Goal: Task Accomplishment & Management: Manage account settings

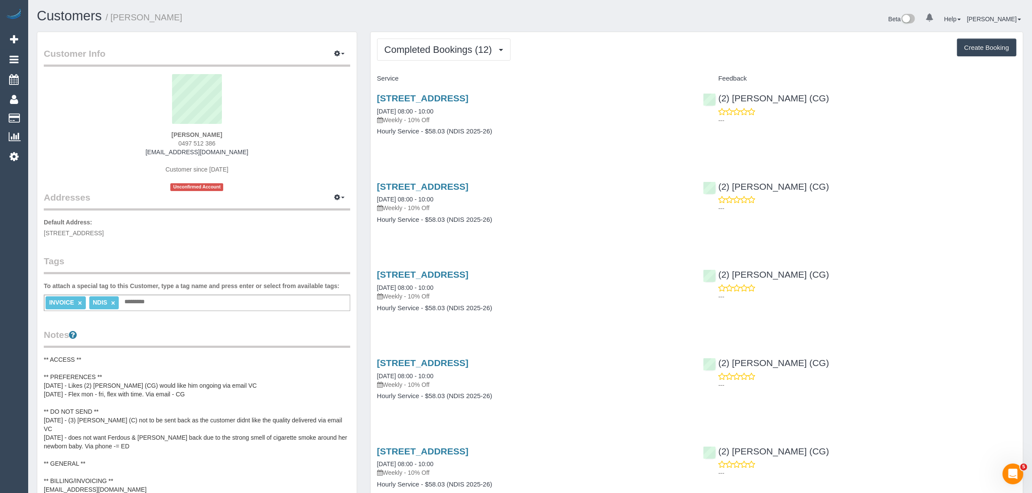
click at [200, 143] on span "0497 512 386" at bounding box center [196, 143] width 37 height 7
copy div "0497 512 386"
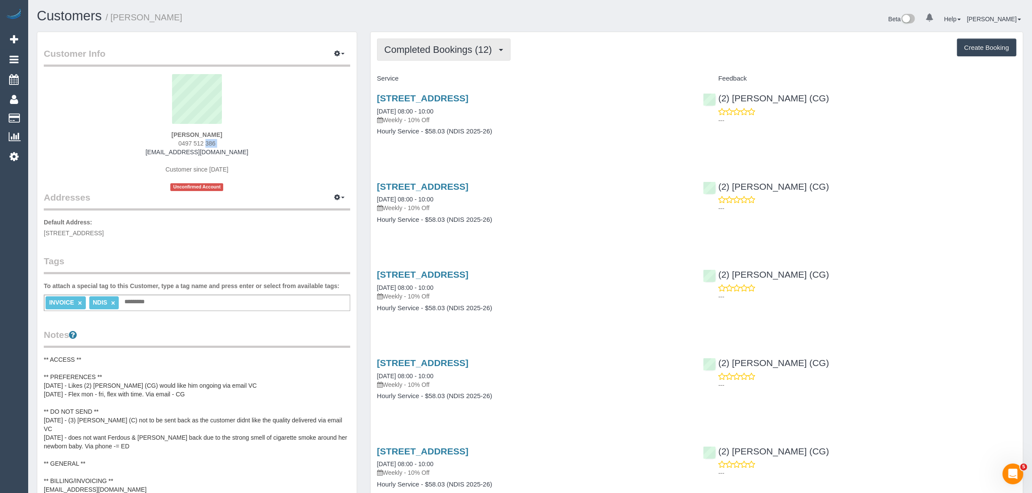
click at [431, 52] on span "Completed Bookings (12)" at bounding box center [440, 49] width 112 height 11
click at [430, 78] on link "Upcoming Bookings (11)" at bounding box center [424, 80] width 94 height 11
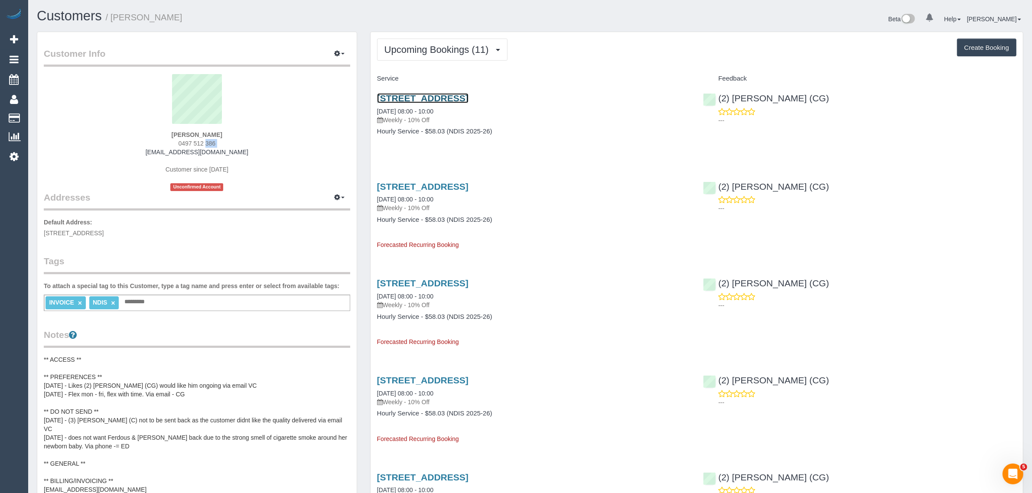
click at [468, 94] on link "36 Antares Loop, Epping, VIC 3076" at bounding box center [422, 98] width 91 height 10
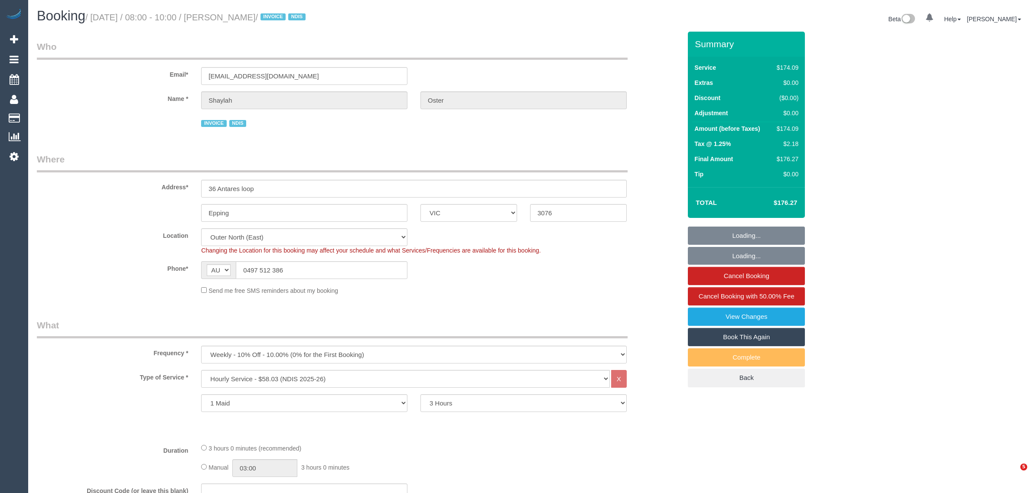
select select "VIC"
select select "180"
select select "number:28"
select select "number:14"
select select "number:19"
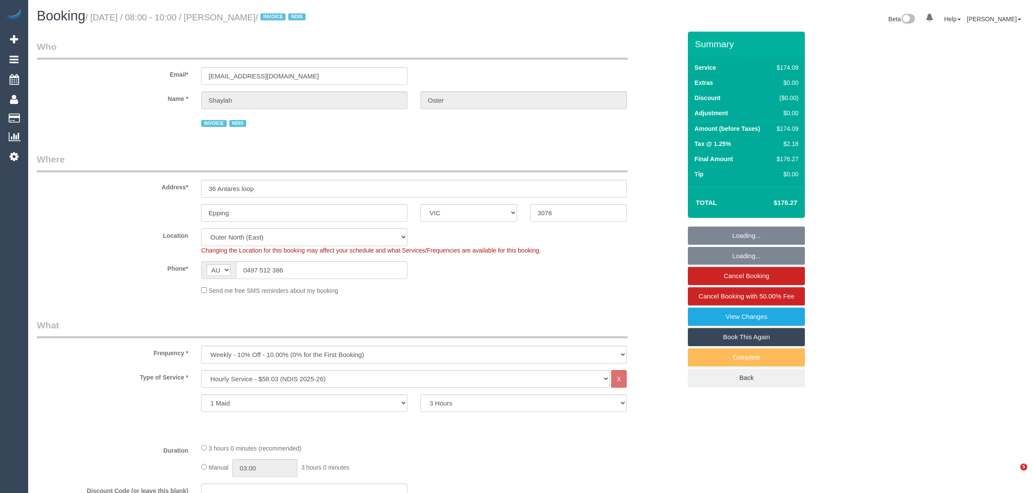
select select "number:22"
select select "number:34"
select select "object:741"
click at [460, 154] on legend "Where" at bounding box center [332, 162] width 590 height 19
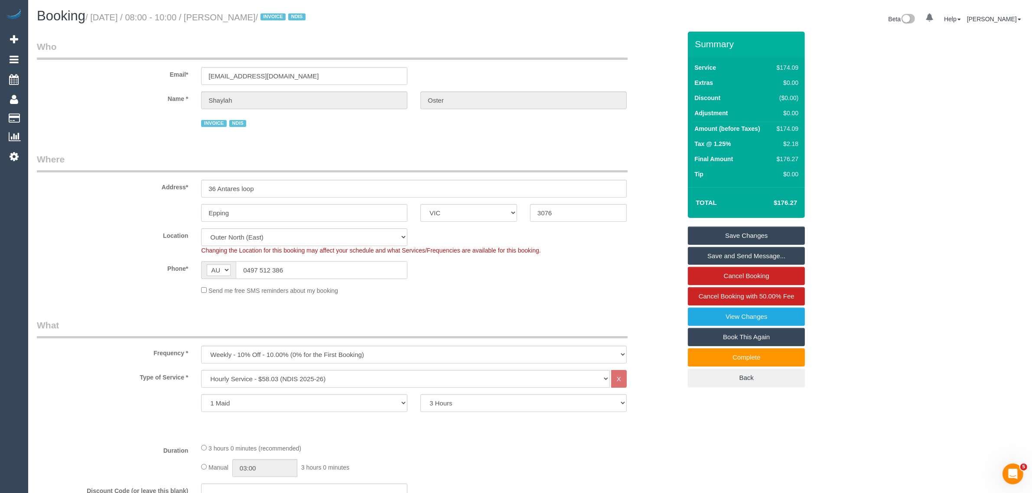
click at [340, 265] on input "0497 512 386" at bounding box center [322, 270] width 172 height 18
click at [497, 285] on div "Send me free SMS reminders about my booking" at bounding box center [414, 290] width 438 height 10
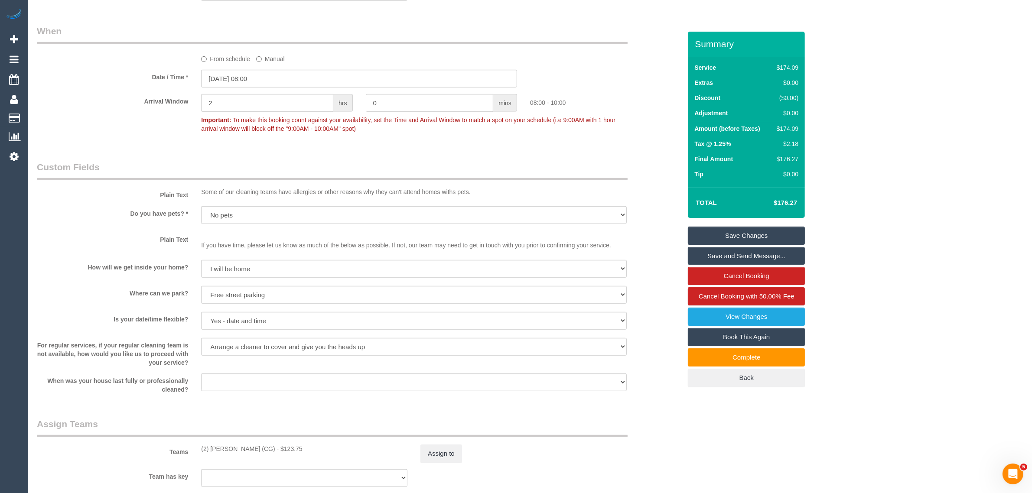
scroll to position [1083, 0]
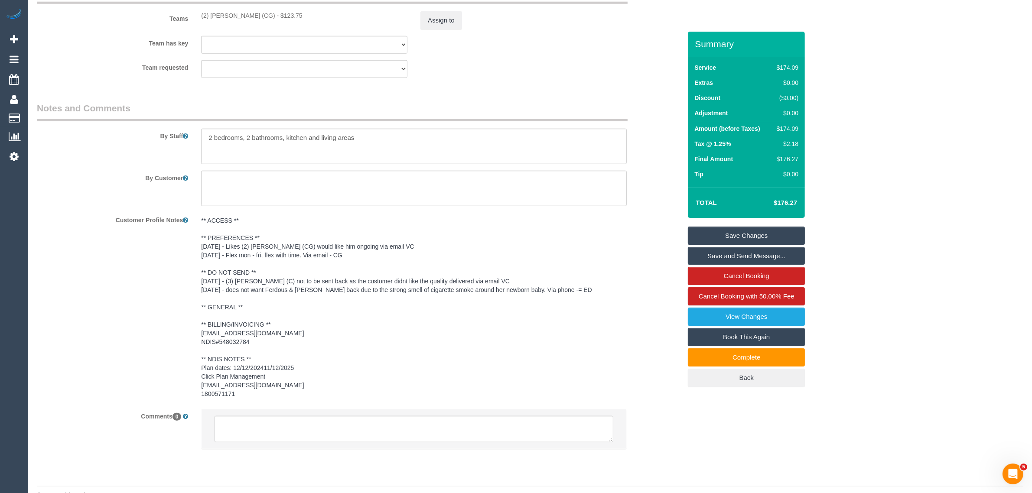
drag, startPoint x: 152, startPoint y: 302, endPoint x: 189, endPoint y: 284, distance: 41.5
click at [152, 302] on div "Customer Profile Notes ** ACCESS ** ** PREFERENCES ** 25/07/25 - Likes (2) Mohd…" at bounding box center [358, 308] width 657 height 190
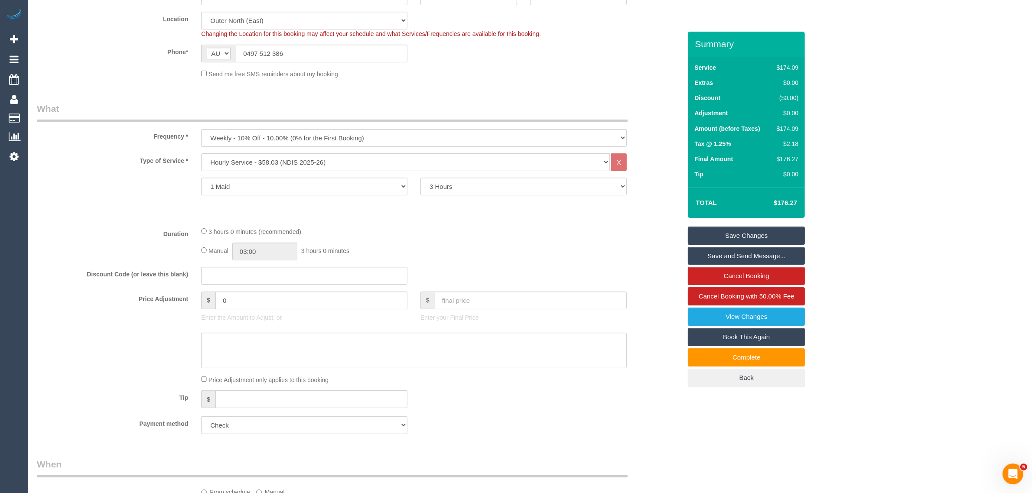
scroll to position [0, 0]
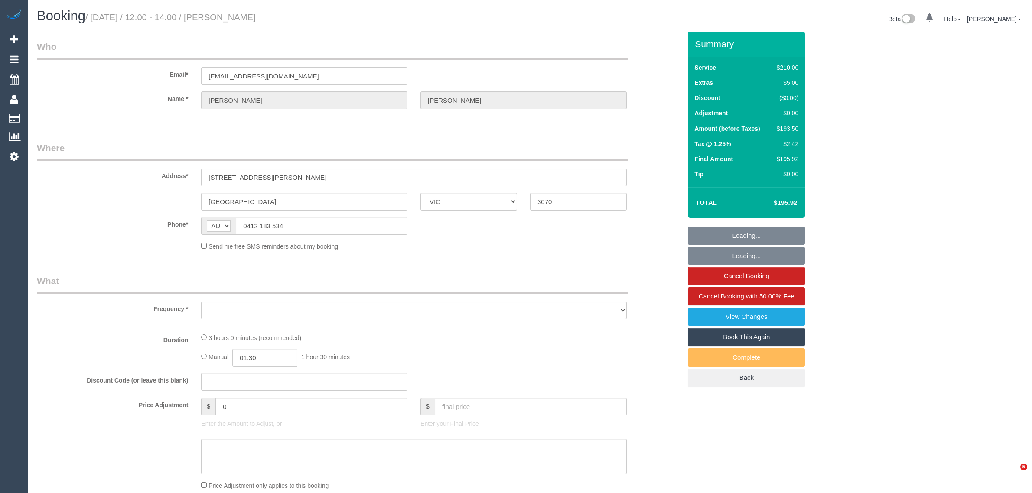
select select "VIC"
select select "180"
select select "number:27"
select select "number:14"
select select "number:19"
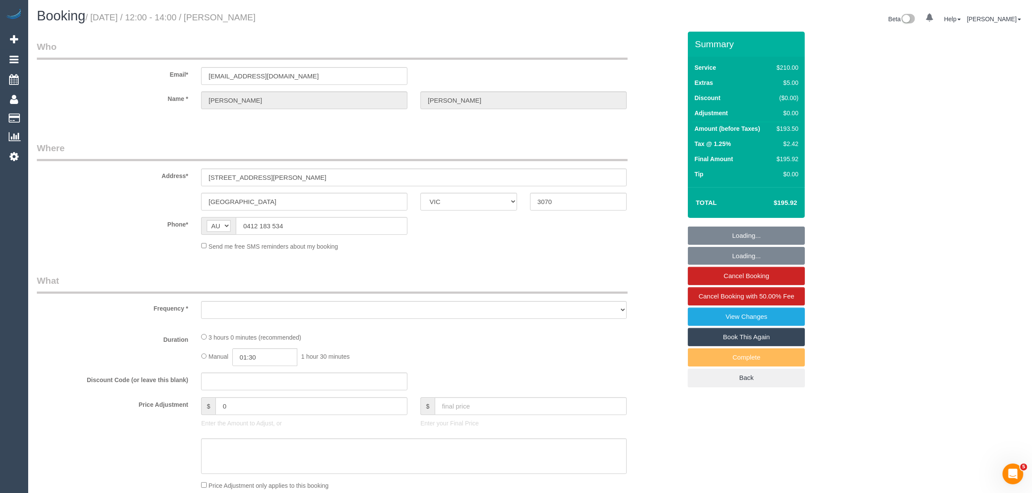
select select "number:36"
select select "number:34"
select select "number:11"
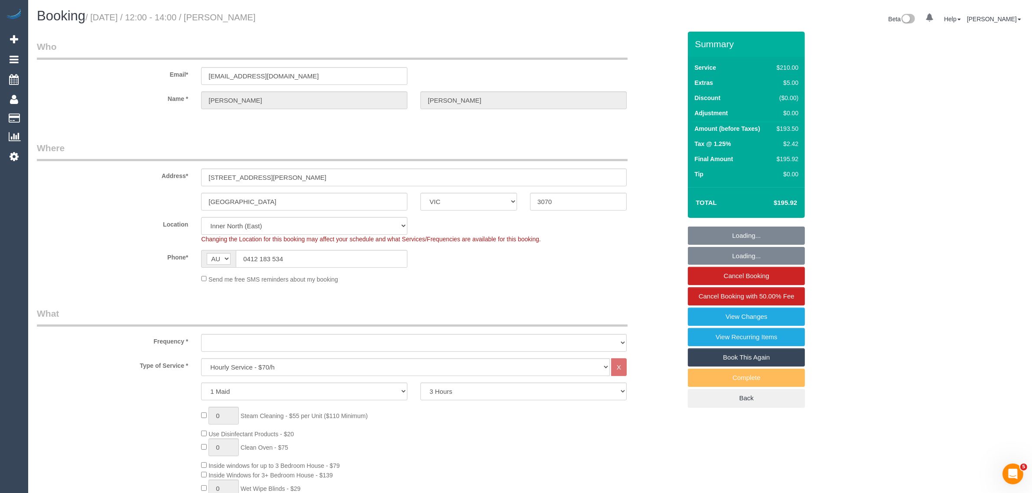
select select "object:885"
select select "string:stripe-pm_1RnqSQ2GScqysDRVh71T4XX8"
select select "object:1730"
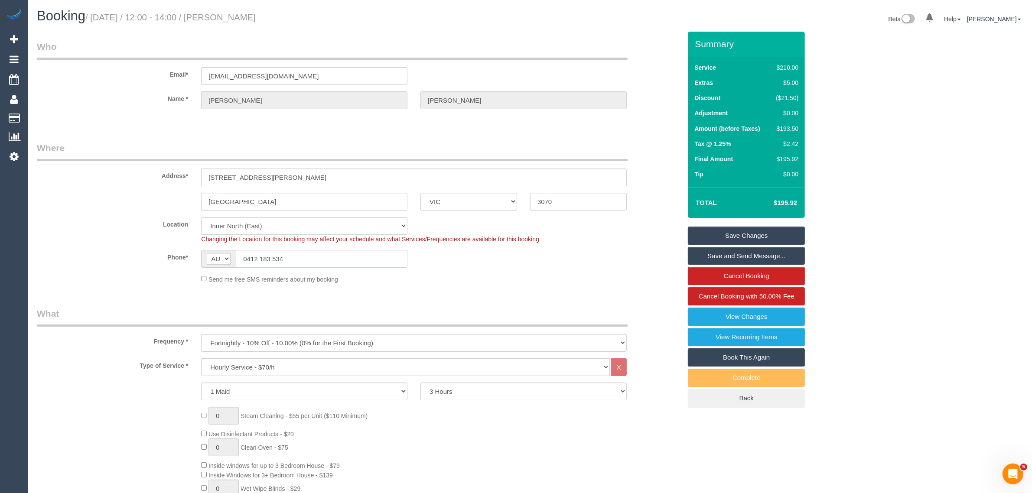
click at [329, 250] on input "0412 183 534" at bounding box center [322, 259] width 172 height 18
click at [328, 258] on input "0412 183 534" at bounding box center [322, 259] width 172 height 18
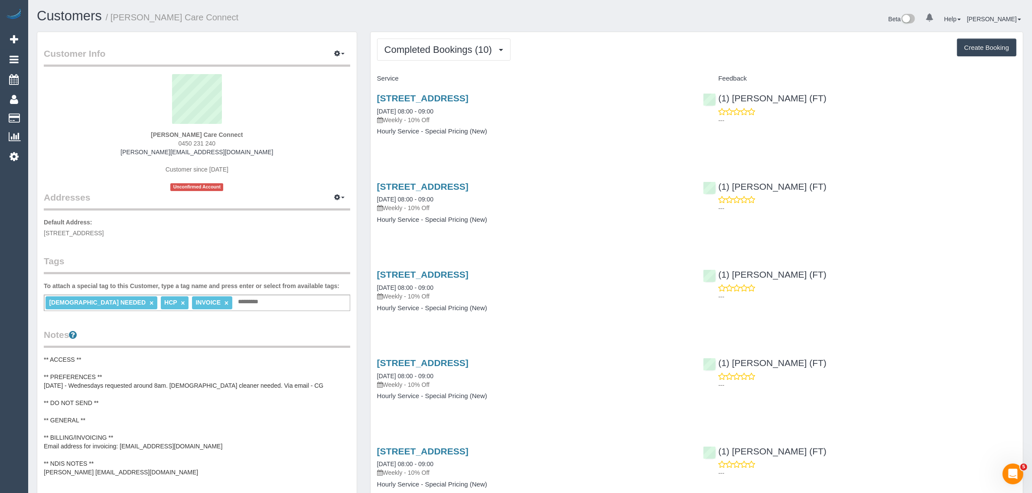
click at [204, 143] on span "0450 231 240" at bounding box center [196, 143] width 37 height 7
click at [205, 143] on span "0450 231 240" at bounding box center [196, 143] width 37 height 7
copy span "240"
click at [196, 140] on span "0450 231 240" at bounding box center [196, 143] width 37 height 7
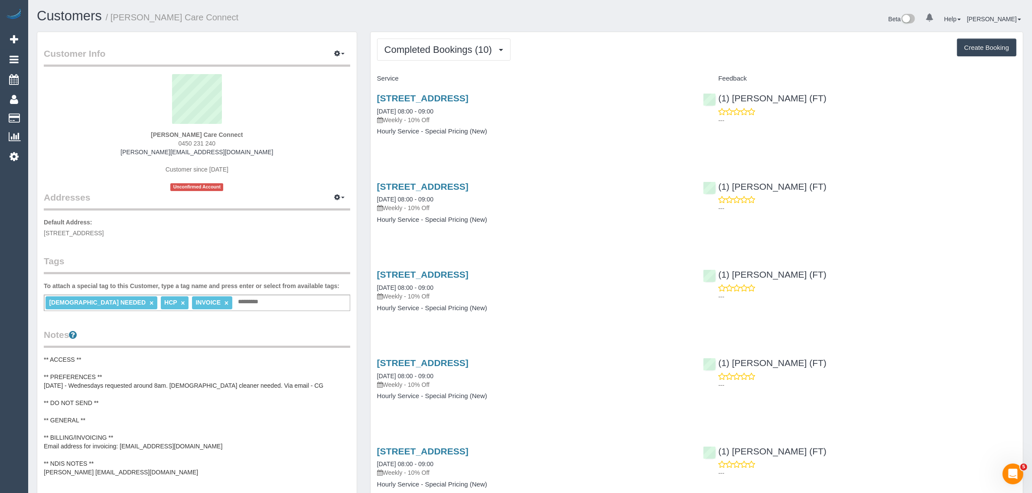
click at [196, 145] on span "0450 231 240" at bounding box center [196, 143] width 37 height 7
copy div "0450 231 240"
drag, startPoint x: 256, startPoint y: 149, endPoint x: 186, endPoint y: 155, distance: 70.0
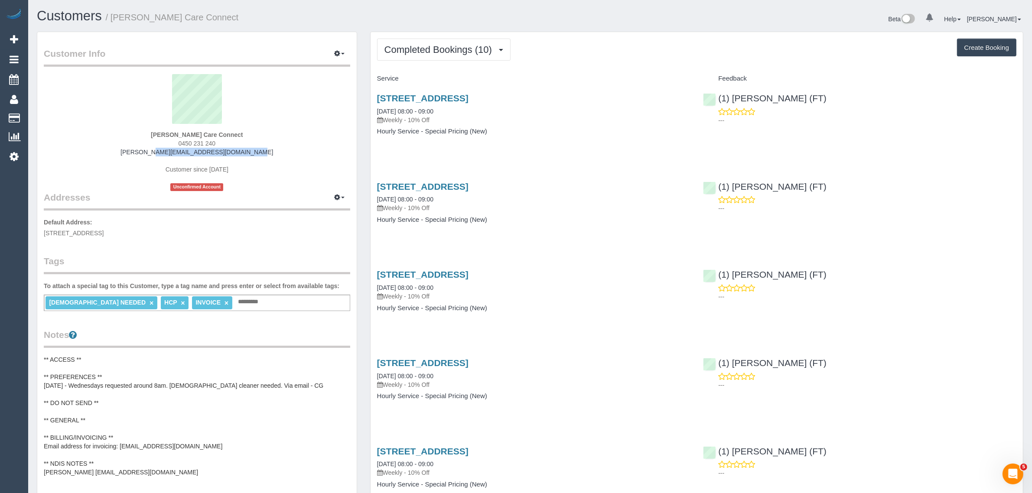
click at [149, 147] on div "Mariainni Ombrello Care Connect 0450 231 240 mariainni.careconnect@fake.com Cus…" at bounding box center [197, 132] width 306 height 117
copy link "mariainni.careconnect@fake.com"
click at [431, 42] on button "Completed Bookings (10)" at bounding box center [443, 50] width 133 height 22
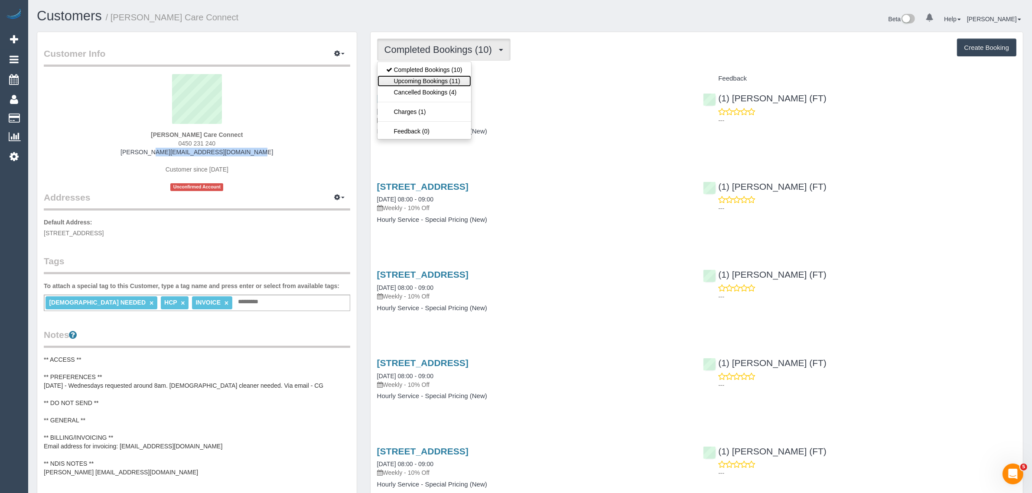
click at [421, 84] on link "Upcoming Bookings (11)" at bounding box center [424, 80] width 94 height 11
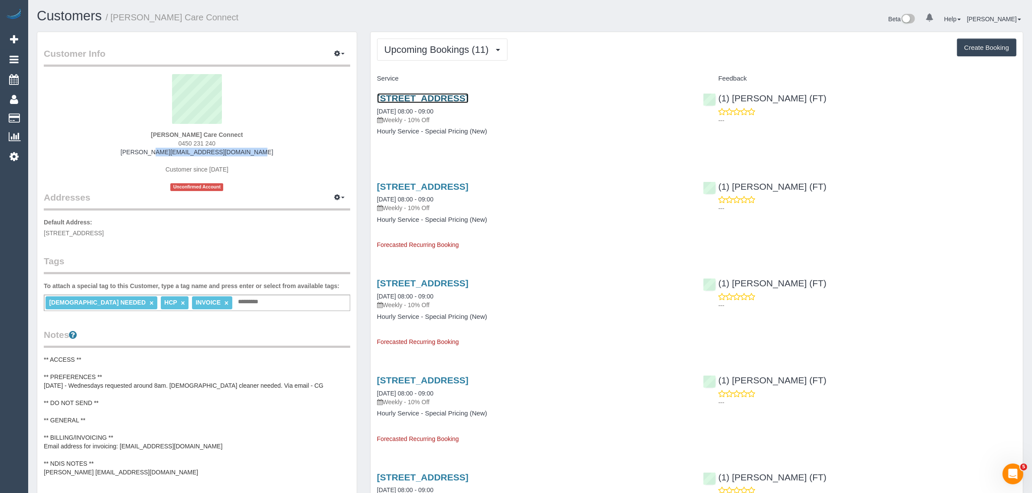
click at [430, 94] on link "62 Rio Grande Drive, Roxburgh Park, VIC 3064" at bounding box center [422, 98] width 91 height 10
click at [311, 250] on div "Customer Info Edit Contact Info Send Message Email Preferences Special Sales Ta…" at bounding box center [196, 364] width 319 height 665
drag, startPoint x: 373, startPoint y: 198, endPoint x: 409, endPoint y: 197, distance: 36.0
click at [409, 197] on div "62 Rio Grande Drive, Roxburgh Park, VIC 3064 08/10/2025 08:00 - 09:00 Weekly - …" at bounding box center [533, 211] width 326 height 75
copy link "08/10/2025"
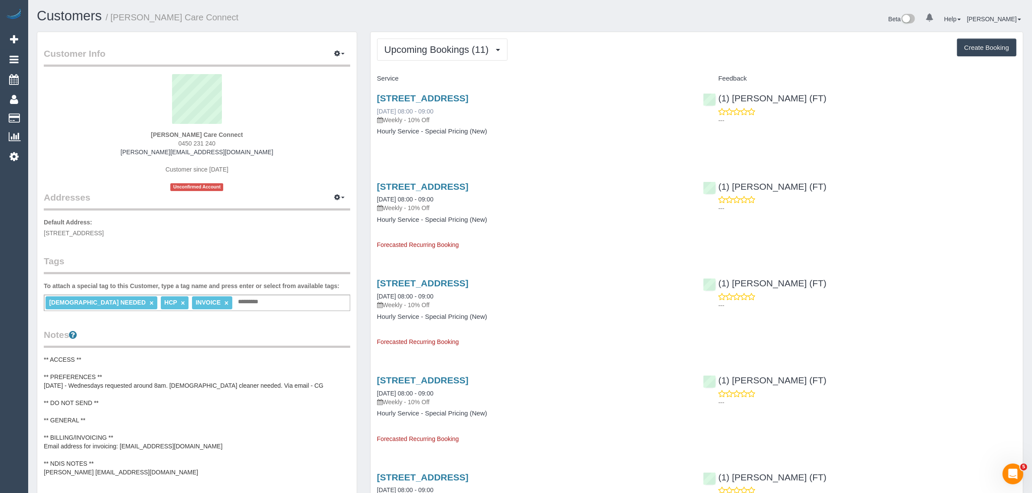
drag, startPoint x: 370, startPoint y: 110, endPoint x: 406, endPoint y: 109, distance: 36.8
copy link "01/10/2025"
click at [432, 97] on link "62 Rio Grande Drive, Roxburgh Park, VIC 3064" at bounding box center [422, 98] width 91 height 10
click at [428, 49] on span "Upcoming Bookings (11)" at bounding box center [438, 49] width 109 height 11
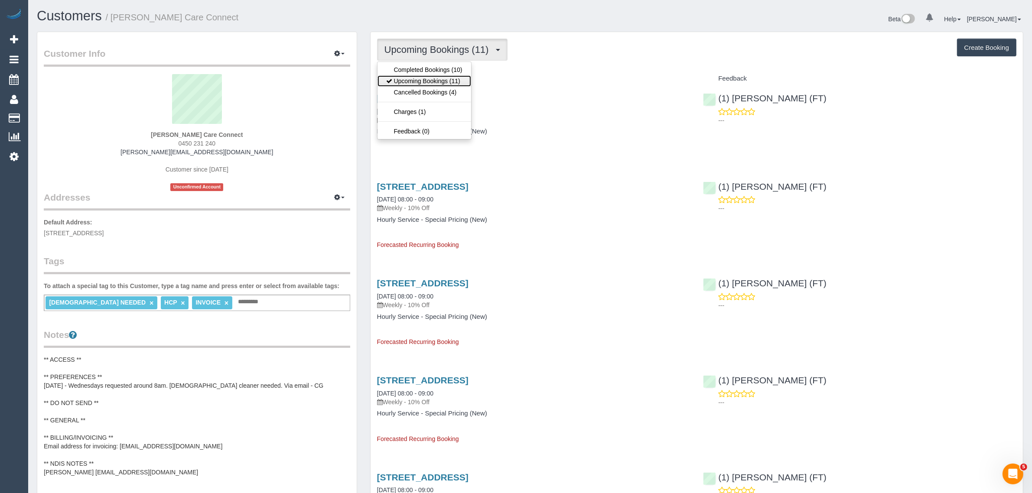
click at [406, 82] on link "Upcoming Bookings (11)" at bounding box center [424, 80] width 94 height 11
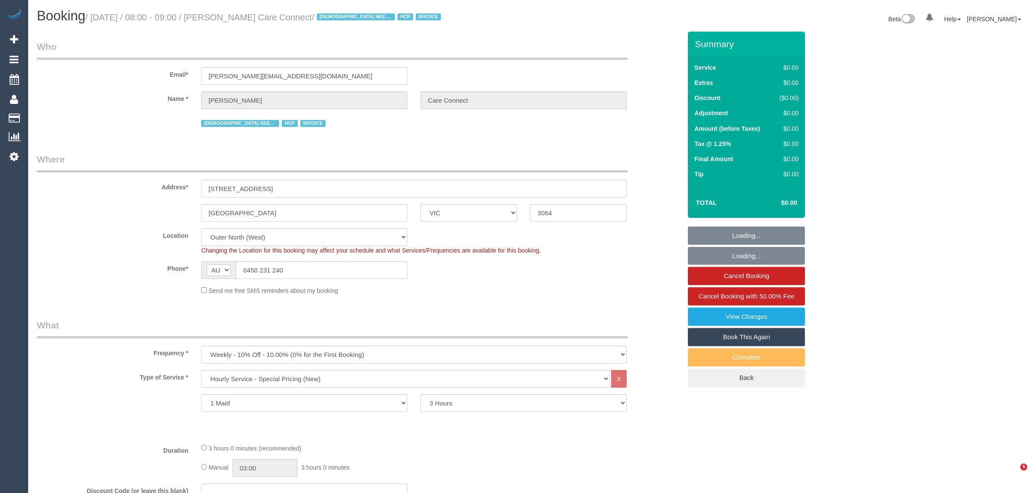
select select "VIC"
select select "180"
select select "number:28"
select select "number:14"
select select "number:19"
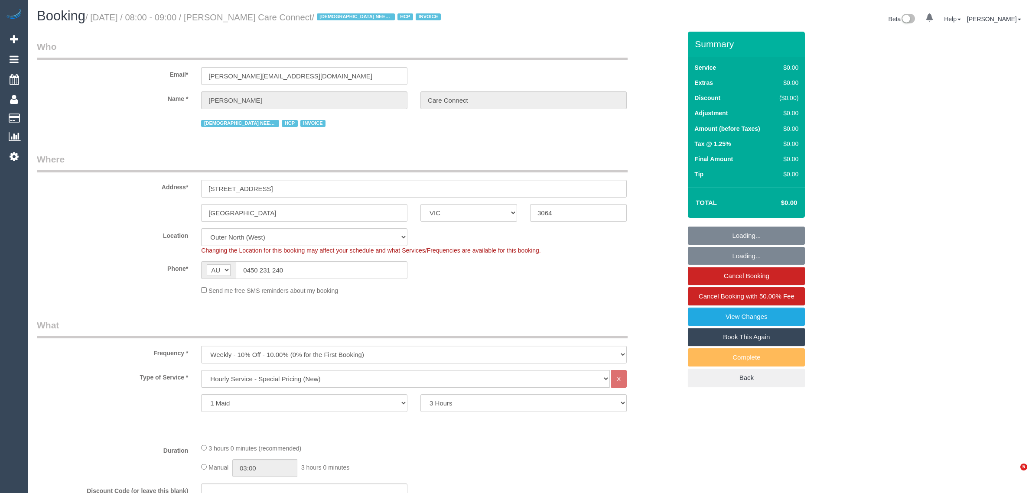
select select "number:25"
select select "number:35"
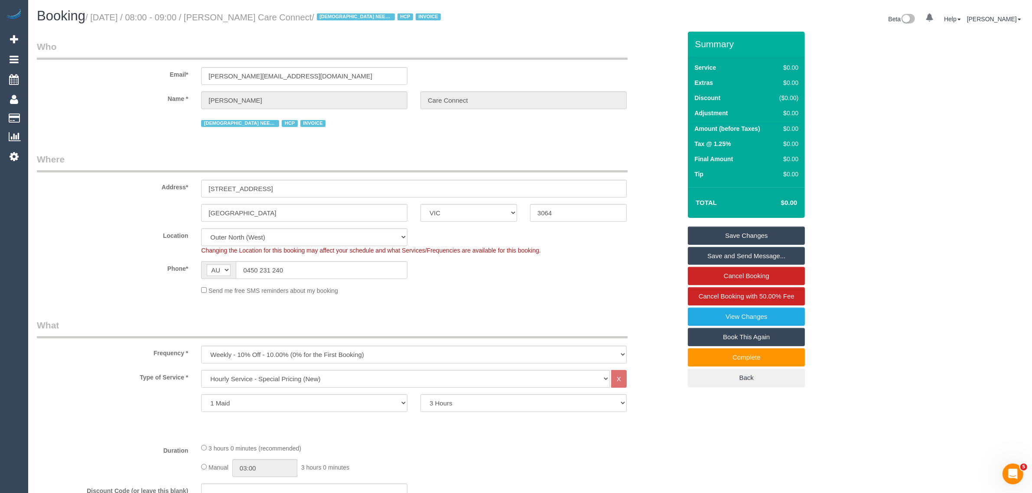
click at [538, 53] on legend "Who" at bounding box center [332, 49] width 590 height 19
click at [337, 276] on input "0450 231 240" at bounding box center [322, 270] width 172 height 18
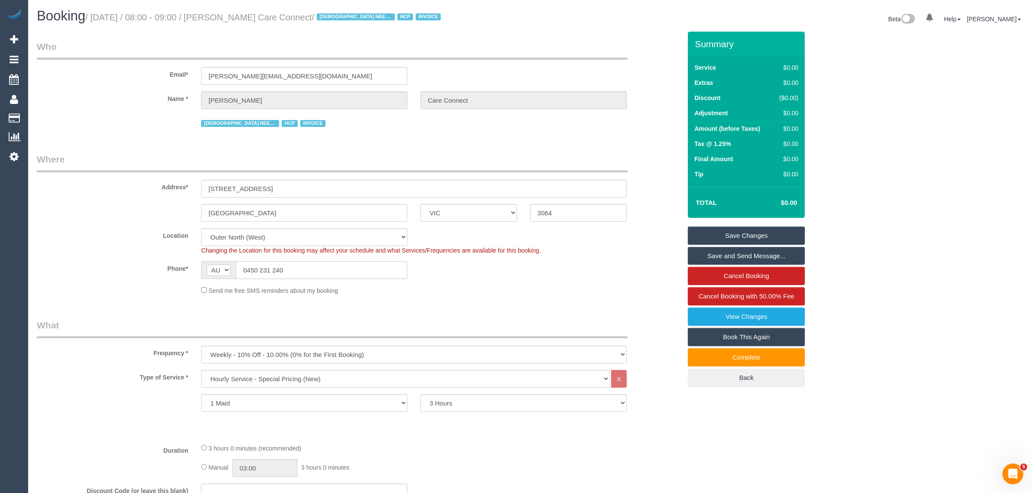
click at [337, 276] on input "0450 231 240" at bounding box center [322, 270] width 172 height 18
click at [495, 300] on fieldset "Where Address* 62 Rio Grande Drive Roxburgh Park ACT NSW NT QLD SA TAS VIC WA 3…" at bounding box center [359, 227] width 644 height 149
drag, startPoint x: 642, startPoint y: 355, endPoint x: 688, endPoint y: 410, distance: 71.4
click at [672, 390] on fieldset "What Frequency * One Time Cleaning Weekly - 10% Off - 10.00% (0% for the First …" at bounding box center [359, 488] width 644 height 339
click at [334, 268] on input "0450 231 240" at bounding box center [322, 270] width 172 height 18
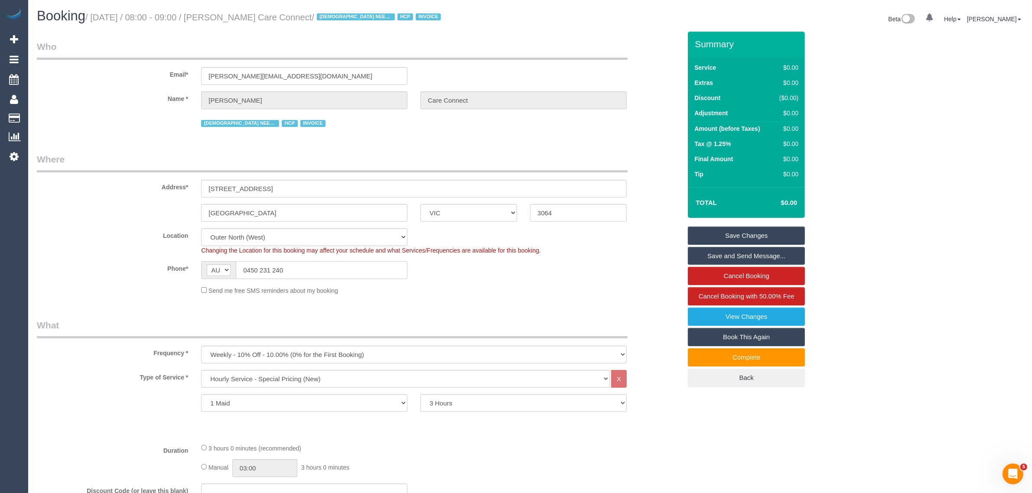
click at [334, 268] on input "0450 231 240" at bounding box center [322, 270] width 172 height 18
click at [325, 266] on input "0450 231 240" at bounding box center [322, 270] width 172 height 18
click at [326, 264] on input "0450 231 240" at bounding box center [322, 270] width 172 height 18
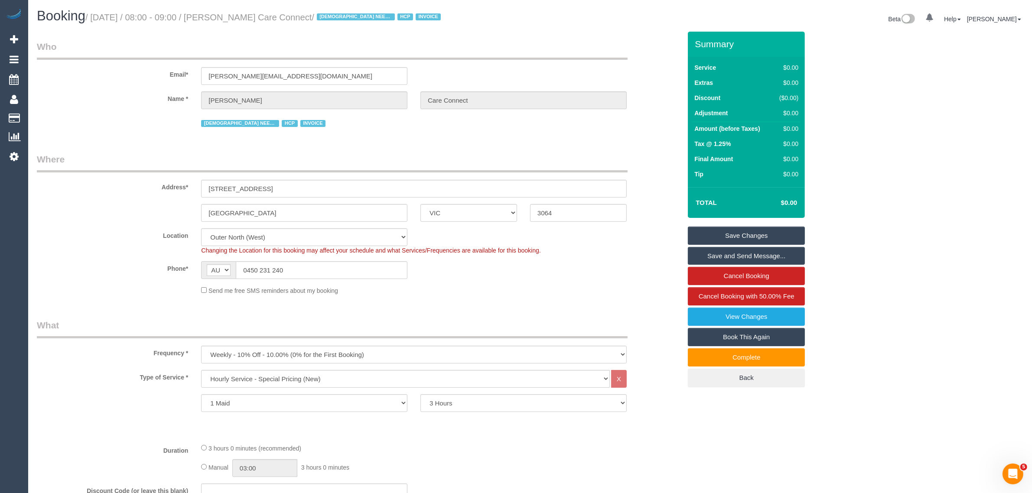
drag, startPoint x: 117, startPoint y: 265, endPoint x: 182, endPoint y: 274, distance: 66.0
click at [117, 265] on label "Phone*" at bounding box center [112, 267] width 164 height 12
click at [576, 271] on div "Phone* AF AL DZ AD AO AI AQ AG AR AM AW AU AT AZ BS BH BD BB BY BE BZ BJ BM BT …" at bounding box center [358, 270] width 657 height 18
drag, startPoint x: 546, startPoint y: 291, endPoint x: 551, endPoint y: 289, distance: 4.8
click at [547, 291] on div "Send me free SMS reminders about my booking" at bounding box center [414, 290] width 438 height 10
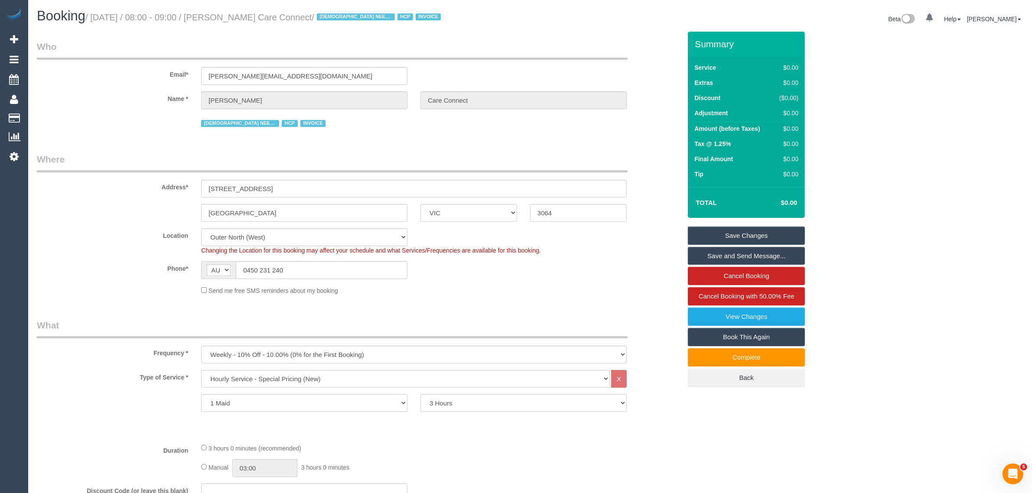
click at [370, 297] on fieldset "Where Address* 62 Rio Grande Drive Roxburgh Park ACT NSW NT QLD SA TAS VIC WA 3…" at bounding box center [359, 227] width 644 height 149
drag, startPoint x: 603, startPoint y: 287, endPoint x: 619, endPoint y: 289, distance: 16.1
click at [603, 287] on div "Send me free SMS reminders about my booking" at bounding box center [414, 290] width 438 height 10
click at [347, 261] on input "0450 231 240" at bounding box center [322, 270] width 172 height 18
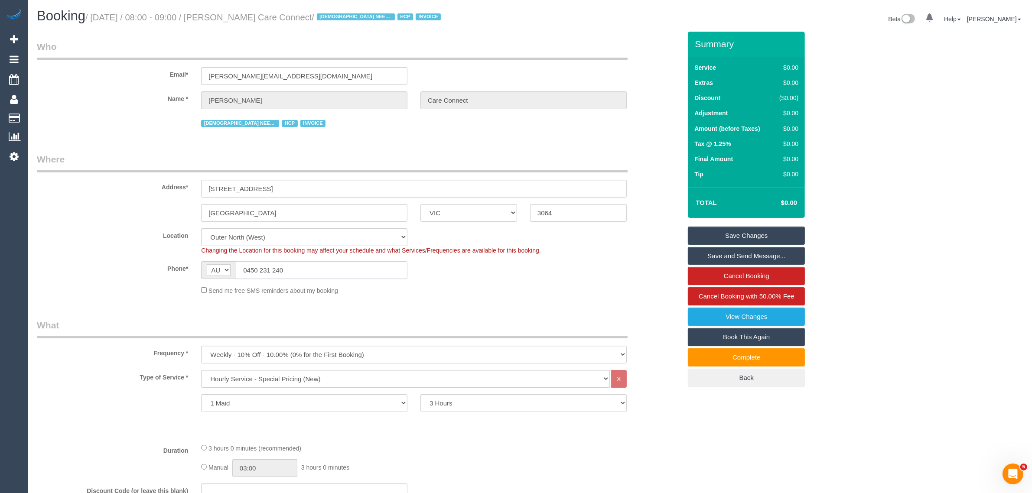
click at [347, 261] on input "0450 231 240" at bounding box center [322, 270] width 172 height 18
click at [236, 22] on small "/ October 01, 2025 / 08:00 - 09:00 / Mariainni Ombrello Care Connect / FEMALE N…" at bounding box center [264, 18] width 358 height 10
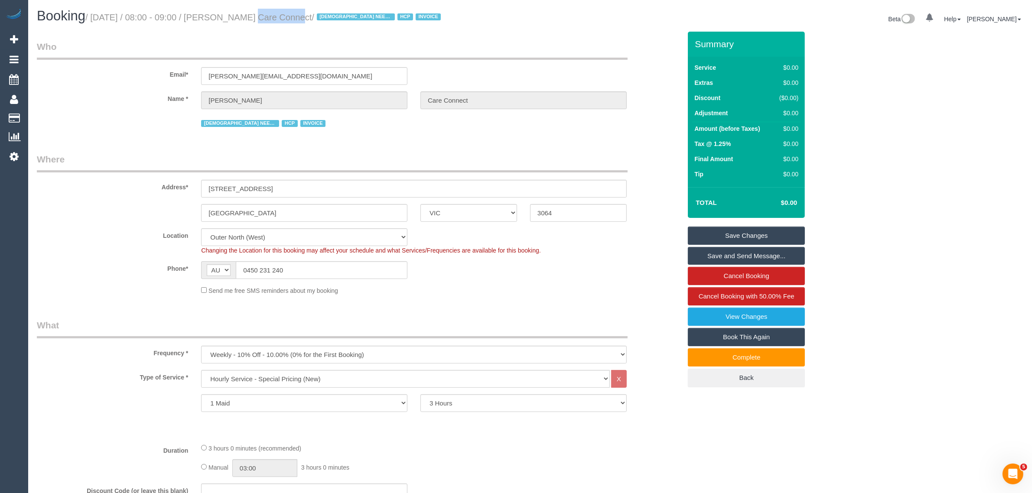
copy small "Mariainni"
click at [780, 297] on span "Cancel Booking with 50.00% Fee" at bounding box center [746, 295] width 96 height 7
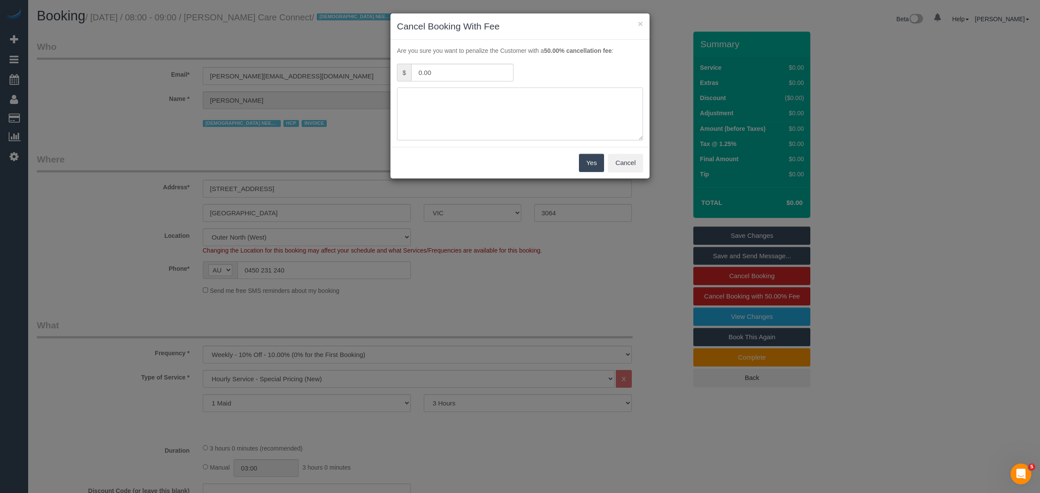
click at [464, 114] on textarea at bounding box center [520, 114] width 246 height 53
click at [628, 164] on button "Cancel" at bounding box center [625, 163] width 35 height 18
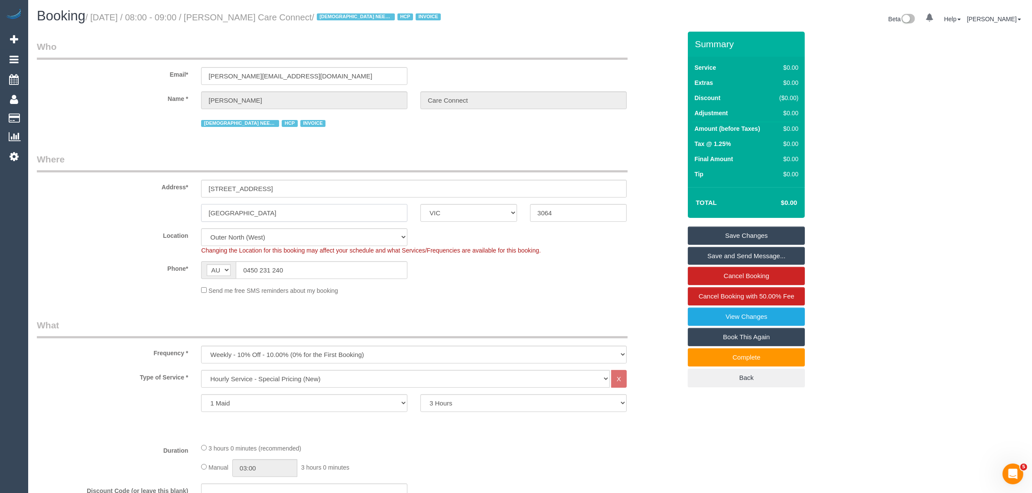
click at [345, 211] on input "Roxburgh Park" at bounding box center [304, 213] width 206 height 18
click at [583, 287] on div "Send me free SMS reminders about my booking" at bounding box center [414, 290] width 438 height 10
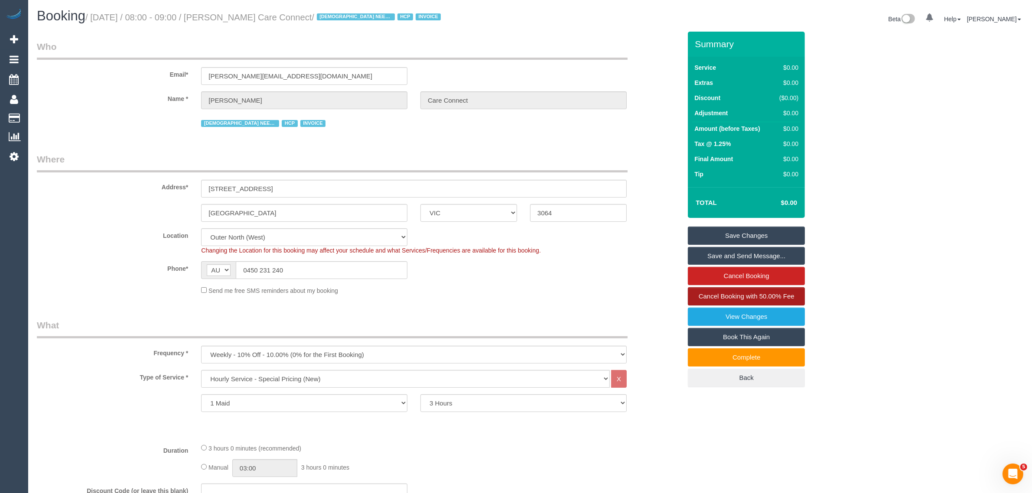
click at [702, 291] on link "Cancel Booking with 50.00% Fee" at bounding box center [746, 296] width 117 height 18
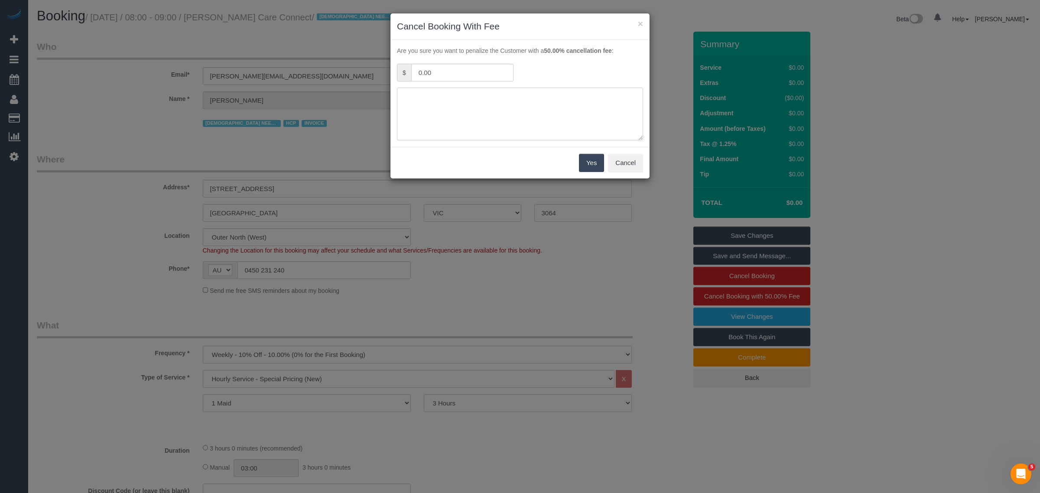
click at [503, 116] on textarea at bounding box center [520, 114] width 246 height 53
click at [624, 165] on button "Cancel" at bounding box center [625, 163] width 35 height 18
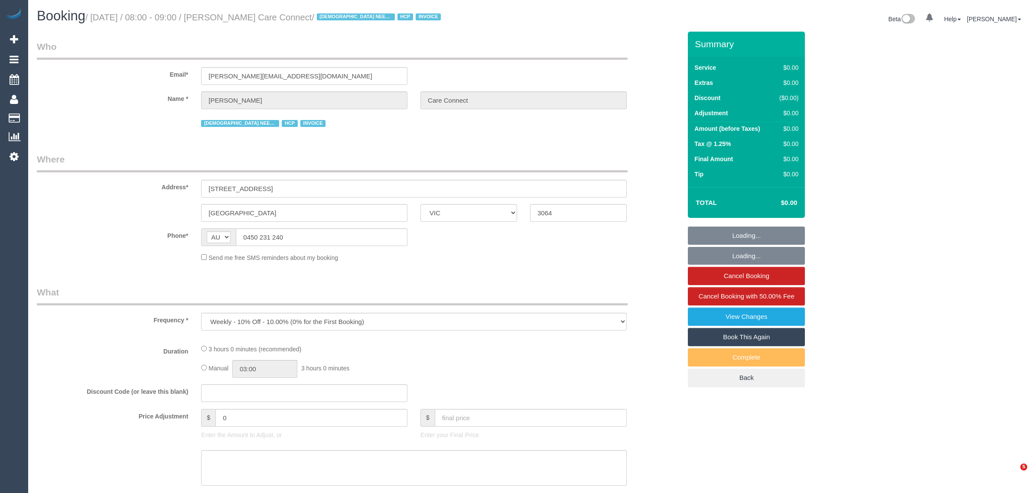
select select "VIC"
select select "number:28"
select select "number:14"
select select "number:19"
select select "number:25"
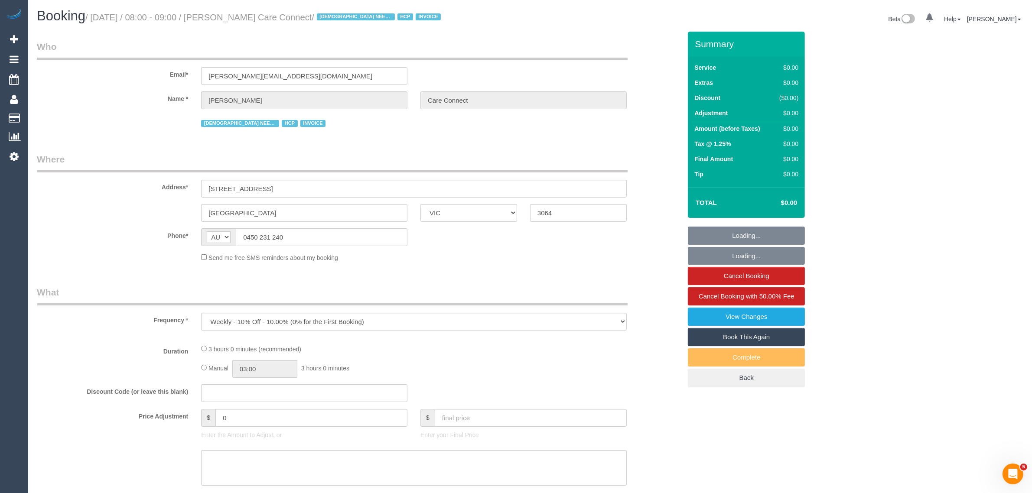
select select "number:35"
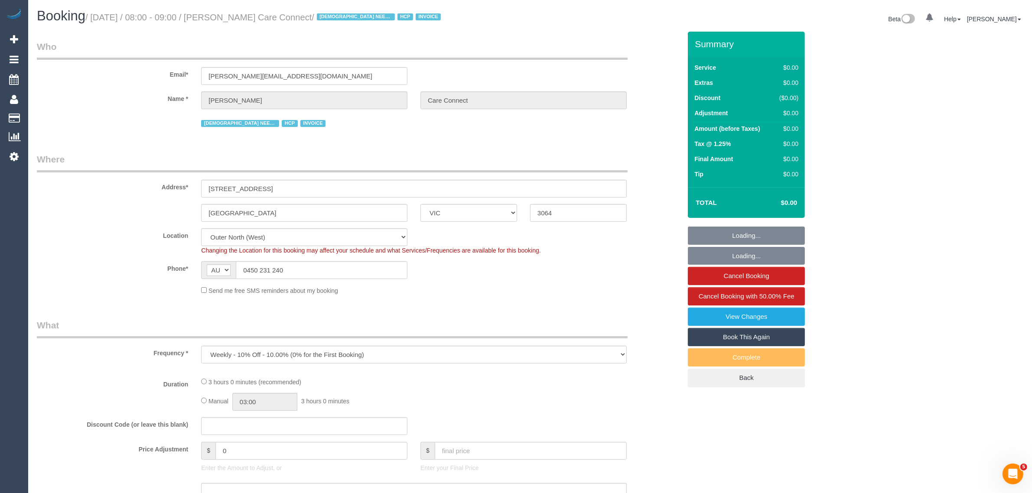
select select "object:686"
select select "180"
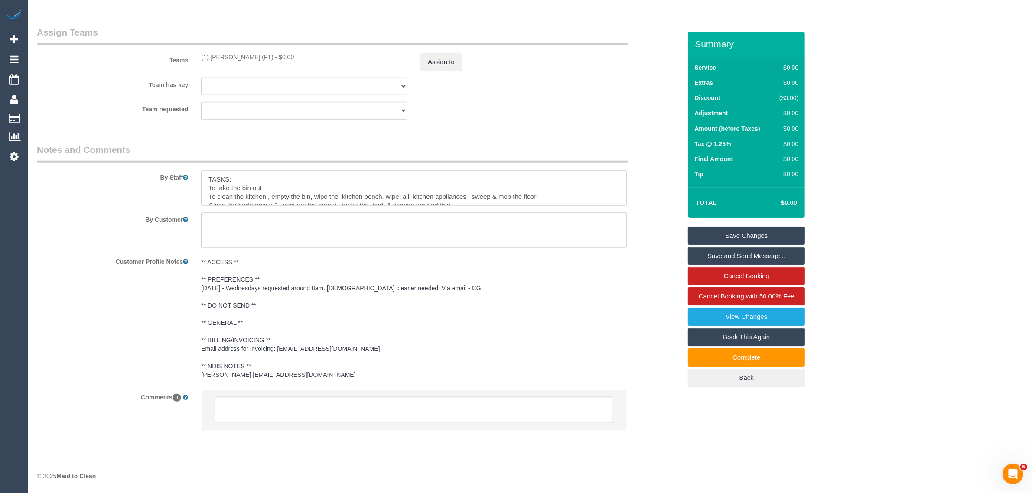
scroll to position [176, 0]
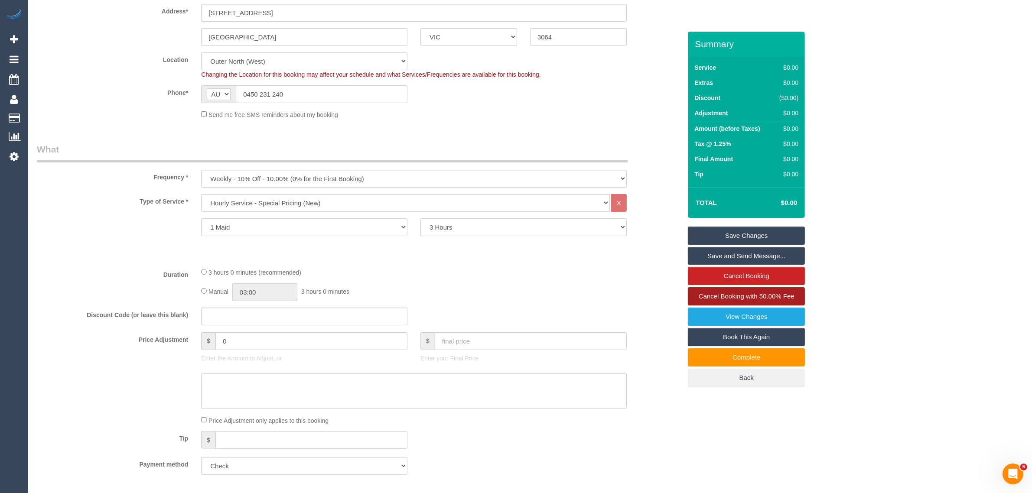
click at [704, 297] on span "Cancel Booking with 50.00% Fee" at bounding box center [746, 295] width 96 height 7
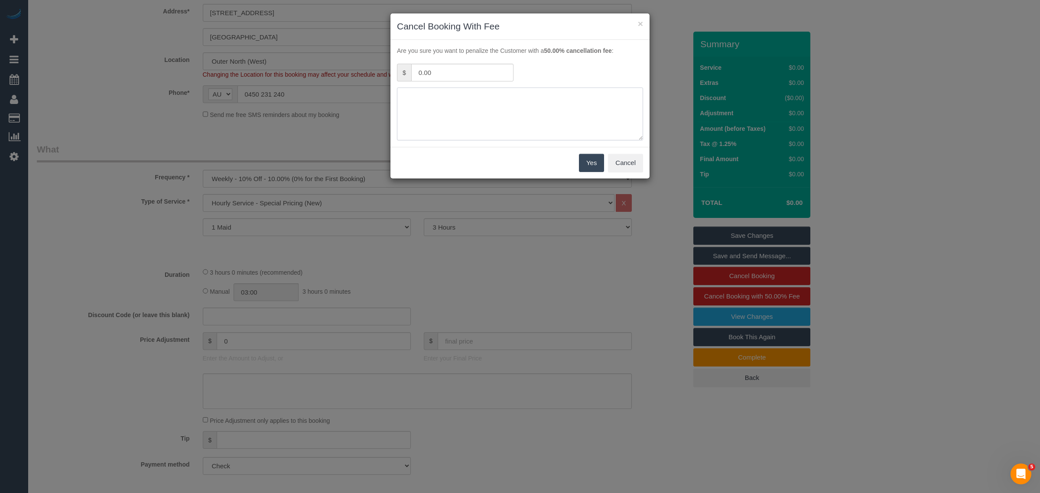
click at [521, 107] on textarea at bounding box center [520, 114] width 246 height 53
type textarea "customer decided to cancel same day via call -AA"
click at [585, 165] on button "Yes" at bounding box center [591, 163] width 25 height 18
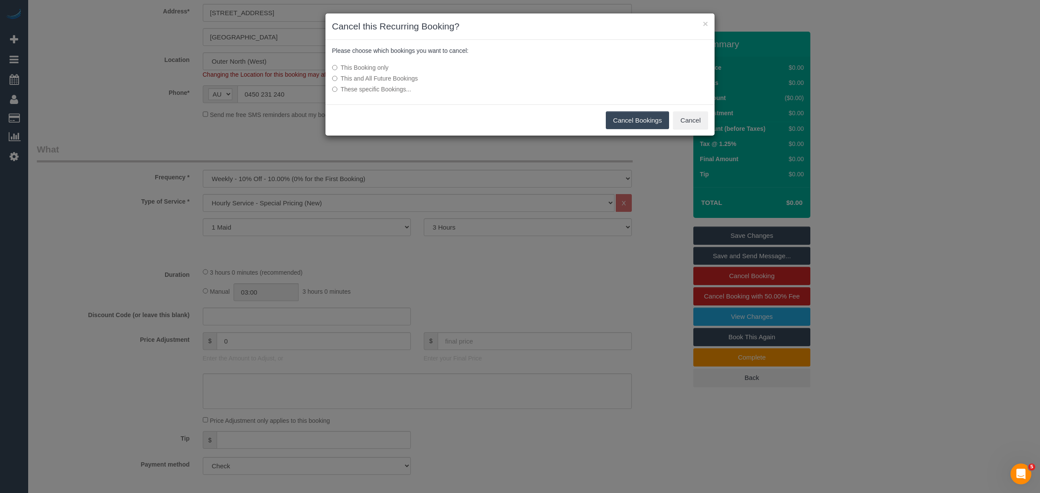
click at [630, 126] on button "Cancel Bookings" at bounding box center [638, 120] width 64 height 18
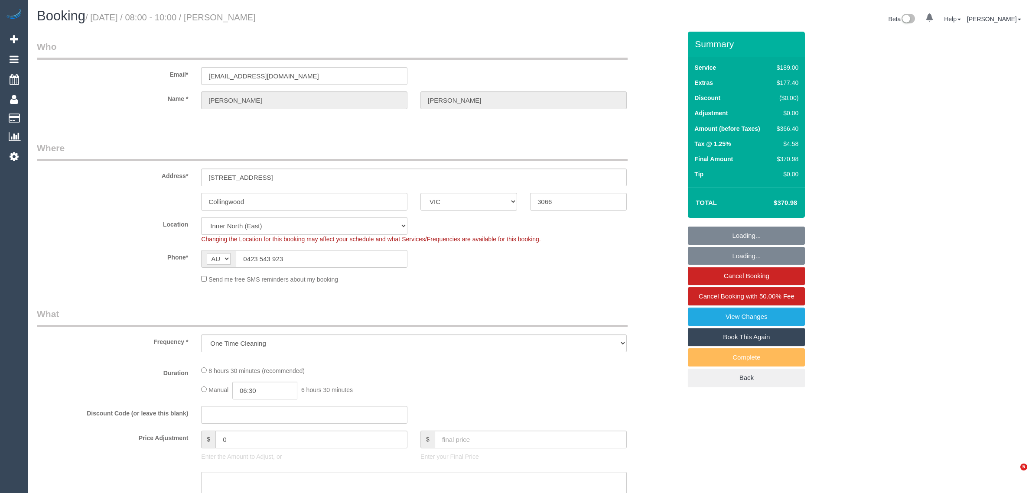
select select "VIC"
select select "object:709"
select select "string:stripe-pm_1SAiw02GScqysDRVlxmWbFRf"
select select "number:28"
select select "number:14"
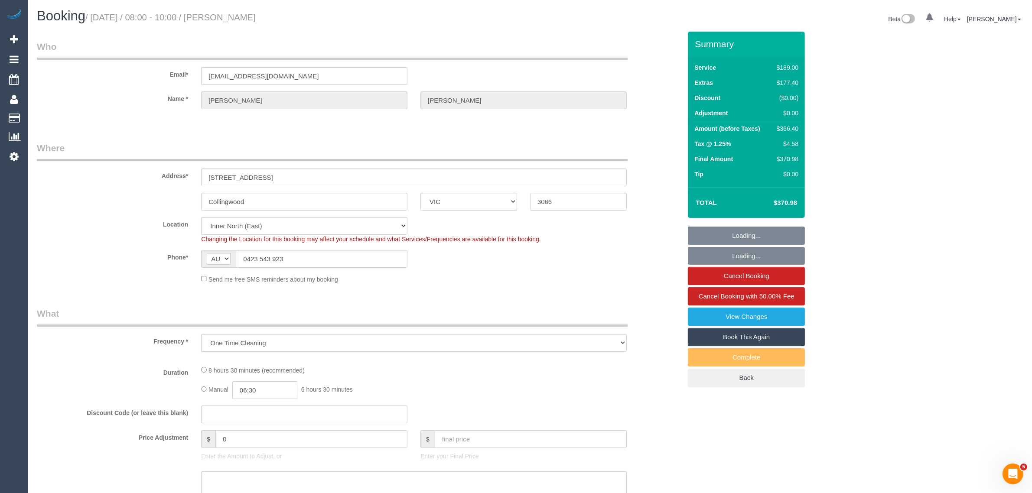
select select "number:19"
select select "number:25"
select select "number:33"
select select "number:26"
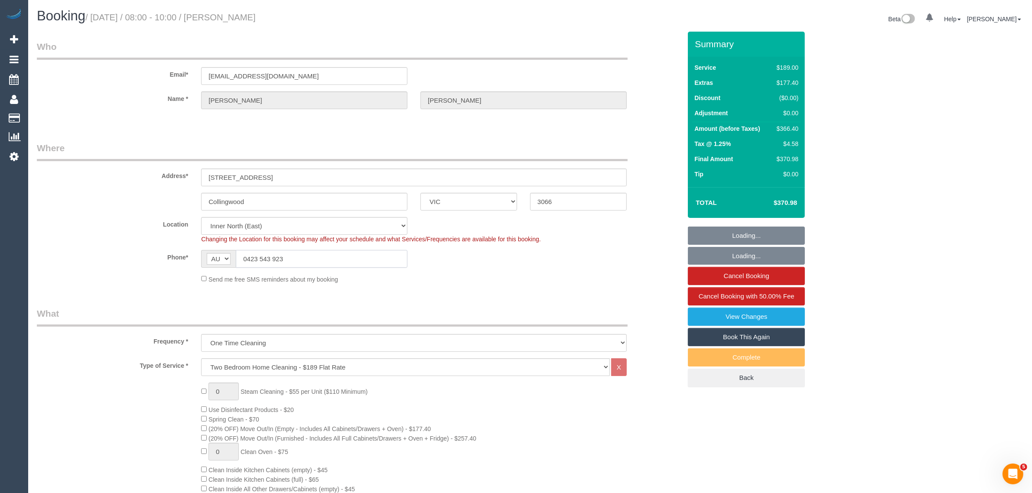
click at [358, 261] on input "0423 543 923" at bounding box center [322, 259] width 172 height 18
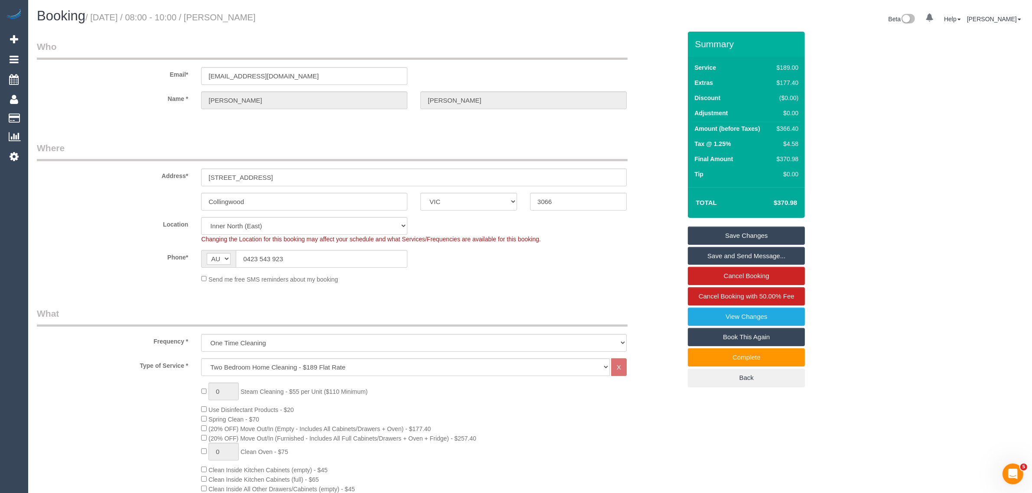
click at [596, 280] on div "Send me free SMS reminders about my booking" at bounding box center [414, 279] width 438 height 10
click at [358, 262] on input "0423 543 923" at bounding box center [322, 259] width 172 height 18
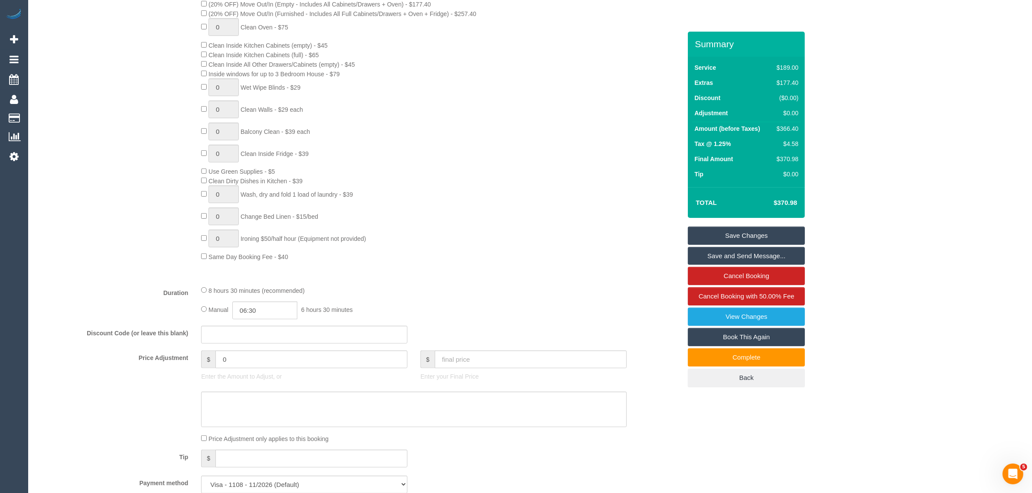
scroll to position [217, 0]
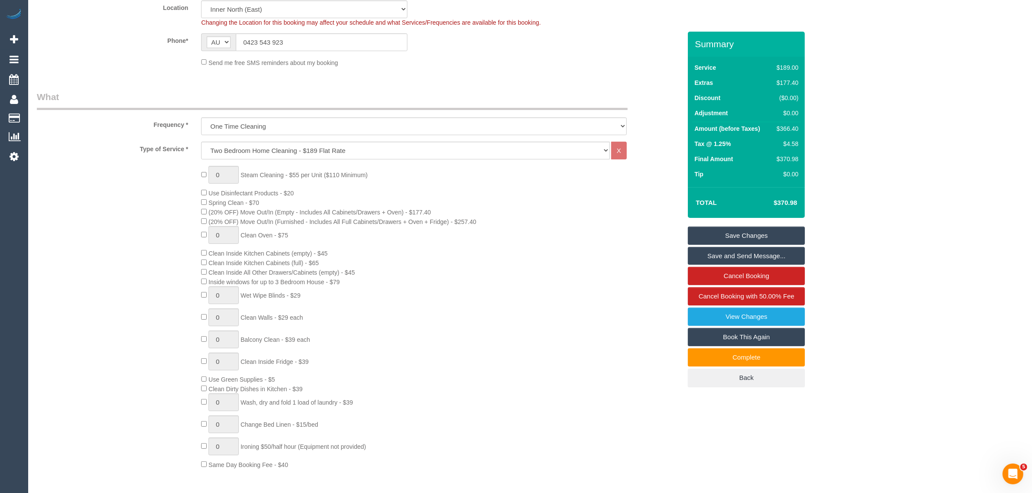
click at [558, 264] on div "0 Steam Cleaning - $55 per Unit ($110 Minimum) Use Disinfectant Products - $20 …" at bounding box center [441, 317] width 493 height 303
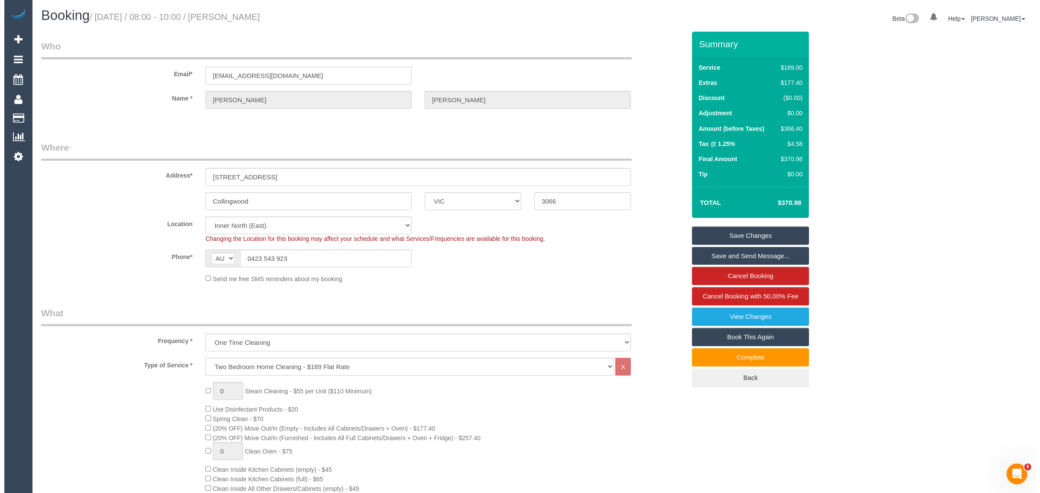
scroll to position [0, 0]
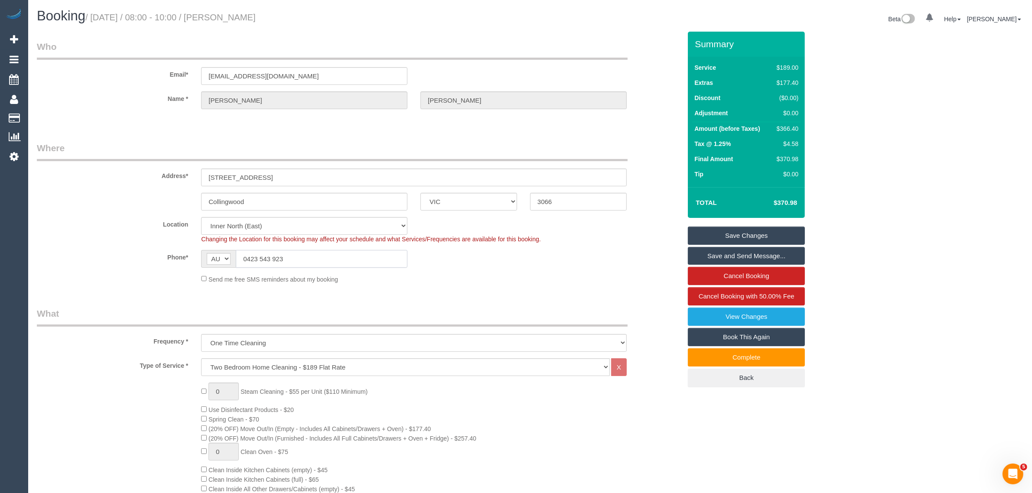
click at [302, 261] on input "0423 543 923" at bounding box center [322, 259] width 172 height 18
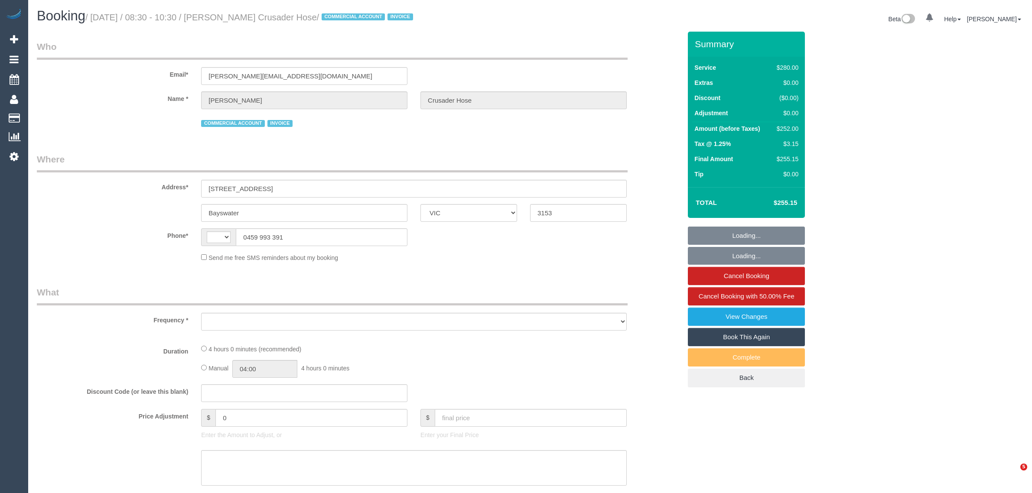
select select "VIC"
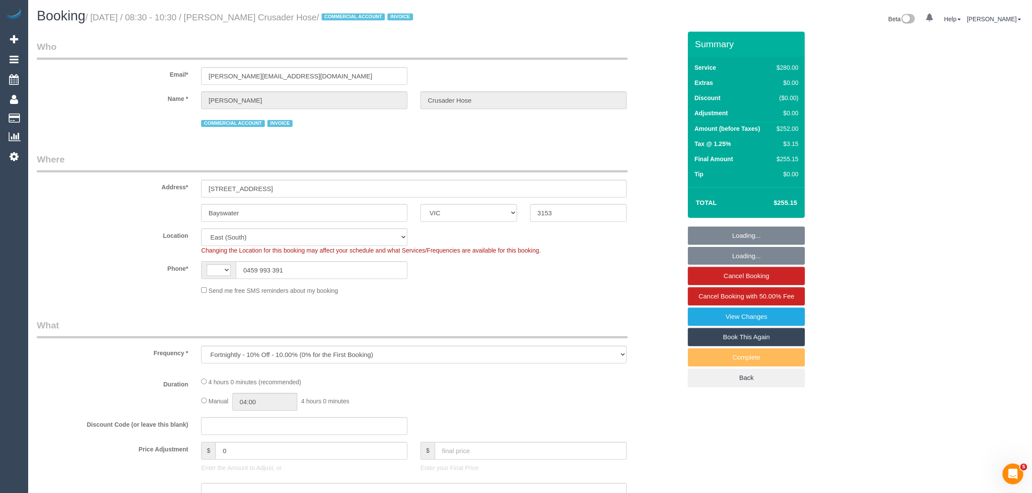
select select "object:745"
select select "string:AU"
select select "240"
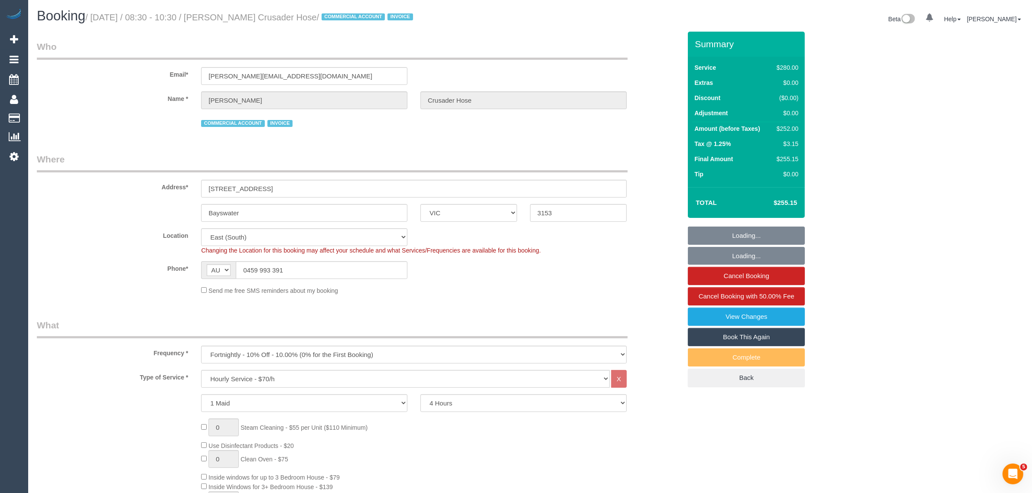
click at [324, 282] on sui-booking-location "Location [GEOGRAPHIC_DATA] (North) East (South) [GEOGRAPHIC_DATA] (East) [GEOGR…" at bounding box center [359, 261] width 644 height 67
select select "number:28"
select select "number:14"
select select "number:19"
select select "number:36"
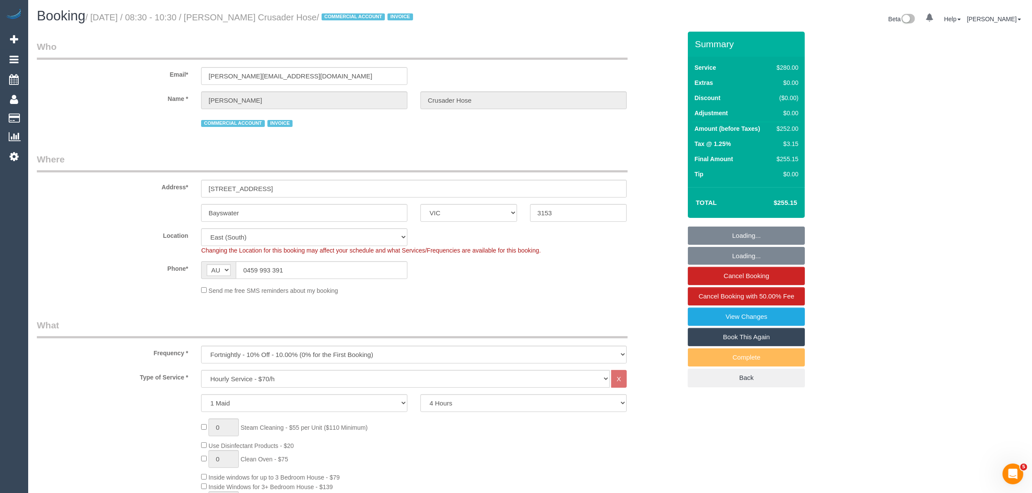
select select "number:35"
click at [338, 268] on input "0459 993 391" at bounding box center [322, 270] width 172 height 18
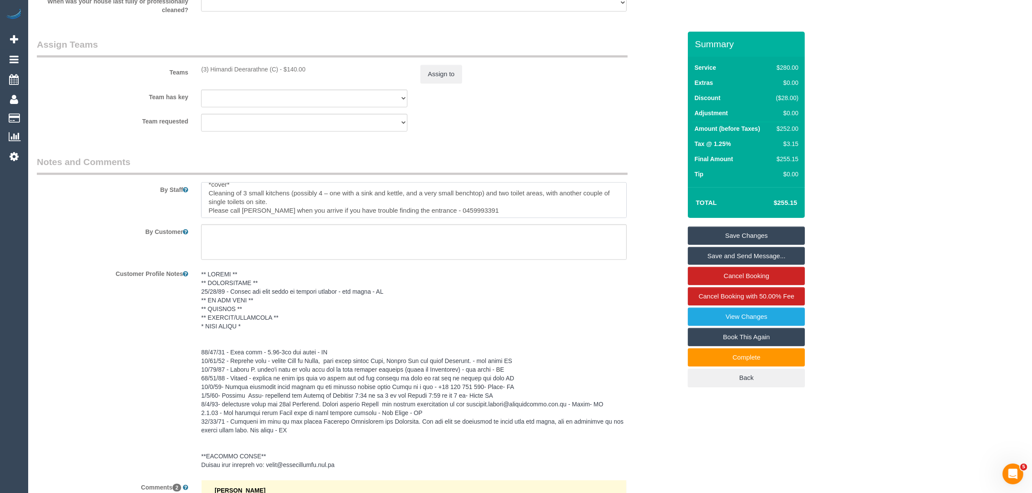
scroll to position [9, 0]
drag, startPoint x: 468, startPoint y: 208, endPoint x: 423, endPoint y: 207, distance: 45.1
click at [423, 207] on textarea at bounding box center [413, 200] width 425 height 36
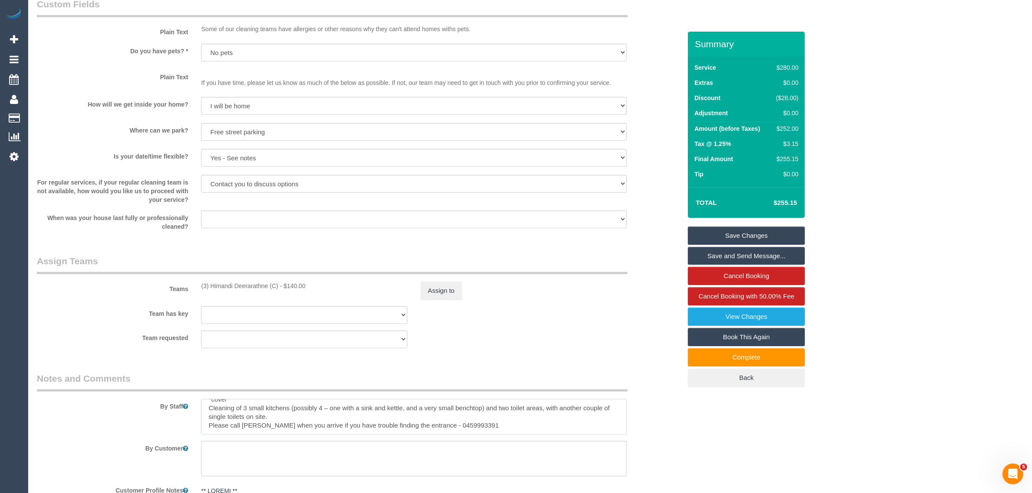
scroll to position [1300, 0]
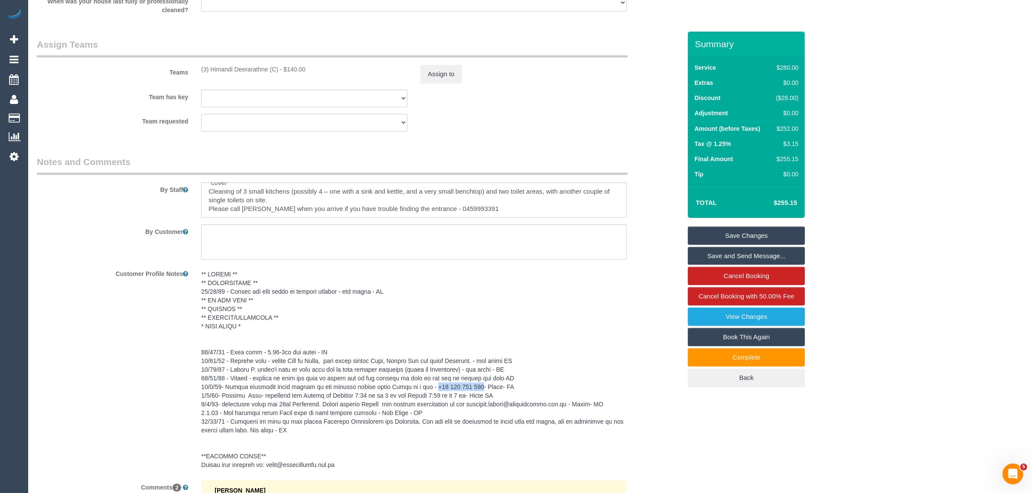
drag, startPoint x: 476, startPoint y: 388, endPoint x: 431, endPoint y: 388, distance: 44.6
click at [431, 388] on pre at bounding box center [413, 369] width 425 height 199
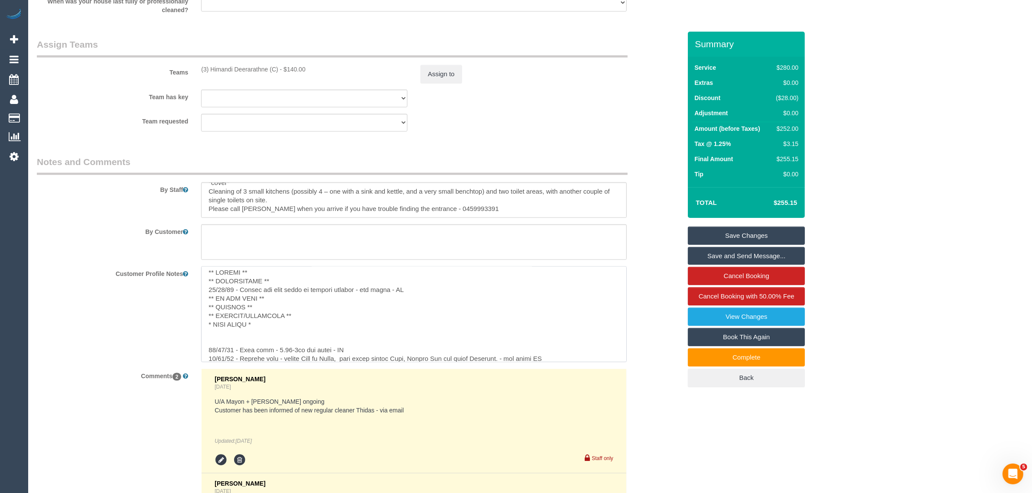
scroll to position [0, 0]
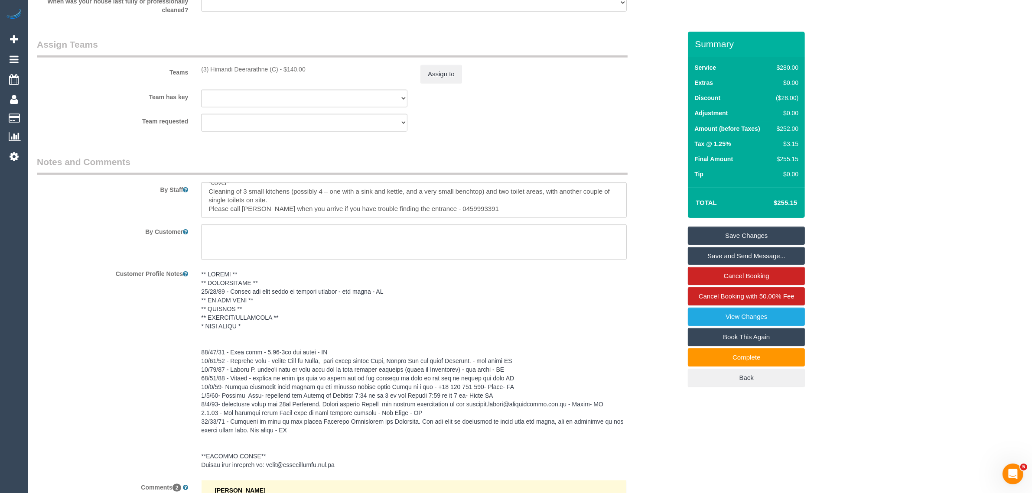
click at [638, 273] on div "Customer Profile Notes" at bounding box center [358, 369] width 657 height 207
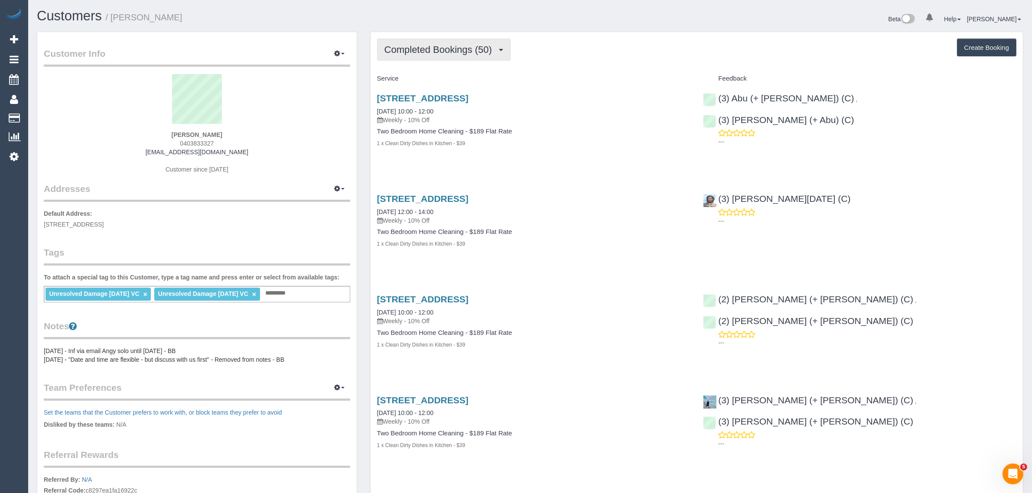
click at [434, 48] on span "Completed Bookings (50)" at bounding box center [440, 49] width 112 height 11
click at [419, 80] on link "Upcoming Bookings (11)" at bounding box center [424, 80] width 94 height 11
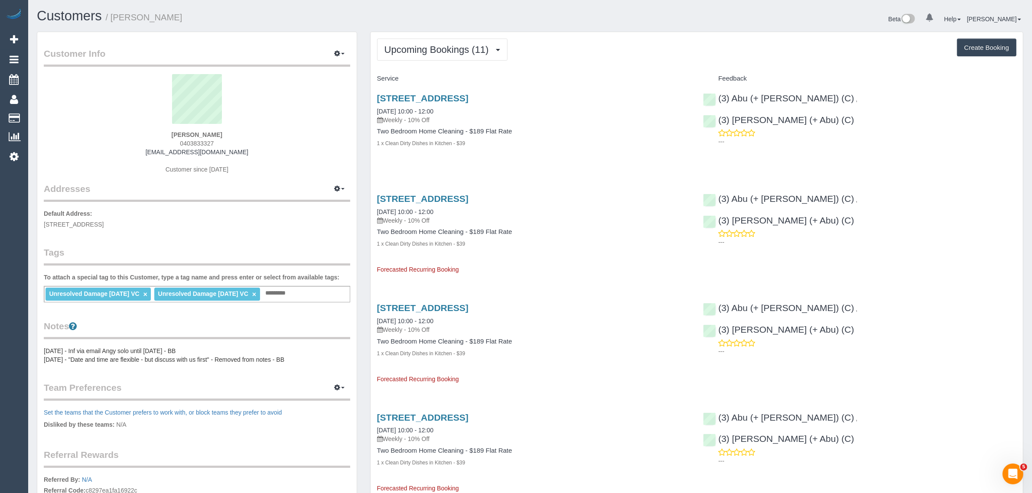
drag, startPoint x: 212, startPoint y: 144, endPoint x: 175, endPoint y: 144, distance: 36.8
click at [175, 144] on div "Emily Holt 0403833327 emilyholt90@gmail.com Customer since 2024" at bounding box center [197, 128] width 306 height 108
copy span "0403833327"
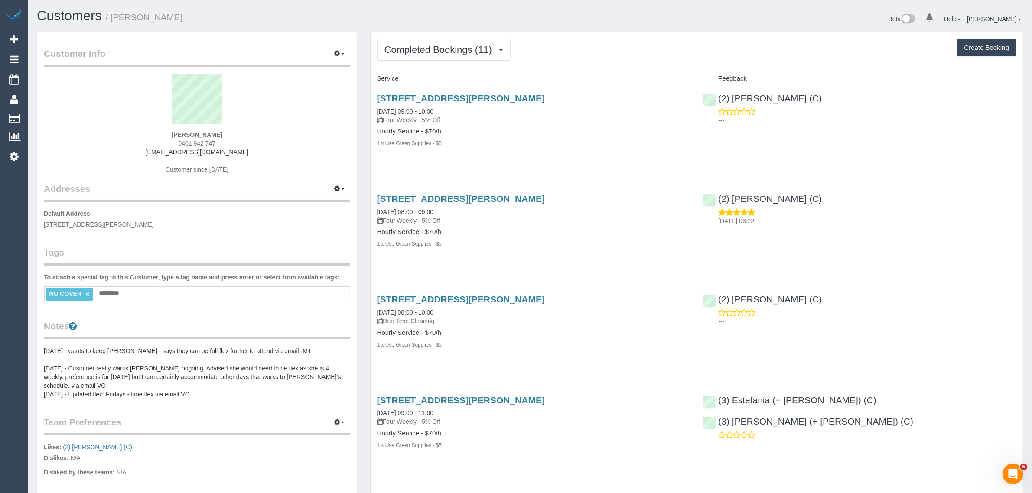
click at [196, 142] on span "0401 942 747" at bounding box center [196, 143] width 37 height 7
copy div "0401 942 747"
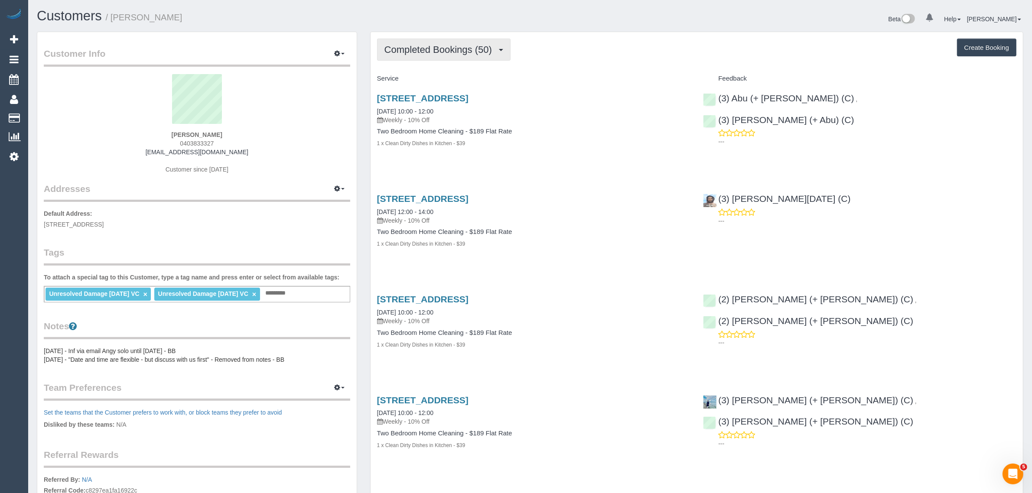
click at [454, 57] on button "Completed Bookings (50)" at bounding box center [443, 50] width 133 height 22
click at [434, 83] on link "Upcoming Bookings (11)" at bounding box center [424, 80] width 94 height 11
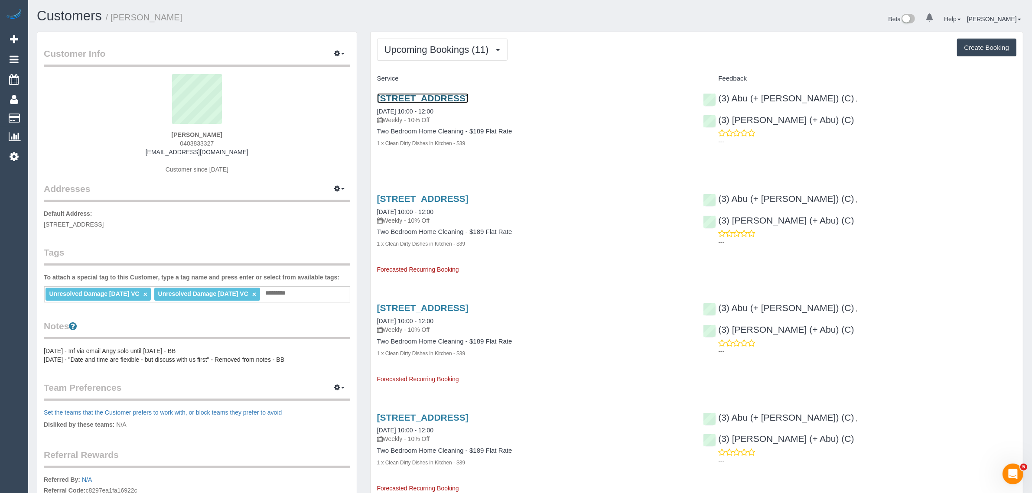
click at [397, 95] on link "36/495 Royal Parade, Parkville, VIC 3052" at bounding box center [422, 98] width 91 height 10
click at [454, 42] on button "Upcoming Bookings (11)" at bounding box center [442, 50] width 130 height 22
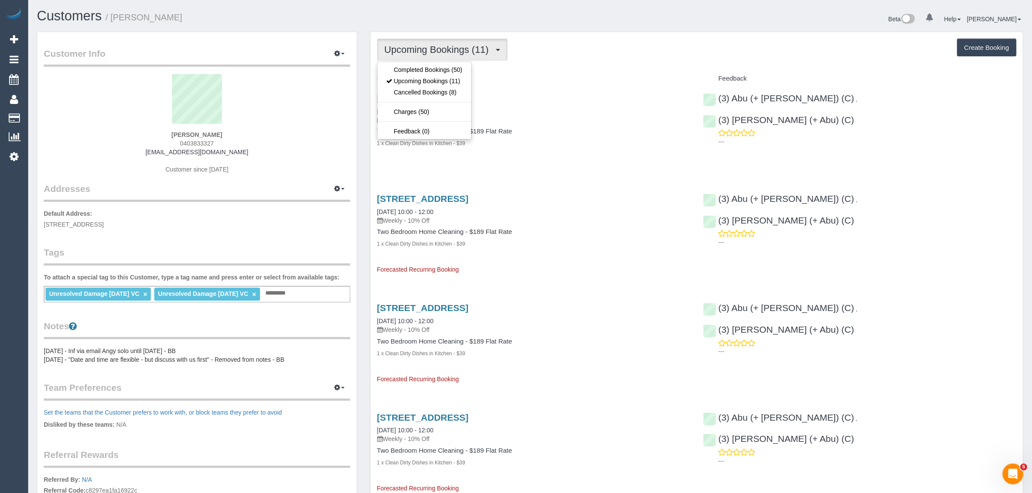
click at [447, 60] on button "Upcoming Bookings (11)" at bounding box center [442, 50] width 130 height 22
click at [448, 48] on span "Upcoming Bookings (11)" at bounding box center [438, 49] width 109 height 11
click at [421, 89] on link "Cancelled Bookings (8)" at bounding box center [424, 92] width 94 height 11
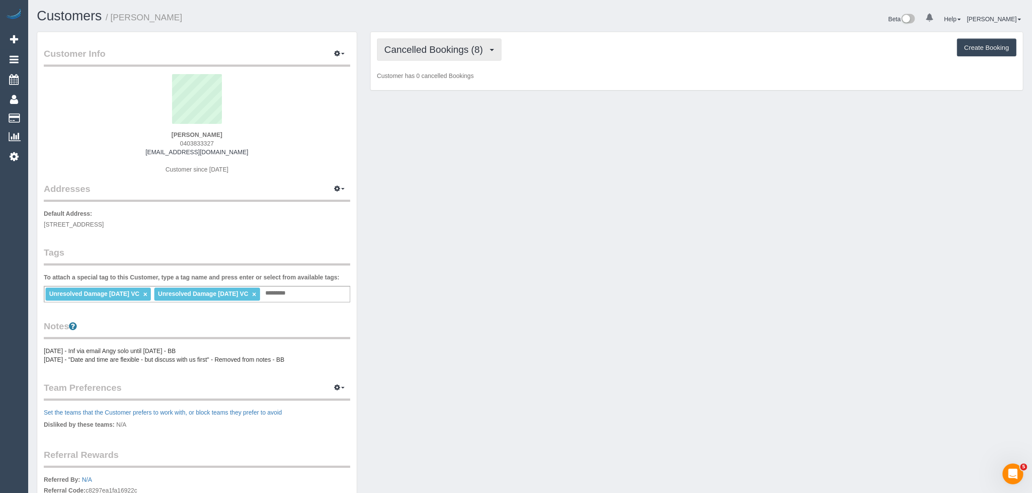
click at [463, 45] on span "Cancelled Bookings (8)" at bounding box center [435, 49] width 103 height 11
click at [434, 79] on link "Upcoming Bookings (11)" at bounding box center [424, 80] width 94 height 11
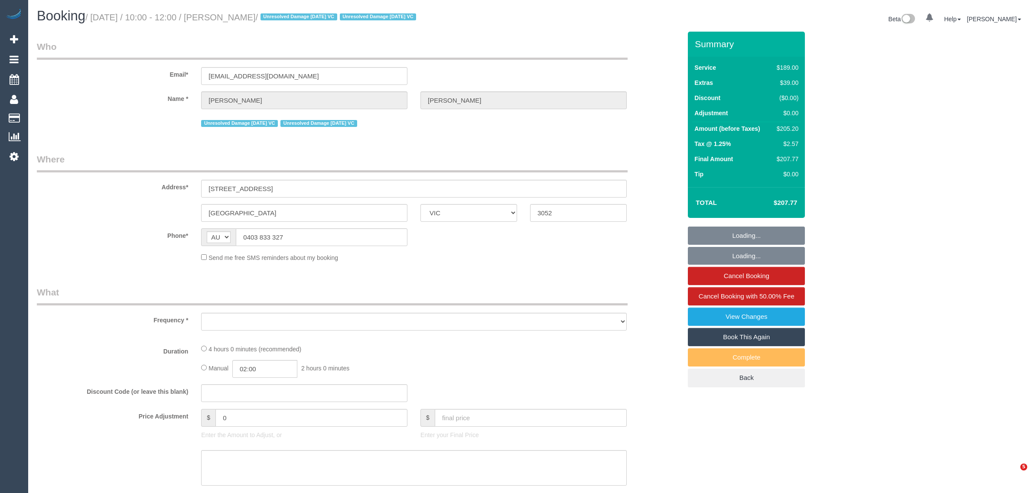
select select "VIC"
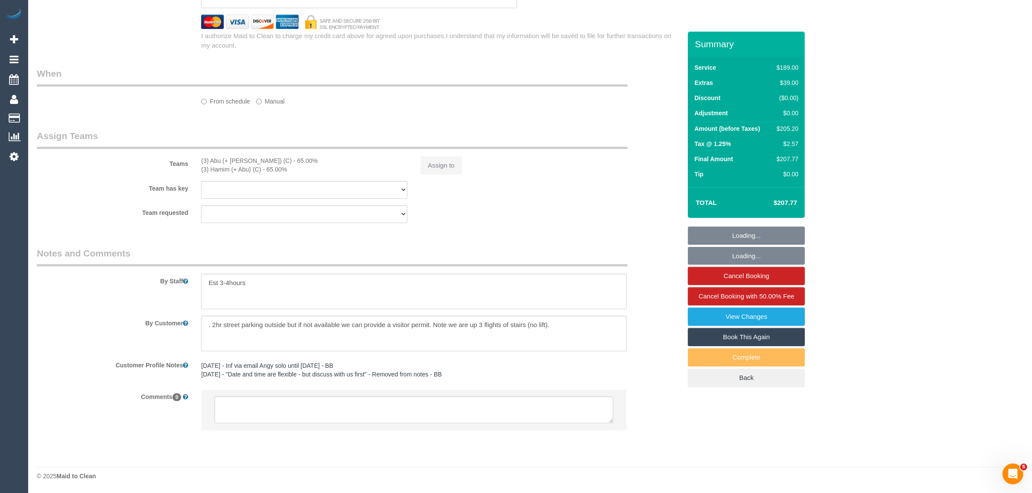
select select "object:549"
select select "string:stripe-pm_1PvTZw2GScqysDRVe0SddR0N"
select select "object:556"
select select "number:29"
select select "number:14"
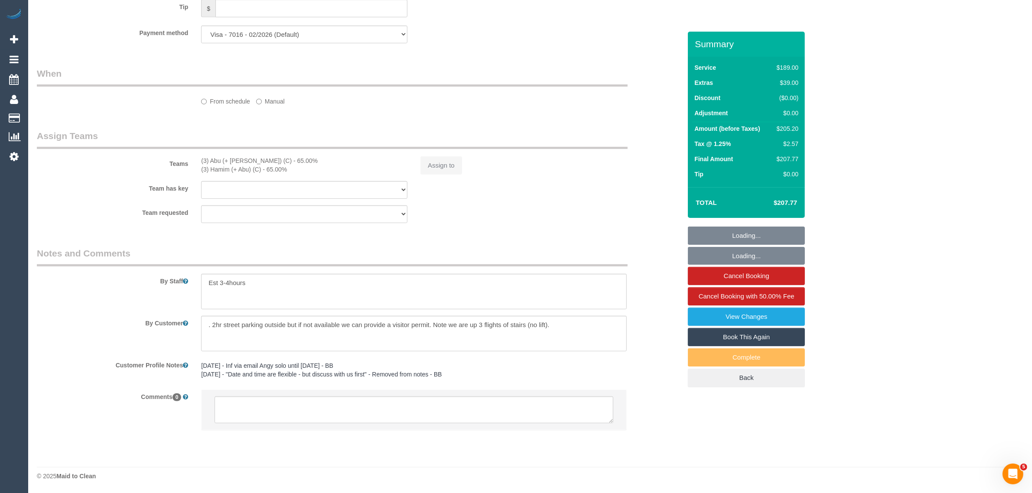
select select "number:21"
select select "number:36"
select select "number:34"
select select "number:13"
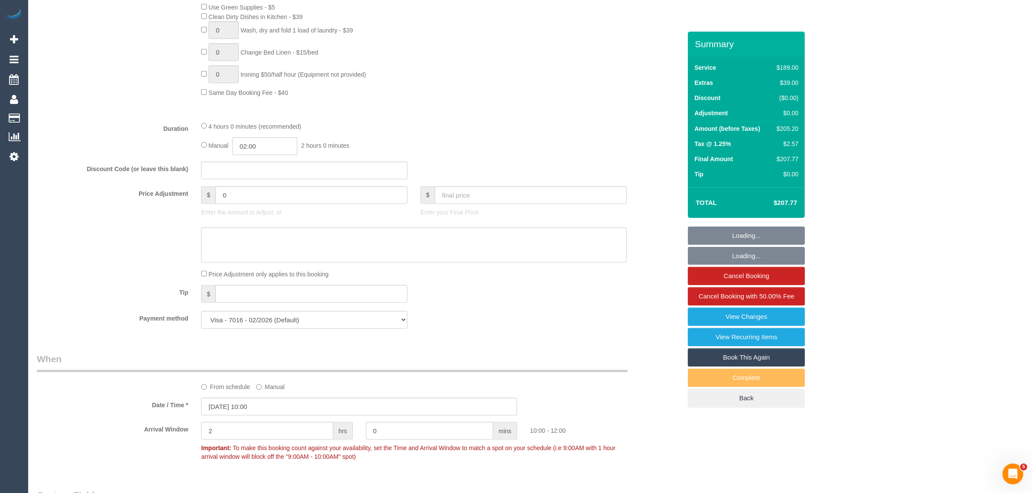
scroll to position [1217, 0]
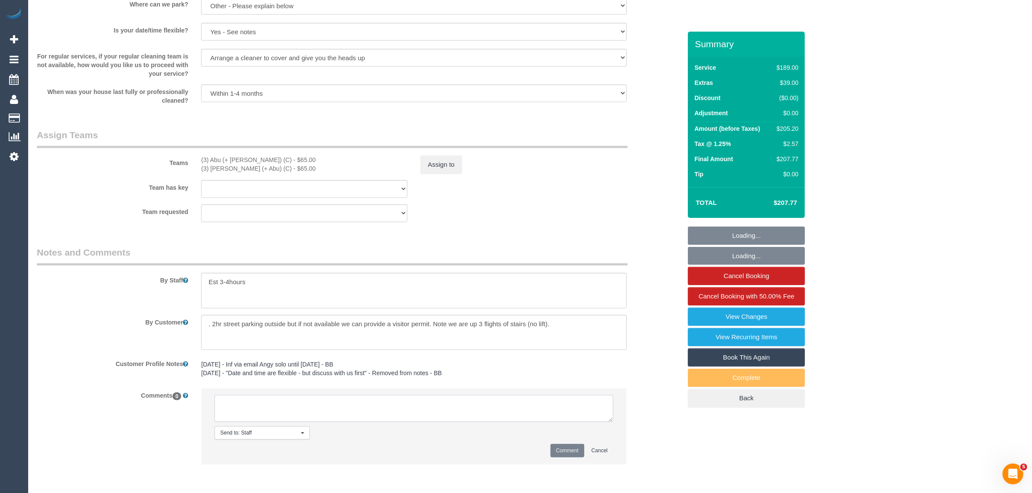
click at [500, 417] on textarea at bounding box center [413, 408] width 399 height 27
type textarea "930 - 10:30 aproved via txt - AA"
click at [558, 446] on button "Comment" at bounding box center [567, 450] width 34 height 13
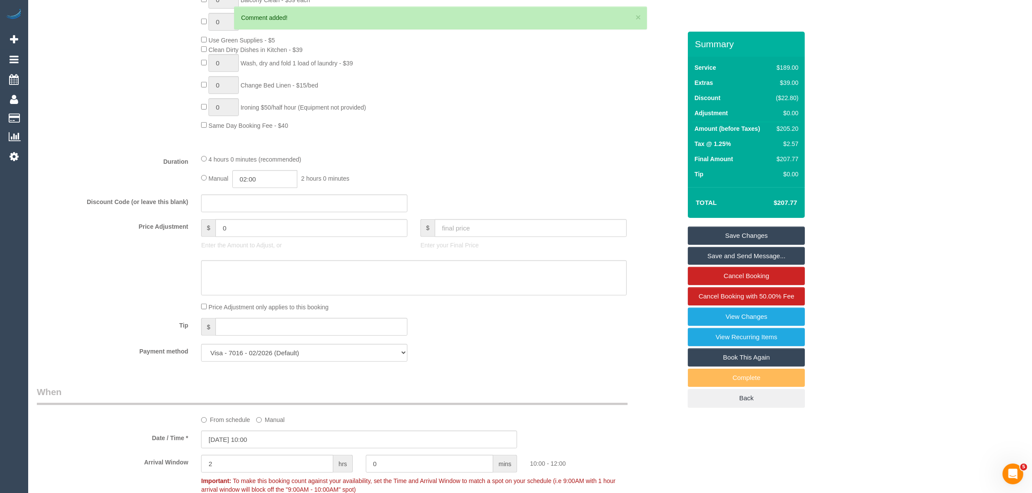
scroll to position [784, 0]
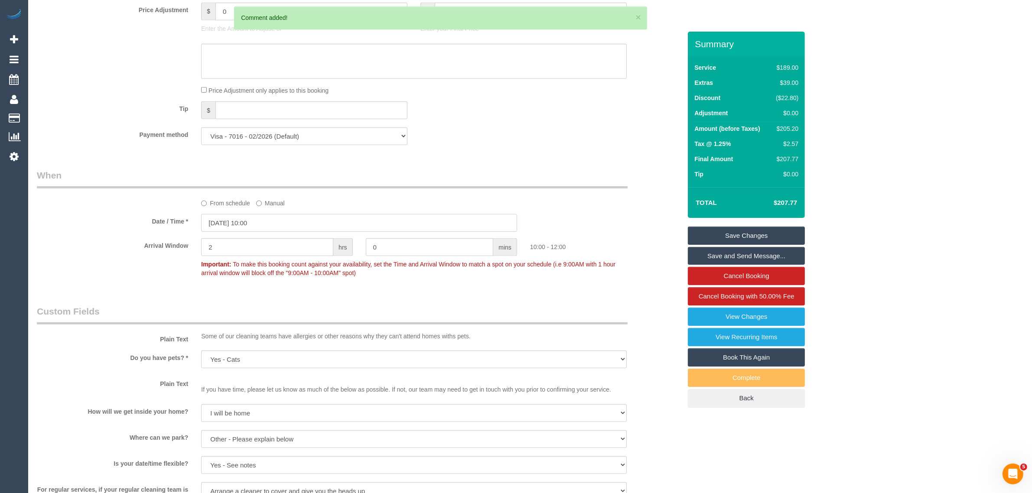
click at [272, 224] on input "01/10/2025 10:00" at bounding box center [359, 223] width 316 height 18
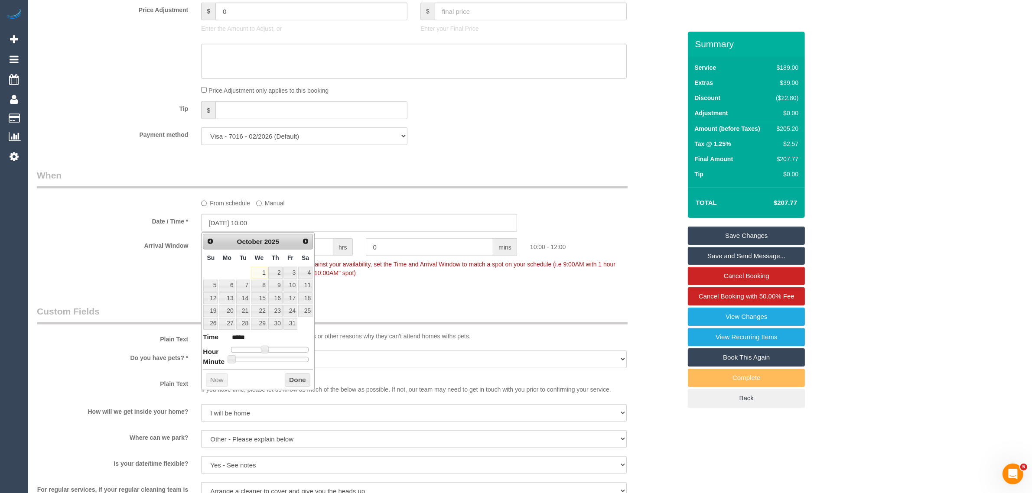
click at [454, 294] on div "Who Email* emilyholt90@gmail.com Name * Emily Holt Unresolved Damage 02/10/24 V…" at bounding box center [358, 103] width 657 height 1713
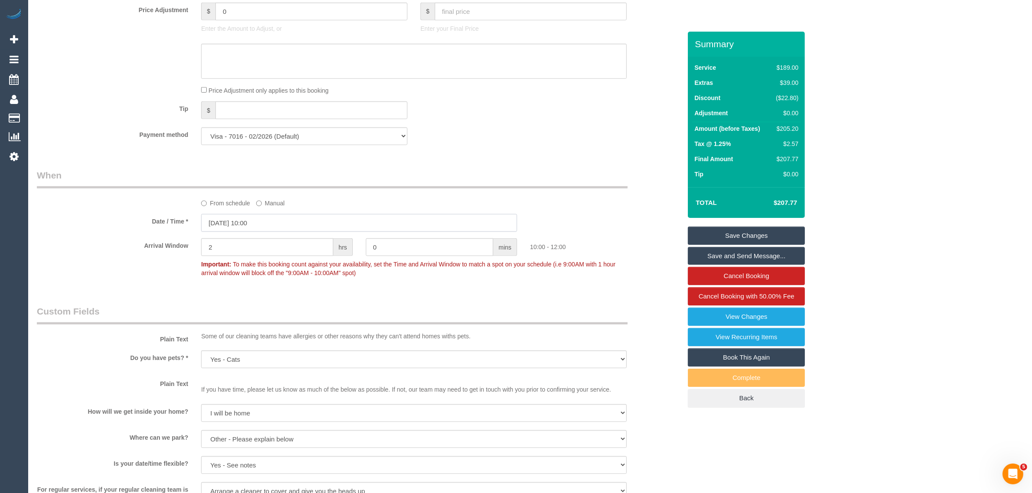
click at [328, 226] on input "01/10/2025 10:00" at bounding box center [359, 223] width 316 height 18
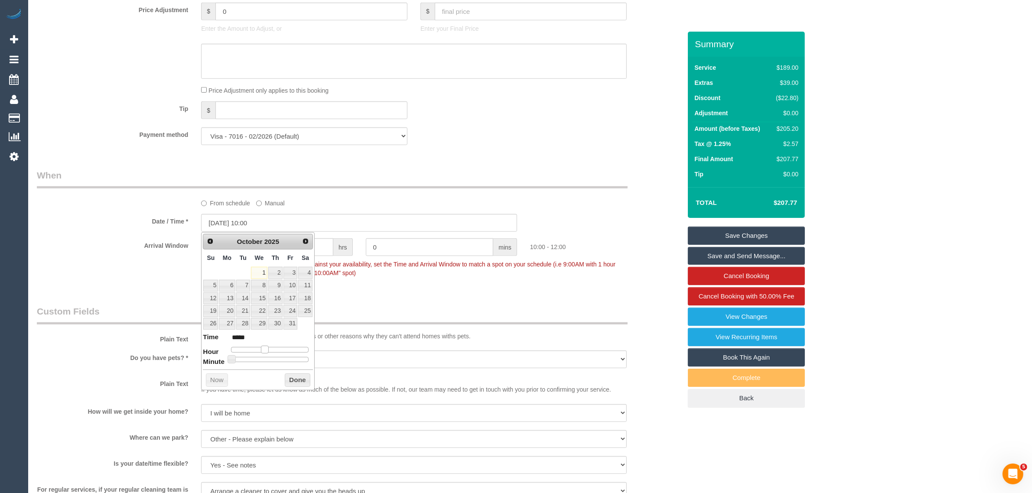
type input "01/10/2025 09:00"
type input "*****"
click at [258, 352] on span at bounding box center [261, 350] width 8 height 8
type input "01/10/2025 09:05"
type input "*****"
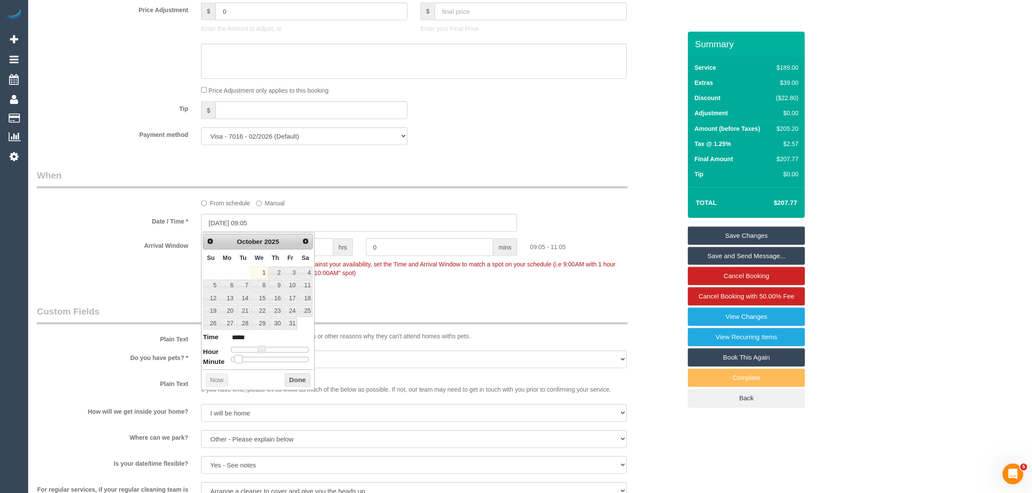
type input "01/10/2025 09:10"
type input "*****"
type input "01/10/2025 09:15"
type input "*****"
type input "01/10/2025 09:20"
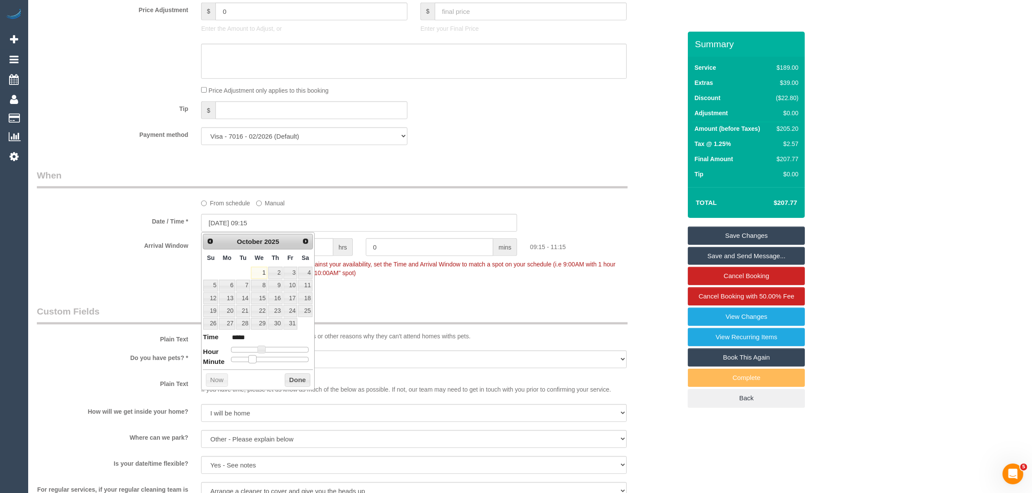
type input "*****"
type input "01/10/2025 09:25"
type input "*****"
type input "01/10/2025 09:30"
type input "*****"
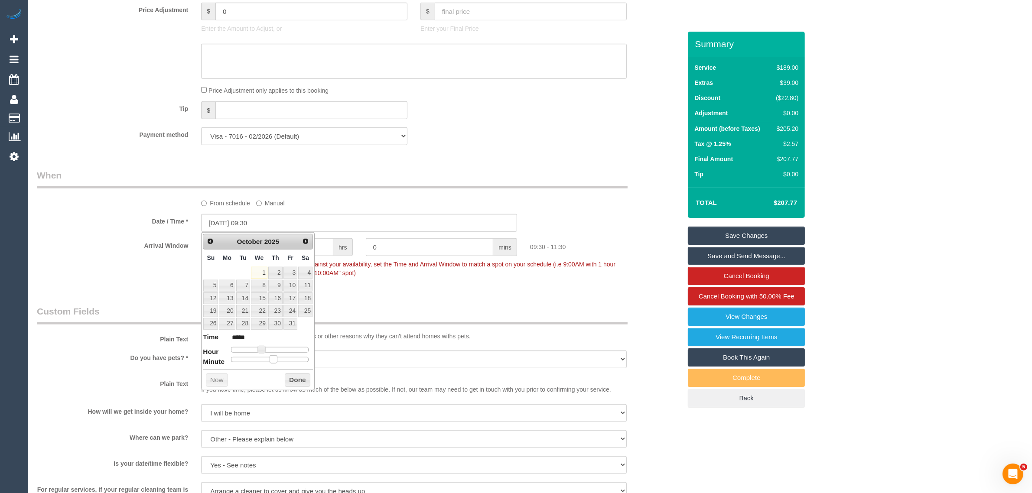
drag, startPoint x: 230, startPoint y: 359, endPoint x: 278, endPoint y: 254, distance: 115.2
click at [270, 362] on span at bounding box center [273, 359] width 8 height 8
click at [295, 378] on button "Done" at bounding box center [298, 380] width 26 height 14
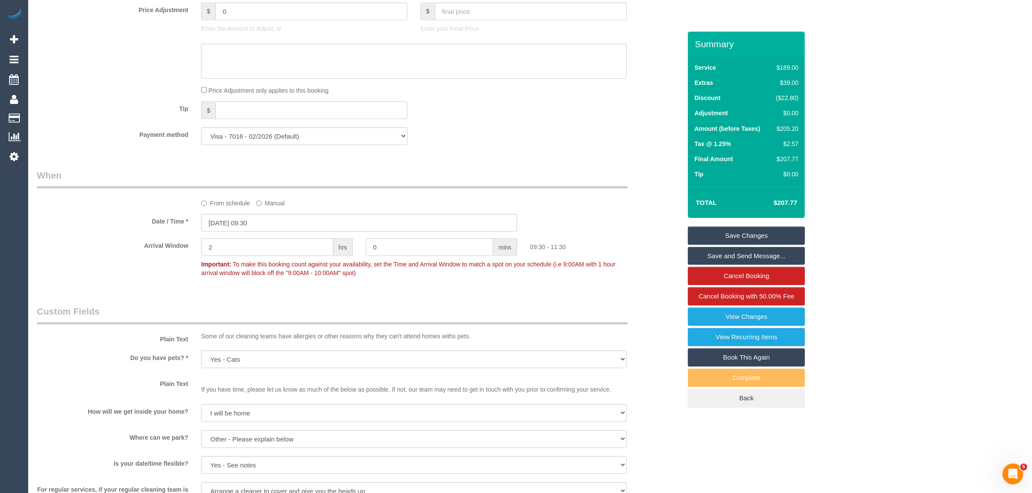
click at [255, 258] on p "Important: To make this booking count against your availability, set the Time a…" at bounding box center [414, 267] width 438 height 19
click at [260, 248] on input "2" at bounding box center [267, 247] width 132 height 18
type input "1"
click at [354, 298] on div "Who Email* emilyholt90@gmail.com Name * Emily Holt Unresolved Damage 02/10/24 V…" at bounding box center [358, 103] width 657 height 1713
click at [714, 229] on link "Save Changes" at bounding box center [746, 236] width 117 height 18
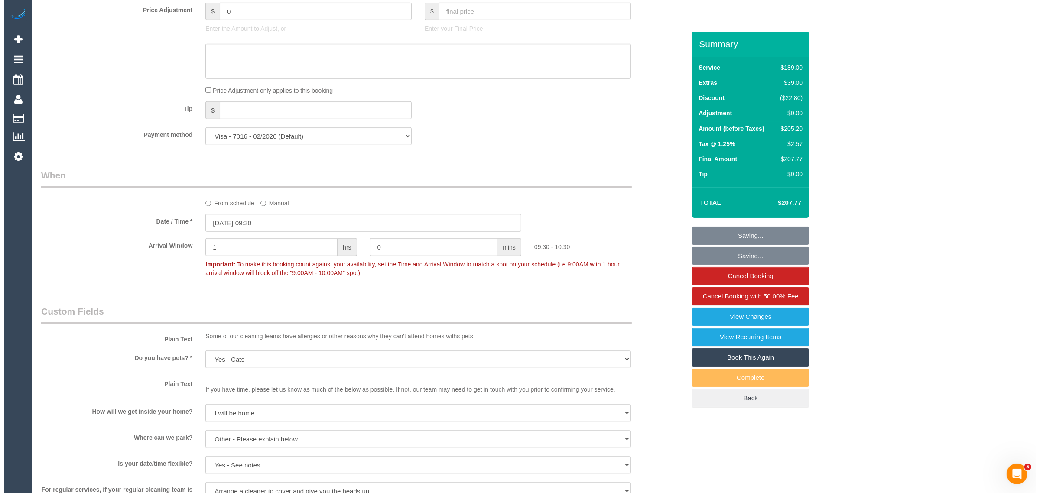
scroll to position [0, 0]
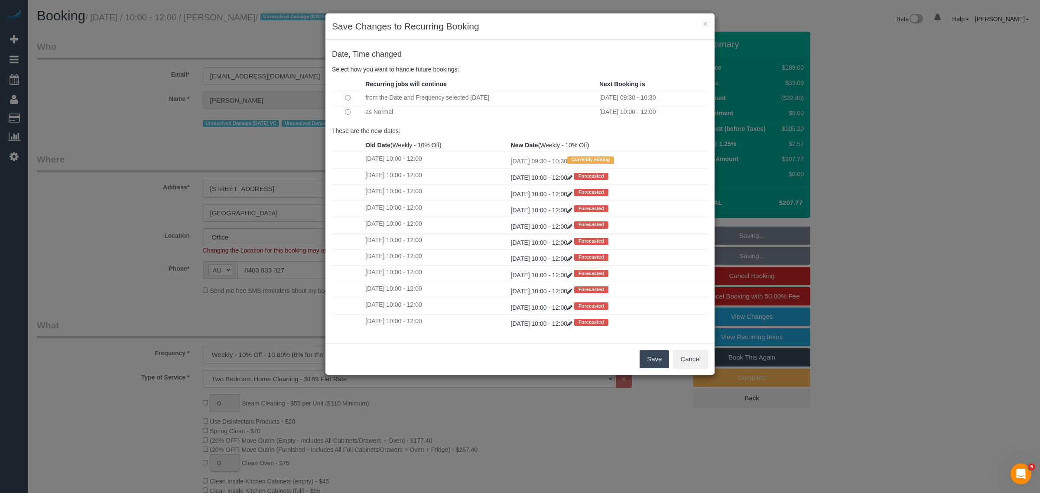
click at [648, 356] on button "Save" at bounding box center [653, 359] width 29 height 18
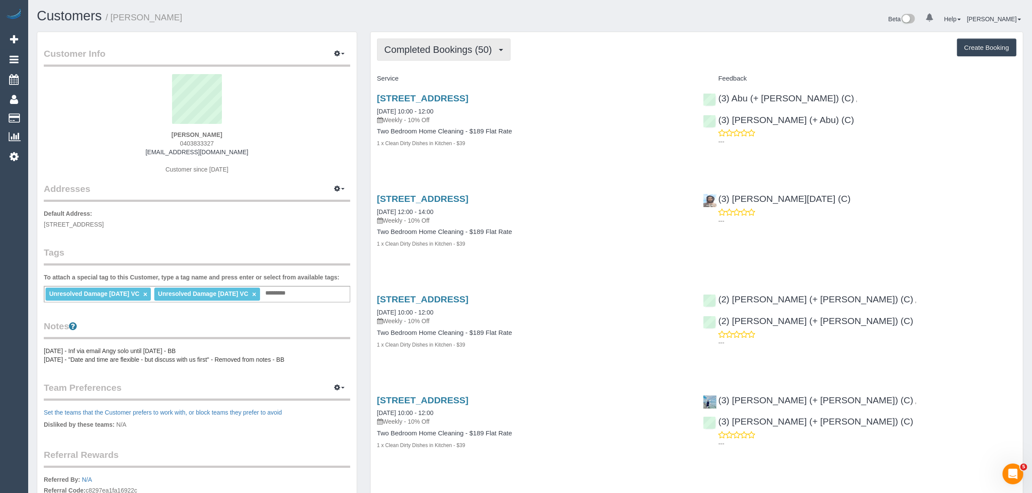
click at [438, 51] on span "Completed Bookings (50)" at bounding box center [440, 49] width 112 height 11
click at [441, 75] on link "Upcoming Bookings (12)" at bounding box center [424, 80] width 94 height 11
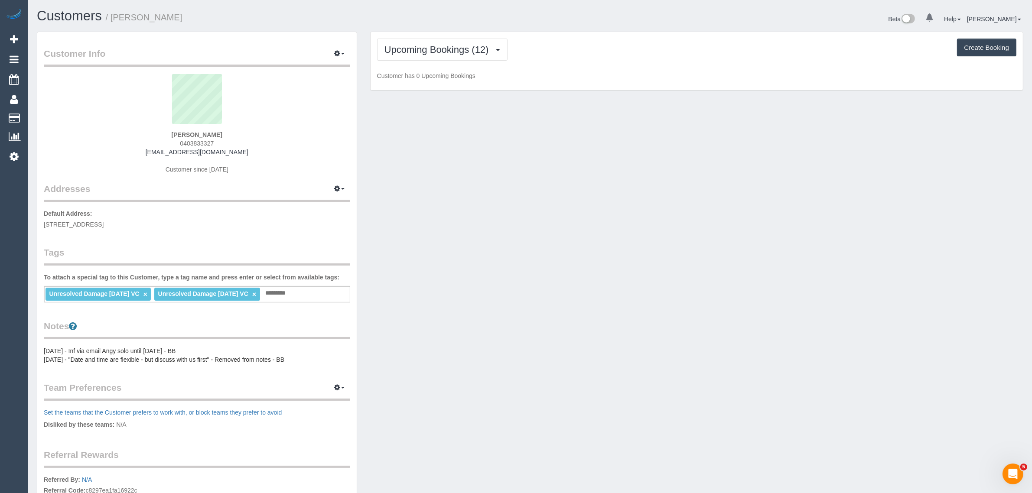
drag, startPoint x: 430, startPoint y: 165, endPoint x: 429, endPoint y: 157, distance: 7.9
click at [430, 165] on div "Customer Info Edit Contact Info Send Message Email Preferences Special Sales Ta…" at bounding box center [529, 327] width 999 height 591
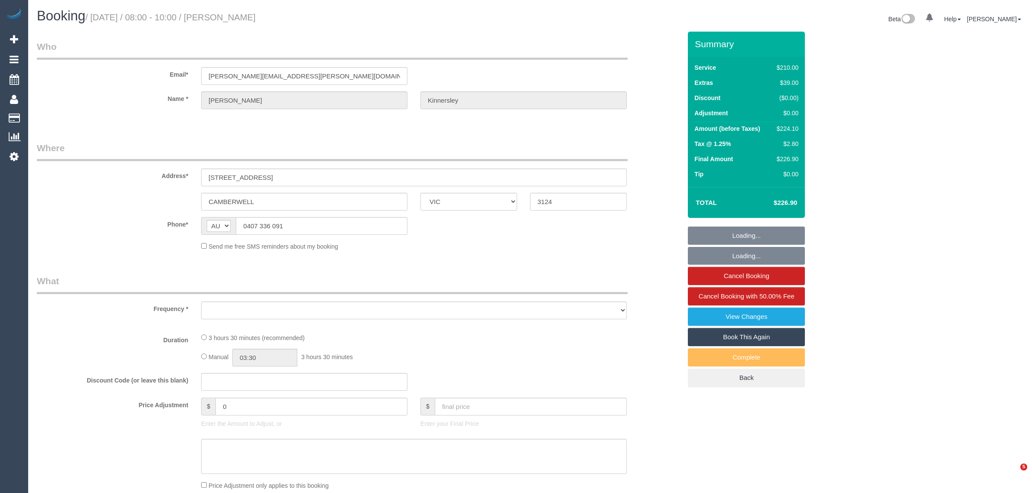
select select "VIC"
select select "object:678"
select select "number:30"
select select "number:14"
select select "number:18"
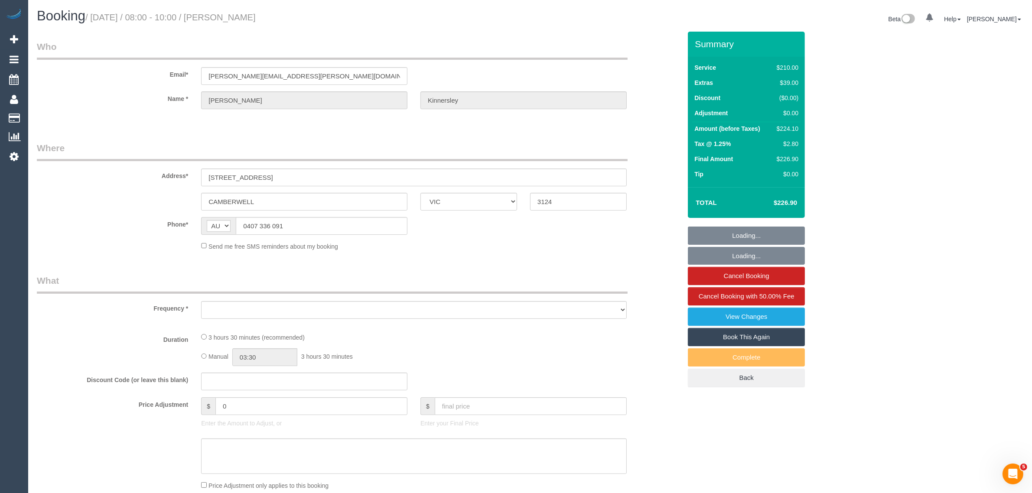
select select "number:22"
select select "number:34"
select select "number:26"
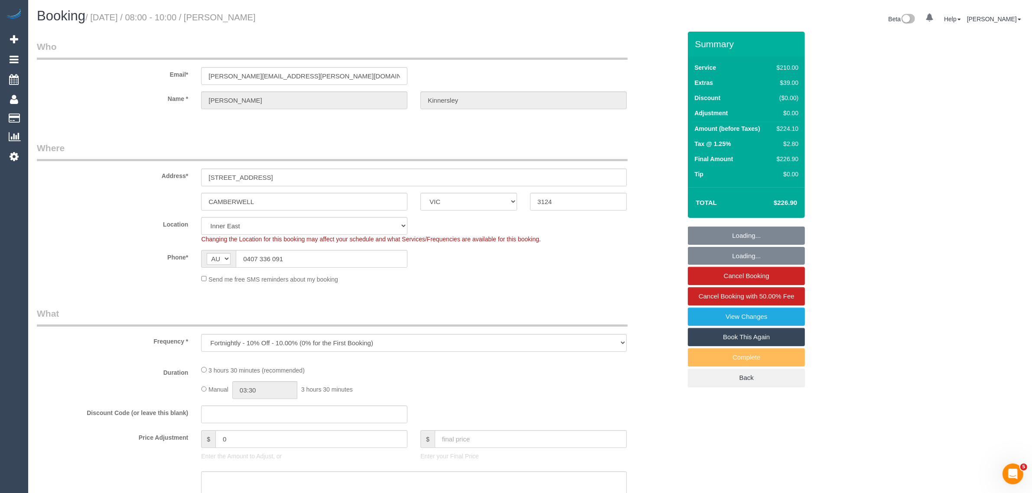
select select "string:stripe-pm_1RjrcA2GScqysDRVQneTCag3"
select select "180"
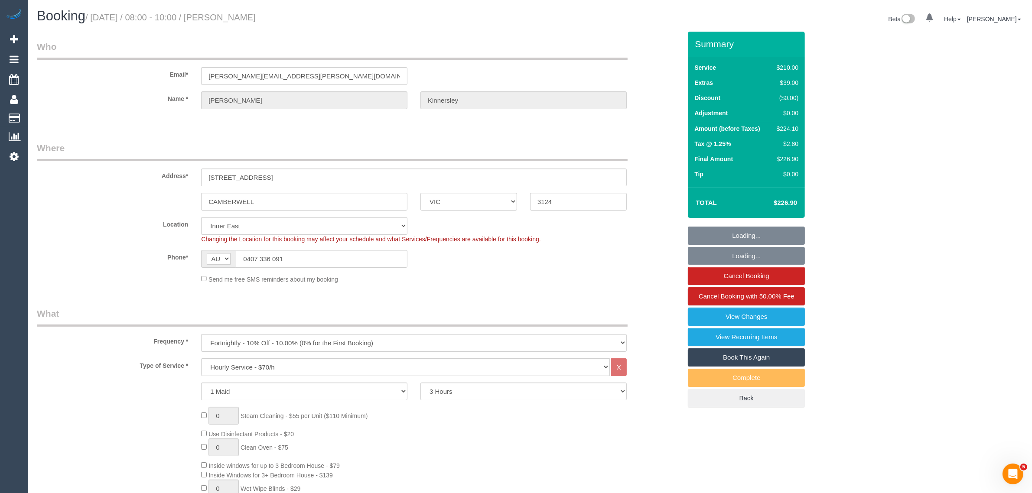
select select "object:1523"
click at [323, 250] on input "0407 336 091" at bounding box center [322, 259] width 172 height 18
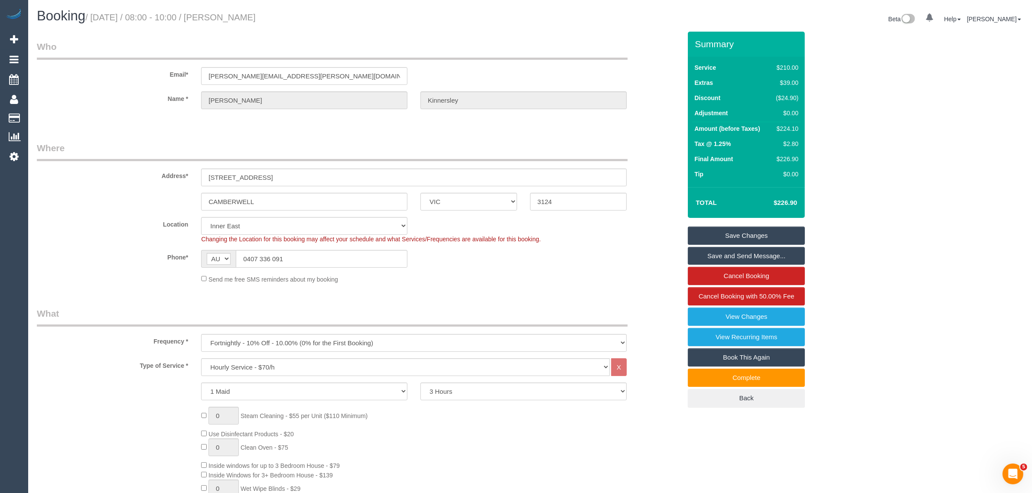
click at [484, 272] on sui-booking-location "Location [GEOGRAPHIC_DATA] (North) East (South) [GEOGRAPHIC_DATA] (East) [GEOGR…" at bounding box center [359, 250] width 644 height 67
click at [346, 260] on input "0407 336 091" at bounding box center [322, 259] width 172 height 18
click at [465, 286] on fieldset "Where Address* [STREET_ADDRESS] [GEOGRAPHIC_DATA] ACT [GEOGRAPHIC_DATA] NT [GEO…" at bounding box center [359, 216] width 644 height 149
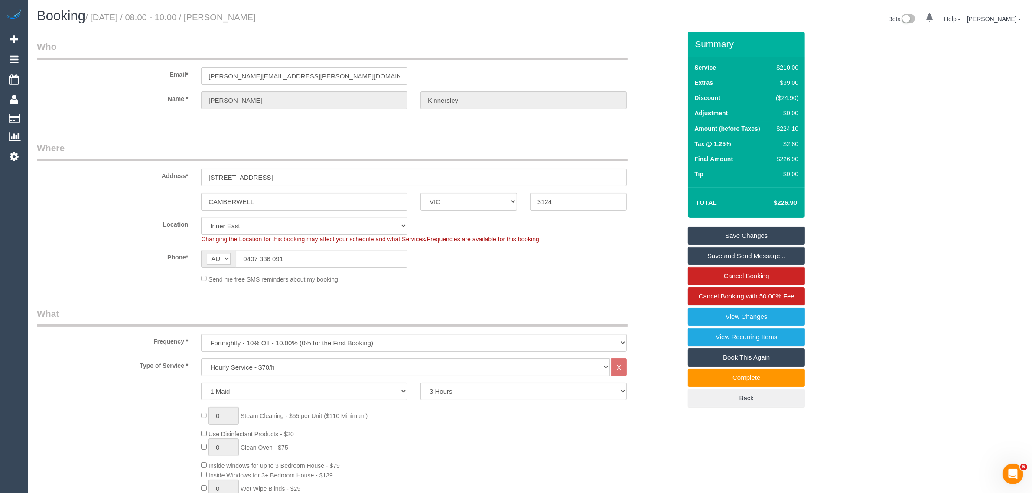
click at [482, 269] on sui-booking-location "Location [GEOGRAPHIC_DATA] (North) East (South) [GEOGRAPHIC_DATA] (East) [GEOGR…" at bounding box center [359, 250] width 644 height 67
click at [614, 253] on div "Phone* AF AL DZ AD AO AI AQ AG AR AM AW AU AT AZ BS BH BD BB BY BE BZ BJ BM BT …" at bounding box center [358, 259] width 657 height 18
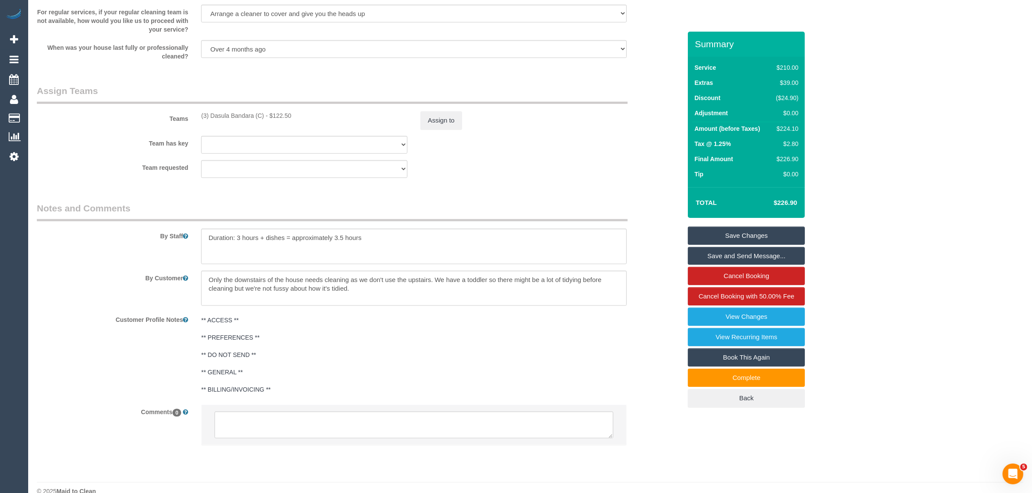
scroll to position [1242, 0]
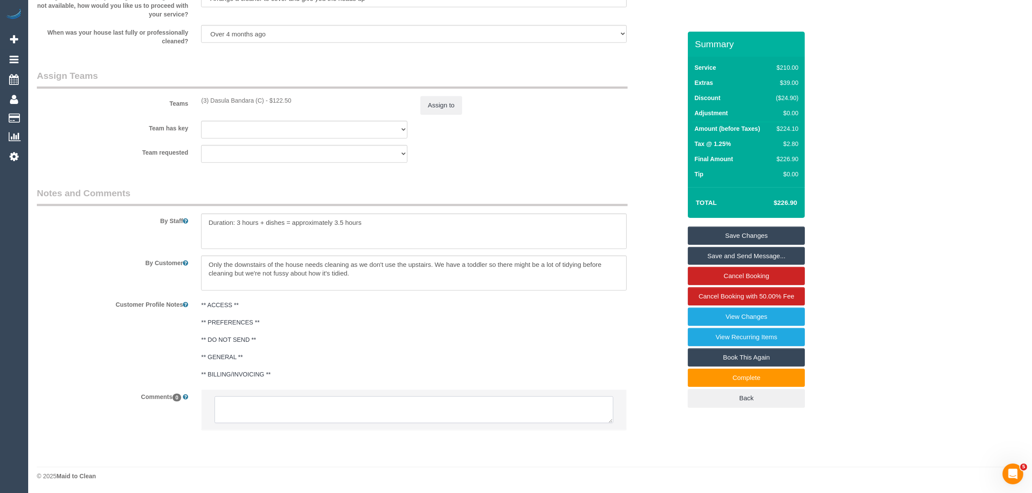
click at [386, 410] on textarea at bounding box center [413, 409] width 399 height 27
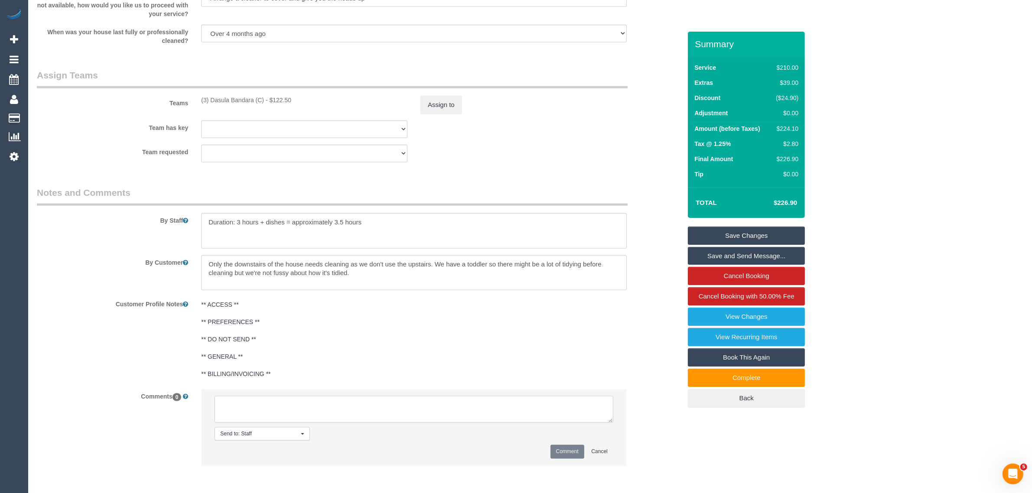
paste textarea "Cleaner(s) Unassigned: Reason Unassigned: Contact via: Which message sent: Addi…"
drag, startPoint x: 201, startPoint y: 102, endPoint x: 263, endPoint y: 96, distance: 62.6
click at [263, 96] on div "(3) Dasula Bandara (C) - $122.50" at bounding box center [304, 100] width 219 height 9
copy div "(3) Dasula Bandara (C)"
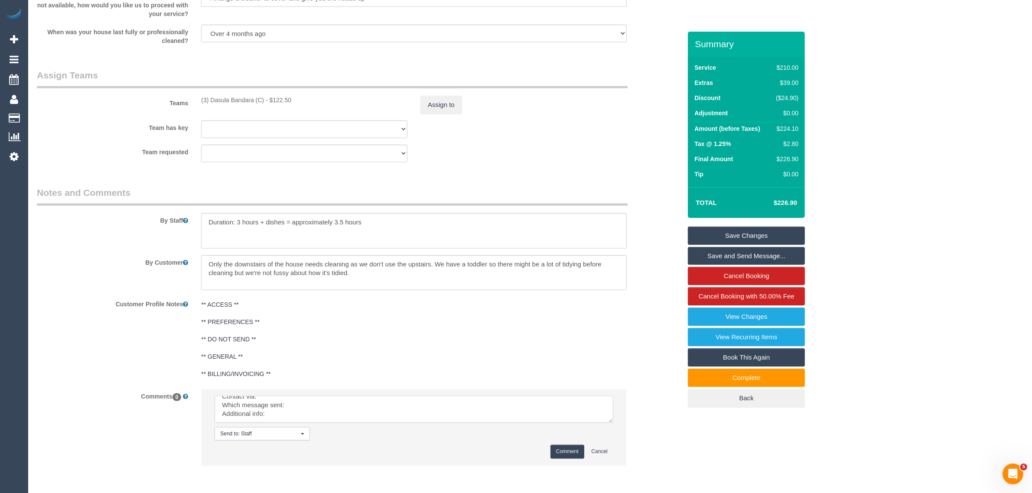
drag, startPoint x: 612, startPoint y: 419, endPoint x: 622, endPoint y: 435, distance: 18.3
click at [622, 435] on li "Send to: Staff Nothing selected Send to: Staff Send to: Customer Send to: Team …" at bounding box center [413, 426] width 425 height 75
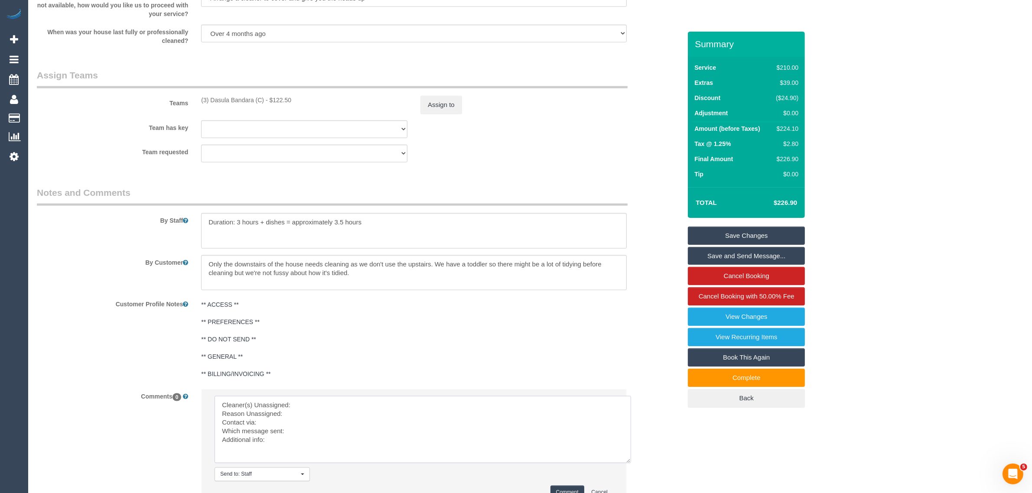
scroll to position [0, 0]
drag, startPoint x: 610, startPoint y: 422, endPoint x: 627, endPoint y: 473, distance: 54.4
click at [627, 463] on textarea at bounding box center [422, 429] width 416 height 67
click at [445, 404] on textarea at bounding box center [422, 435] width 417 height 79
paste textarea "(3) Dasula Bandara (C)"
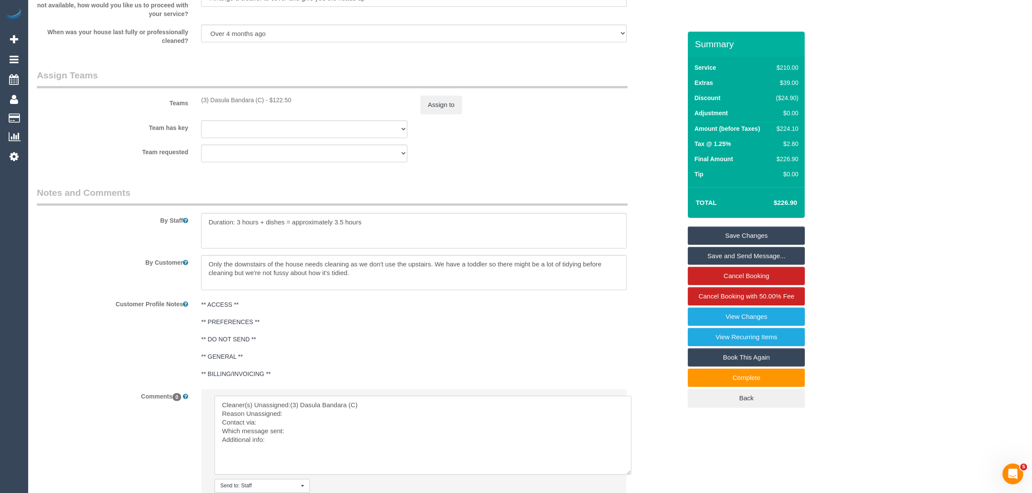
click at [324, 409] on textarea at bounding box center [422, 435] width 417 height 79
click at [329, 412] on textarea at bounding box center [422, 435] width 417 height 79
click at [328, 429] on textarea at bounding box center [422, 435] width 417 height 79
click at [266, 439] on textarea at bounding box center [422, 435] width 417 height 79
click at [457, 442] on textarea at bounding box center [422, 435] width 417 height 79
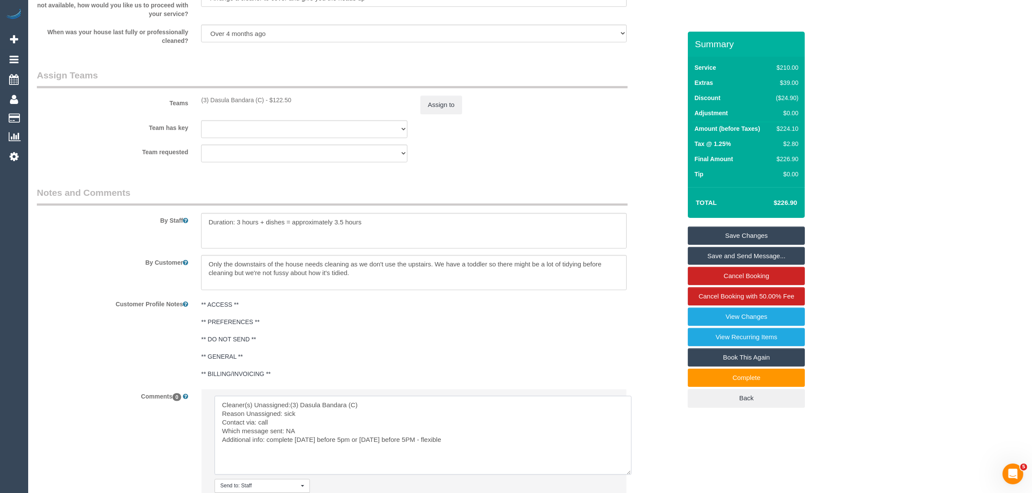
scroll to position [1331, 0]
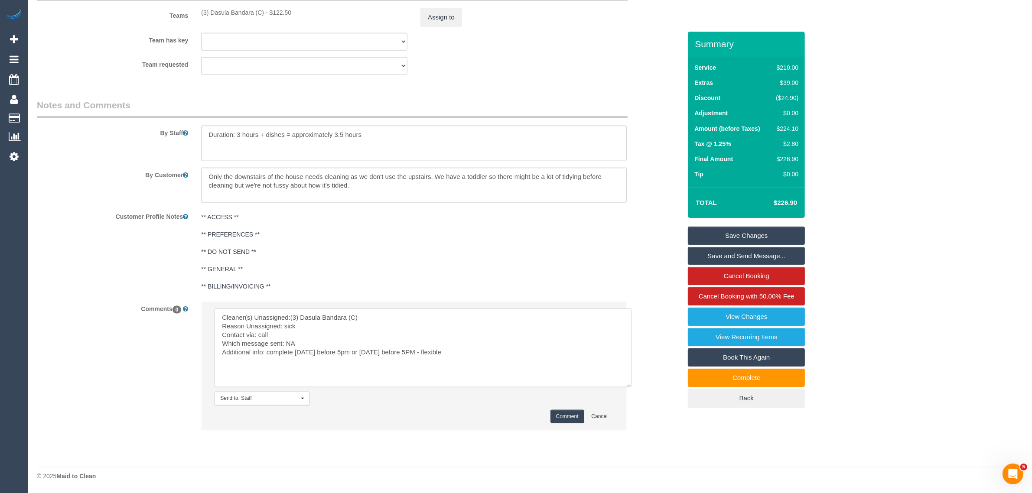
type textarea "Cleaner(s) Unassigned:(3) Dasula Bandara (C) Reason Unassigned: sick Contact vi…"
click at [559, 406] on li "Send to: Staff Nothing selected Send to: Staff Send to: Customer Send to: Team …" at bounding box center [413, 365] width 425 height 127
click at [558, 414] on button "Comment" at bounding box center [567, 416] width 34 height 13
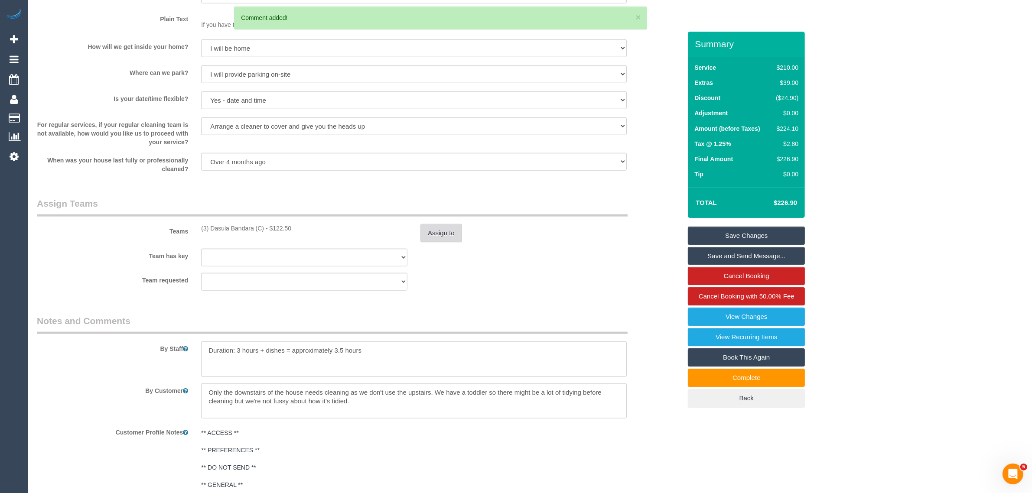
click at [425, 231] on button "Assign to" at bounding box center [441, 233] width 42 height 18
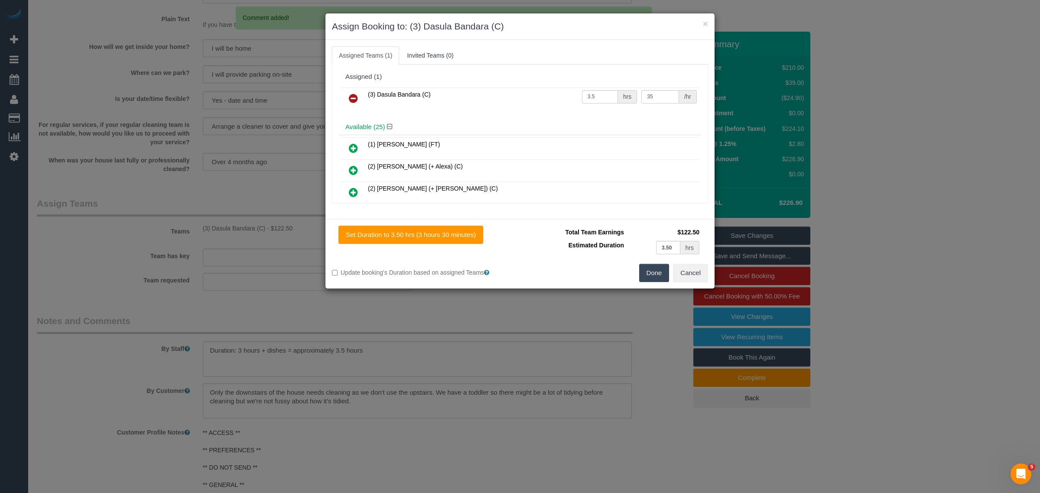
click at [353, 93] on link at bounding box center [353, 98] width 20 height 17
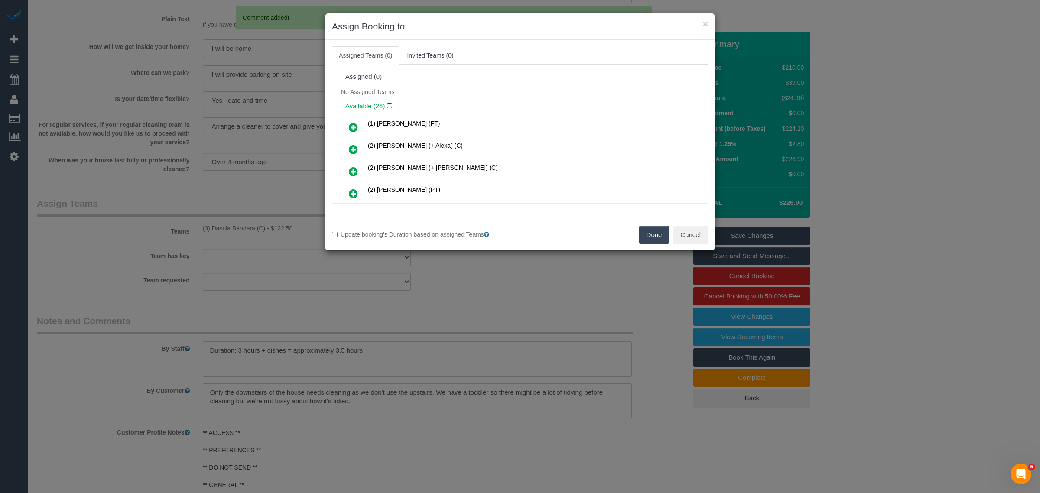
click at [649, 232] on button "Done" at bounding box center [654, 235] width 30 height 18
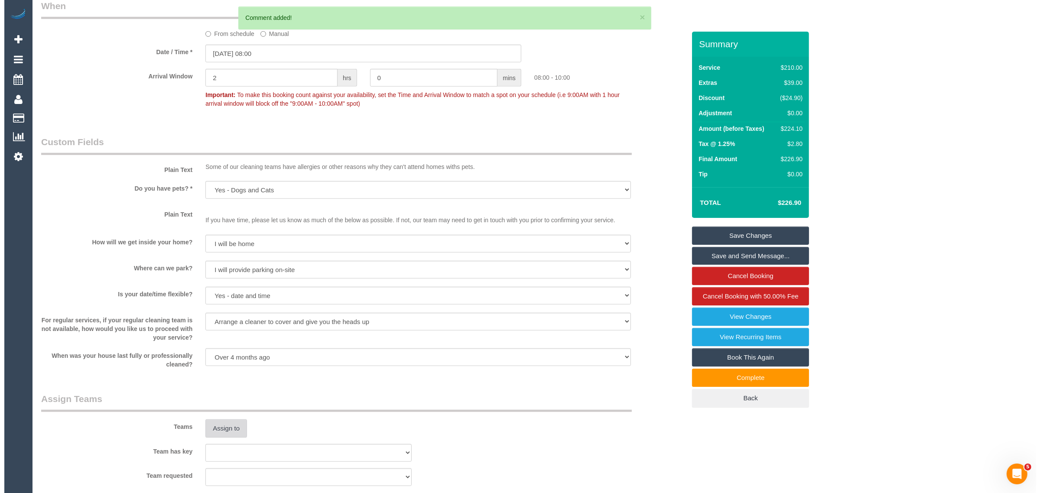
scroll to position [0, 0]
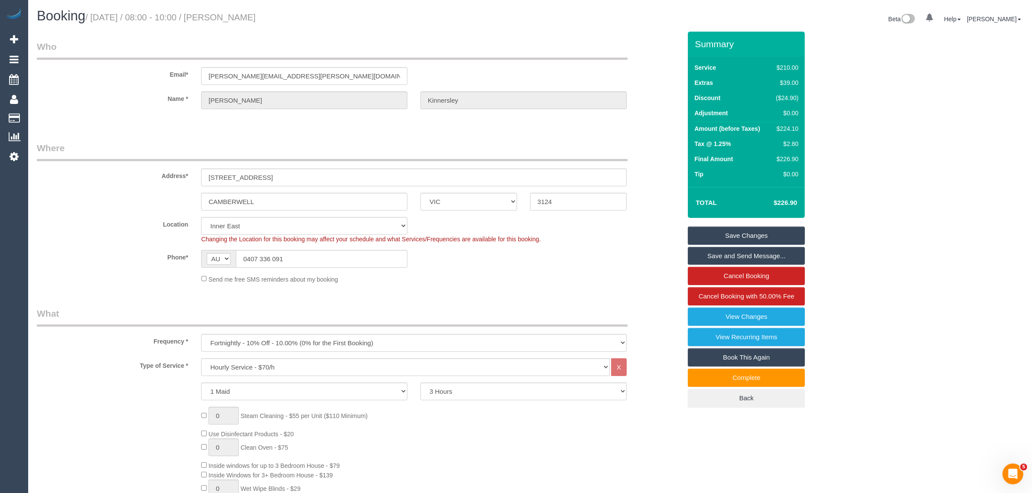
click at [717, 233] on link "Save Changes" at bounding box center [746, 236] width 117 height 18
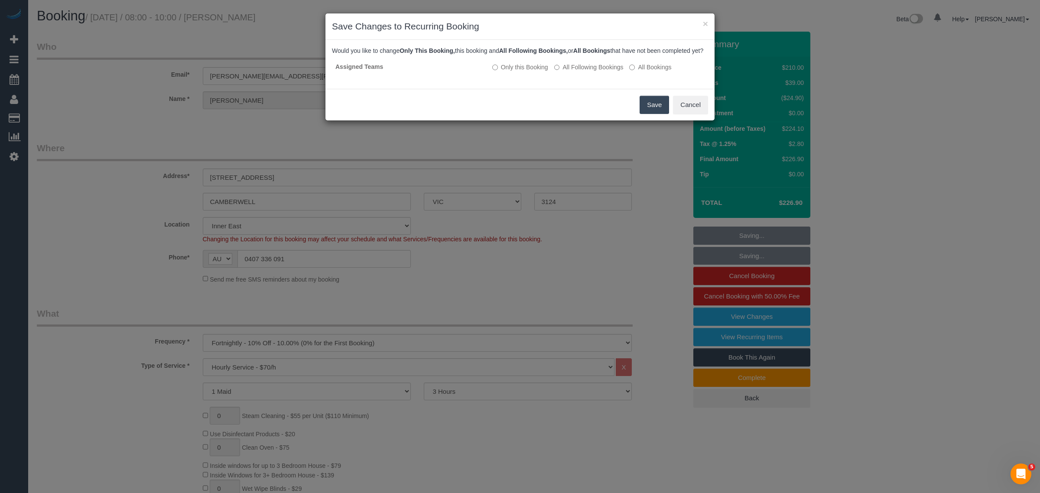
click at [655, 114] on button "Save" at bounding box center [653, 105] width 29 height 18
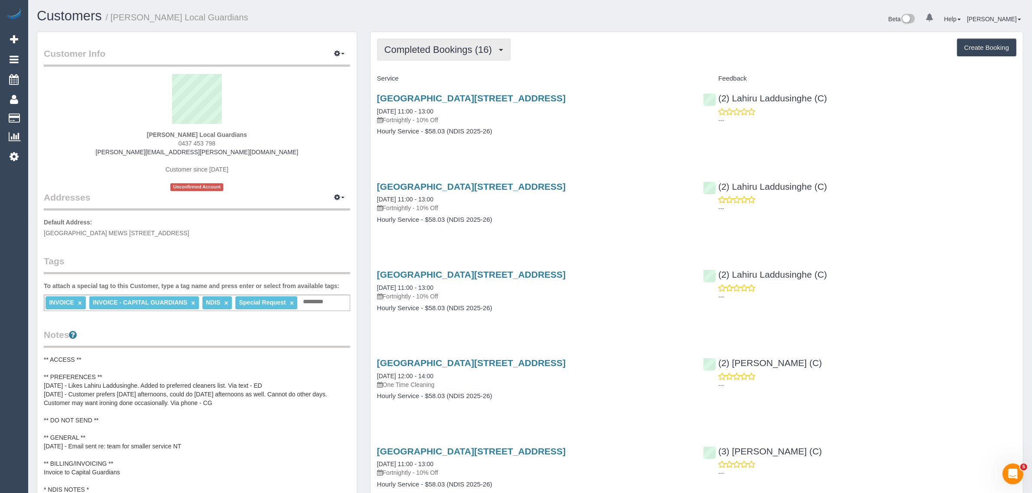
click at [456, 46] on span "Completed Bookings (16)" at bounding box center [440, 49] width 112 height 11
click at [431, 76] on link "Upcoming Bookings (11)" at bounding box center [424, 80] width 94 height 11
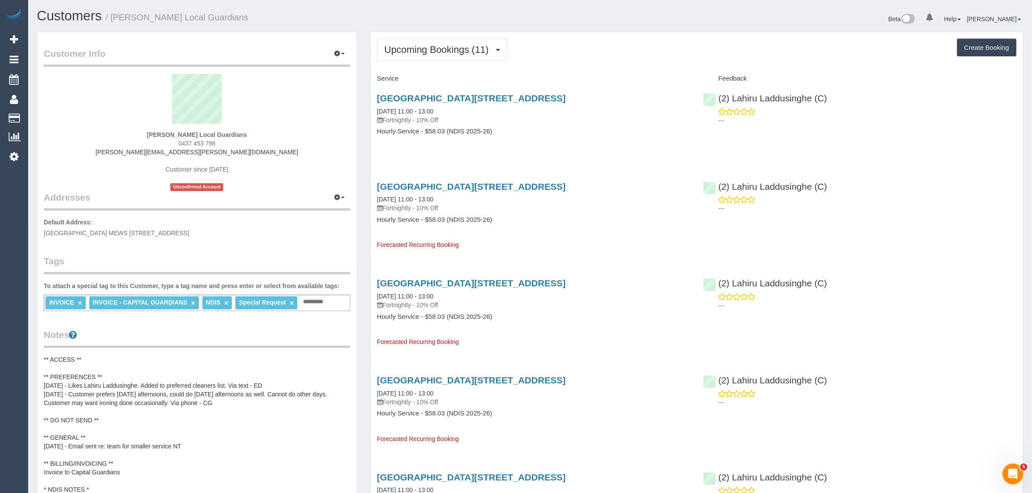
drag, startPoint x: 458, startPoint y: 107, endPoint x: 369, endPoint y: 111, distance: 88.9
copy link "01/10/2025 11:00 - 13:00"
click at [202, 141] on span "0437 453 798" at bounding box center [196, 143] width 37 height 7
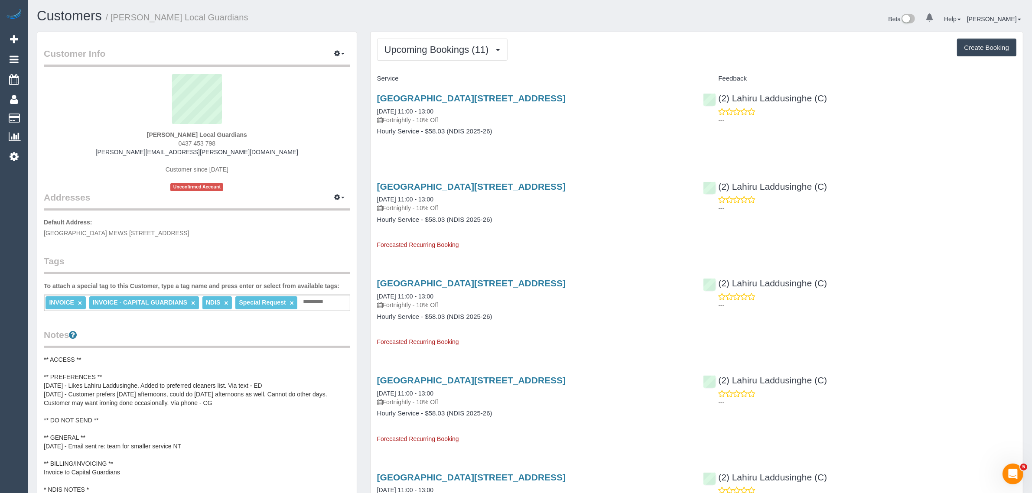
click at [202, 141] on span "0437 453 798" at bounding box center [196, 143] width 37 height 7
copy div "0437 453 798"
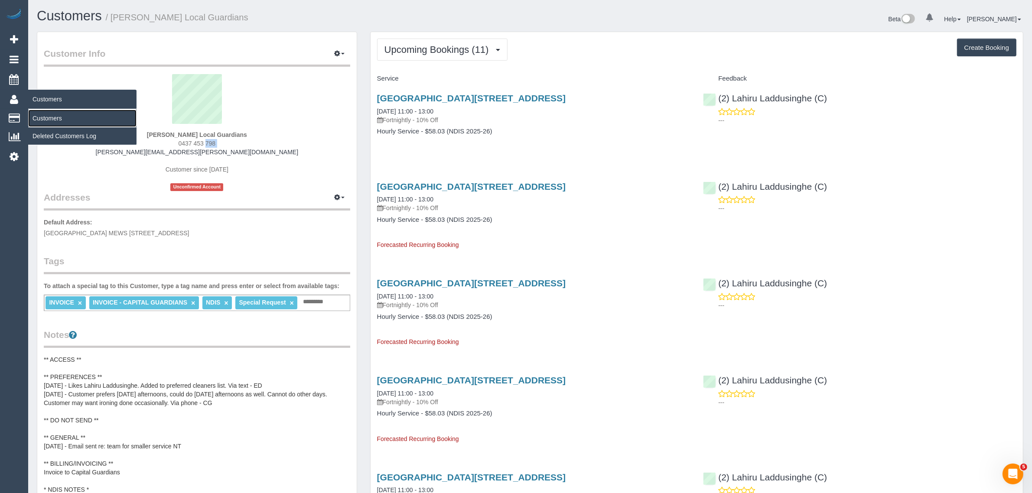
click at [37, 119] on link "Customers" at bounding box center [82, 118] width 108 height 17
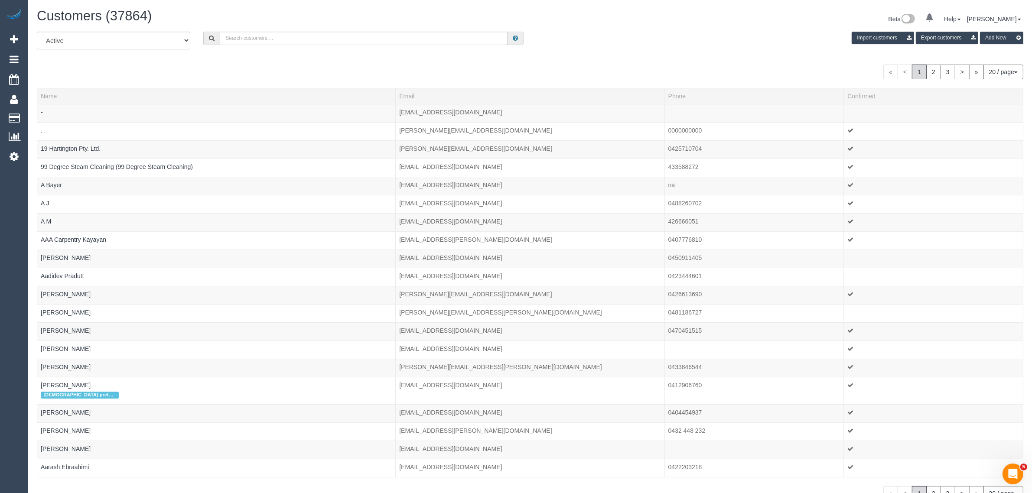
click at [331, 48] on div "All Active Archived Import customers Export customers Add New" at bounding box center [529, 44] width 999 height 24
click at [337, 41] on input "text" at bounding box center [364, 38] width 288 height 13
type input "Cindy Biggs"
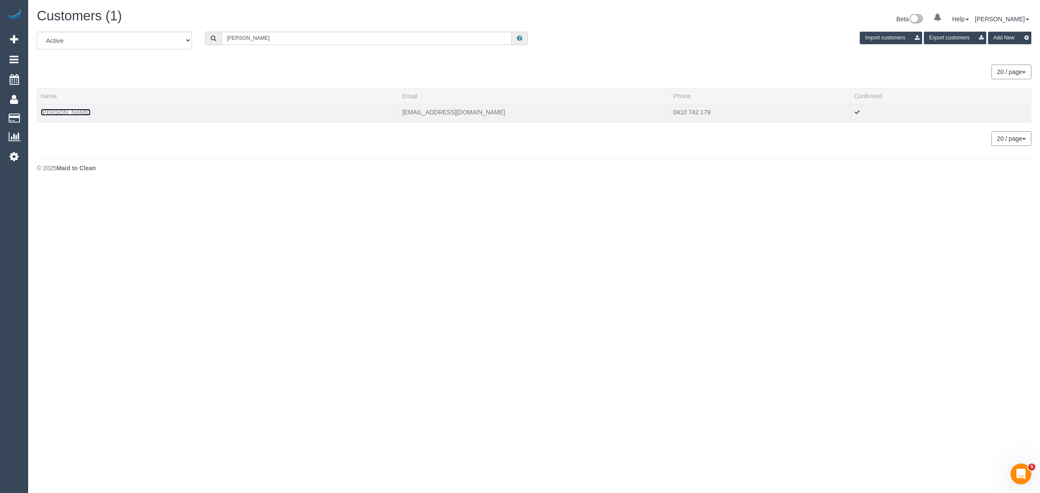
click at [61, 112] on link "Cindy Biggs" at bounding box center [66, 112] width 50 height 7
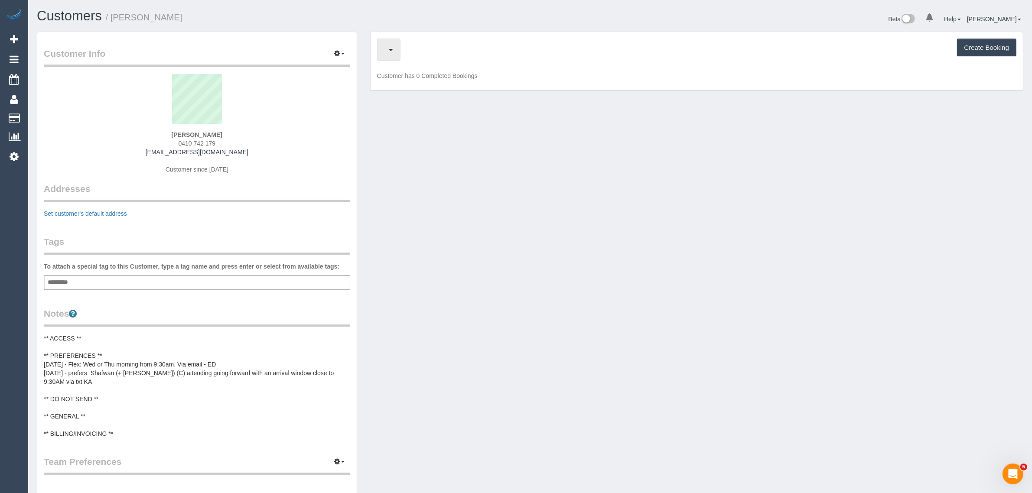
click at [395, 46] on button "button" at bounding box center [388, 50] width 23 height 22
drag, startPoint x: 401, startPoint y: 77, endPoint x: 462, endPoint y: 90, distance: 62.0
click at [401, 77] on link at bounding box center [421, 80] width 88 height 11
click at [382, 49] on button "button" at bounding box center [388, 50] width 23 height 22
click at [401, 81] on link at bounding box center [421, 80] width 88 height 11
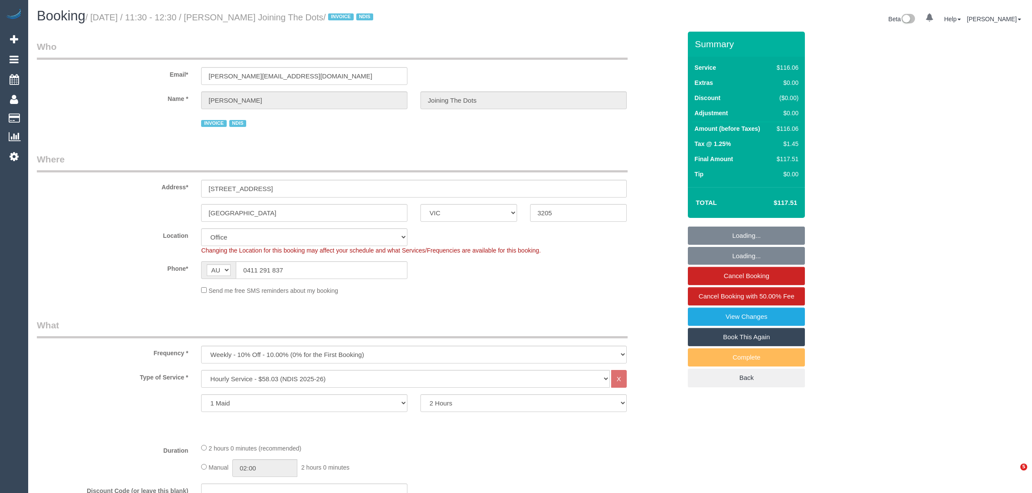
select select "VIC"
select select "number:28"
select select "number:14"
select select "number:19"
select select "number:36"
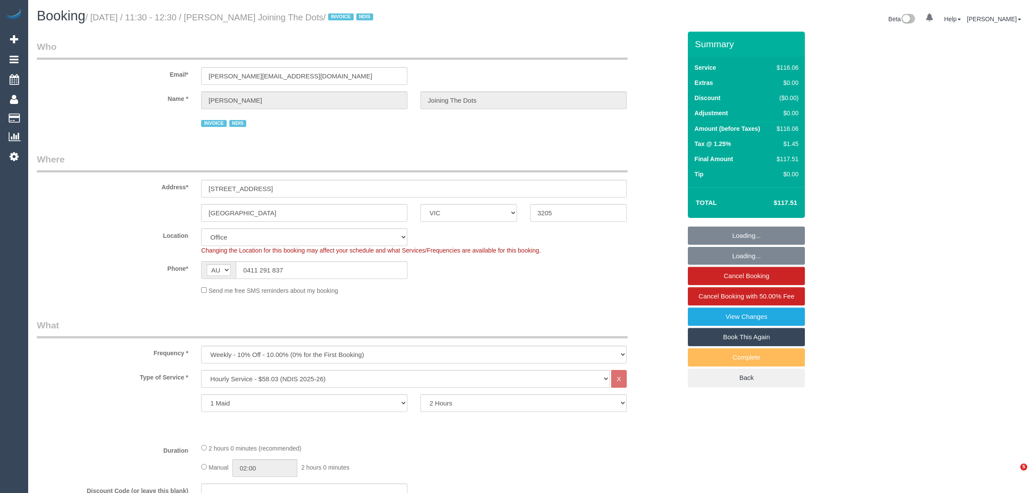
select select "number:35"
click at [285, 271] on input "0411 291 837" at bounding box center [322, 270] width 172 height 18
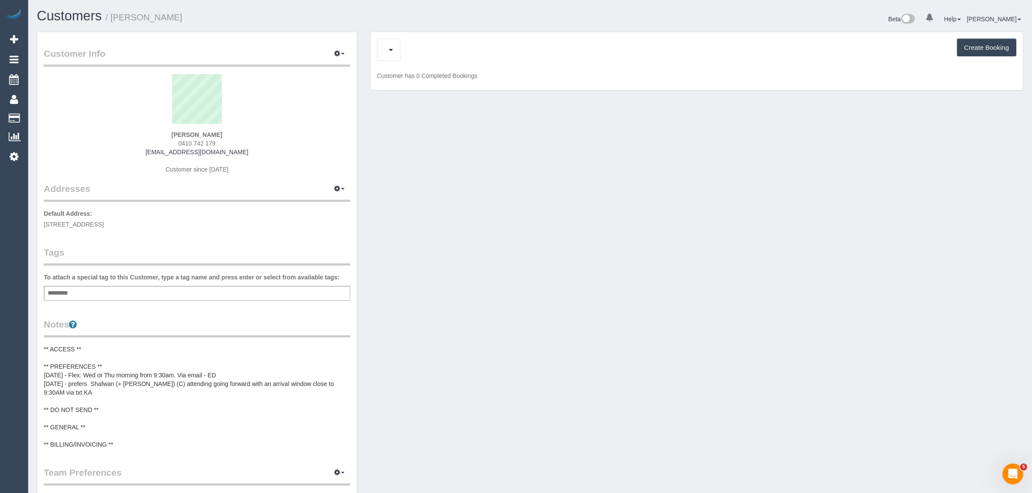
click at [531, 427] on div "Customer Info Edit Contact Info Send Message Email Preferences Special Sales Ta…" at bounding box center [529, 340] width 999 height 616
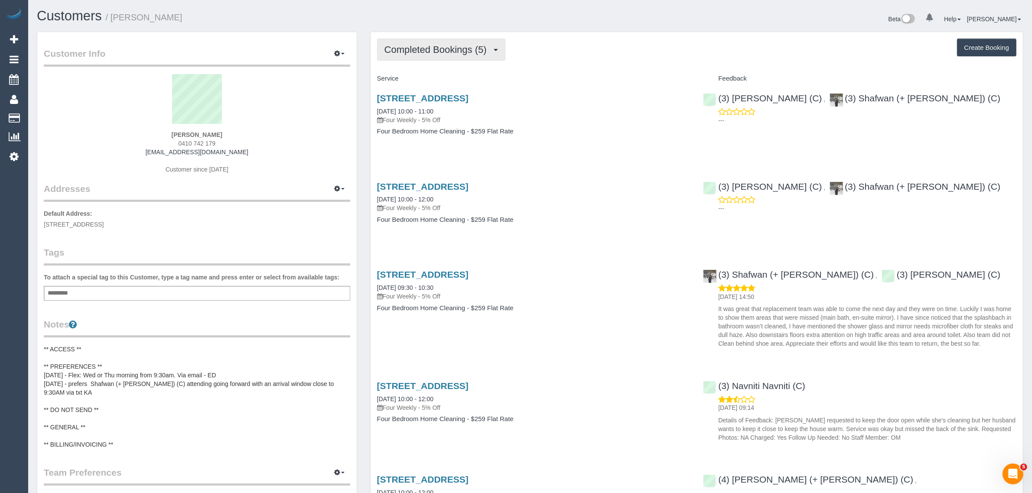
click at [444, 45] on span "Completed Bookings (5)" at bounding box center [437, 49] width 107 height 11
click at [439, 77] on link "Upcoming Bookings (12)" at bounding box center [422, 80] width 91 height 11
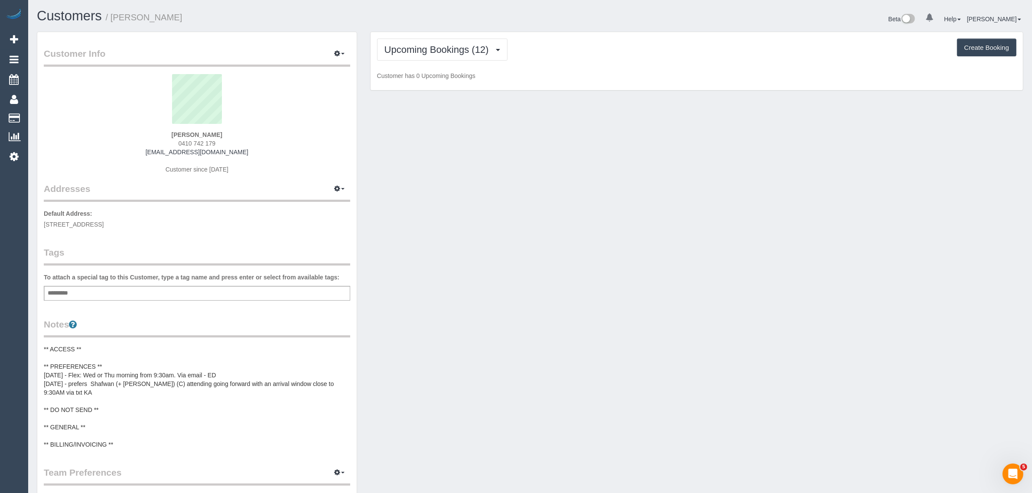
click at [672, 451] on div "Customer Info Edit Contact Info Send Message Email Preferences Special Sales Ta…" at bounding box center [529, 363] width 999 height 663
click at [461, 49] on span "Upcoming Bookings (12)" at bounding box center [438, 49] width 109 height 11
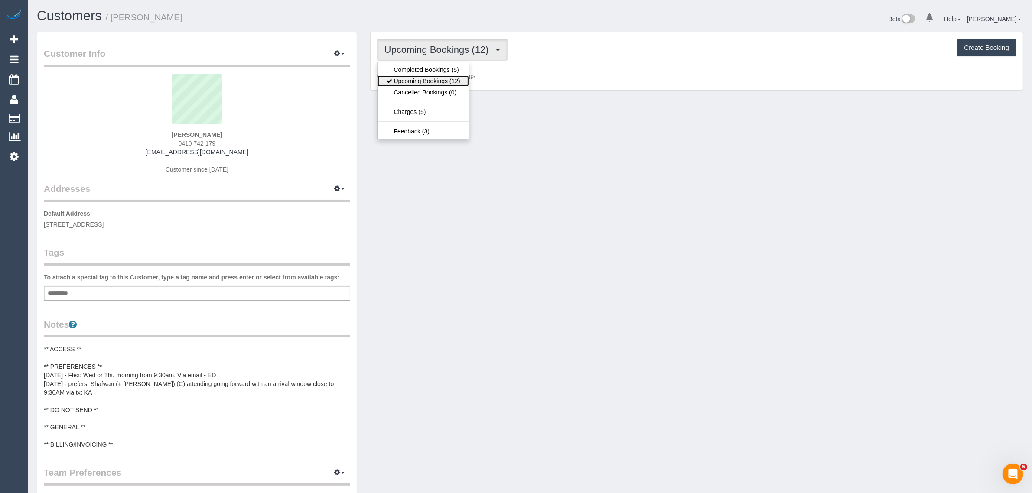
click at [435, 75] on link "Upcoming Bookings (12)" at bounding box center [422, 80] width 91 height 11
click at [451, 55] on button "Upcoming Bookings (12)" at bounding box center [442, 50] width 130 height 22
click at [438, 79] on link "Upcoming Bookings (12)" at bounding box center [422, 80] width 91 height 11
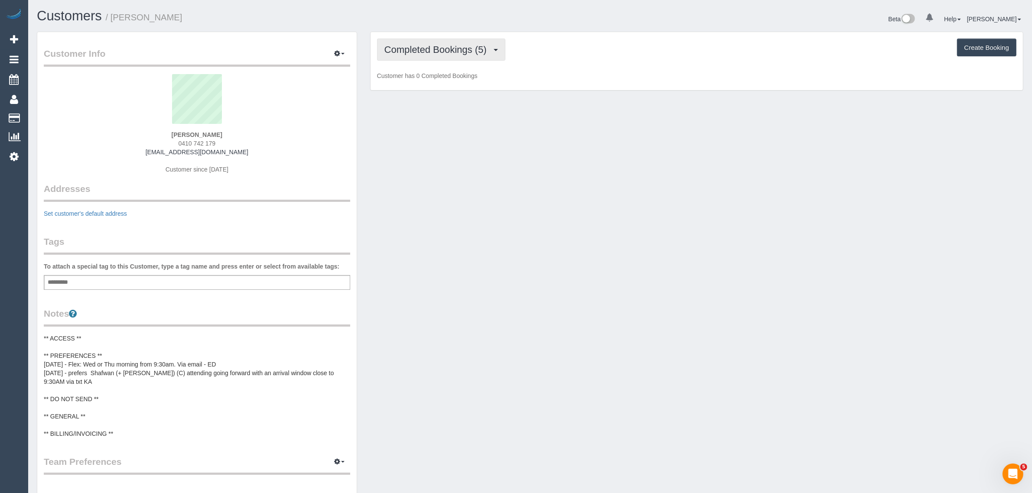
click at [447, 51] on span "Completed Bookings (5)" at bounding box center [437, 49] width 107 height 11
click at [428, 80] on link "Upcoming Bookings (12)" at bounding box center [422, 80] width 91 height 11
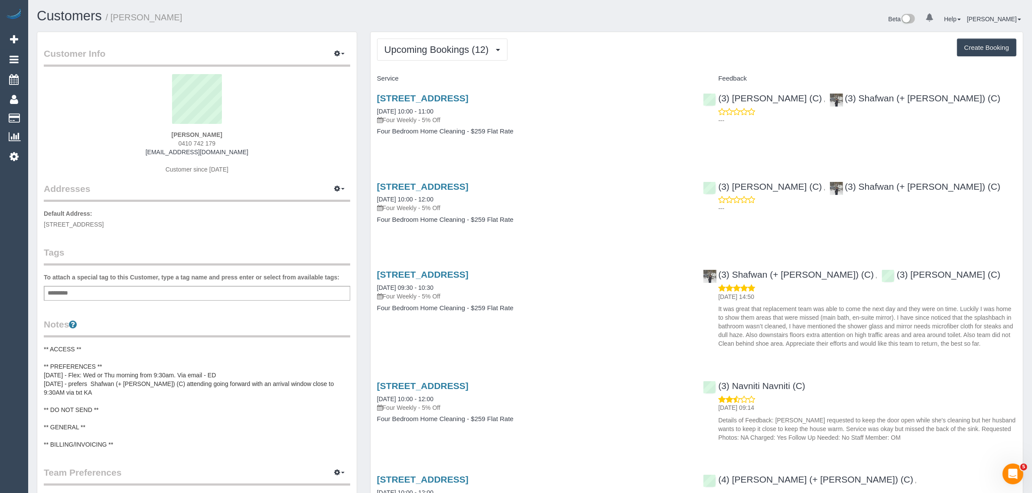
drag, startPoint x: 950, startPoint y: 102, endPoint x: 833, endPoint y: 97, distance: 117.5
click at [833, 97] on div "(3) [PERSON_NAME] (C) , (3) Shafwan (+ [PERSON_NAME]) (C) ---" at bounding box center [859, 107] width 326 height 42
copy div "(3) Shafwan (+ [PERSON_NAME]) (C)"
drag, startPoint x: 451, startPoint y: 110, endPoint x: 370, endPoint y: 114, distance: 82.0
click at [370, 114] on div "[STREET_ADDRESS] [DATE] 10:00 - 11:00 Four Weekly - 5% Off Four Bedroom Home Cl…" at bounding box center [533, 119] width 326 height 67
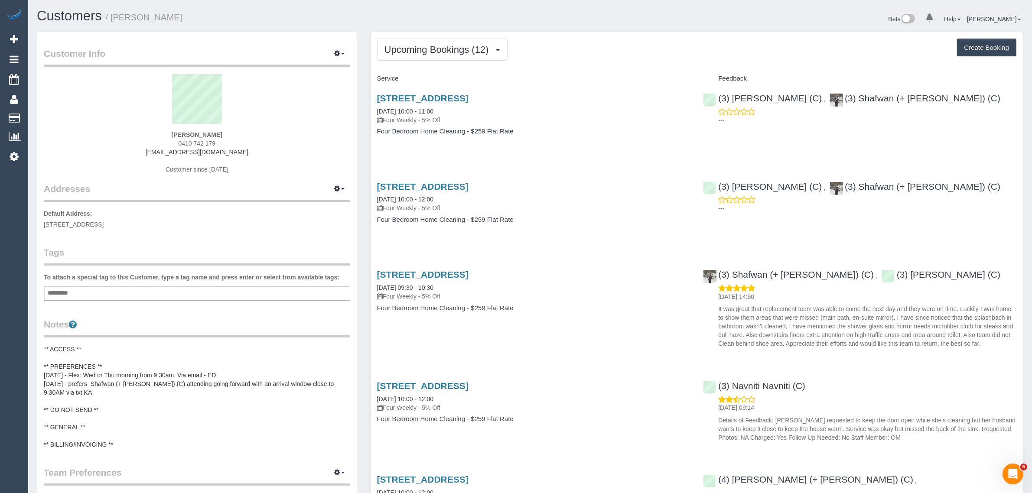
copy link "[DATE] 10:00 - 11:00"
click at [451, 49] on span "Upcoming Bookings (12)" at bounding box center [438, 49] width 109 height 11
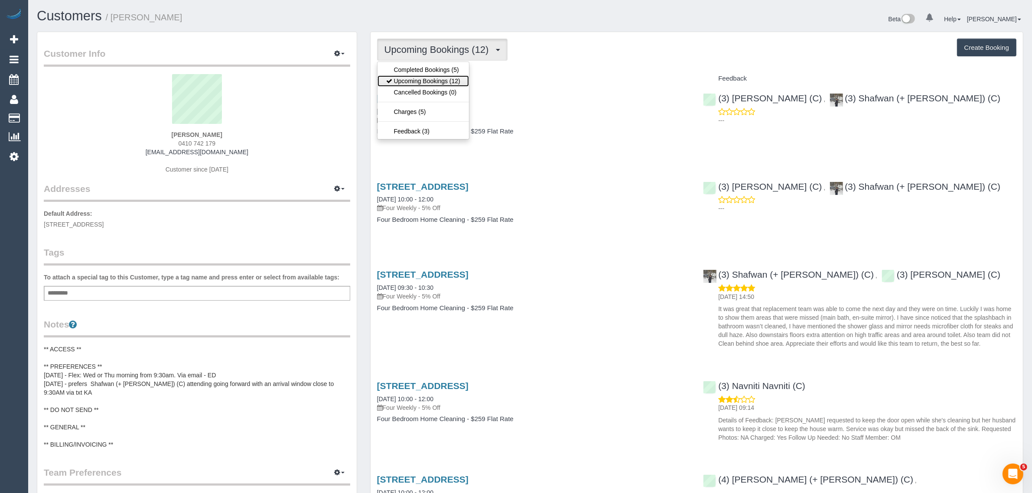
click at [436, 77] on link "Upcoming Bookings (12)" at bounding box center [422, 80] width 91 height 11
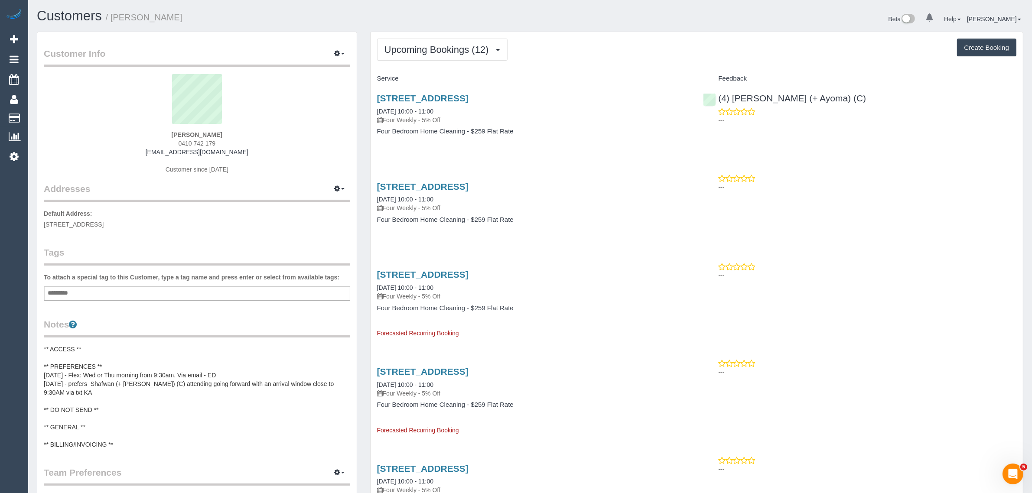
drag, startPoint x: 460, startPoint y: 110, endPoint x: 375, endPoint y: 110, distance: 85.4
click at [375, 110] on div "[STREET_ADDRESS] [DATE] 10:00 - 11:00 Four Weekly - 5% Off Four Bedroom Home Cl…" at bounding box center [533, 119] width 326 height 67
copy link "[DATE] 10:00 - 11:00"
drag, startPoint x: 830, startPoint y: 90, endPoint x: 718, endPoint y: 99, distance: 112.1
click at [718, 99] on div "(4) [PERSON_NAME] (+ Ayoma) (C) ---" at bounding box center [859, 107] width 326 height 42
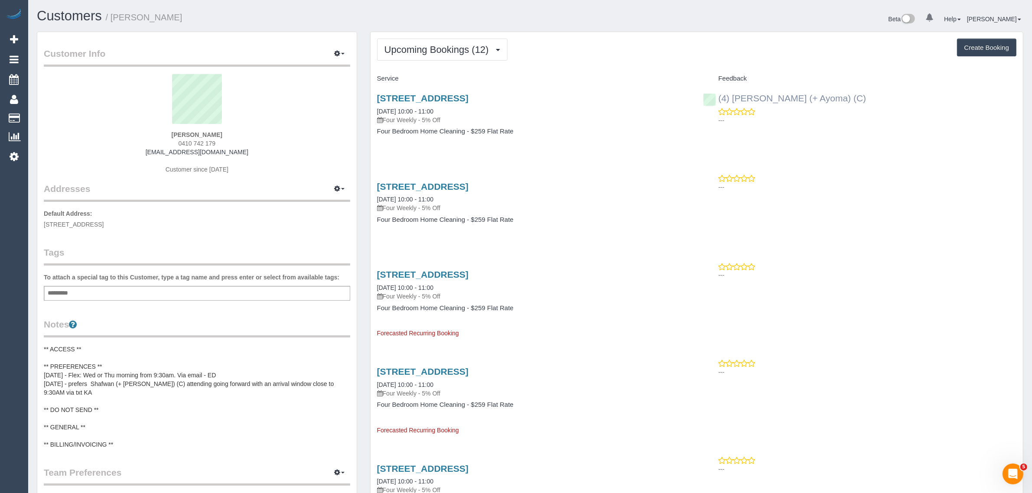
copy link "(4) [PERSON_NAME] (+ Ayoma) (C)"
click at [104, 224] on span "[STREET_ADDRESS]" at bounding box center [74, 224] width 60 height 7
copy span "Greenvale"
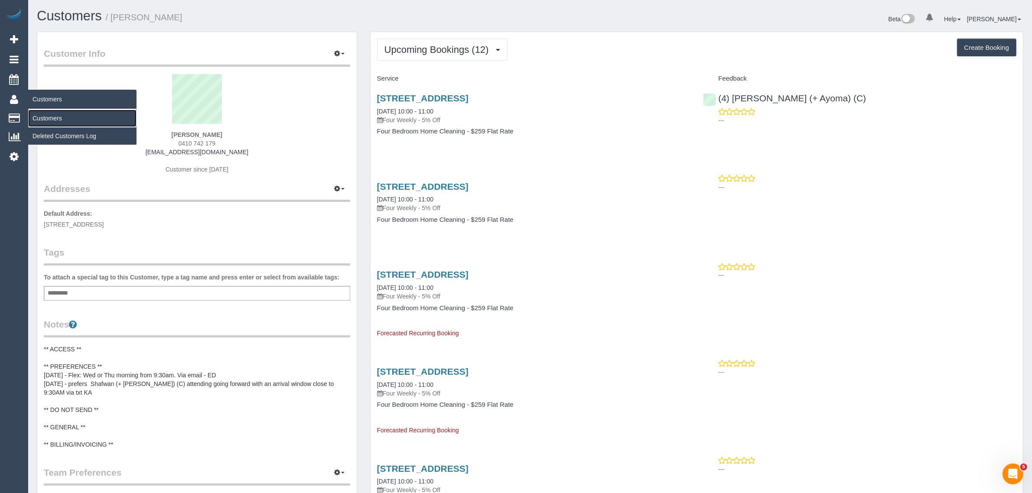
click at [40, 113] on link "Customers" at bounding box center [82, 118] width 108 height 17
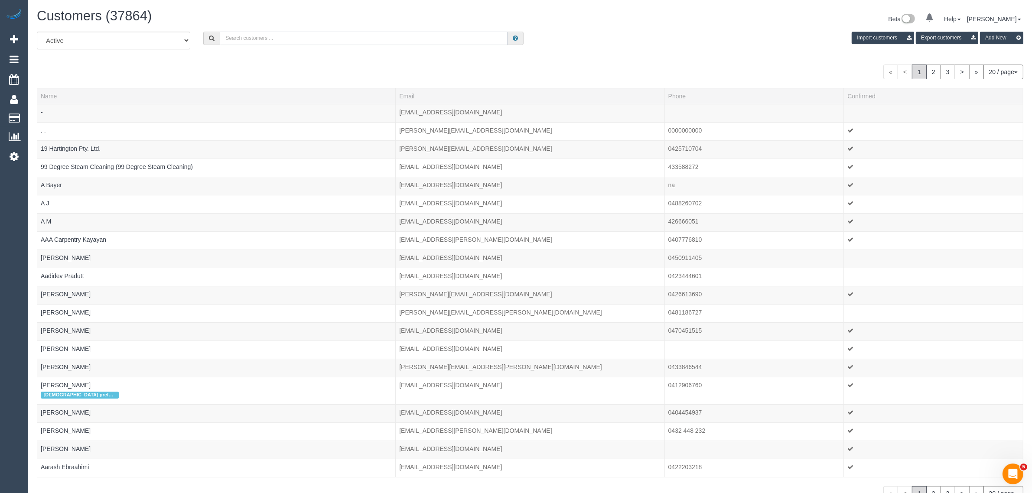
click at [380, 36] on input "text" at bounding box center [364, 38] width 288 height 13
paste input "[PERSON_NAME]"
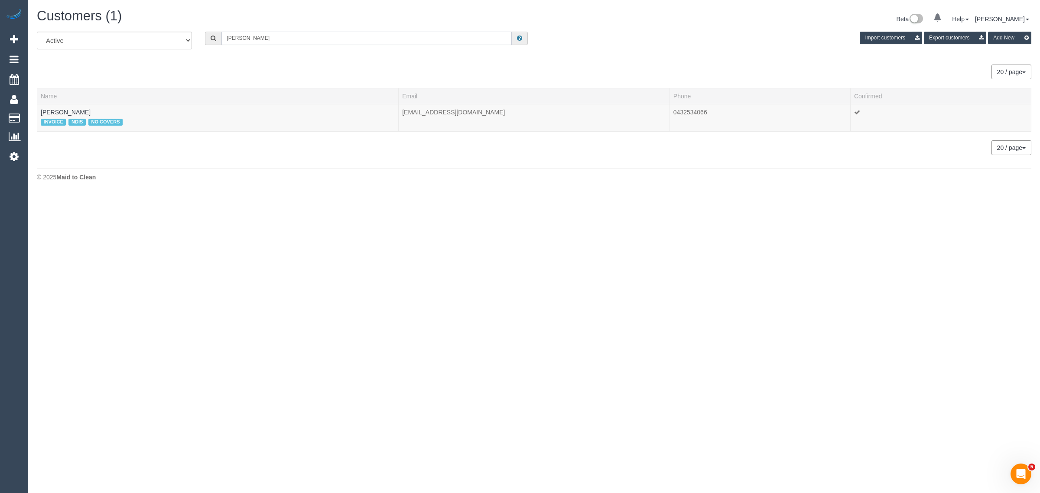
type input "[PERSON_NAME]"
click at [74, 252] on body "0 Beta Your Notifications You have 0 alerts Add Booking Bookings Active Booking…" at bounding box center [520, 246] width 1040 height 493
click at [74, 109] on link "Trent Kelly-Quinn" at bounding box center [66, 112] width 50 height 7
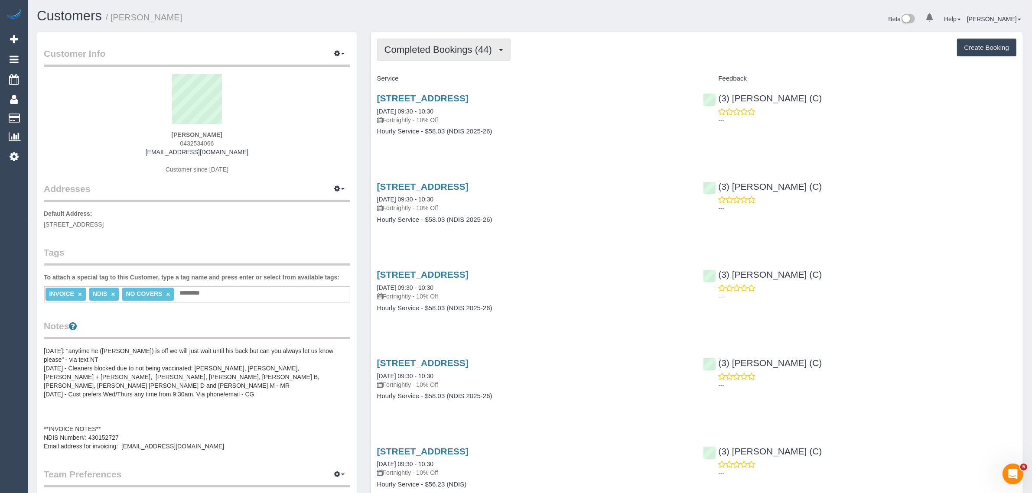
click at [461, 45] on span "Completed Bookings (44)" at bounding box center [440, 49] width 112 height 11
click at [443, 80] on link "Upcoming Bookings (11)" at bounding box center [424, 80] width 94 height 11
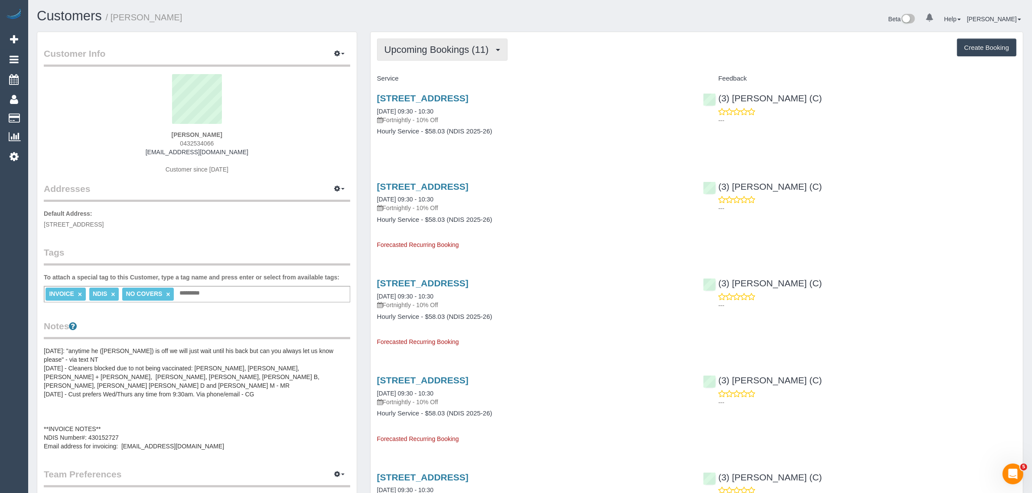
click at [427, 42] on button "Upcoming Bookings (11)" at bounding box center [442, 50] width 130 height 22
click at [427, 88] on link "Cancelled Bookings (25)" at bounding box center [424, 92] width 94 height 11
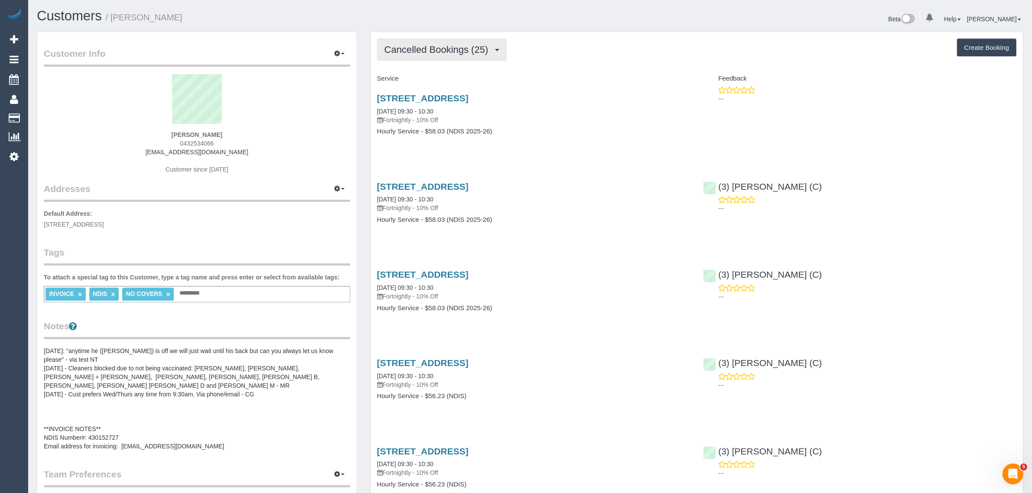
click at [457, 52] on span "Cancelled Bookings (25)" at bounding box center [438, 49] width 108 height 11
click at [549, 78] on h4 "Service" at bounding box center [533, 78] width 313 height 7
click at [460, 94] on link "4 Mulgrave St, Reservoir, VIC 3073" at bounding box center [422, 98] width 91 height 10
click at [406, 39] on button "Cancelled Bookings (25)" at bounding box center [442, 50] width 130 height 22
click at [399, 78] on link "Upcoming Bookings (11)" at bounding box center [424, 80] width 94 height 11
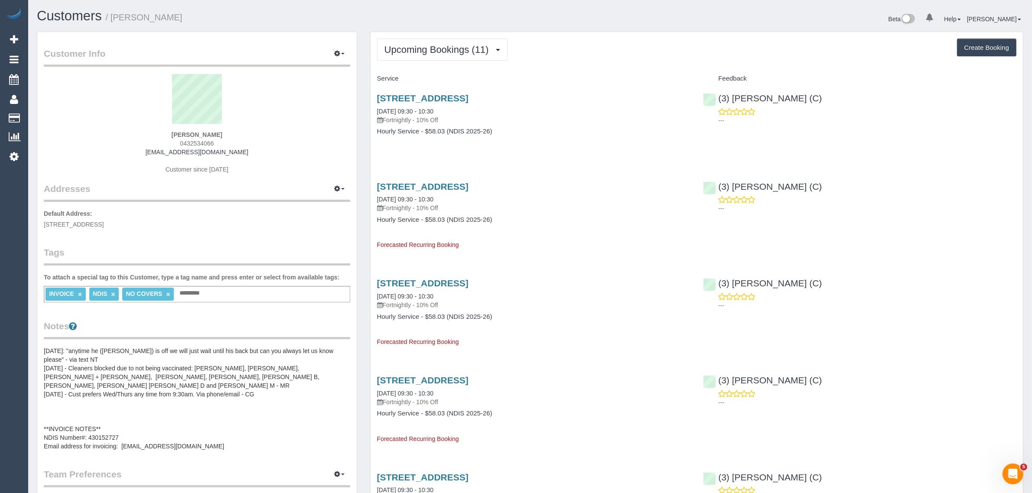
drag, startPoint x: 373, startPoint y: 110, endPoint x: 408, endPoint y: 105, distance: 34.6
click at [408, 105] on div "4 Mulgrave St, Reservoir, VIC 3073 15/10/2025 09:30 - 10:30 Fortnightly - 10% O…" at bounding box center [533, 119] width 326 height 67
copy link "15/10/2025"
drag, startPoint x: 44, startPoint y: 111, endPoint x: 66, endPoint y: 90, distance: 30.6
click at [44, 111] on link "Customers" at bounding box center [82, 118] width 108 height 17
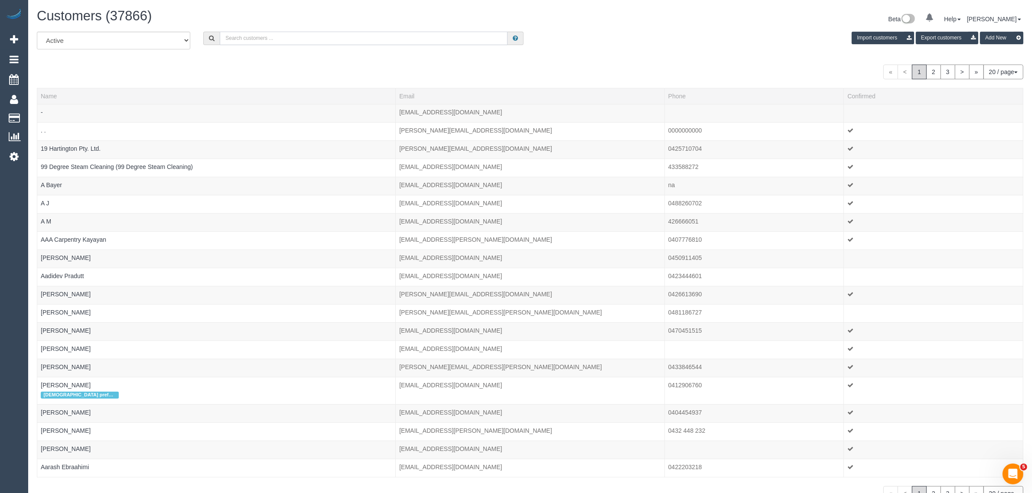
click at [341, 41] on input "text" at bounding box center [364, 38] width 288 height 13
paste input "Soula (Dionisia) Quick"
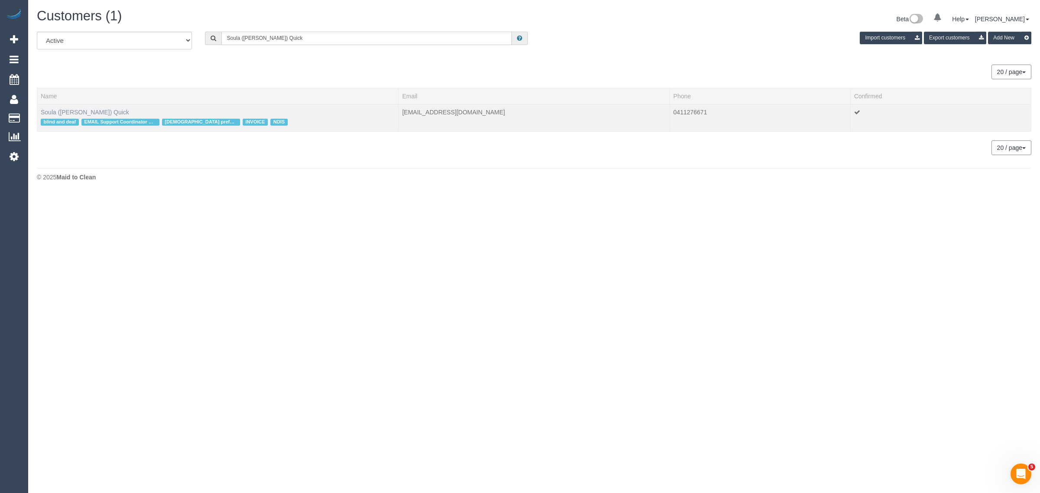
type input "Soula (Dionisia) Quick"
click at [70, 111] on link "Soula (Dionisia) Quick" at bounding box center [85, 112] width 88 height 7
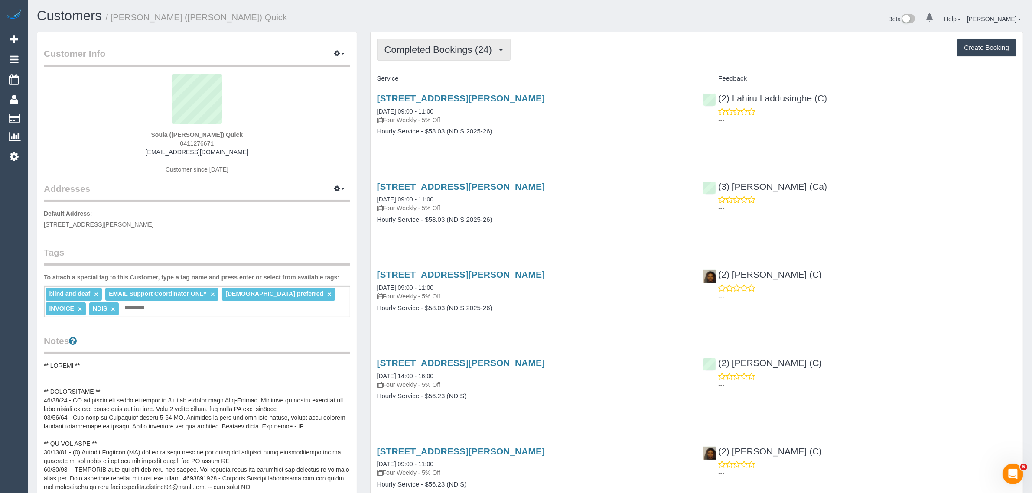
click at [438, 55] on button "Completed Bookings (24)" at bounding box center [443, 50] width 133 height 22
click at [427, 78] on link "Upcoming Bookings (11)" at bounding box center [424, 80] width 94 height 11
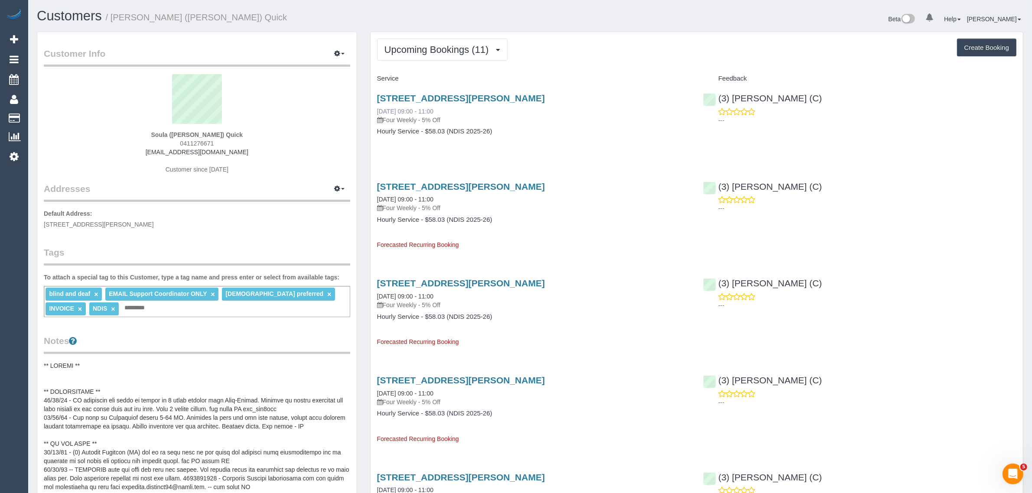
drag, startPoint x: 449, startPoint y: 110, endPoint x: 377, endPoint y: 109, distance: 71.9
click at [377, 109] on div "1/77 David Street North, Knoxfield, VIC 3180 01/10/2025 09:00 - 11:00 Four Week…" at bounding box center [533, 108] width 313 height 31
copy link "01/10/2025 09:00 - 11:00"
click at [461, 45] on span "Upcoming Bookings (11)" at bounding box center [438, 49] width 109 height 11
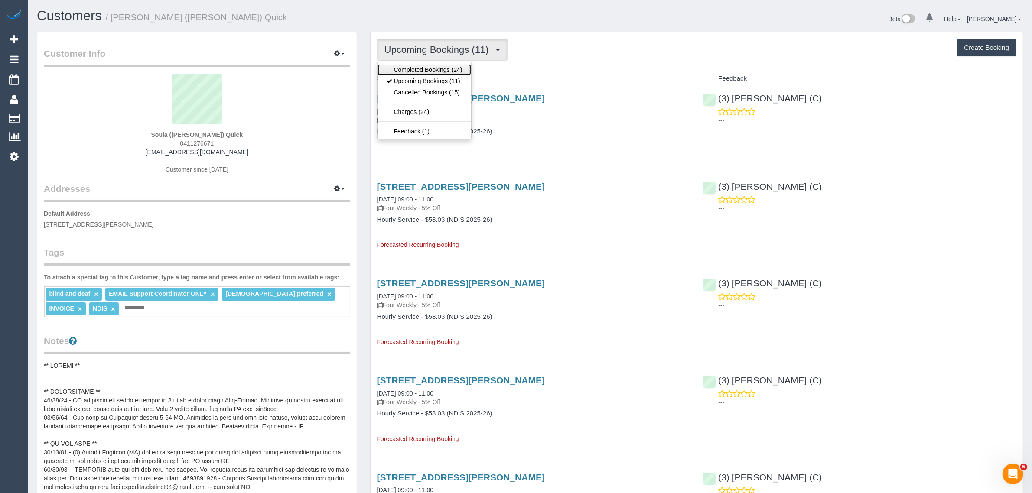
click at [445, 72] on link "Completed Bookings (24)" at bounding box center [424, 69] width 94 height 11
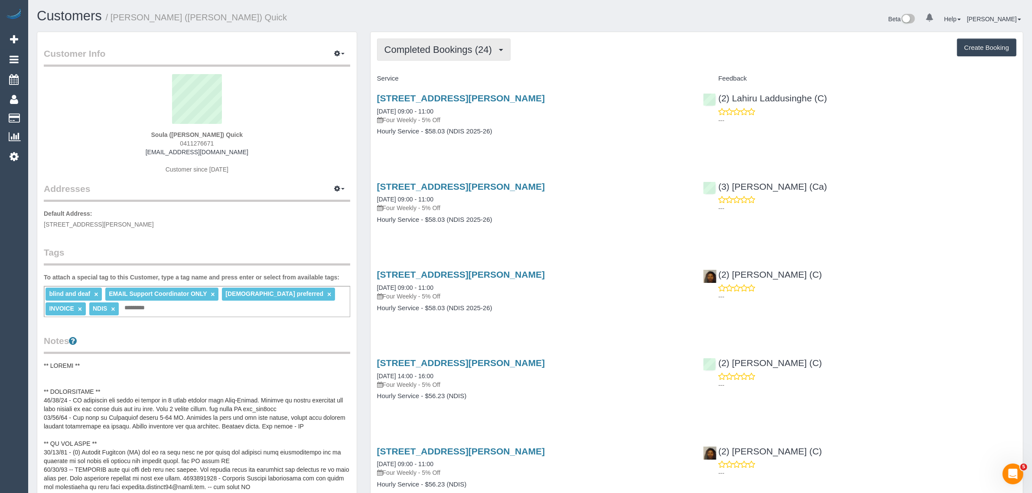
click at [464, 51] on span "Completed Bookings (24)" at bounding box center [440, 49] width 112 height 11
click at [434, 78] on link "Upcoming Bookings (11)" at bounding box center [424, 80] width 94 height 11
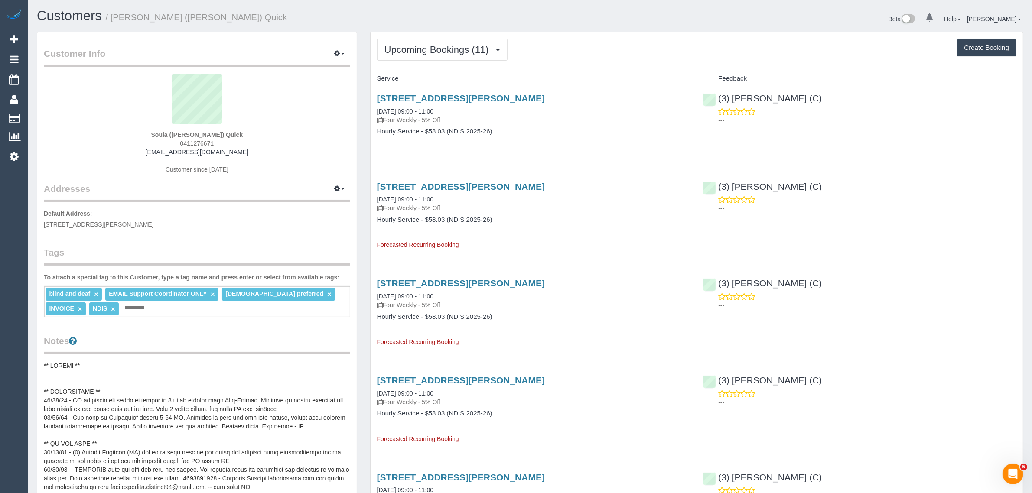
click at [586, 139] on div "1/77 David Street North, Knoxfield, VIC 3180 01/10/2025 09:00 - 11:00 Four Week…" at bounding box center [533, 119] width 326 height 67
drag, startPoint x: 859, startPoint y: 101, endPoint x: 717, endPoint y: 101, distance: 141.7
click at [717, 101] on div "(3) Denuwan Lamahewa (C) ---" at bounding box center [859, 107] width 326 height 42
copy link "(3) [PERSON_NAME] (C)"
drag, startPoint x: 58, startPoint y: 120, endPoint x: 81, endPoint y: 104, distance: 28.1
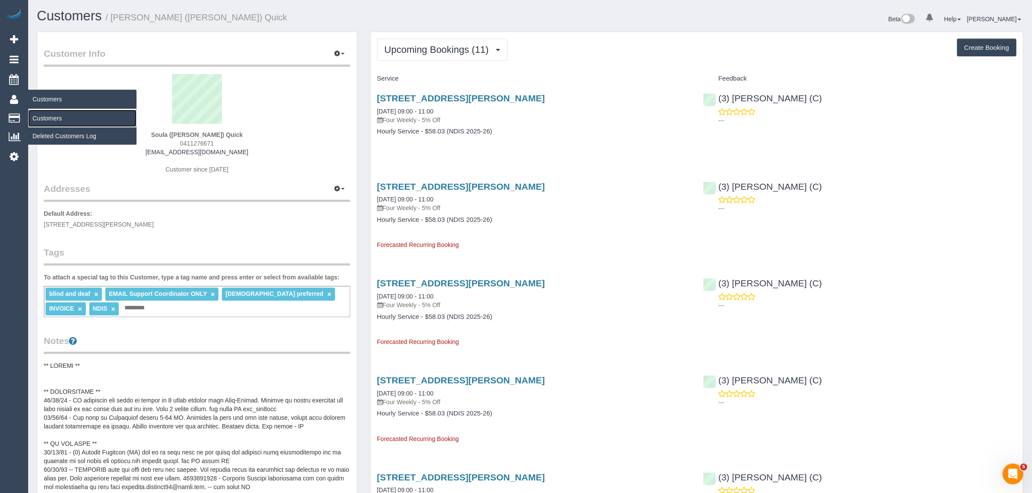
click at [58, 120] on link "Customers" at bounding box center [82, 118] width 108 height 17
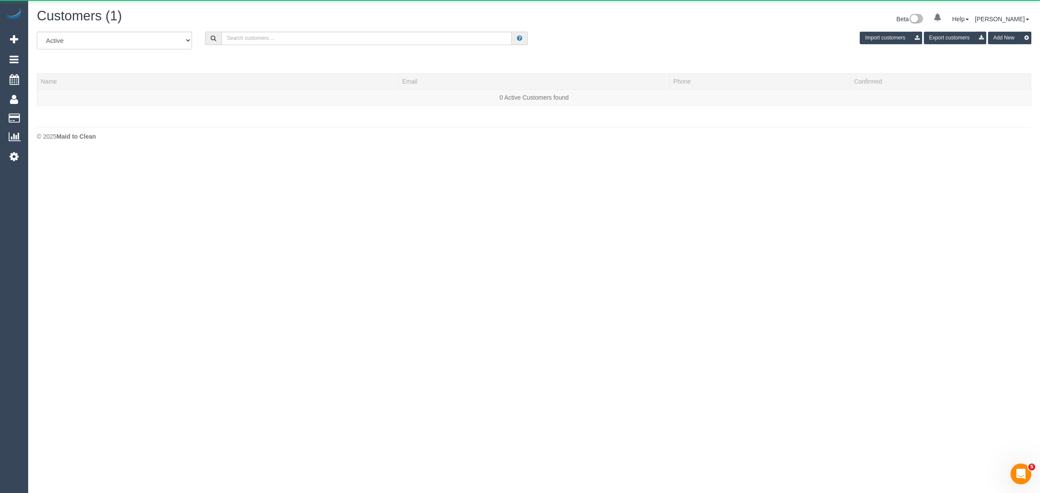
click at [265, 24] on div "Customers (1)" at bounding box center [282, 18] width 504 height 19
click at [265, 36] on input "text" at bounding box center [366, 38] width 290 height 13
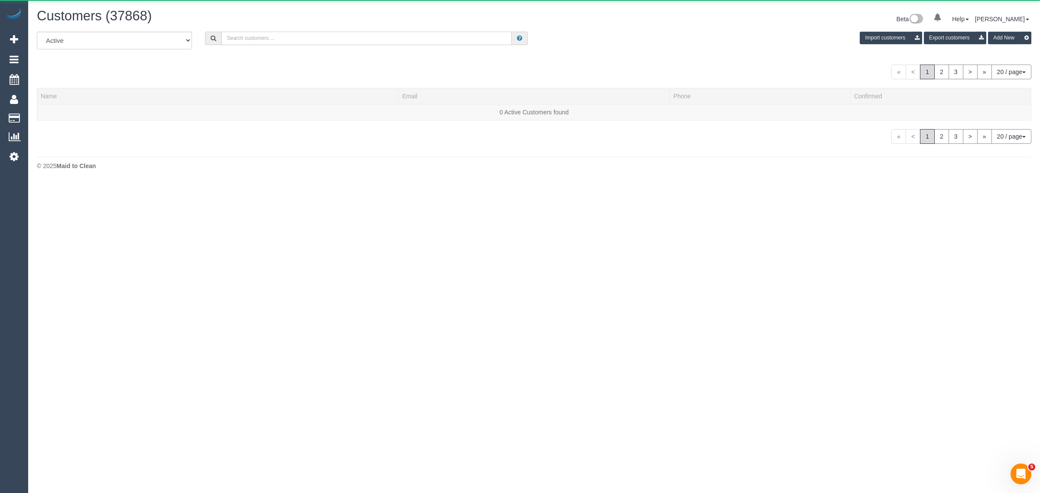
paste input "Adrian Jetter"
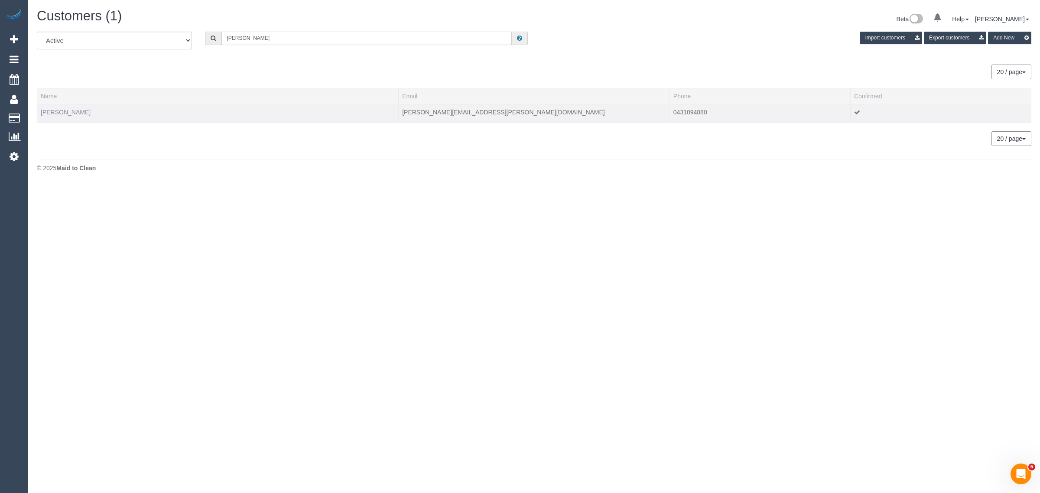
type input "Adrian Jetter"
click at [66, 114] on link "Adrian Jetter" at bounding box center [66, 112] width 50 height 7
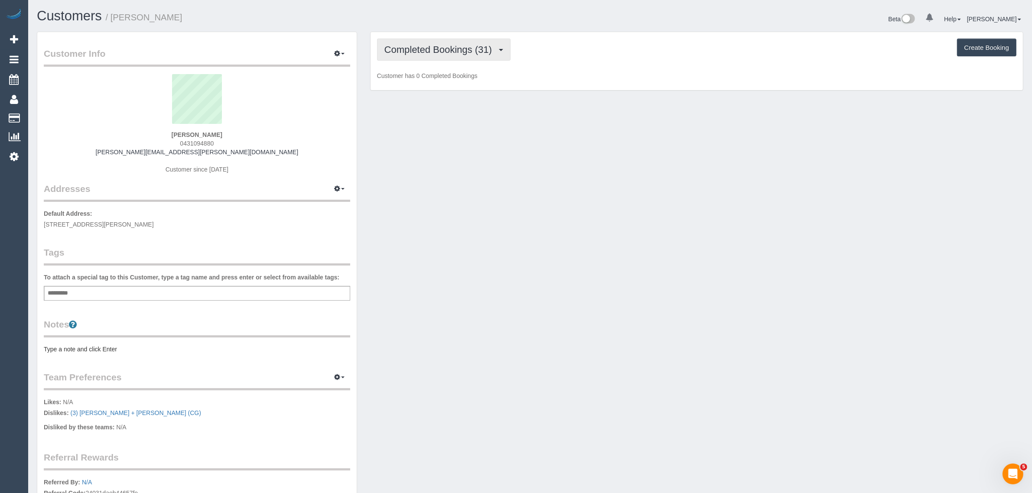
click at [435, 55] on button "Completed Bookings (31)" at bounding box center [443, 50] width 133 height 22
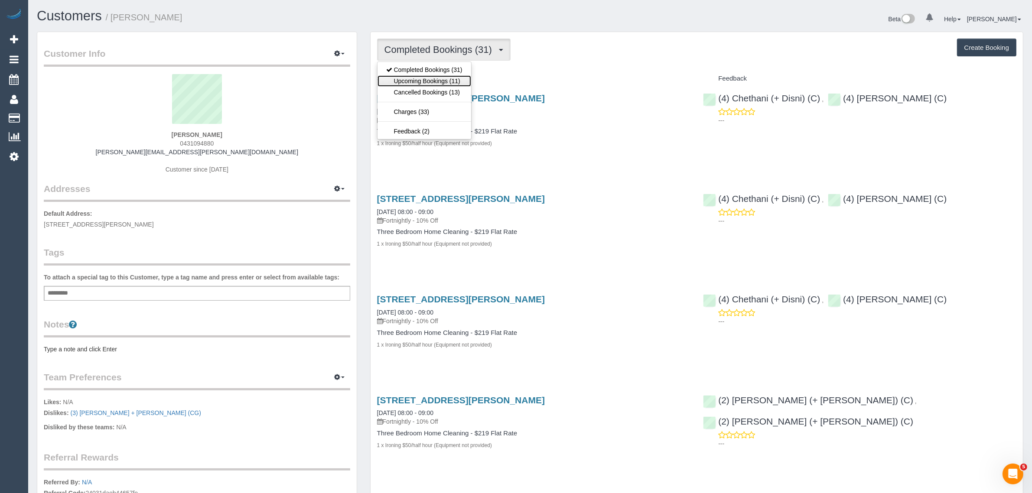
click at [442, 85] on link "Upcoming Bookings (11)" at bounding box center [424, 80] width 94 height 11
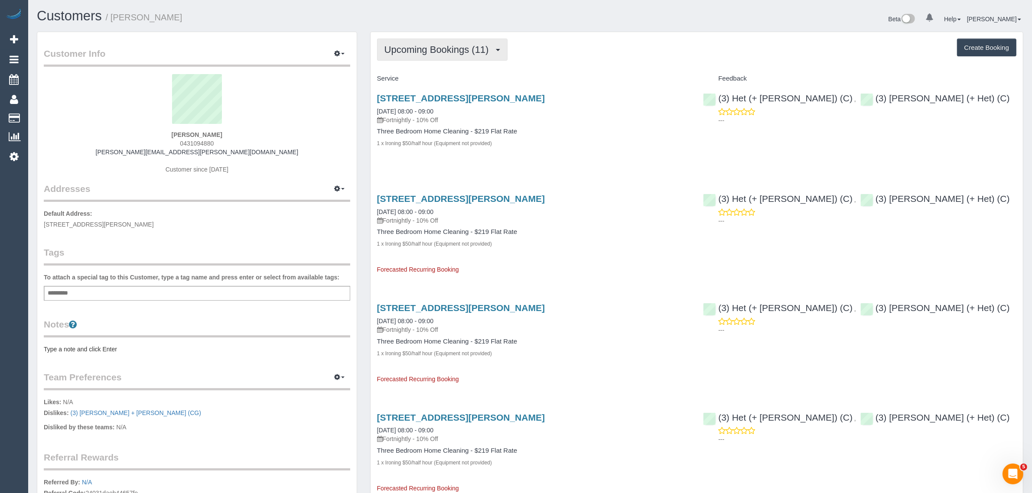
click at [448, 44] on span "Upcoming Bookings (11)" at bounding box center [438, 49] width 109 height 11
click at [436, 64] on link "Completed Bookings (31)" at bounding box center [424, 69] width 94 height 11
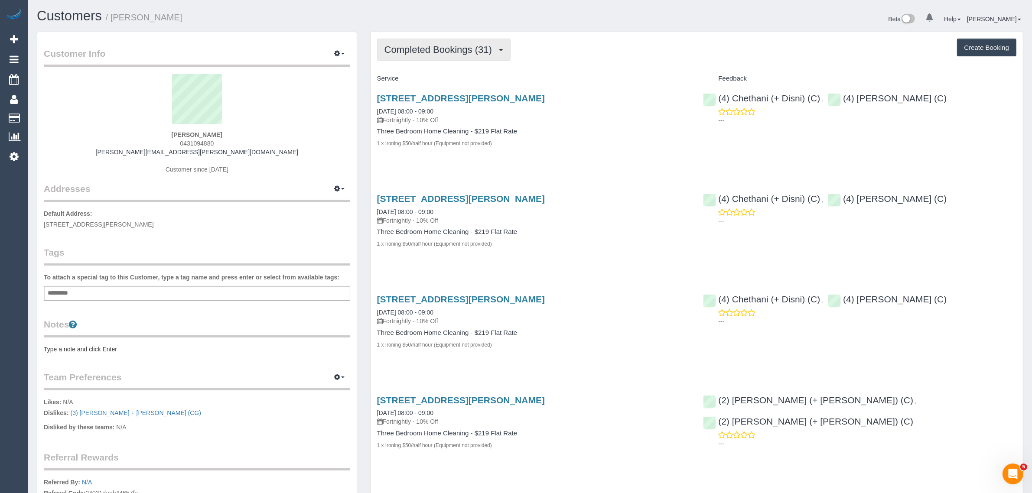
click at [445, 47] on span "Completed Bookings (31)" at bounding box center [440, 49] width 112 height 11
click at [427, 82] on link "Upcoming Bookings (11)" at bounding box center [424, 80] width 94 height 11
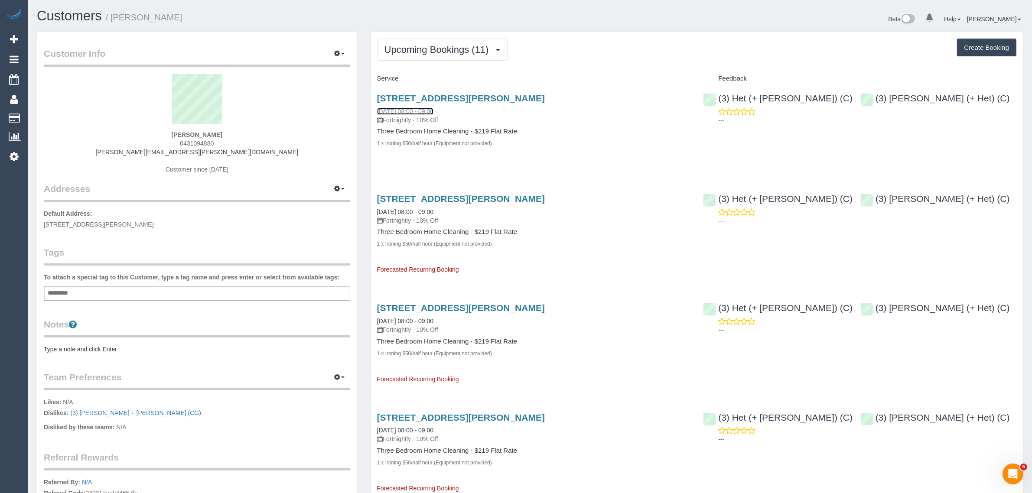
click at [426, 113] on link "03/10/2025 08:00 - 09:00" at bounding box center [405, 111] width 56 height 7
drag, startPoint x: 454, startPoint y: 109, endPoint x: 374, endPoint y: 113, distance: 79.8
click at [374, 113] on div "15a Foote St, Brighton, VIC 3186 03/10/2025 08:00 - 09:00 Fortnightly - 10% Off…" at bounding box center [533, 125] width 326 height 79
copy link "03/10/2025 08:00 - 09:00"
click at [390, 39] on button "Upcoming Bookings (11)" at bounding box center [442, 50] width 130 height 22
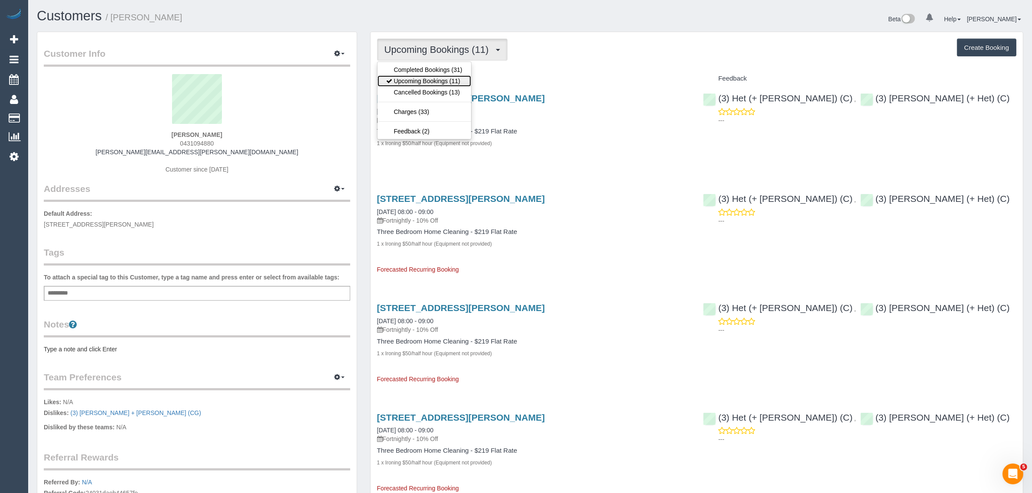
click at [395, 80] on link "Upcoming Bookings (11)" at bounding box center [424, 80] width 94 height 11
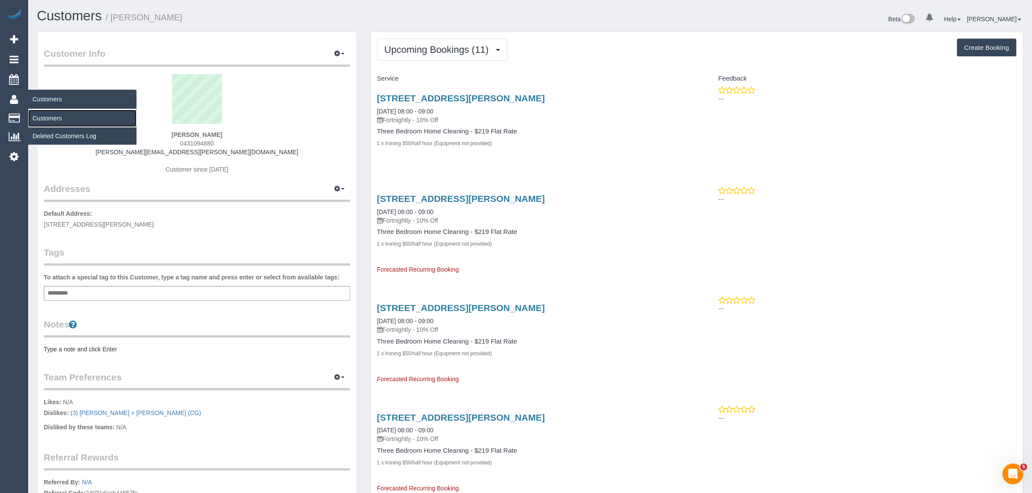
click at [46, 116] on link "Customers" at bounding box center [82, 118] width 108 height 17
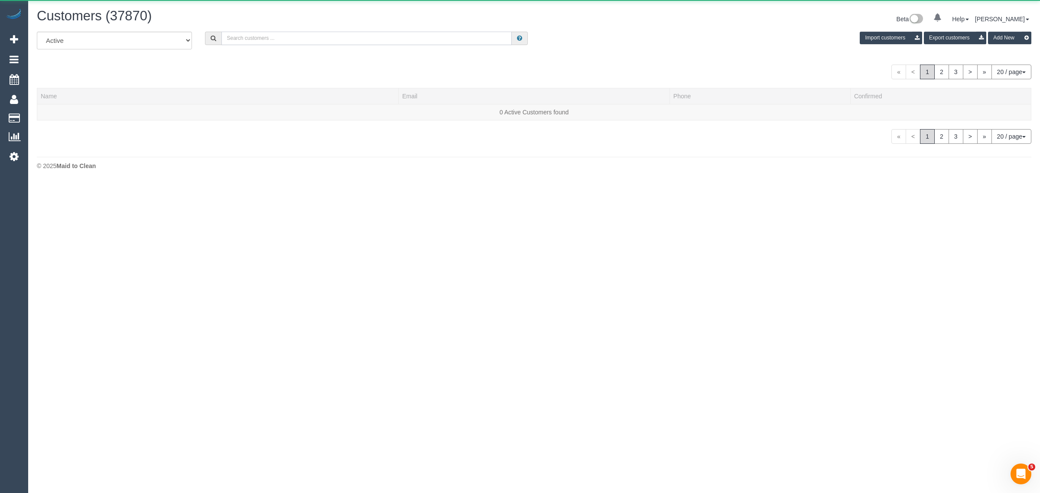
click at [309, 39] on input "text" at bounding box center [366, 38] width 290 height 13
paste input "+61424116949 Aircall new contact"
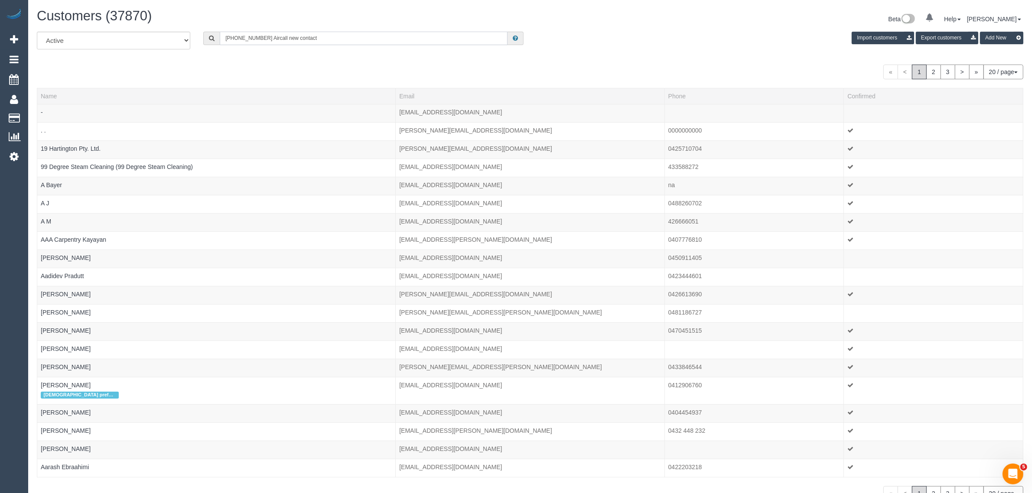
drag, startPoint x: 260, startPoint y: 39, endPoint x: 377, endPoint y: 44, distance: 117.1
click at [376, 44] on input "+61424116949 Aircall new contact" at bounding box center [364, 38] width 288 height 13
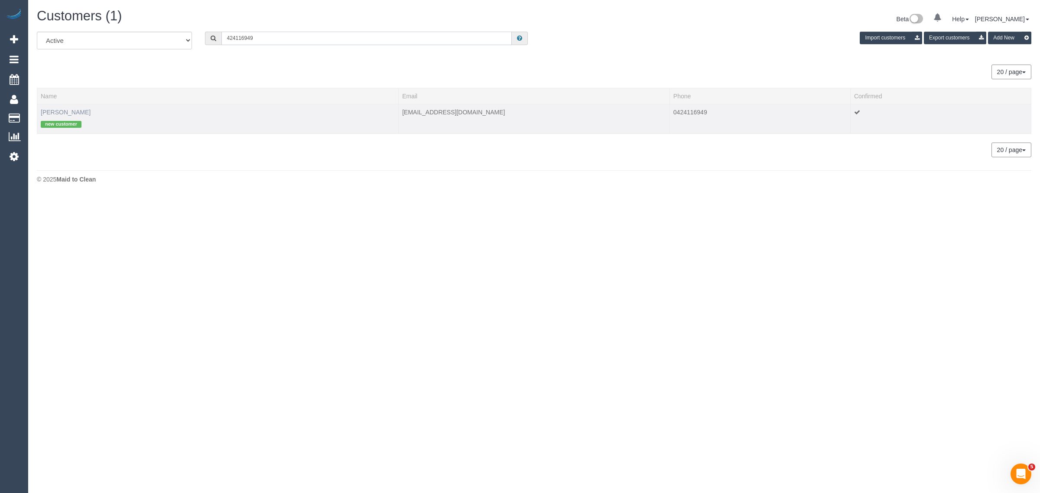
type input "424116949"
click at [58, 113] on link "David Owoeye" at bounding box center [66, 112] width 50 height 7
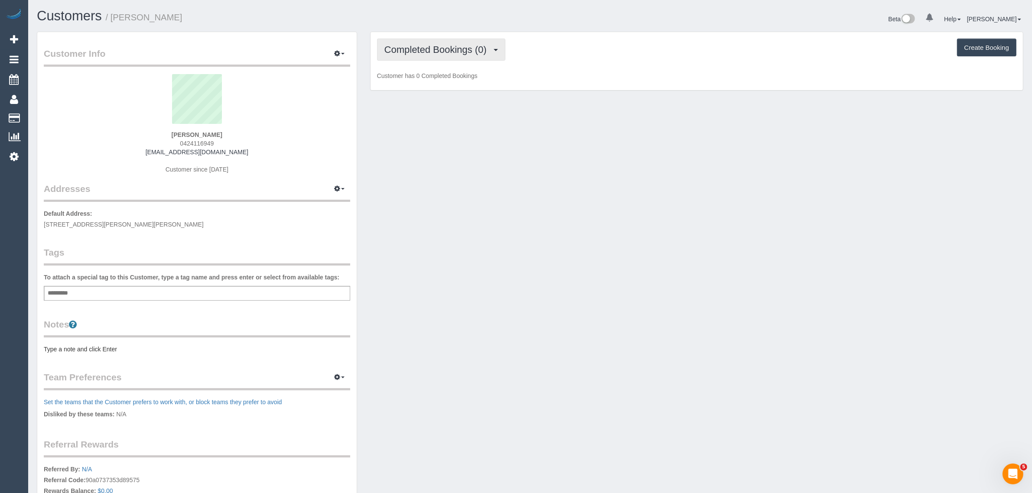
click at [436, 42] on button "Completed Bookings (0)" at bounding box center [441, 50] width 128 height 22
click at [421, 77] on link "Upcoming Bookings (12)" at bounding box center [422, 80] width 91 height 11
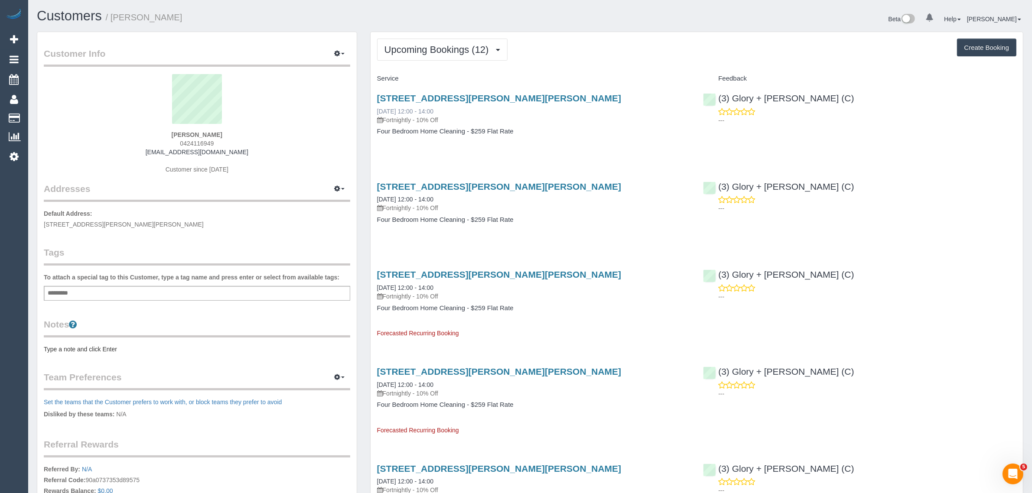
drag, startPoint x: 451, startPoint y: 109, endPoint x: 377, endPoint y: 111, distance: 73.7
click at [377, 111] on div "6 Opal Court, Narre Warren 3805, Narre Warren, VIC 3805 01/10/2025 12:00 - 14:0…" at bounding box center [533, 108] width 313 height 31
copy link "01/10/2025 12:00 - 14:00"
drag, startPoint x: 830, startPoint y: 94, endPoint x: 718, endPoint y: 95, distance: 111.4
click at [718, 95] on div "(3) Glory + Mary (C) ---" at bounding box center [859, 107] width 326 height 42
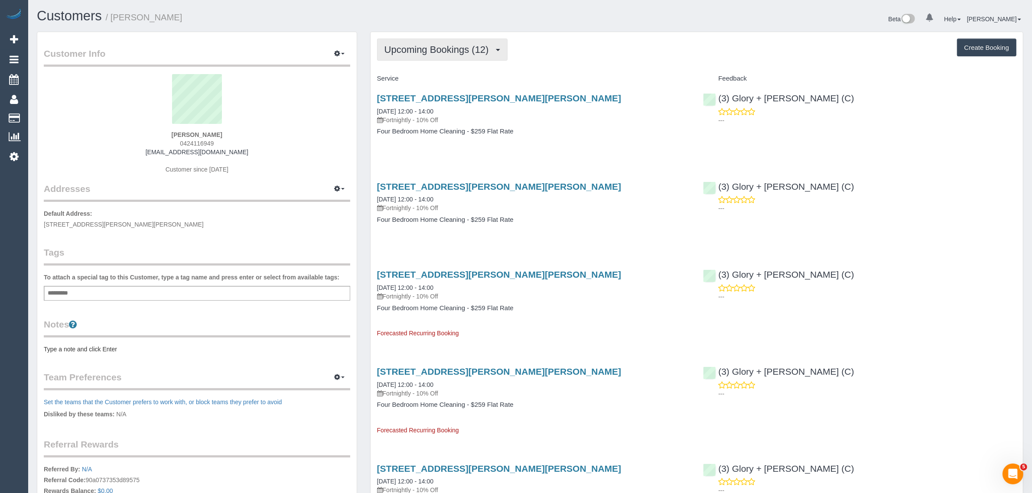
click at [437, 55] on button "Upcoming Bookings (12)" at bounding box center [442, 50] width 130 height 22
click at [178, 136] on strong "David Owoeye" at bounding box center [197, 134] width 51 height 7
click at [153, 221] on span "6 Opal Court, Narre Warren 3805, Narre warren, VIC 3805" at bounding box center [124, 224] width 160 height 7
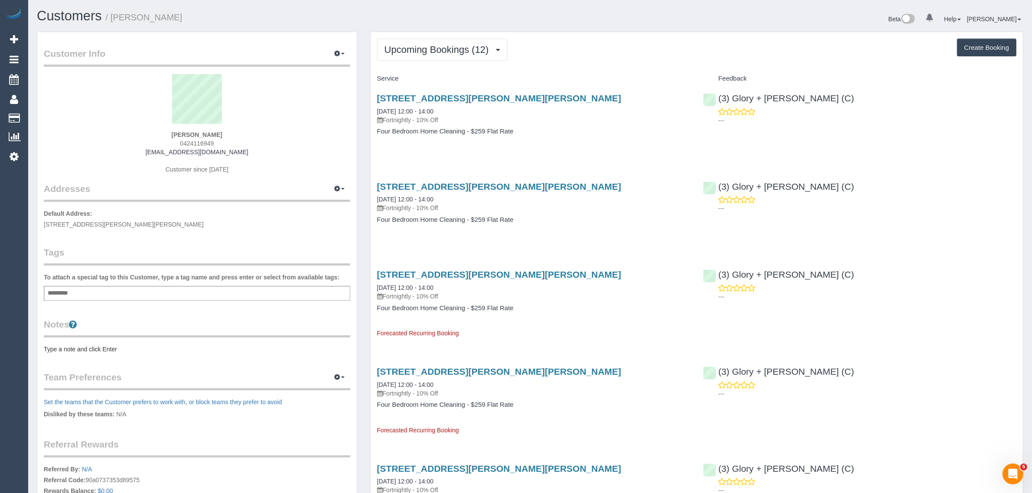
click at [153, 221] on span "6 Opal Court, Narre Warren 3805, Narre warren, VIC 3805" at bounding box center [124, 224] width 160 height 7
click at [142, 226] on span "6 Opal Court, Narre Warren 3805, Narre warren, VIC 3805" at bounding box center [124, 224] width 160 height 7
drag, startPoint x: 48, startPoint y: 114, endPoint x: 53, endPoint y: 107, distance: 8.3
click at [48, 114] on link "Customers" at bounding box center [82, 118] width 108 height 17
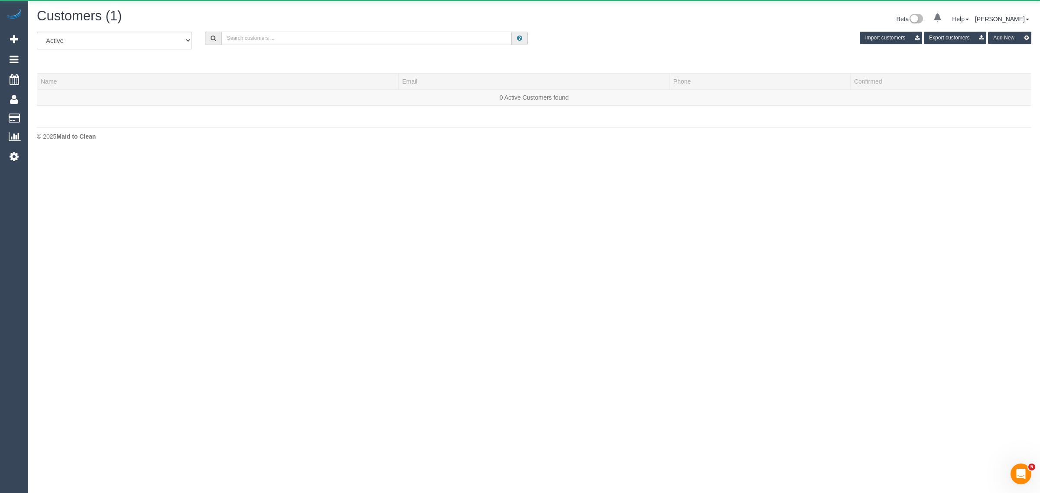
click at [349, 32] on input "text" at bounding box center [366, 38] width 290 height 13
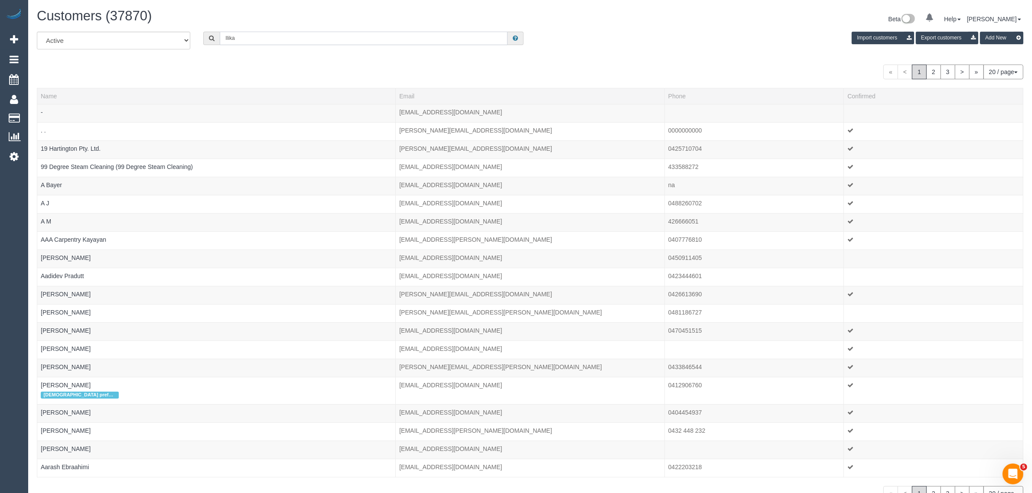
click at [295, 36] on input "Ilika" at bounding box center [364, 38] width 288 height 13
paste input "Vashishtha"
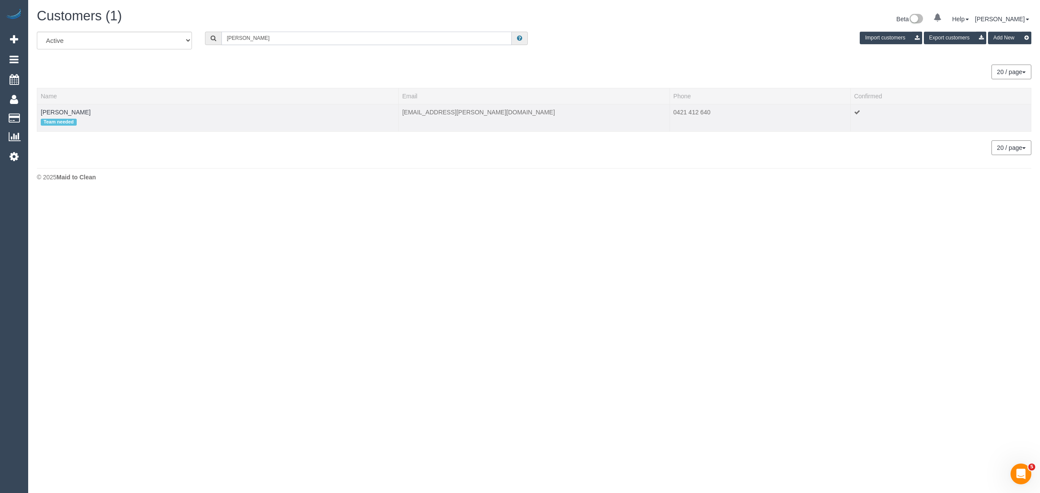
type input "Ilika Vashishtha"
click at [72, 115] on td "Ilika Vashishtha Team needed" at bounding box center [217, 117] width 361 height 27
click at [68, 109] on link "Ilika Vashishtha" at bounding box center [66, 112] width 50 height 7
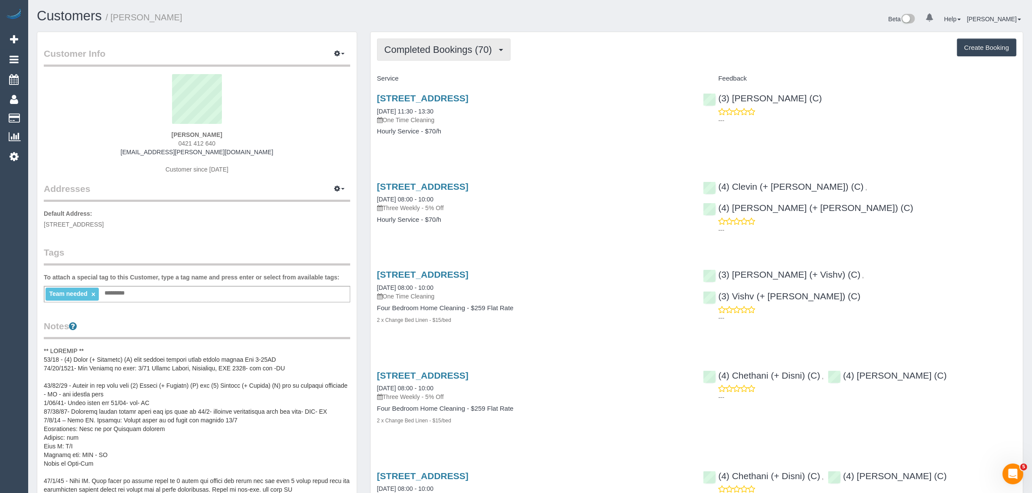
click at [431, 46] on span "Completed Bookings (70)" at bounding box center [440, 49] width 112 height 11
click at [423, 81] on link "Upcoming Bookings (12)" at bounding box center [424, 80] width 94 height 11
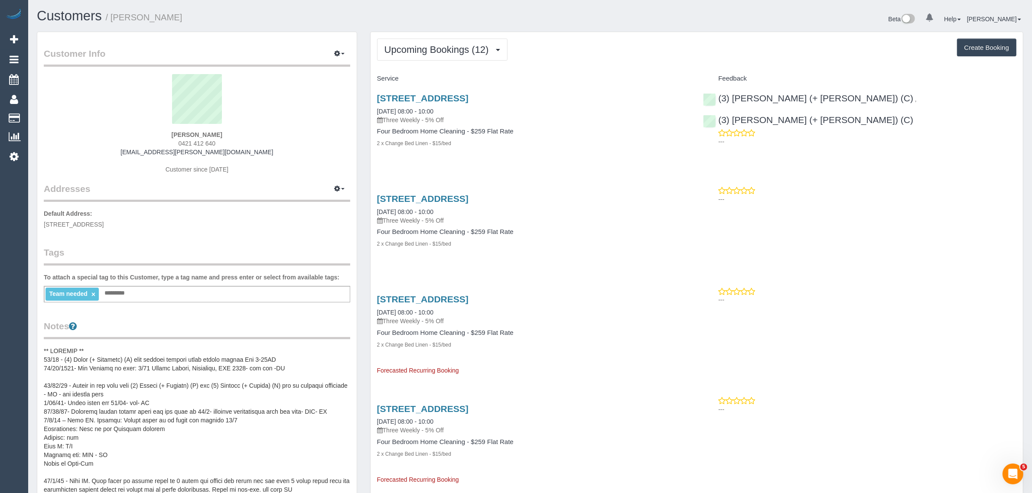
drag, startPoint x: 451, startPoint y: 105, endPoint x: 369, endPoint y: 104, distance: 82.3
drag, startPoint x: 945, startPoint y: 94, endPoint x: 841, endPoint y: 94, distance: 104.0
click at [841, 94] on div "(3) Melvin (+ Sahan) (C) , (3) Sahan (+ Melvin) (C) ---" at bounding box center [859, 118] width 326 height 64
click at [425, 94] on link "1/30 Myrtle Avenue, Heathmont, VIC 3135" at bounding box center [422, 98] width 91 height 10
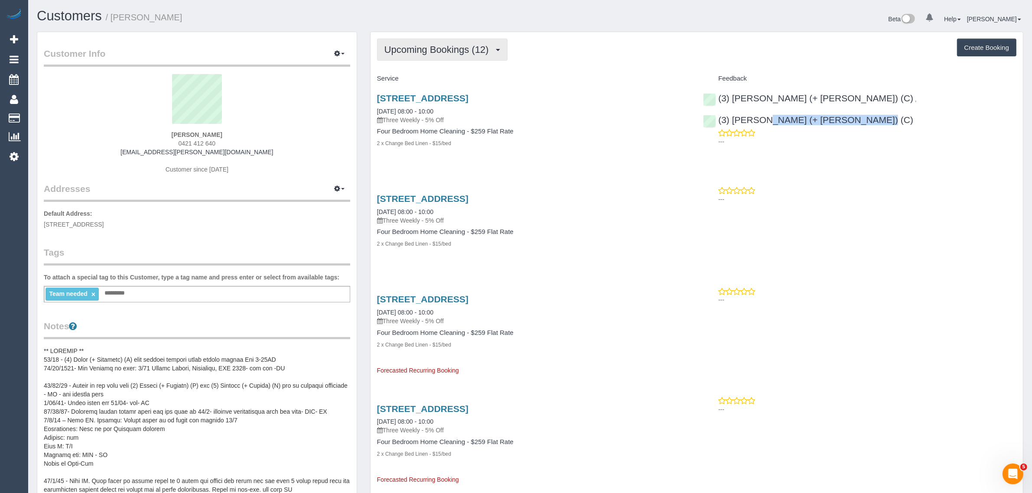
click at [417, 44] on span "Upcoming Bookings (12)" at bounding box center [438, 49] width 109 height 11
click at [422, 78] on link "Upcoming Bookings (12)" at bounding box center [424, 80] width 94 height 11
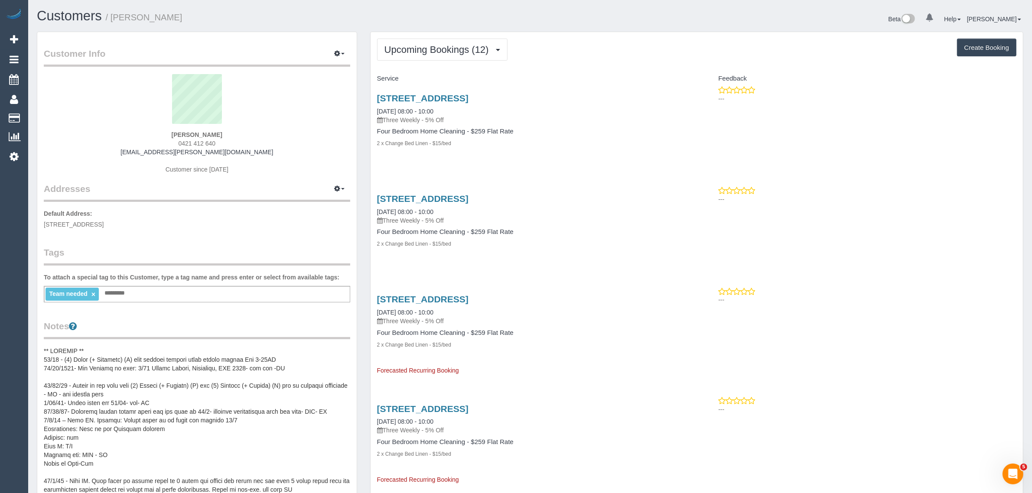
click at [433, 46] on span "Upcoming Bookings (12)" at bounding box center [438, 49] width 109 height 11
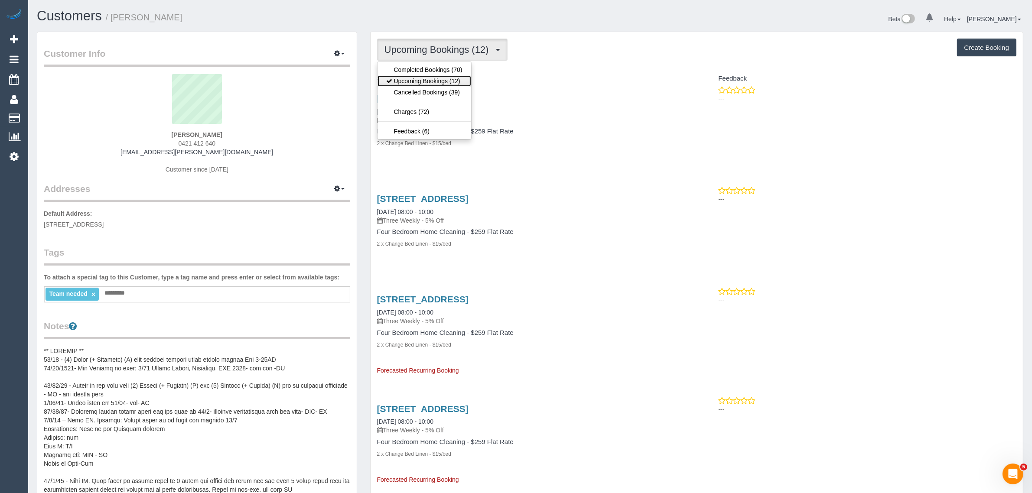
click at [416, 77] on link "Upcoming Bookings (12)" at bounding box center [424, 80] width 94 height 11
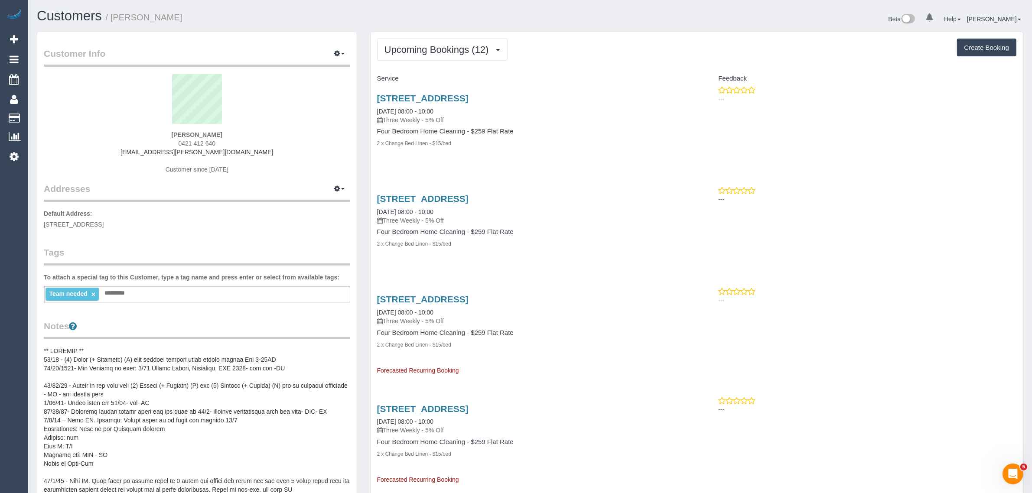
click at [532, 156] on div "1/30 Myrtle Avenue, Heathmont, VIC 3135 06/10/2025 08:00 - 10:00 Three Weekly -…" at bounding box center [533, 125] width 326 height 79
drag, startPoint x: 374, startPoint y: 109, endPoint x: 445, endPoint y: 111, distance: 71.1
click at [445, 111] on div "1/30 Myrtle Avenue, Heathmont, VIC 3135 06/10/2025 08:00 - 10:00 Three Weekly -…" at bounding box center [533, 125] width 326 height 79
click at [201, 140] on span "0421 412 640" at bounding box center [196, 143] width 37 height 7
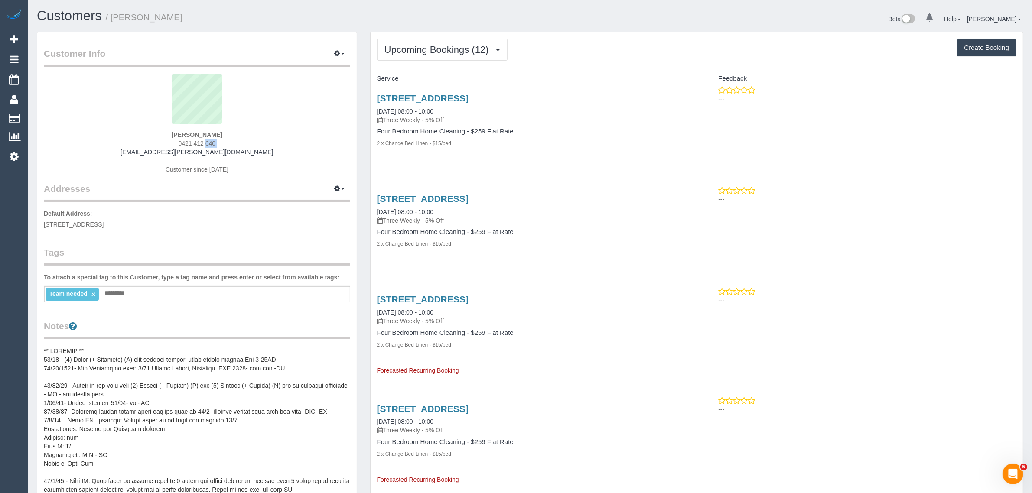
click at [201, 140] on span "0421 412 640" at bounding box center [196, 143] width 37 height 7
click at [43, 120] on link "Customers" at bounding box center [82, 118] width 108 height 17
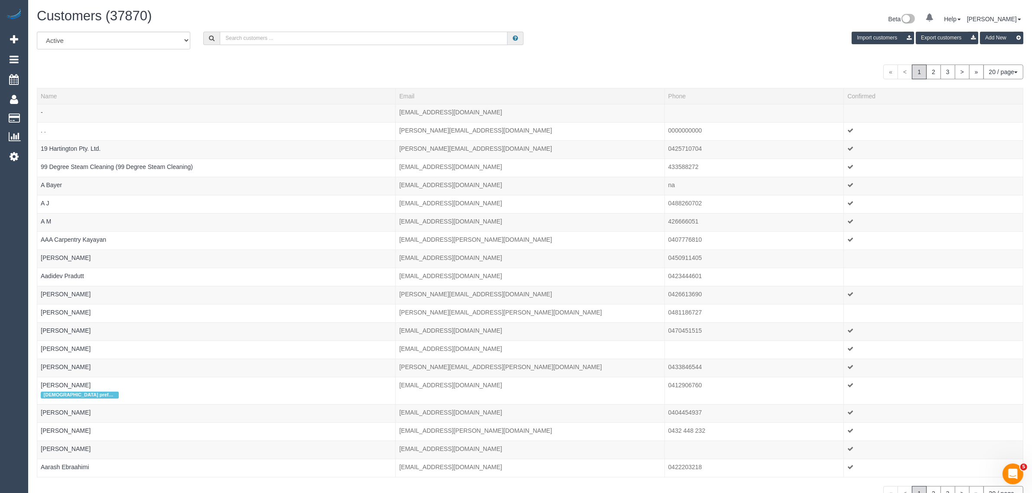
click at [235, 40] on input "text" at bounding box center [364, 38] width 288 height 13
paste input "Soula (Dionisia) Quick"
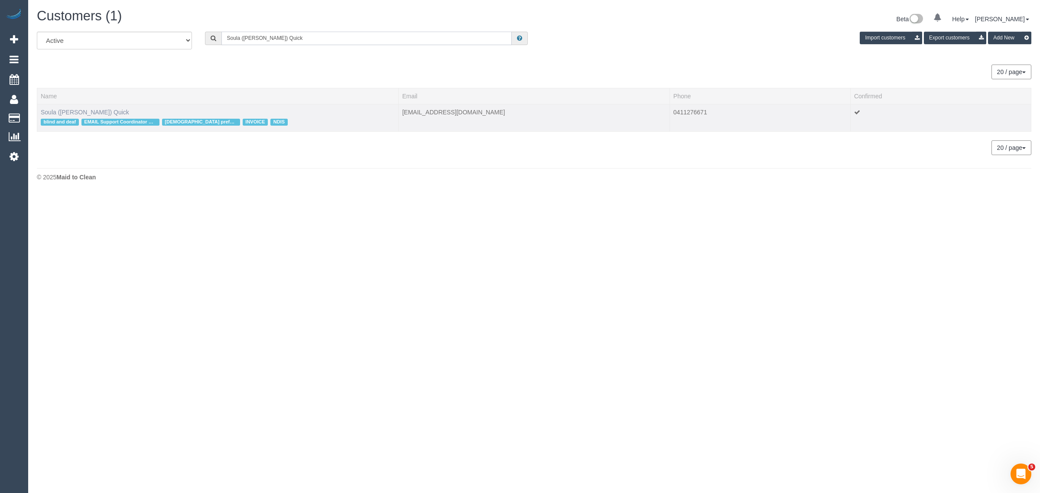
type input "Soula (Dionisia) Quick"
click at [59, 110] on link "Soula (Dionisia) Quick" at bounding box center [85, 112] width 88 height 7
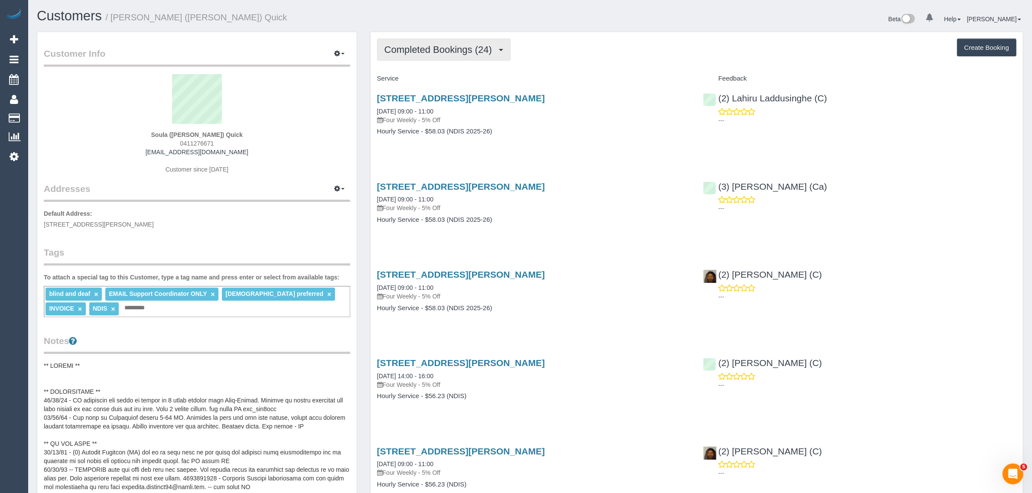
click at [395, 53] on span "Completed Bookings (24)" at bounding box center [440, 49] width 112 height 11
click at [404, 79] on link "Upcoming Bookings (11)" at bounding box center [424, 80] width 94 height 11
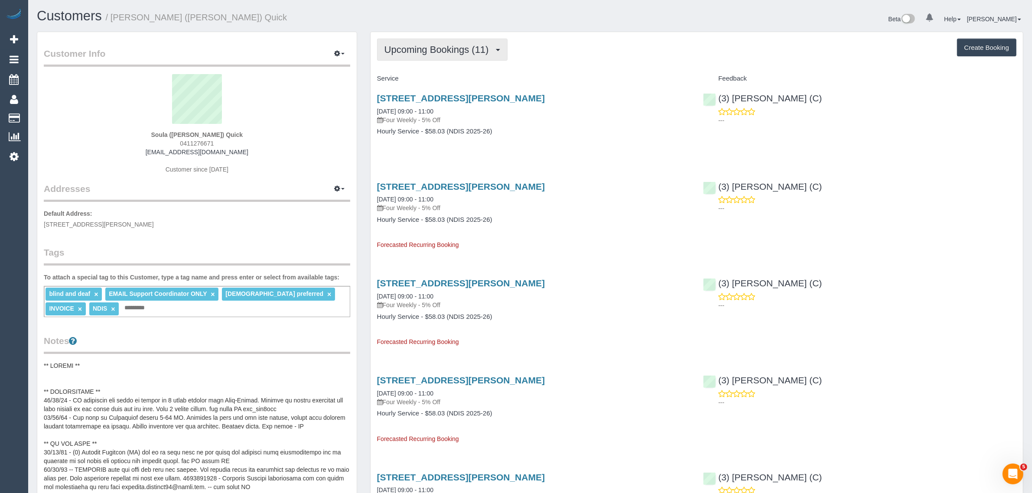
click at [428, 55] on button "Upcoming Bookings (11)" at bounding box center [442, 50] width 130 height 22
click at [422, 79] on link "Upcoming Bookings (11)" at bounding box center [424, 80] width 94 height 11
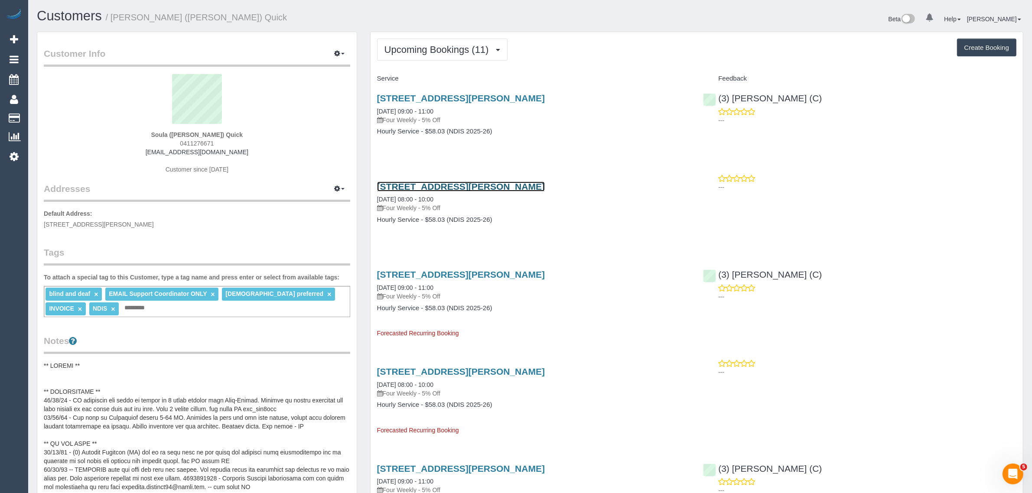
click at [433, 182] on link "1/77 David Street North, Knoxfield, VIC 3180" at bounding box center [461, 187] width 168 height 10
click at [412, 44] on span "Upcoming Bookings (11)" at bounding box center [438, 49] width 109 height 11
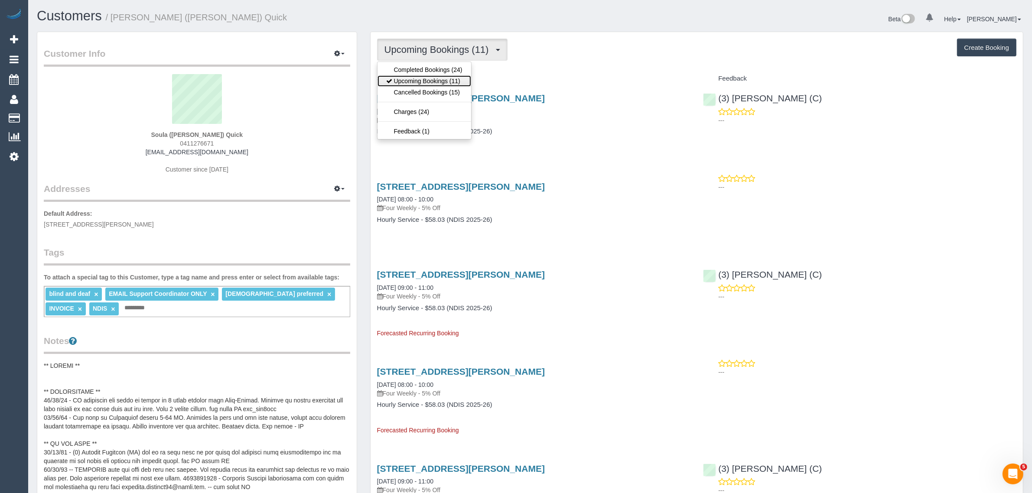
click at [401, 77] on link "Upcoming Bookings (11)" at bounding box center [424, 80] width 94 height 11
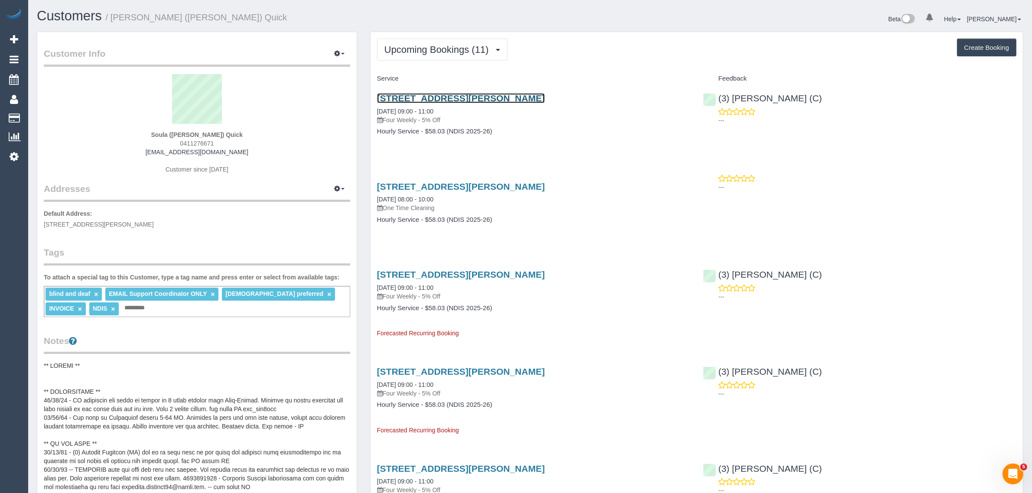
click at [401, 96] on link "1/77 David Street North, Knoxfield, VIC 3180" at bounding box center [461, 98] width 168 height 10
click at [409, 41] on button "Upcoming Bookings (11)" at bounding box center [442, 50] width 130 height 22
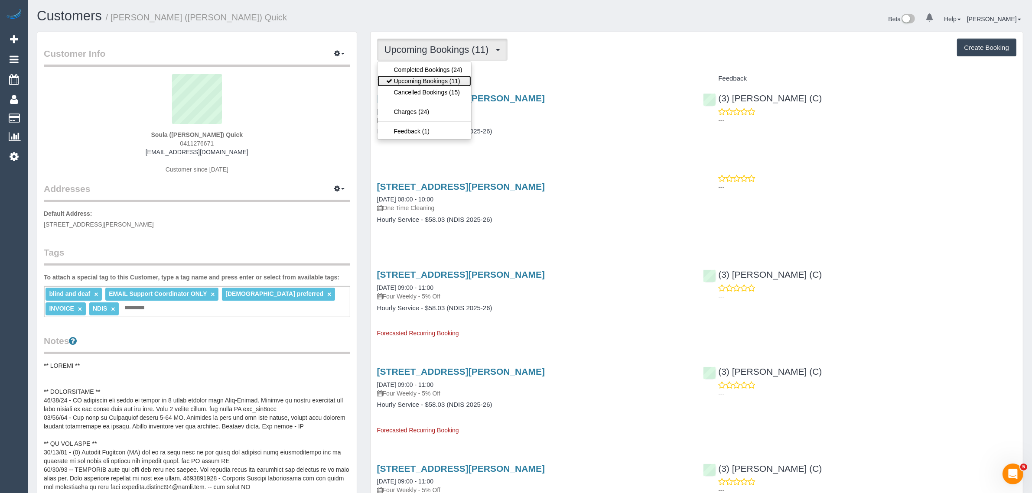
click at [418, 79] on link "Upcoming Bookings (11)" at bounding box center [424, 80] width 94 height 11
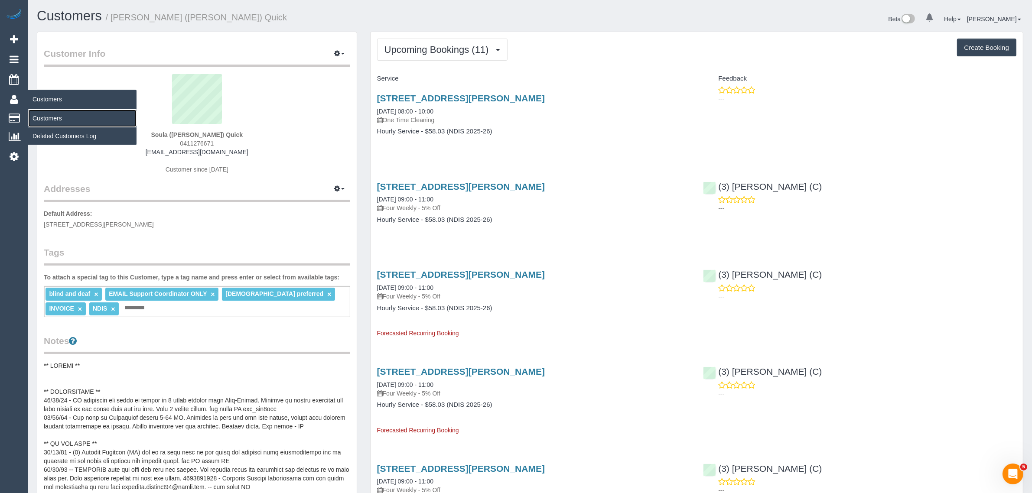
click at [36, 111] on link "Customers" at bounding box center [82, 118] width 108 height 17
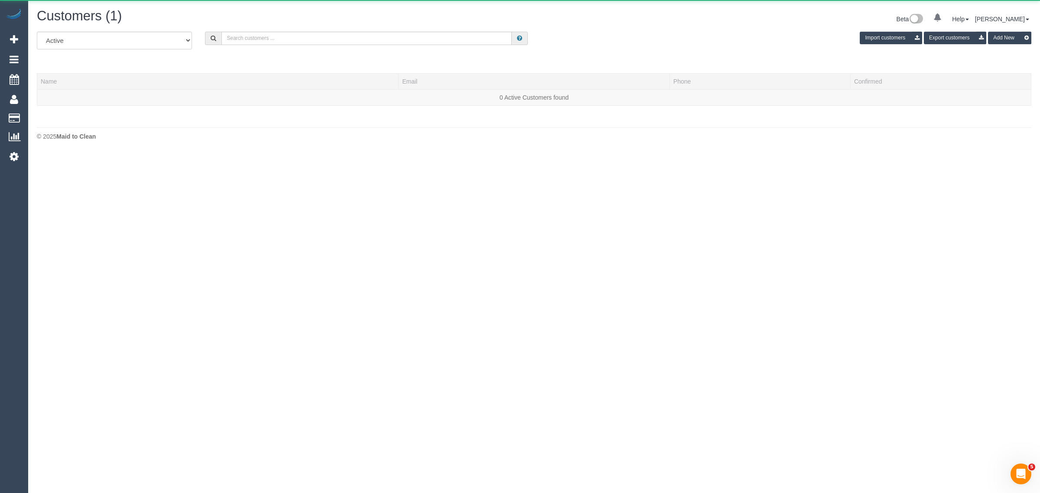
click at [279, 18] on h1 "Customers (1)" at bounding box center [282, 16] width 491 height 15
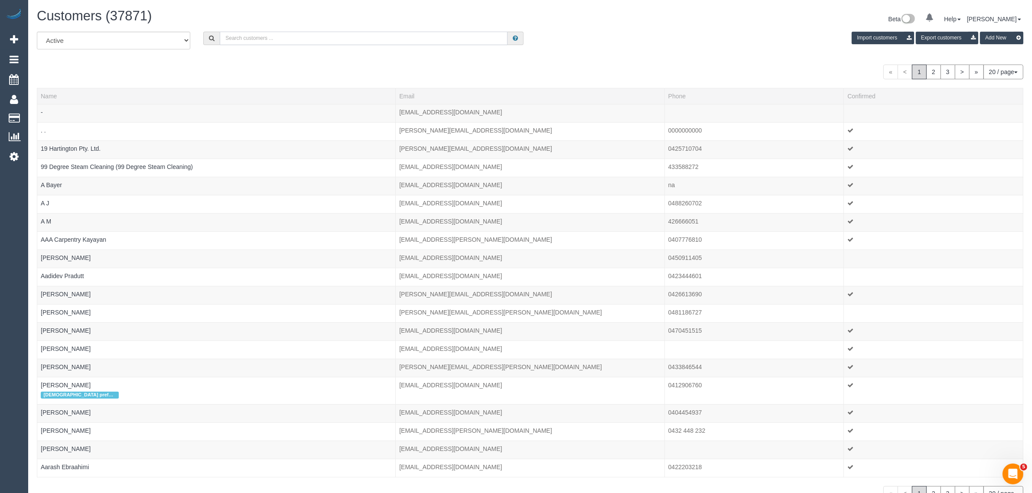
click at [298, 37] on input "text" at bounding box center [364, 38] width 288 height 13
paste input "Joel Stern"
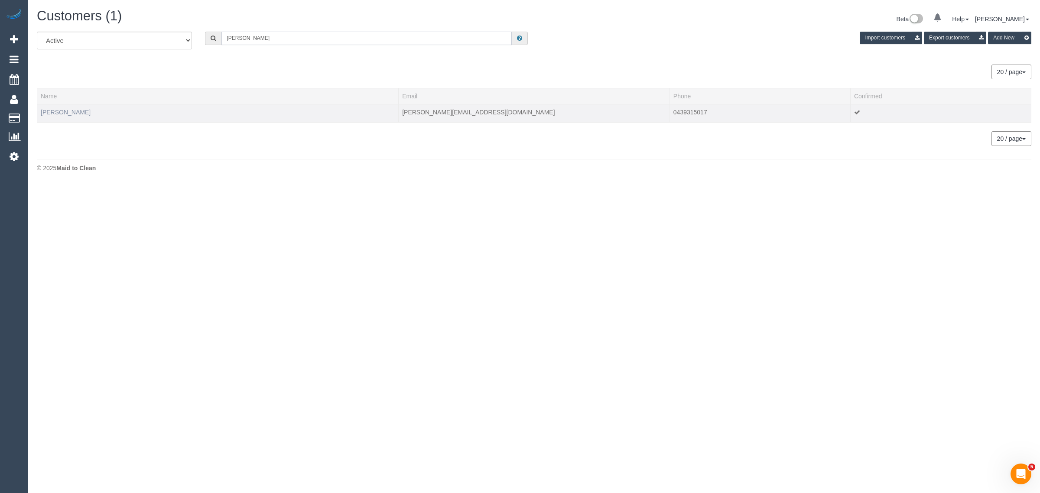
type input "Joel Stern"
click at [55, 109] on link "Joel Stern" at bounding box center [66, 112] width 50 height 7
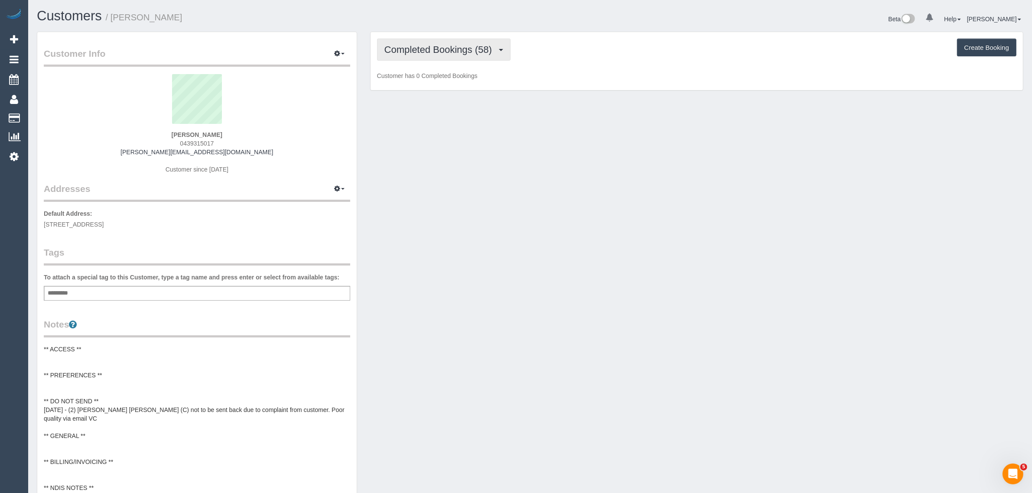
click at [457, 49] on span "Completed Bookings (58)" at bounding box center [440, 49] width 112 height 11
click at [432, 79] on link "Upcoming Bookings (11)" at bounding box center [424, 80] width 94 height 11
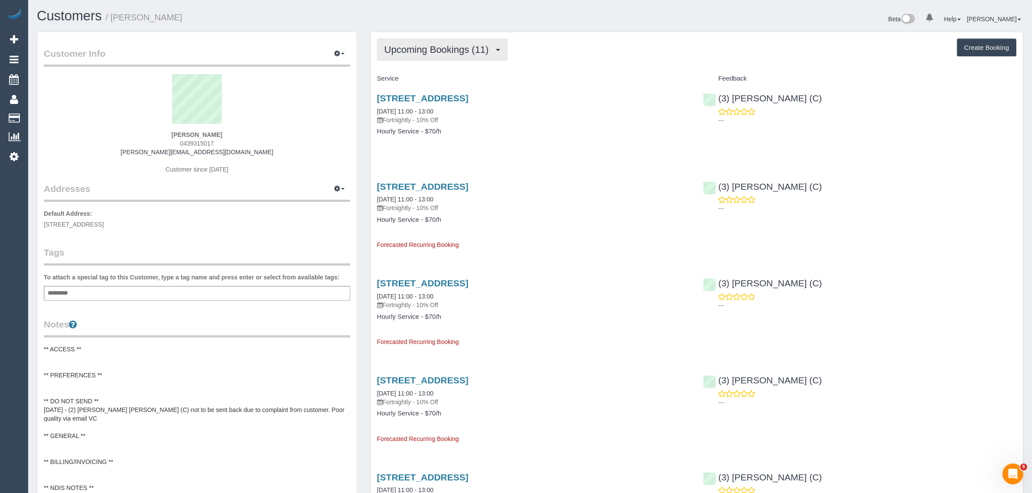
click at [423, 49] on span "Upcoming Bookings (11)" at bounding box center [438, 49] width 109 height 11
click at [518, 132] on h4 "Hourly Service - $70/h" at bounding box center [533, 131] width 313 height 7
click at [416, 100] on link "67 Shamrock Street, Brunswick West, VIC 3055" at bounding box center [422, 98] width 91 height 10
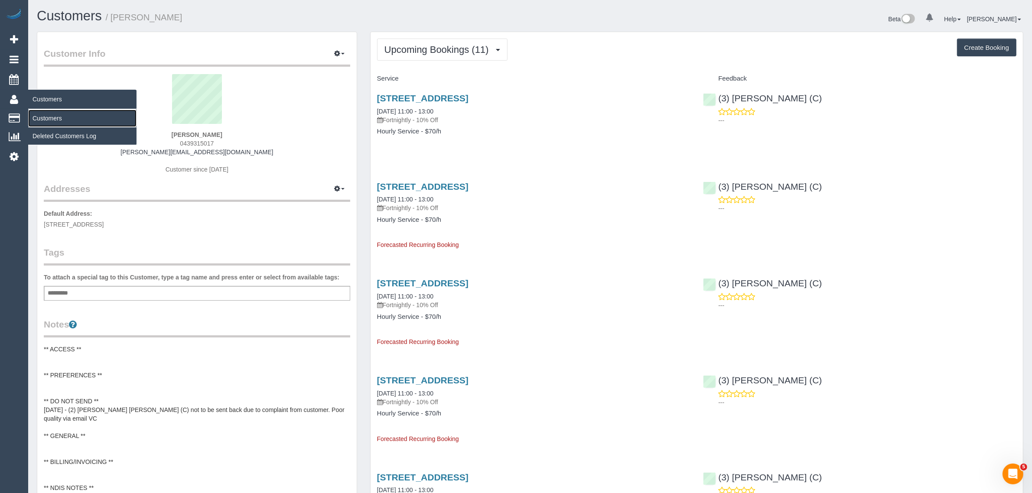
click at [53, 118] on link "Customers" at bounding box center [82, 118] width 108 height 17
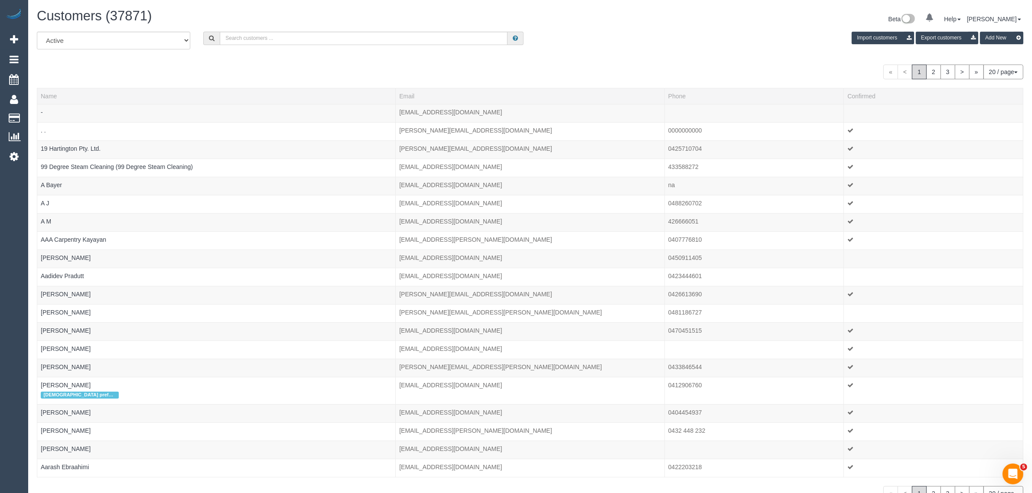
click at [601, 73] on div "« < 1 2 3 > » 20 / page 10 / page 20 / page 30 / page 40 / page 50 / page 100 /…" at bounding box center [530, 72] width 986 height 15
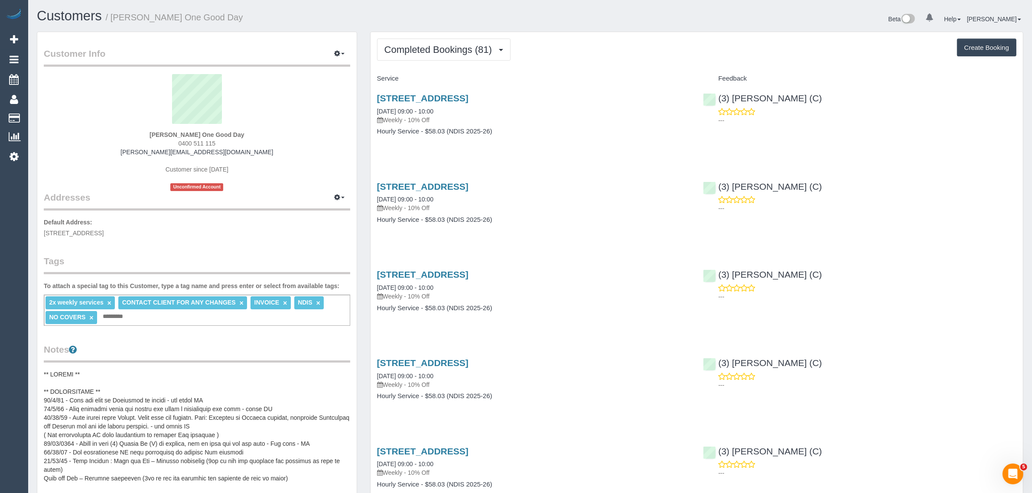
click at [204, 142] on span "0400 511 115" at bounding box center [196, 143] width 37 height 7
copy div "0400 511 115"
click at [438, 44] on span "Completed Bookings (81)" at bounding box center [440, 49] width 112 height 11
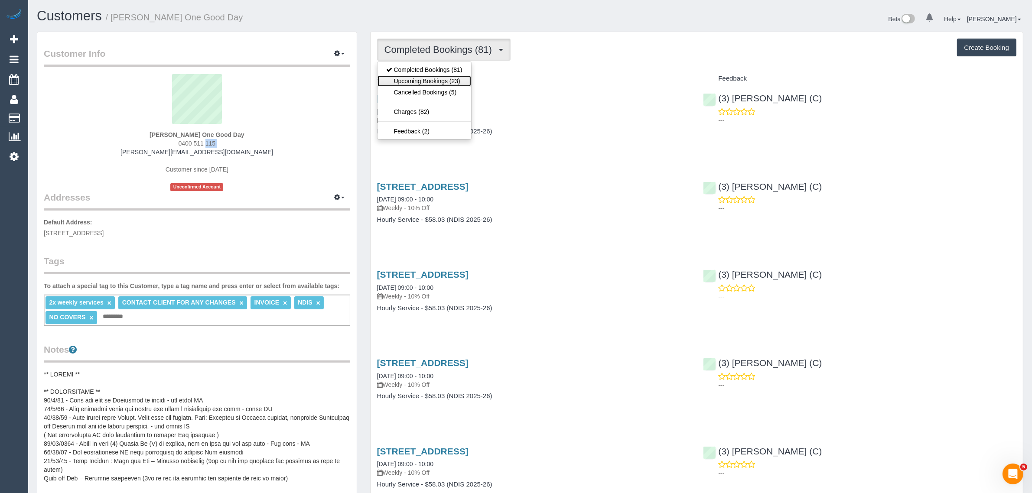
click at [425, 78] on link "Upcoming Bookings (23)" at bounding box center [424, 80] width 94 height 11
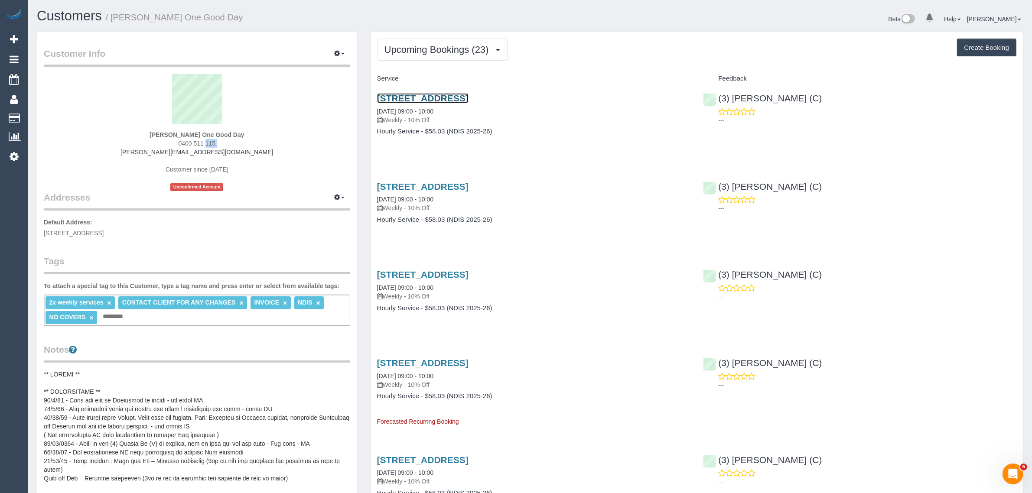
click at [468, 97] on link "[STREET_ADDRESS]" at bounding box center [422, 98] width 91 height 10
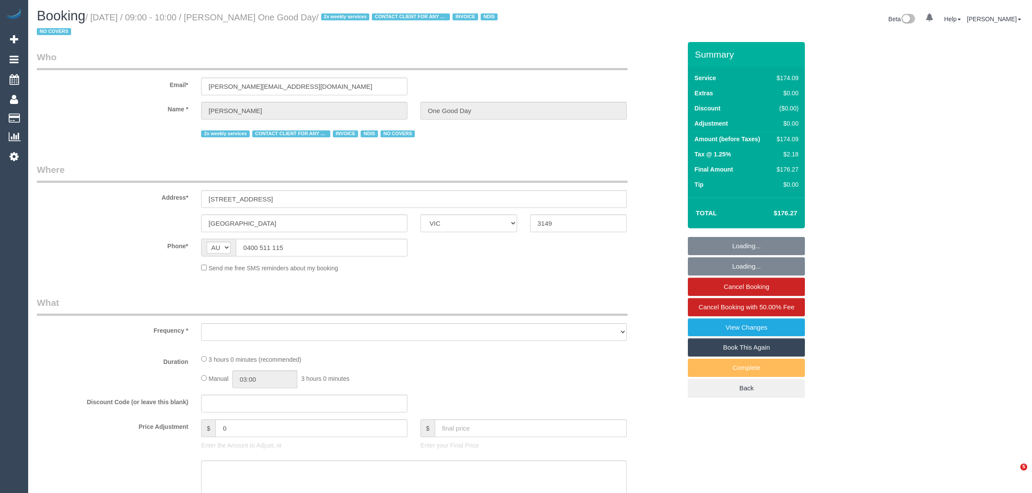
select select "VIC"
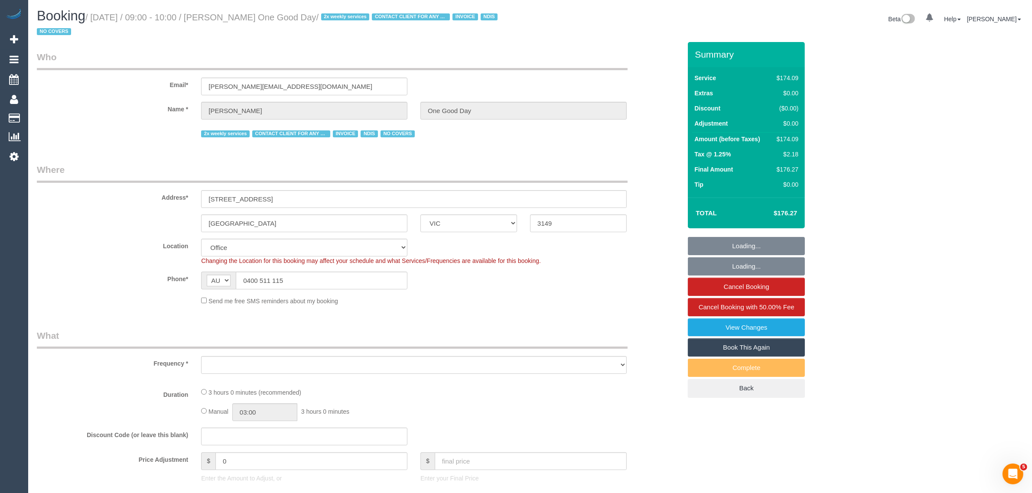
select select "object:543"
select select "180"
select select "number:29"
select select "number:14"
select select "number:18"
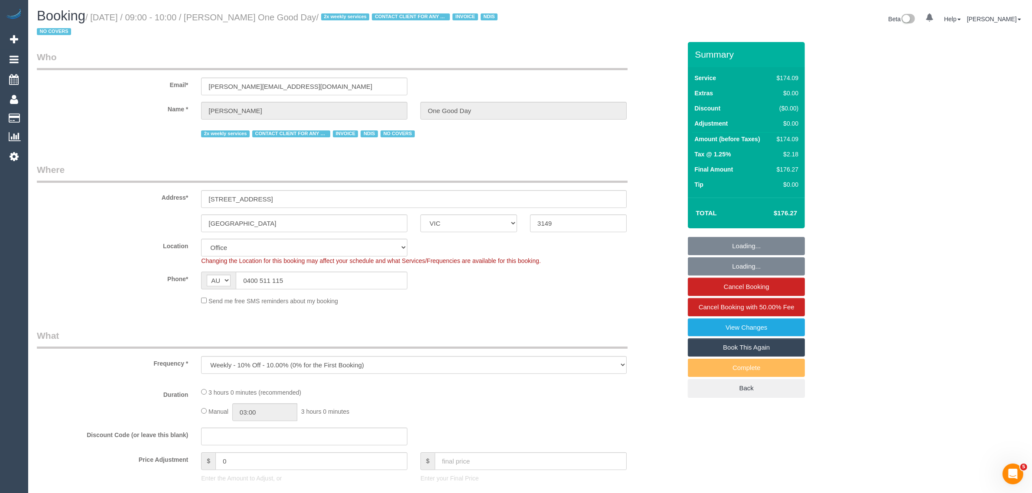
select select "number:22"
select select "number:35"
select select "number:11"
select select "object:757"
click at [345, 278] on input "0400 511 115" at bounding box center [322, 281] width 172 height 18
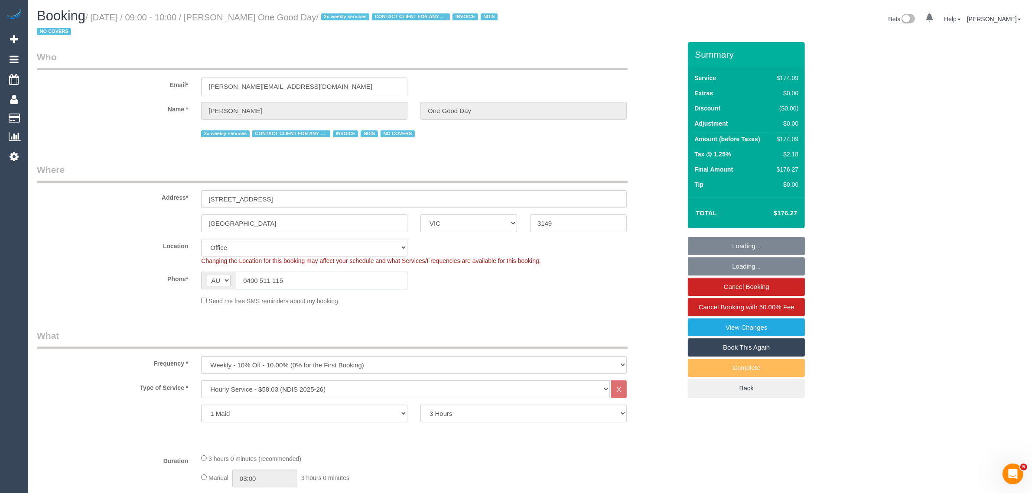
click at [345, 278] on input "0400 511 115" at bounding box center [322, 281] width 172 height 18
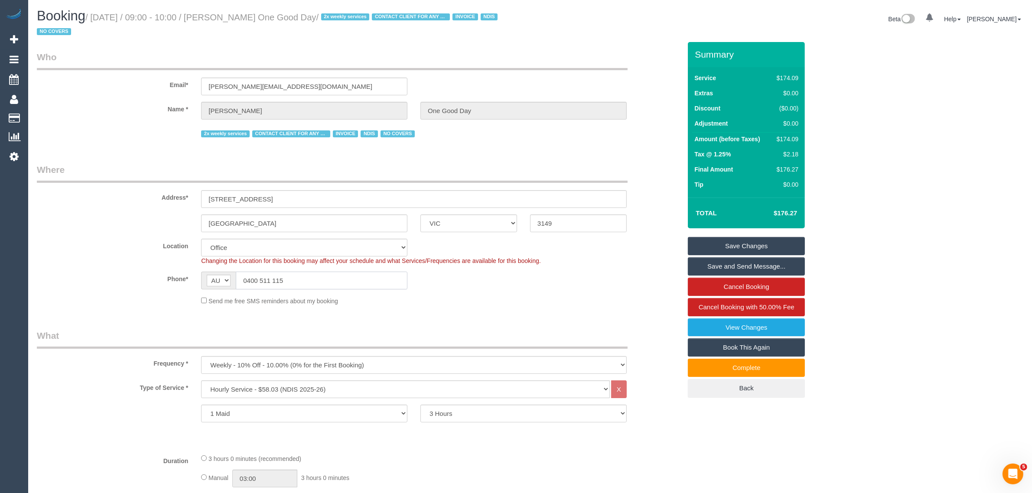
click at [345, 278] on input "0400 511 115" at bounding box center [322, 281] width 172 height 18
click at [345, 279] on input "0400 511 115" at bounding box center [322, 281] width 172 height 18
click at [547, 163] on legend "Where" at bounding box center [332, 172] width 590 height 19
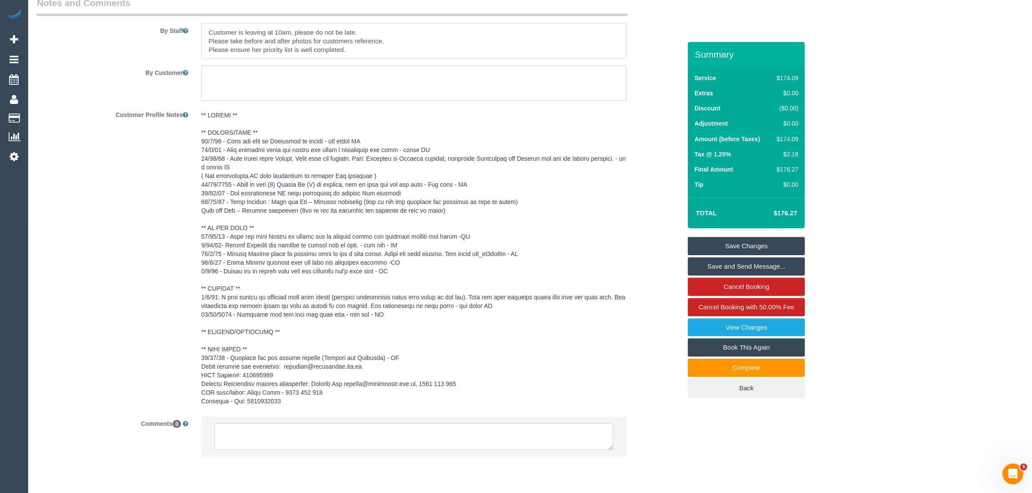
scroll to position [1242, 0]
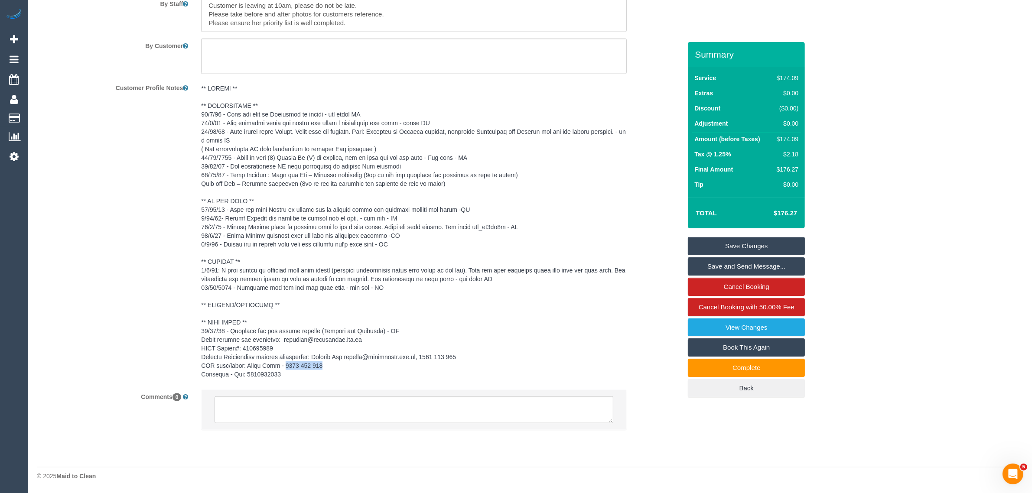
drag, startPoint x: 317, startPoint y: 370, endPoint x: 285, endPoint y: 367, distance: 32.6
click at [285, 367] on pre at bounding box center [413, 231] width 425 height 295
copy pre "0452 216 773"
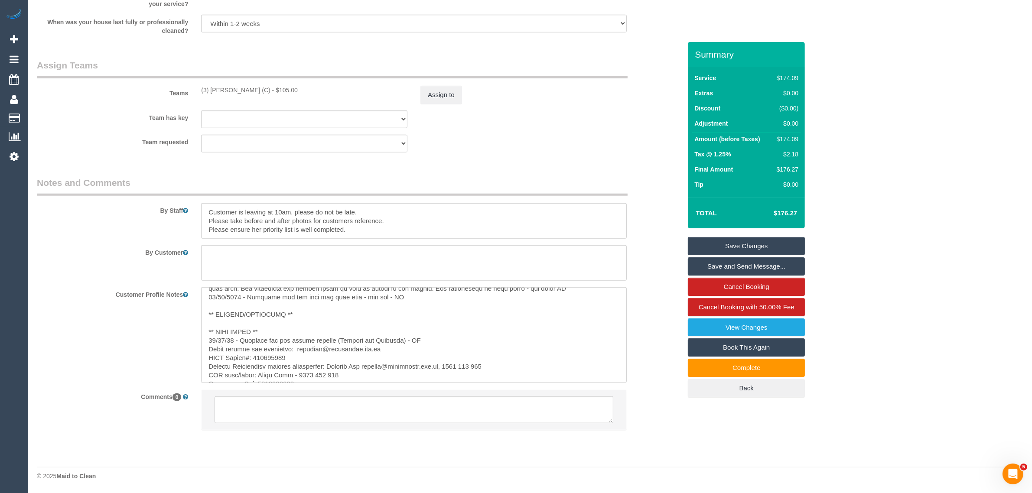
scroll to position [207, 0]
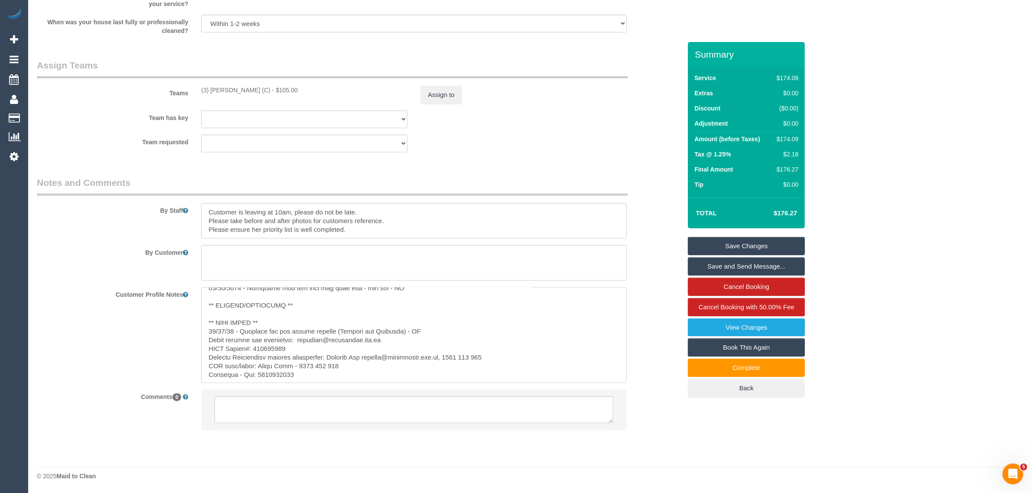
drag, startPoint x: 345, startPoint y: 366, endPoint x: 299, endPoint y: 368, distance: 45.5
click at [299, 368] on textarea at bounding box center [413, 335] width 425 height 96
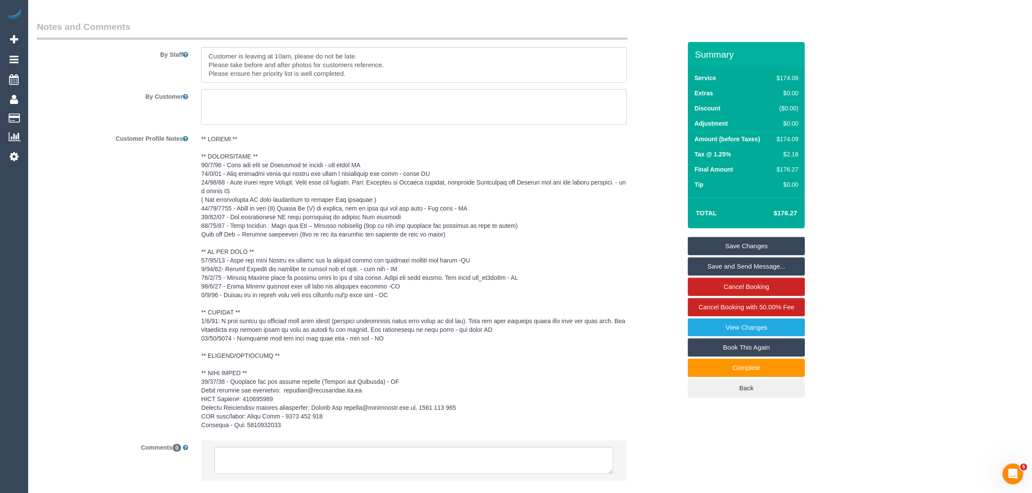
scroll to position [1242, 0]
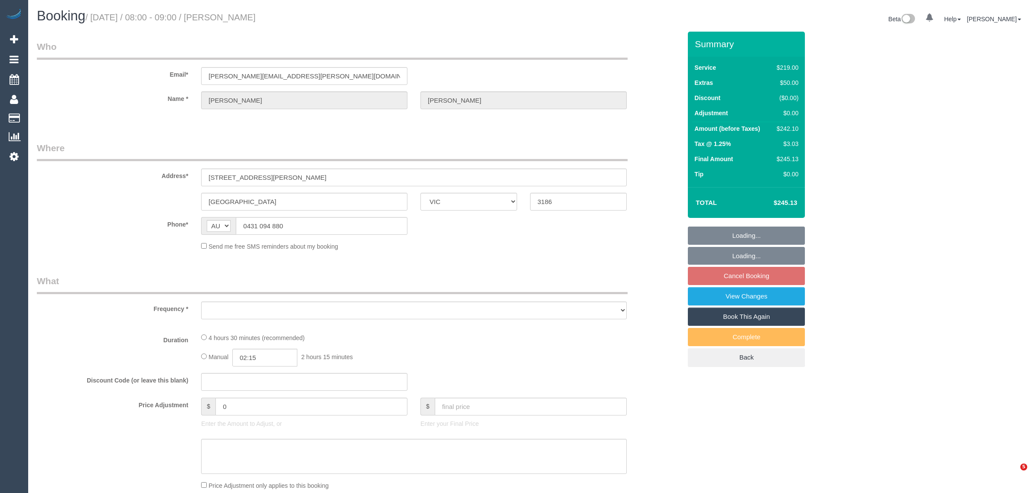
select select "VIC"
select select "object:532"
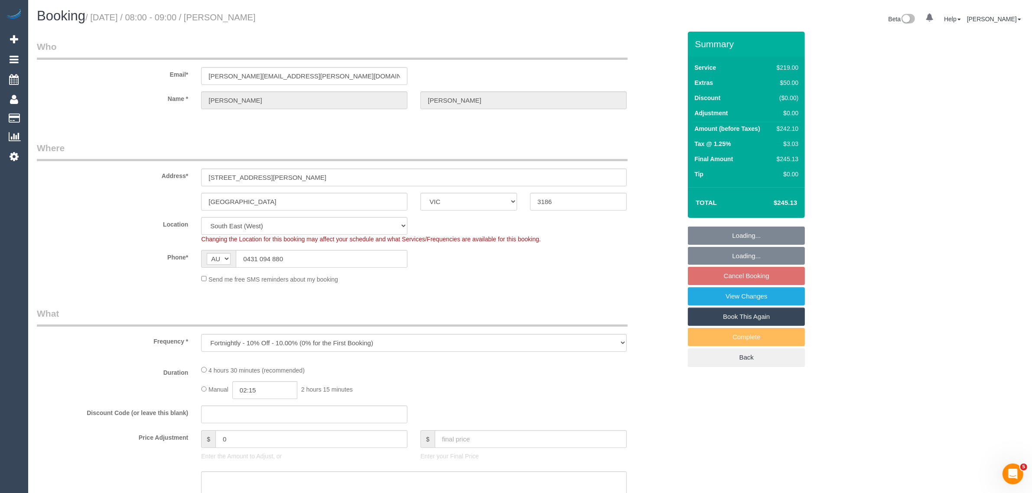
select select "string:stripe-pm_1P2r7t2GScqysDRVmyPUgNrE"
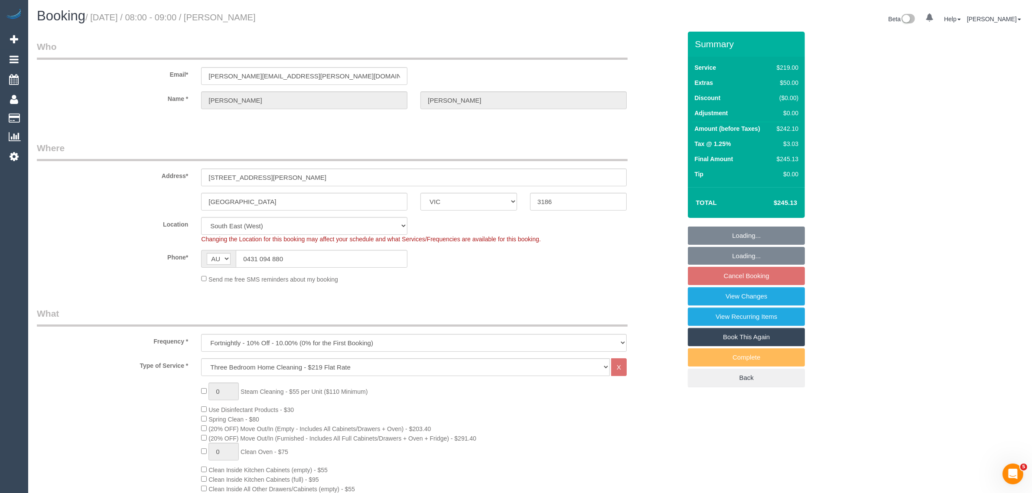
select select "object:661"
select select "number:28"
select select "number:14"
select select "number:19"
select select "number:25"
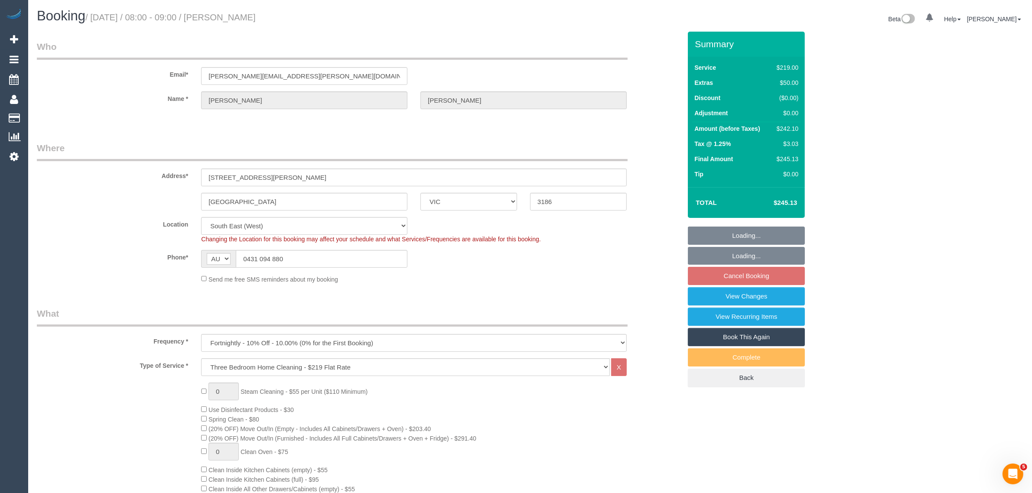
select select "number:34"
select select "number:12"
click at [571, 122] on fieldset "Who Email* adrian.jetter@insead.edu Name * Adrian Jetter" at bounding box center [359, 82] width 644 height 84
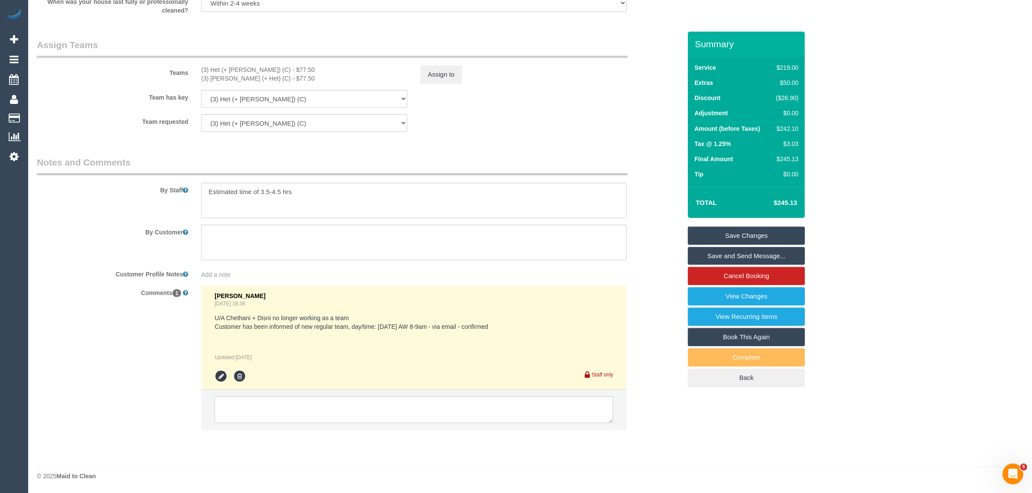
scroll to position [1296, 0]
click at [532, 406] on textarea at bounding box center [413, 409] width 399 height 27
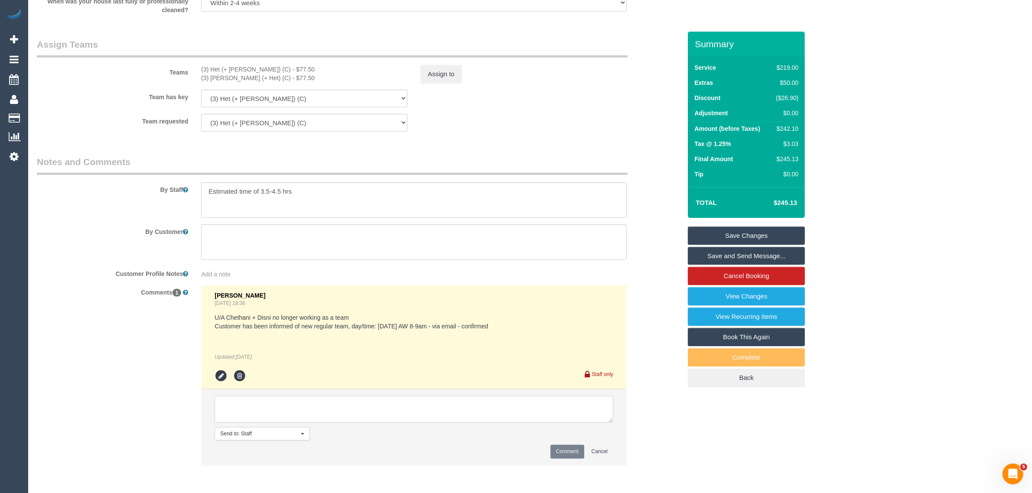
paste textarea "Cleaner(s) Unassigned: Reason Unassigned: One Off/Ongoing: Flexibility: Close a…"
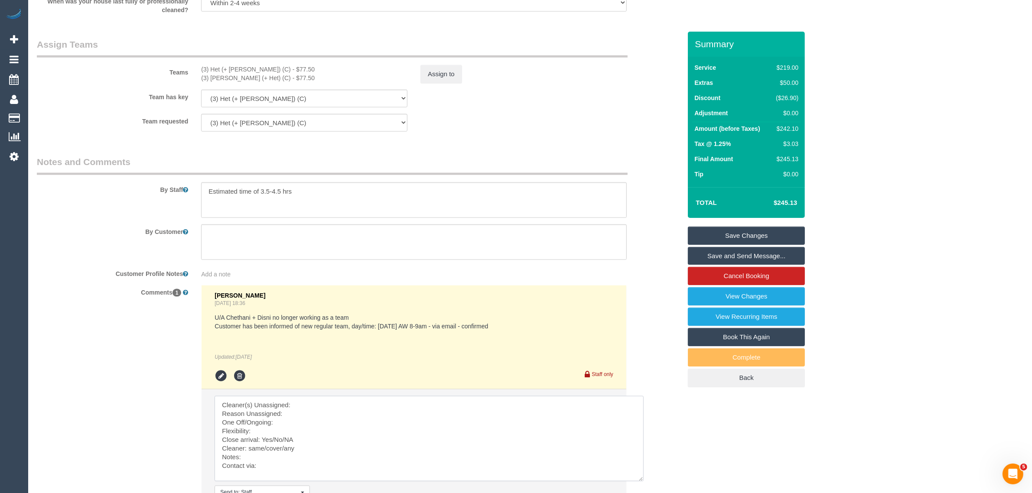
scroll to position [2, 0]
drag, startPoint x: 611, startPoint y: 419, endPoint x: 642, endPoint y: 478, distance: 66.3
click at [642, 478] on textarea at bounding box center [428, 438] width 429 height 85
click at [479, 414] on textarea at bounding box center [428, 438] width 429 height 85
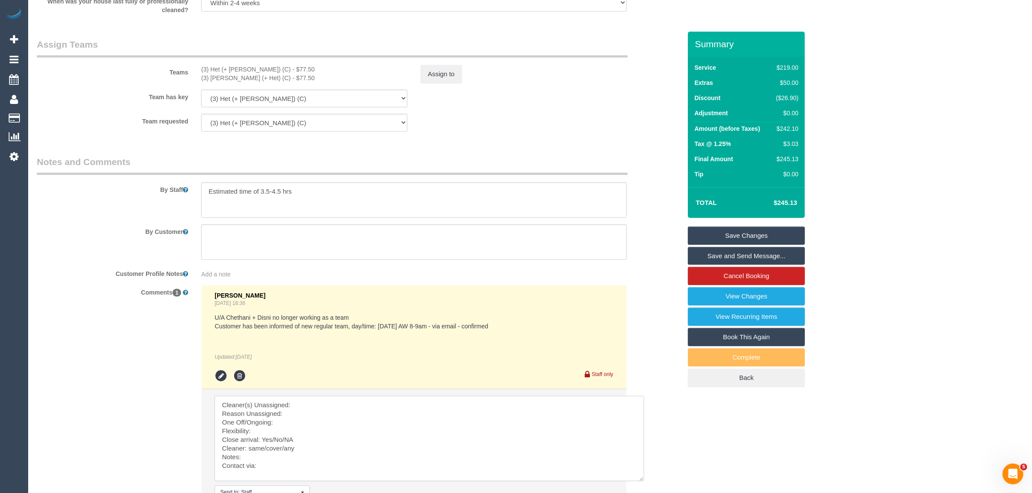
click at [509, 404] on textarea at bounding box center [428, 438] width 429 height 85
drag, startPoint x: 196, startPoint y: 70, endPoint x: 258, endPoint y: 68, distance: 62.0
click at [258, 68] on div "(3) Het (+ Ronak) (C) - $77.50 (3) Ronak (+ Het) (C) - $77.50" at bounding box center [304, 73] width 219 height 17
copy div "(3) Het (+ [PERSON_NAME]) (C)"
click at [312, 406] on textarea at bounding box center [428, 438] width 429 height 85
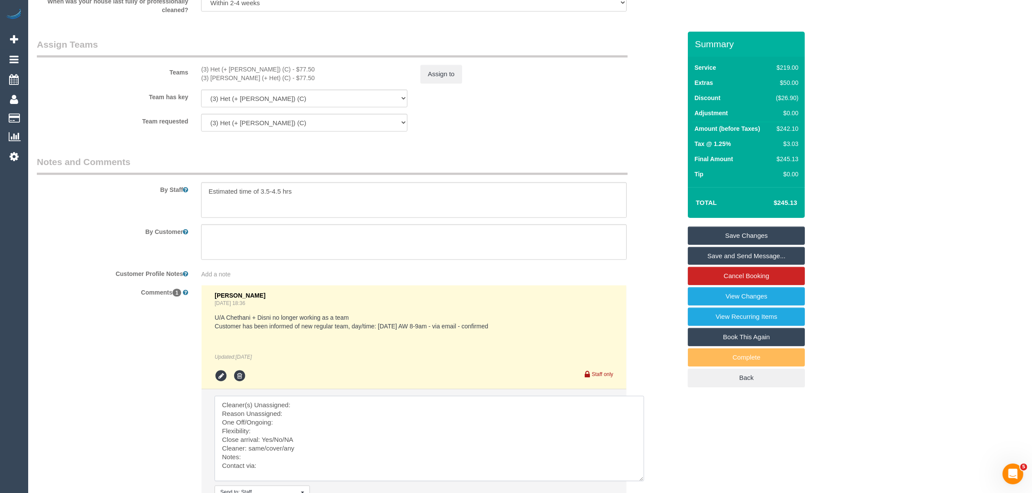
paste textarea "(3) Het (+ [PERSON_NAME]) (C)"
click at [320, 414] on textarea at bounding box center [428, 438] width 429 height 85
click at [312, 430] on textarea at bounding box center [428, 438] width 429 height 85
click at [325, 428] on textarea at bounding box center [428, 438] width 429 height 85
click at [330, 423] on textarea at bounding box center [428, 438] width 429 height 85
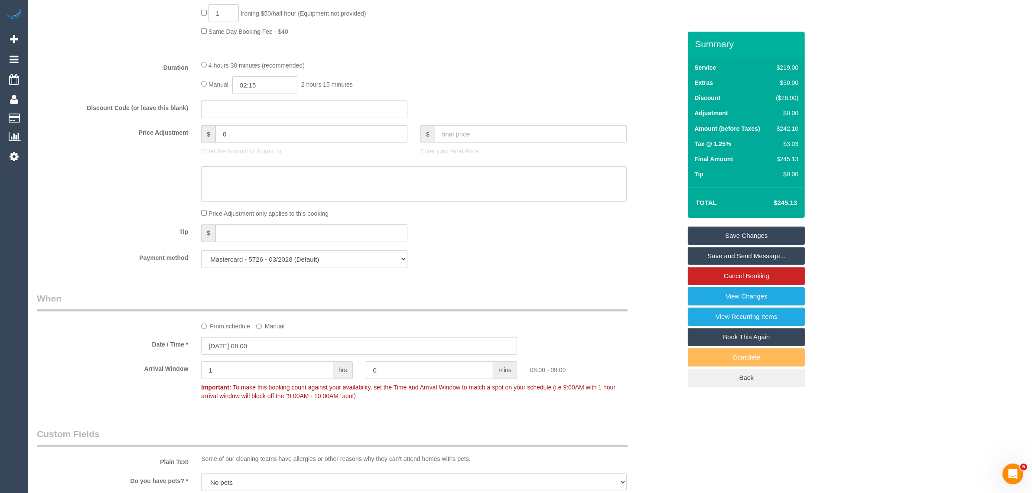
scroll to position [866, 0]
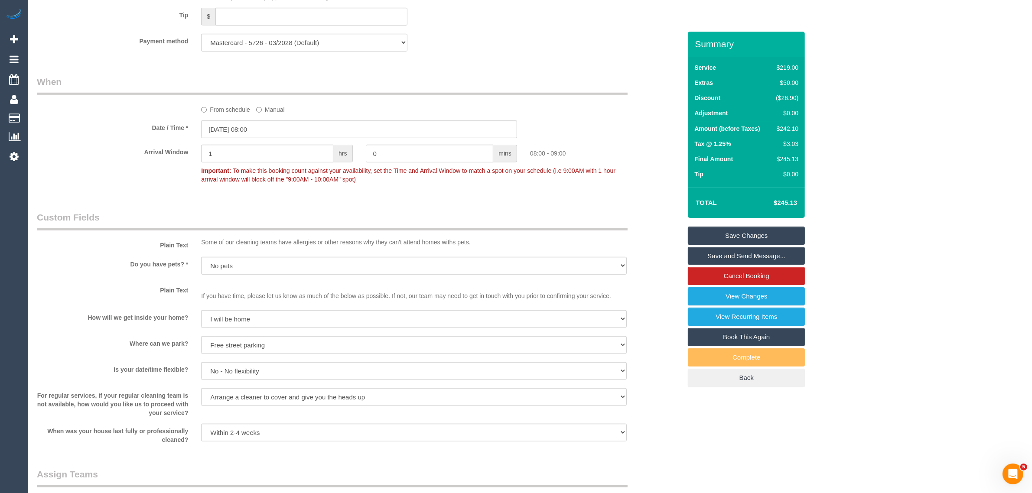
type textarea "Cleaner(s) Unassigned: (3) Het (+ Ronak) (C) Reason Unassigned: customer wants …"
click at [222, 104] on label "From schedule" at bounding box center [225, 108] width 49 height 12
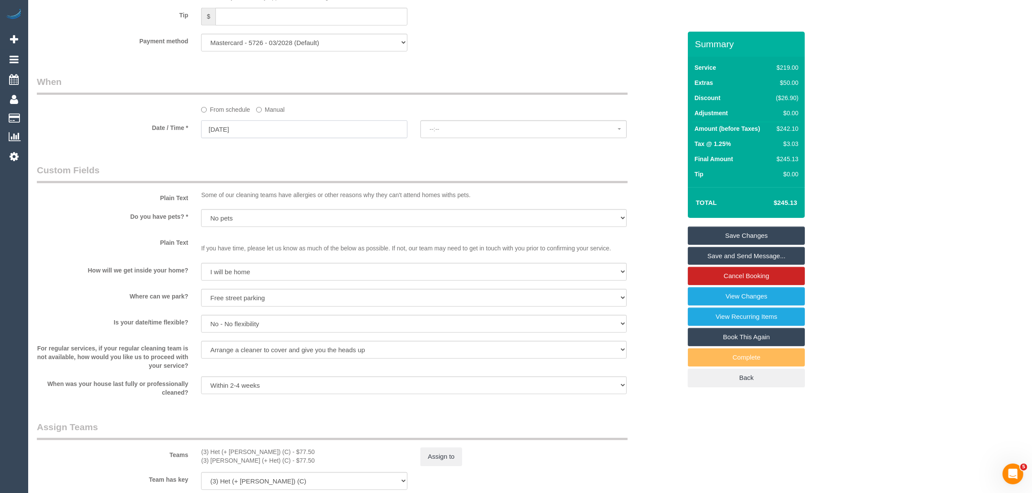
click at [321, 131] on input "03/10/2025" at bounding box center [304, 129] width 206 height 18
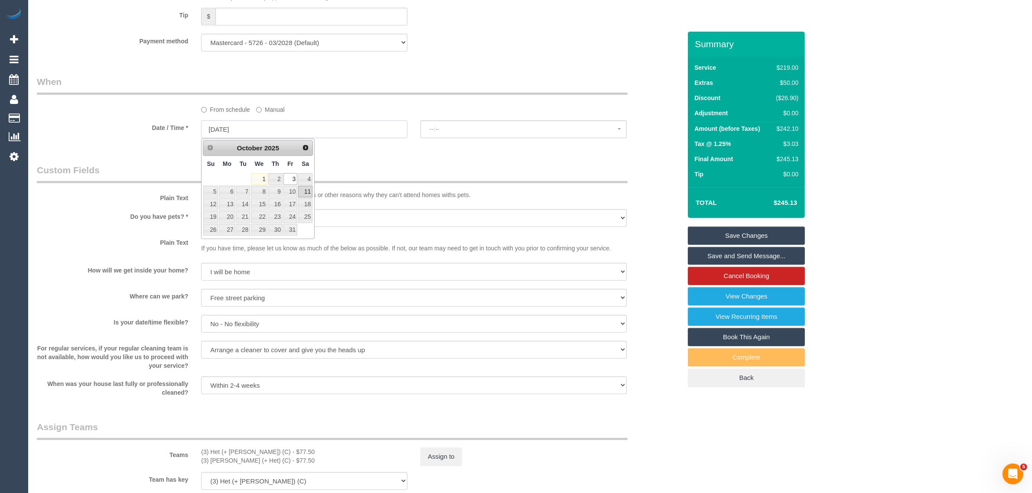
select select "spot13"
drag, startPoint x: 291, startPoint y: 195, endPoint x: 381, endPoint y: 189, distance: 90.7
click at [291, 195] on link "10" at bounding box center [290, 192] width 14 height 12
type input "10/10/2025"
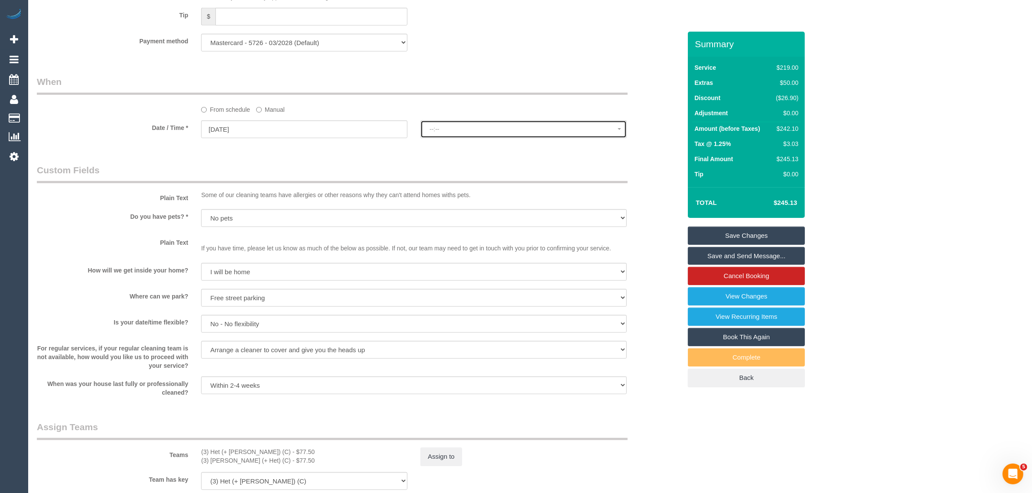
click at [528, 134] on button "--:--" at bounding box center [523, 129] width 206 height 18
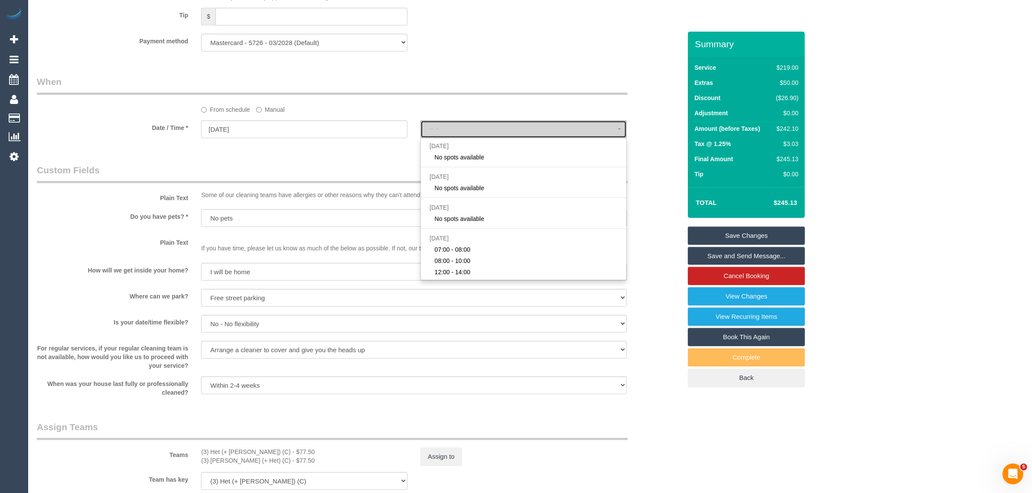
select select "spot25"
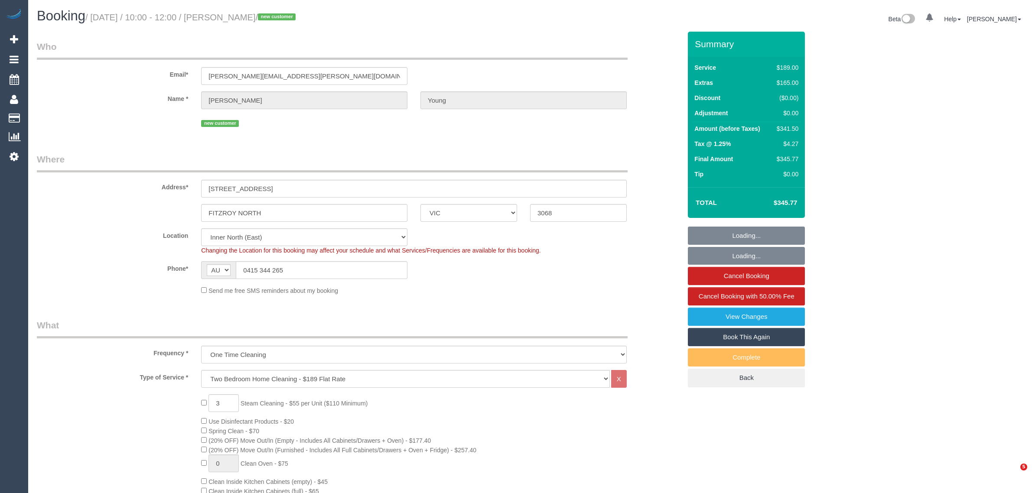
select select "VIC"
select select "number:27"
select select "number:15"
select select "number:19"
select select "number:22"
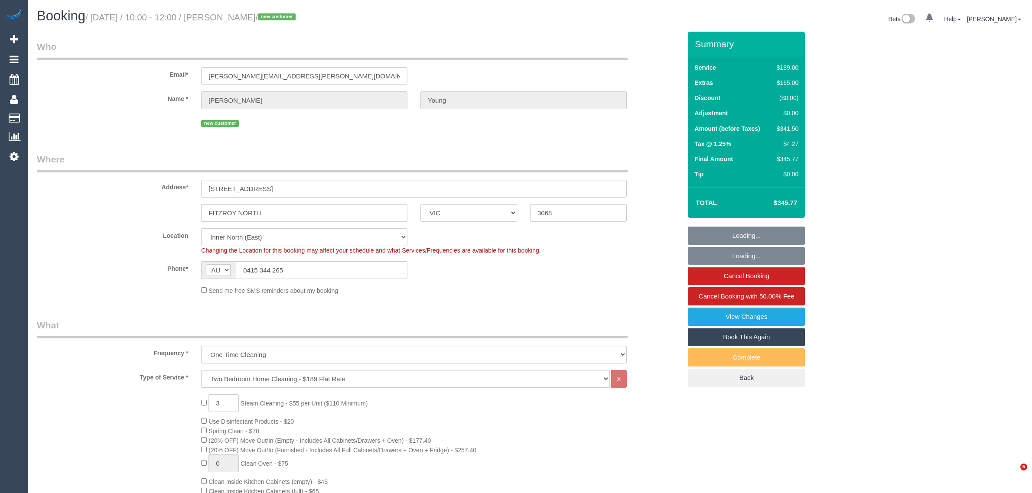
select select "number:33"
select select "number:26"
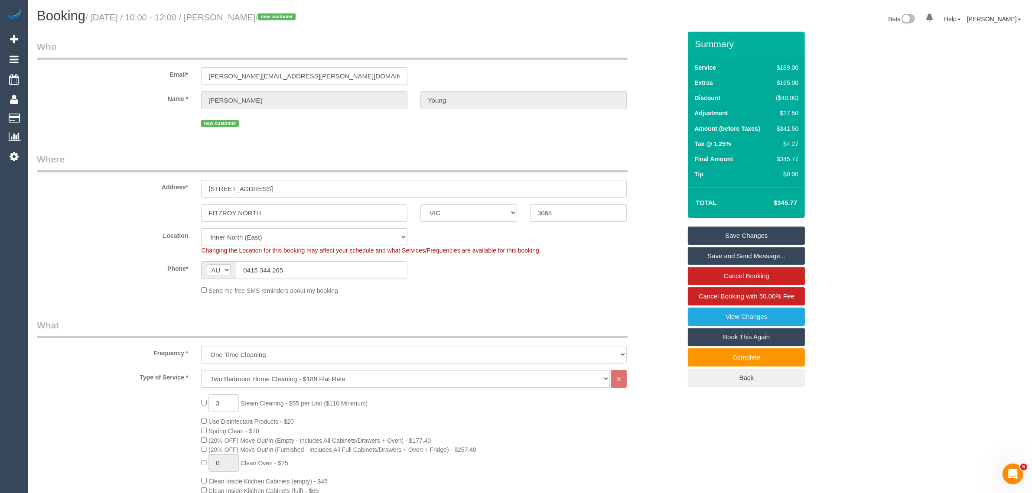
click at [307, 265] on input "0415 344 265" at bounding box center [322, 270] width 172 height 18
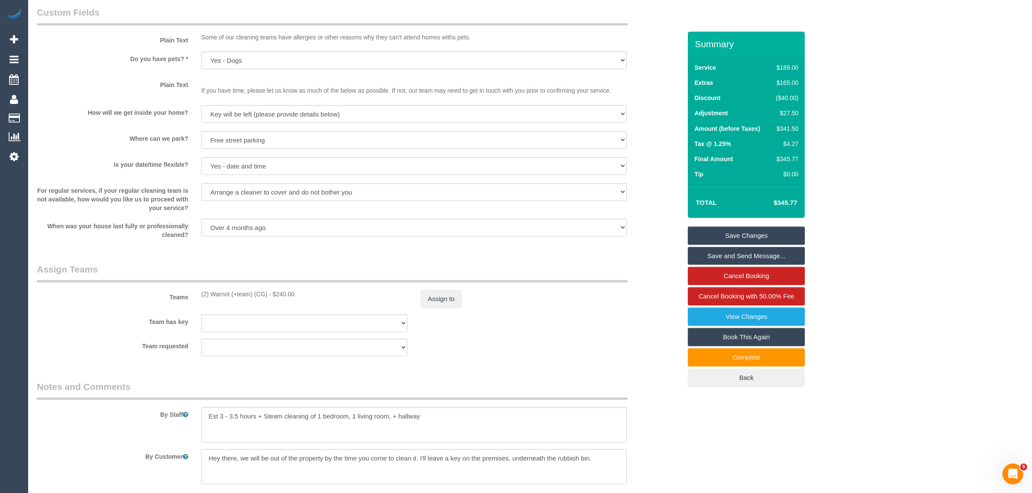
scroll to position [1300, 0]
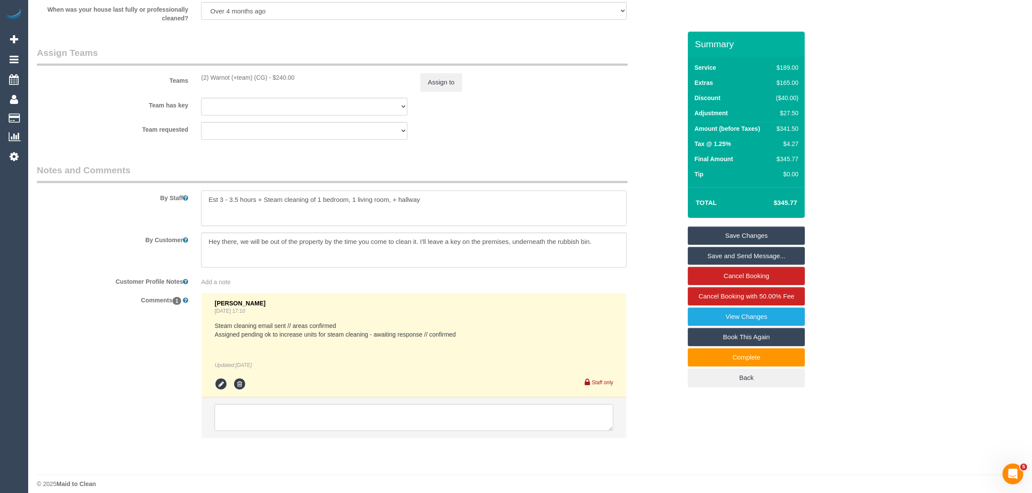
drag, startPoint x: 457, startPoint y: 200, endPoint x: 202, endPoint y: 199, distance: 255.2
click at [202, 199] on textarea at bounding box center [413, 209] width 425 height 36
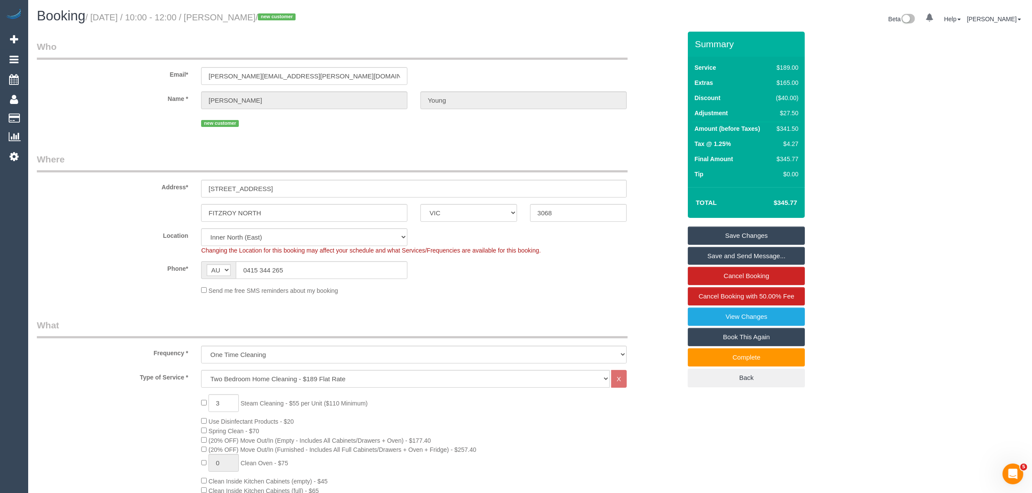
scroll to position [217, 0]
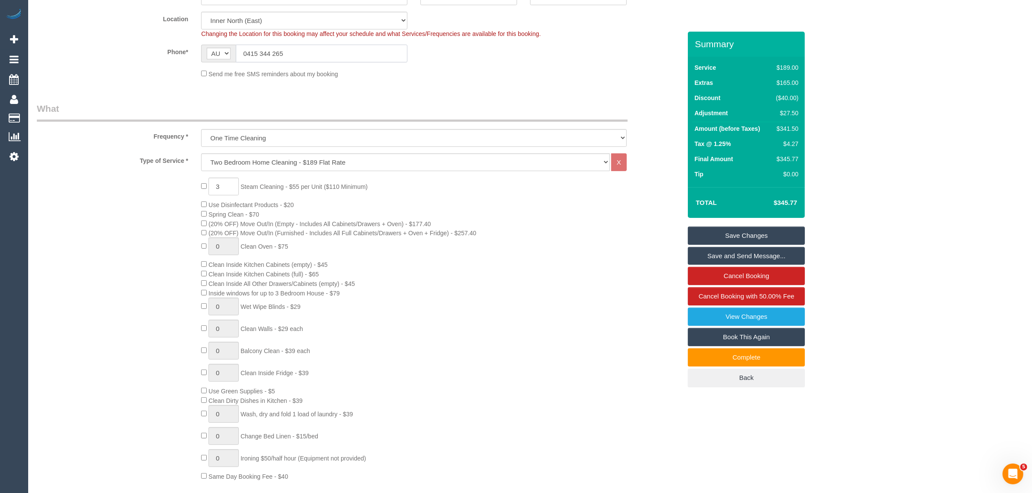
click at [325, 51] on input "0415 344 265" at bounding box center [322, 54] width 172 height 18
click at [493, 83] on fieldset "Where Address* 204 Park Street FITZROY NORTH ACT NSW NT QLD SA TAS VIC WA 3068 …" at bounding box center [359, 10] width 644 height 149
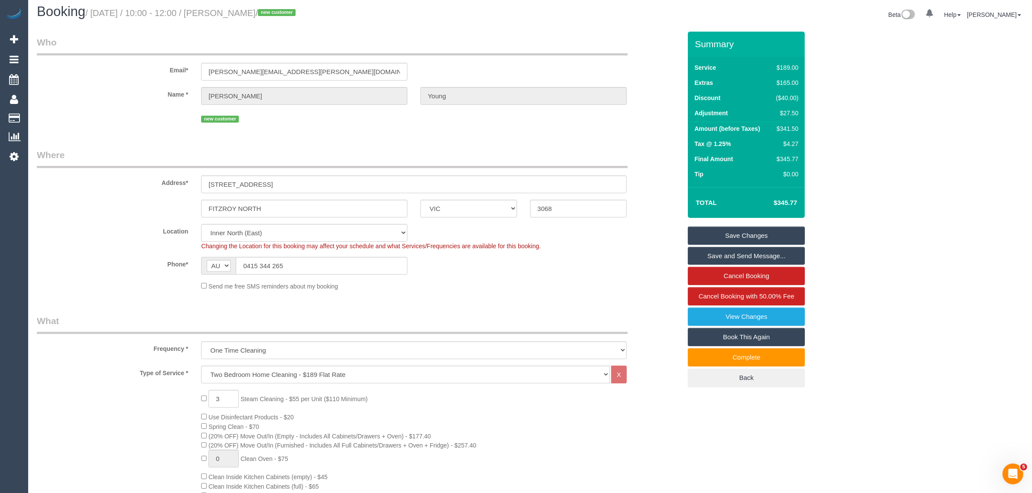
scroll to position [0, 0]
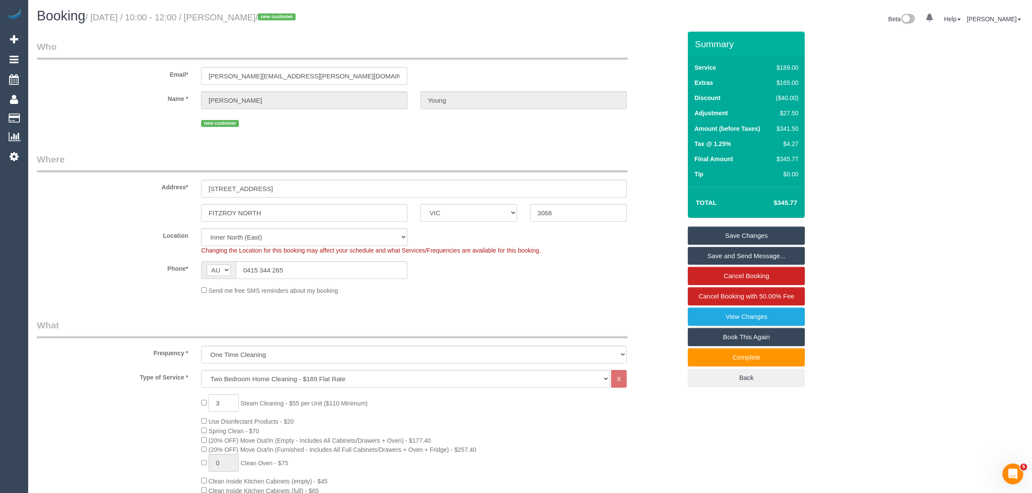
click at [490, 300] on fieldset "Where Address* 204 Park Street FITZROY NORTH ACT NSW NT QLD SA TAS VIC WA 3068 …" at bounding box center [359, 227] width 644 height 149
click at [531, 293] on div "Send me free SMS reminders about my booking" at bounding box center [414, 290] width 438 height 10
click at [460, 295] on fieldset "Where Address* 204 Park Street FITZROY NORTH ACT NSW NT QLD SA TAS VIC WA 3068 …" at bounding box center [359, 227] width 644 height 149
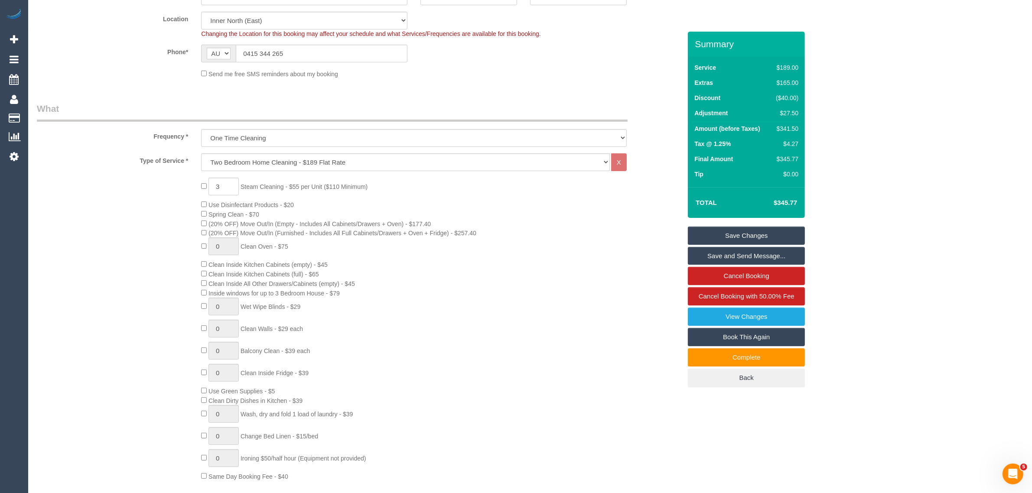
click at [646, 293] on div "3 Steam Cleaning - $55 per Unit ($110 Minimum) Use Disinfectant Products - $20 …" at bounding box center [441, 329] width 493 height 303
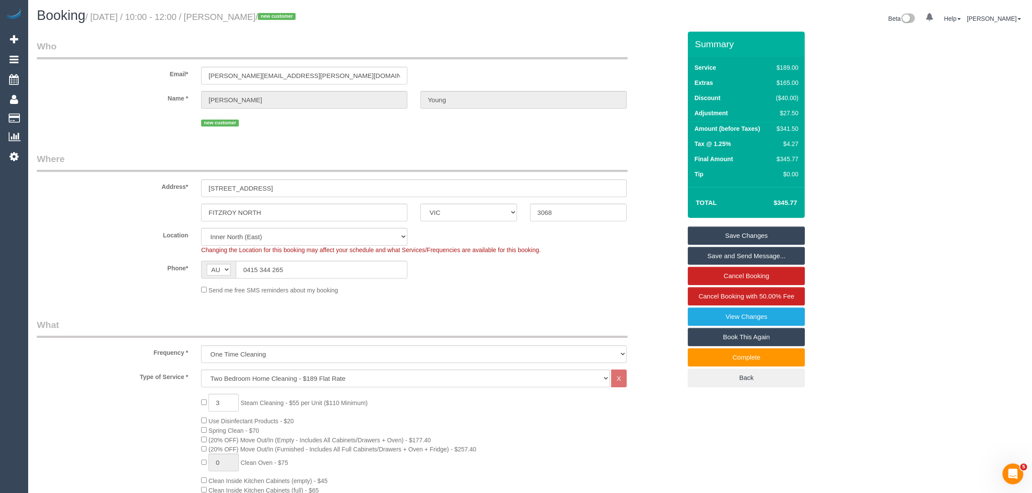
scroll to position [0, 0]
click at [653, 255] on sui-booking-location "Location Office City East (North) East (South) Inner East Inner North (East) In…" at bounding box center [359, 261] width 644 height 67
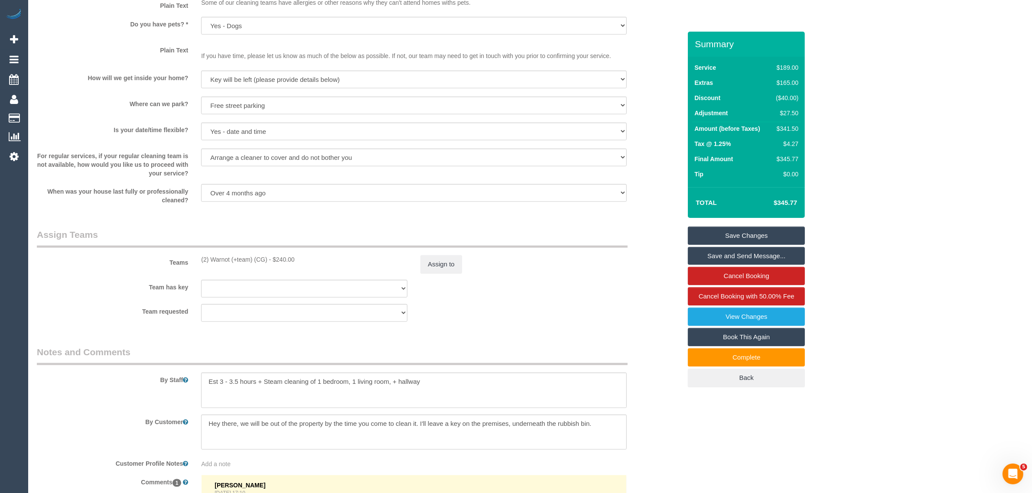
scroll to position [1300, 0]
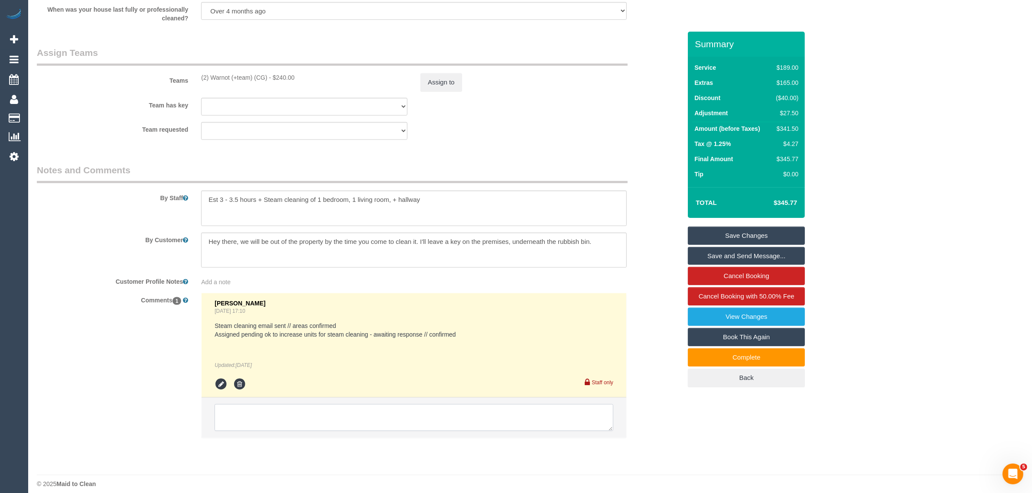
click at [397, 416] on textarea at bounding box center [413, 417] width 399 height 27
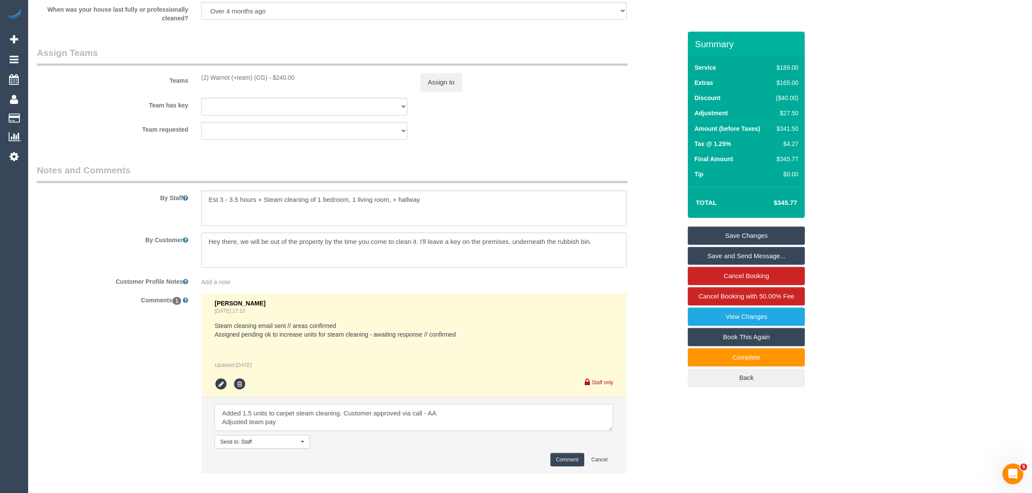
type textarea "Added 1.5 units to carpet steam cleaning. Customer approved via call - AA Adjus…"
click at [559, 464] on button "Comment" at bounding box center [567, 459] width 34 height 13
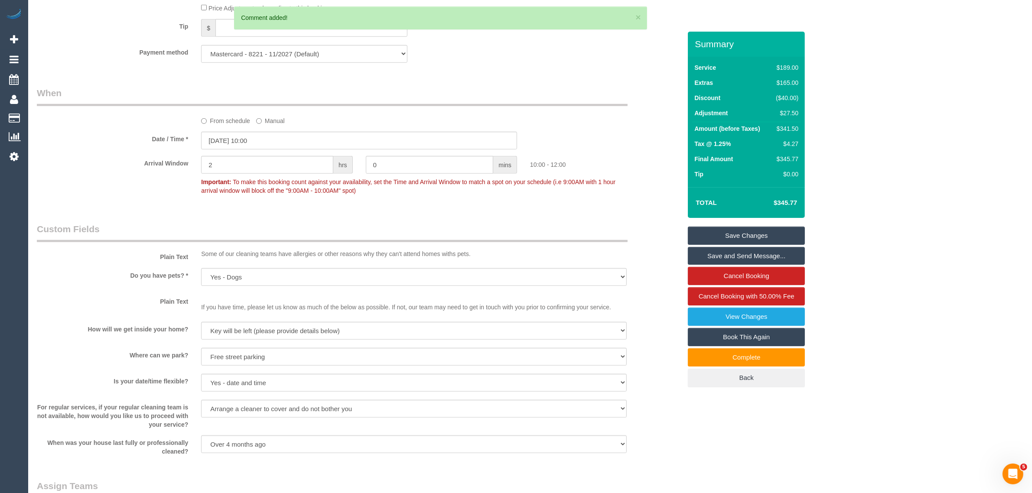
scroll to position [650, 0]
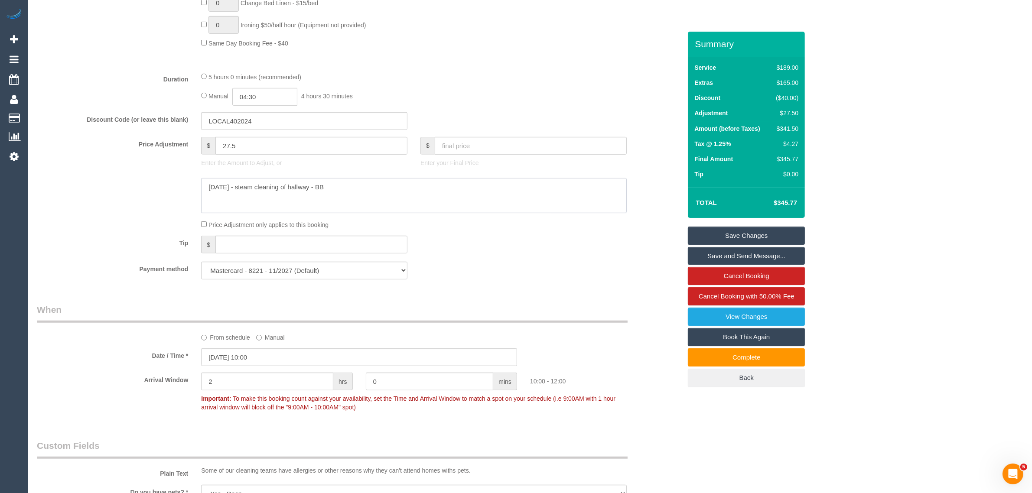
click at [324, 206] on textarea at bounding box center [413, 196] width 425 height 36
click at [135, 203] on div at bounding box center [358, 196] width 657 height 36
click at [401, 195] on textarea at bounding box center [413, 196] width 425 height 36
click at [393, 195] on textarea at bounding box center [413, 196] width 425 height 36
type textarea "22/9/25 - steam cleaning of hallway - BB Added 1 bedroom and .5 for the living …"
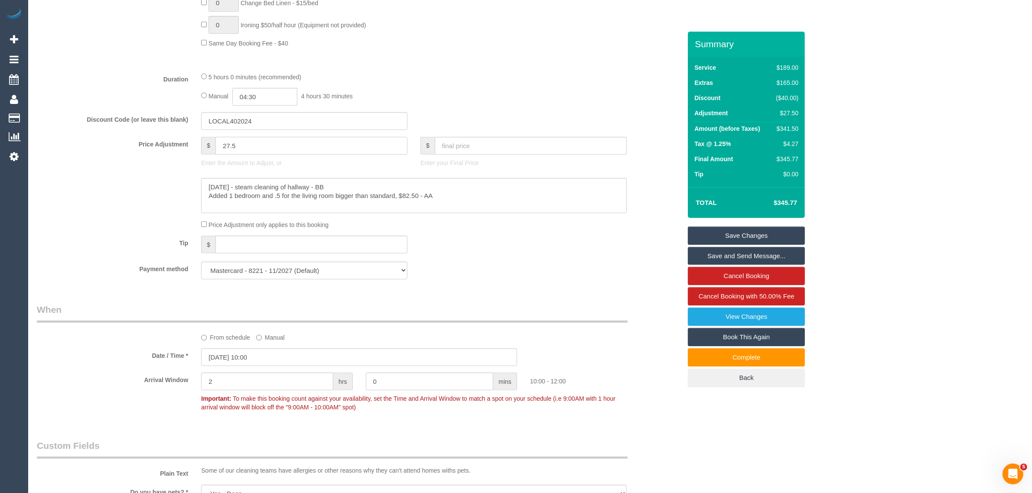
click at [345, 147] on input "27.5" at bounding box center [311, 146] width 192 height 18
click at [336, 185] on textarea at bounding box center [413, 196] width 425 height 36
paste textarea "27.5"
type textarea "22/9/25 - steam cleaning of hallway - BB 27.5 Added 1 bedroom and .5 for the li…"
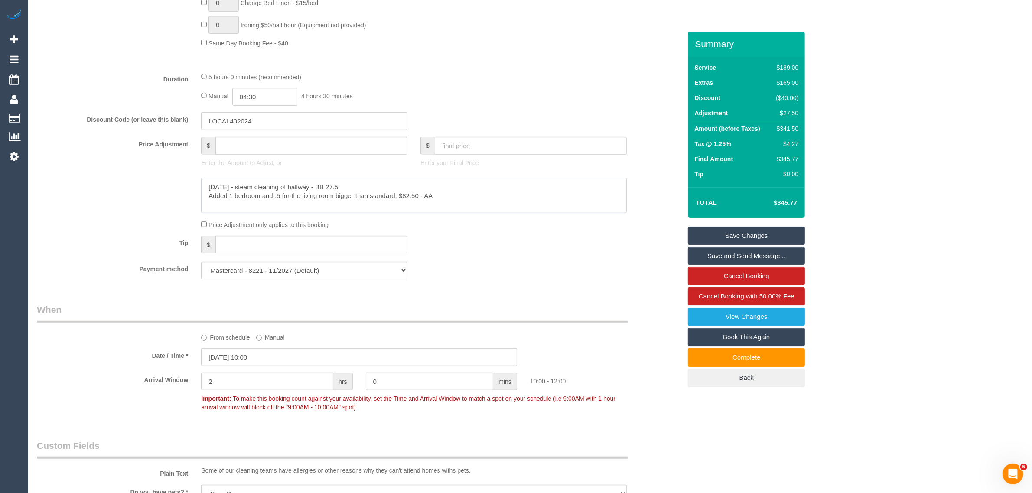
type input "0"
click at [330, 183] on textarea at bounding box center [413, 196] width 425 height 36
type textarea "22/9/25 - steam cleaning of hallway - BB $27.5 Added 1 bedroom and .5 for the l…"
click at [362, 146] on input "0" at bounding box center [311, 146] width 192 height 18
type input "110"
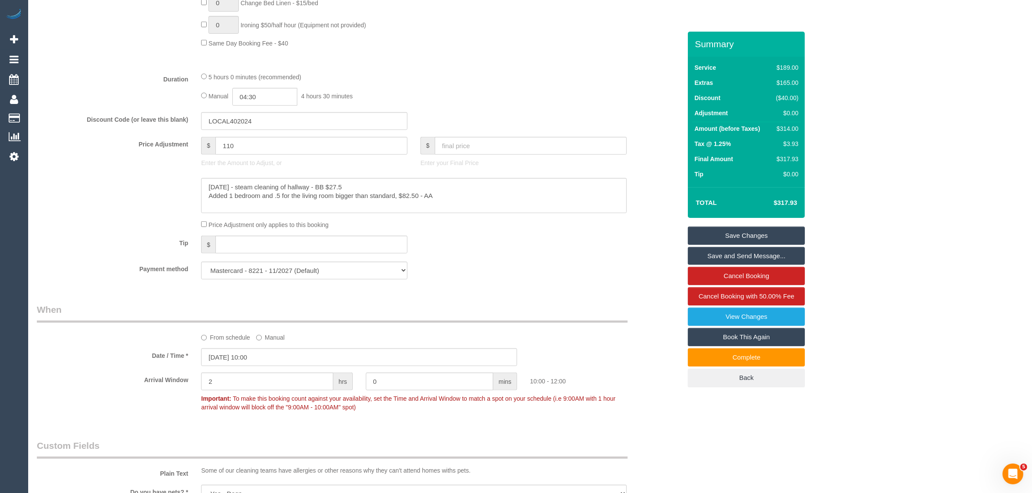
click at [626, 307] on legend "When" at bounding box center [332, 312] width 590 height 19
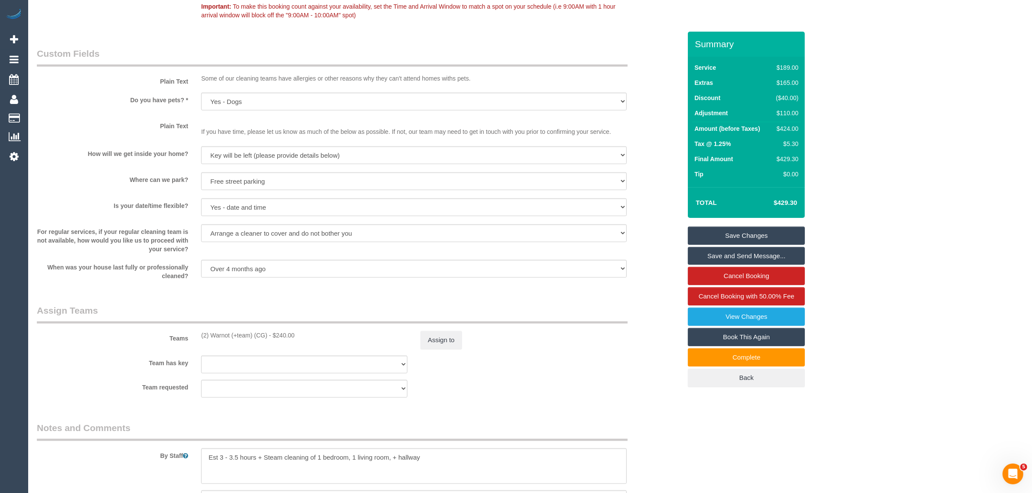
scroll to position [1083, 0]
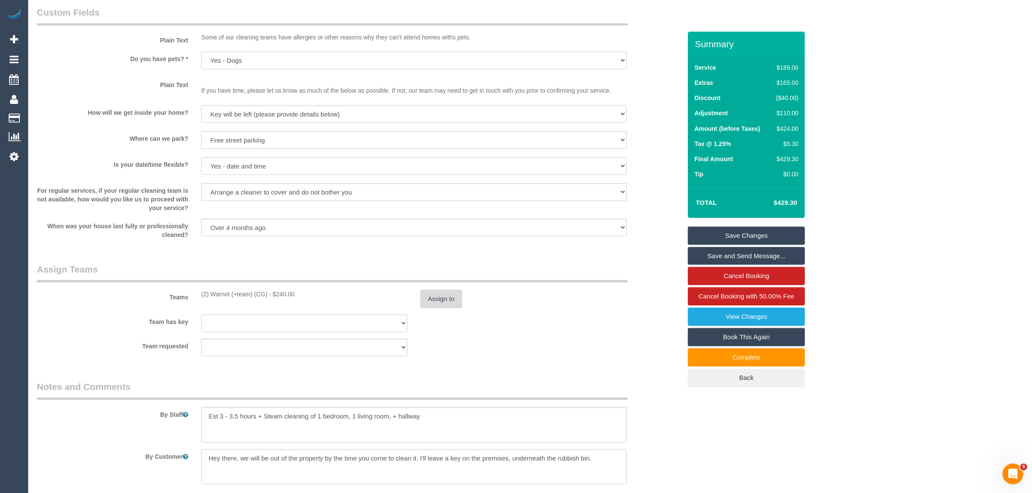
click at [445, 297] on button "Assign to" at bounding box center [441, 299] width 42 height 18
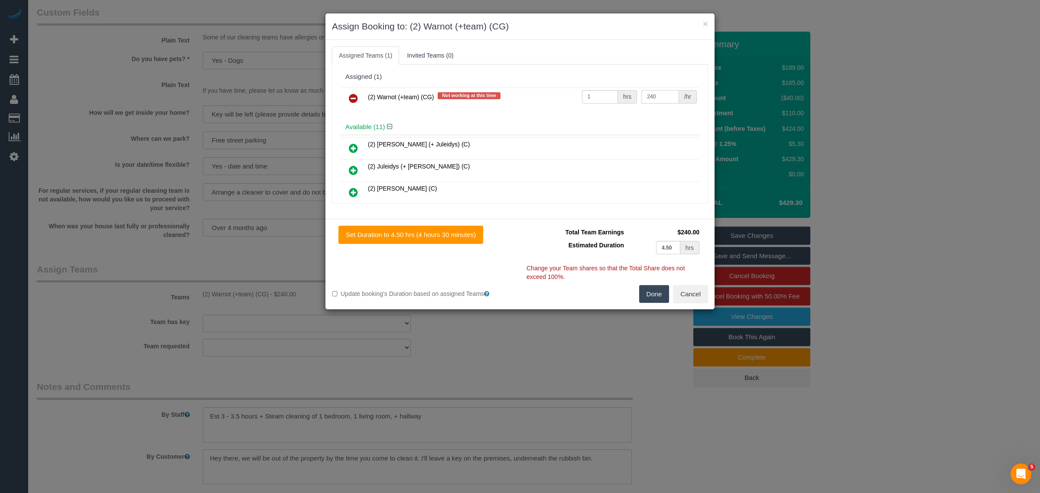
drag, startPoint x: 655, startPoint y: 98, endPoint x: 633, endPoint y: 97, distance: 22.1
click at [639, 97] on td "240 /hr" at bounding box center [669, 99] width 60 height 22
type input "300"
click at [656, 291] on button "Done" at bounding box center [654, 294] width 30 height 18
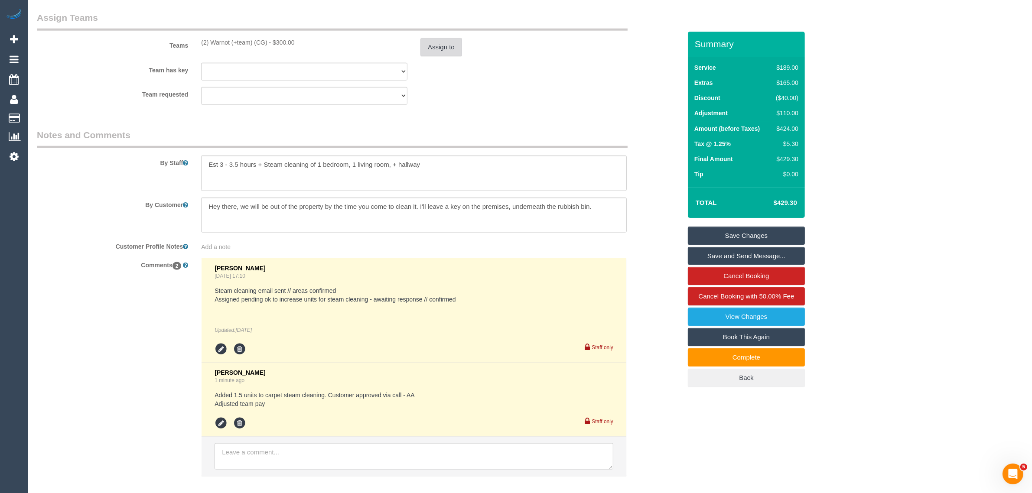
scroll to position [1381, 0]
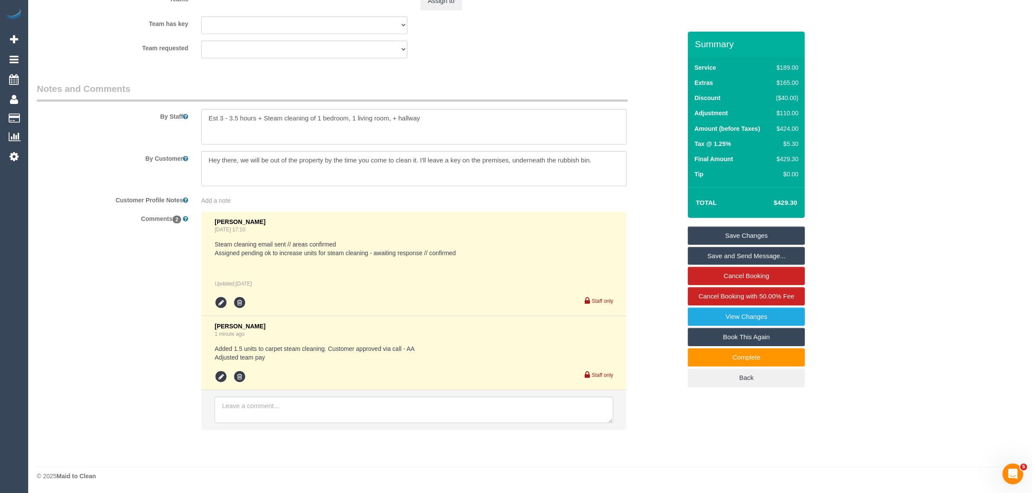
click at [214, 376] on li "Kimberly Arjona 1 minute ago Added 1.5 units to carpet steam cleaning. Customer…" at bounding box center [413, 353] width 425 height 74
click at [225, 375] on icon at bounding box center [220, 376] width 13 height 13
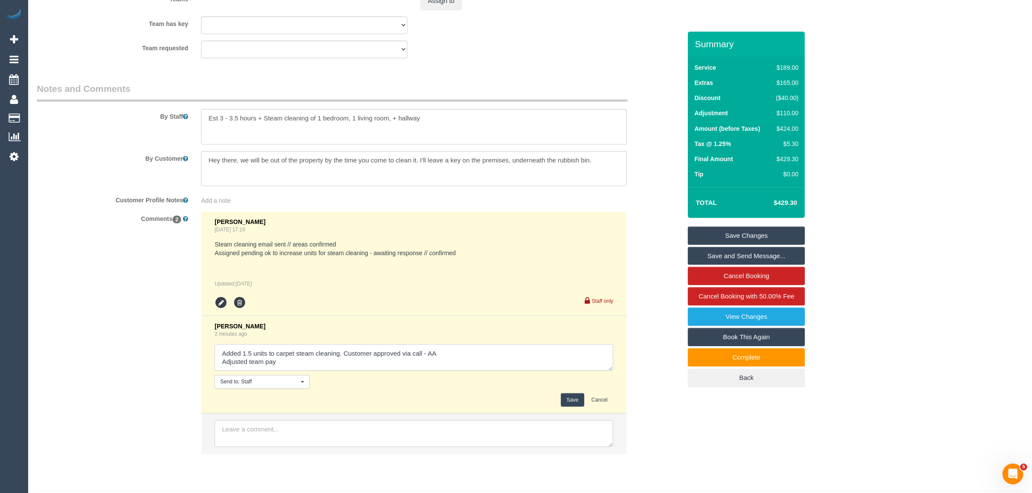
click at [306, 363] on textarea at bounding box center [413, 357] width 399 height 27
type textarea "Added 1.5 units to carpet steam cleaning. Customer approved via call - AA Adjus…"
click at [578, 400] on button "Save" at bounding box center [572, 399] width 23 height 13
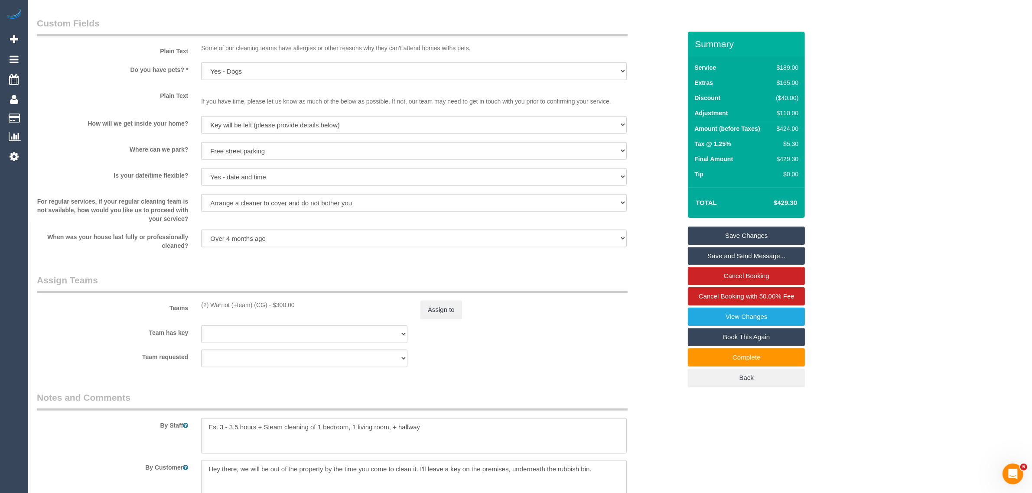
scroll to position [948, 0]
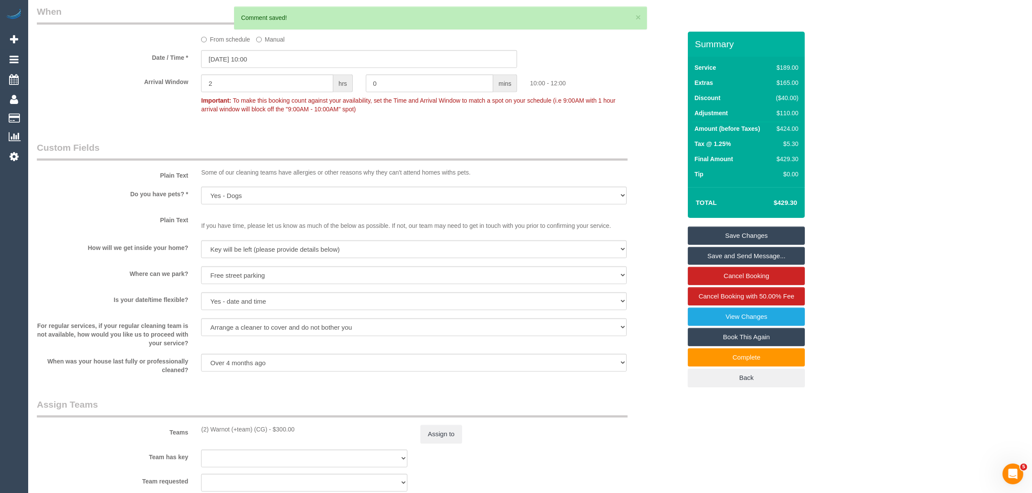
click at [753, 235] on link "Save Changes" at bounding box center [746, 236] width 117 height 18
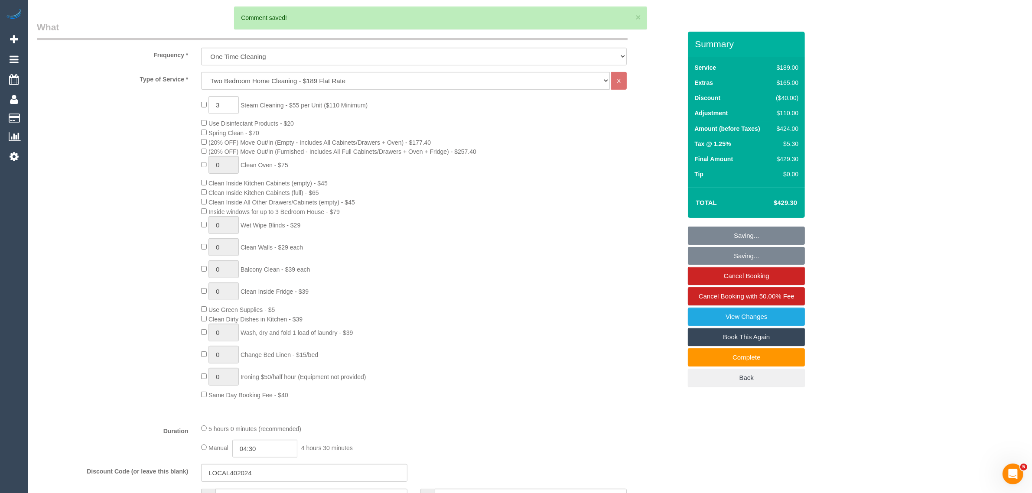
scroll to position [0, 0]
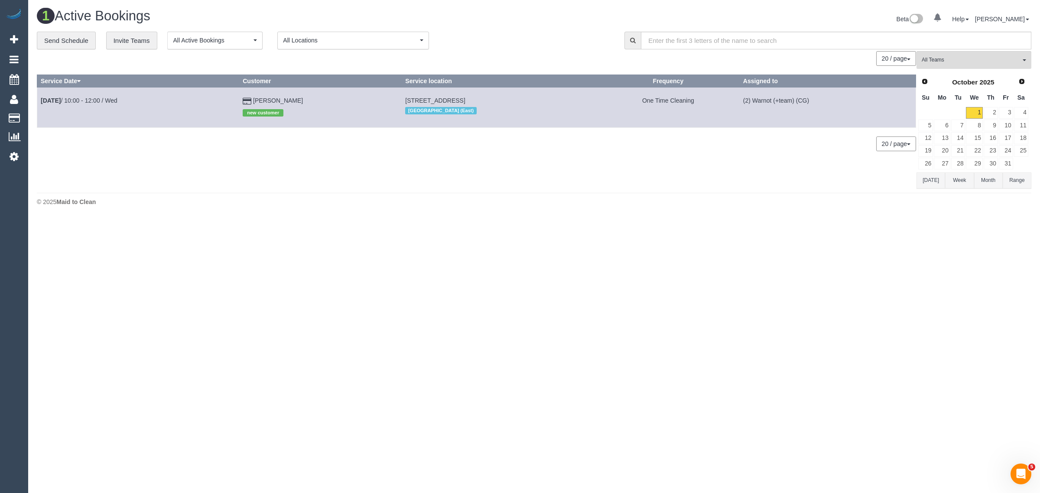
click at [633, 292] on body "0 Beta Your Notifications You have 0 alerts Add Booking Bookings Active Booking…" at bounding box center [520, 246] width 1040 height 493
click at [958, 57] on span "All Teams" at bounding box center [970, 59] width 99 height 7
click at [963, 72] on link "Remove Team Filters" at bounding box center [974, 73] width 114 height 11
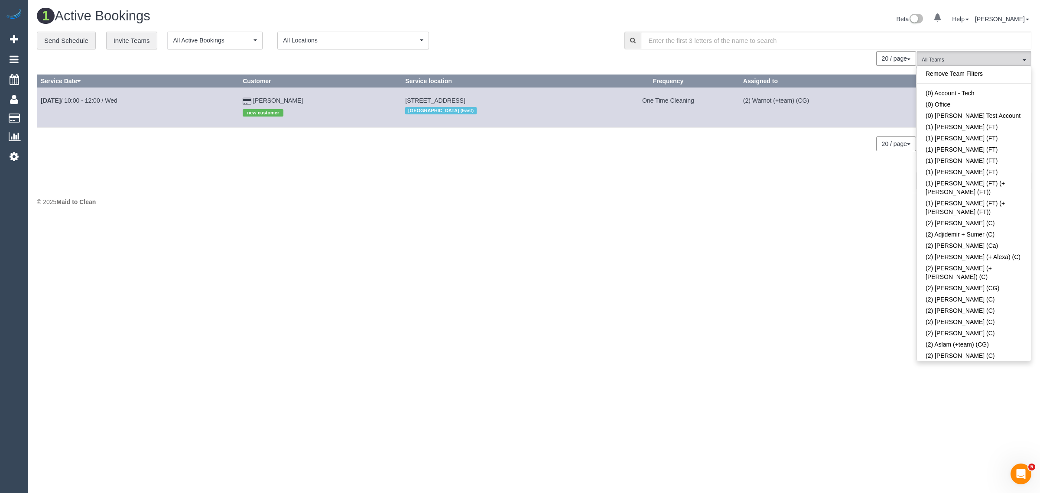
click at [516, 65] on div "20 / page 10 / page 20 / page 30 / page 40 / page 50 / page 100 / page" at bounding box center [476, 58] width 879 height 15
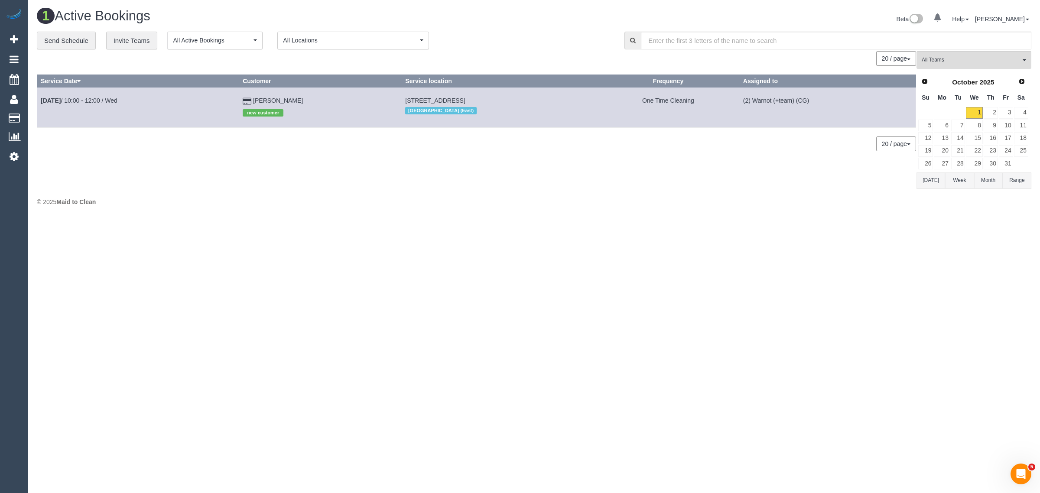
click at [451, 195] on footer "© 2025 Maid to Clean" at bounding box center [534, 201] width 994 height 17
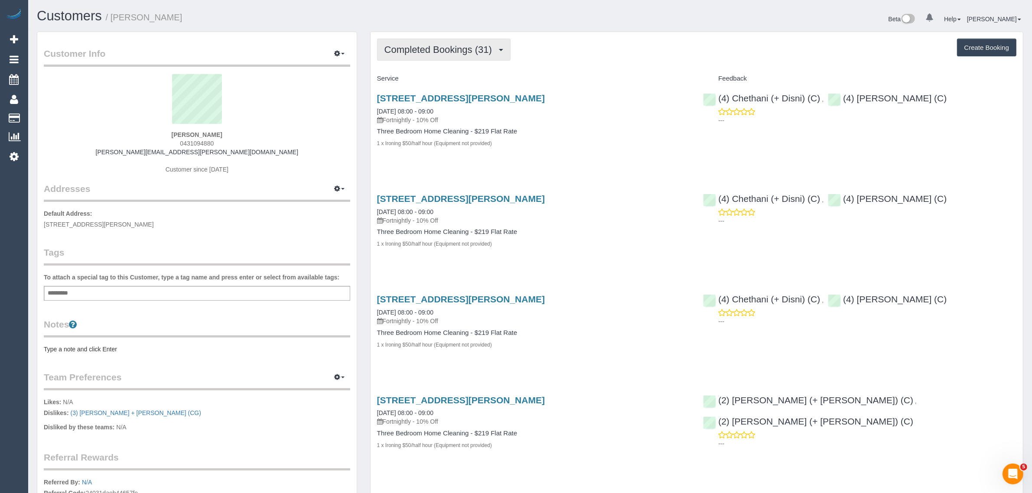
click at [437, 51] on span "Completed Bookings (31)" at bounding box center [440, 49] width 112 height 11
click at [425, 76] on link "Upcoming Bookings (11)" at bounding box center [424, 80] width 94 height 11
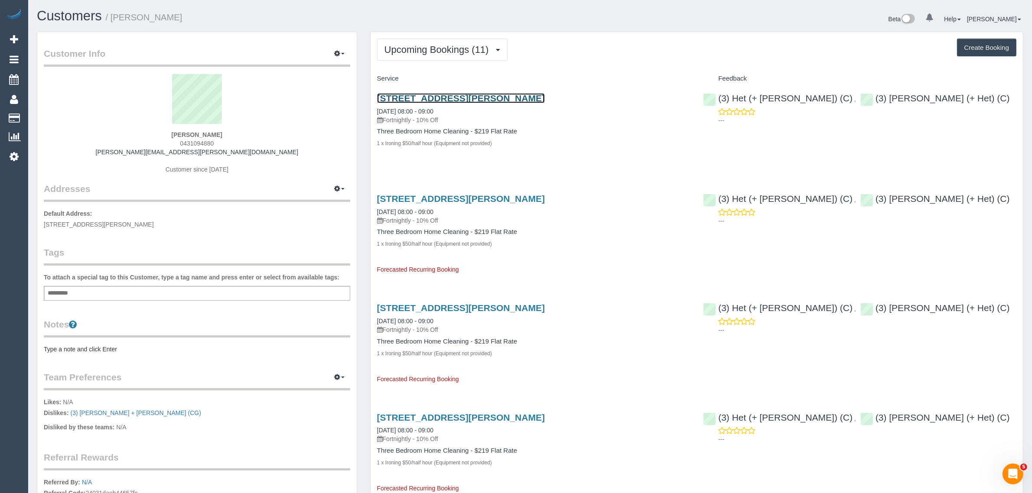
click at [448, 101] on link "[STREET_ADDRESS][PERSON_NAME]" at bounding box center [461, 98] width 168 height 10
click at [424, 52] on span "Upcoming Bookings (11)" at bounding box center [438, 49] width 109 height 11
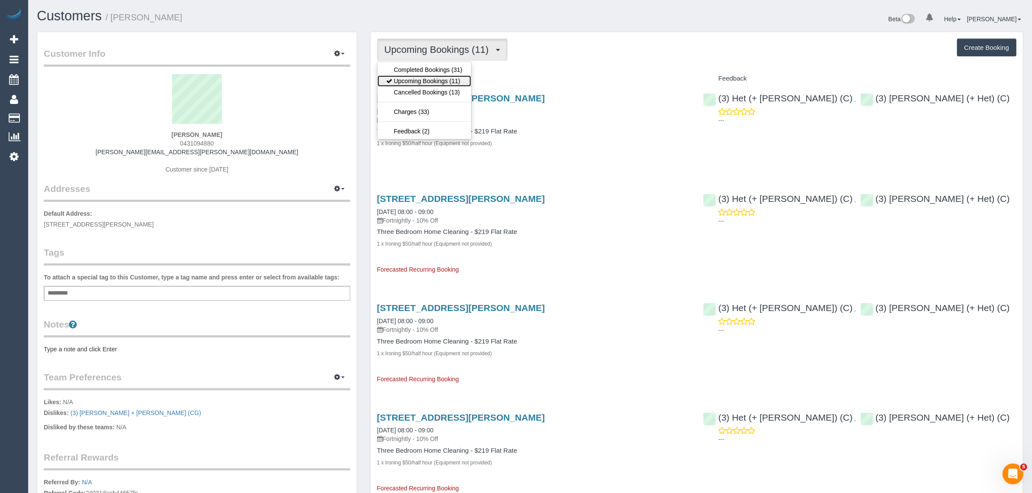
click at [419, 76] on link "Upcoming Bookings (11)" at bounding box center [424, 80] width 94 height 11
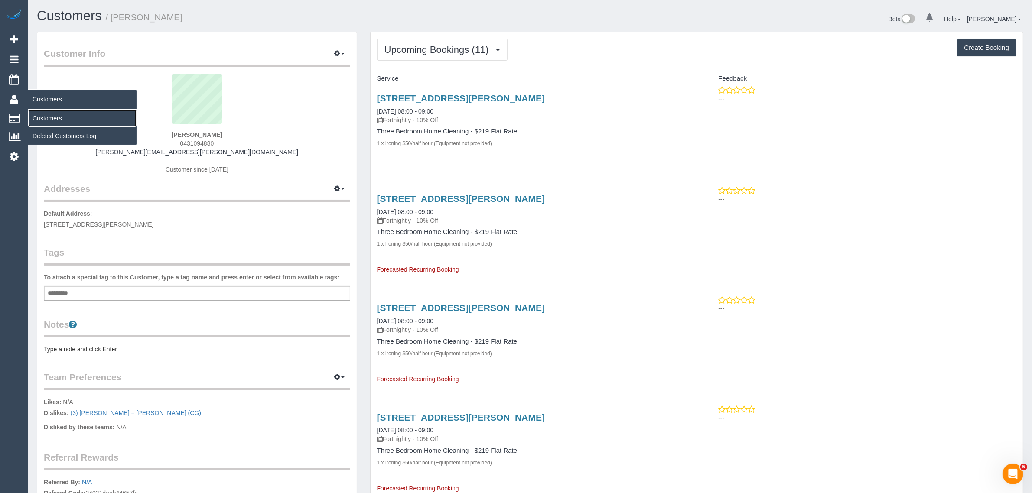
click at [46, 112] on link "Customers" at bounding box center [82, 118] width 108 height 17
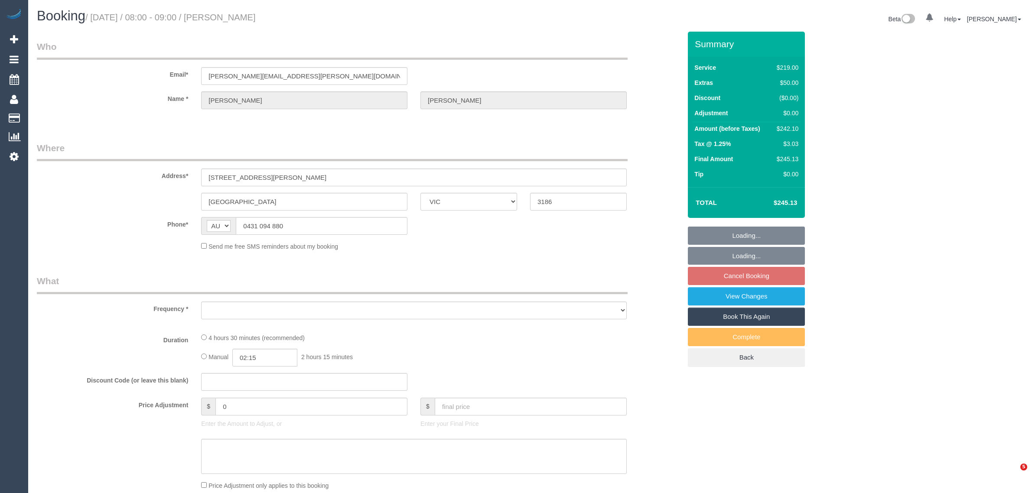
select select "VIC"
select select "object:556"
select select "string:stripe-pm_1P2r7t2GScqysDRVmyPUgNrE"
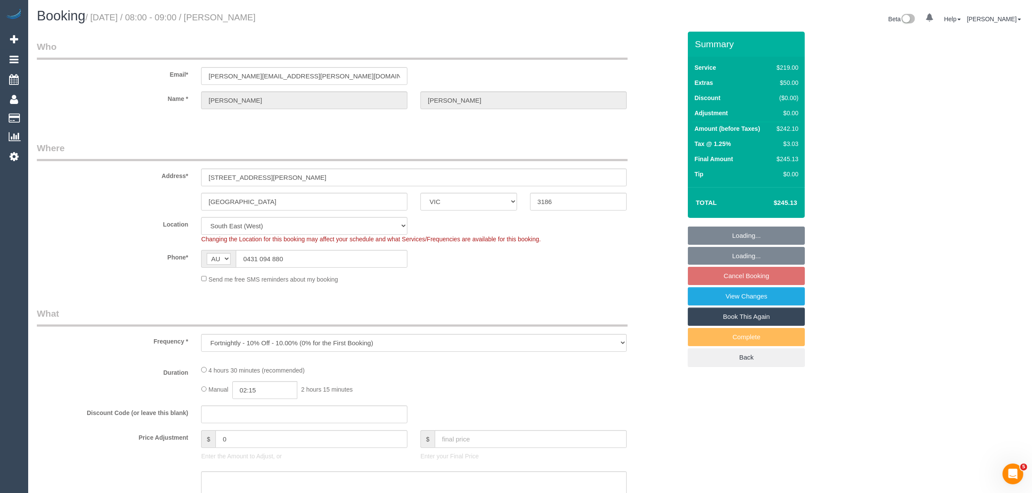
select select "object:661"
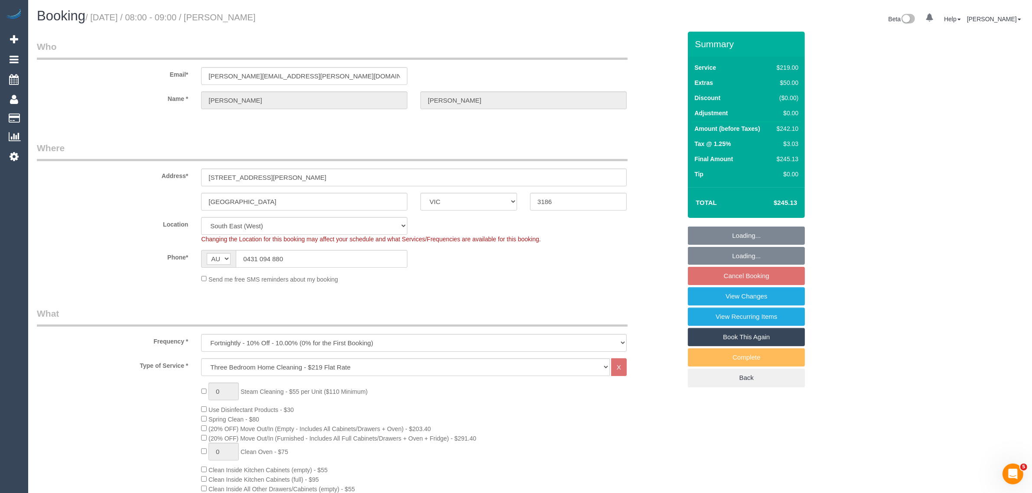
select select "number:28"
select select "number:14"
select select "number:19"
select select "number:25"
select select "number:34"
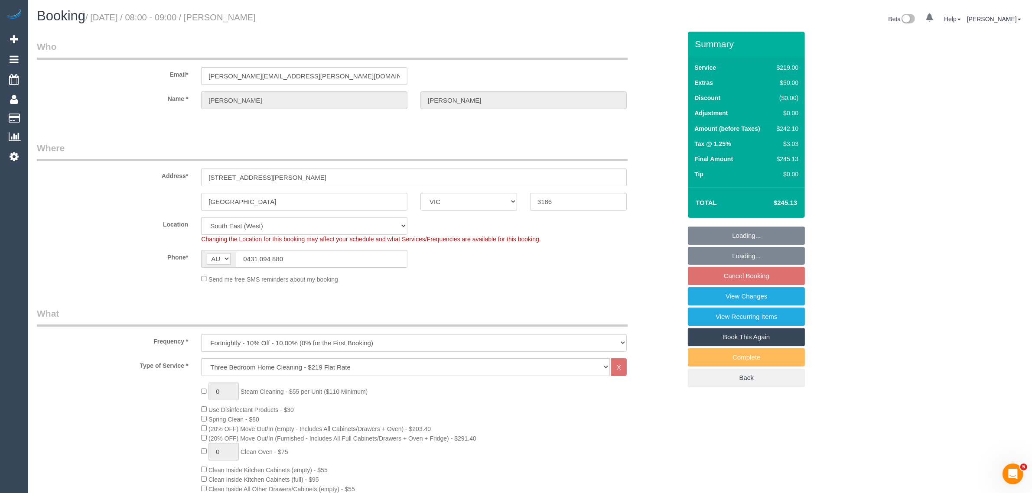
select select "number:12"
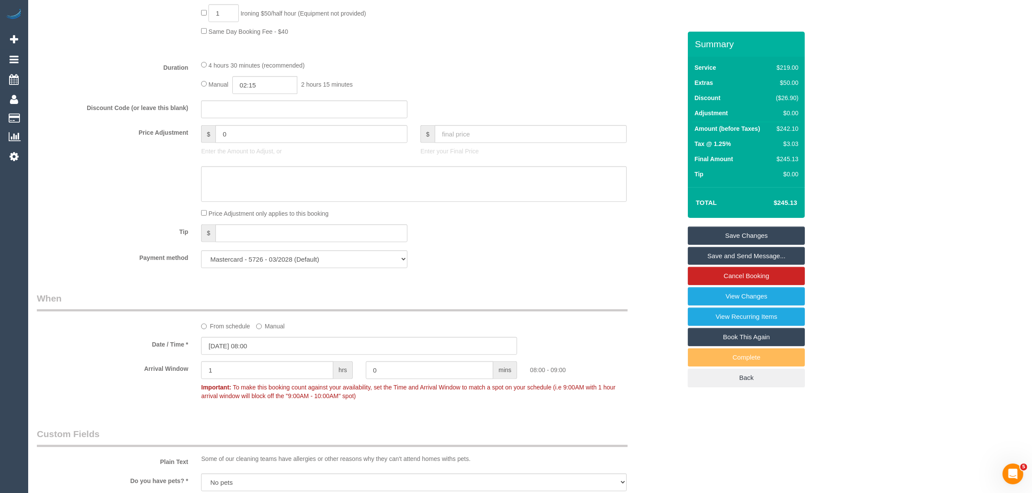
scroll to position [1296, 0]
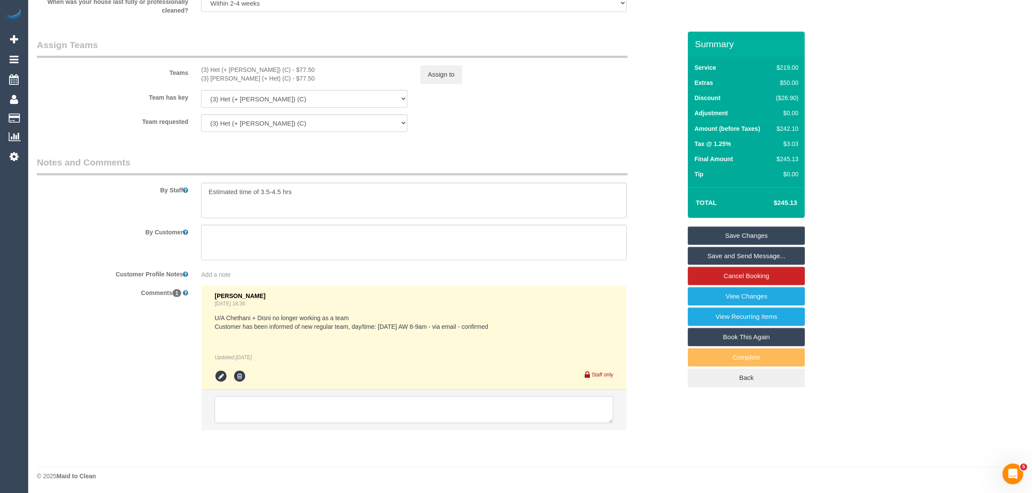
click at [492, 408] on textarea at bounding box center [413, 409] width 399 height 27
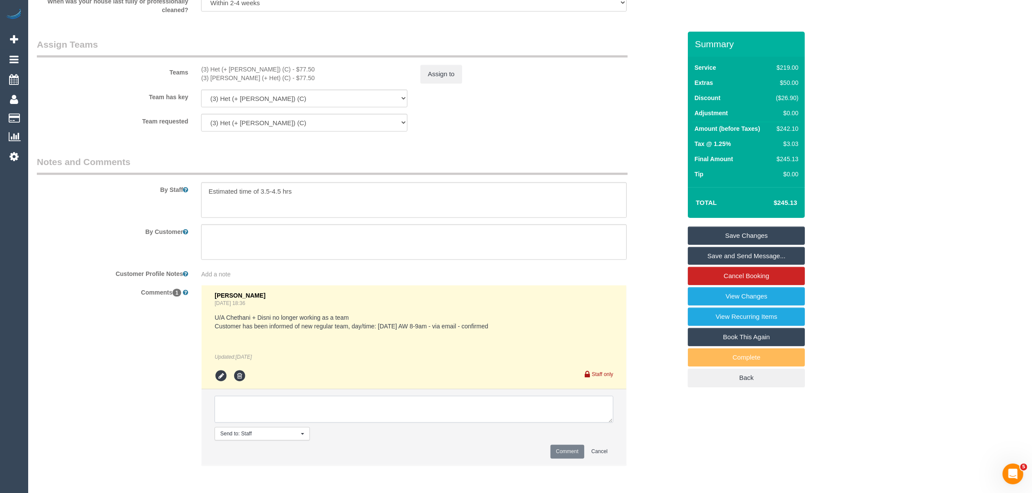
paste textarea "Cleaner(s) Unassigned: Reason Unassigned: One Off/Ongoing: Flexibility: Close a…"
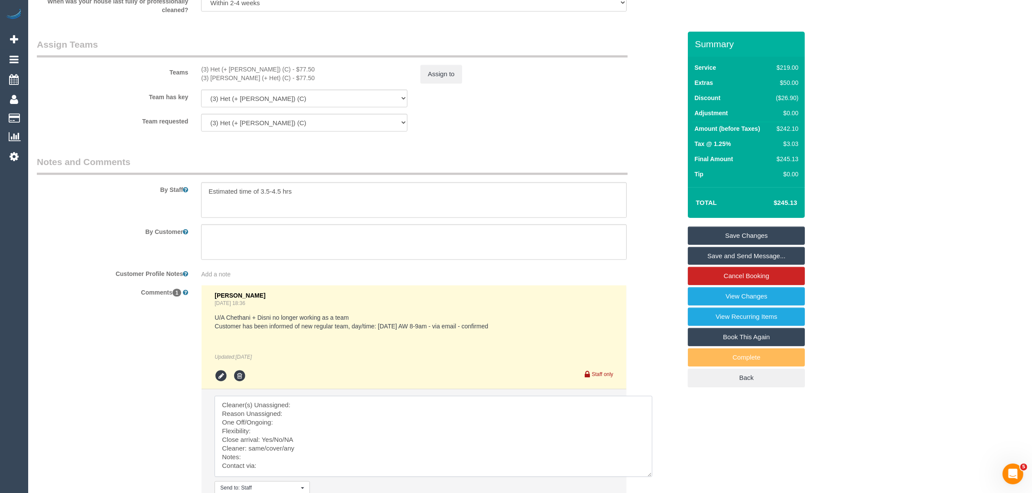
scroll to position [0, 0]
drag, startPoint x: 608, startPoint y: 419, endPoint x: 659, endPoint y: 490, distance: 87.4
click at [659, 490] on textarea at bounding box center [438, 444] width 448 height 96
click at [490, 403] on textarea at bounding box center [438, 444] width 449 height 97
drag, startPoint x: 200, startPoint y: 71, endPoint x: 260, endPoint y: 68, distance: 60.3
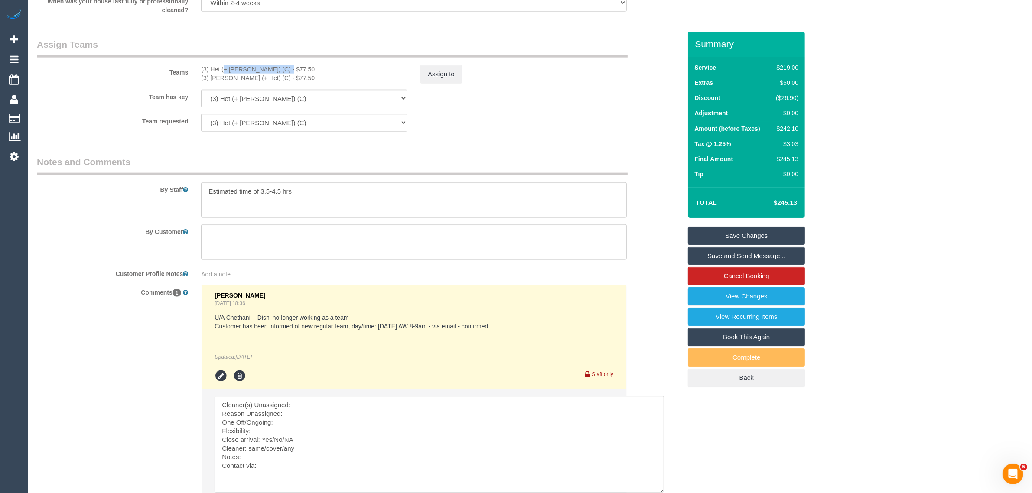
click at [260, 68] on div "(3) Het (+ Ronak) (C) - $77.50 (3) Ronak (+ Het) (C) - $77.50" at bounding box center [304, 73] width 219 height 17
copy div "(3) Het (+ Ronak) (C)"
click at [369, 397] on textarea at bounding box center [438, 444] width 449 height 97
paste textarea "(3) Het (+ Ronak) (C)"
click at [341, 417] on textarea at bounding box center [438, 444] width 449 height 97
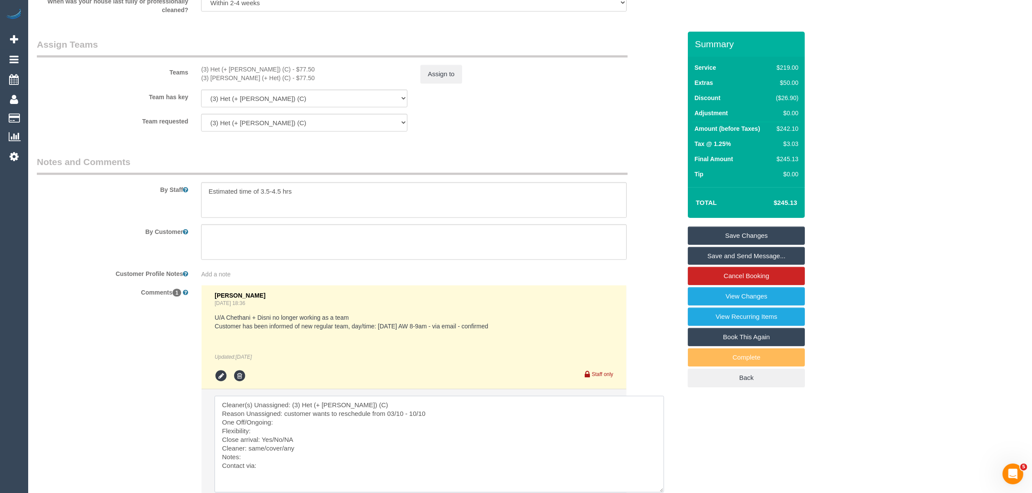
click at [348, 422] on textarea at bounding box center [438, 444] width 449 height 97
drag, startPoint x: 276, startPoint y: 441, endPoint x: 309, endPoint y: 438, distance: 33.4
click at [309, 438] on textarea at bounding box center [438, 444] width 449 height 97
drag, startPoint x: 247, startPoint y: 449, endPoint x: 282, endPoint y: 453, distance: 35.3
click at [282, 453] on textarea at bounding box center [438, 444] width 449 height 97
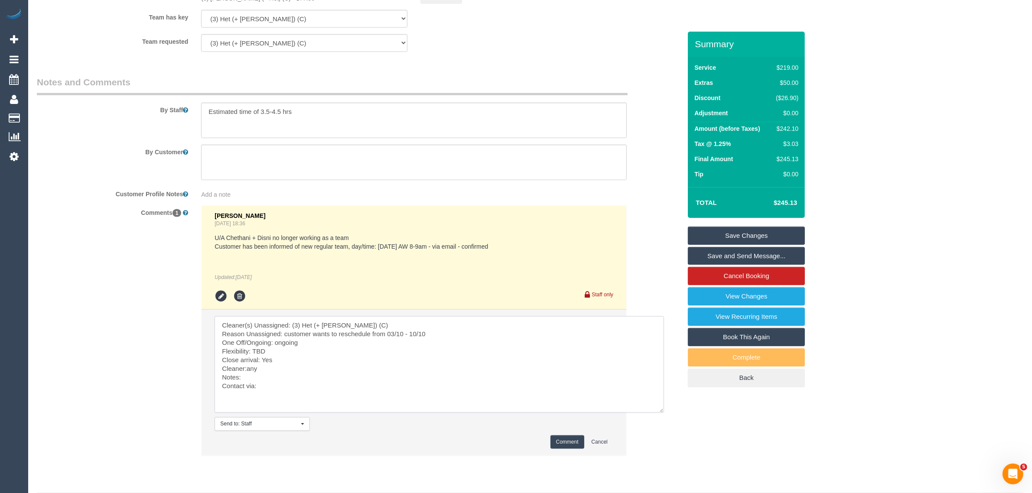
scroll to position [1402, 0]
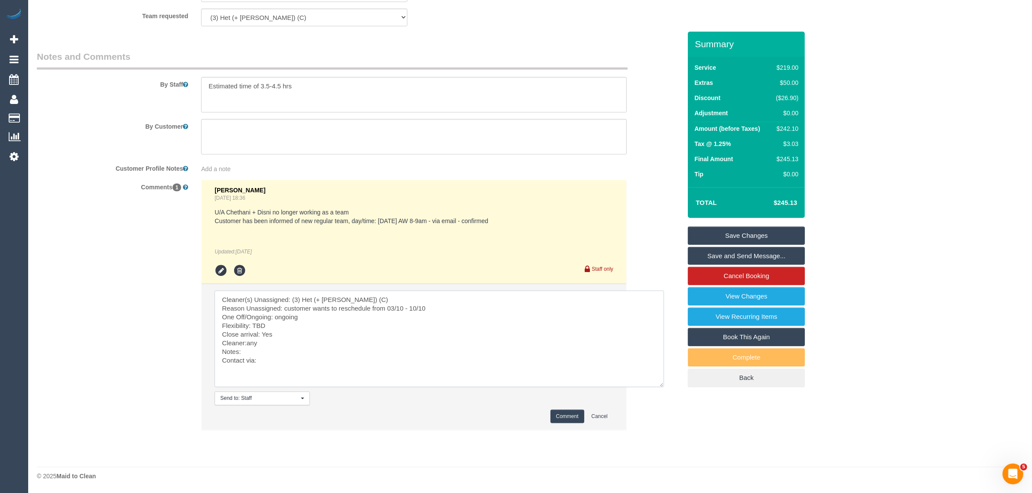
click at [289, 363] on textarea at bounding box center [438, 339] width 449 height 97
click at [247, 343] on textarea at bounding box center [438, 339] width 449 height 97
click at [266, 358] on textarea at bounding box center [438, 339] width 449 height 97
type textarea "Cleaner(s) Unassigned: (3) Het (+ Ronak) (C) Reason Unassigned: customer wants …"
click at [556, 418] on button "Comment" at bounding box center [567, 416] width 34 height 13
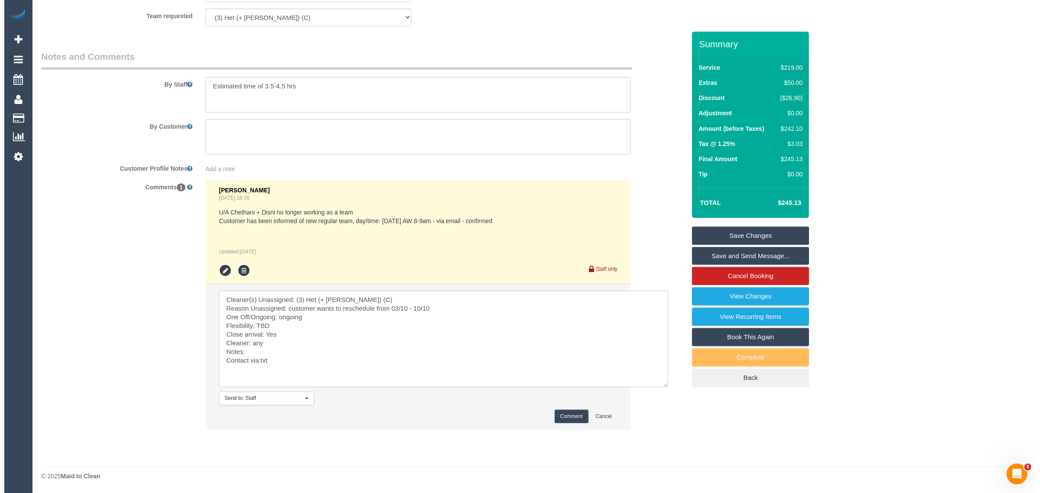
scroll to position [1185, 0]
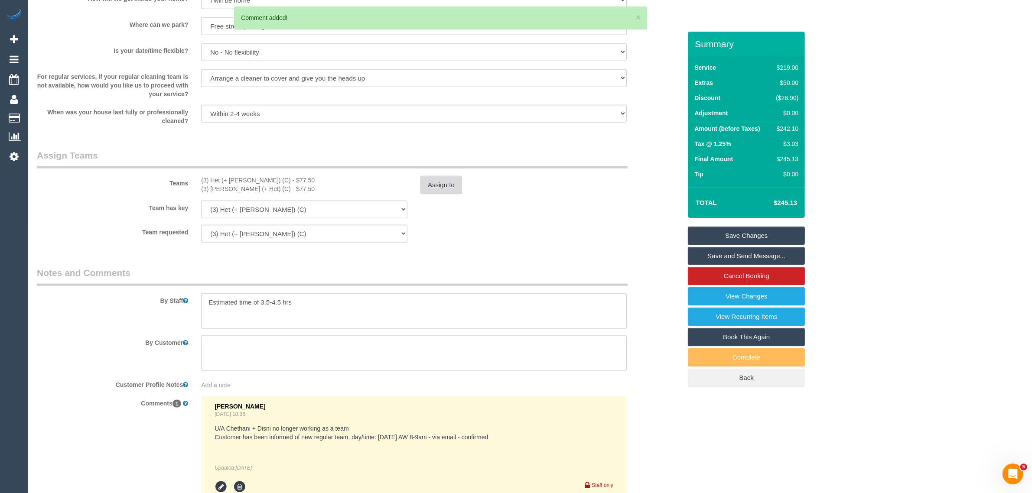
click at [440, 182] on button "Assign to" at bounding box center [441, 185] width 42 height 18
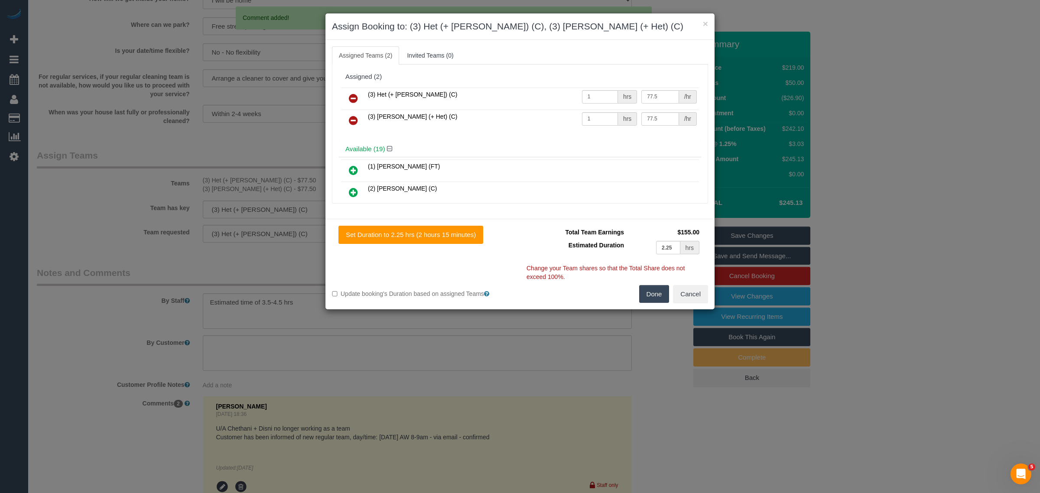
click at [350, 94] on icon at bounding box center [353, 98] width 9 height 10
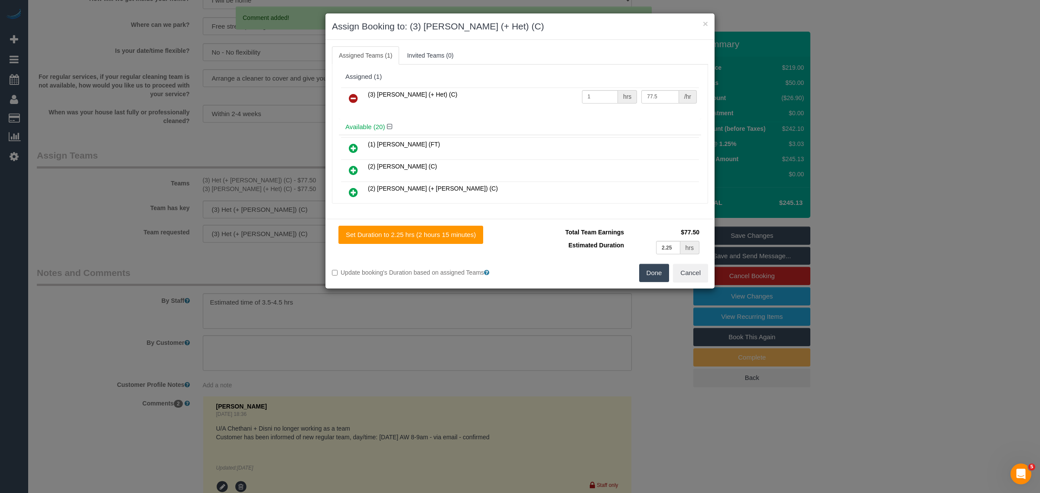
click at [350, 94] on icon at bounding box center [353, 98] width 9 height 10
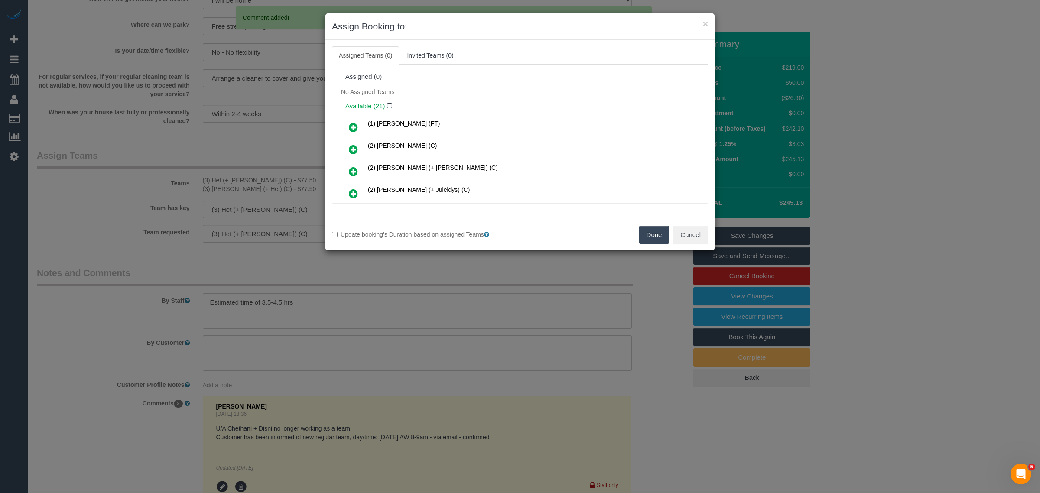
click at [652, 231] on button "Done" at bounding box center [654, 235] width 30 height 18
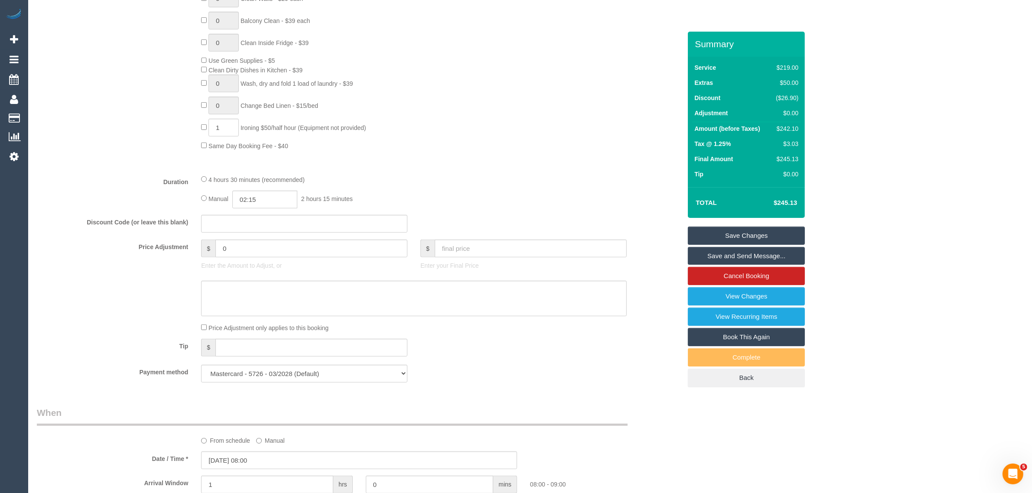
scroll to position [752, 0]
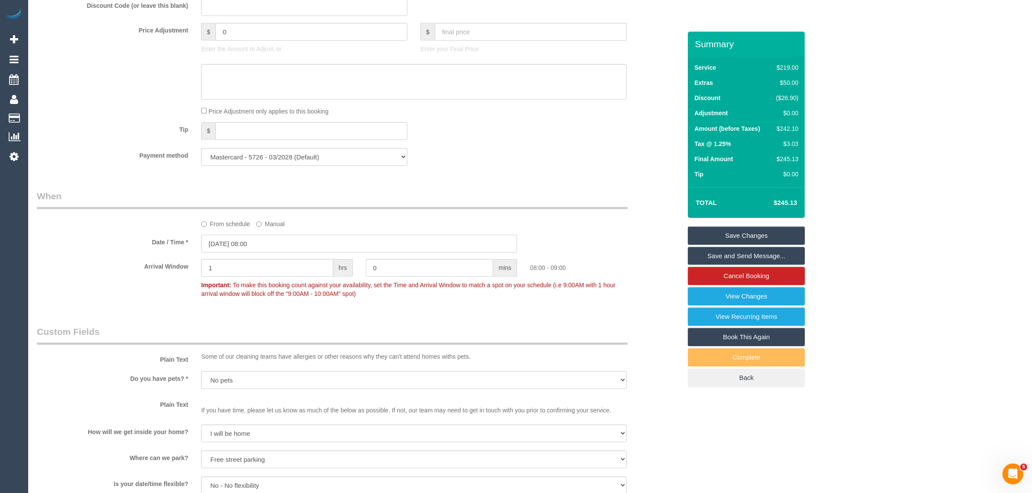
click at [315, 240] on input "03/10/2025 08:00" at bounding box center [359, 244] width 316 height 18
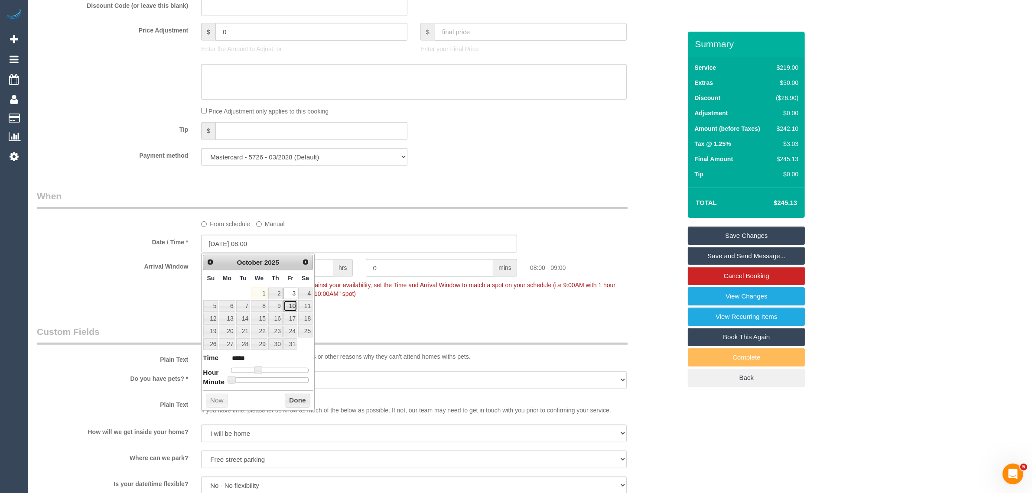
click at [289, 305] on link "10" at bounding box center [290, 306] width 14 height 12
type input "10/10/2025 08:00"
click at [389, 315] on div "Who Email* adrian.jetter@insead.edu Name * Adrian Jetter Where Address* 15A Foo…" at bounding box center [358, 241] width 657 height 1923
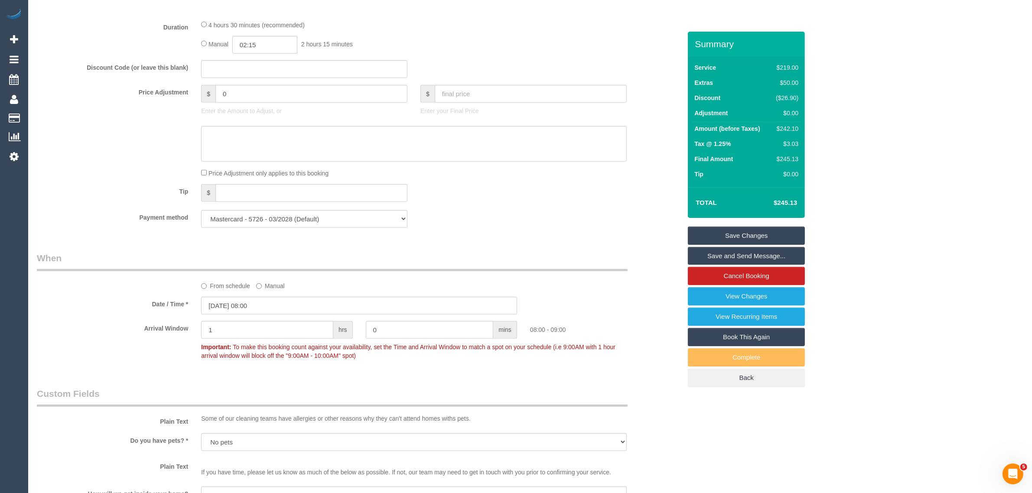
scroll to position [1083, 0]
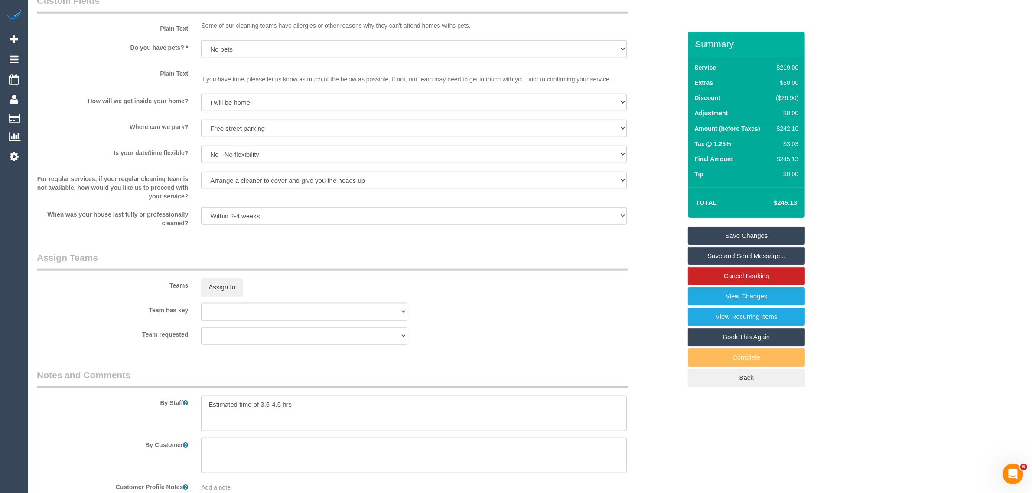
click at [716, 230] on link "Save Changes" at bounding box center [746, 236] width 117 height 18
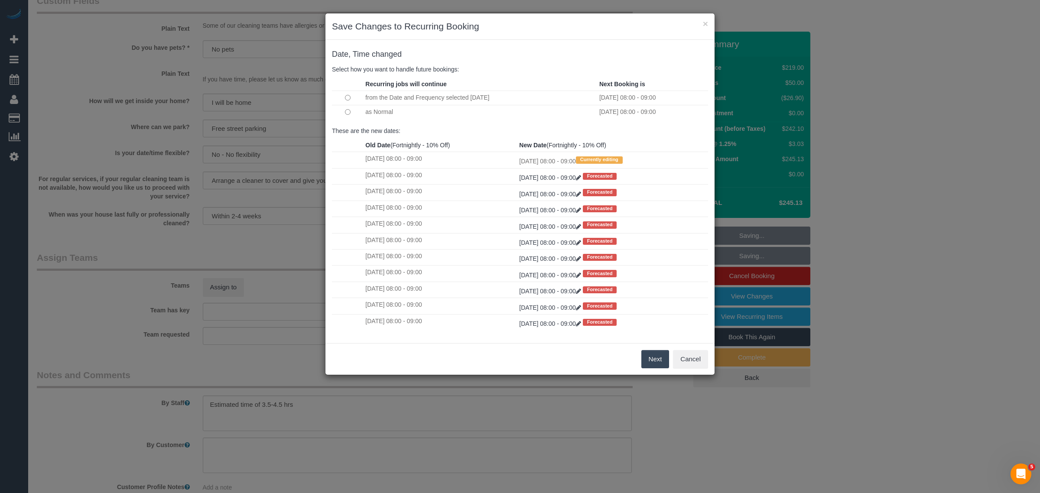
click at [646, 358] on button "Next" at bounding box center [655, 359] width 28 height 18
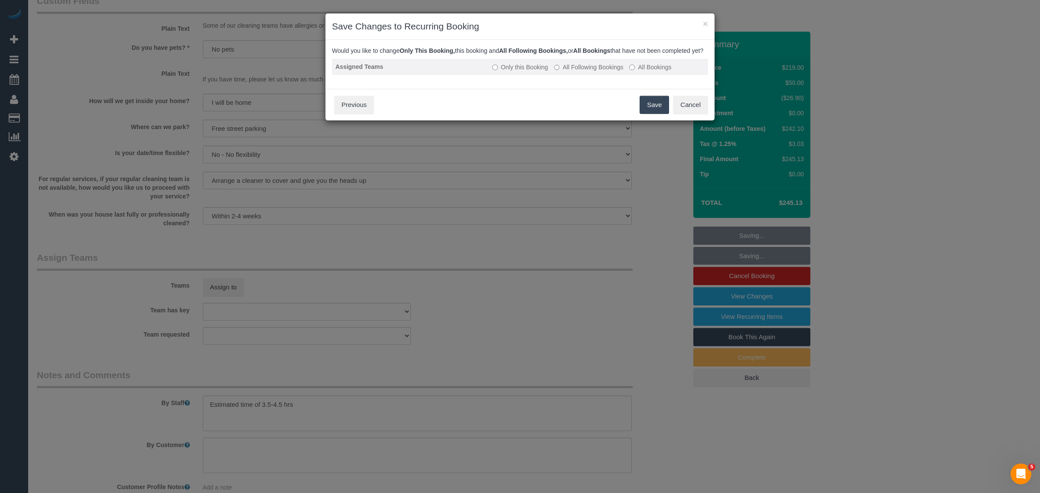
click at [579, 71] on label "All Following Bookings" at bounding box center [588, 67] width 69 height 9
click at [647, 114] on button "Save" at bounding box center [653, 105] width 29 height 18
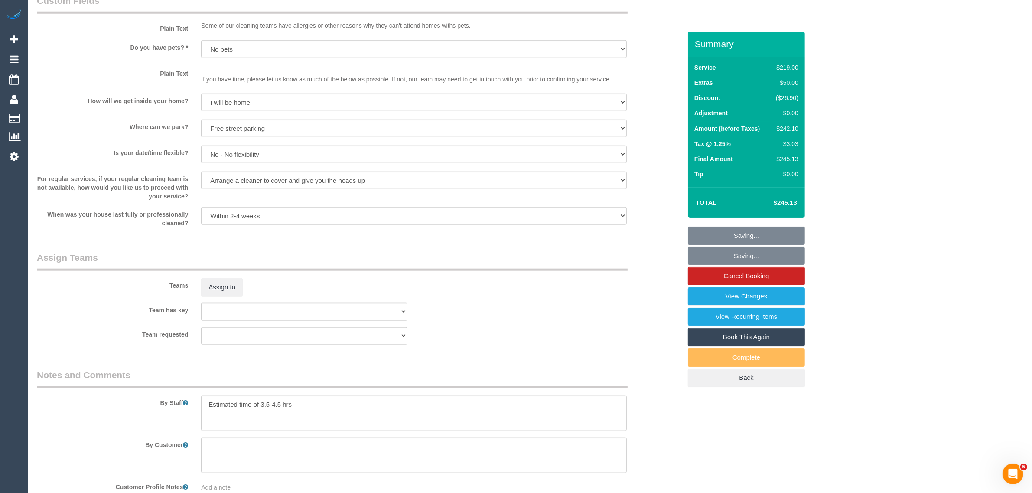
scroll to position [217, 0]
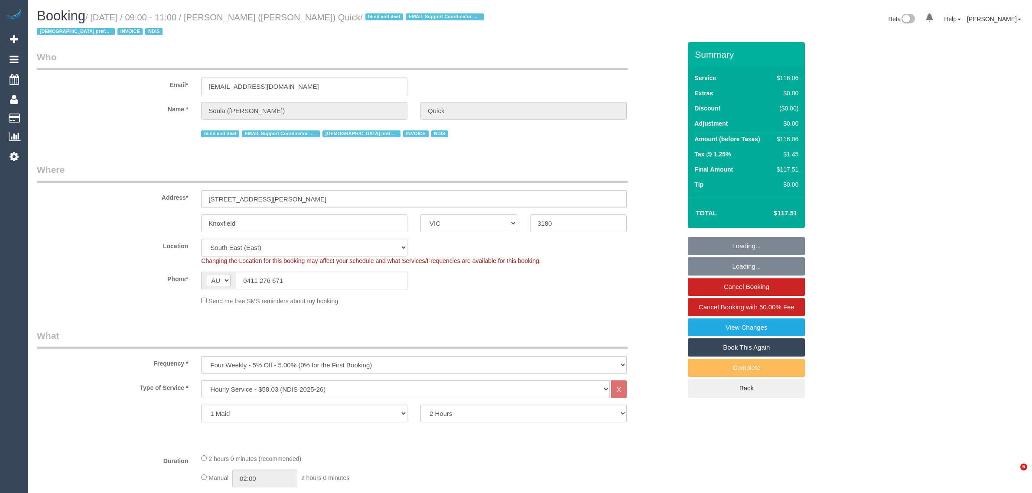
select select "VIC"
select select "number:28"
select select "number:14"
select select "number:19"
select select "number:25"
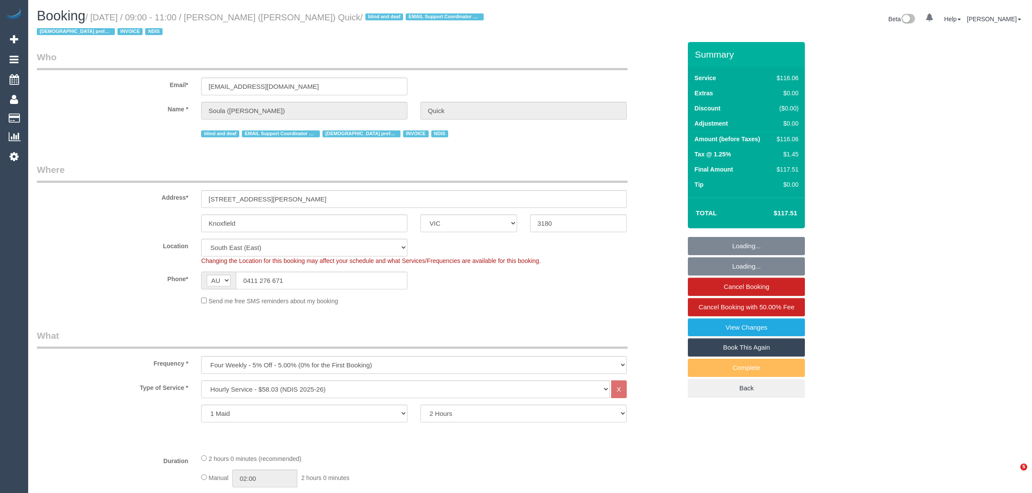
select select "number:35"
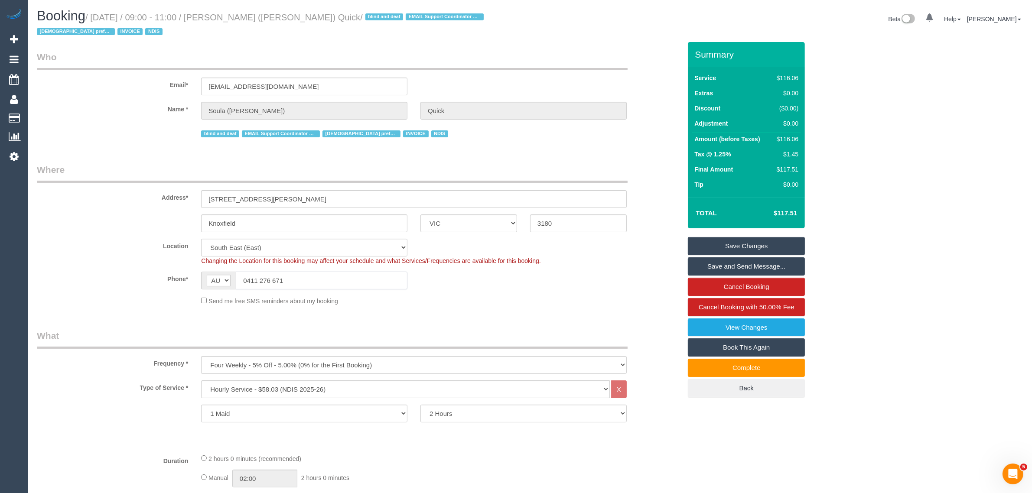
click at [300, 284] on input "0411 276 671" at bounding box center [322, 281] width 172 height 18
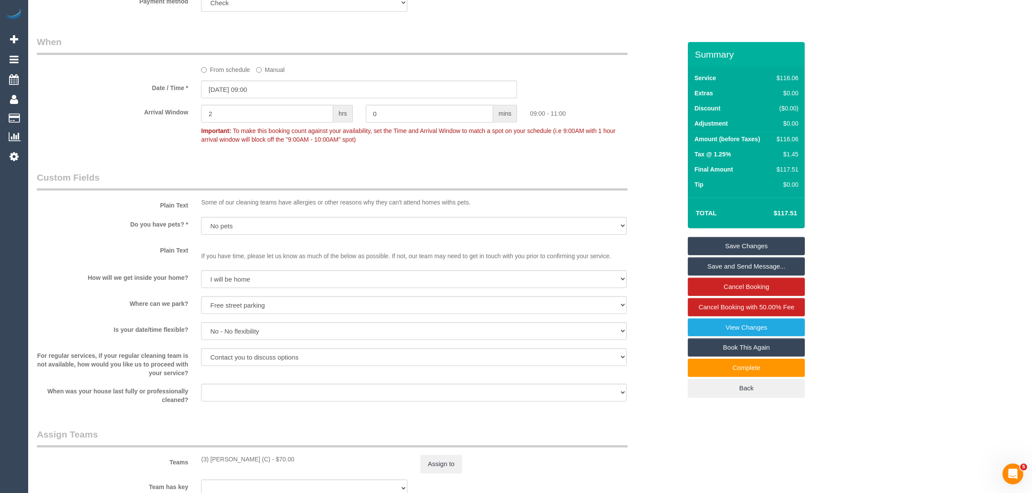
scroll to position [866, 0]
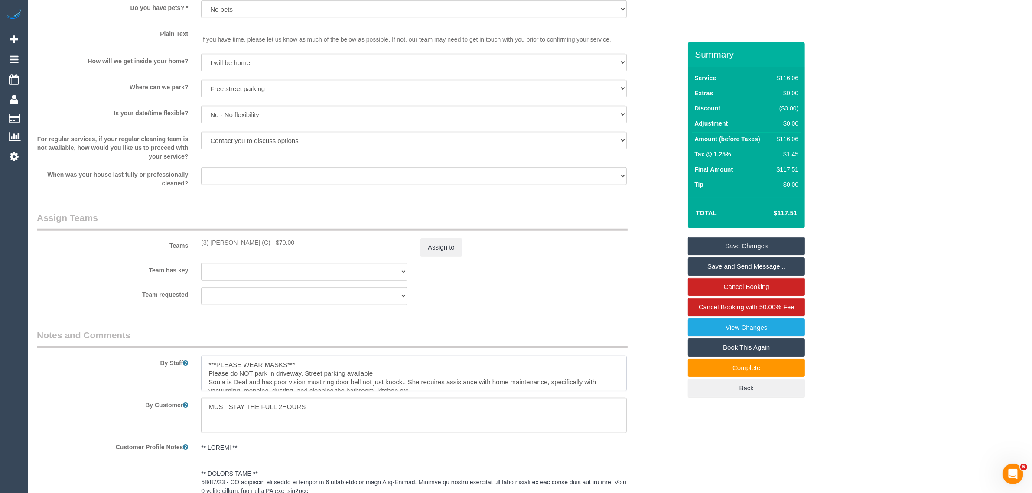
click at [626, 386] on textarea at bounding box center [413, 374] width 425 height 36
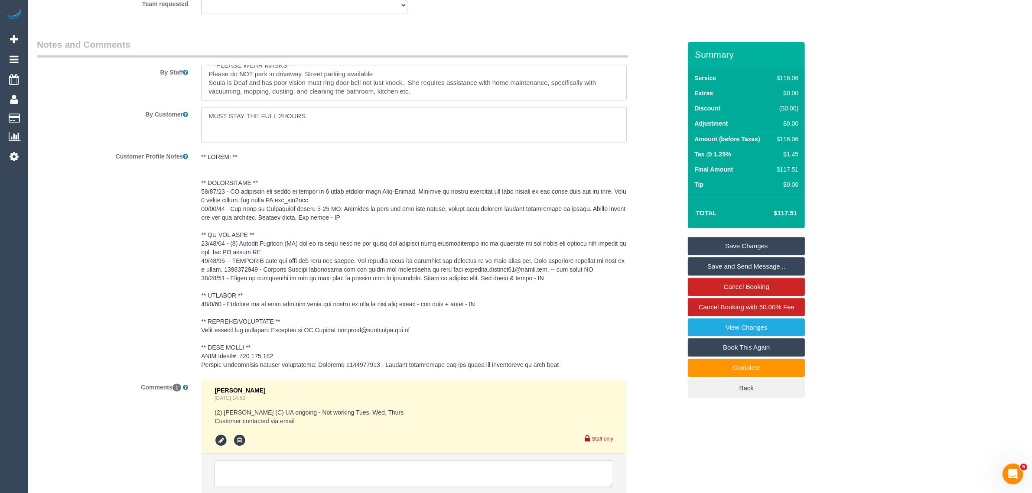
scroll to position [1222, 0]
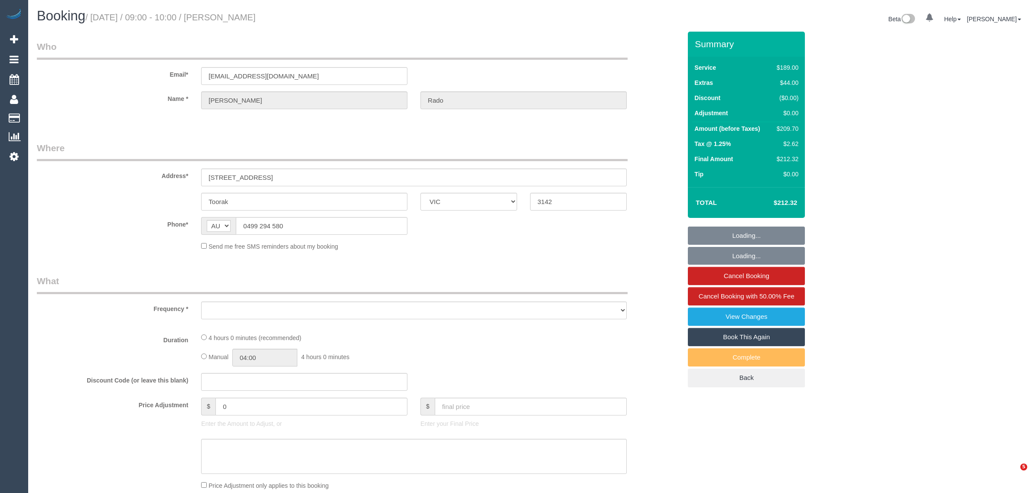
select select "VIC"
select select "number:28"
select select "number:16"
select select "number:18"
select select "number:25"
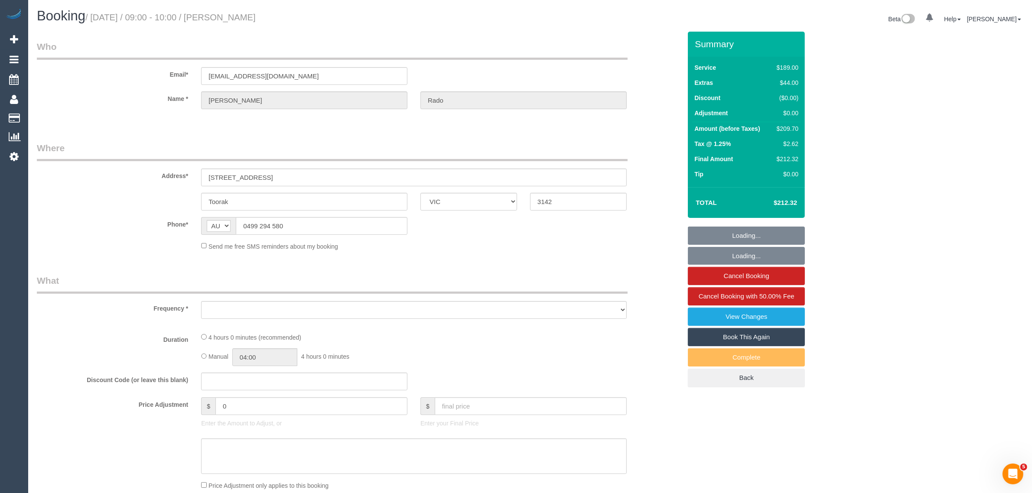
select select "number:34"
select select "number:11"
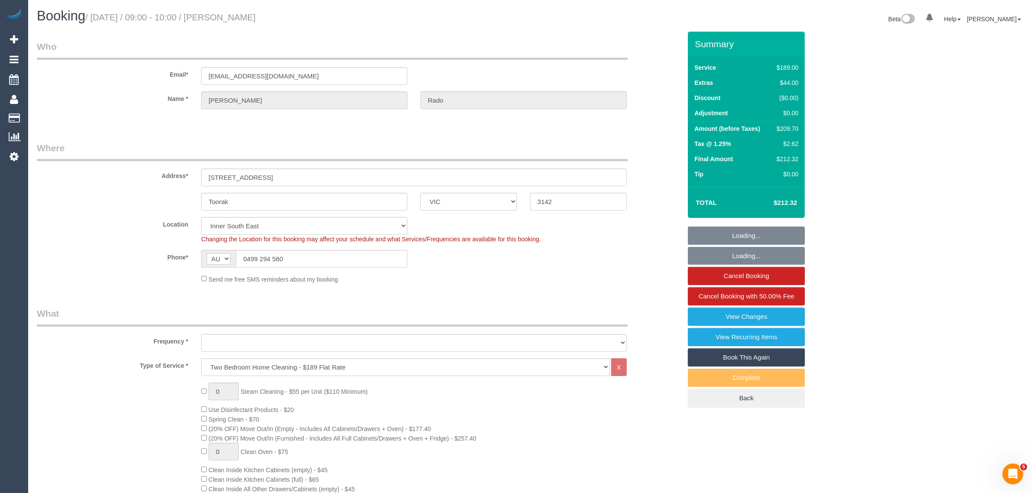
select select "object:799"
click at [293, 255] on input "0499 294 580" at bounding box center [322, 259] width 172 height 18
select select "string:stripe-pm_1Nt0AI2GScqysDRVp6em58DN"
select select "object:1431"
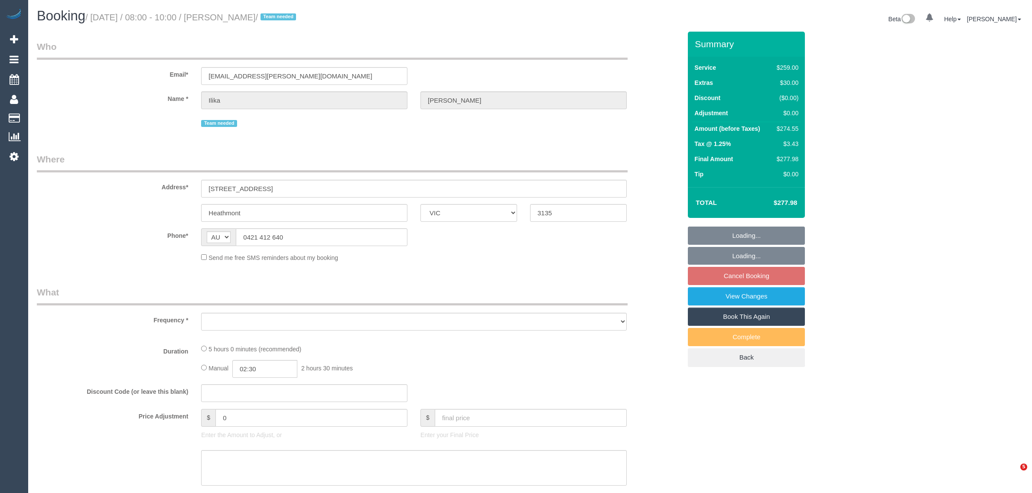
select select "VIC"
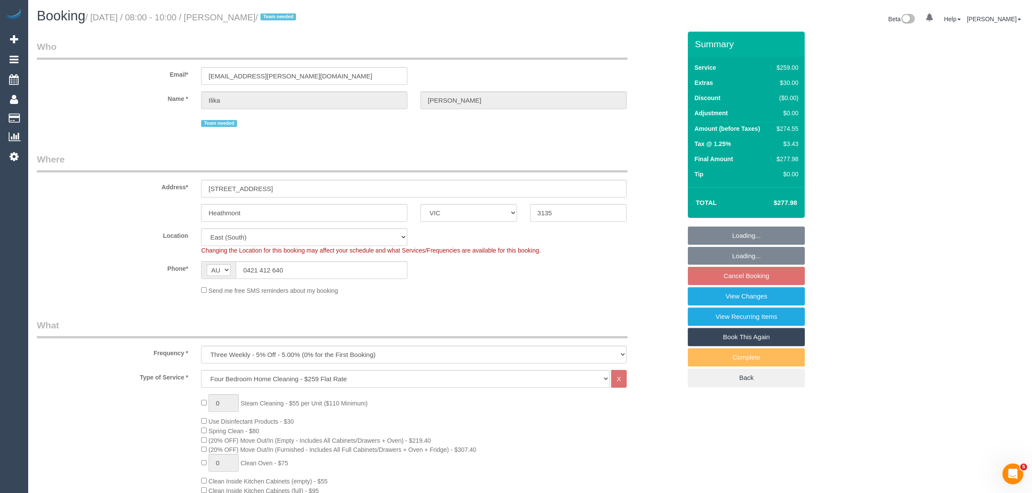
select select "object:646"
select select "string:stripe-pm_1PJ5zJ2GScqysDRVN6QVtdR4"
select select "number:28"
select select "number:14"
select select "number:19"
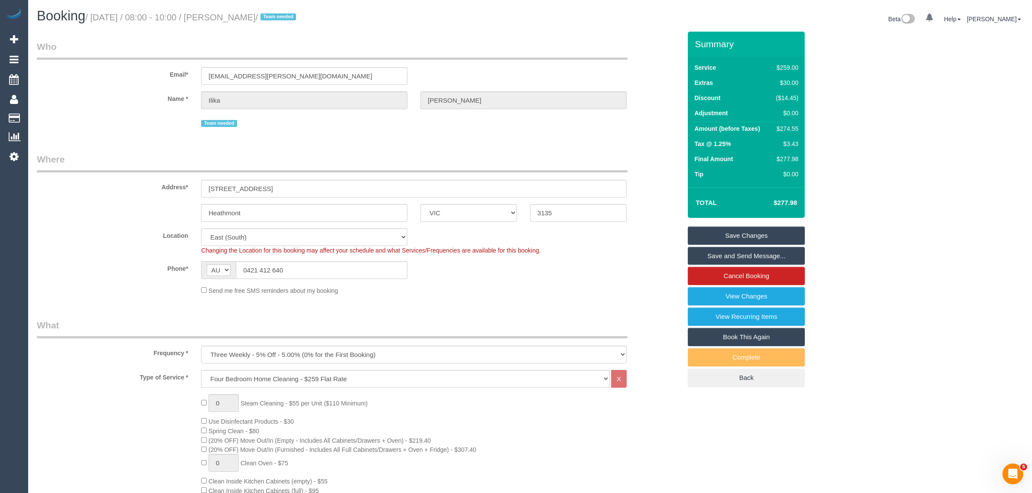
click at [502, 126] on div "Team needed" at bounding box center [413, 122] width 425 height 13
click at [354, 274] on input "0421 412 640" at bounding box center [322, 270] width 172 height 18
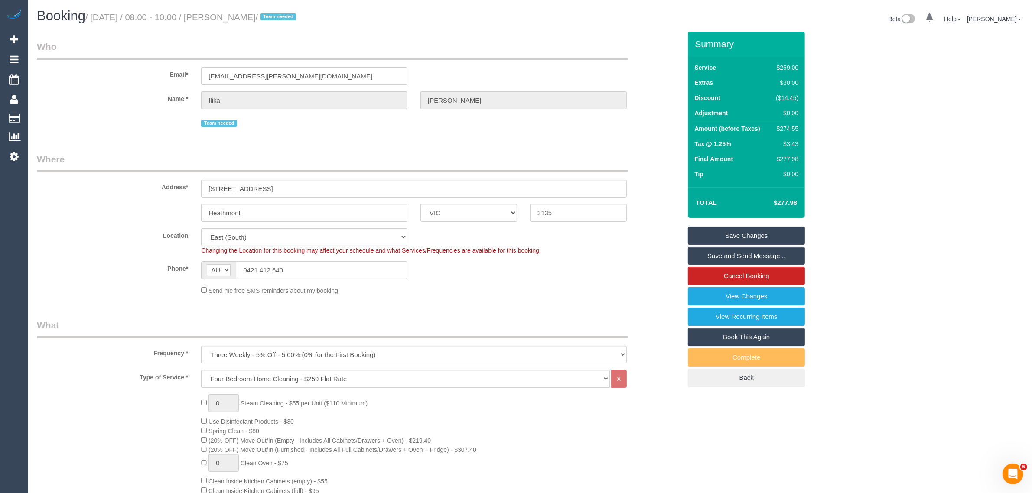
click at [476, 285] on div "Send me free SMS reminders about my booking" at bounding box center [414, 290] width 438 height 10
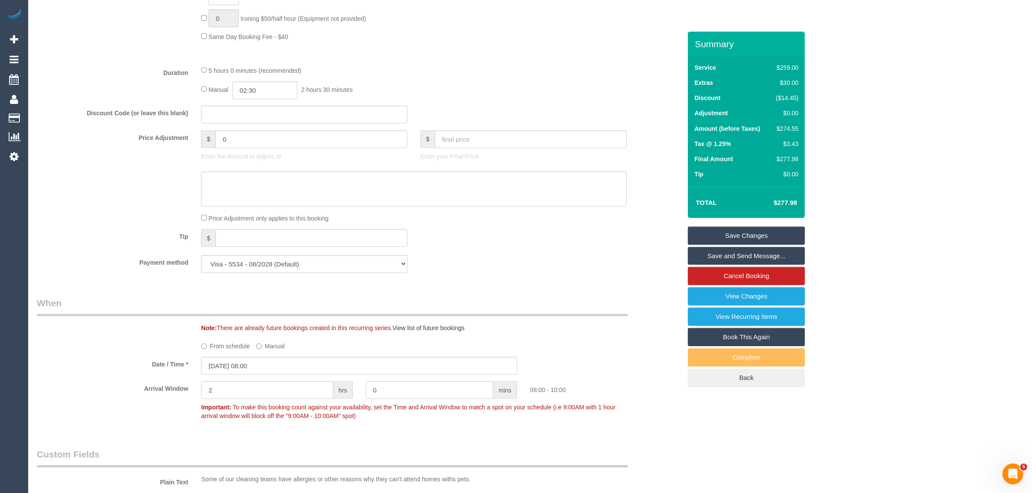
scroll to position [650, 0]
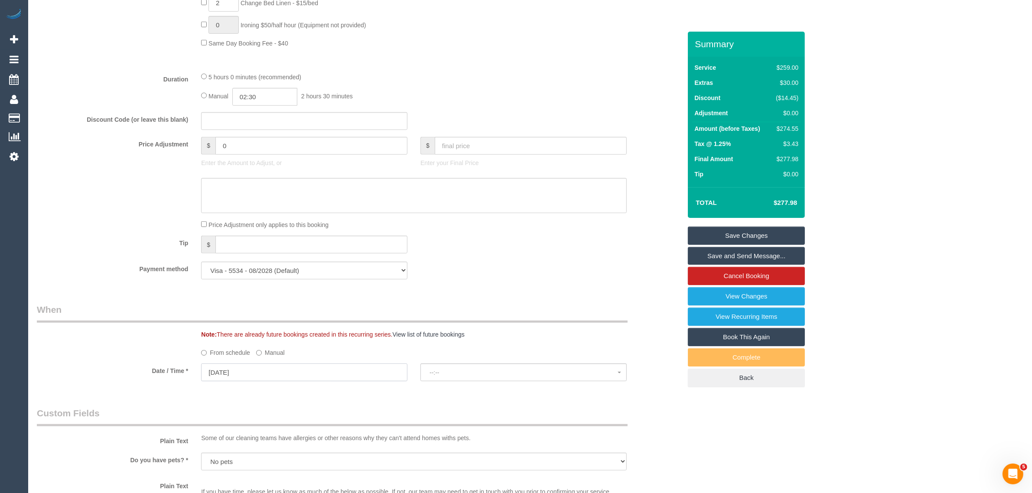
click at [399, 373] on input "[DATE]" at bounding box center [304, 372] width 206 height 18
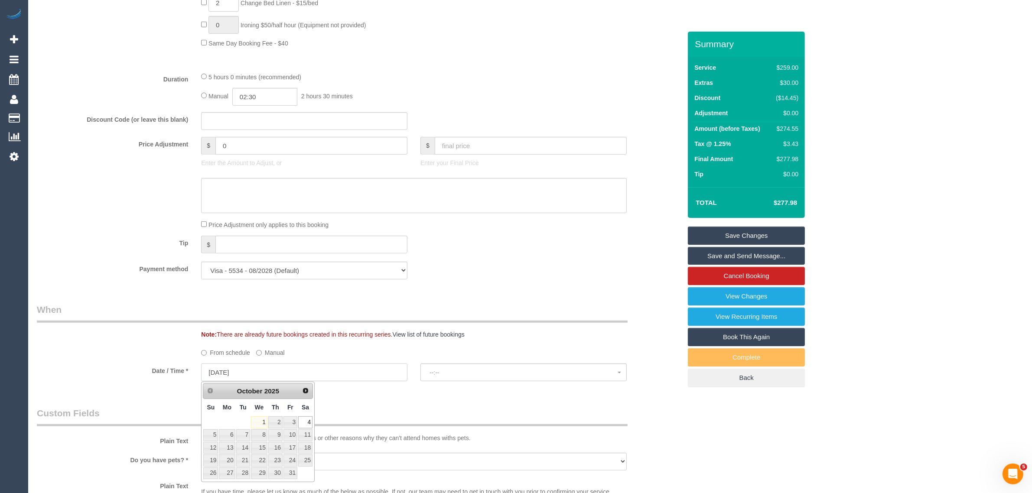
select select "spot18"
click at [233, 433] on link "6" at bounding box center [227, 435] width 16 height 12
type input "[DATE]"
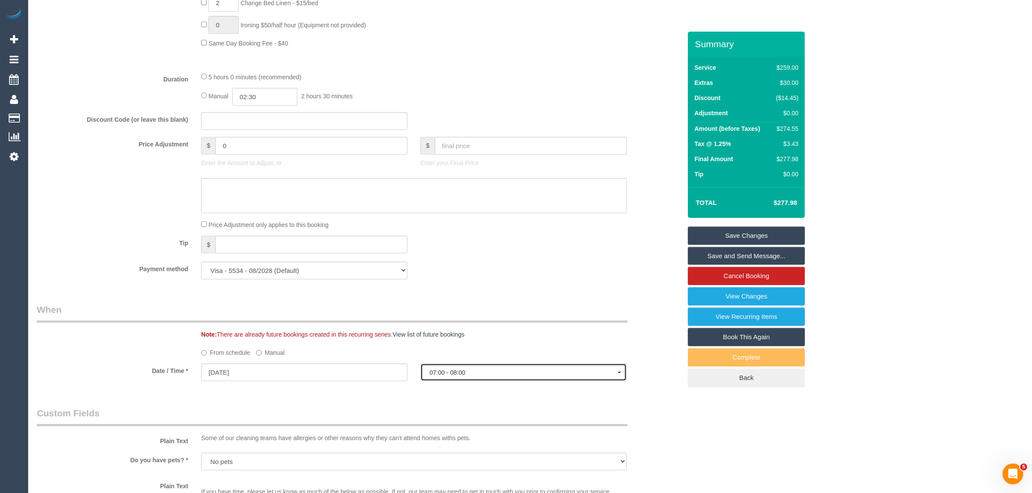
click at [508, 369] on button "07:00 - 08:00" at bounding box center [523, 372] width 206 height 18
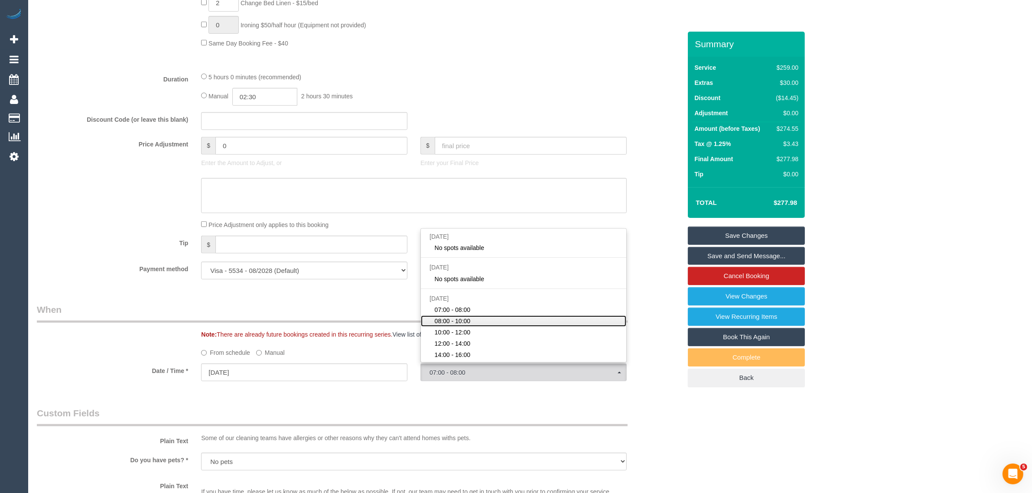
click at [464, 323] on span "08:00 - 10:00" at bounding box center [453, 321] width 36 height 9
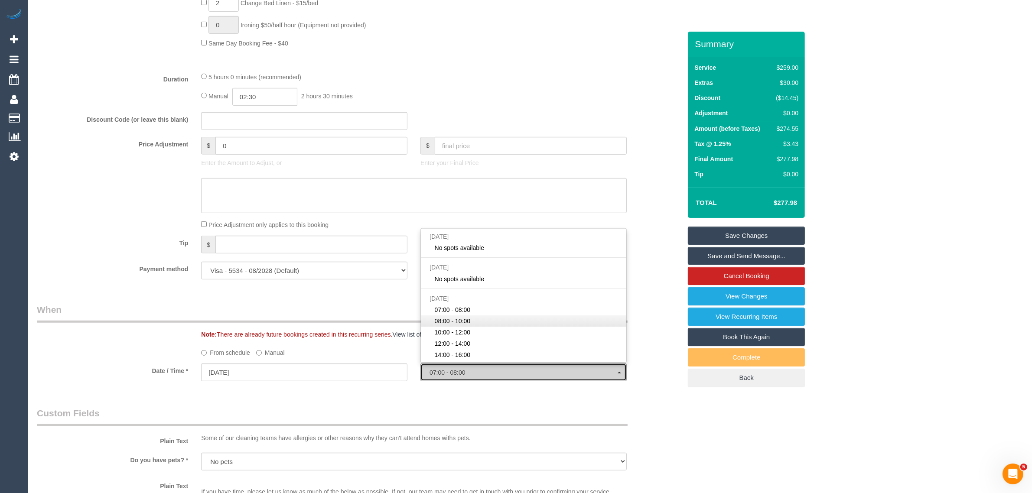
select select "spot21"
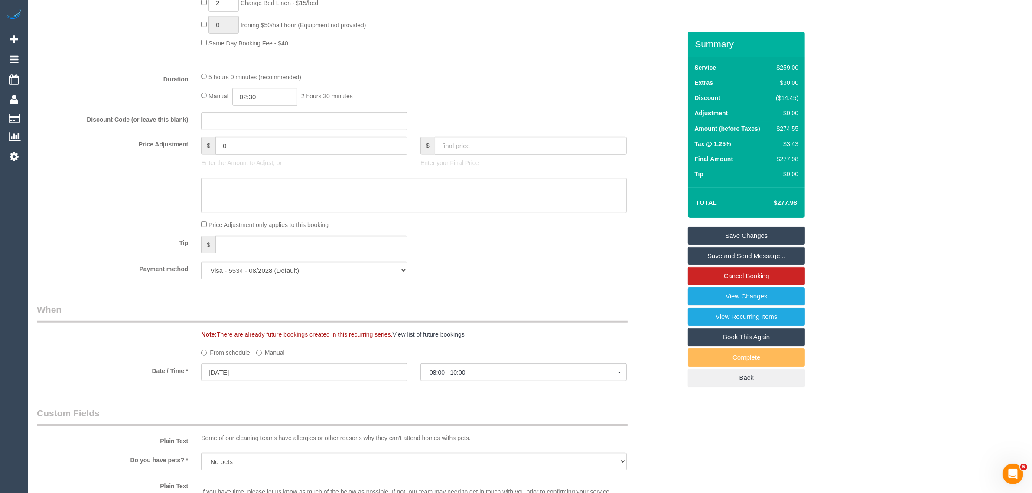
click at [471, 300] on div "Who Email* [EMAIL_ADDRESS][PERSON_NAME][DOMAIN_NAME] Name * [PERSON_NAME] Team …" at bounding box center [358, 328] width 657 height 1892
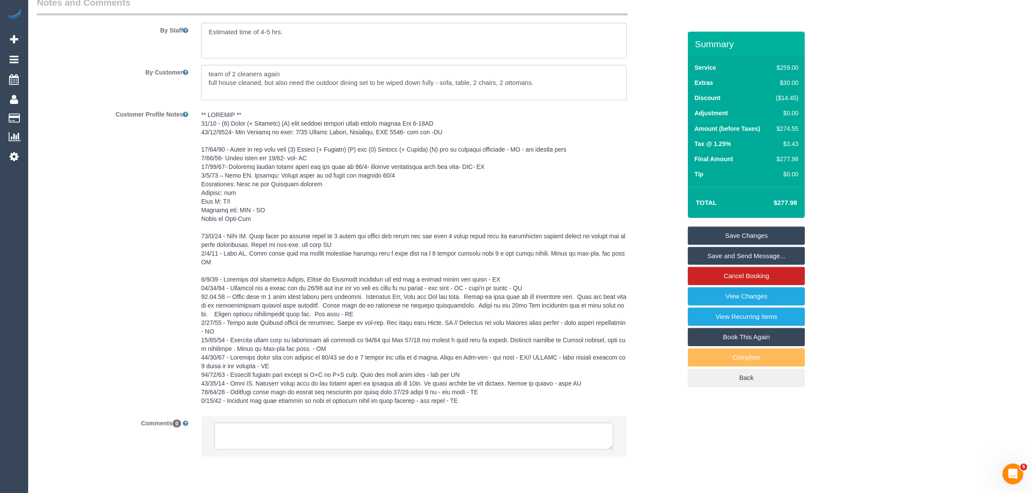
scroll to position [1453, 0]
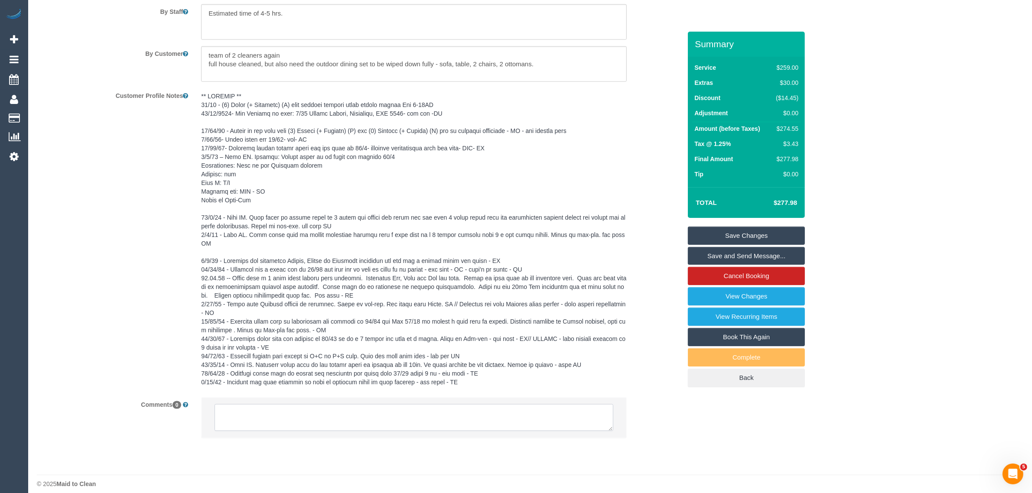
click at [403, 413] on textarea at bounding box center [413, 417] width 399 height 27
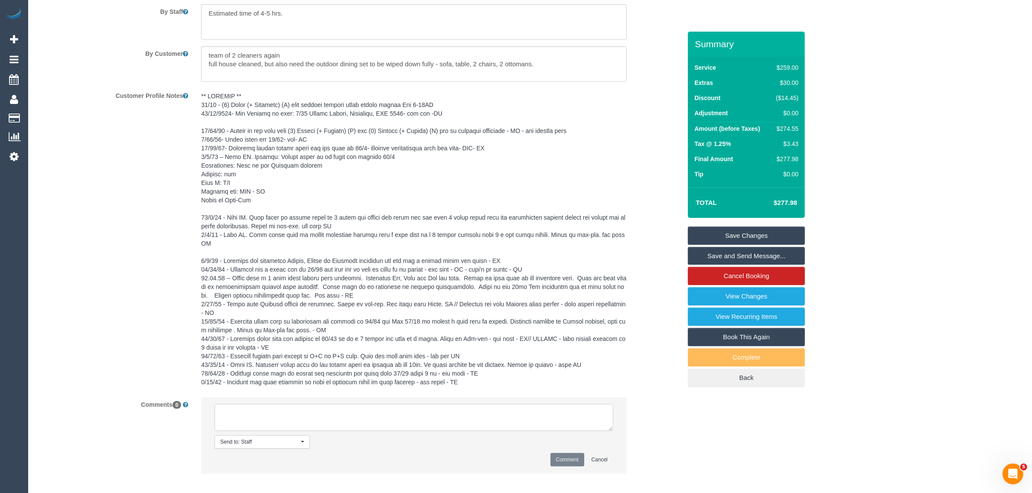
paste textarea "Cleaner(s) Unassigned: Reason Unassigned: One Off/Ongoing: Flexibility: Close a…"
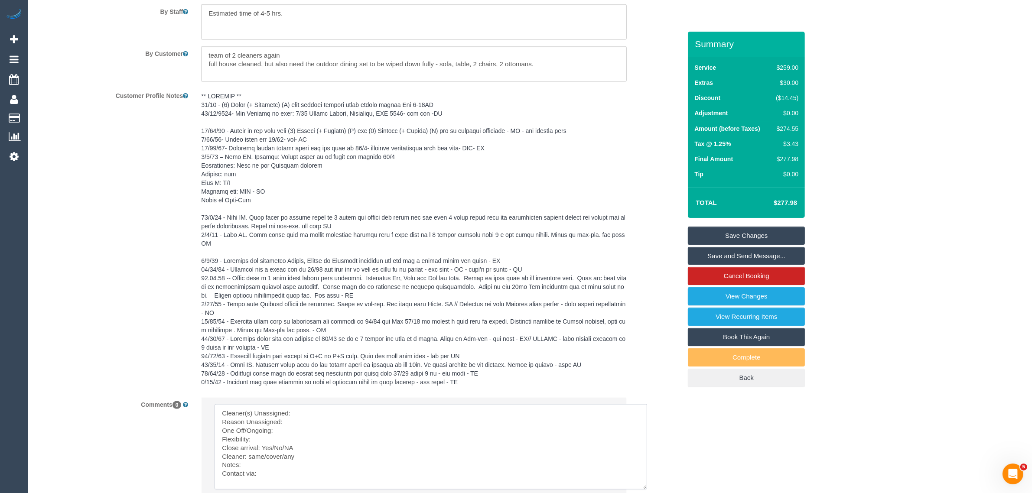
drag, startPoint x: 607, startPoint y: 420, endPoint x: 641, endPoint y: 479, distance: 68.0
click at [641, 479] on textarea at bounding box center [430, 446] width 432 height 85
click at [469, 406] on textarea at bounding box center [430, 446] width 432 height 85
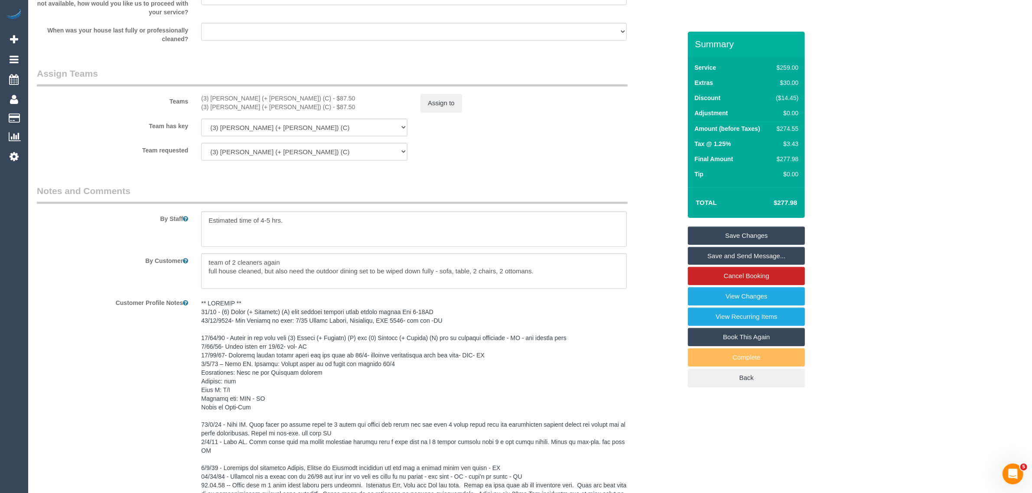
scroll to position [1237, 0]
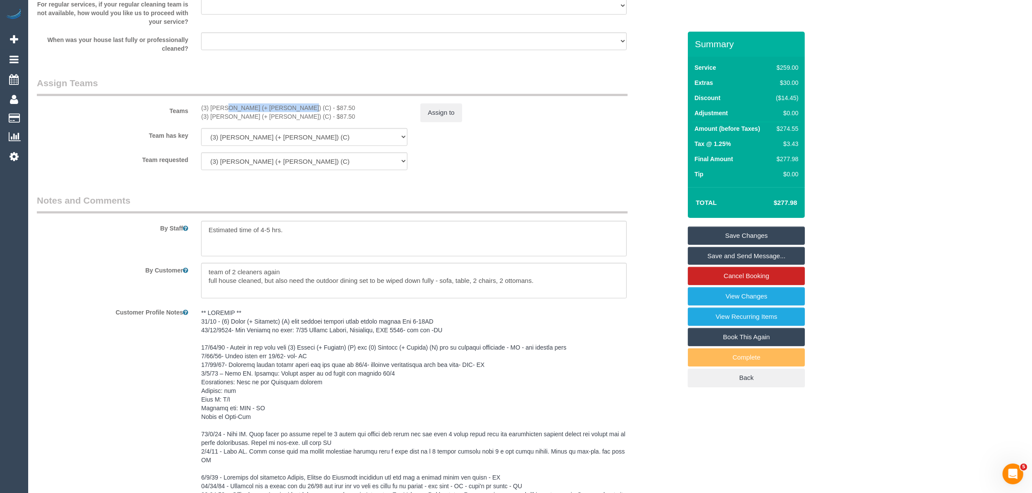
drag, startPoint x: 199, startPoint y: 108, endPoint x: 269, endPoint y: 103, distance: 69.5
click at [269, 104] on div "(3) [PERSON_NAME] (+ [PERSON_NAME]) (C) - $87.50 (3) [PERSON_NAME] (+ [PERSON_N…" at bounding box center [304, 112] width 219 height 17
copy div "(3) [PERSON_NAME] (+ [PERSON_NAME]) (C)"
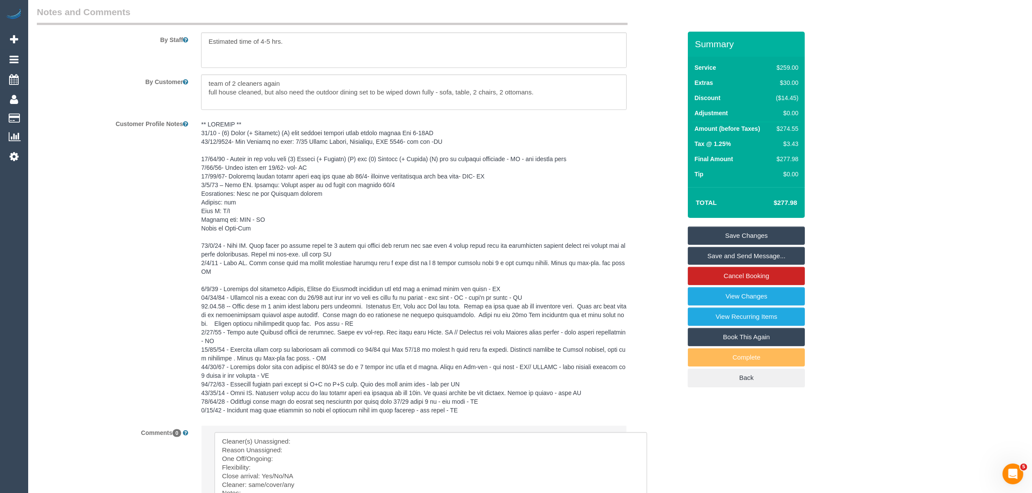
scroll to position [1547, 0]
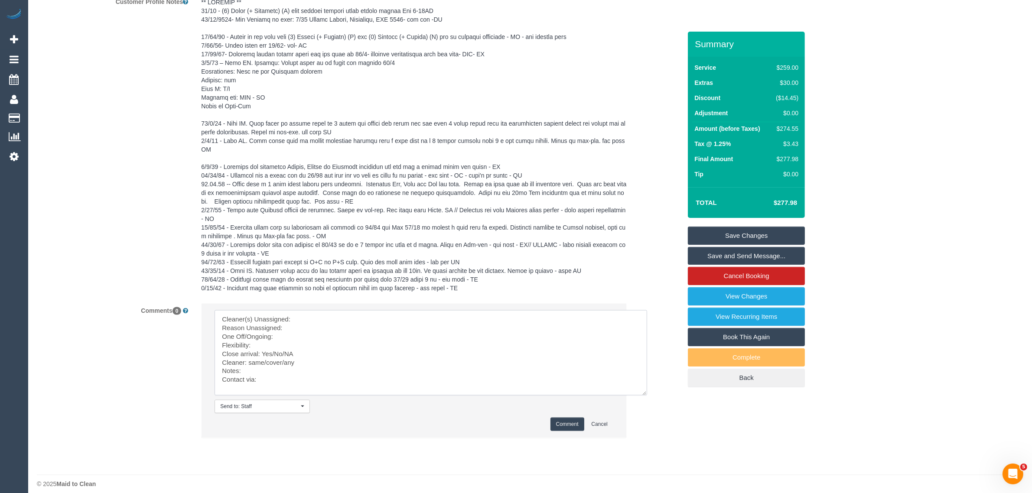
click at [353, 310] on textarea at bounding box center [430, 352] width 432 height 85
paste textarea "(3) [PERSON_NAME] (+ [PERSON_NAME]) (C)"
click at [322, 315] on textarea at bounding box center [430, 352] width 432 height 85
click at [343, 351] on textarea at bounding box center [430, 352] width 432 height 85
drag, startPoint x: 248, startPoint y: 350, endPoint x: 308, endPoint y: 351, distance: 60.2
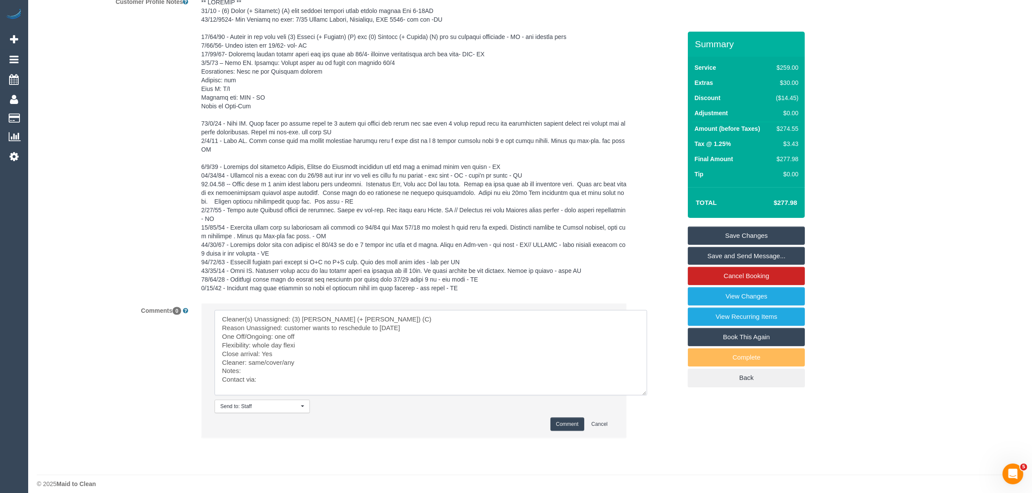
click at [308, 351] on textarea at bounding box center [430, 352] width 432 height 85
type textarea "Cleaner(s) Unassigned: (3) [PERSON_NAME] (+ [PERSON_NAME]) (C) Reason Unassigne…"
click at [552, 418] on button "Comment" at bounding box center [567, 424] width 34 height 13
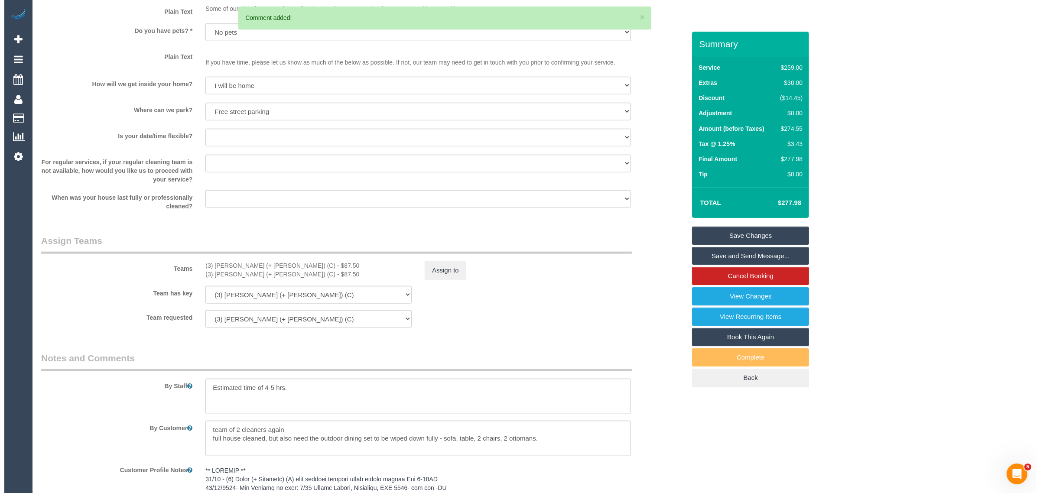
scroll to position [1079, 0]
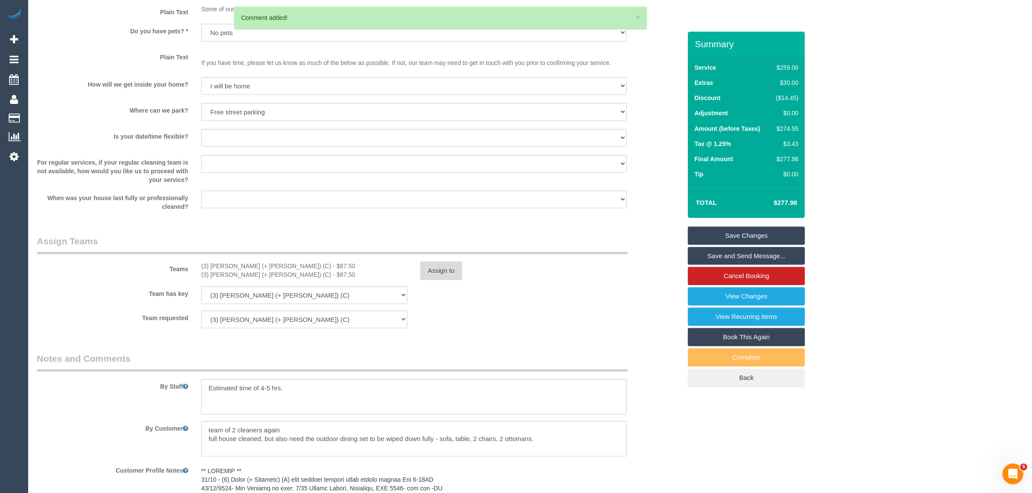
click at [446, 272] on button "Assign to" at bounding box center [441, 271] width 42 height 18
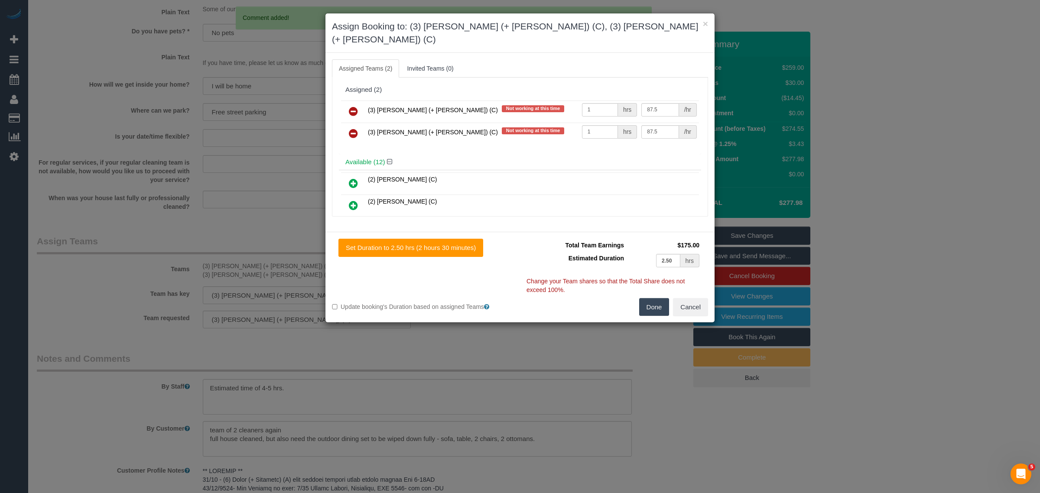
click at [356, 106] on icon at bounding box center [353, 111] width 9 height 10
click at [356, 128] on icon at bounding box center [353, 133] width 9 height 10
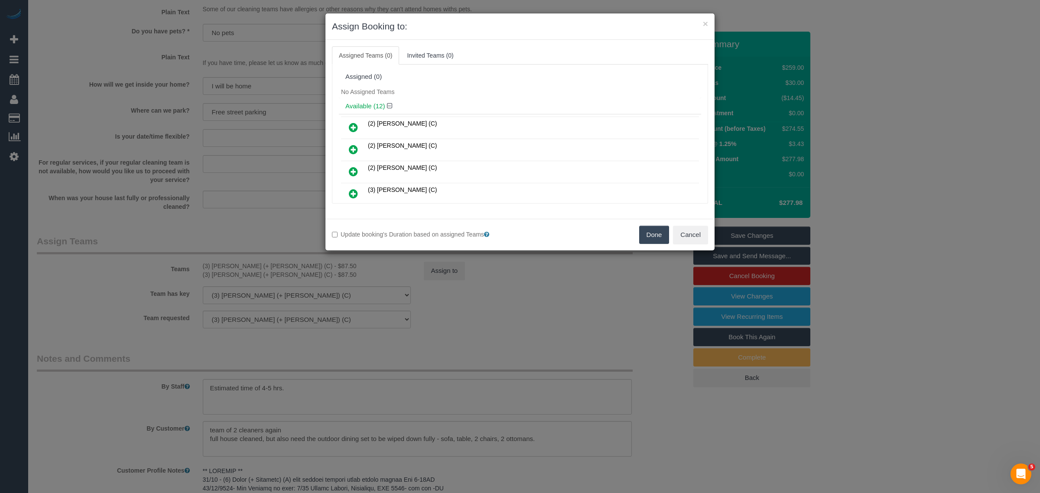
click at [651, 230] on button "Done" at bounding box center [654, 235] width 30 height 18
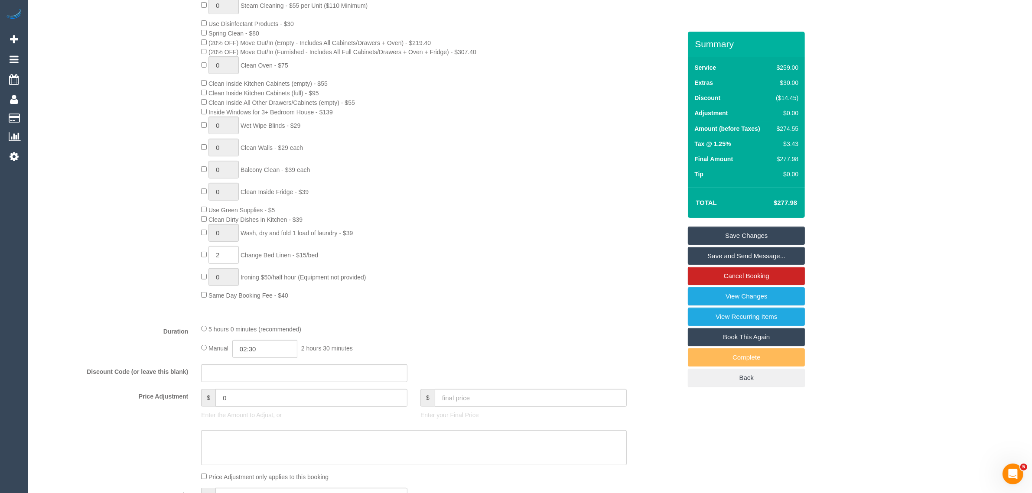
scroll to position [0, 0]
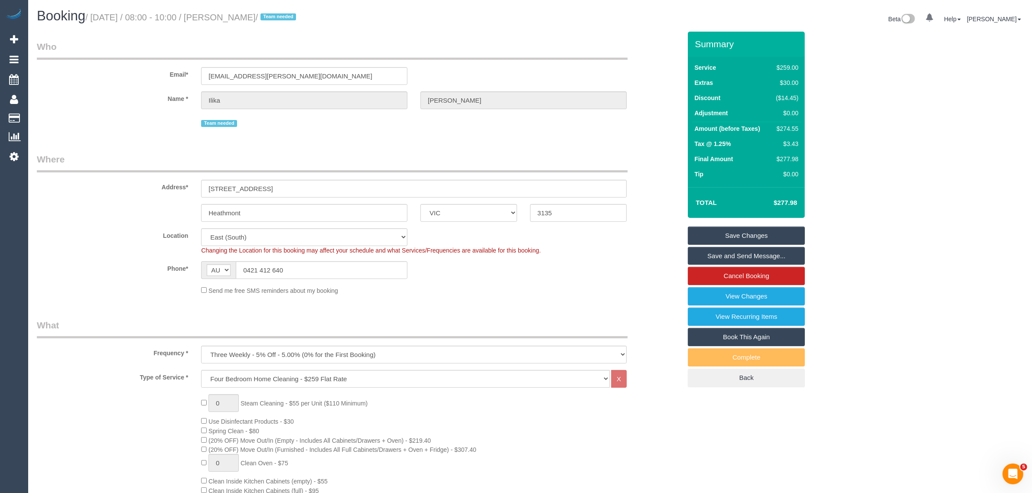
click at [743, 236] on link "Save Changes" at bounding box center [746, 236] width 117 height 18
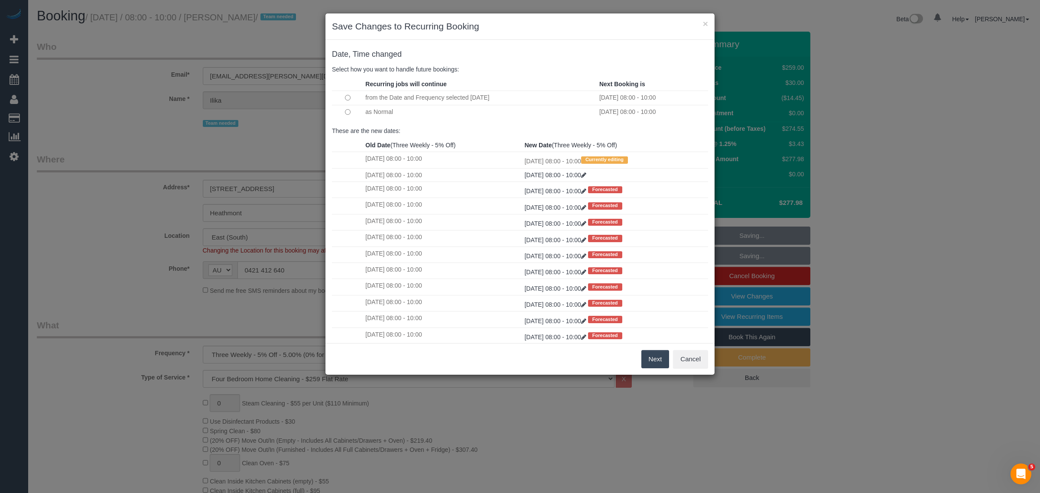
click at [367, 112] on td "as Normal" at bounding box center [480, 112] width 234 height 14
click at [648, 367] on button "Next" at bounding box center [655, 359] width 28 height 18
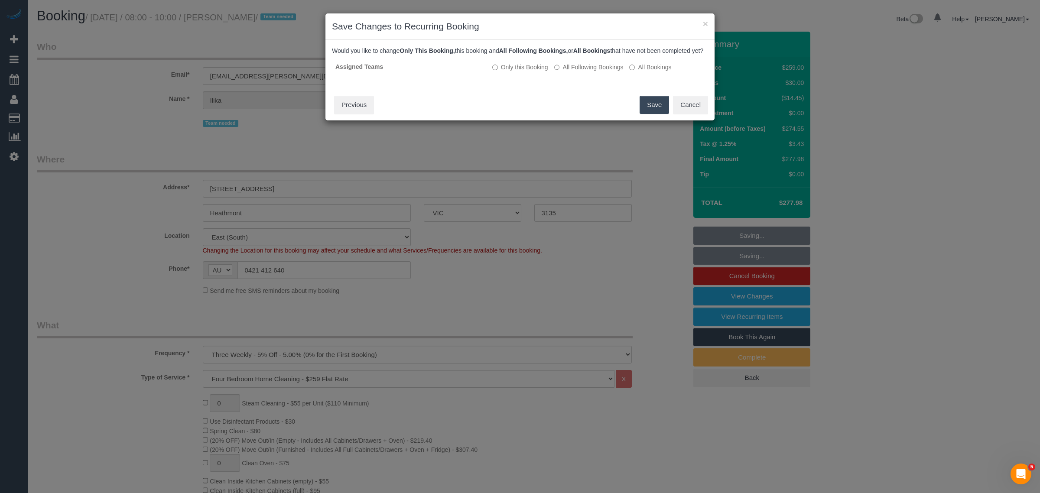
drag, startPoint x: 646, startPoint y: 124, endPoint x: 643, endPoint y: 114, distance: 10.3
click at [646, 120] on div "Save Cancel Previous" at bounding box center [519, 105] width 389 height 32
click at [643, 114] on button "Save" at bounding box center [653, 105] width 29 height 18
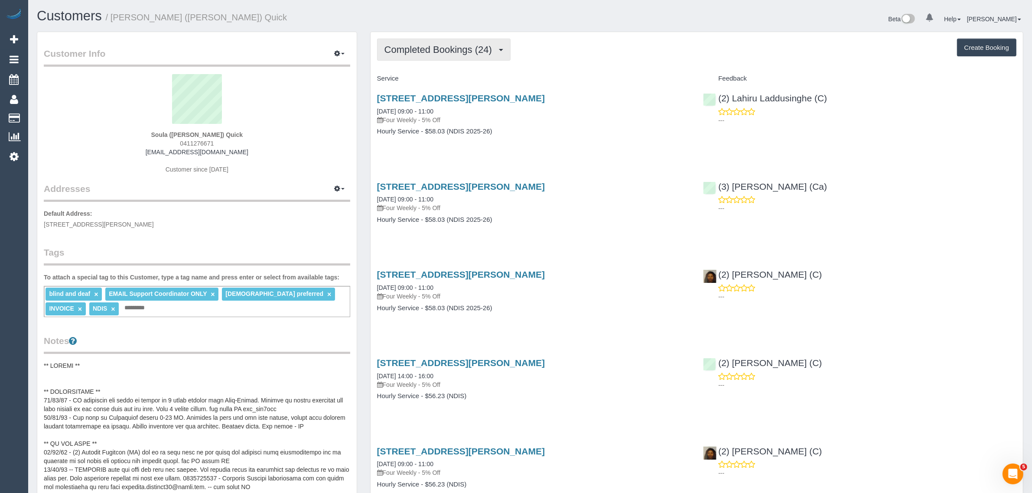
click at [438, 51] on span "Completed Bookings (24)" at bounding box center [440, 49] width 112 height 11
click at [427, 78] on link "Upcoming Bookings (11)" at bounding box center [424, 80] width 94 height 11
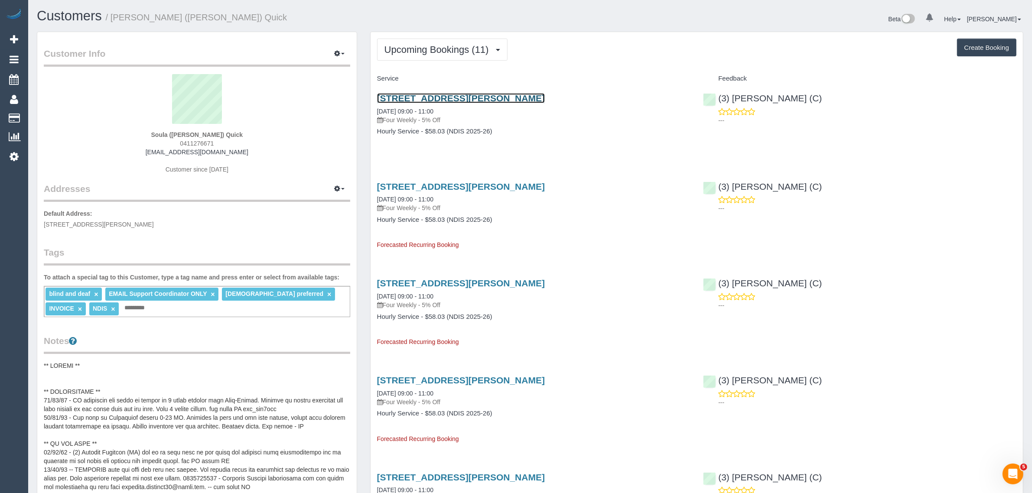
click at [459, 95] on link "[STREET_ADDRESS][PERSON_NAME]" at bounding box center [461, 98] width 168 height 10
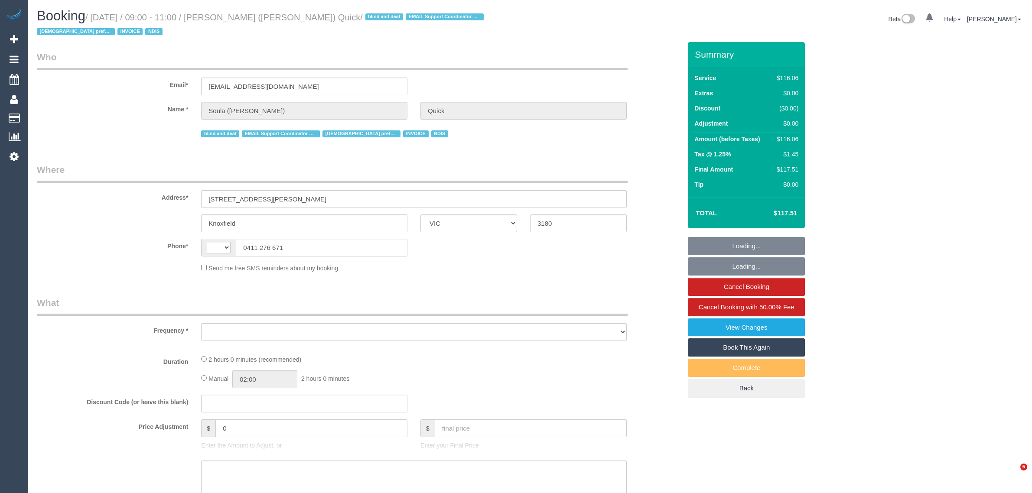
select select "VIC"
select select "string:AU"
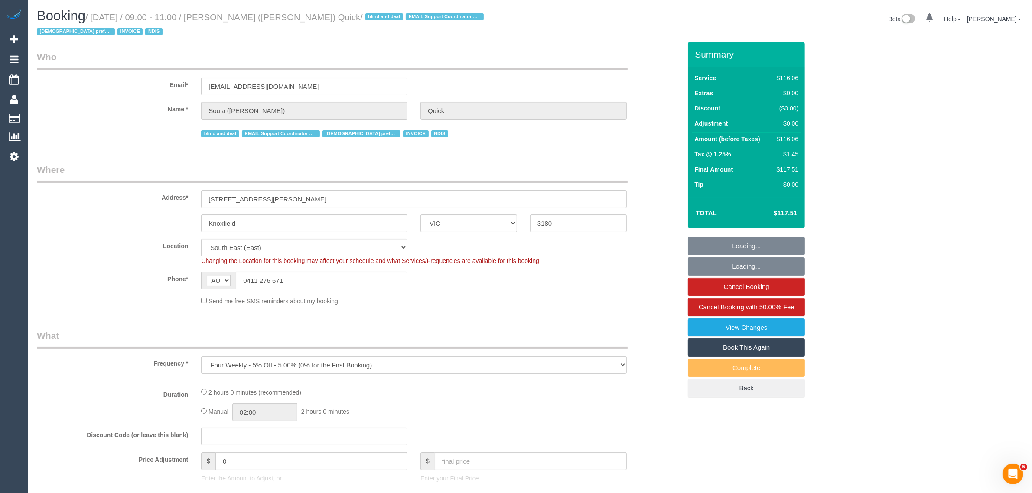
select select "object:569"
select select "number:28"
select select "number:14"
select select "number:19"
select select "number:25"
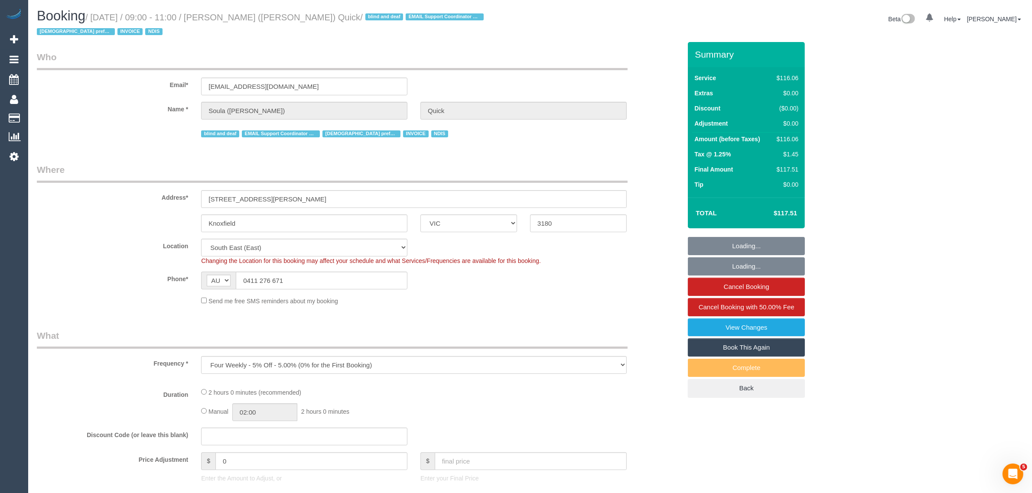
select select "number:35"
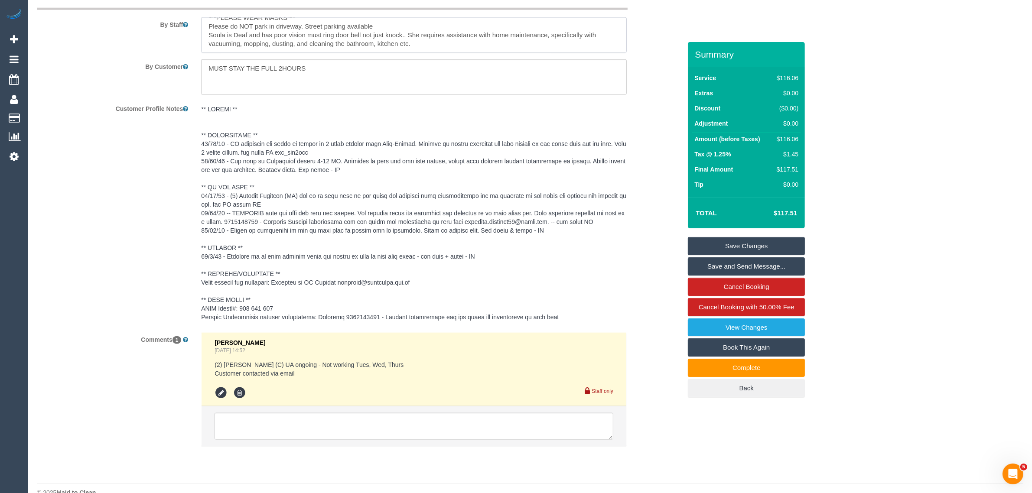
scroll to position [1222, 0]
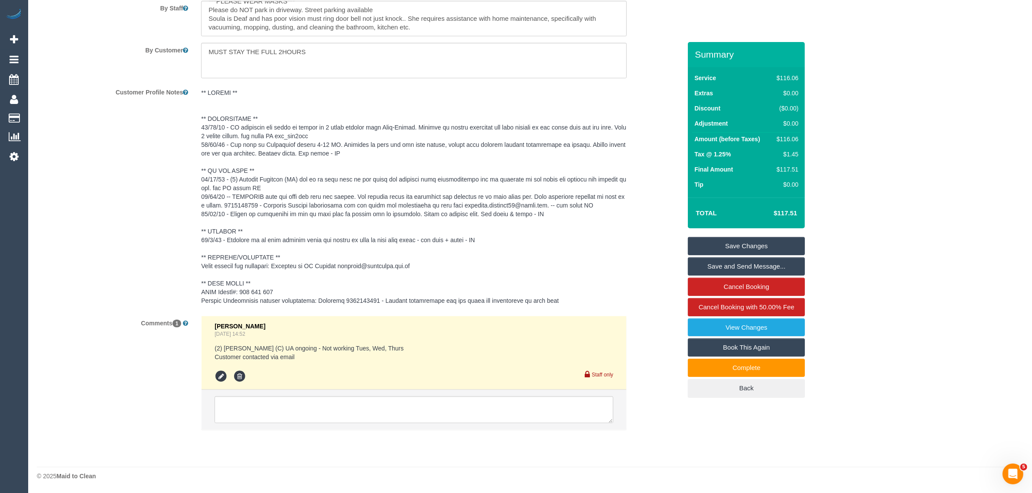
click at [351, 300] on pre at bounding box center [413, 196] width 425 height 217
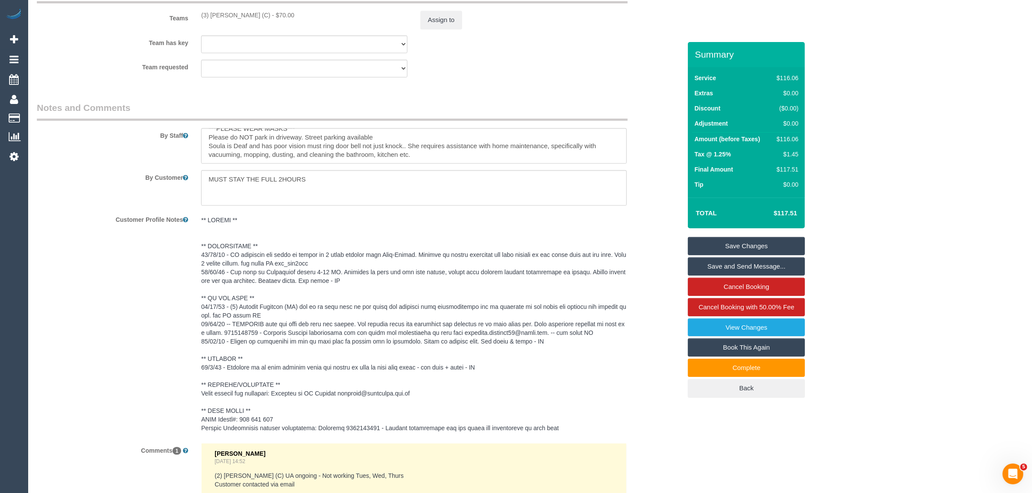
click at [0, 0] on textarea at bounding box center [0, 0] width 0 height 0
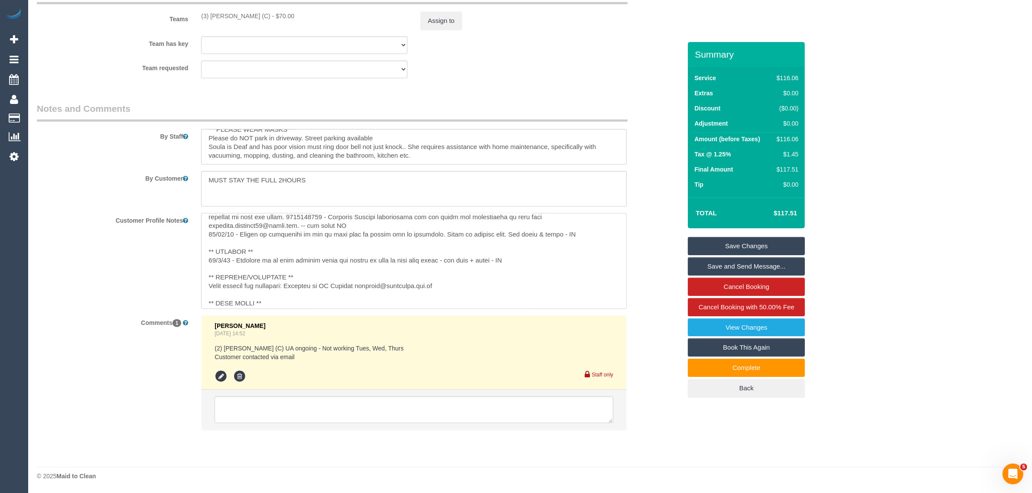
scroll to position [138, 0]
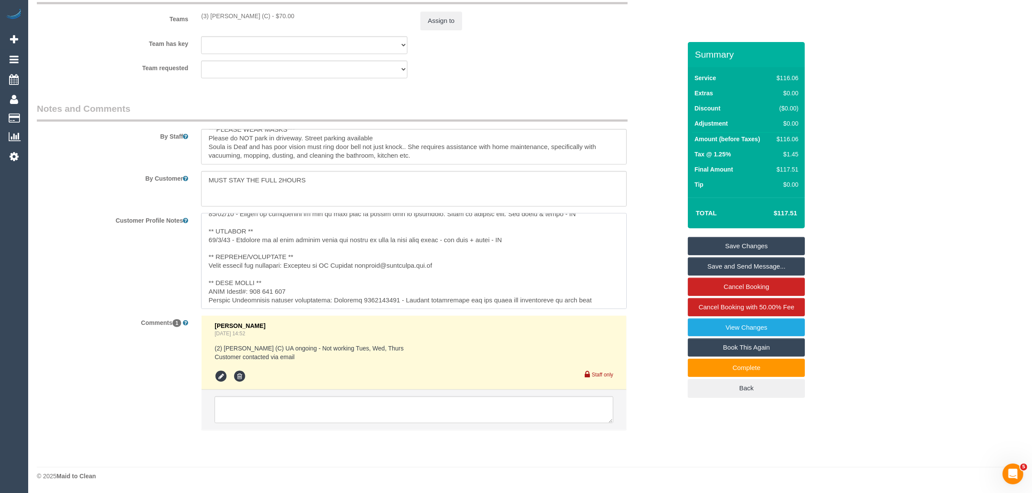
click at [360, 299] on textarea at bounding box center [413, 261] width 425 height 96
click at [368, 299] on textarea at bounding box center [413, 261] width 425 height 96
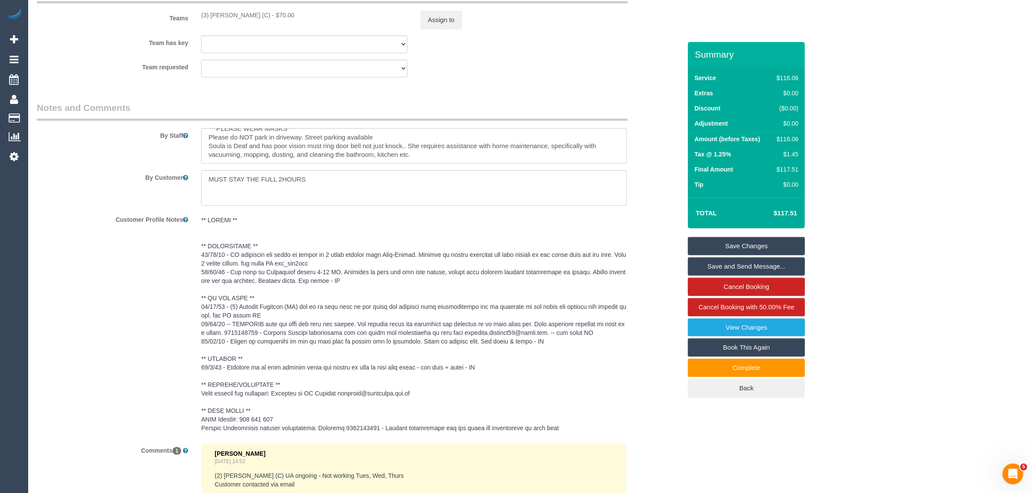
click at [82, 313] on div "Customer Profile Notes" at bounding box center [358, 324] width 657 height 224
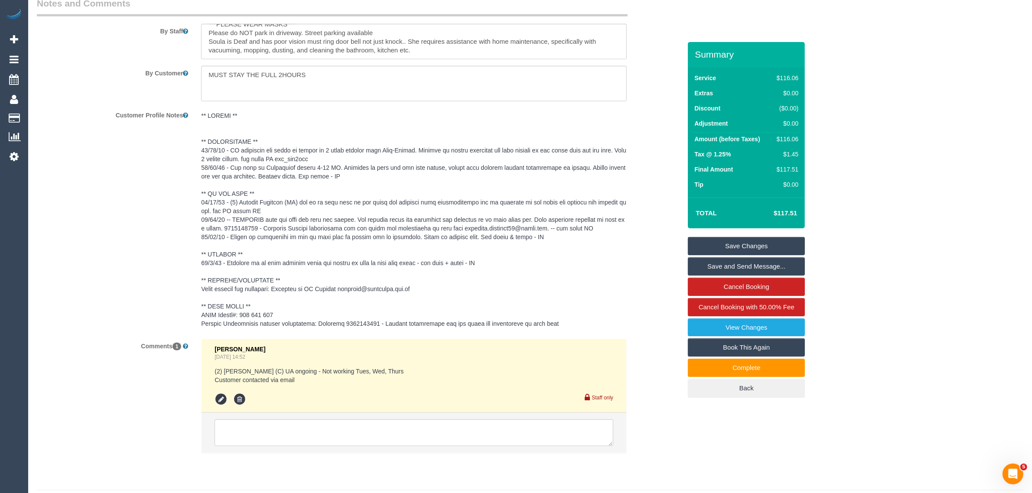
scroll to position [1222, 0]
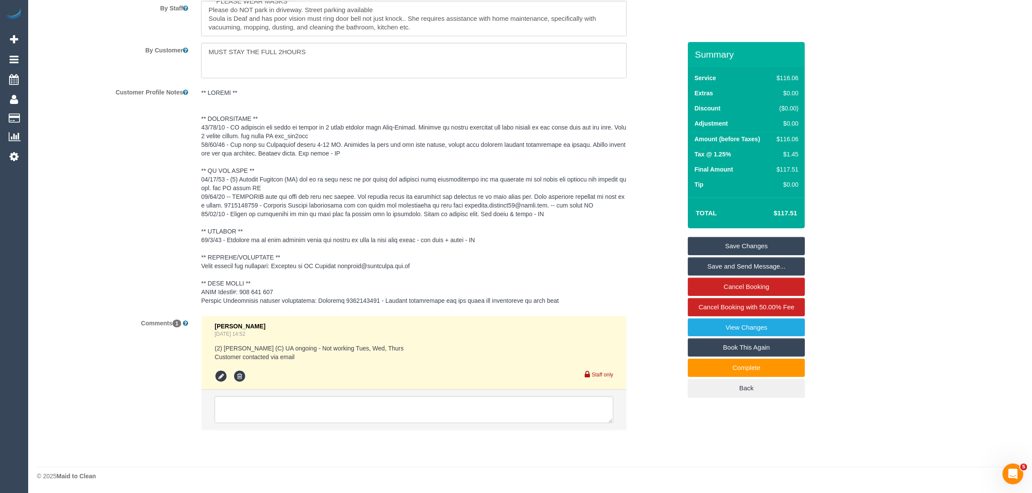
click at [141, 254] on div "Customer Profile Notes" at bounding box center [358, 197] width 657 height 224
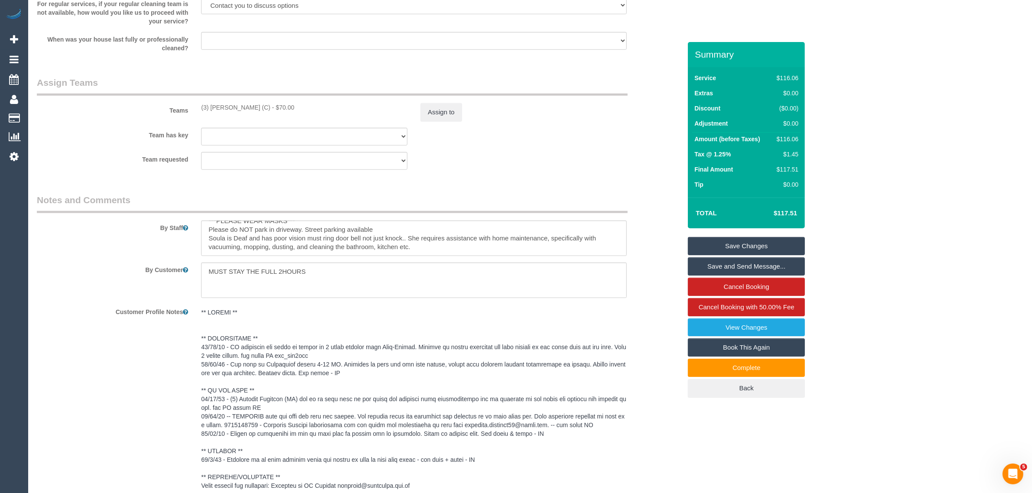
scroll to position [789, 0]
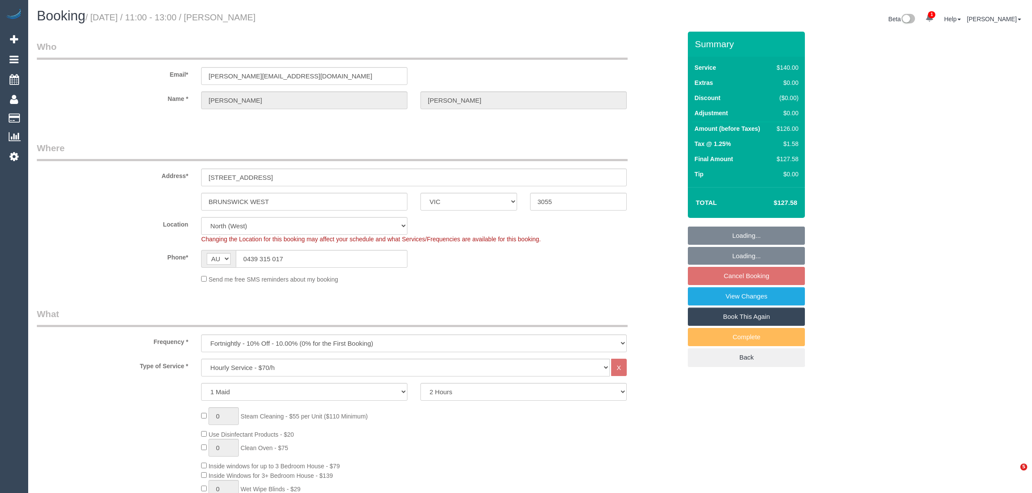
select select "VIC"
select select "number:27"
select select "number:16"
select select "number:19"
select select "number:24"
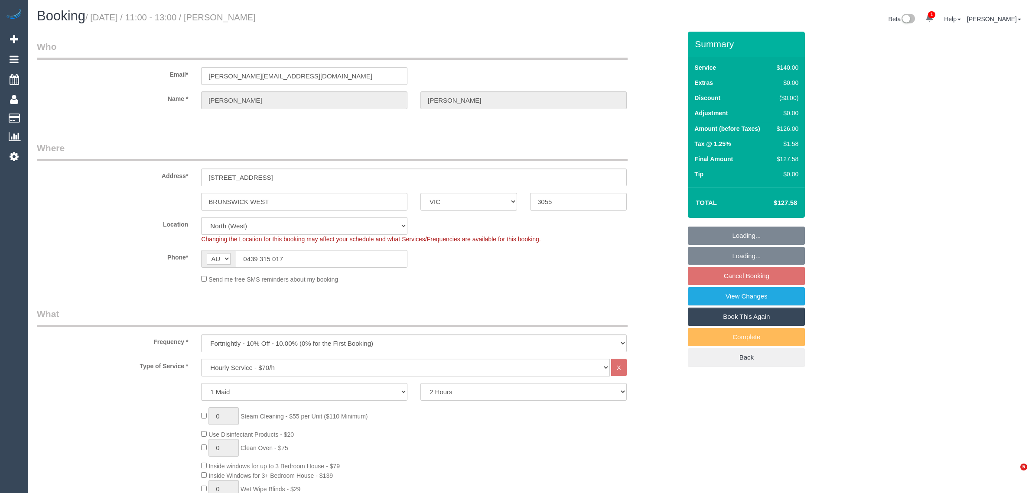
select select "number:34"
select select "number:13"
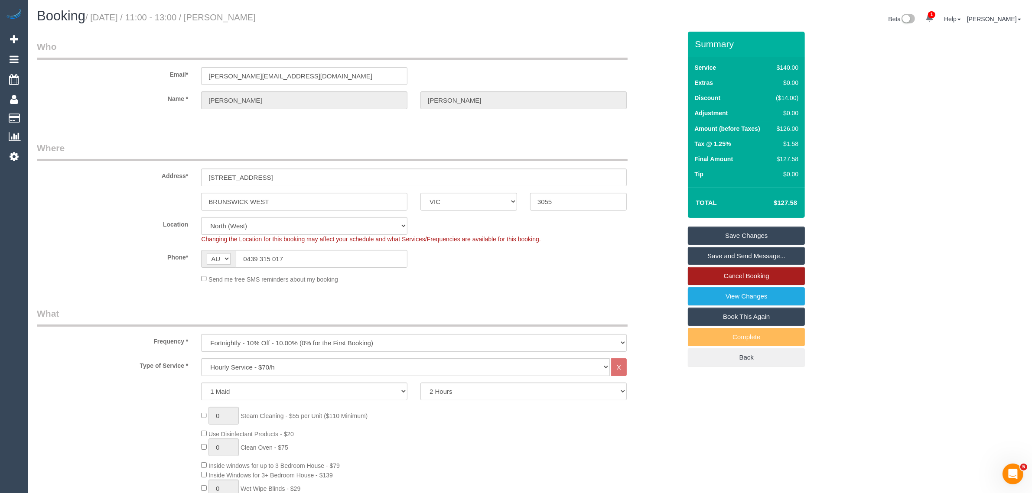
click at [693, 267] on link "Cancel Booking" at bounding box center [746, 276] width 117 height 18
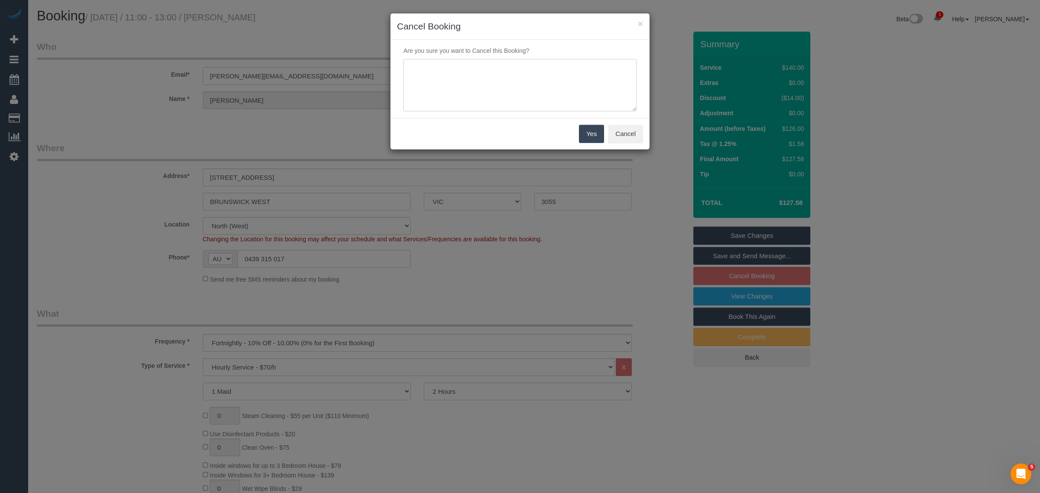
click at [461, 94] on textarea at bounding box center [519, 85] width 233 height 53
type textarea "customer wants to cancel ongoing for now due to medical reason. via txt- AA"
click at [592, 130] on button "Yes" at bounding box center [591, 134] width 25 height 18
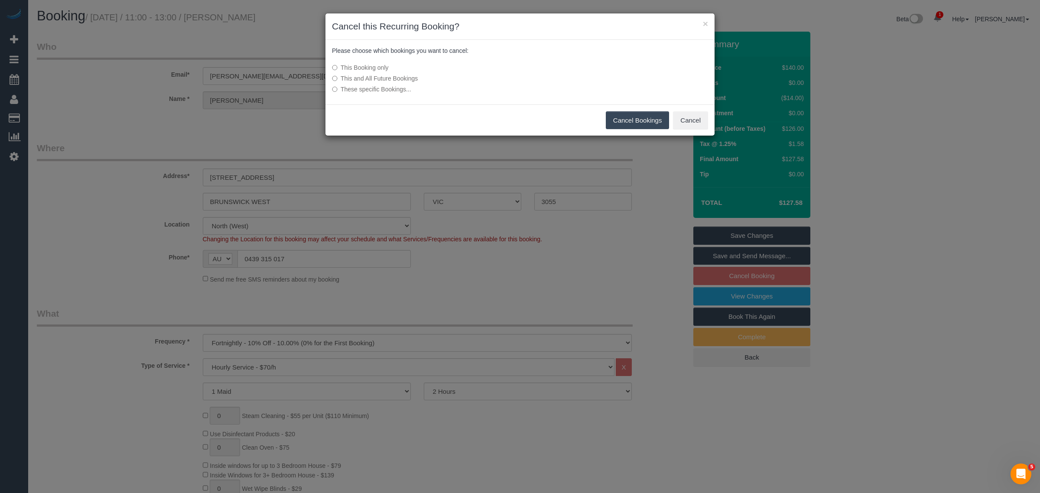
click at [406, 79] on label "This and All Future Bookings" at bounding box center [455, 78] width 247 height 9
click at [614, 118] on button "Cancel Bookings" at bounding box center [638, 120] width 64 height 18
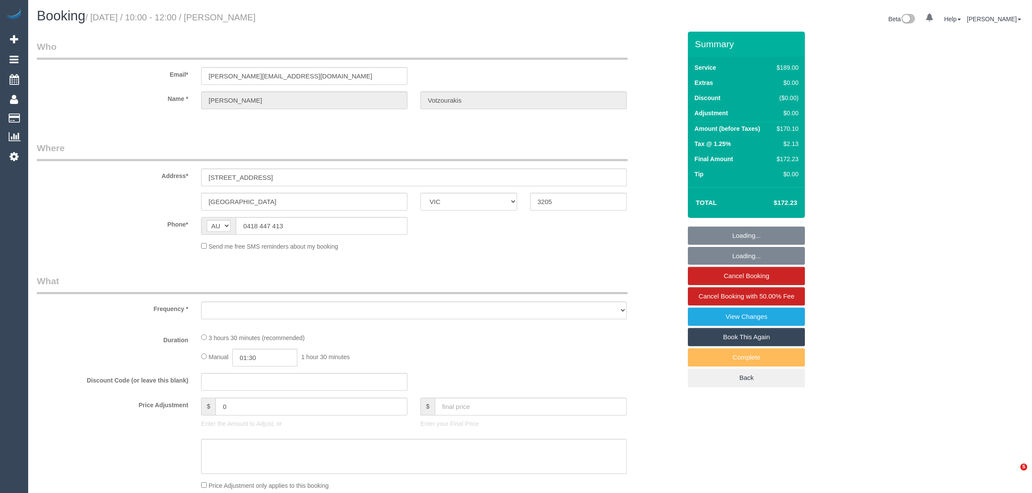
select select "VIC"
select select "number:27"
select select "number:14"
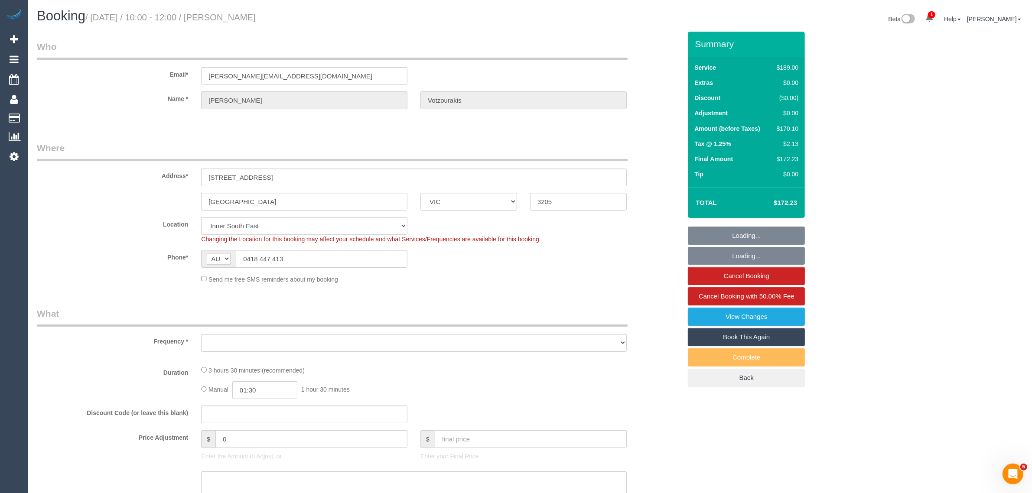
select select "string:stripe-pm_1RQd6e2GScqysDRVuOXxeKdh"
select select "object:722"
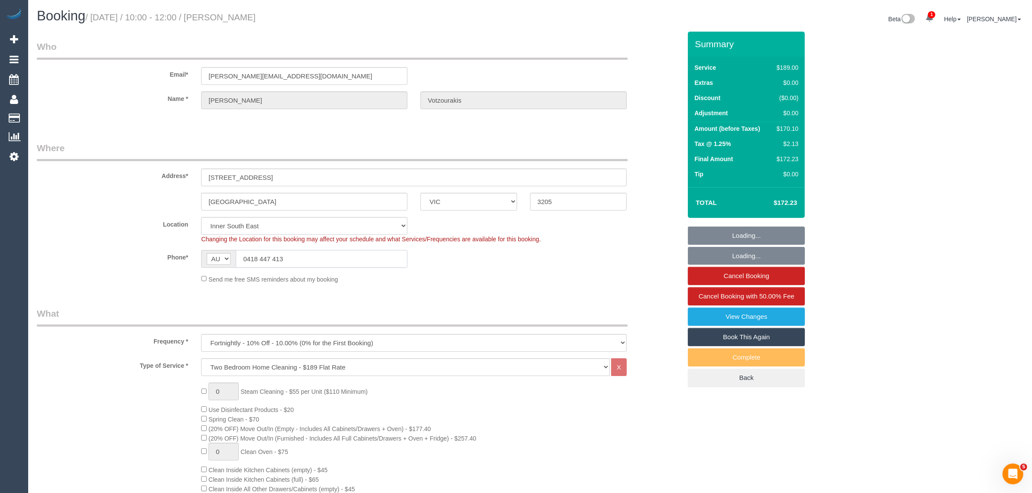
click at [308, 253] on input "0418 447 413" at bounding box center [322, 259] width 172 height 18
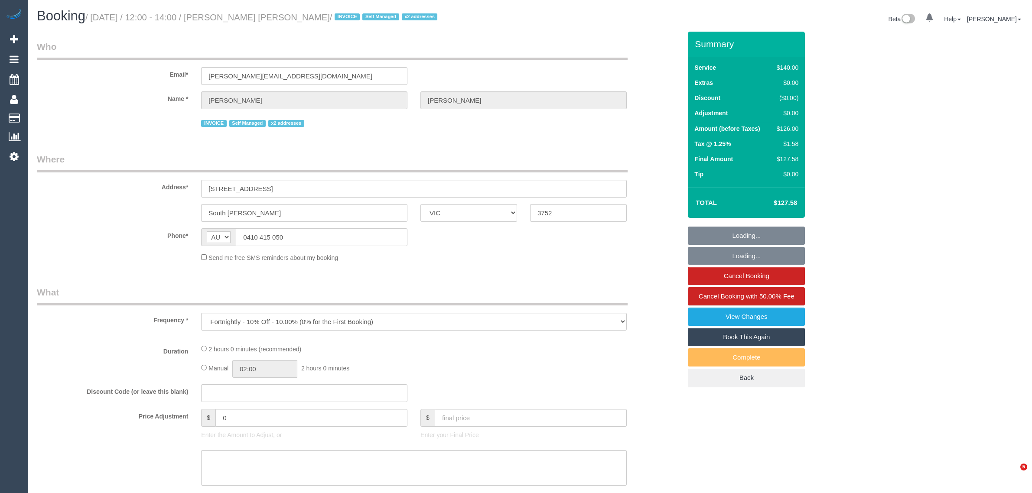
select select "VIC"
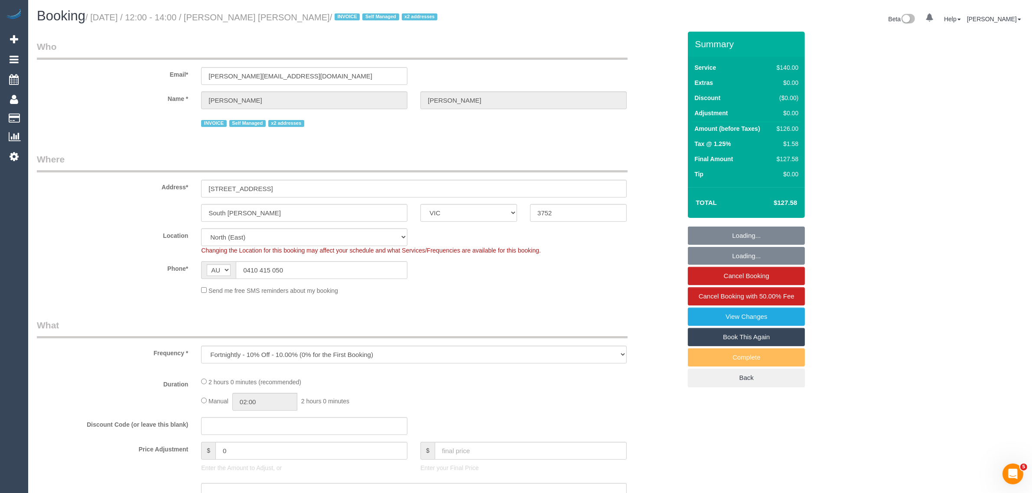
select select "number:27"
select select "number:14"
select select "number:19"
select select "number:36"
select select "number:33"
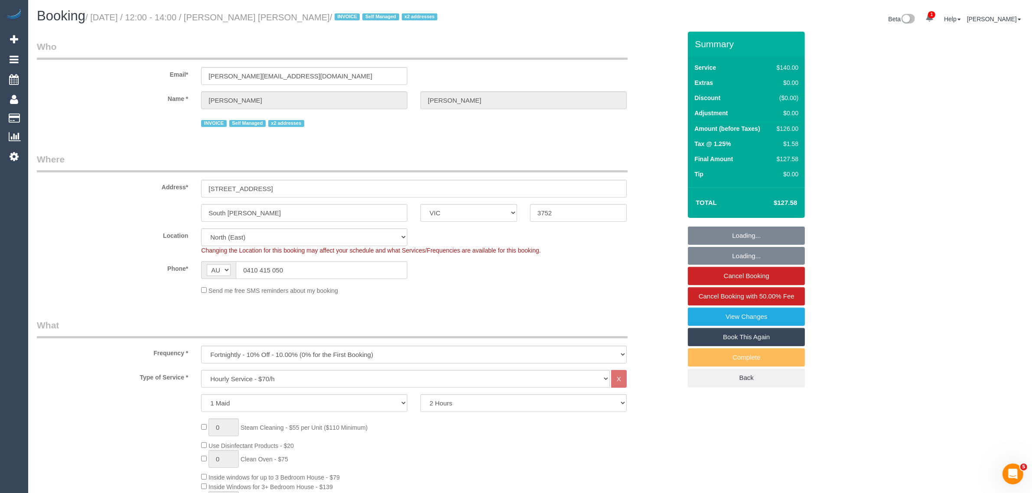
select select "object:1501"
click at [321, 211] on input "South [PERSON_NAME]" at bounding box center [304, 213] width 206 height 18
click at [321, 267] on input "0410 415 050" at bounding box center [322, 270] width 172 height 18
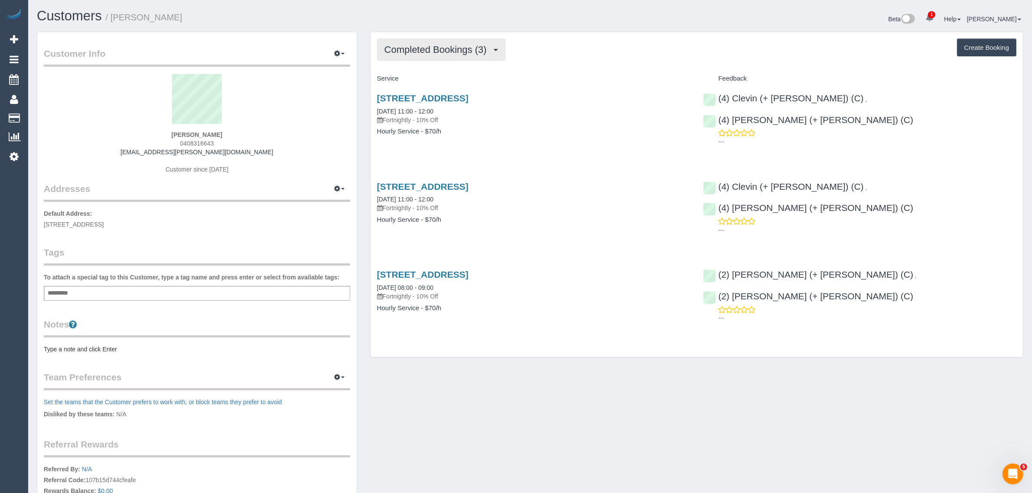
click at [449, 47] on span "Completed Bookings (3)" at bounding box center [437, 49] width 107 height 11
click at [425, 81] on link "Upcoming Bookings (11)" at bounding box center [422, 80] width 91 height 11
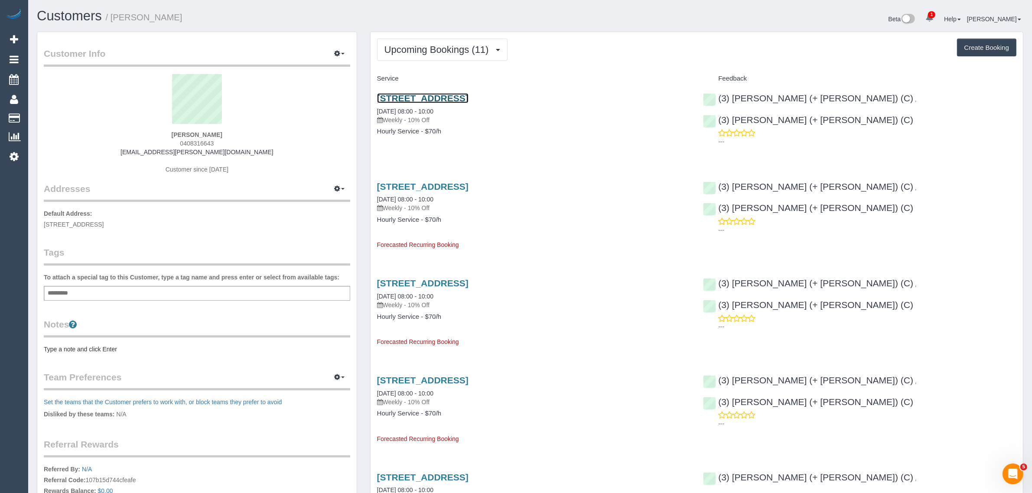
click at [403, 96] on link "[STREET_ADDRESS]" at bounding box center [422, 98] width 91 height 10
click at [412, 41] on button "Upcoming Bookings (11)" at bounding box center [442, 50] width 130 height 22
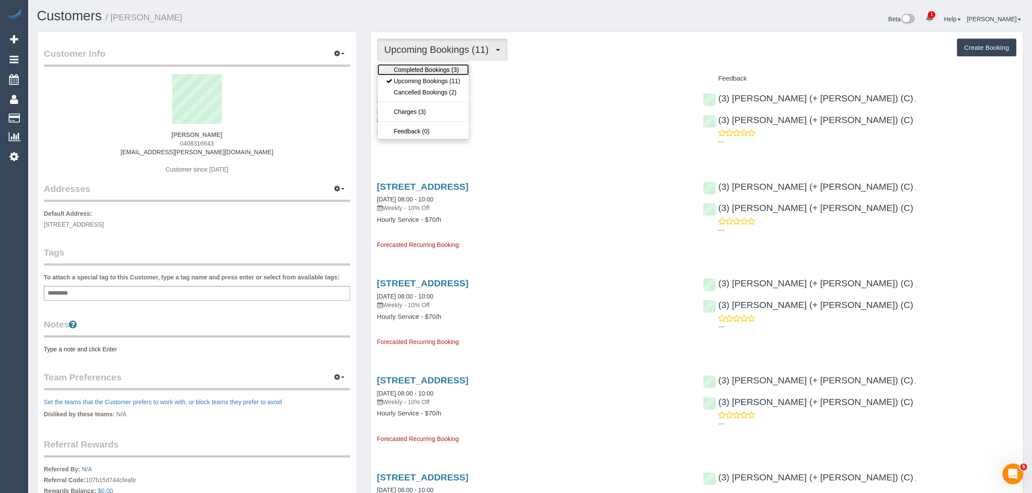
drag, startPoint x: 409, startPoint y: 66, endPoint x: 418, endPoint y: 64, distance: 9.7
click at [409, 66] on link "Completed Bookings (3)" at bounding box center [422, 69] width 91 height 11
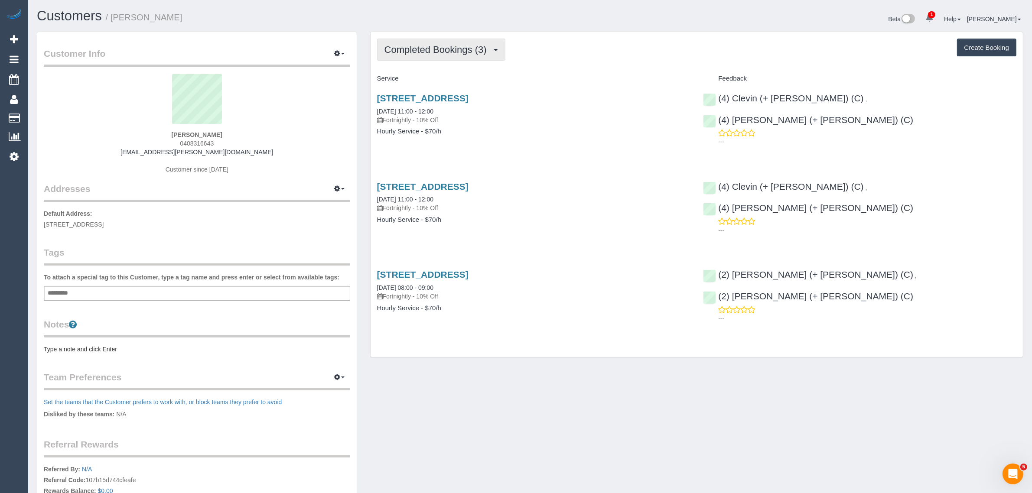
drag, startPoint x: 398, startPoint y: 45, endPoint x: 412, endPoint y: 53, distance: 16.5
click at [399, 45] on span "Completed Bookings (3)" at bounding box center [437, 49] width 107 height 11
click at [406, 75] on link "Upcoming Bookings (11)" at bounding box center [422, 80] width 91 height 11
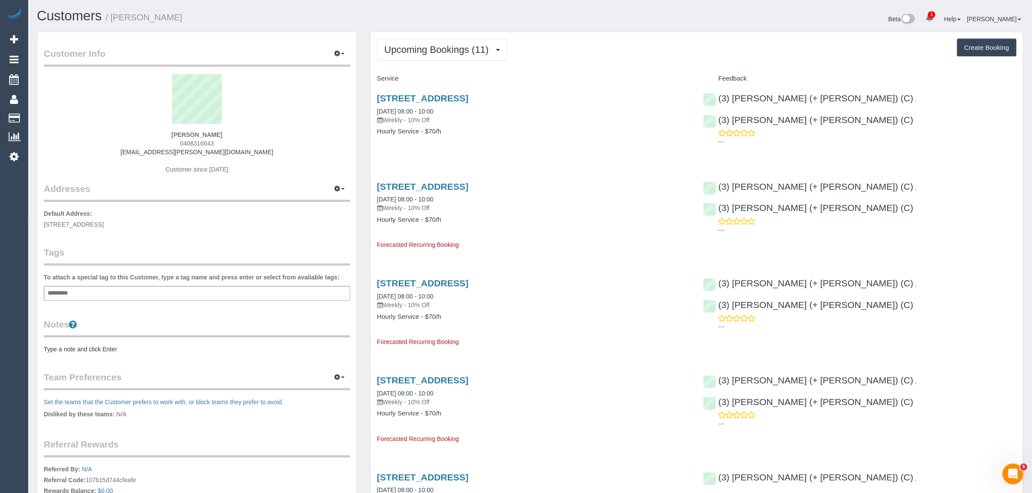
click at [200, 142] on span "0408316643" at bounding box center [197, 143] width 34 height 7
copy span "0408316643"
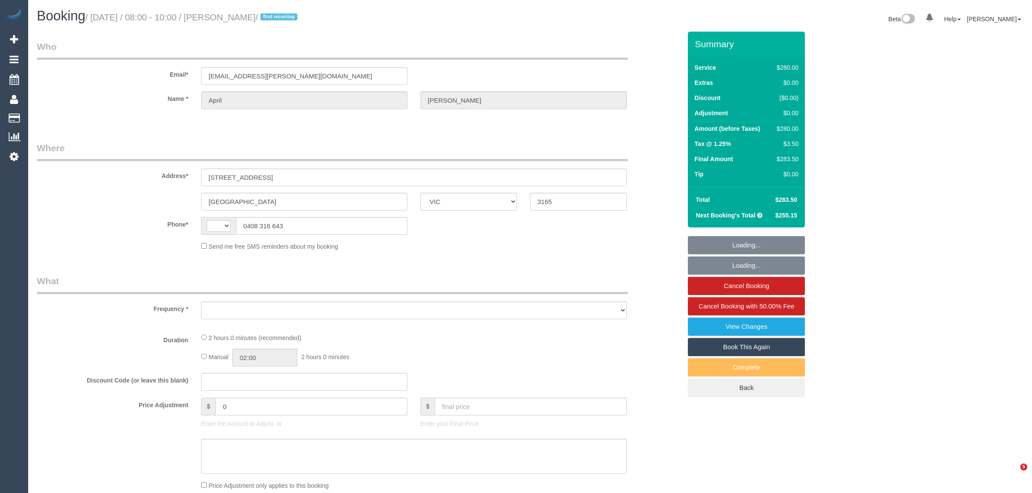
select select "VIC"
select select "string:AU"
select select "object:559"
select select "string:stripe-pm_1RnBFq2GScqysDRV4HVX624C"
select select "2"
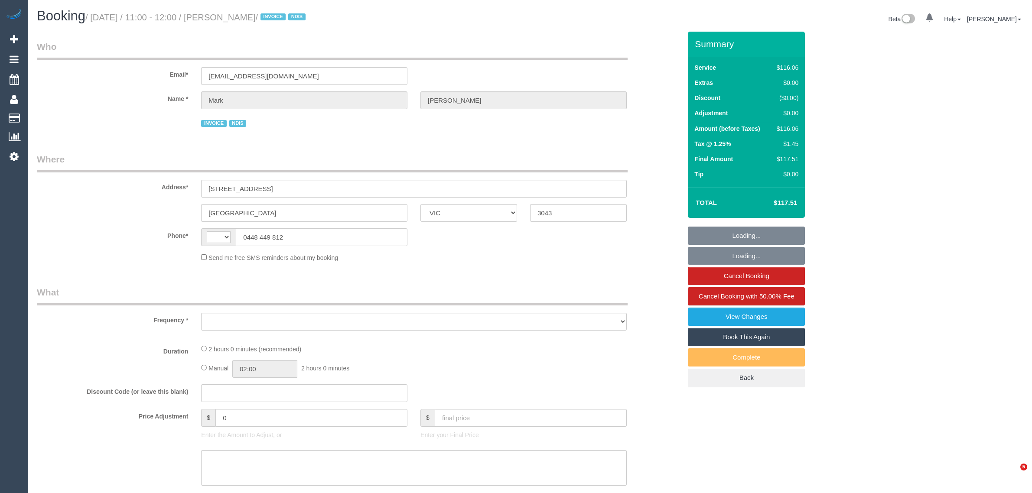
select select "VIC"
select select "object:282"
select select "string:AU"
select select "number:27"
select select "number:14"
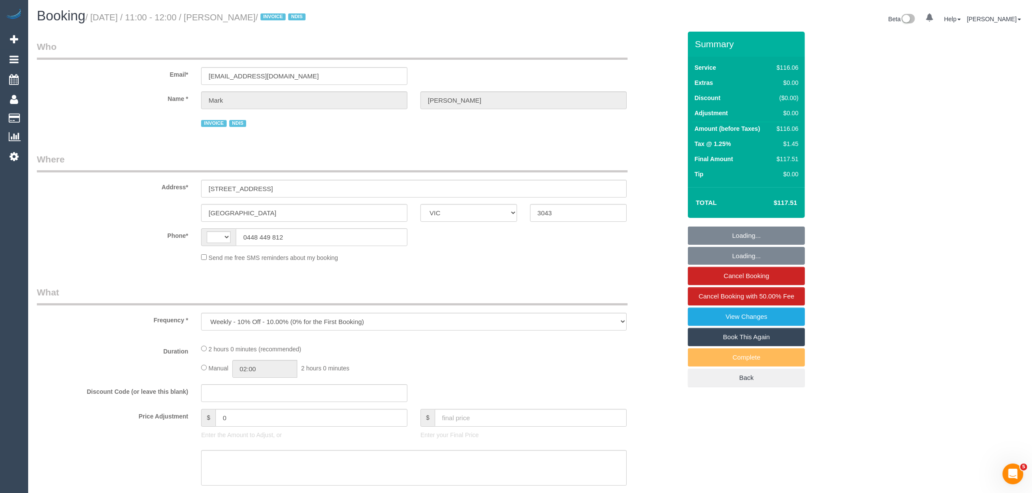
select select "number:19"
select select "number:36"
select select "number:34"
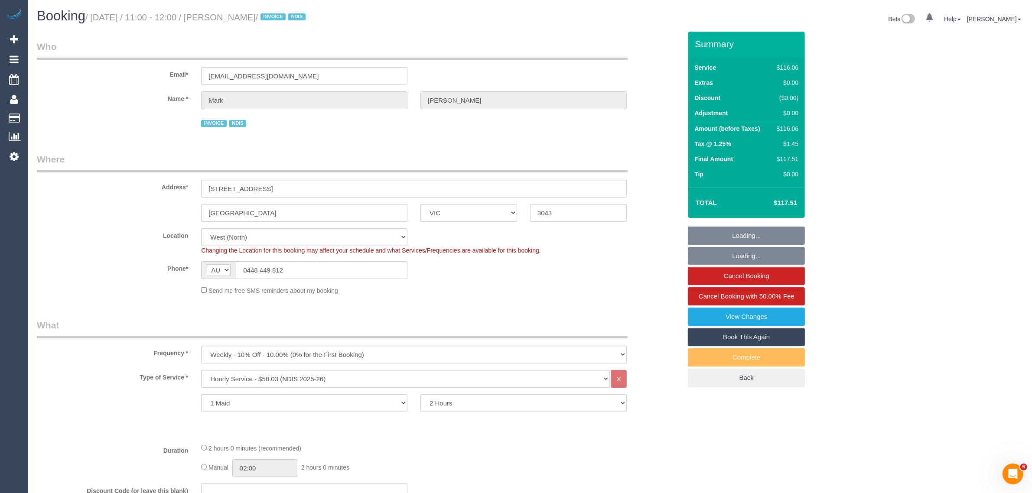
select select "object:1316"
click at [362, 262] on input "0448 449 812" at bounding box center [322, 270] width 172 height 18
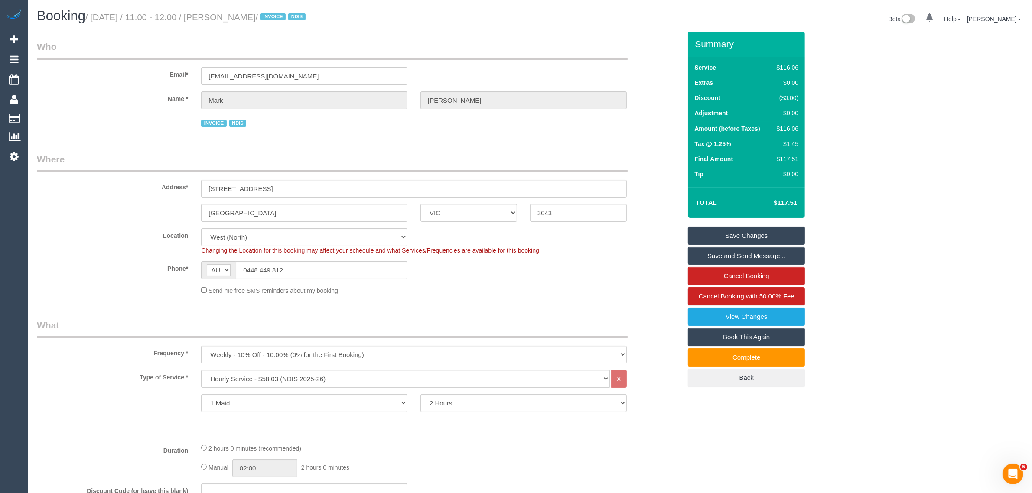
click at [423, 157] on legend "Where" at bounding box center [332, 162] width 590 height 19
click at [538, 267] on div "Phone* AF AL DZ AD AO AI AQ AG AR AM AW AU AT AZ BS BH BD BB BY BE BZ BJ BM BT …" at bounding box center [358, 270] width 657 height 18
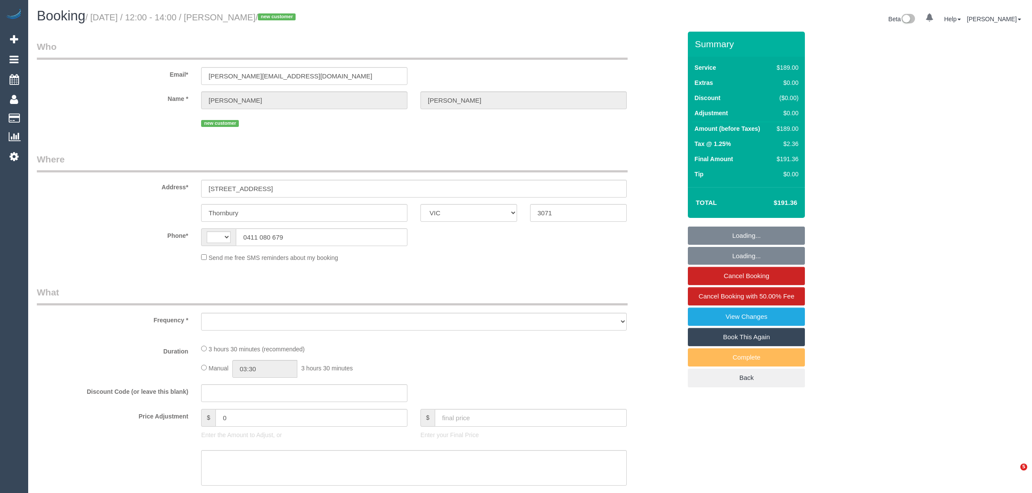
select select "VIC"
select select "string:stripe-pm_1SBV1l2GScqysDRVacq2OdOz"
select select "number:28"
select select "number:14"
select select "number:19"
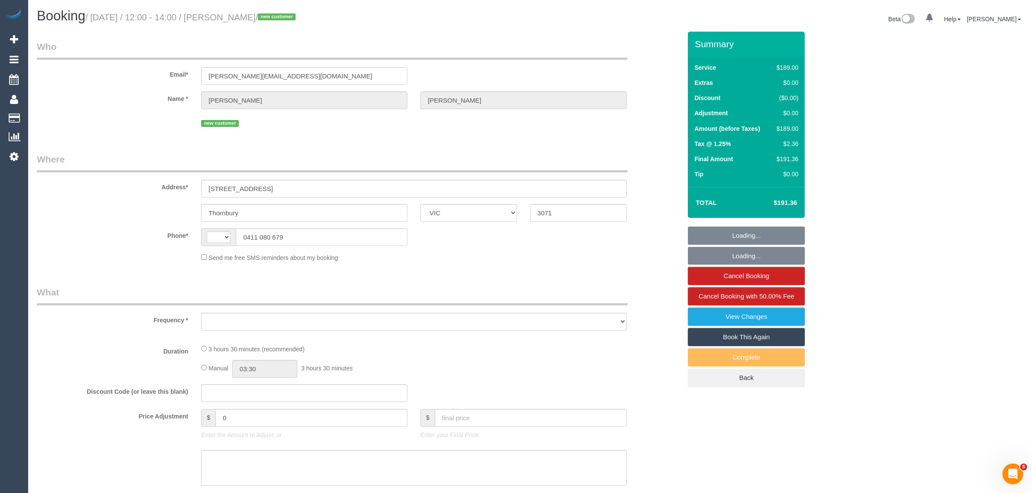
select select "number:22"
select select "number:12"
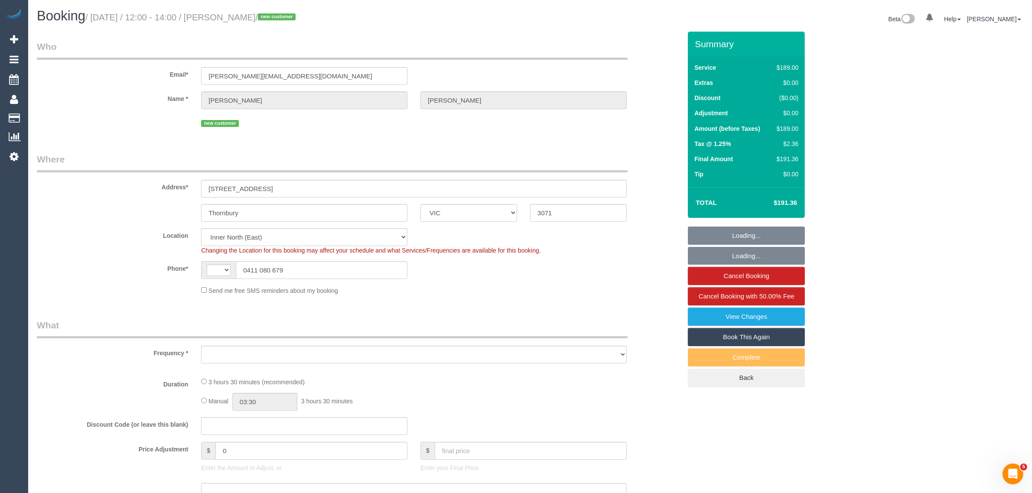
select select "string:AU"
select select "object:790"
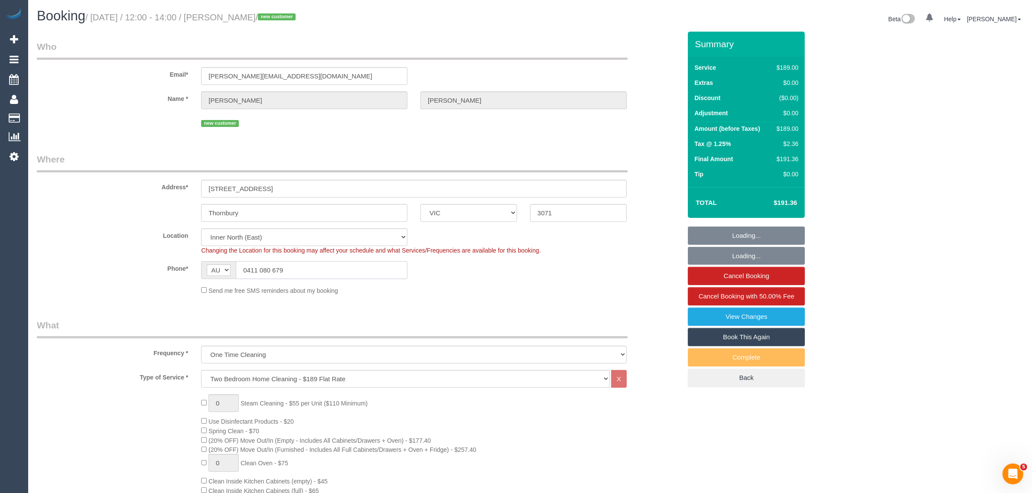
click at [338, 271] on input "0411 080 679" at bounding box center [322, 270] width 172 height 18
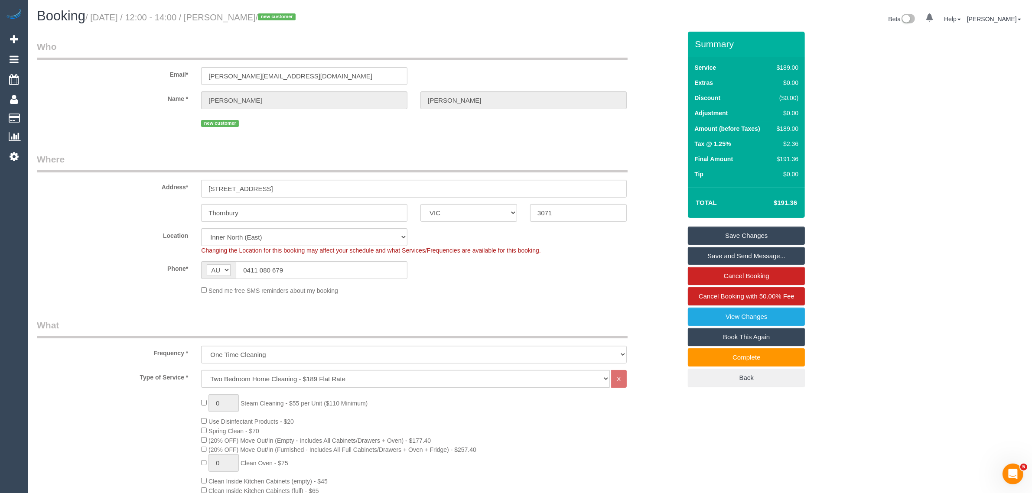
click at [499, 278] on div "Phone* AF AL DZ AD AO AI AQ AG AR AM AW AU AT AZ BS BH BD BB BY BE BZ BJ BM BT …" at bounding box center [358, 270] width 657 height 18
click at [361, 271] on input "0411 080 679" at bounding box center [322, 270] width 172 height 18
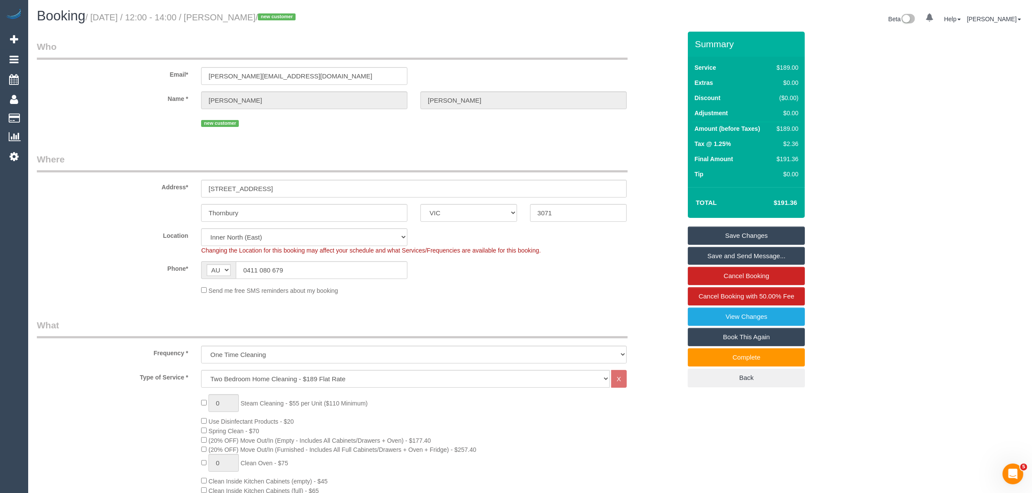
click at [506, 319] on legend "What" at bounding box center [332, 328] width 590 height 19
click at [564, 243] on div "Location Office City East (North) East (South) Inner East Inner North (East) In…" at bounding box center [358, 241] width 657 height 26
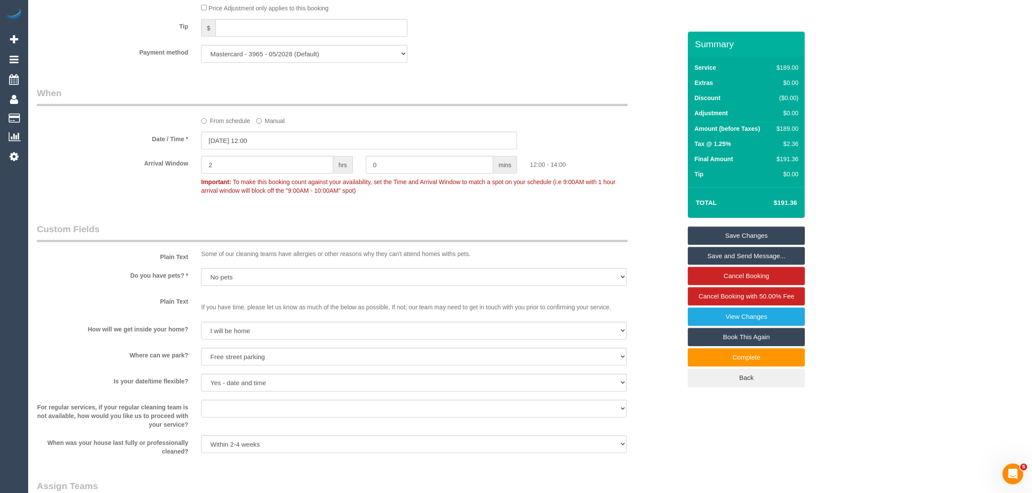
scroll to position [650, 0]
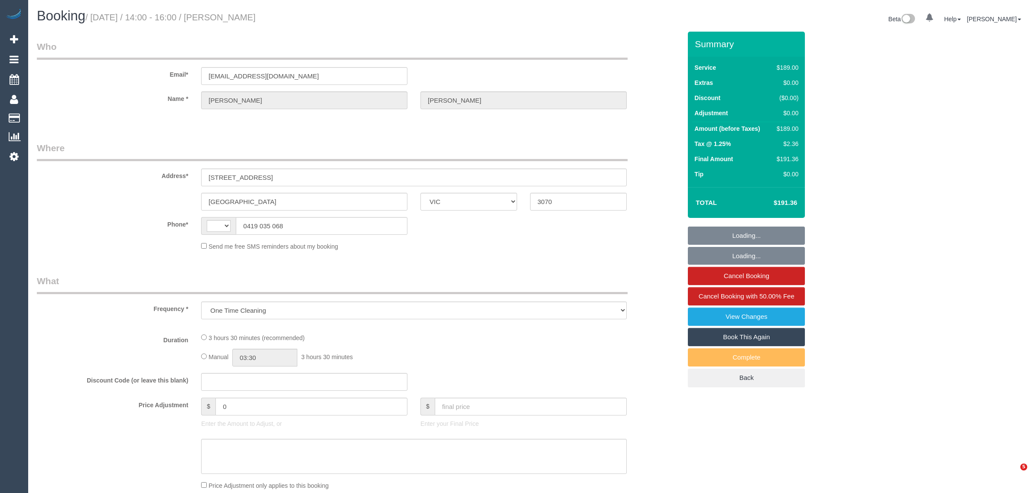
select select "VIC"
select select "string:stripe-pm_1ROu5U2GScqysDRV9AGVrFl8"
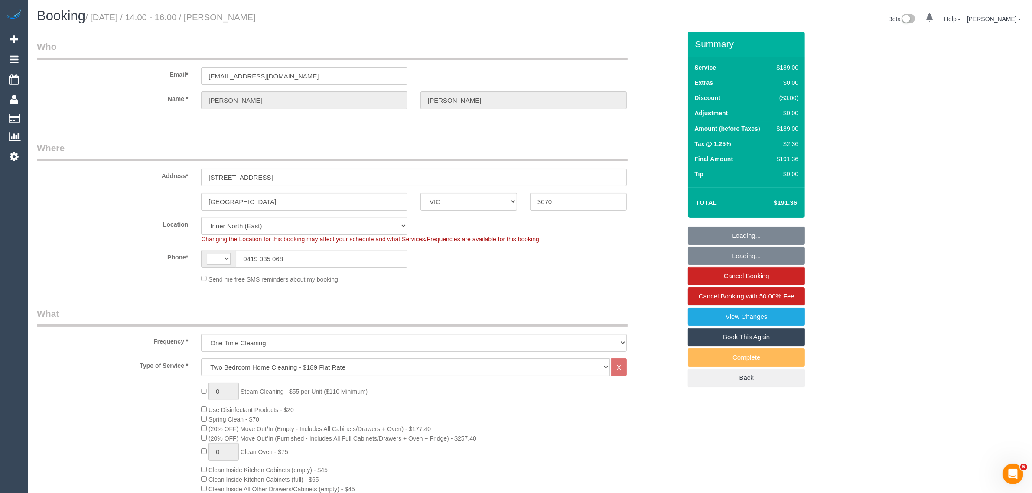
select select "object:388"
select select "string:AU"
click at [298, 254] on input "0419 035 068" at bounding box center [322, 259] width 172 height 18
select select "number:30"
select select "number:14"
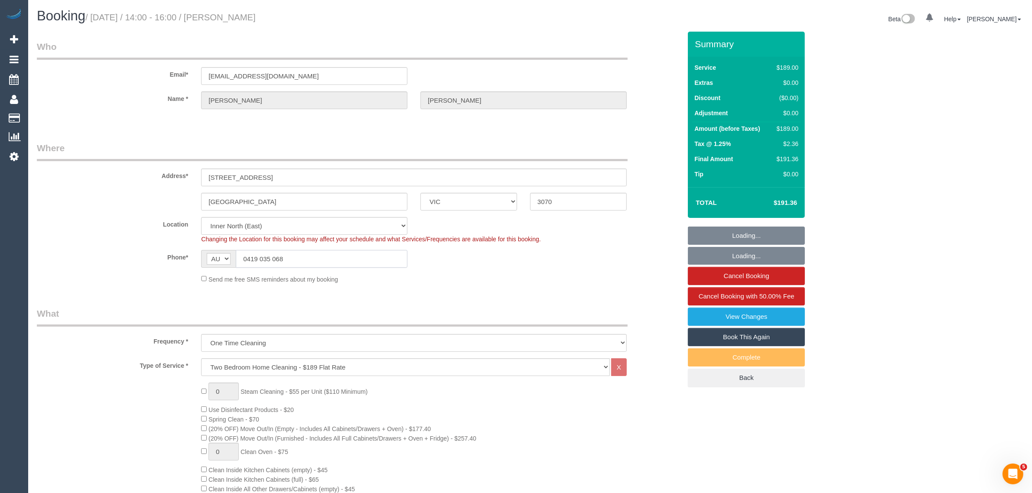
select select "number:18"
select select "number:24"
select select "number:12"
click at [306, 260] on input "0419 035 068" at bounding box center [322, 259] width 172 height 18
click at [305, 259] on input "0419 035 068" at bounding box center [322, 259] width 172 height 18
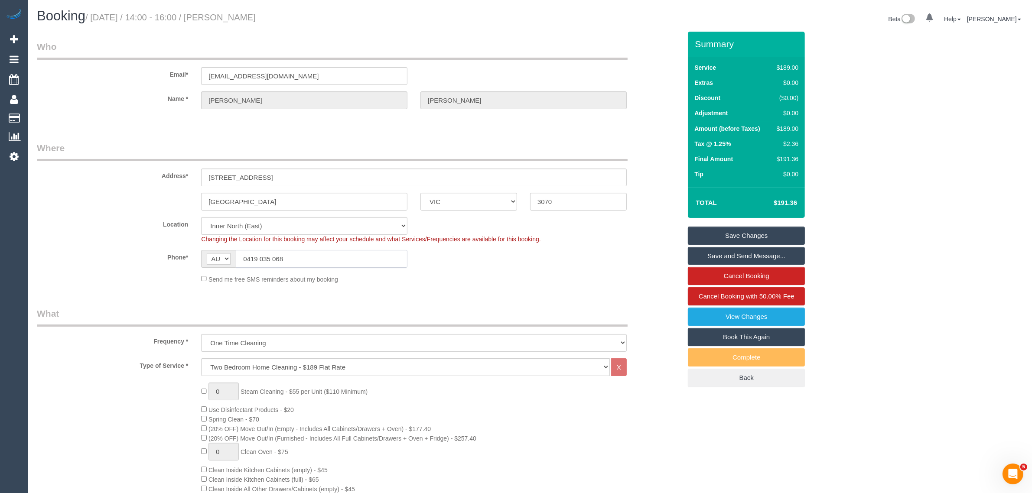
click at [305, 259] on input "0419 035 068" at bounding box center [322, 259] width 172 height 18
click at [304, 259] on input "0419 035 068" at bounding box center [322, 259] width 172 height 18
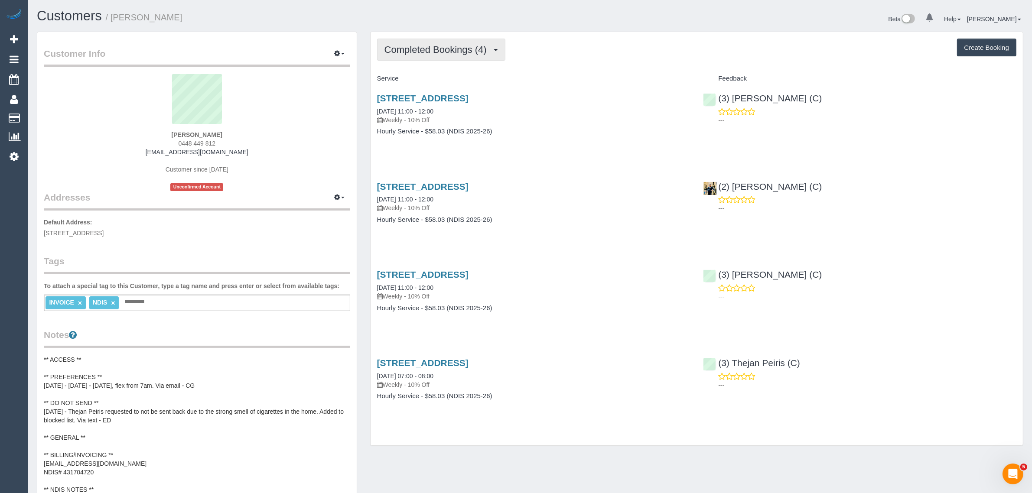
click at [451, 51] on span "Completed Bookings (4)" at bounding box center [437, 49] width 107 height 11
click at [441, 75] on link "Upcoming Bookings (14)" at bounding box center [422, 80] width 91 height 11
click at [450, 49] on span "Completed Bookings (4)" at bounding box center [437, 49] width 107 height 11
click at [427, 79] on link "Upcoming Bookings (14)" at bounding box center [422, 80] width 91 height 11
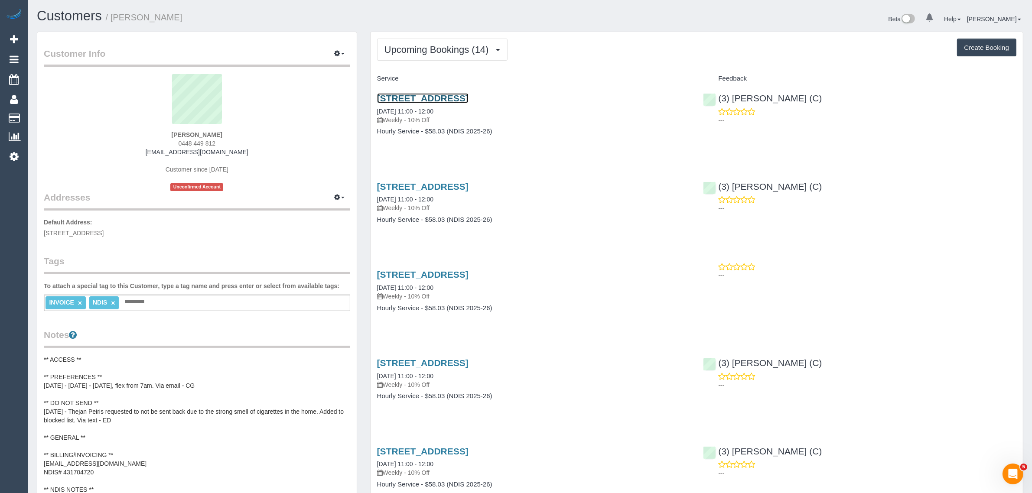
click at [464, 98] on link "[STREET_ADDRESS]" at bounding box center [422, 98] width 91 height 10
click at [489, 44] on span "Upcoming Bookings (14)" at bounding box center [438, 49] width 109 height 11
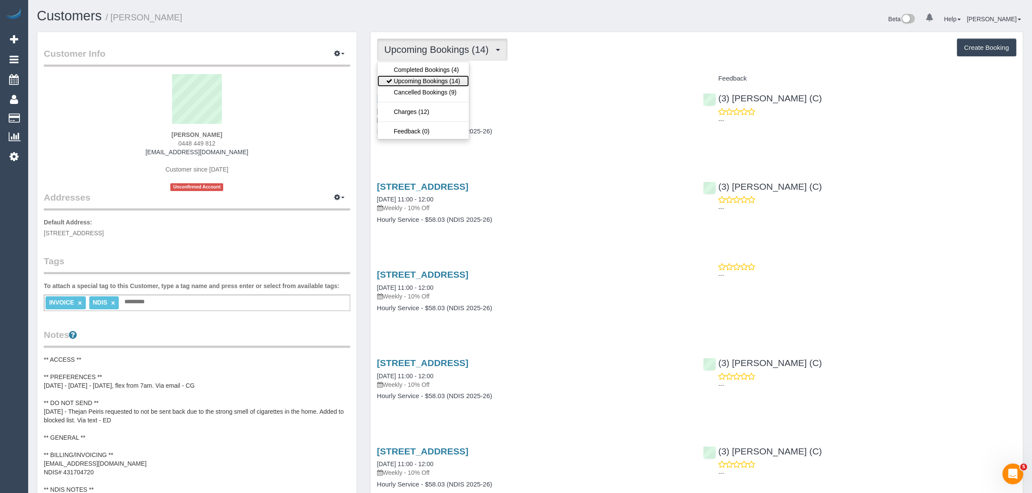
click at [431, 83] on link "Upcoming Bookings (14)" at bounding box center [422, 80] width 91 height 11
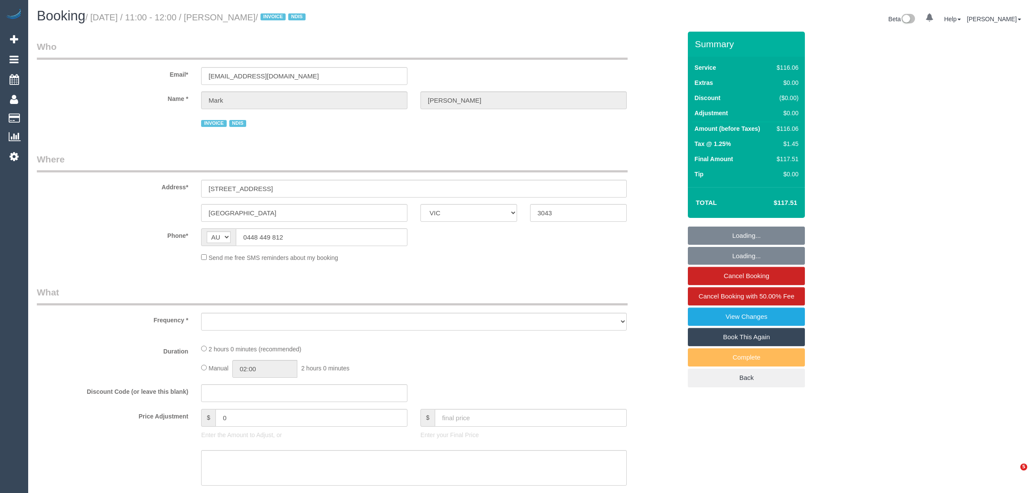
select select "VIC"
select select "object:675"
select select "number:27"
select select "number:14"
select select "number:19"
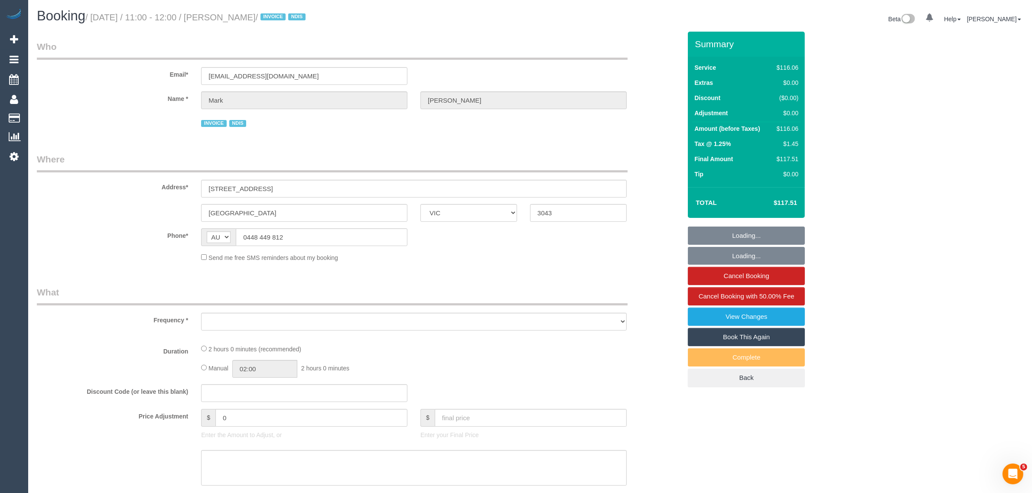
select select "number:36"
select select "number:34"
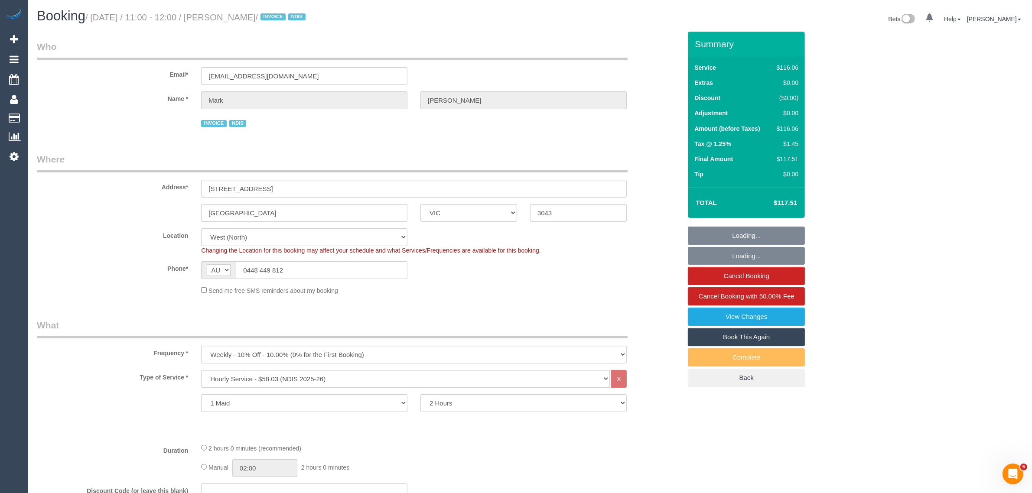
select select "object:758"
click at [328, 270] on input "0448 449 812" at bounding box center [322, 270] width 172 height 18
click at [331, 267] on input "0448 449 812" at bounding box center [322, 270] width 172 height 18
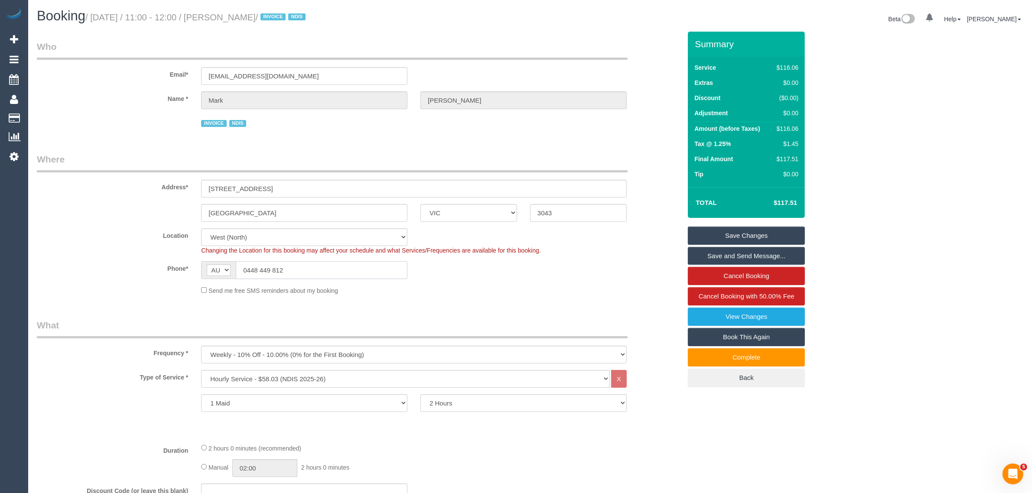
click at [332, 267] on input "0448 449 812" at bounding box center [322, 270] width 172 height 18
click at [606, 282] on sui-booking-location "Location [GEOGRAPHIC_DATA] (North) East (South) [GEOGRAPHIC_DATA] (East) [GEOGR…" at bounding box center [359, 261] width 644 height 67
click at [338, 209] on input "Gladstone Park" at bounding box center [304, 213] width 206 height 18
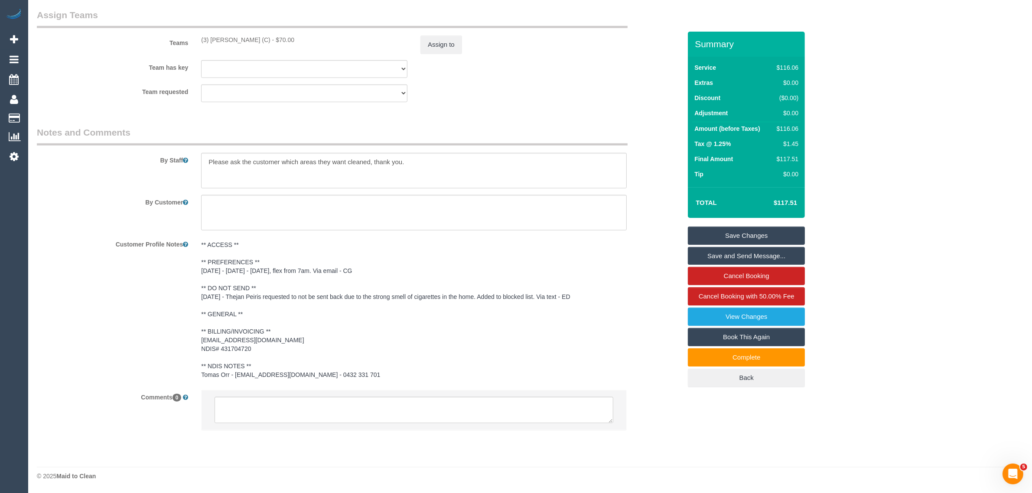
scroll to position [1075, 0]
click at [703, 299] on span "Cancel Booking with 50.00% Fee" at bounding box center [746, 295] width 96 height 7
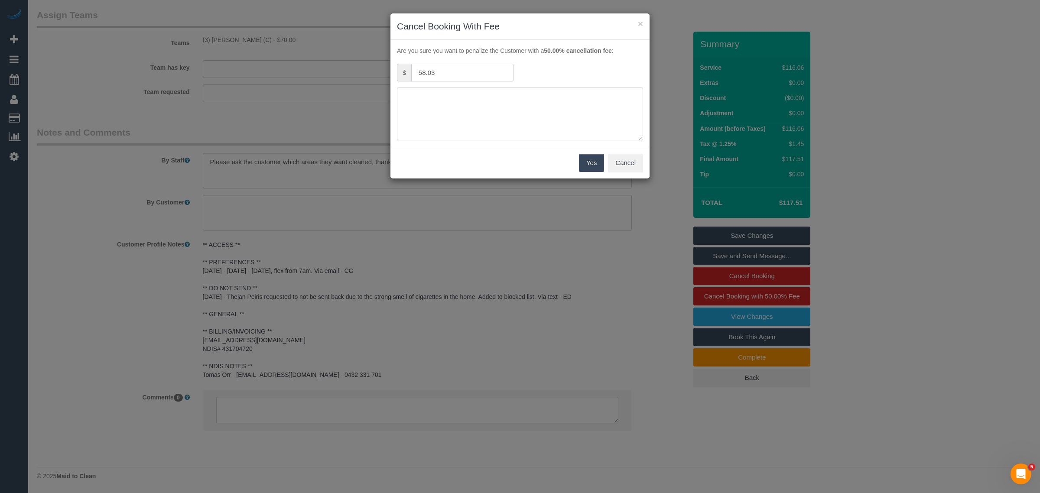
click at [482, 70] on input "58.03" at bounding box center [462, 73] width 102 height 18
click at [474, 110] on textarea at bounding box center [520, 114] width 246 height 53
type textarea "c"
type textarea "no access via txt and call - AA"
click at [588, 165] on button "Yes" at bounding box center [591, 163] width 25 height 18
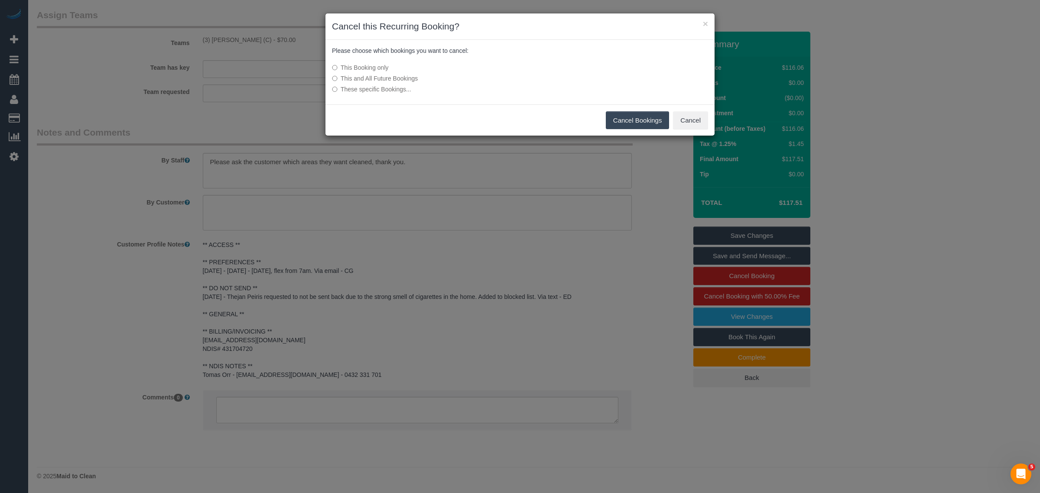
click at [625, 124] on button "Cancel Bookings" at bounding box center [638, 120] width 64 height 18
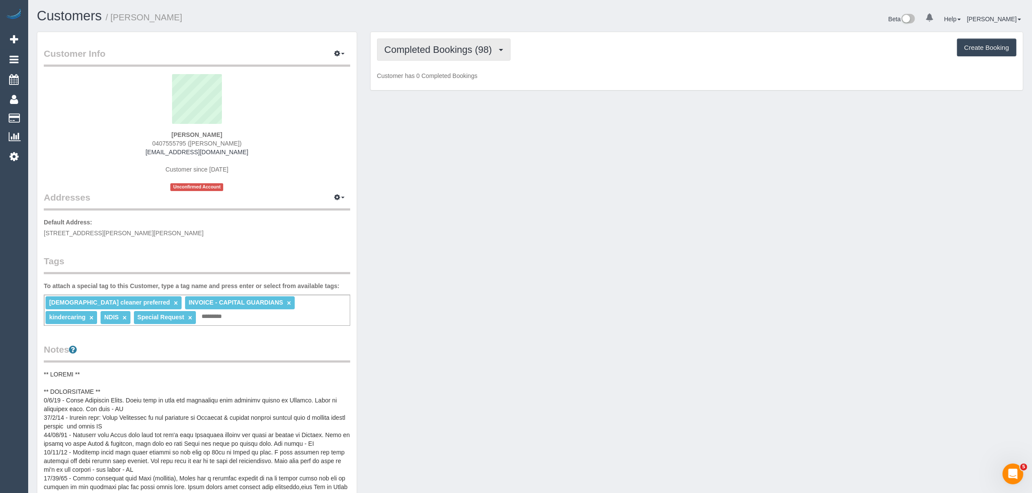
click at [412, 53] on span "Completed Bookings (98)" at bounding box center [440, 49] width 112 height 11
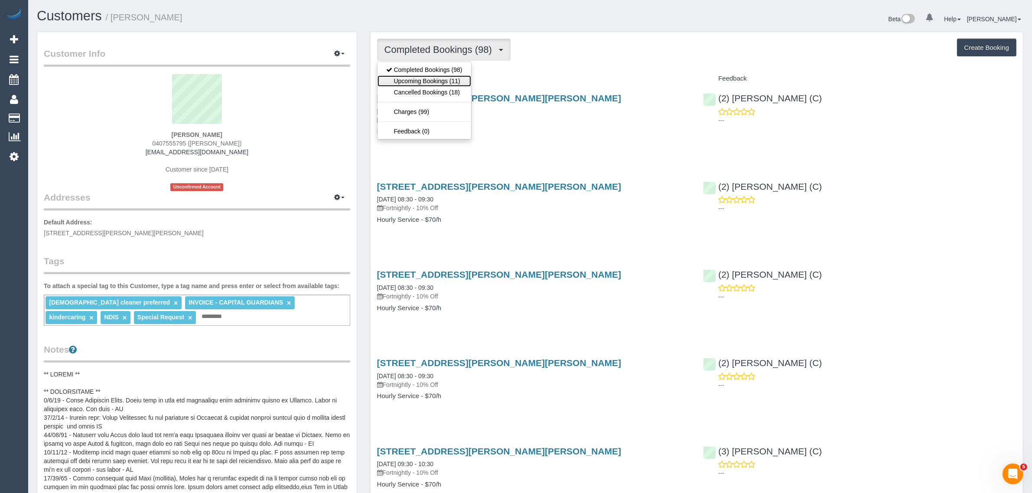
click at [415, 75] on link "Upcoming Bookings (11)" at bounding box center [424, 80] width 94 height 11
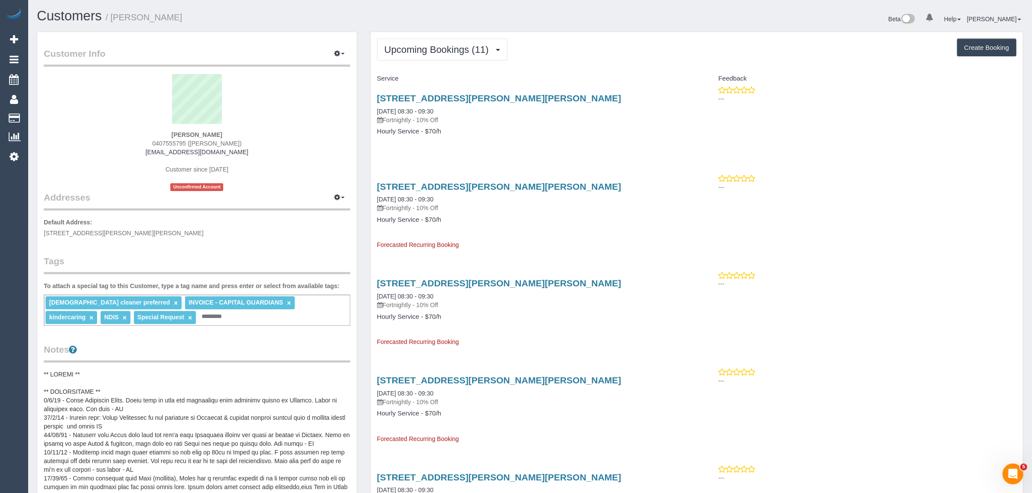
drag, startPoint x: 457, startPoint y: 110, endPoint x: 370, endPoint y: 110, distance: 87.9
click at [370, 110] on div "[STREET_ADDRESS][PERSON_NAME][PERSON_NAME] [DATE] 08:30 - 09:30 Fortnightly - 1…" at bounding box center [533, 119] width 326 height 67
copy link "[DATE] 08:30 - 09:30"
click at [412, 103] on div "[STREET_ADDRESS][PERSON_NAME][PERSON_NAME] [DATE] 08:30 - 09:30 Fortnightly - 1…" at bounding box center [533, 108] width 313 height 31
click at [407, 110] on link "[DATE] 08:30 - 09:30" at bounding box center [405, 111] width 56 height 7
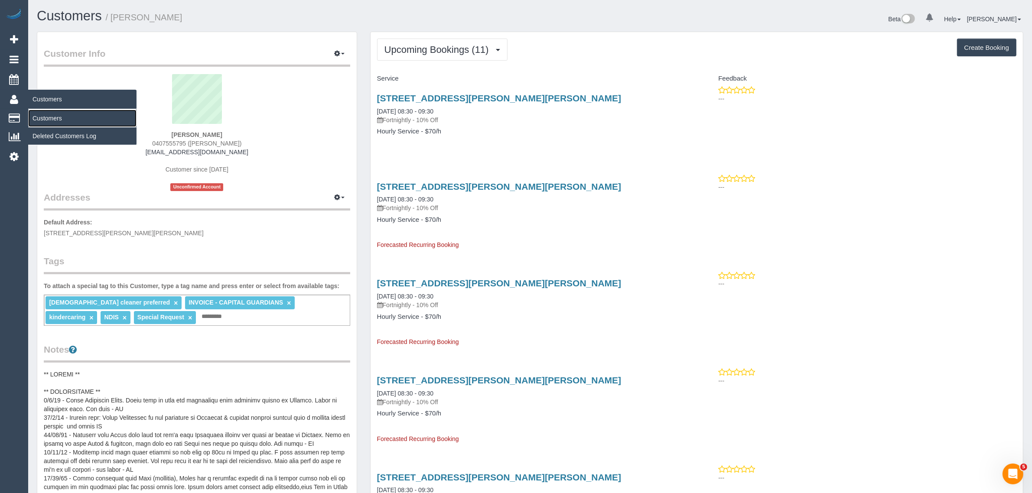
drag, startPoint x: 44, startPoint y: 117, endPoint x: 56, endPoint y: 107, distance: 16.0
click at [44, 117] on link "Customers" at bounding box center [82, 118] width 108 height 17
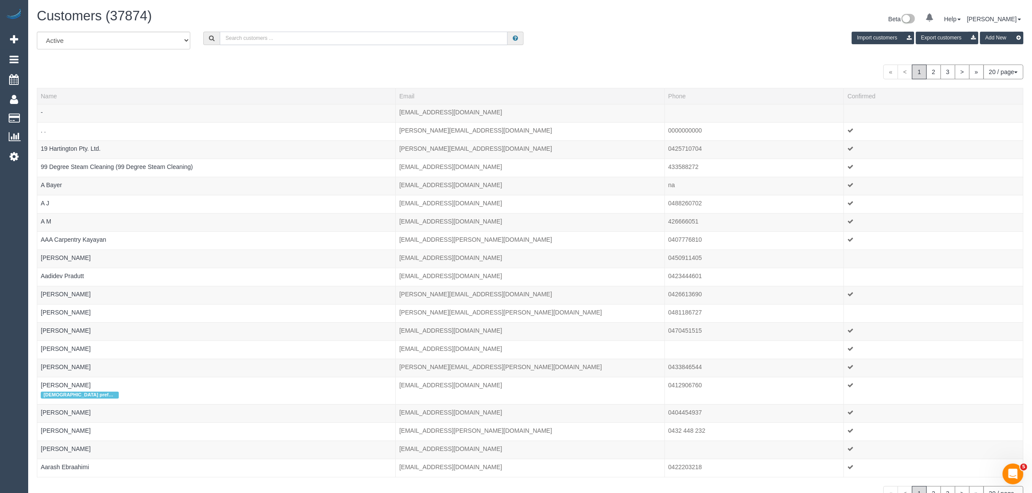
click at [236, 33] on input "text" at bounding box center [364, 38] width 288 height 13
click at [256, 42] on input "text" at bounding box center [364, 38] width 288 height 13
paste input "+61439308615 Aircall new contact"
drag, startPoint x: 261, startPoint y: 33, endPoint x: 559, endPoint y: 88, distance: 303.1
click at [464, 53] on div "All Active Archived +61439308615 Aircall new contact Import customers Export cu…" at bounding box center [529, 44] width 999 height 24
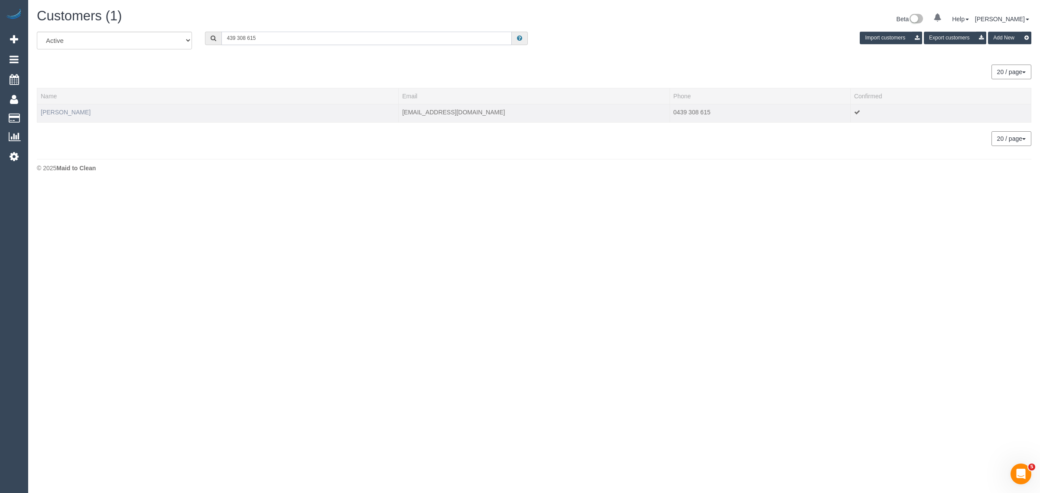
type input "439 308 615"
click at [69, 113] on link "Noah O'Connor" at bounding box center [66, 112] width 50 height 7
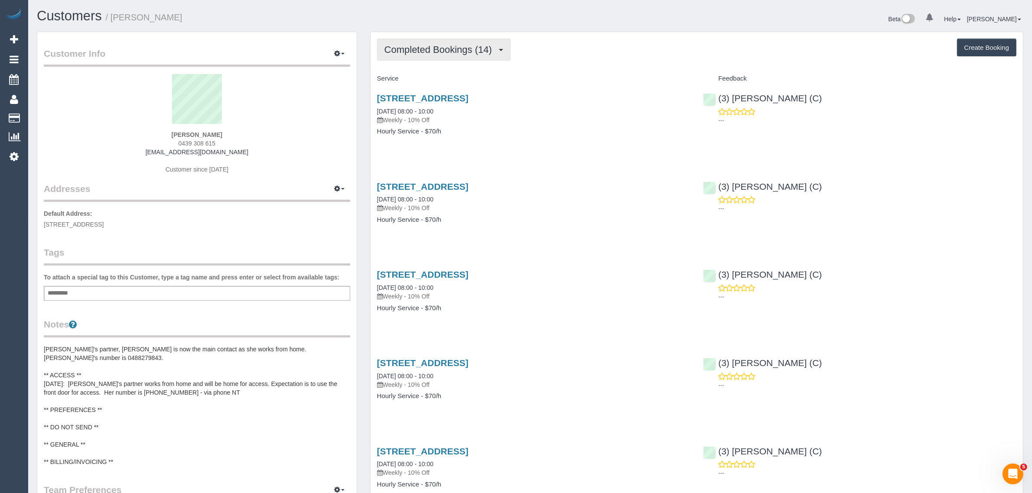
click at [417, 40] on button "Completed Bookings (14)" at bounding box center [443, 50] width 133 height 22
click at [402, 79] on link "Upcoming Bookings (11)" at bounding box center [424, 80] width 94 height 11
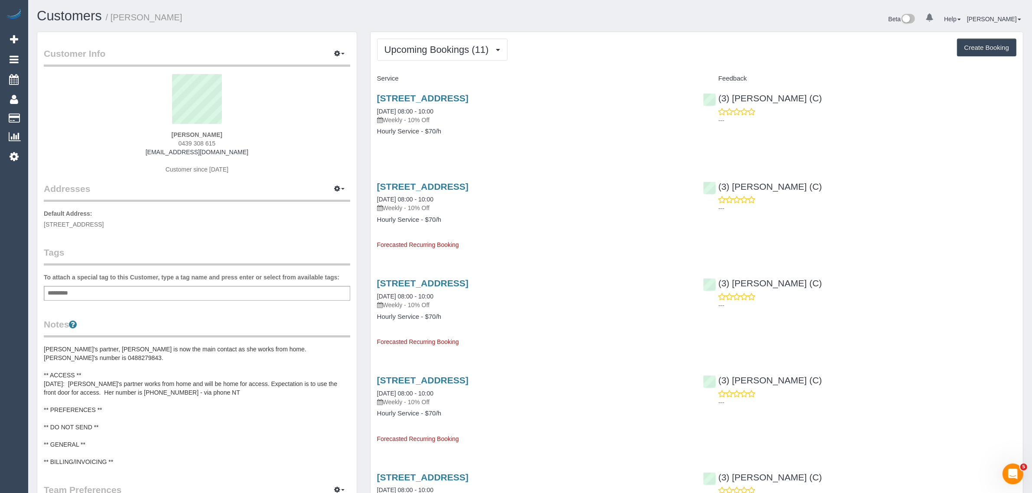
drag, startPoint x: 427, startPoint y: 109, endPoint x: 373, endPoint y: 110, distance: 53.3
click at [373, 110] on div "20 Argenta Parkway, Tarneit, Melbourne, VIC 3028 01/10/2025 08:00 - 10:00 Weekl…" at bounding box center [533, 119] width 326 height 67
copy link "01/10/2025 08:00 - 10:00"
click at [469, 120] on p "Weekly - 10% Off" at bounding box center [533, 120] width 313 height 9
drag, startPoint x: 228, startPoint y: 141, endPoint x: 169, endPoint y: 133, distance: 59.1
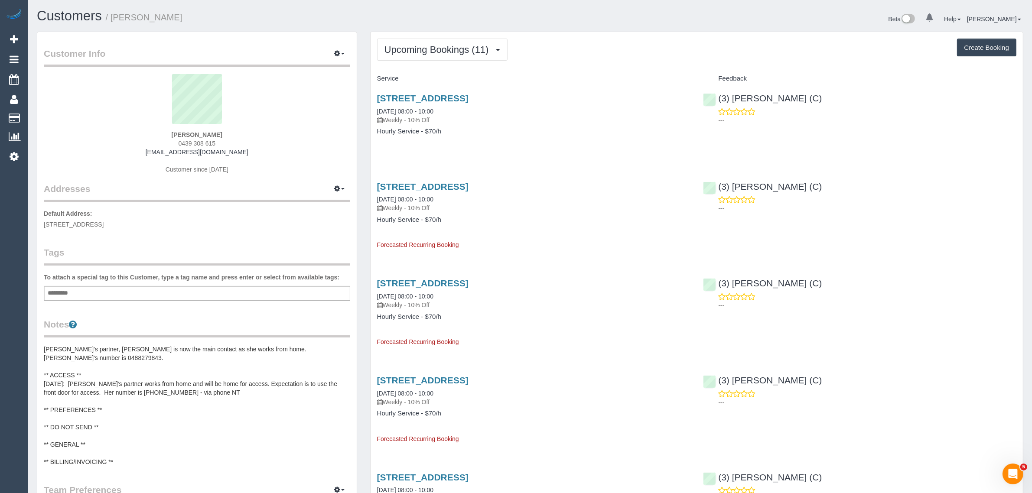
click at [169, 133] on div "Noah O'Connor 0439 308 615 m.f.oconnor1997@gmail.com Customer since 2025" at bounding box center [197, 128] width 306 height 108
copy div "Noah O'Connor 0439 308 615"
drag, startPoint x: 445, startPoint y: 108, endPoint x: 373, endPoint y: 107, distance: 72.4
click at [373, 107] on div "20 Argenta Parkway, Tarneit, Melbourne, VIC 3028 01/10/2025 08:00 - 10:00 Weekl…" at bounding box center [533, 119] width 326 height 67
copy link "01/10/2025 08:00 - 10:00"
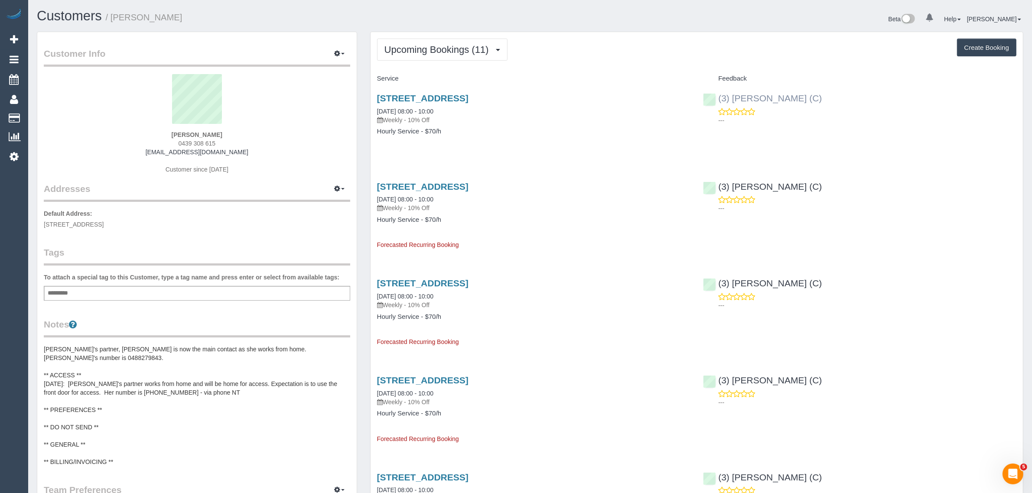
drag, startPoint x: 808, startPoint y: 93, endPoint x: 716, endPoint y: 101, distance: 92.2
click at [716, 101] on div "(3) Vishal Kumar (C) ---" at bounding box center [859, 107] width 326 height 42
copy link "(3) Vishal Kumar (C)"
click at [113, 219] on p "Default Address: 20 Argenta Parkway, Tarneit, Melbourne, VIC 3028" at bounding box center [197, 218] width 306 height 19
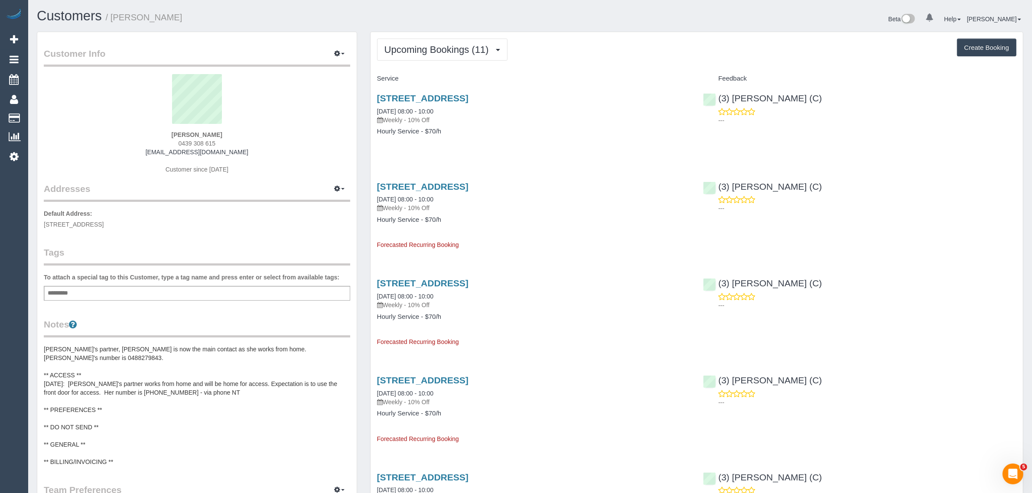
click at [104, 224] on span "20 Argenta Parkway, Tarneit, Melbourne, VIC 3028" at bounding box center [74, 224] width 60 height 7
copy span "Tarneit"
click at [41, 113] on link "Customers" at bounding box center [82, 118] width 108 height 17
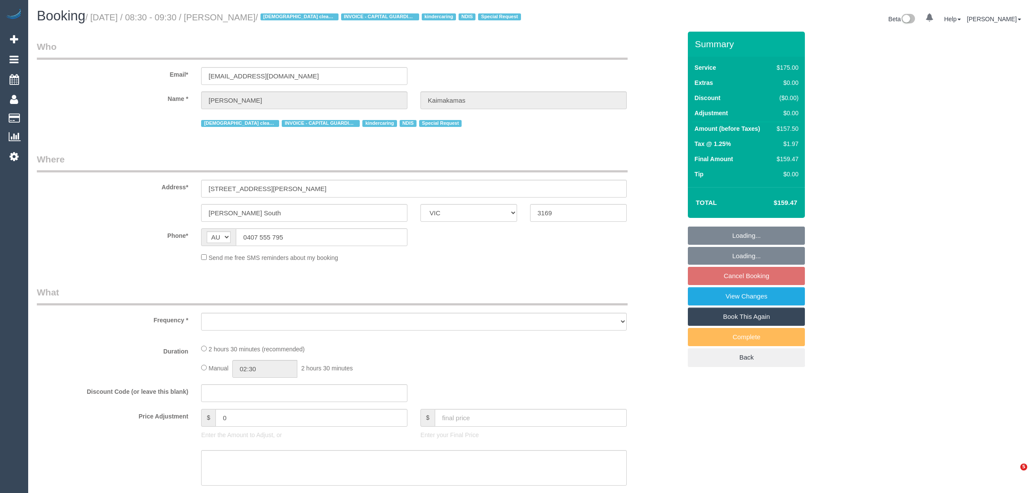
select select "VIC"
select select "150"
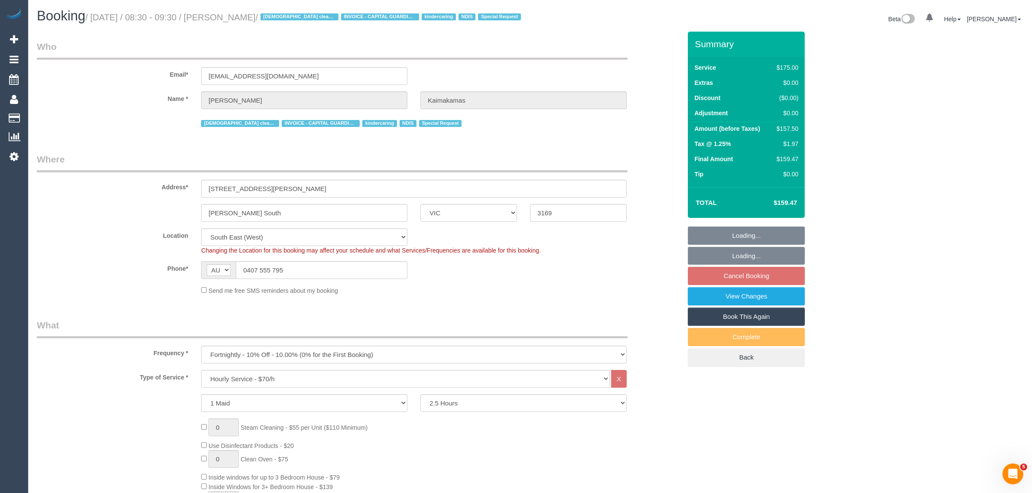
select select "object:723"
select select "number:27"
select select "number:14"
select select "number:19"
select select "number:22"
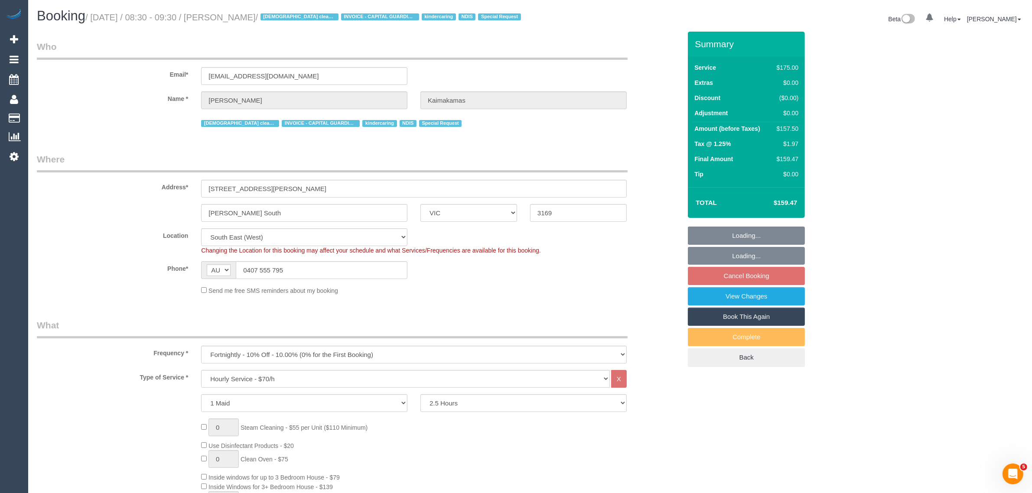
select select "number:12"
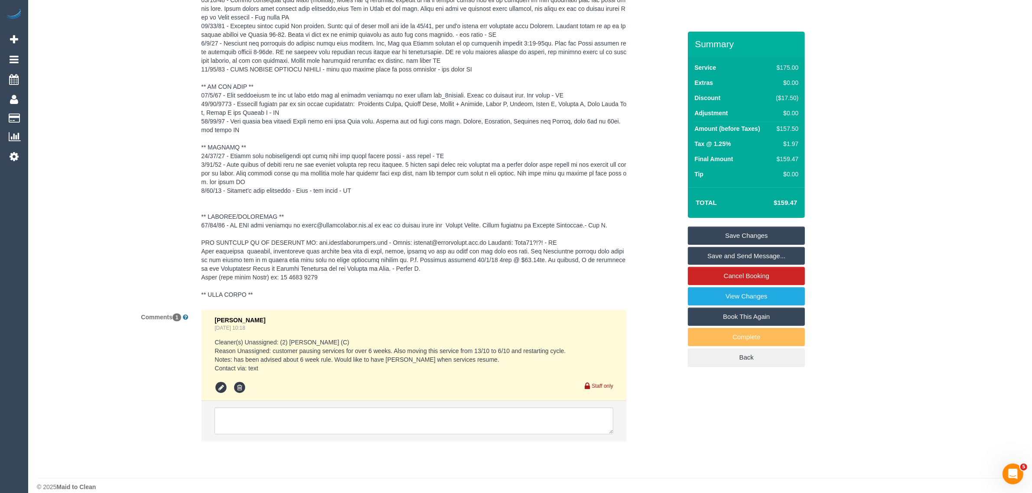
scroll to position [1660, 0]
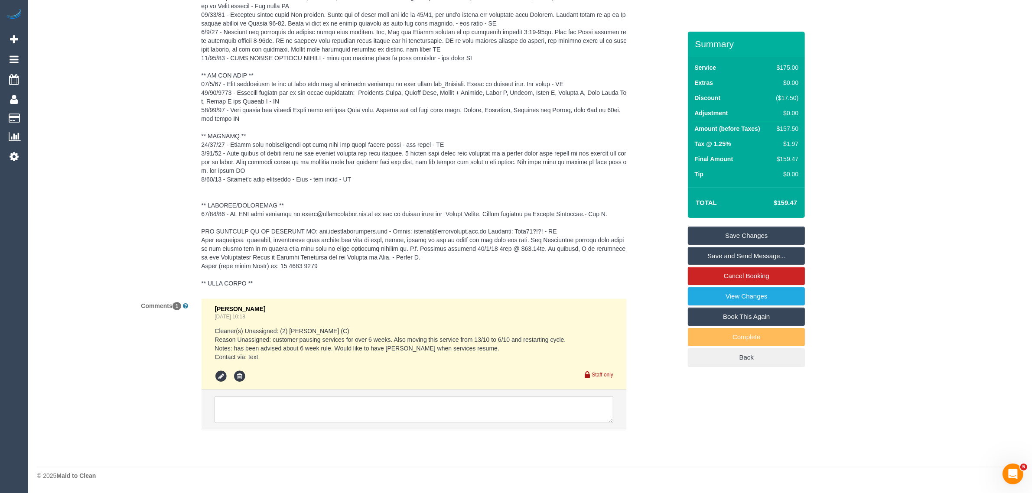
click at [414, 393] on li at bounding box center [413, 410] width 425 height 40
click at [412, 396] on li at bounding box center [413, 410] width 425 height 40
click at [406, 406] on textarea at bounding box center [413, 409] width 399 height 27
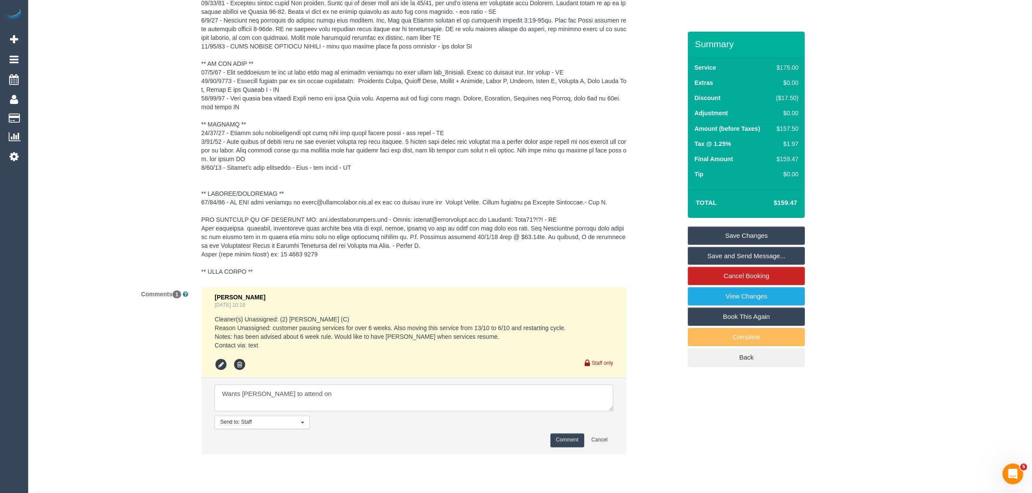
paste textarea "[DATE] morning as of [DATE]"
type textarea "Wants [PERSON_NAME] to attend [DATE] morning as of [DATE] - via txt"
click at [551, 447] on button "Comment" at bounding box center [567, 440] width 34 height 13
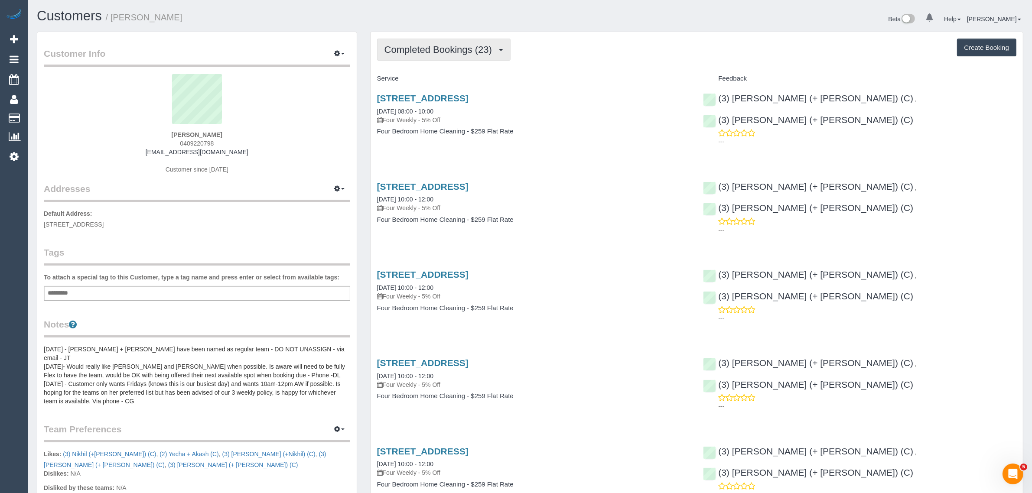
click at [469, 51] on span "Completed Bookings (23)" at bounding box center [440, 49] width 112 height 11
click at [451, 78] on link "Upcoming Bookings (12)" at bounding box center [424, 80] width 94 height 11
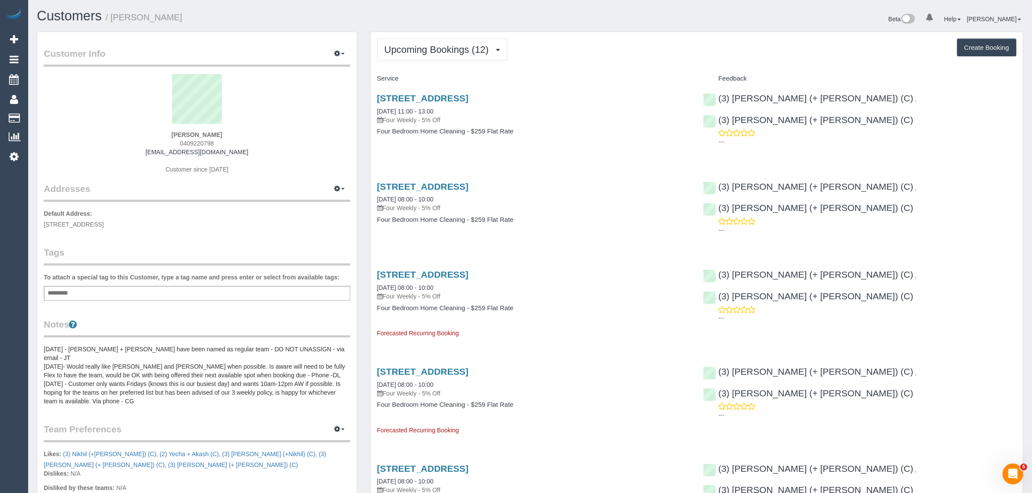
drag, startPoint x: 451, startPoint y: 110, endPoint x: 371, endPoint y: 109, distance: 79.7
click at [371, 109] on div "18 The Grange, Malvern East, VIC 3145 01/10/2025 11:00 - 13:00 Four Weekly - 5%…" at bounding box center [533, 119] width 326 height 67
copy link "01/10/2025 11:00 - 13:00"
click at [426, 185] on link "18 The Grange, Malvern East, VIC 3145" at bounding box center [422, 187] width 91 height 10
click at [443, 95] on link "18 The Grange, Malvern East, VIC 3145" at bounding box center [422, 98] width 91 height 10
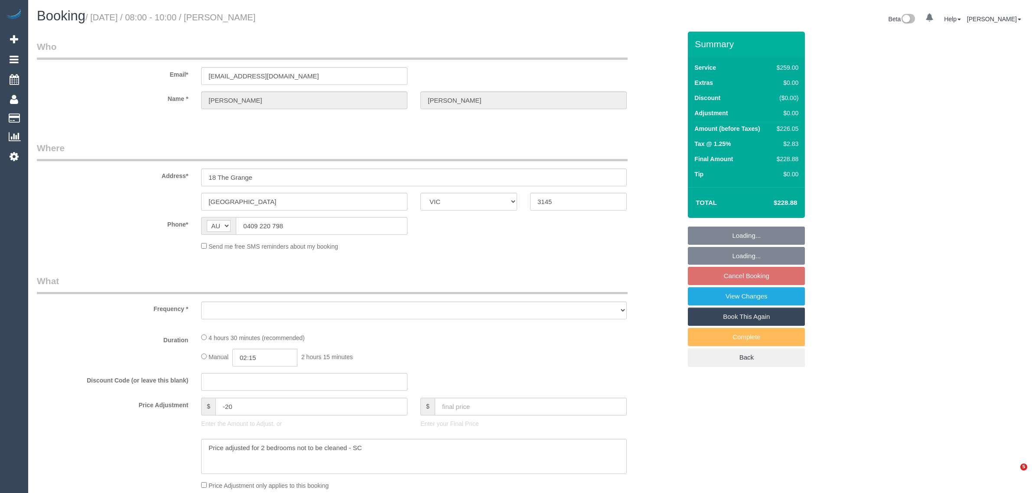
select select "VIC"
select select "string:stripe-pm_1NOuci2GScqysDRV5RU17w4v"
select select "number:27"
select select "number:14"
select select "number:19"
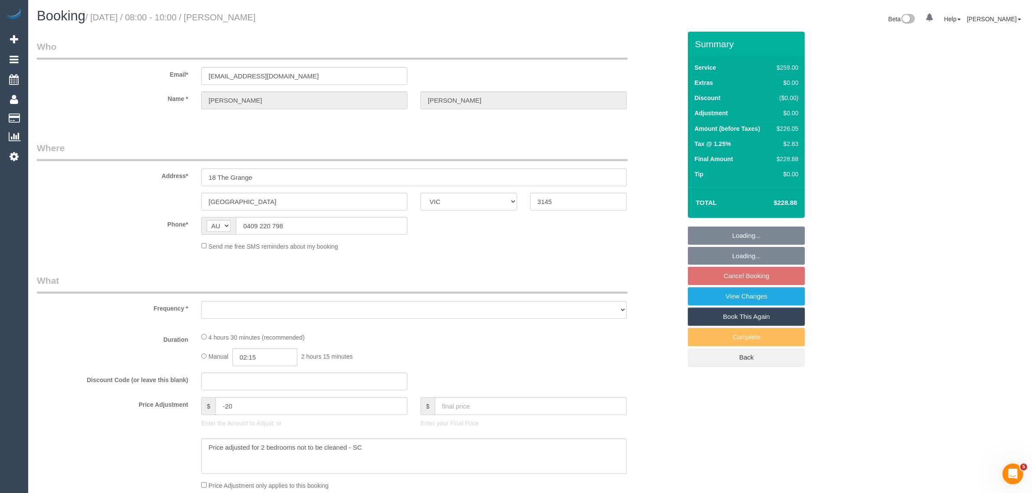
select select "number:24"
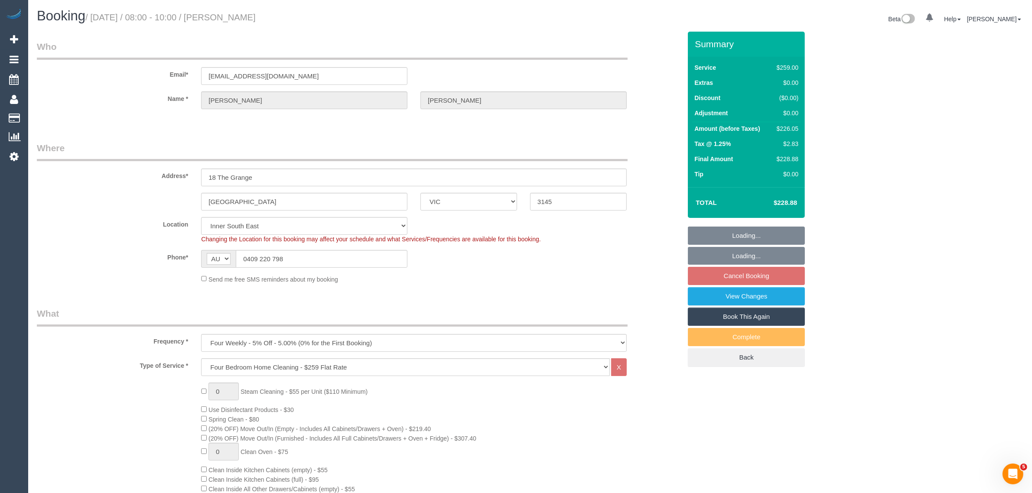
select select "object:1396"
select select "spot2"
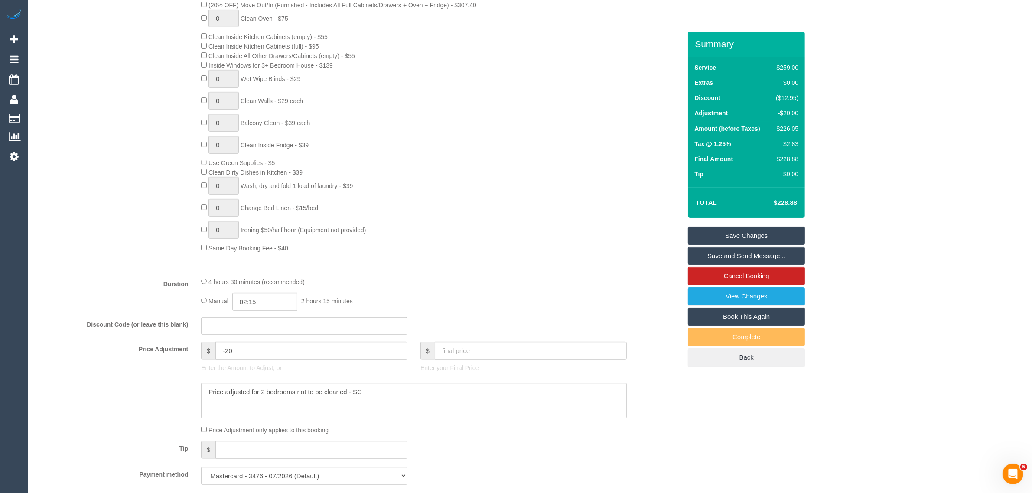
scroll to position [650, 0]
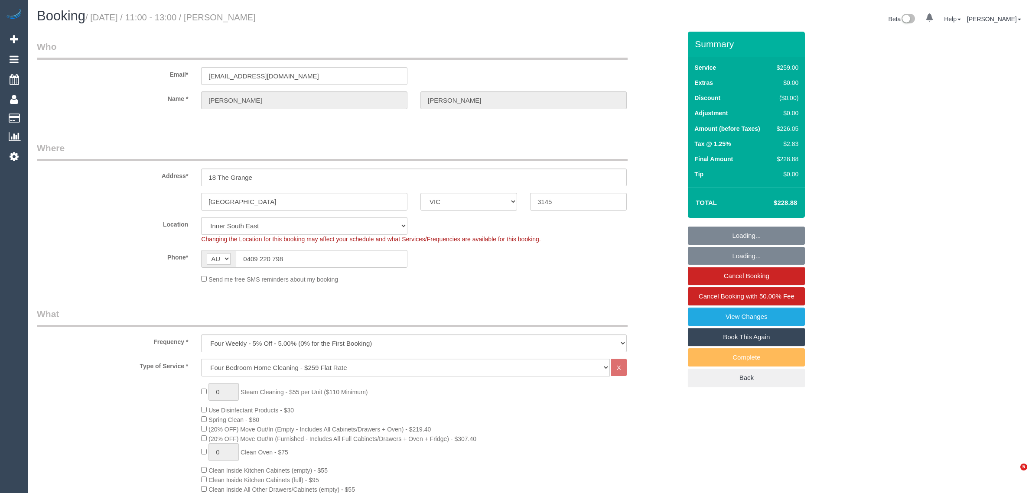
select select "VIC"
select select "string:stripe-pm_1NOuci2GScqysDRV5RU17w4v"
select select "number:27"
select select "number:14"
select select "number:19"
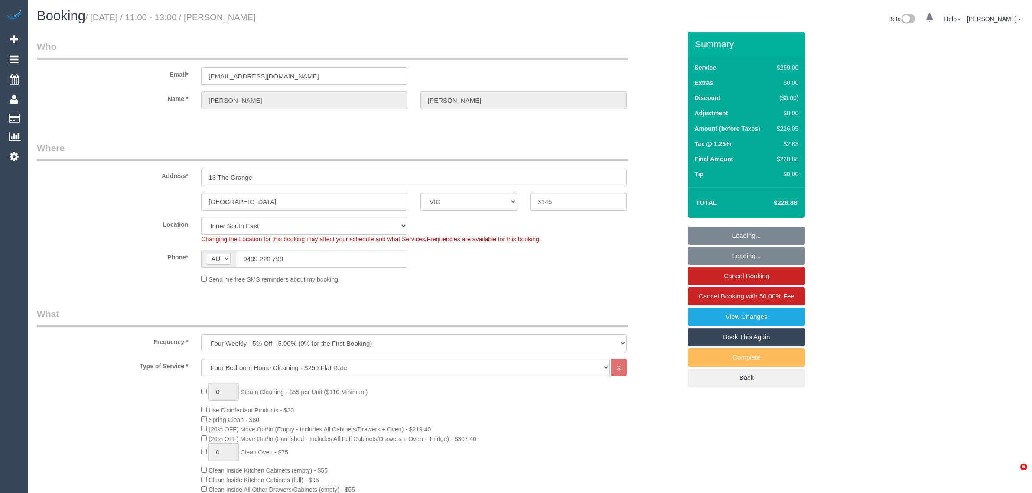
select select "number:24"
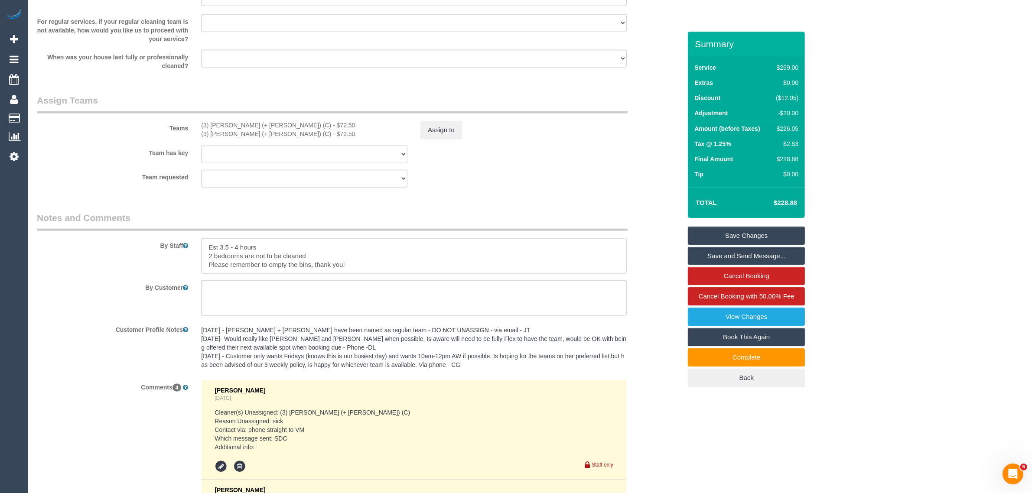
scroll to position [1300, 0]
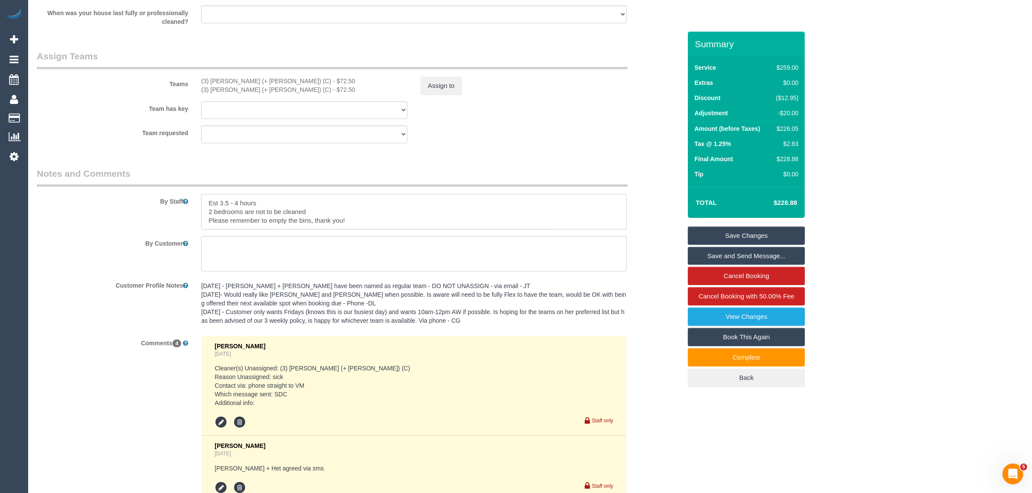
click at [290, 213] on textarea at bounding box center [413, 212] width 425 height 36
drag, startPoint x: 272, startPoint y: 199, endPoint x: 200, endPoint y: 199, distance: 71.5
click at [200, 199] on div at bounding box center [414, 212] width 438 height 36
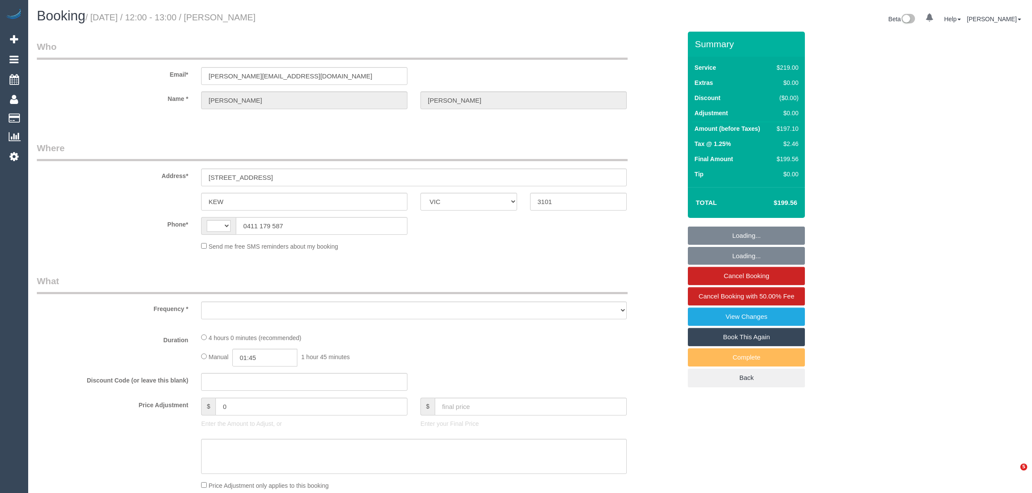
select select "VIC"
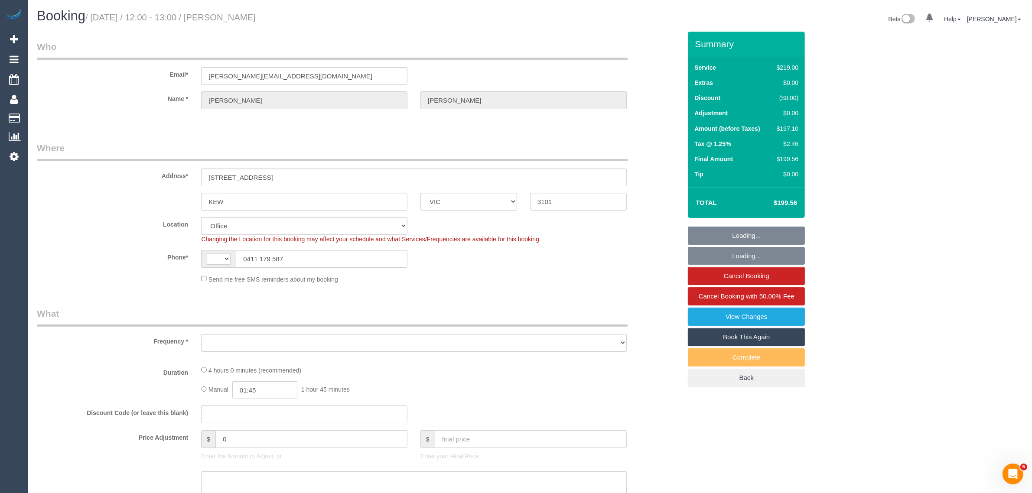
select select "string:AU"
select select "object:534"
click at [302, 259] on input "0411 179 587" at bounding box center [322, 259] width 172 height 18
select select "string:stripe-pm_1Kyr4i2GScqysDRVGmqAE2V8"
select select "number:27"
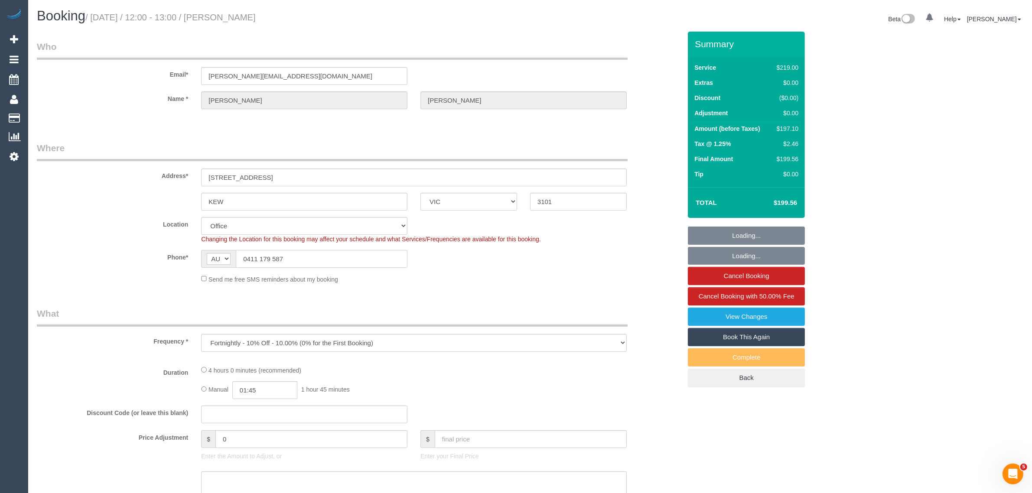
select select "number:14"
select select "number:19"
select select "number:22"
select select "number:35"
select select "number:26"
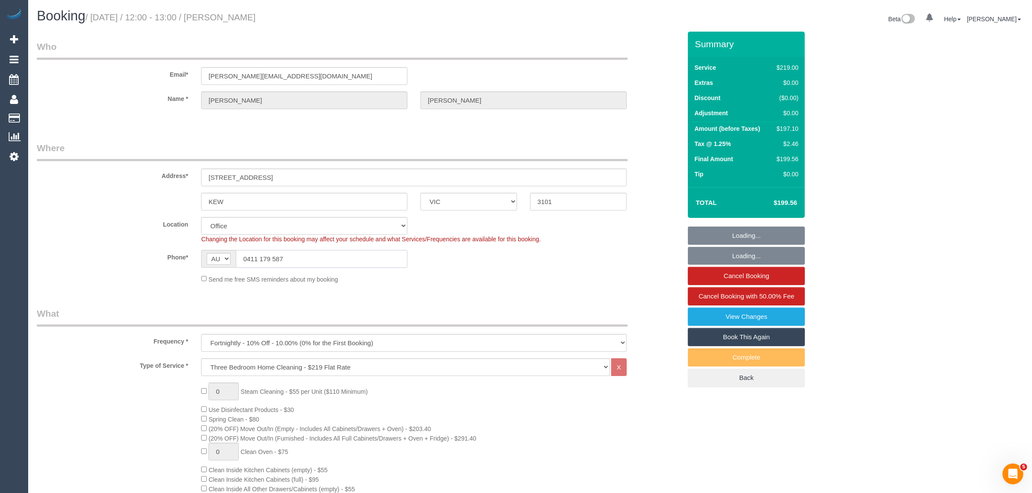
select select "object:781"
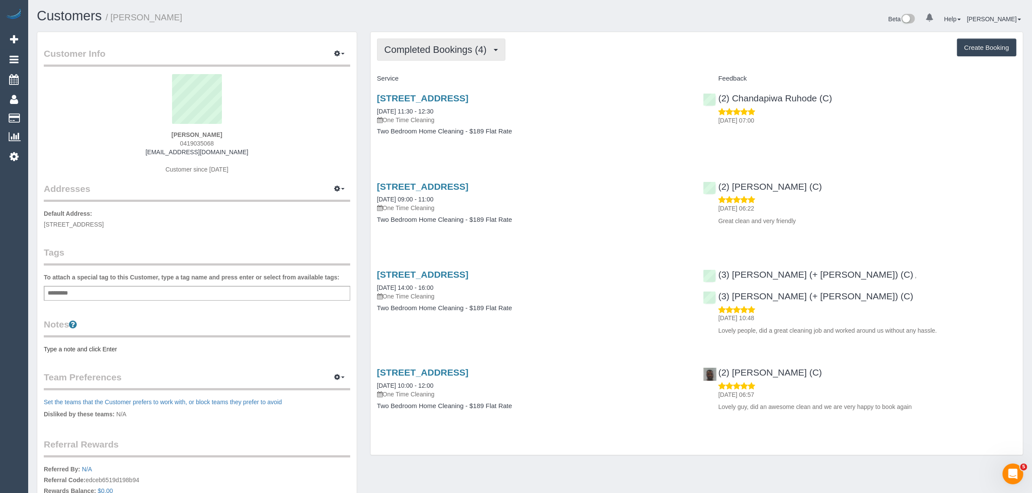
click at [423, 49] on span "Completed Bookings (4)" at bounding box center [437, 49] width 107 height 11
click at [412, 77] on link "Upcoming Bookings (1)" at bounding box center [422, 80] width 90 height 11
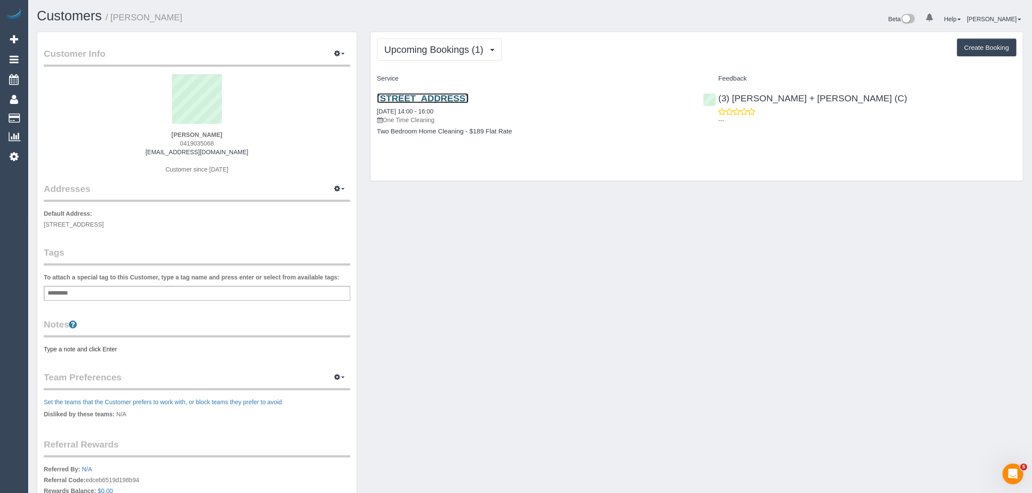
click at [445, 98] on link "[STREET_ADDRESS]" at bounding box center [422, 98] width 91 height 10
click at [426, 52] on span "Upcoming Bookings (1)" at bounding box center [436, 49] width 104 height 11
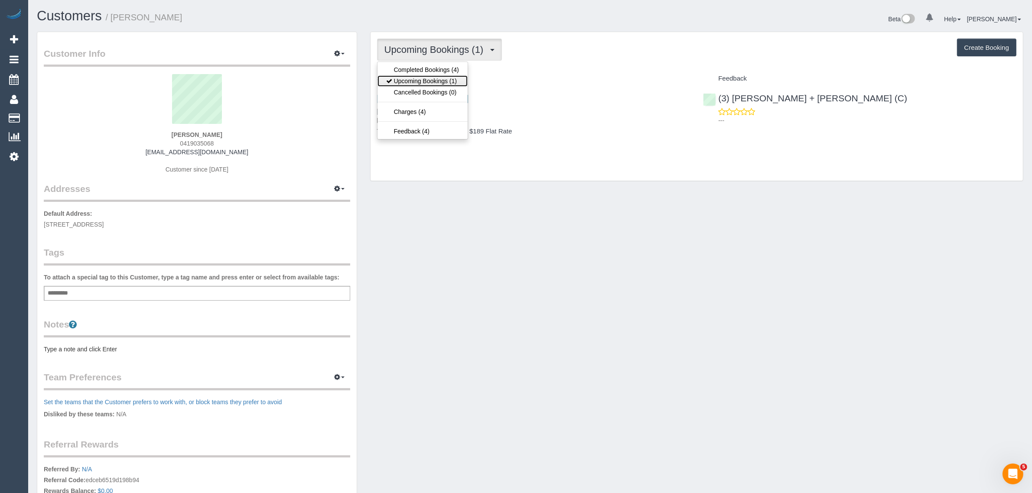
click at [421, 78] on link "Upcoming Bookings (1)" at bounding box center [422, 80] width 90 height 11
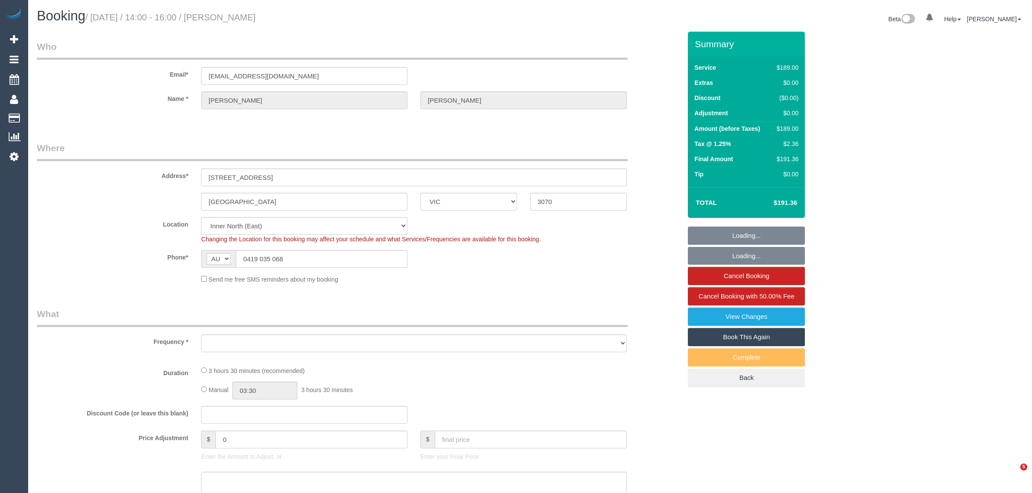
select select "VIC"
select select "number:30"
select select "number:14"
select select "number:18"
select select "number:24"
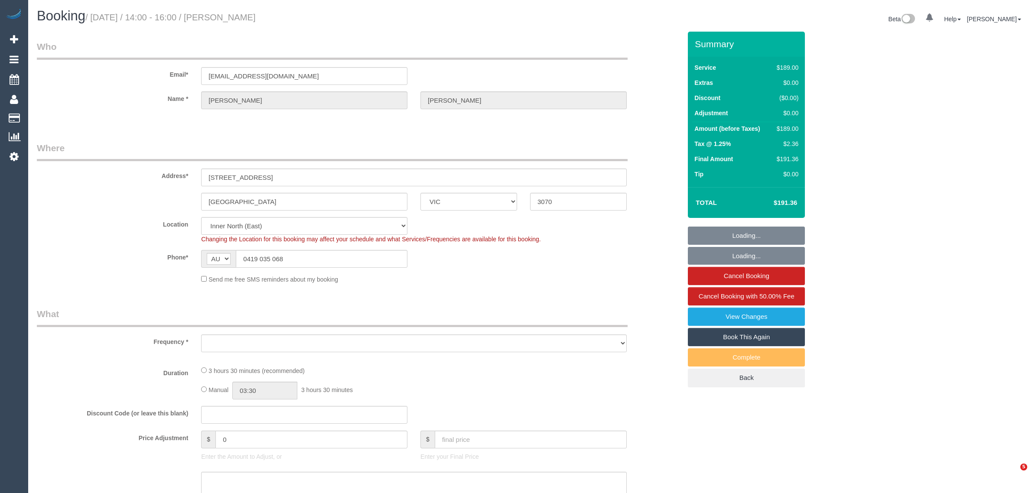
select select "number:12"
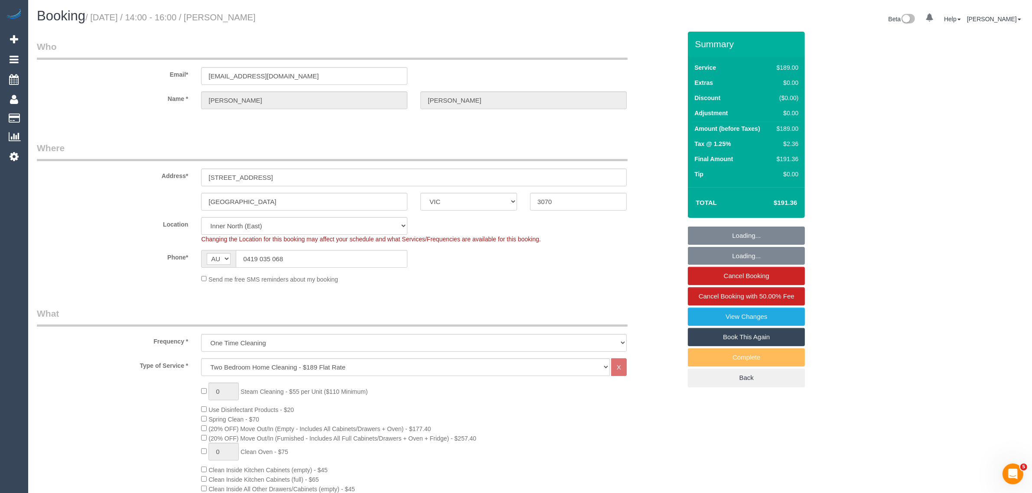
select select "object:1604"
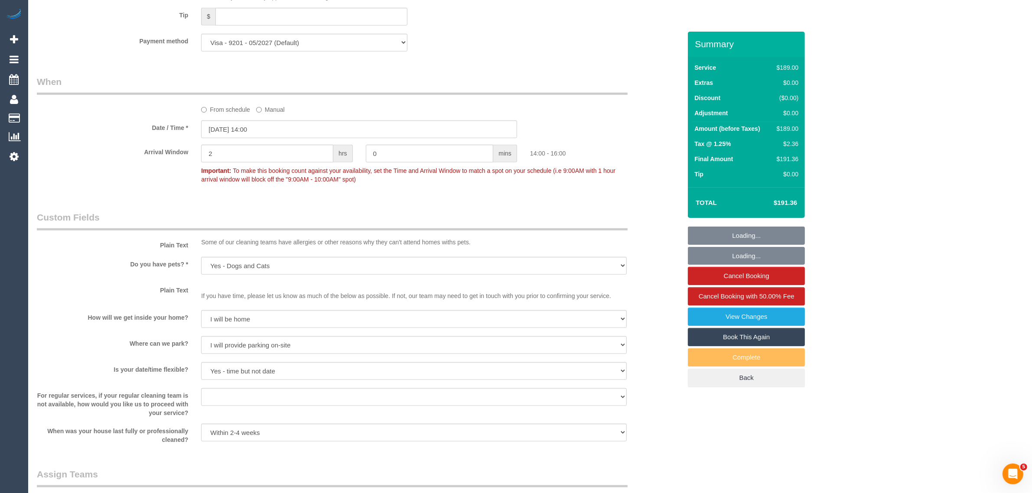
scroll to position [1192, 0]
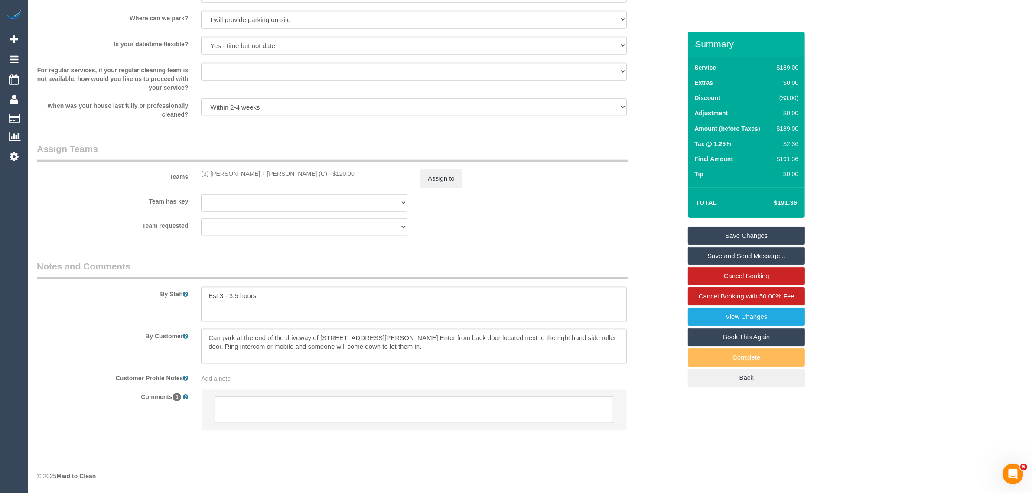
click at [607, 184] on div "Assign to" at bounding box center [523, 178] width 219 height 18
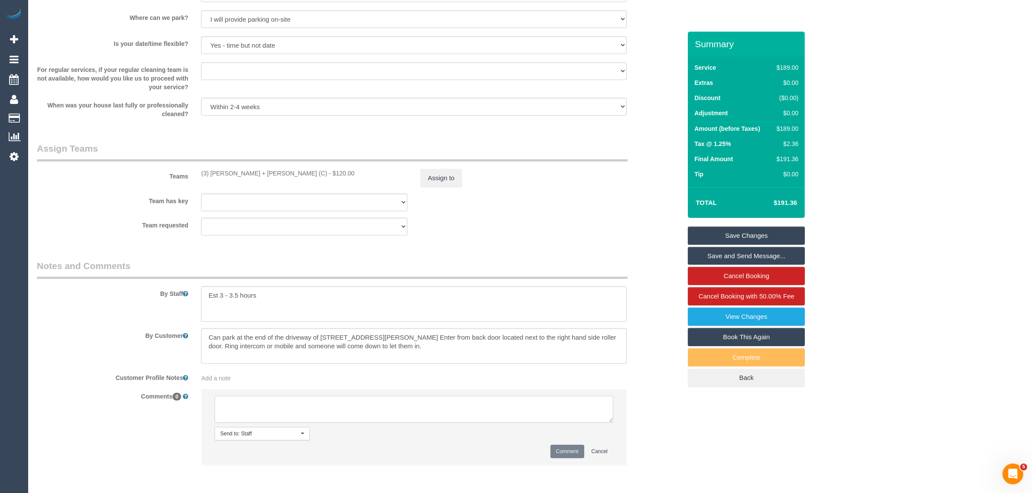
click at [404, 415] on textarea at bounding box center [413, 409] width 399 height 27
paste textarea "Cleaner(s) Unassigned: Reason Unassigned: Contact via: Which message sent: Addi…"
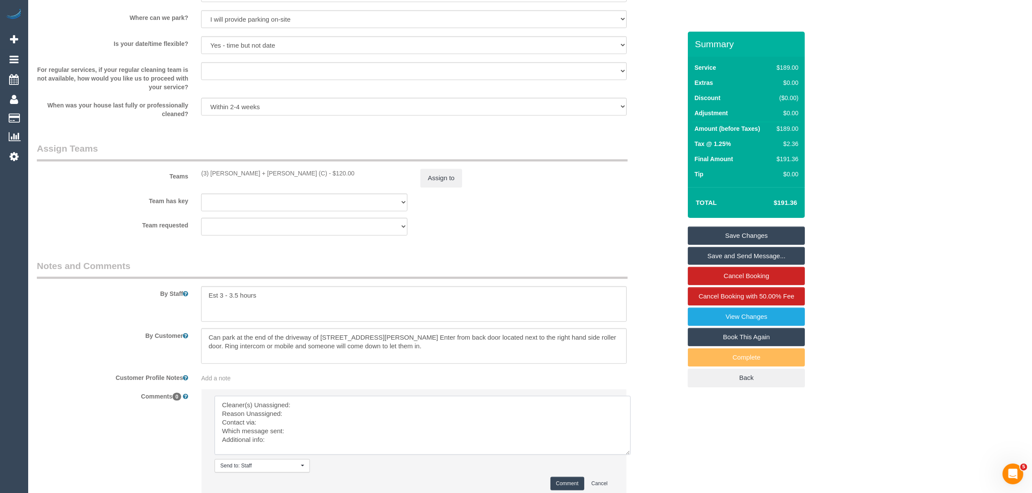
scroll to position [0, 0]
drag, startPoint x: 604, startPoint y: 418, endPoint x: 622, endPoint y: 458, distance: 43.5
click at [624, 455] on textarea at bounding box center [422, 425] width 416 height 59
drag, startPoint x: 199, startPoint y: 170, endPoint x: 260, endPoint y: 172, distance: 60.7
click at [260, 172] on div "(3) Denis + Kaira (C) - $120.00" at bounding box center [304, 173] width 219 height 9
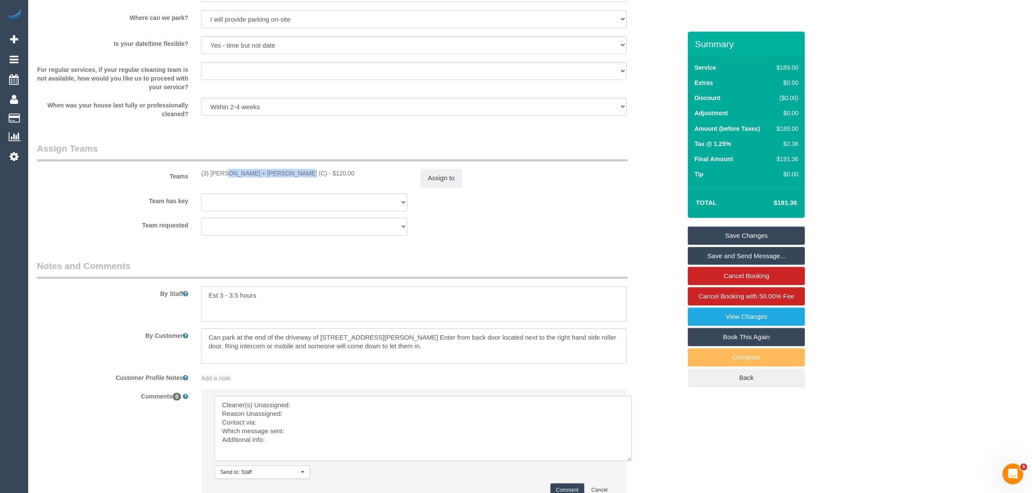
copy div "(3) Denis + Kaira (C) -"
click at [327, 399] on textarea at bounding box center [422, 428] width 417 height 65
paste textarea "(3) Denis + Kaira (C) -"
click at [325, 412] on textarea at bounding box center [422, 428] width 417 height 65
click at [315, 430] on textarea at bounding box center [422, 428] width 417 height 65
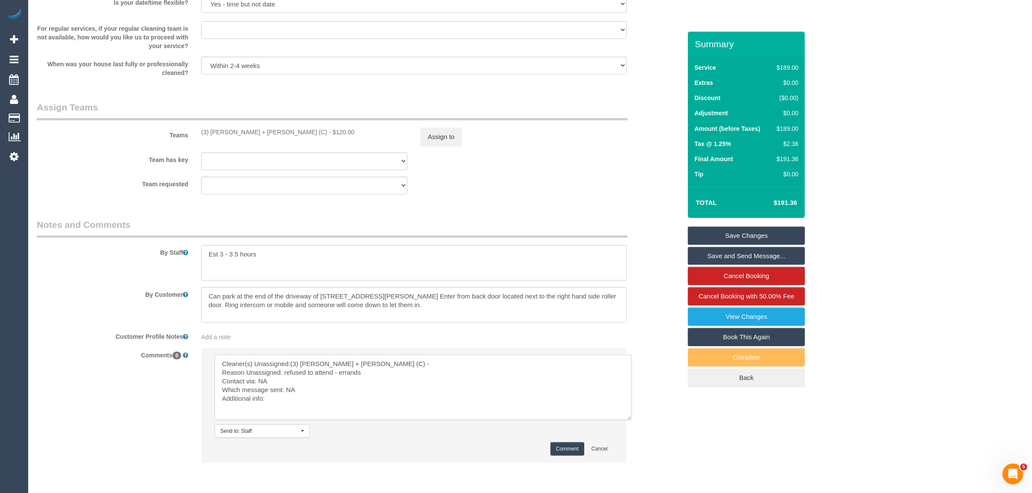
scroll to position [1267, 0]
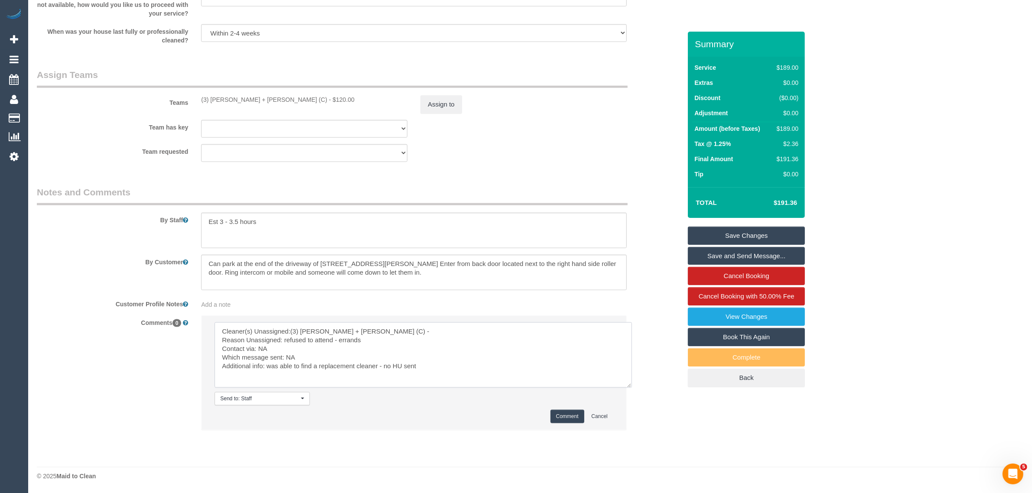
type textarea "Cleaner(s) Unassigned:(3) Denis + Kaira (C) - Reason Unassigned: refused to att…"
click at [555, 421] on button "Comment" at bounding box center [567, 416] width 34 height 13
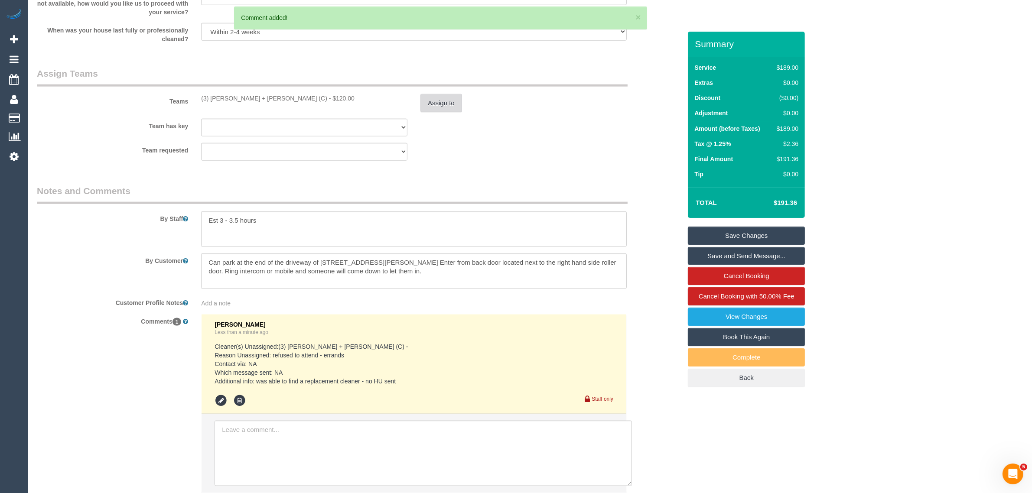
click at [447, 140] on sui-booking-teams "Teams (3) Denis + Kaira (C) - $120.00 Assign to Team has key (3) Denis + Kaira …" at bounding box center [359, 114] width 644 height 94
click at [438, 117] on sui-booking-teams "Teams (3) Denis + Kaira (C) - $120.00 Assign to Team has key (3) Denis + Kaira …" at bounding box center [359, 114] width 644 height 94
click at [438, 107] on button "Assign to" at bounding box center [441, 103] width 42 height 18
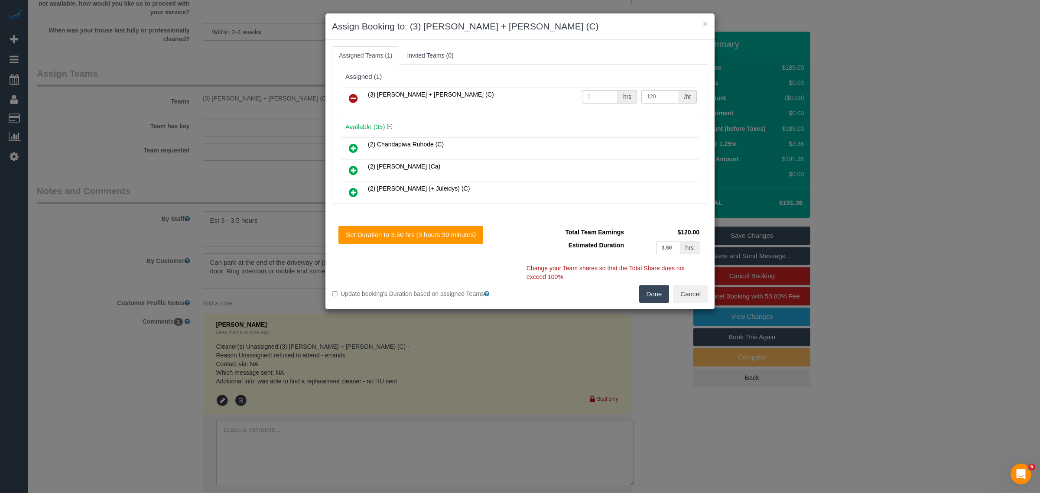
click at [366, 94] on td "(3) [PERSON_NAME] + [PERSON_NAME] (C)" at bounding box center [473, 99] width 214 height 22
click at [360, 98] on link at bounding box center [353, 98] width 20 height 17
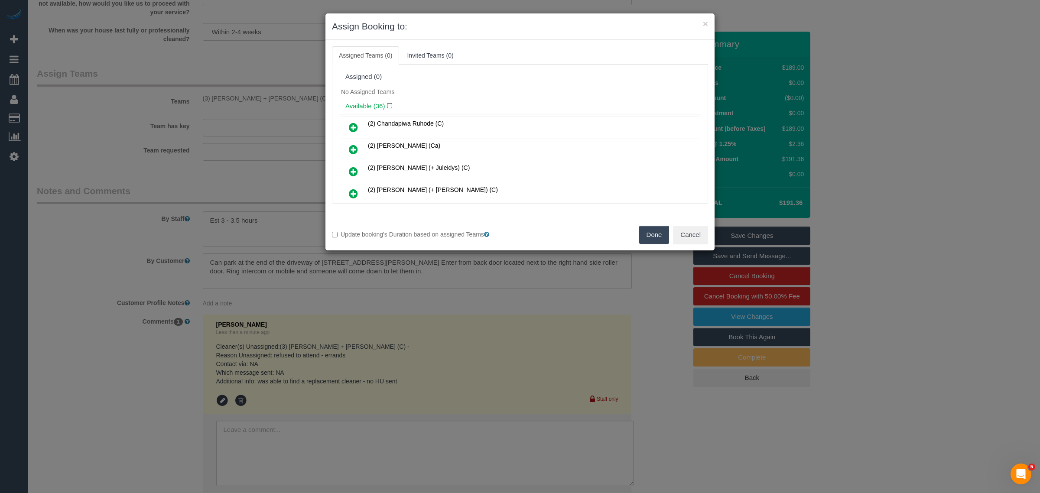
click at [640, 237] on button "Done" at bounding box center [654, 235] width 30 height 18
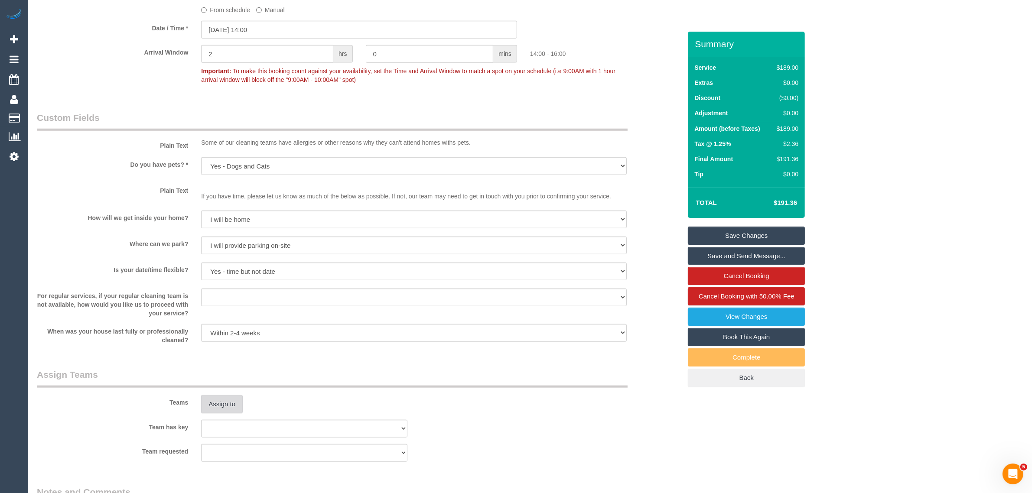
scroll to position [834, 0]
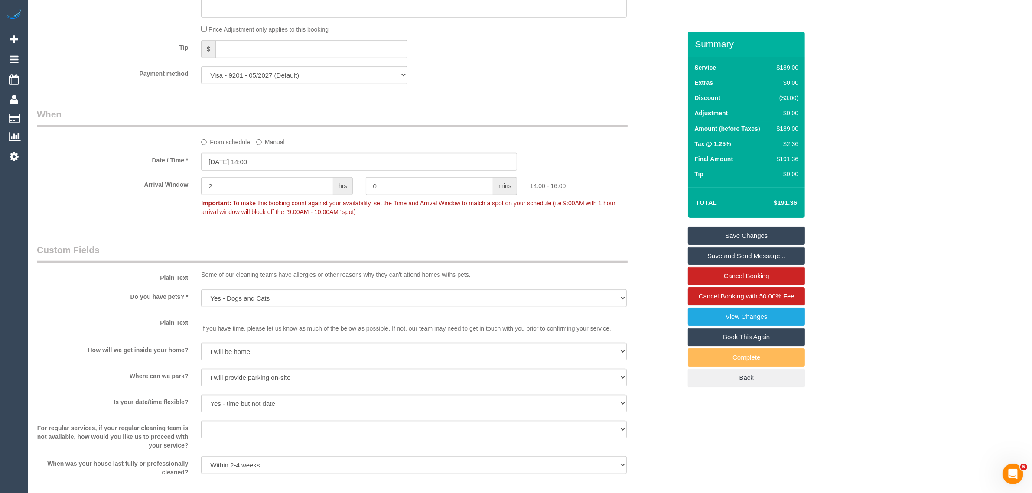
click at [748, 236] on link "Save Changes" at bounding box center [746, 236] width 117 height 18
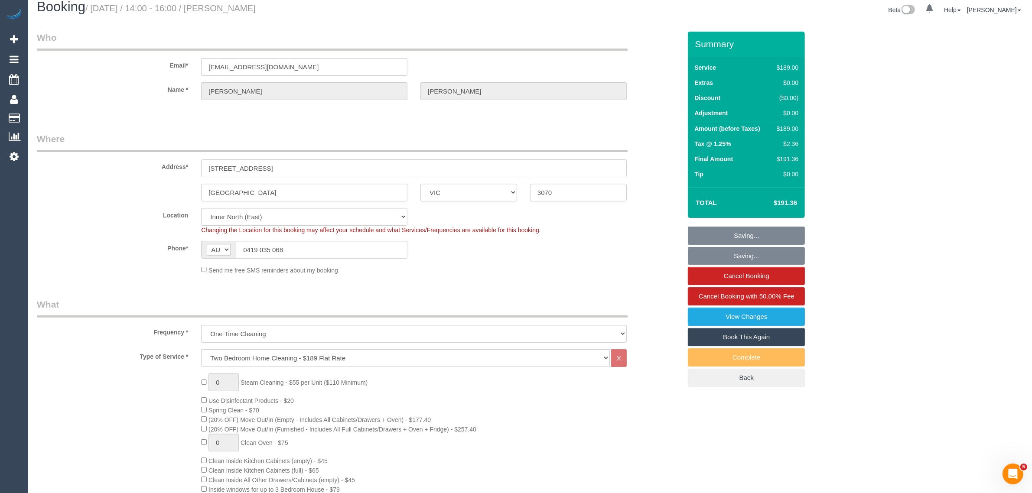
scroll to position [0, 0]
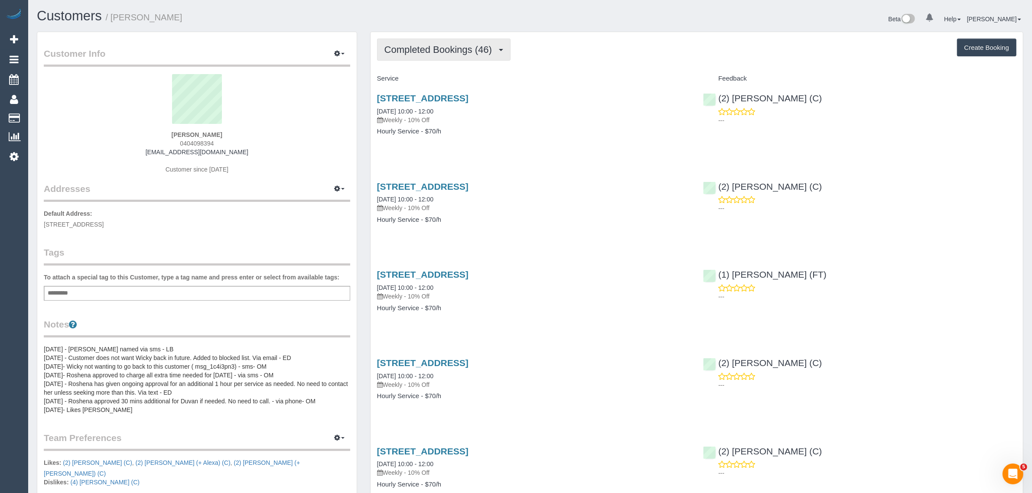
click at [449, 49] on span "Completed Bookings (46)" at bounding box center [440, 49] width 112 height 11
click at [436, 82] on link "Upcoming Bookings (11)" at bounding box center [424, 80] width 94 height 11
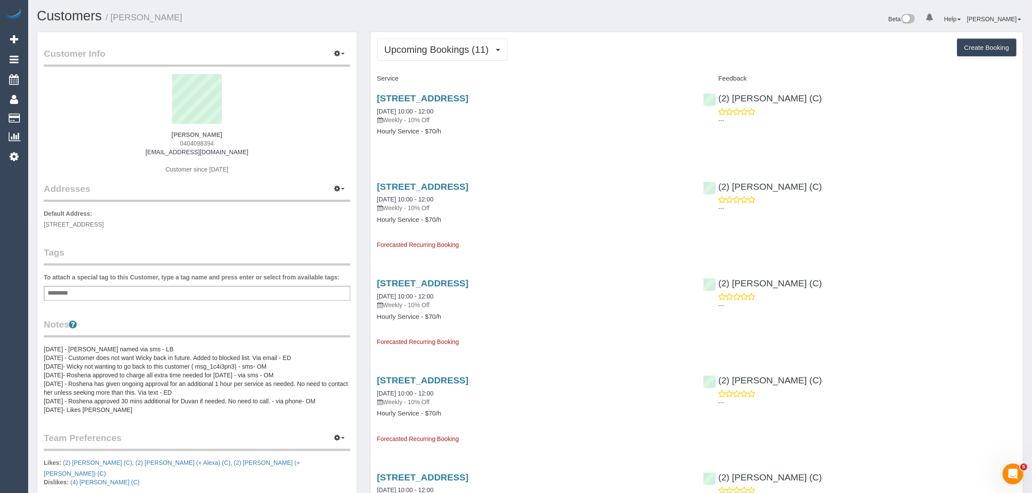
drag, startPoint x: 457, startPoint y: 111, endPoint x: 374, endPoint y: 111, distance: 83.2
click at [374, 111] on div "140 Glenlyon Road, Brunswick, VIC 3056 02/10/2025 10:00 - 12:00 Weekly - 10% Of…" at bounding box center [533, 119] width 326 height 67
click at [412, 95] on link "140 Glenlyon Road, Brunswick, VIC 3056" at bounding box center [422, 98] width 91 height 10
click at [465, 46] on span "Upcoming Bookings (11)" at bounding box center [438, 49] width 109 height 11
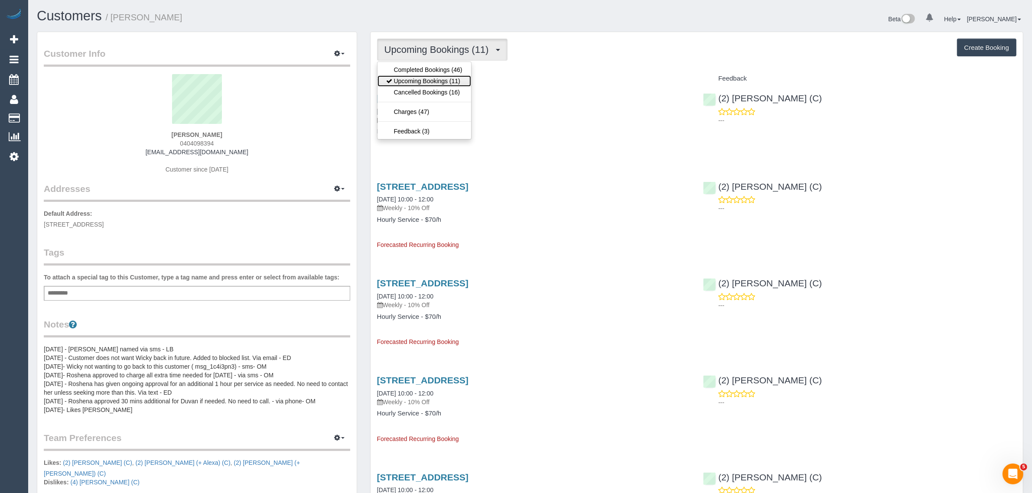
click at [438, 81] on link "Upcoming Bookings (11)" at bounding box center [424, 80] width 94 height 11
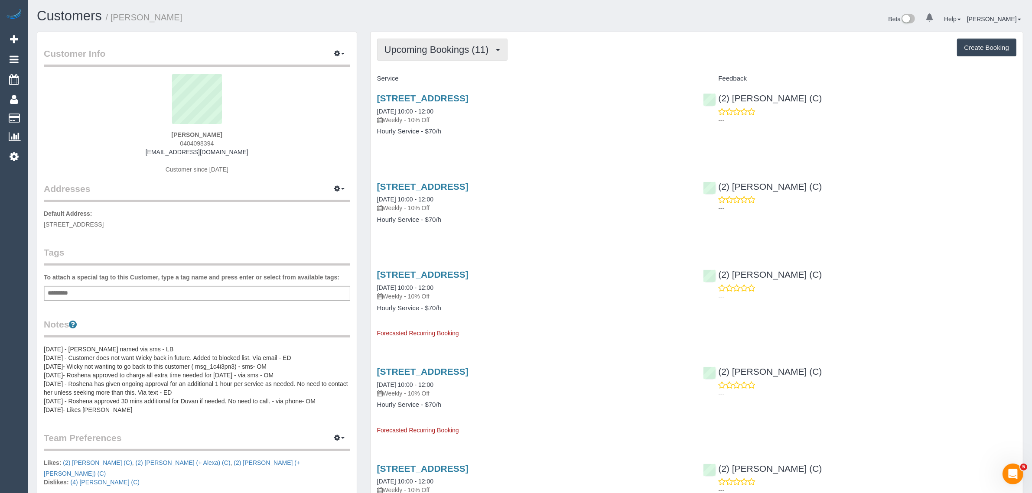
click at [453, 49] on span "Upcoming Bookings (11)" at bounding box center [438, 49] width 109 height 11
click at [425, 78] on link "Upcoming Bookings (11)" at bounding box center [424, 80] width 94 height 11
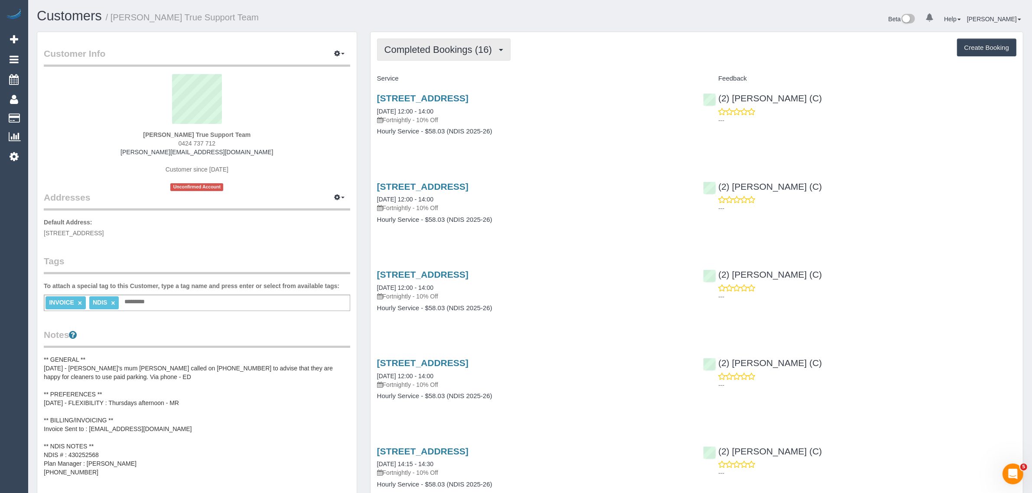
click at [464, 54] on button "Completed Bookings (16)" at bounding box center [443, 50] width 133 height 22
click at [445, 81] on link "Upcoming Bookings (11)" at bounding box center [424, 80] width 94 height 11
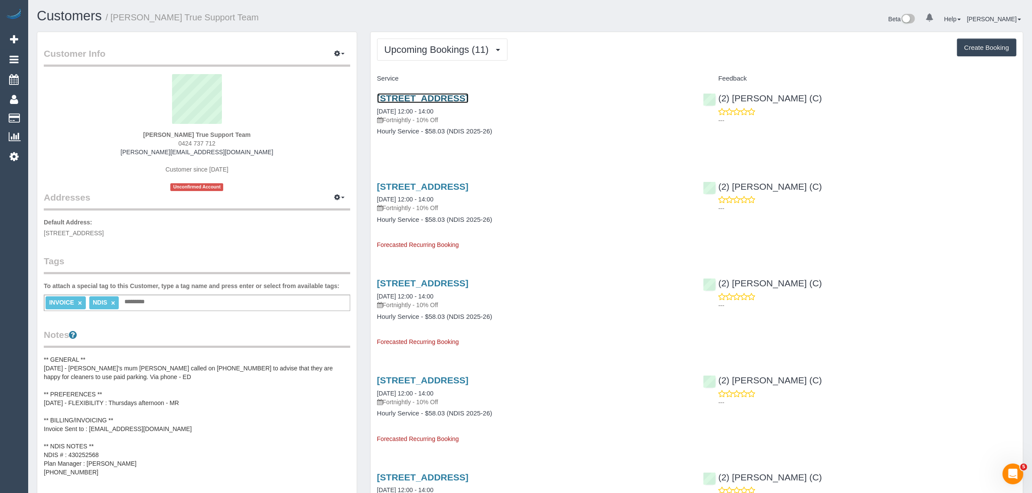
click at [468, 97] on link "[STREET_ADDRESS]" at bounding box center [422, 98] width 91 height 10
click at [432, 39] on button "Upcoming Bookings (11)" at bounding box center [442, 50] width 130 height 22
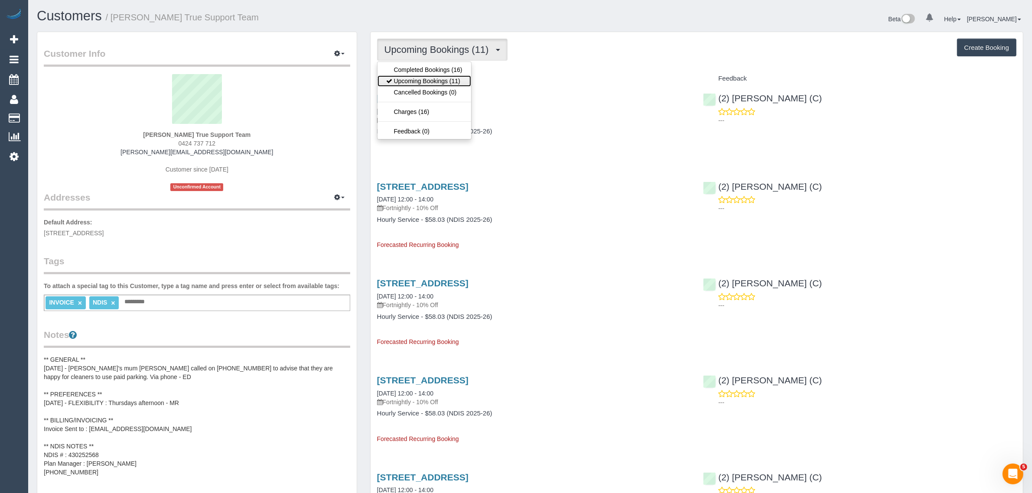
click at [426, 77] on link "Upcoming Bookings (11)" at bounding box center [424, 80] width 94 height 11
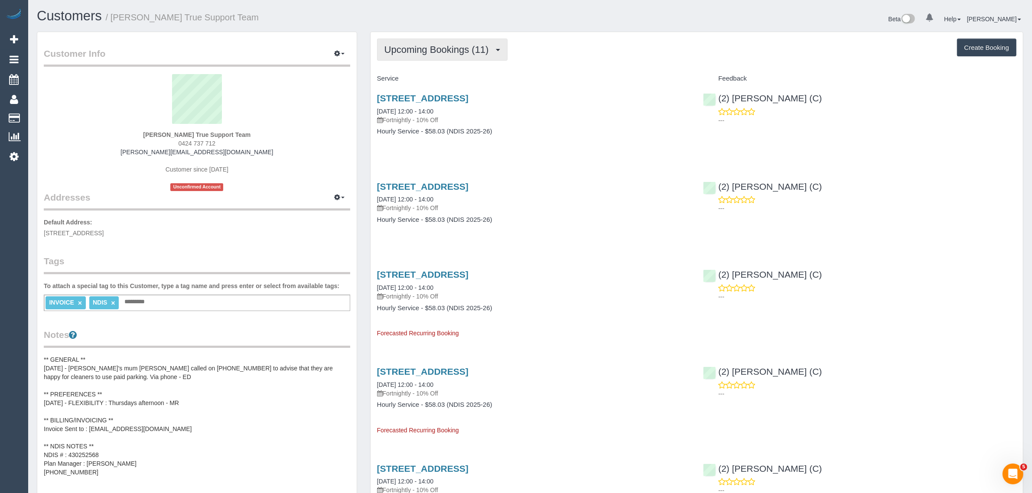
click at [396, 45] on span "Upcoming Bookings (11)" at bounding box center [438, 49] width 109 height 11
click at [402, 84] on link "Upcoming Bookings (11)" at bounding box center [424, 80] width 94 height 11
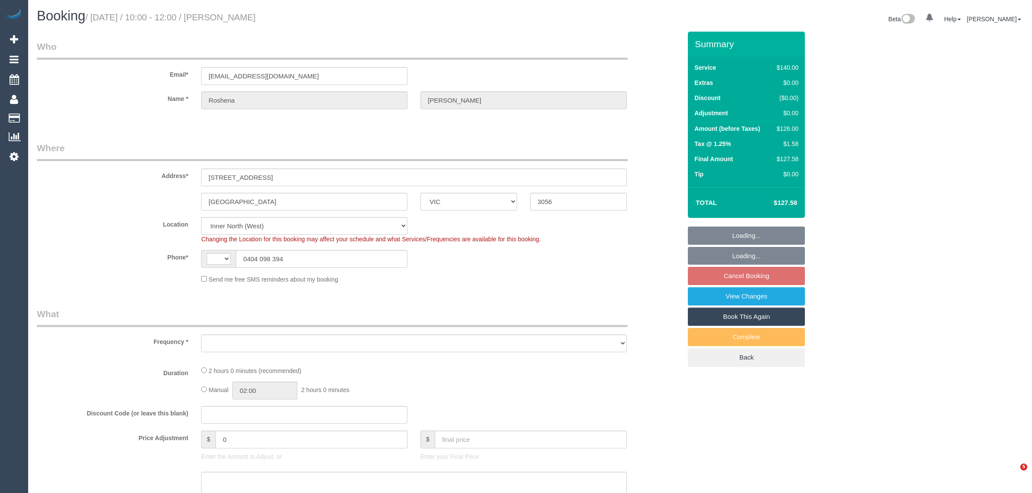
select select "VIC"
select select "string:stripe-pm_1Ppp0E2GScqysDRVBBavjkkp"
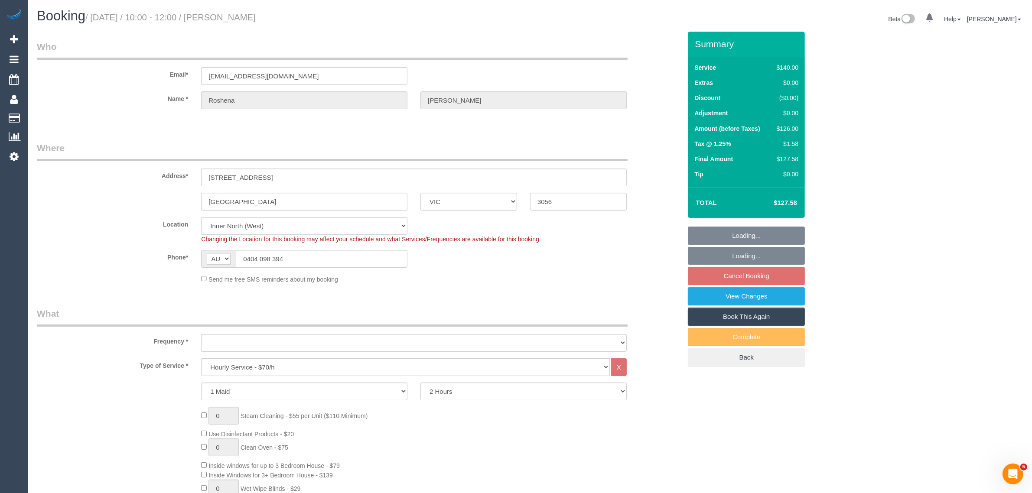
select select "string:AU"
select select "object:694"
select select "number:27"
select select "number:14"
select select "number:19"
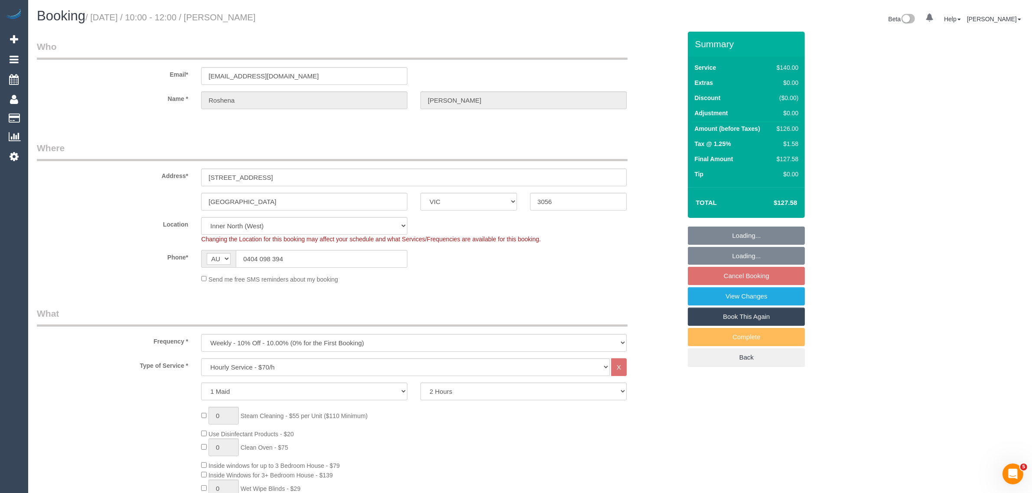
select select "number:22"
select select "number:35"
select select "number:11"
select select "object:1752"
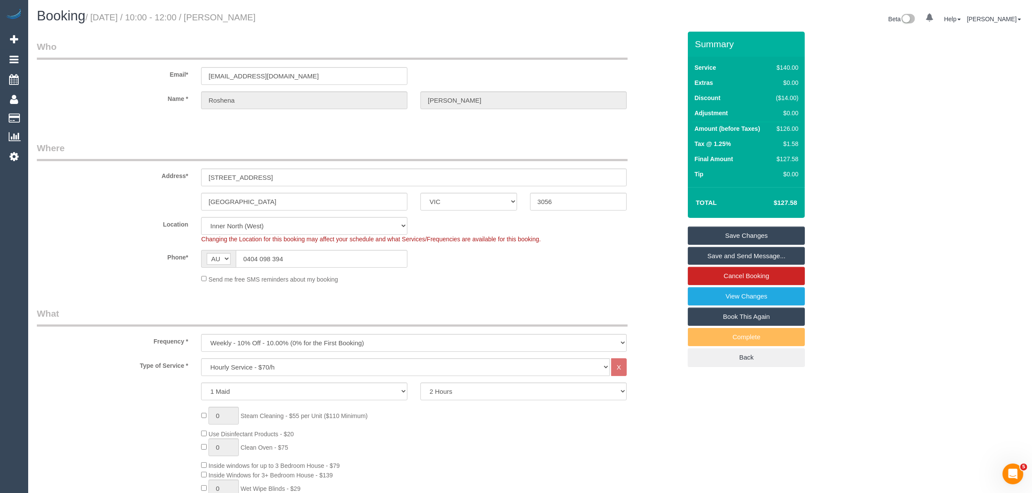
drag, startPoint x: 629, startPoint y: 235, endPoint x: 633, endPoint y: 237, distance: 4.8
click at [631, 237] on div "Changing the Location for this booking may affect your schedule and what Servic…" at bounding box center [414, 239] width 438 height 9
drag, startPoint x: 120, startPoint y: 253, endPoint x: 201, endPoint y: 269, distance: 83.4
click at [120, 253] on label "Phone*" at bounding box center [112, 256] width 164 height 12
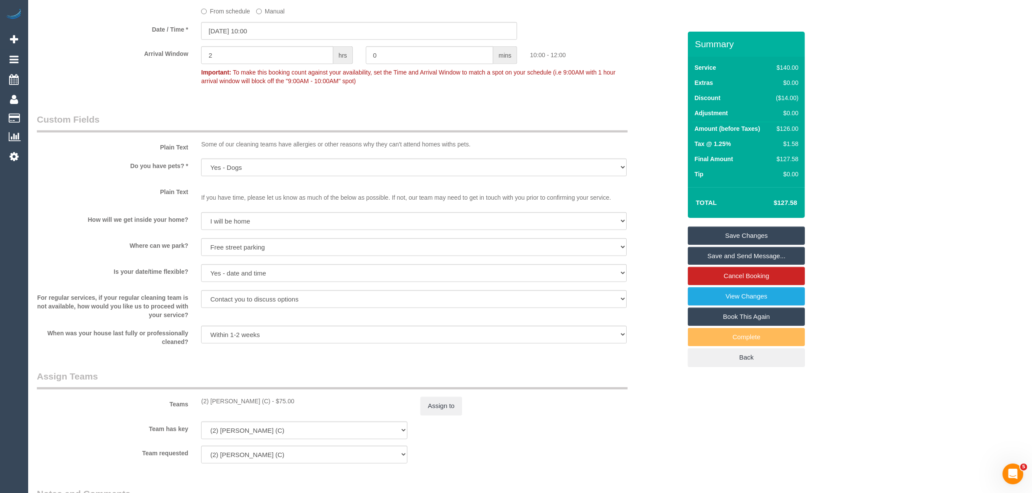
scroll to position [1234, 0]
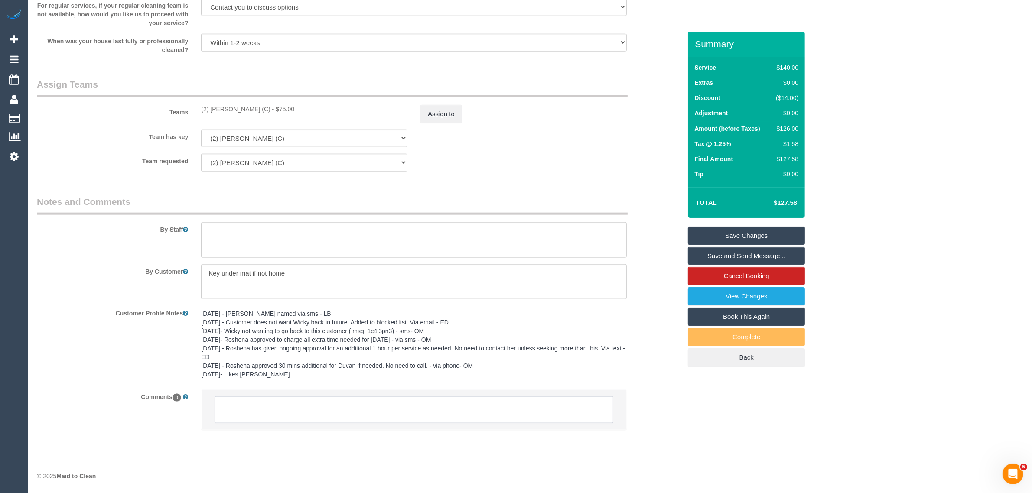
click at [454, 408] on textarea at bounding box center [413, 409] width 399 height 27
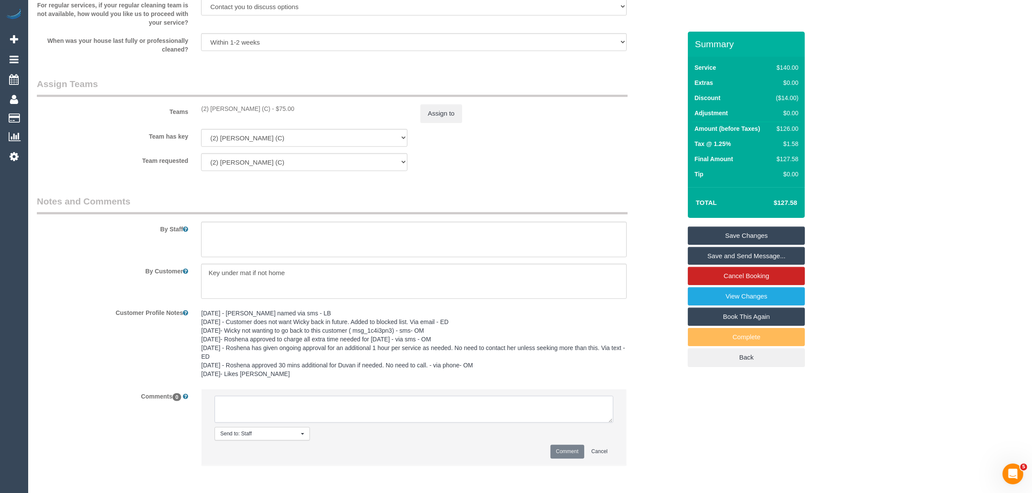
paste textarea "Cleaner(s) Unassigned: Reason Unassigned: Contact via: Which message sent: Addi…"
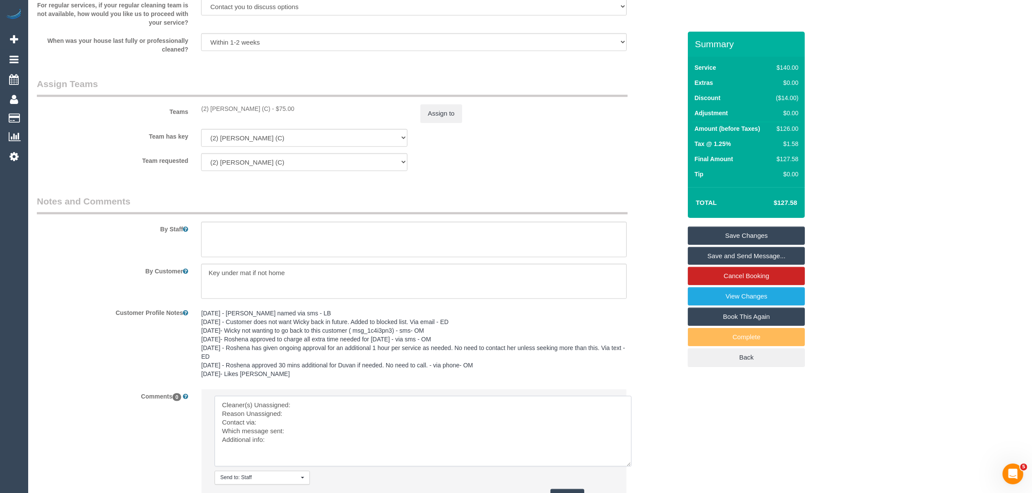
drag, startPoint x: 610, startPoint y: 418, endPoint x: 629, endPoint y: 468, distance: 53.3
click at [629, 467] on textarea at bounding box center [422, 431] width 417 height 71
click at [498, 411] on textarea at bounding box center [422, 434] width 417 height 76
click at [503, 406] on textarea at bounding box center [422, 434] width 417 height 76
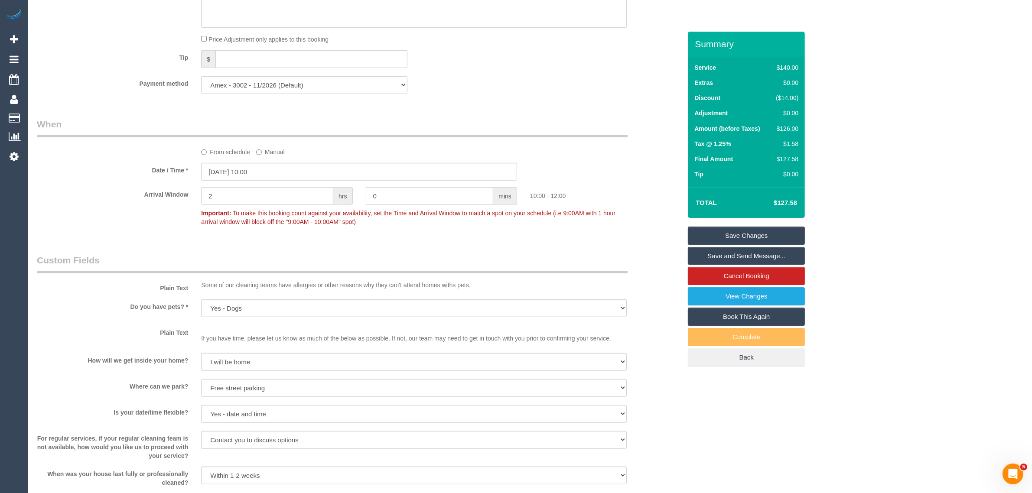
scroll to position [1017, 0]
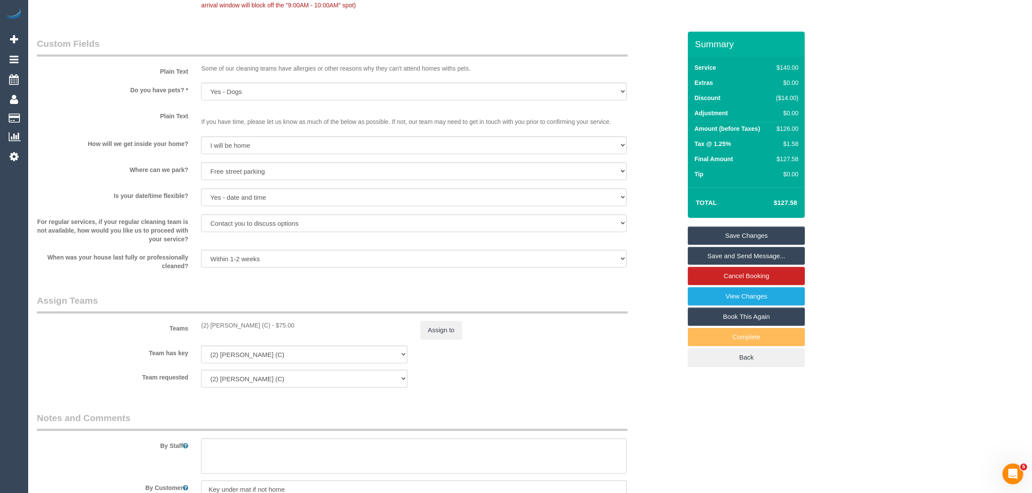
drag, startPoint x: 198, startPoint y: 328, endPoint x: 263, endPoint y: 320, distance: 65.5
click at [263, 320] on div "Teams (2) [PERSON_NAME] (C) - $75.00 Assign to" at bounding box center [358, 316] width 657 height 45
copy div "(2) [PERSON_NAME] (C)"
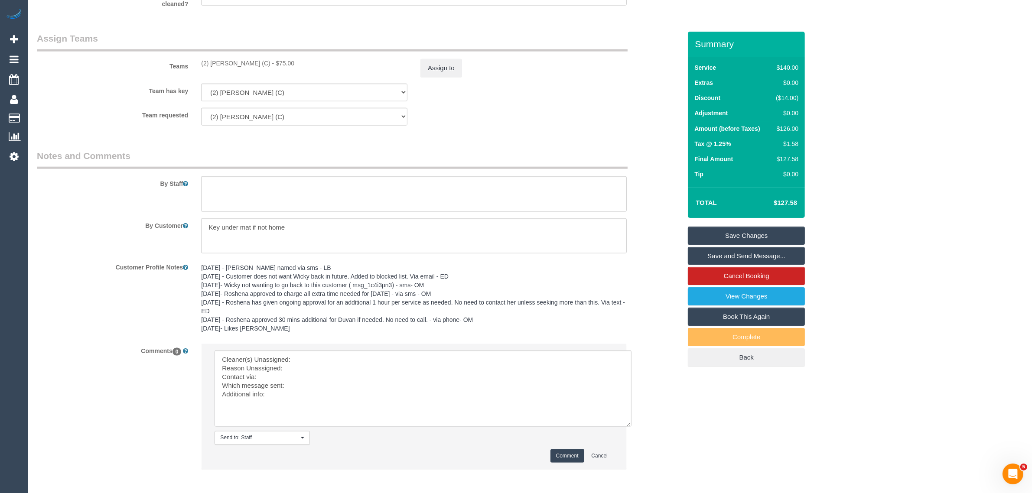
scroll to position [1320, 0]
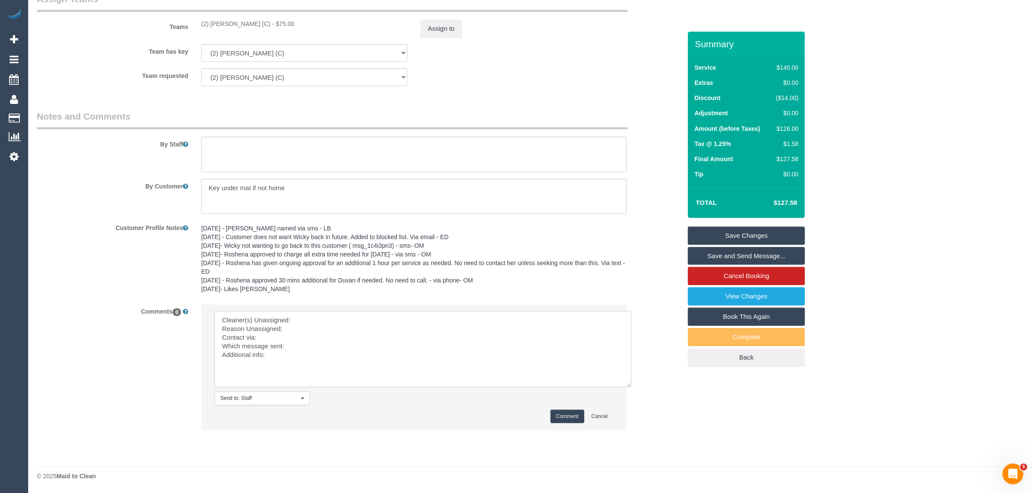
click at [386, 326] on textarea at bounding box center [422, 349] width 417 height 76
click at [396, 318] on textarea at bounding box center [422, 349] width 417 height 76
paste textarea "(2) [PERSON_NAME] (C)"
click at [345, 332] on textarea at bounding box center [422, 349] width 417 height 76
click at [308, 339] on textarea at bounding box center [422, 349] width 417 height 76
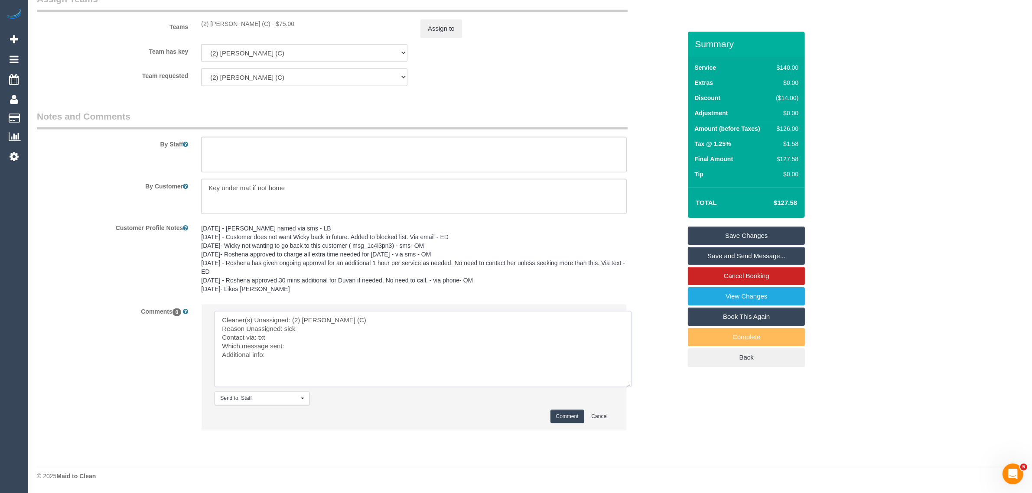
click at [309, 348] on textarea at bounding box center [422, 349] width 417 height 76
type textarea "Cleaner(s) Unassigned: (2) Joshua Russell (C) Reason Unassigned: sick Contact v…"
click at [568, 412] on button "Comment" at bounding box center [567, 416] width 34 height 13
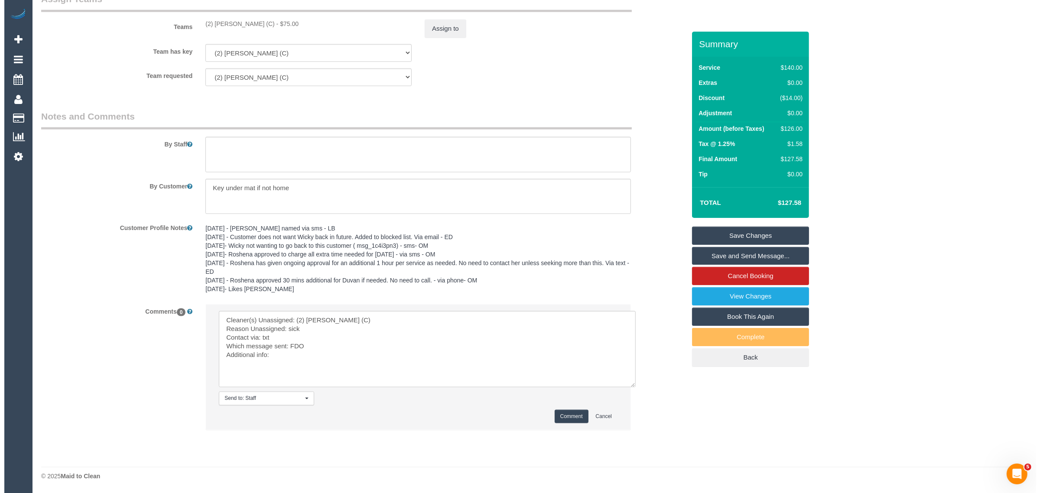
scroll to position [1103, 0]
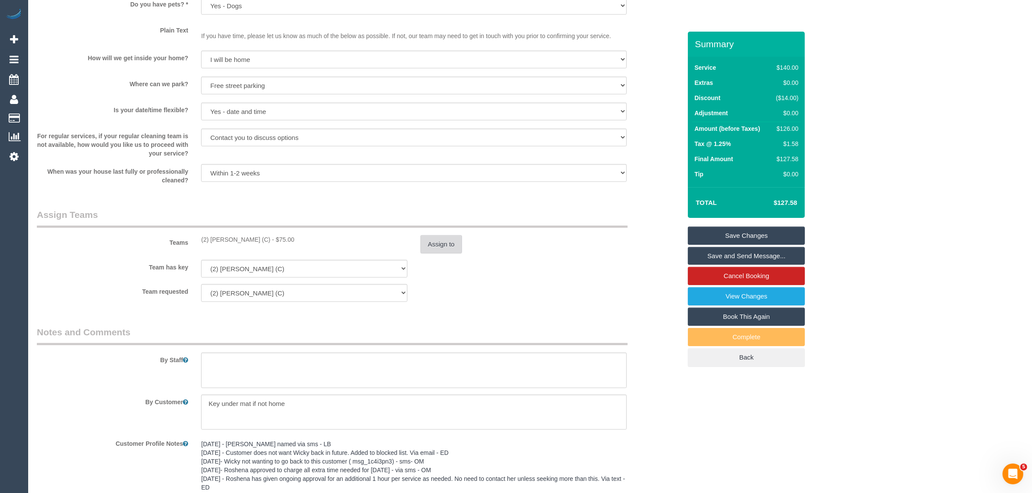
click at [442, 247] on button "Assign to" at bounding box center [441, 244] width 42 height 18
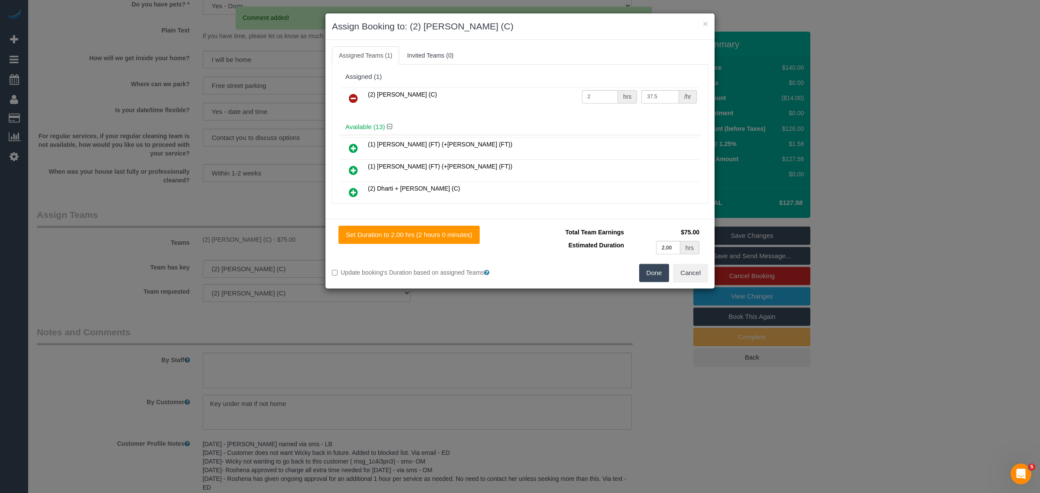
click at [354, 96] on icon at bounding box center [353, 98] width 9 height 10
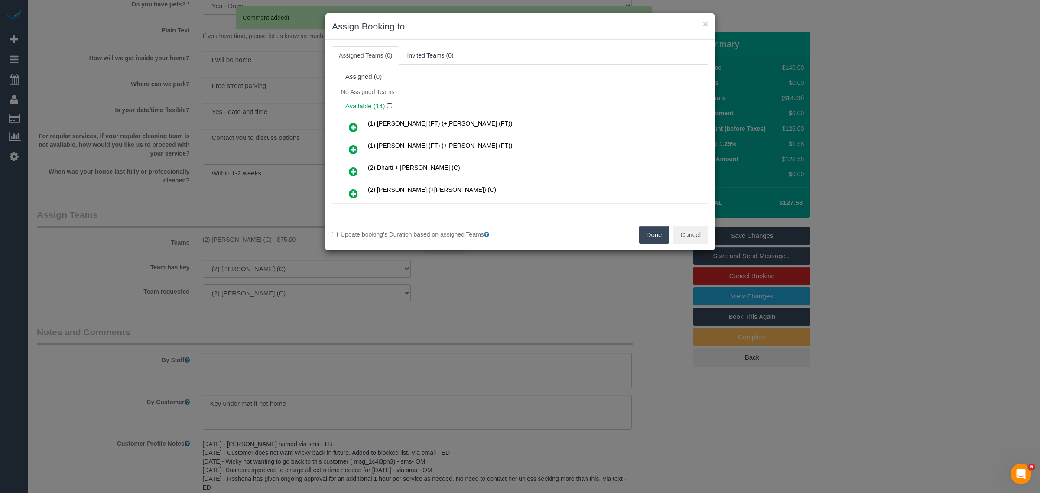
click at [655, 234] on button "Done" at bounding box center [654, 235] width 30 height 18
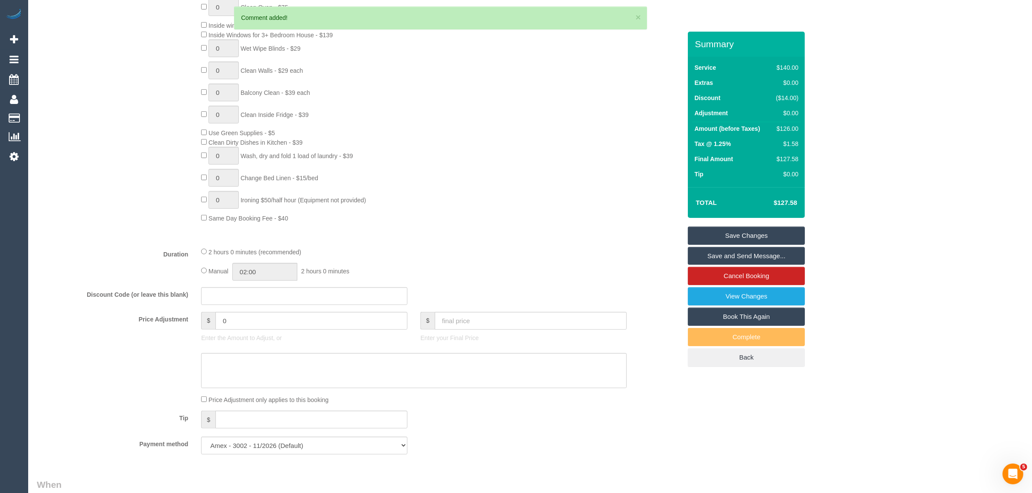
scroll to position [20, 0]
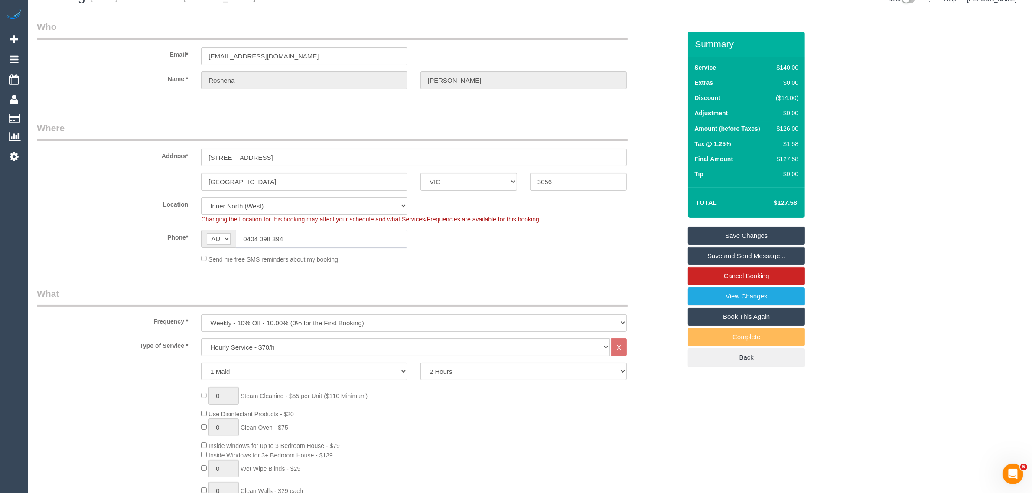
click at [339, 234] on input "0404 098 394" at bounding box center [322, 239] width 172 height 18
click at [441, 127] on legend "Where" at bounding box center [332, 131] width 590 height 19
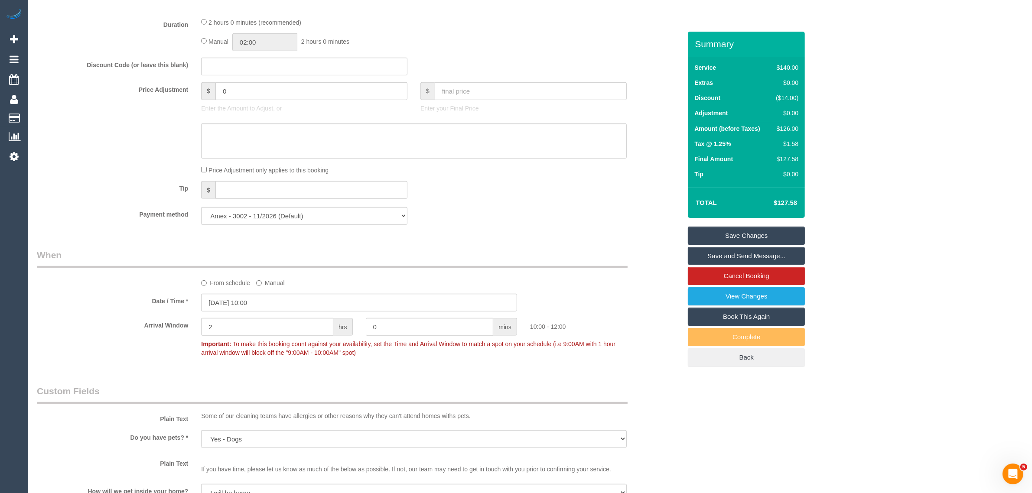
scroll to position [1103, 0]
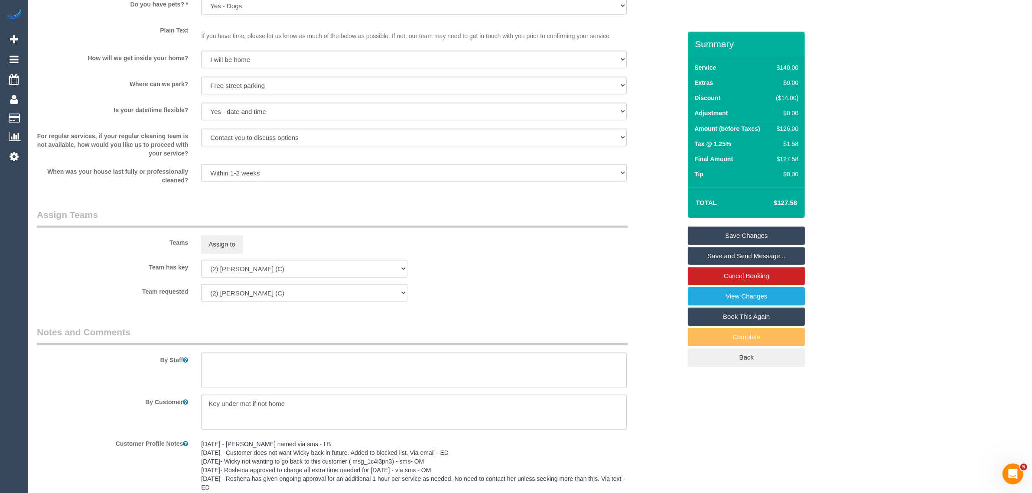
click at [759, 231] on link "Save Changes" at bounding box center [746, 236] width 117 height 18
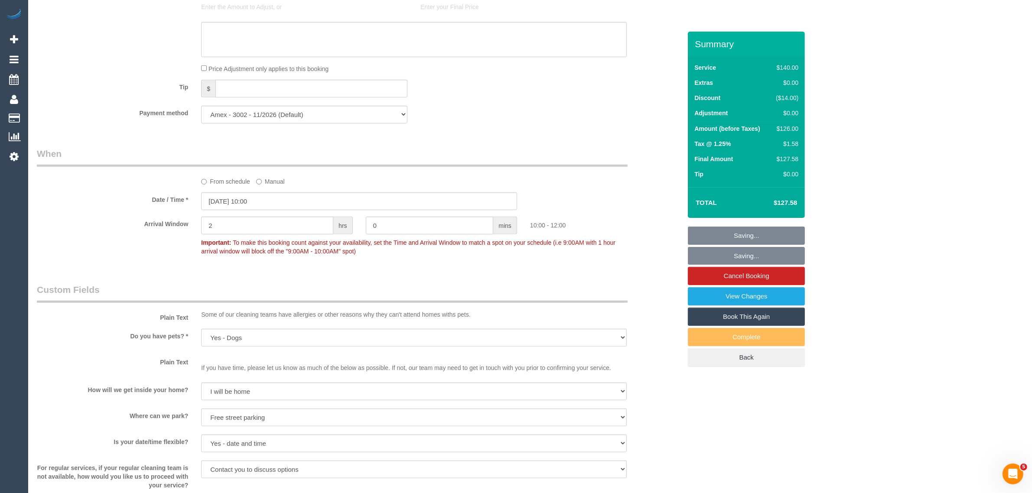
scroll to position [670, 0]
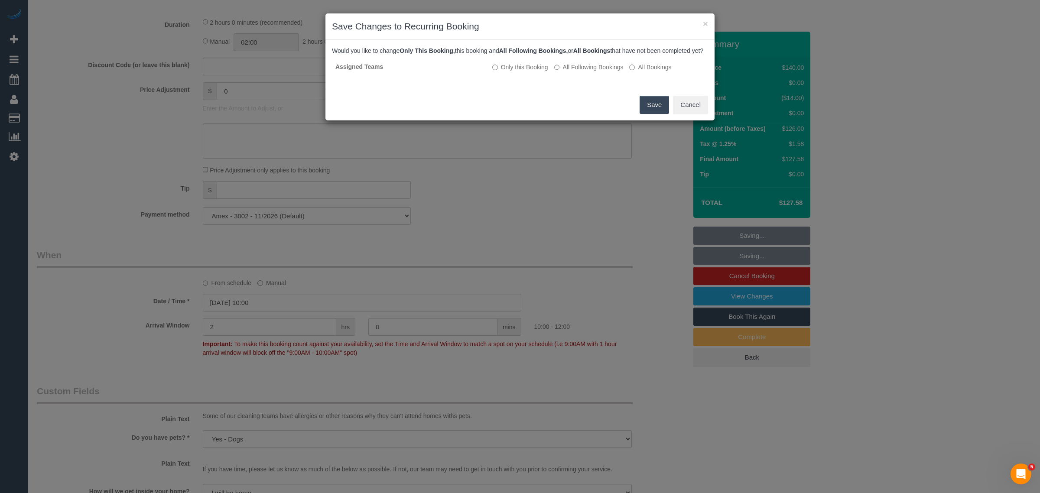
click at [651, 104] on button "Save" at bounding box center [653, 105] width 29 height 18
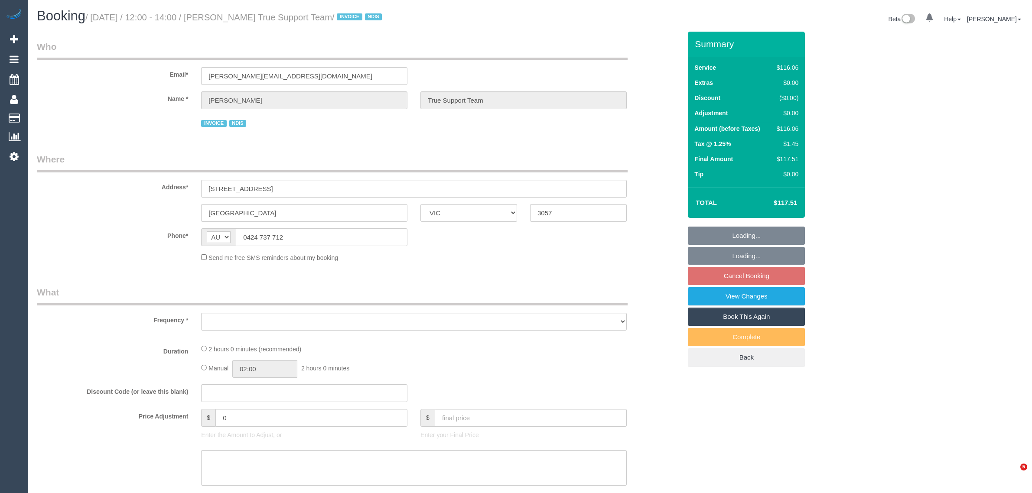
select select "VIC"
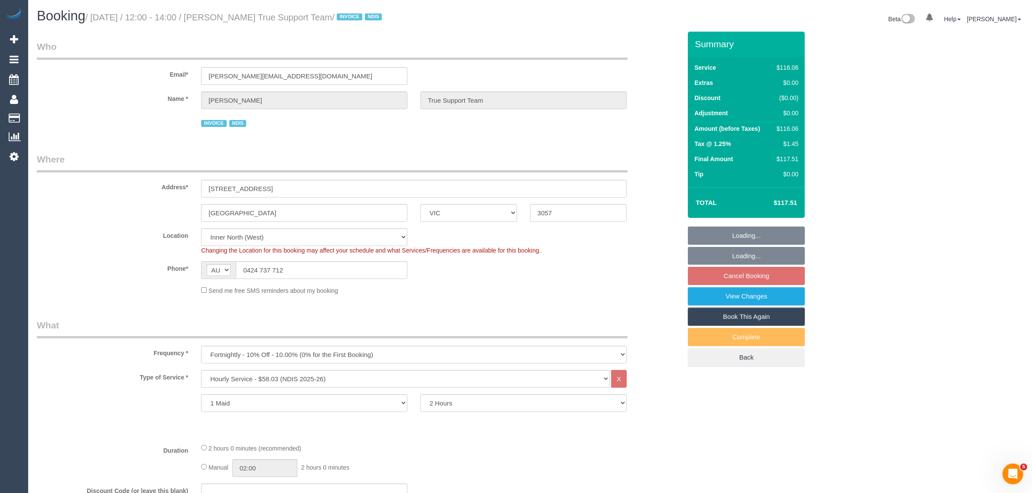
select select "object:591"
select select "number:29"
select select "number:14"
select select "number:19"
select select "number:25"
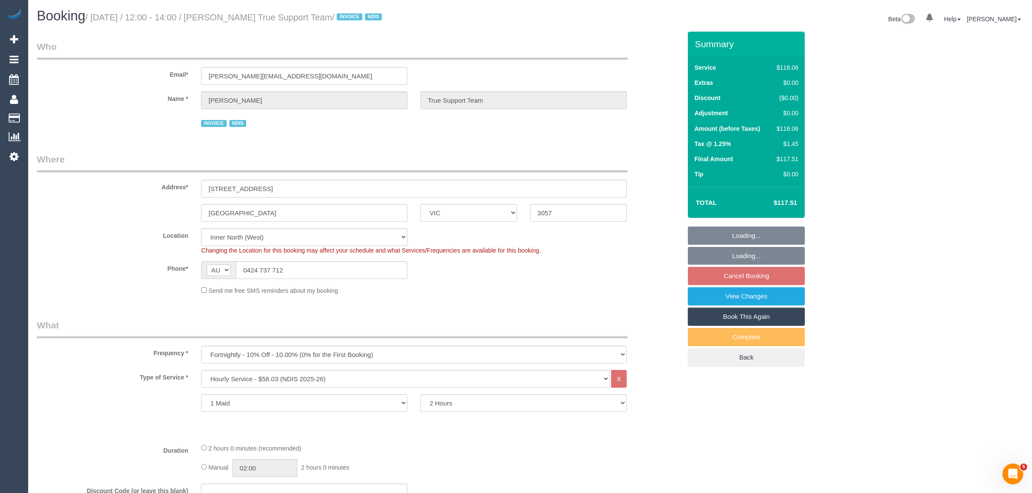
select select "number:33"
click at [383, 269] on input "0424 737 712" at bounding box center [322, 270] width 172 height 18
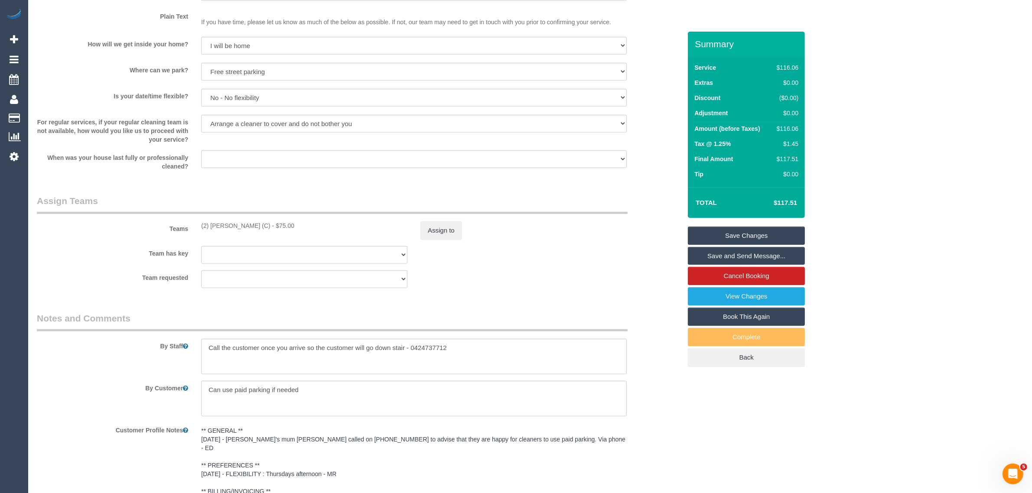
scroll to position [1034, 0]
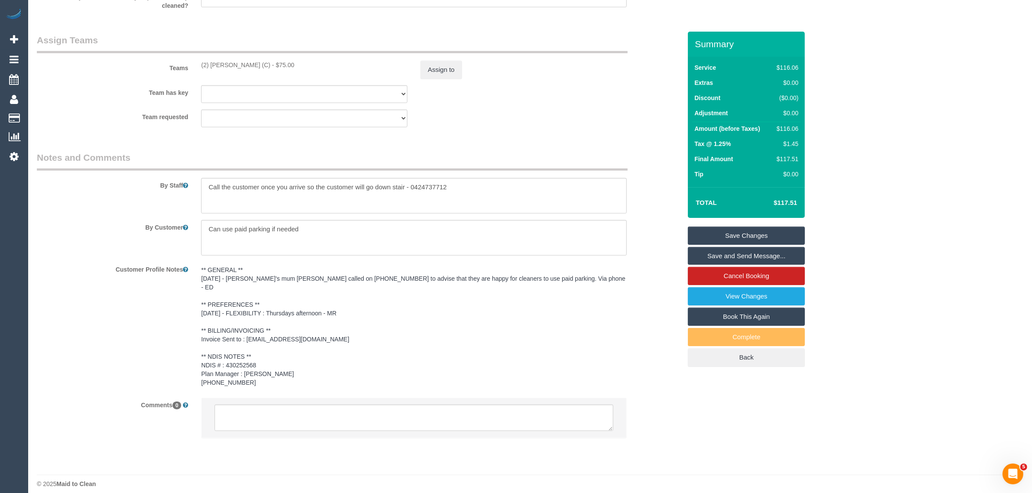
drag, startPoint x: 593, startPoint y: 317, endPoint x: 594, endPoint y: 328, distance: 11.4
click at [593, 317] on pre "** GENERAL ** [DATE] - [PERSON_NAME]'s mum [PERSON_NAME] called on [PHONE_NUMBE…" at bounding box center [413, 326] width 425 height 121
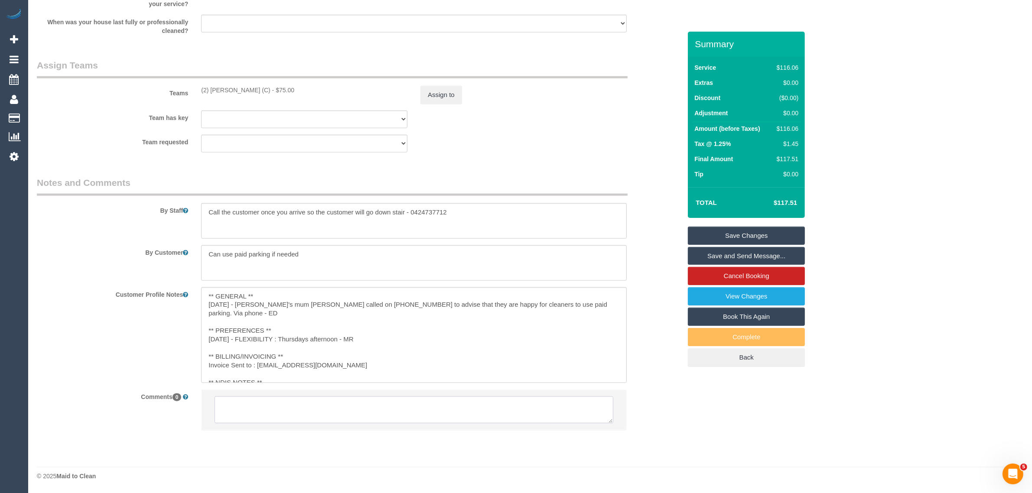
click at [541, 409] on li at bounding box center [413, 410] width 425 height 40
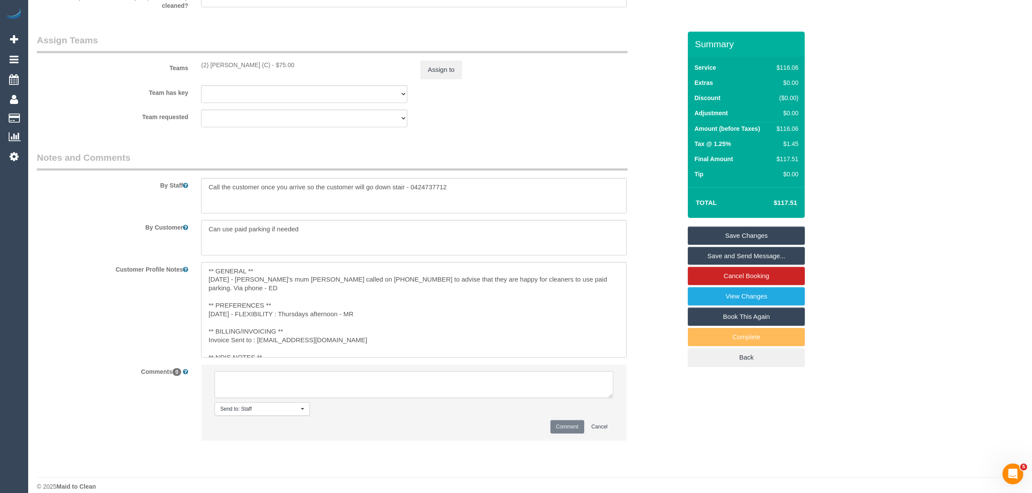
paste textarea "Cleaner(s) Unassigned: Reason Unassigned: Contact via: Which message sent: Addi…"
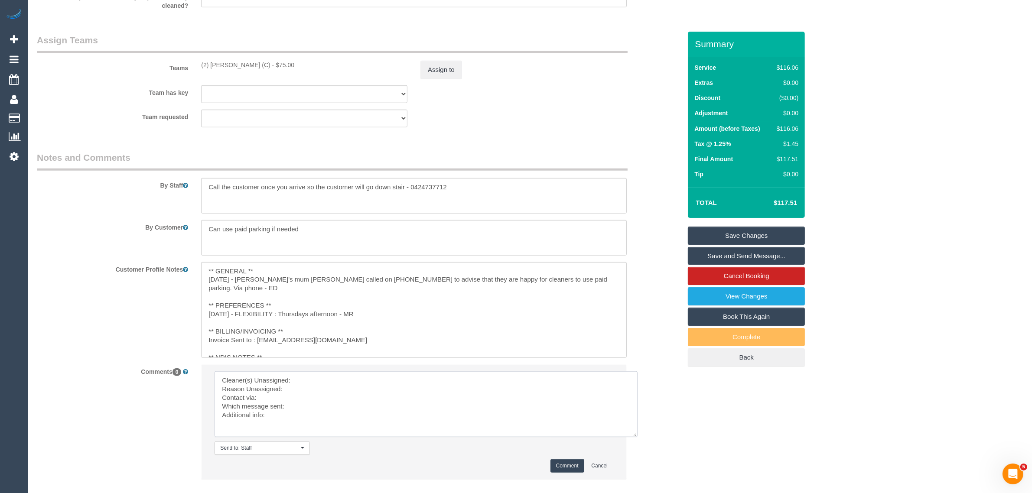
scroll to position [0, 0]
drag, startPoint x: 612, startPoint y: 397, endPoint x: 649, endPoint y: 459, distance: 72.3
click at [637, 437] on textarea at bounding box center [425, 404] width 423 height 66
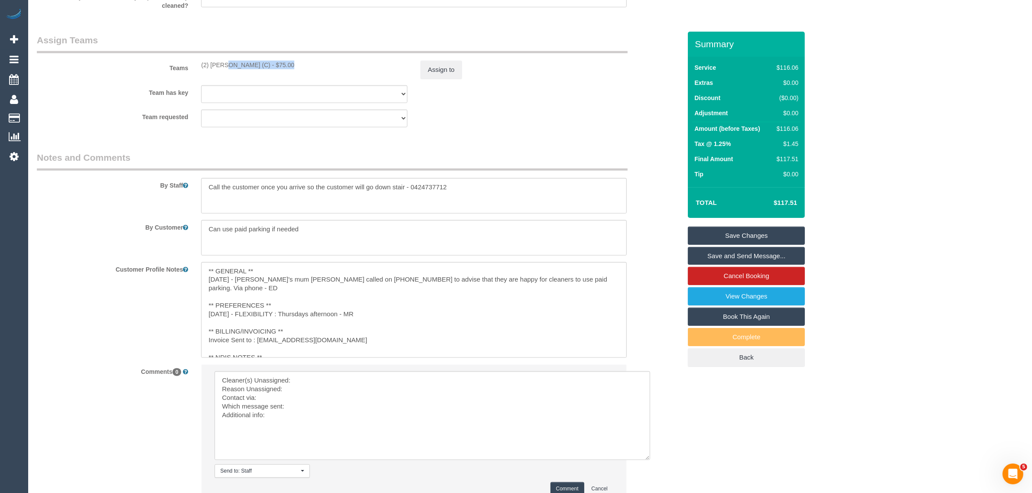
drag, startPoint x: 196, startPoint y: 58, endPoint x: 260, endPoint y: 59, distance: 64.1
click at [260, 59] on div "Teams (2) [PERSON_NAME] (C) - $75.00 Assign to" at bounding box center [358, 56] width 657 height 45
copy div "(2) [PERSON_NAME] (C"
click at [315, 379] on textarea at bounding box center [431, 415] width 435 height 89
paste textarea "(2) Joshua Russell (C"
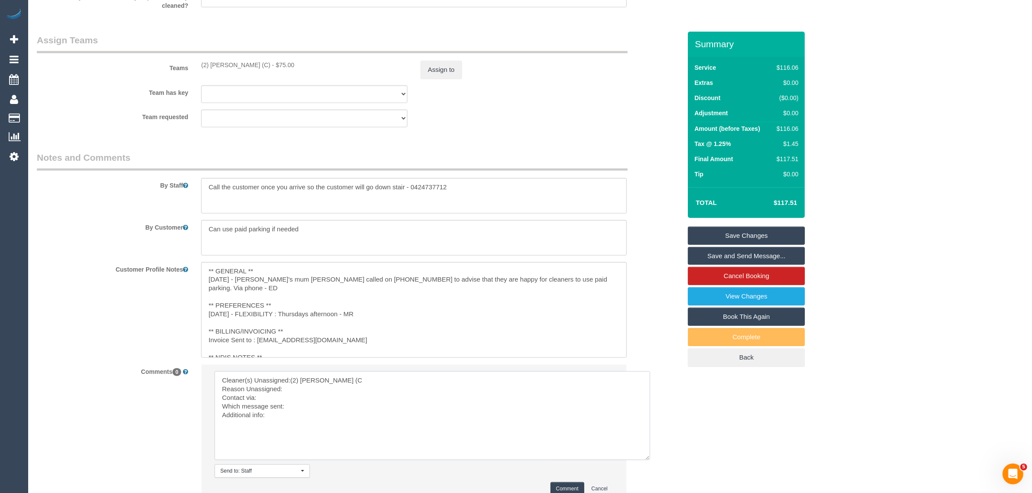
click at [307, 390] on textarea at bounding box center [431, 415] width 435 height 89
click at [300, 406] on textarea at bounding box center [431, 415] width 435 height 89
type textarea "Cleaner(s) Unassigned:(2) Joshua Russell (C Reason Unassigned: sick Contact via…"
click at [566, 486] on button "Comment" at bounding box center [567, 488] width 34 height 13
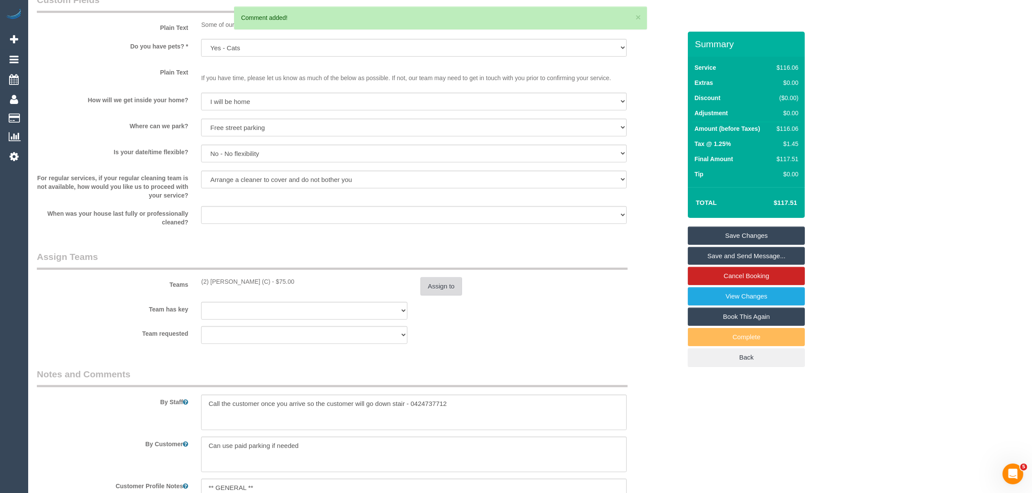
click at [447, 287] on button "Assign to" at bounding box center [441, 286] width 42 height 18
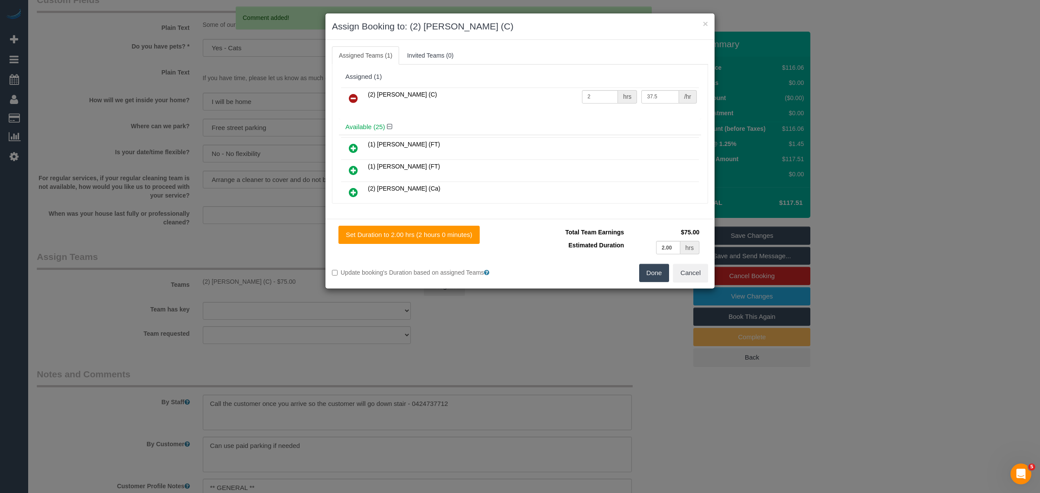
click at [360, 100] on link at bounding box center [353, 98] width 20 height 17
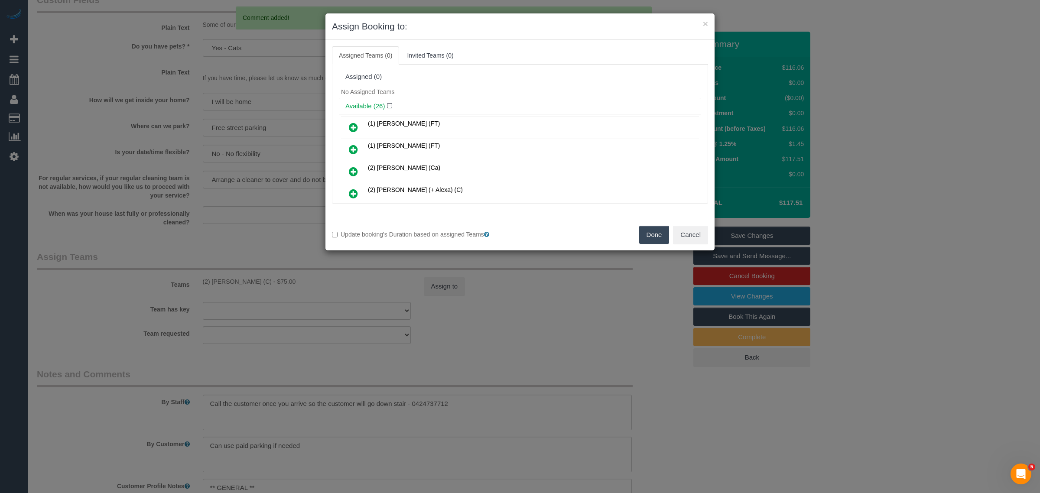
click at [642, 232] on button "Done" at bounding box center [654, 235] width 30 height 18
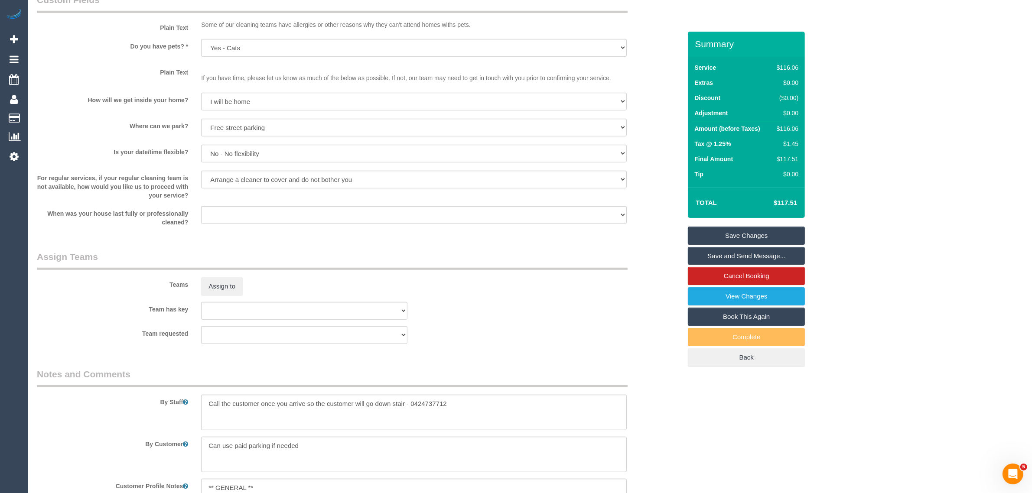
click at [729, 230] on link "Save Changes" at bounding box center [746, 236] width 117 height 18
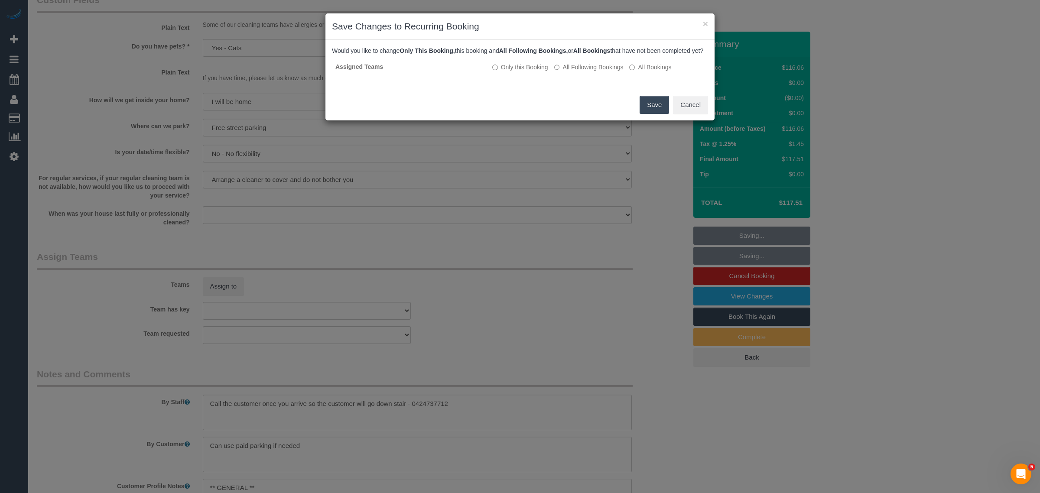
click at [642, 110] on button "Save" at bounding box center [653, 105] width 29 height 18
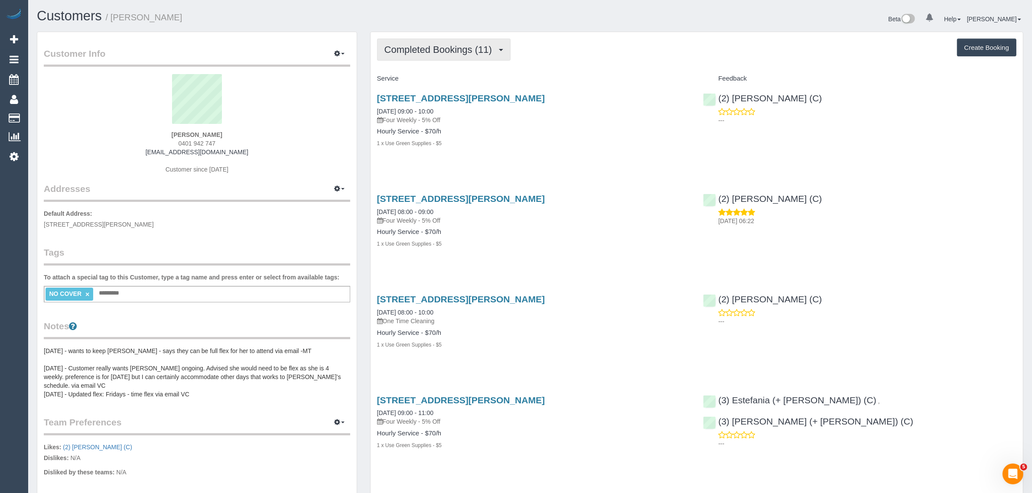
click at [444, 55] on button "Completed Bookings (11)" at bounding box center [443, 50] width 133 height 22
click at [425, 84] on link "Upcoming Bookings (12)" at bounding box center [424, 80] width 94 height 11
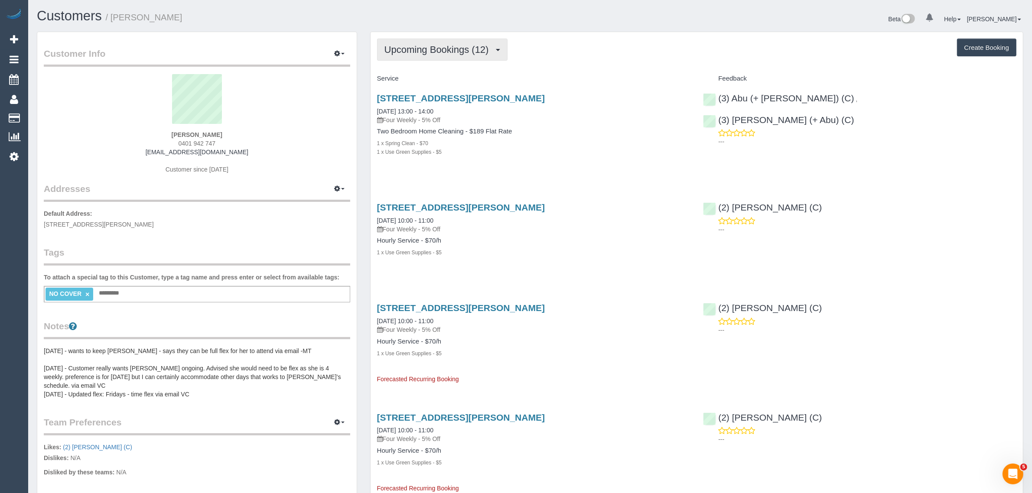
click at [445, 51] on span "Upcoming Bookings (12)" at bounding box center [438, 49] width 109 height 11
click at [561, 101] on h3 "[STREET_ADDRESS][PERSON_NAME]" at bounding box center [533, 98] width 313 height 10
drag, startPoint x: 456, startPoint y: 110, endPoint x: 374, endPoint y: 108, distance: 81.9
click at [374, 108] on div "[STREET_ADDRESS][PERSON_NAME] [DATE] 13:00 - 14:00 Four Weekly - 5% Off Two Bed…" at bounding box center [533, 130] width 326 height 88
copy link "[DATE] 13:00 - 14:00"
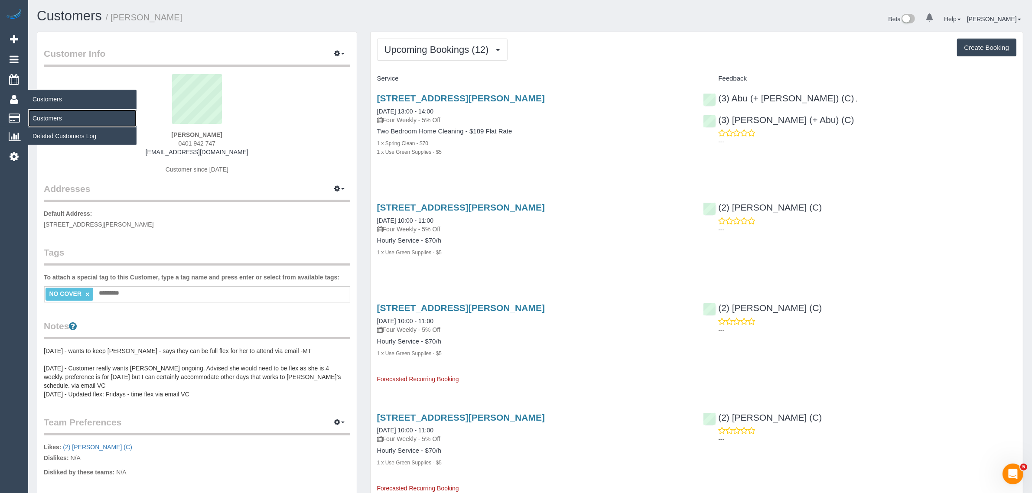
drag, startPoint x: 41, startPoint y: 116, endPoint x: 47, endPoint y: 110, distance: 7.7
click at [41, 116] on link "Customers" at bounding box center [82, 118] width 108 height 17
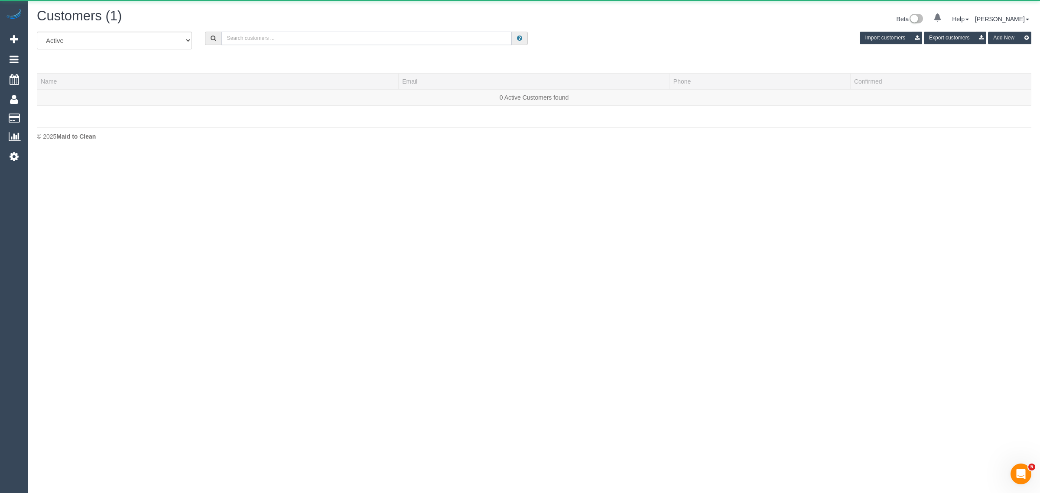
click at [356, 35] on input "text" at bounding box center [366, 38] width 290 height 13
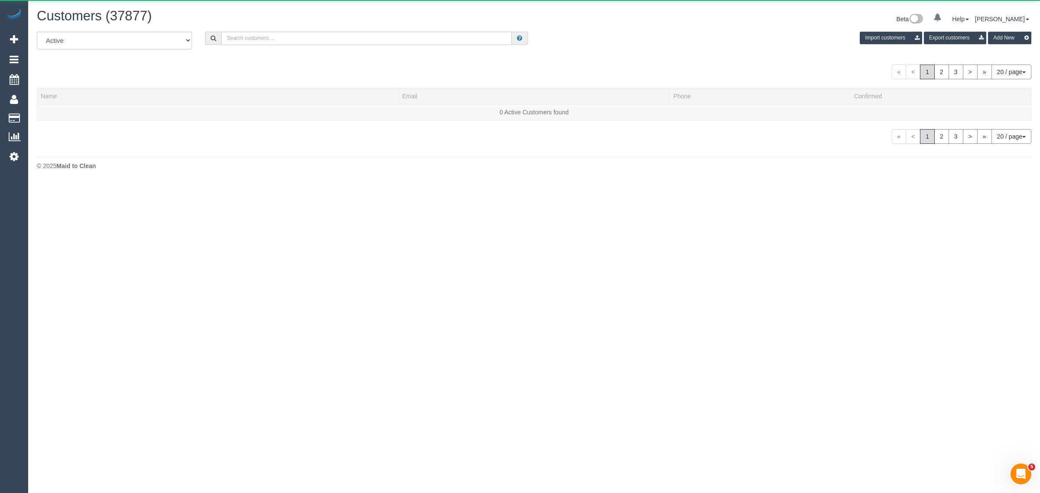
paste input "[PHONE_NUMBER]"
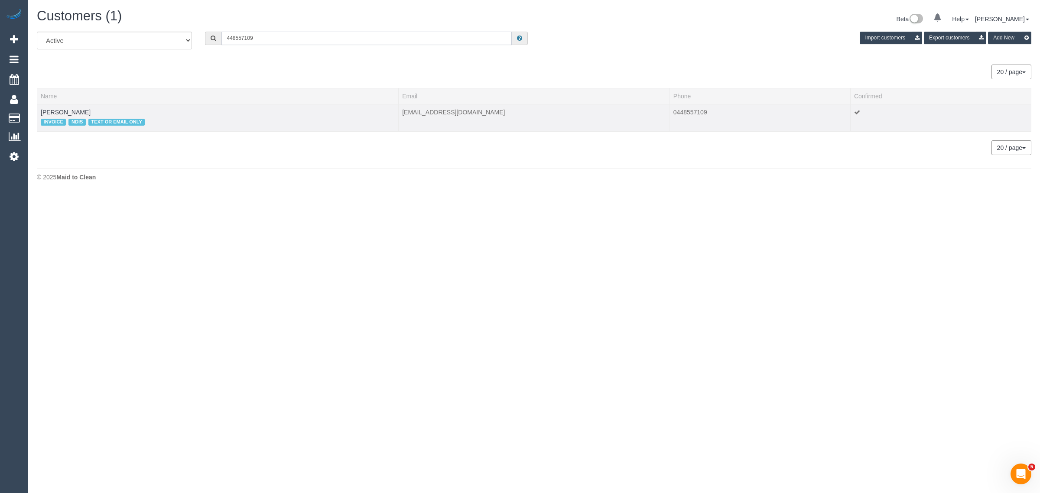
type input "448557109"
click at [52, 105] on td "[PERSON_NAME] INVOICE NDIS TEXT OR EMAIL ONLY" at bounding box center [217, 117] width 361 height 27
click at [53, 111] on link "[PERSON_NAME]" at bounding box center [66, 112] width 50 height 7
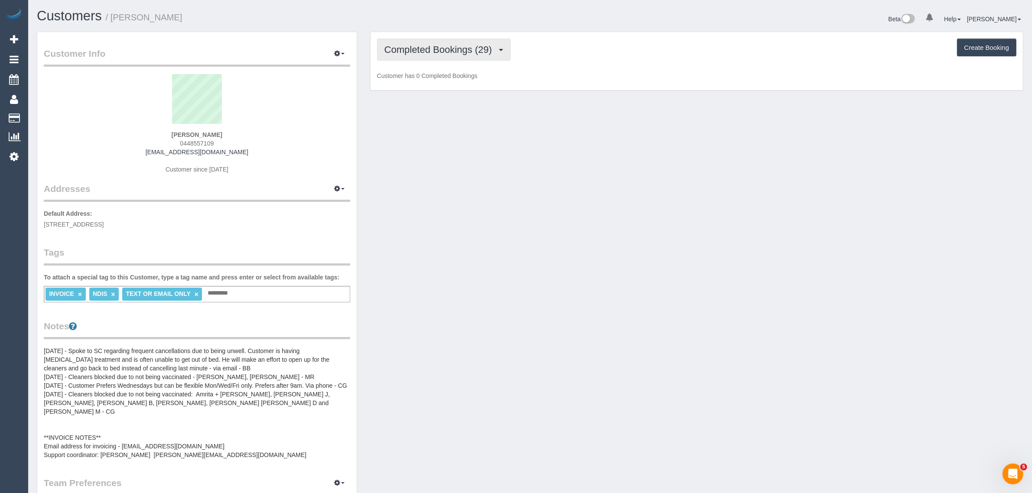
click at [411, 46] on span "Completed Bookings (29)" at bounding box center [440, 49] width 112 height 11
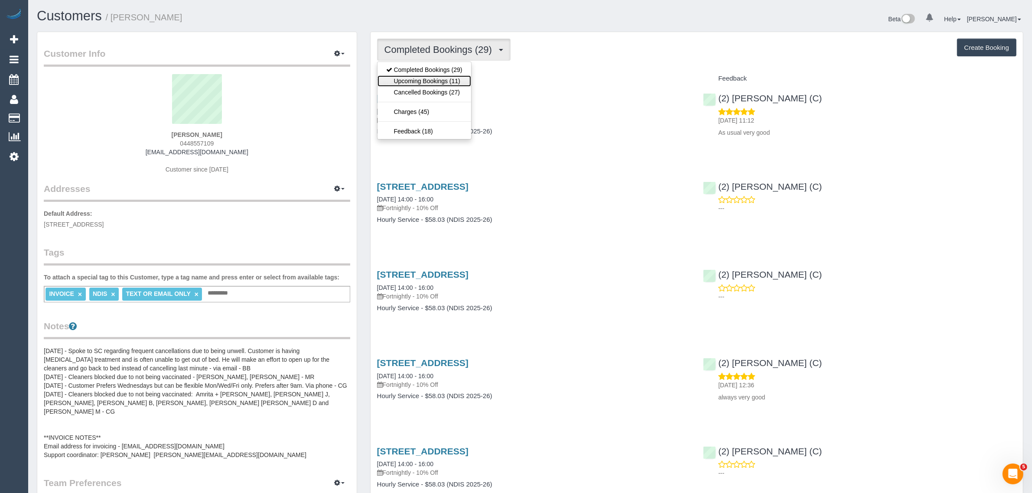
click at [417, 84] on link "Upcoming Bookings (11)" at bounding box center [424, 80] width 94 height 11
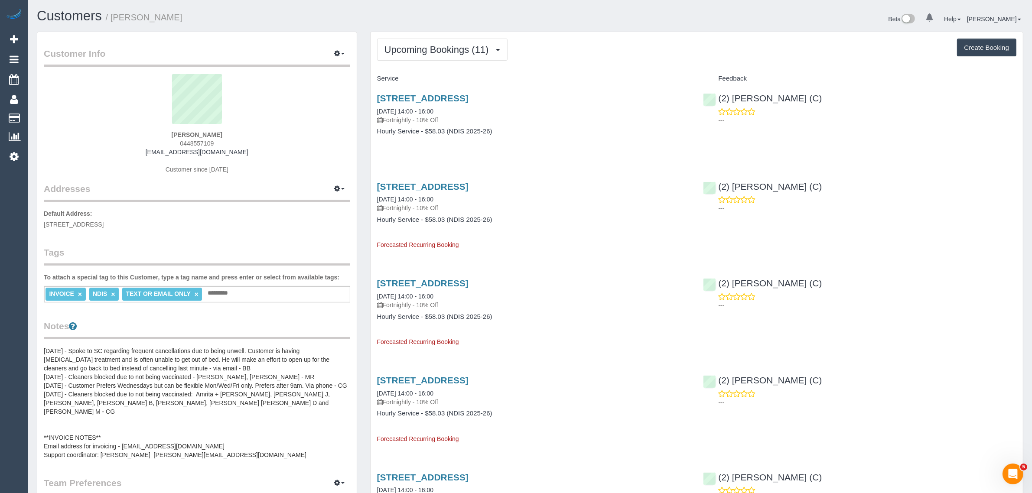
drag, startPoint x: 456, startPoint y: 110, endPoint x: 373, endPoint y: 108, distance: 83.2
click at [373, 108] on div "[STREET_ADDRESS] [DATE] 14:00 - 16:00 Fortnightly - 10% Off Hourly Service - $5…" at bounding box center [533, 119] width 326 height 67
copy link "[DATE] 14:00 - 16:00"
click at [264, 211] on p "Default Address: [STREET_ADDRESS]" at bounding box center [197, 218] width 306 height 19
click at [183, 130] on div "[PERSON_NAME] 0448557109 [EMAIL_ADDRESS][DOMAIN_NAME] Customer since [DATE]" at bounding box center [197, 128] width 306 height 108
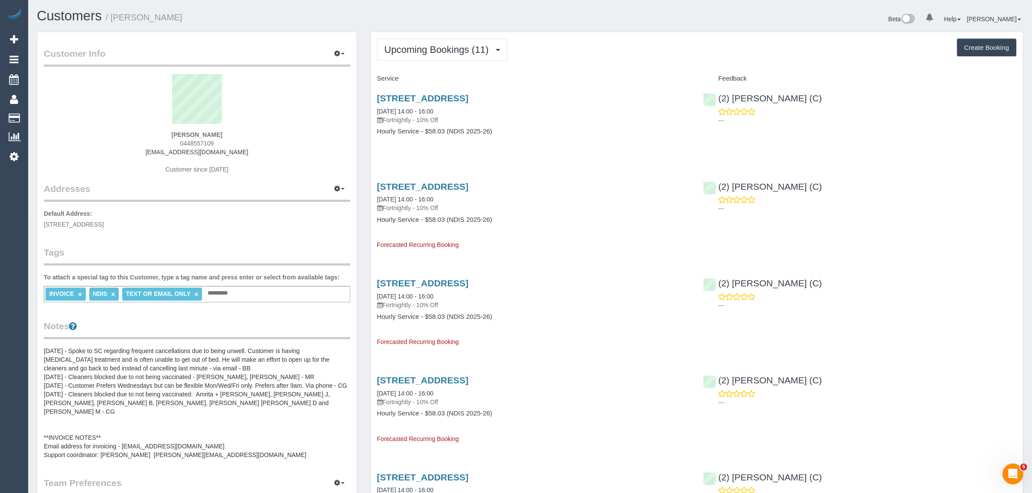
click at [183, 130] on div "[PERSON_NAME] 0448557109 [EMAIL_ADDRESS][DOMAIN_NAME] Customer since [DATE]" at bounding box center [197, 128] width 306 height 108
copy strong "[PERSON_NAME]"
click at [104, 224] on span "[STREET_ADDRESS]" at bounding box center [74, 224] width 60 height 7
copy span "[GEOGRAPHIC_DATA]"
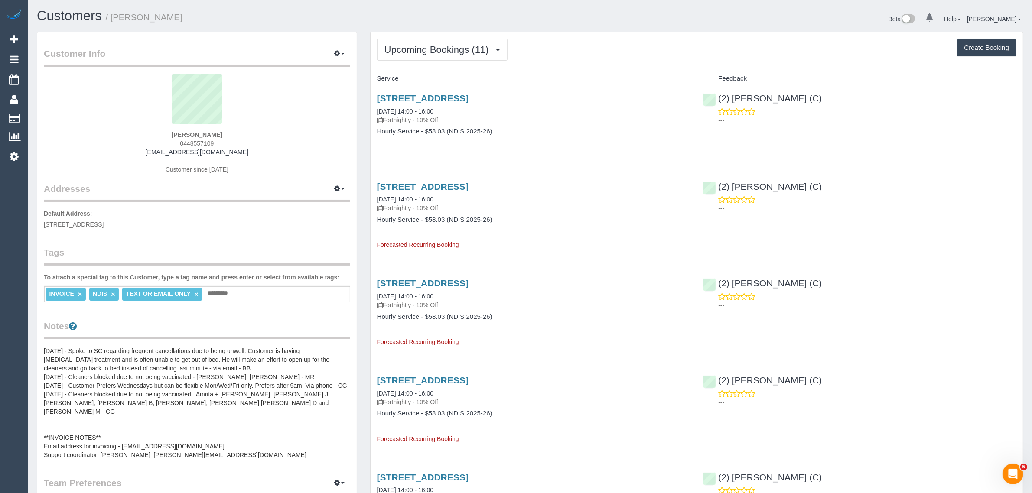
click at [104, 221] on span "[STREET_ADDRESS]" at bounding box center [74, 224] width 60 height 7
drag, startPoint x: 109, startPoint y: 223, endPoint x: 144, endPoint y: 223, distance: 34.7
click at [104, 223] on span "[STREET_ADDRESS]" at bounding box center [74, 224] width 60 height 7
copy span "[GEOGRAPHIC_DATA]"
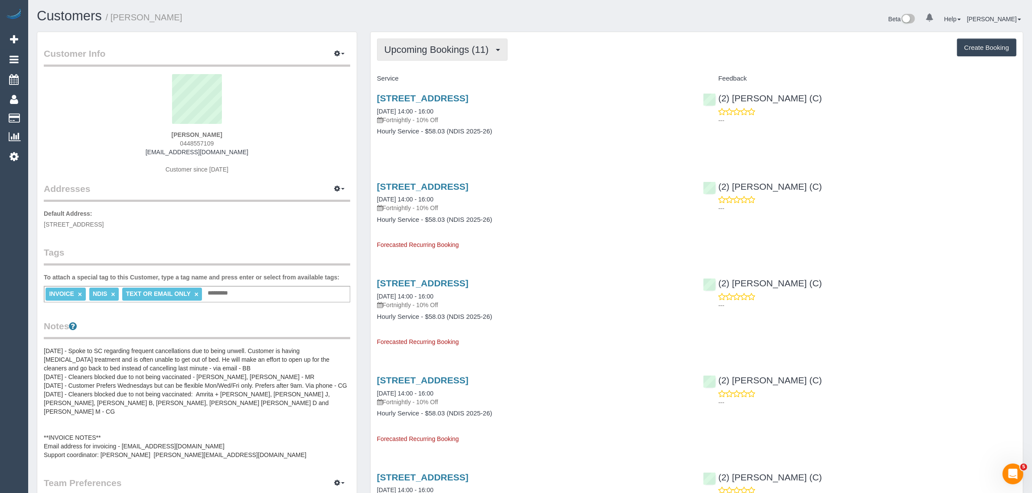
click at [437, 49] on span "Upcoming Bookings (11)" at bounding box center [438, 49] width 109 height 11
click at [429, 82] on link "Upcoming Bookings (11)" at bounding box center [424, 80] width 94 height 11
click at [427, 98] on link "[STREET_ADDRESS]" at bounding box center [422, 98] width 91 height 10
drag, startPoint x: 373, startPoint y: 199, endPoint x: 406, endPoint y: 196, distance: 32.7
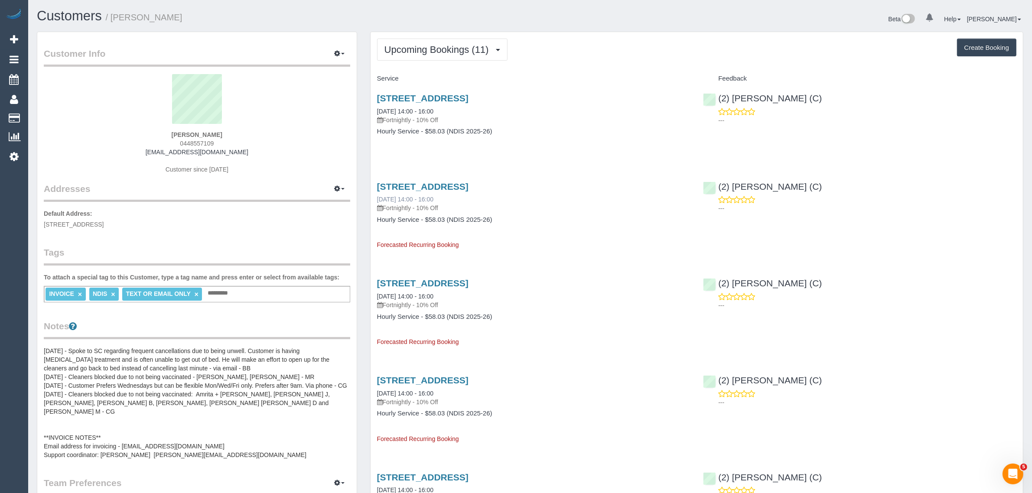
click at [406, 196] on div "[STREET_ADDRESS] [DATE] 14:00 - 16:00 Fortnightly - 10% Off Hourly Service - $5…" at bounding box center [533, 211] width 326 height 75
copy link "[DATE]"
click at [415, 58] on button "Upcoming Bookings (11)" at bounding box center [442, 50] width 130 height 22
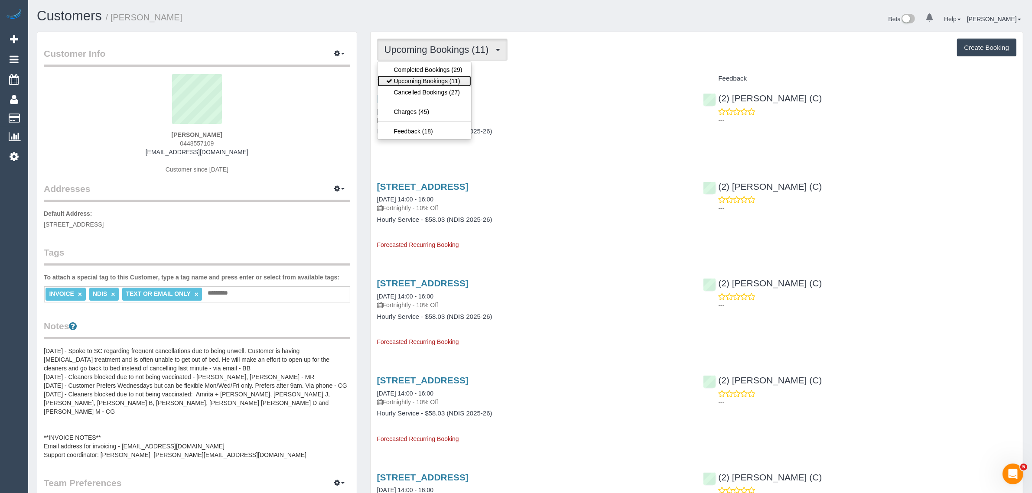
click at [408, 83] on link "Upcoming Bookings (11)" at bounding box center [424, 80] width 94 height 11
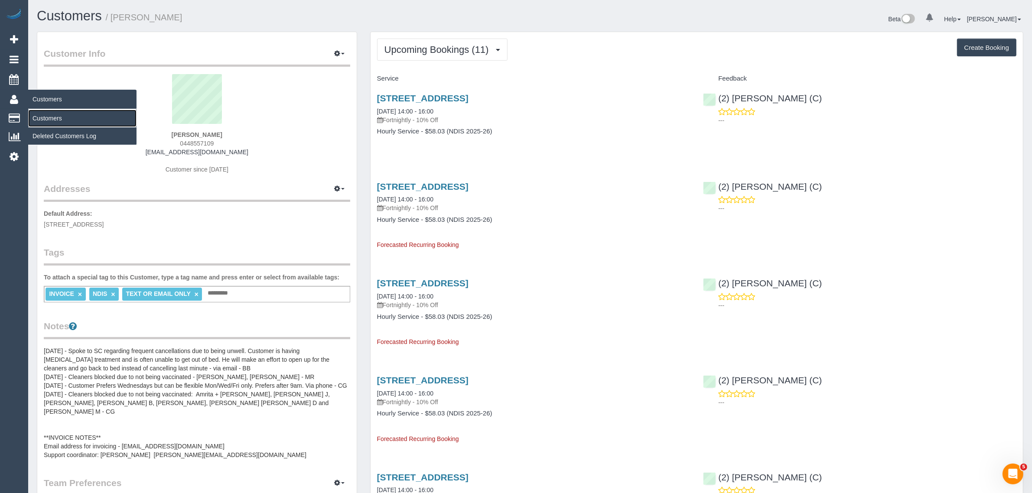
click at [38, 112] on link "Customers" at bounding box center [82, 118] width 108 height 17
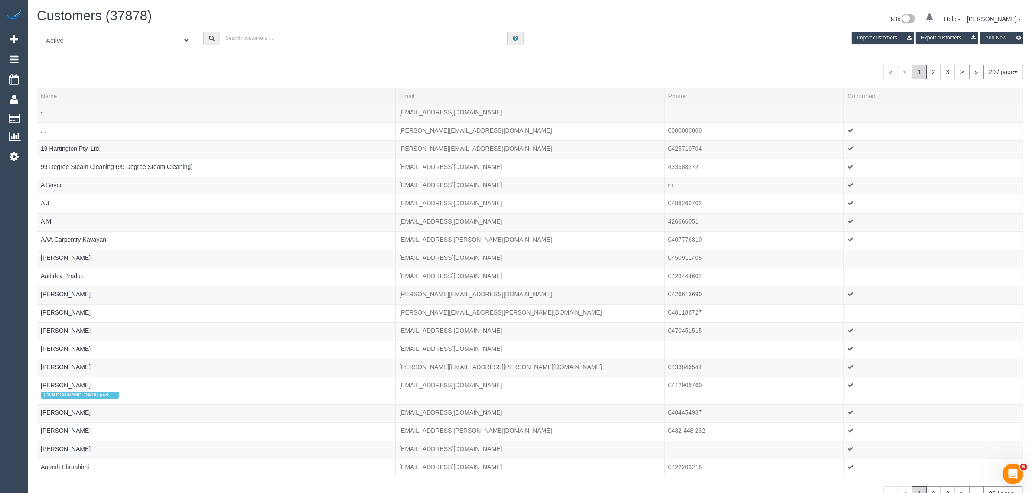
click at [301, 28] on div "Customers (37878) Beta 0 Your Notifications You have 0 alerts Help Help Docs Ta…" at bounding box center [529, 20] width 999 height 23
click at [295, 33] on input "text" at bounding box center [364, 38] width 288 height 13
type input "[PERSON_NAME]"
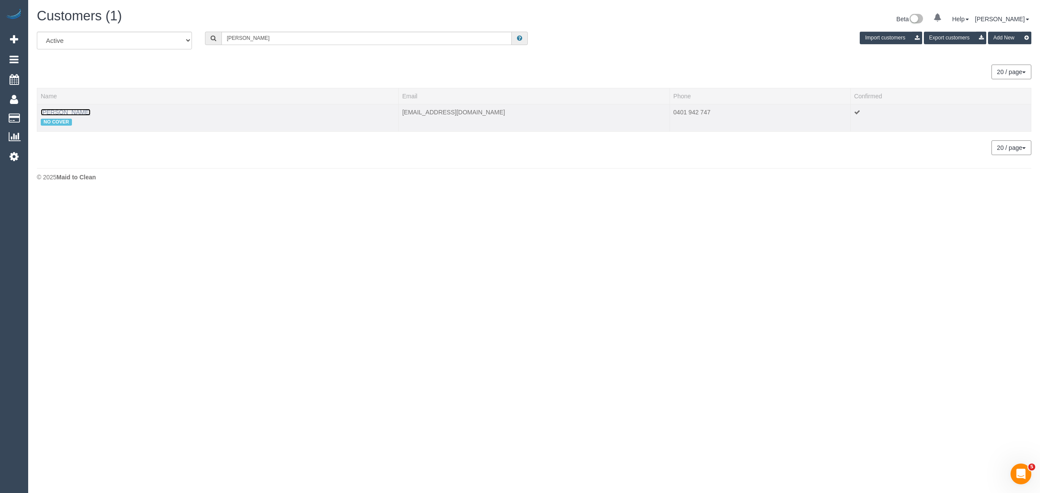
click at [59, 112] on link "[PERSON_NAME]" at bounding box center [66, 112] width 50 height 7
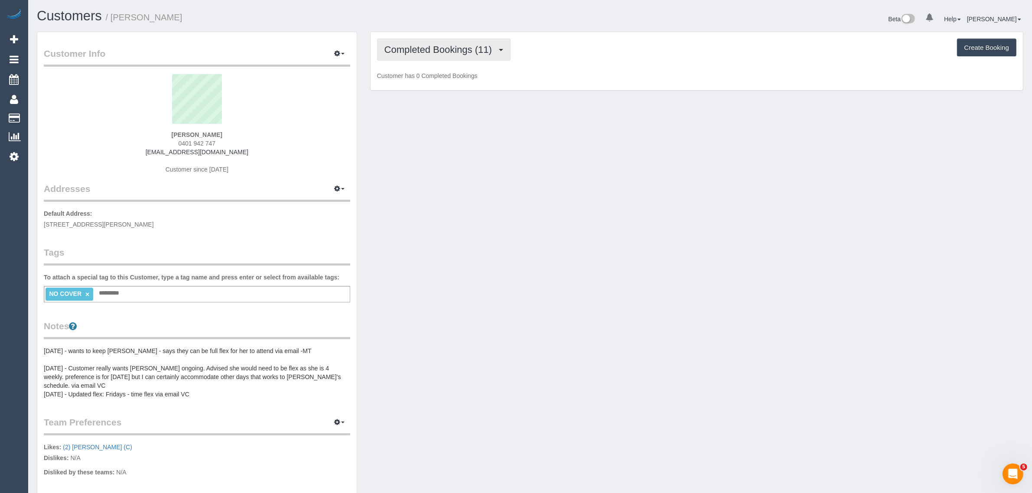
click at [391, 45] on span "Completed Bookings (11)" at bounding box center [440, 49] width 112 height 11
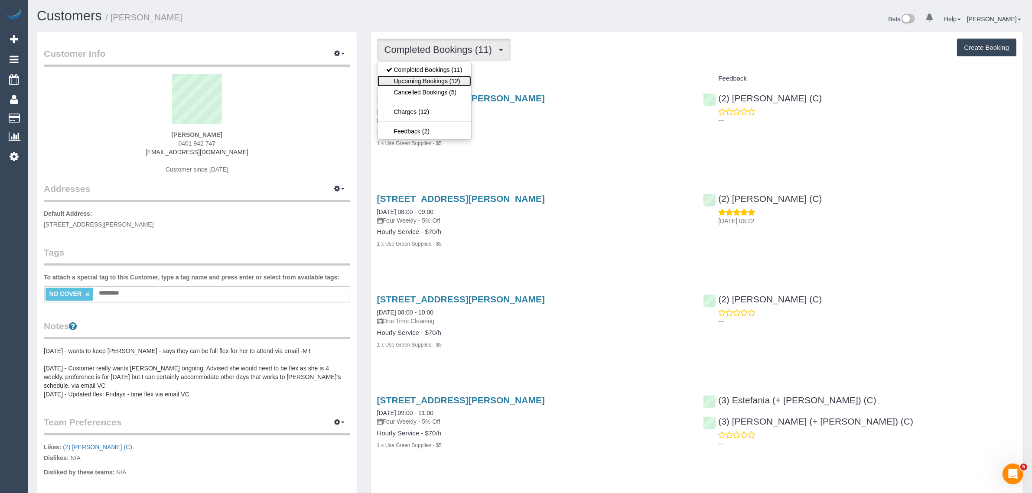
click at [396, 79] on link "Upcoming Bookings (12)" at bounding box center [424, 80] width 94 height 11
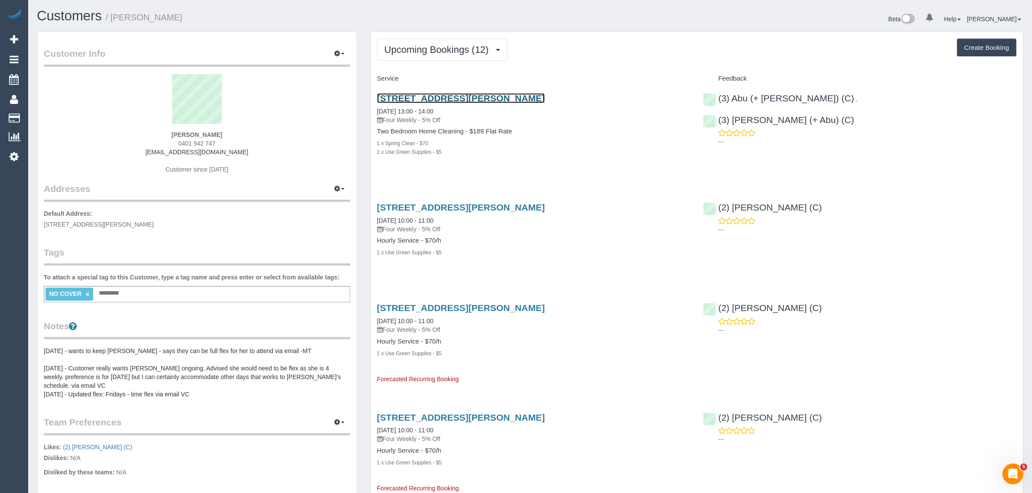
click at [393, 101] on link "[STREET_ADDRESS][PERSON_NAME]" at bounding box center [461, 98] width 168 height 10
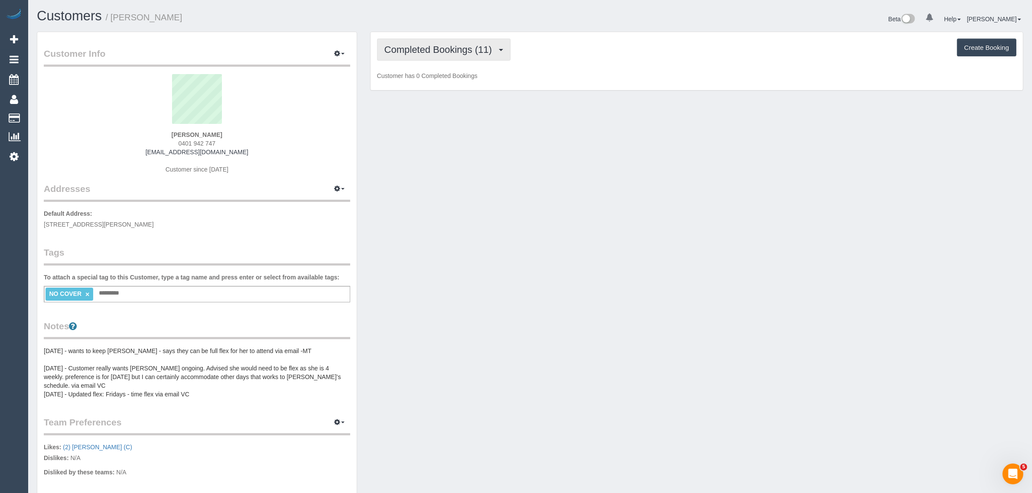
click at [438, 54] on button "Completed Bookings (11)" at bounding box center [443, 50] width 133 height 22
click at [422, 78] on link "Upcoming Bookings (12)" at bounding box center [424, 80] width 94 height 11
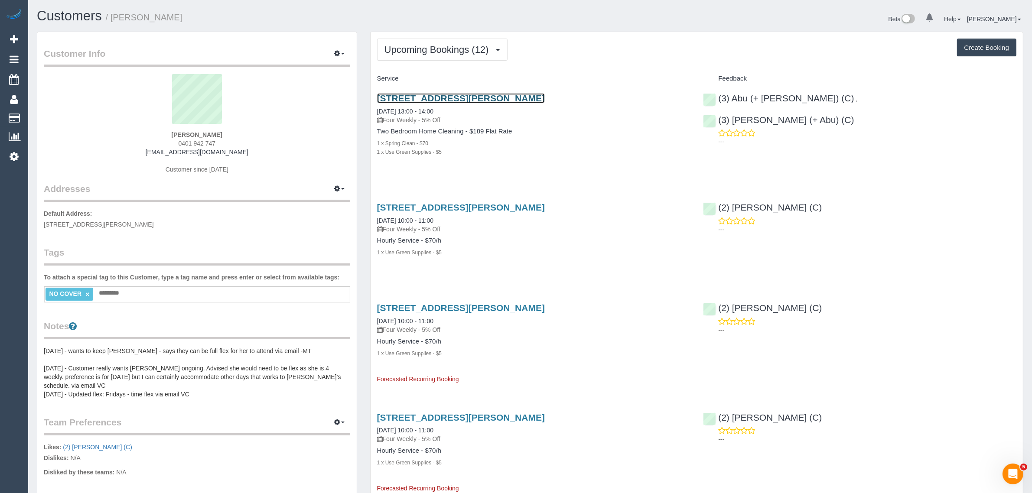
click at [443, 98] on link "[STREET_ADDRESS][PERSON_NAME]" at bounding box center [461, 98] width 168 height 10
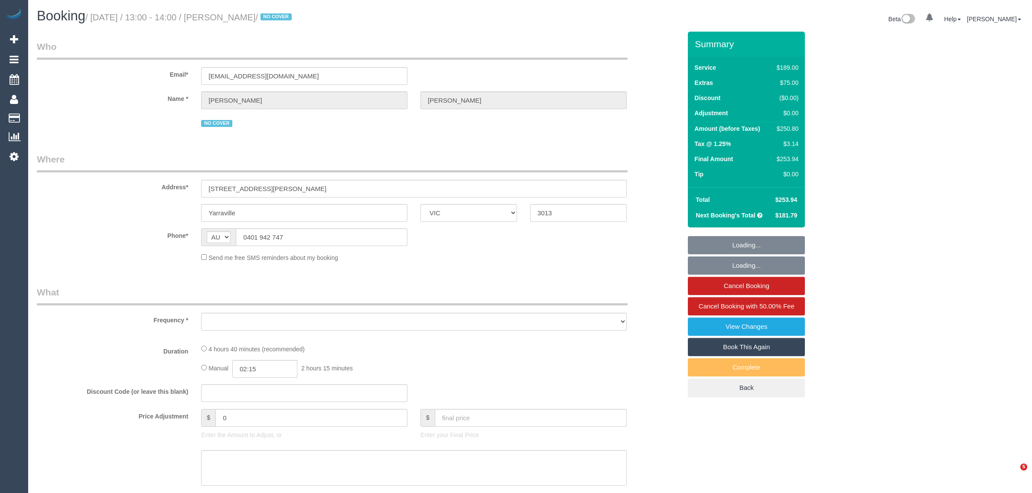
select select "VIC"
select select "object:608"
select select "string:stripe-pm_1Q6Ued2GScqysDRVN6pIIr3A"
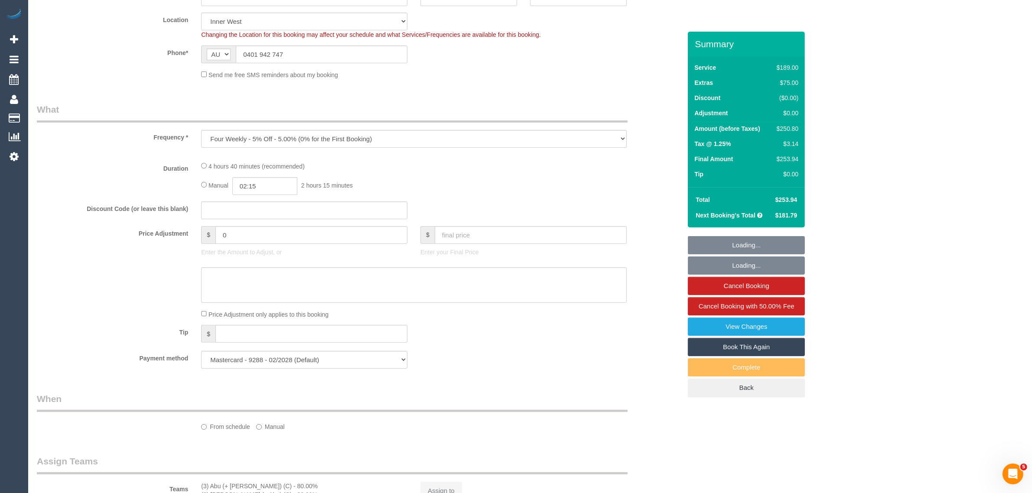
select select "object:615"
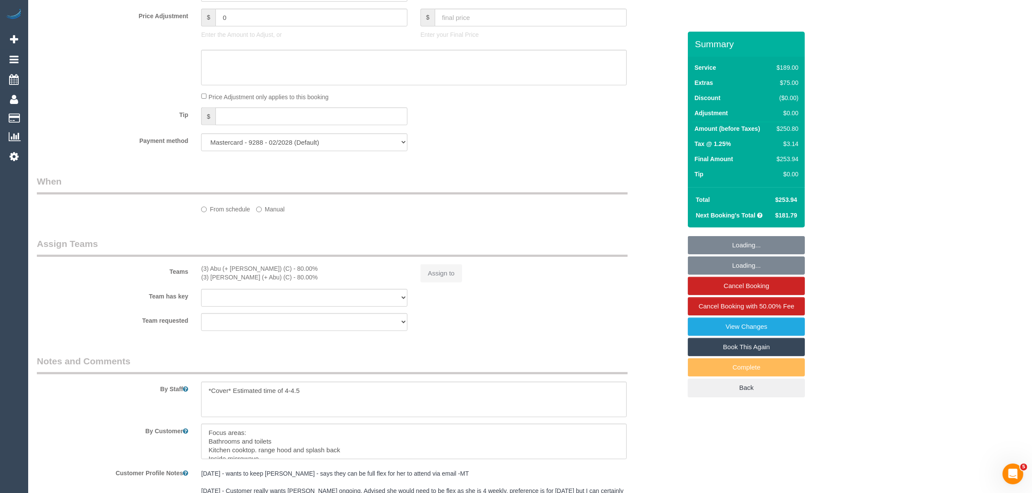
scroll to position [779, 0]
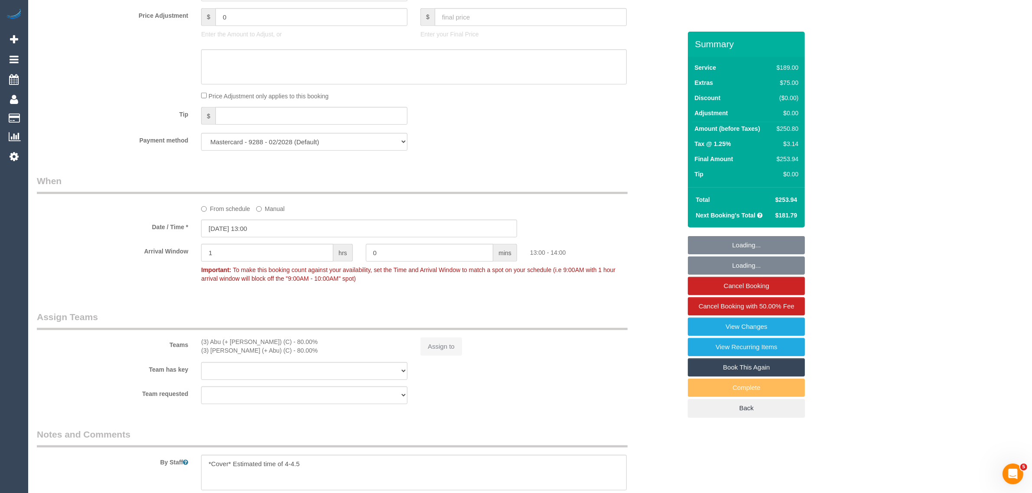
select select "number:28"
select select "number:14"
select select "number:19"
select select "number:22"
select select "number:34"
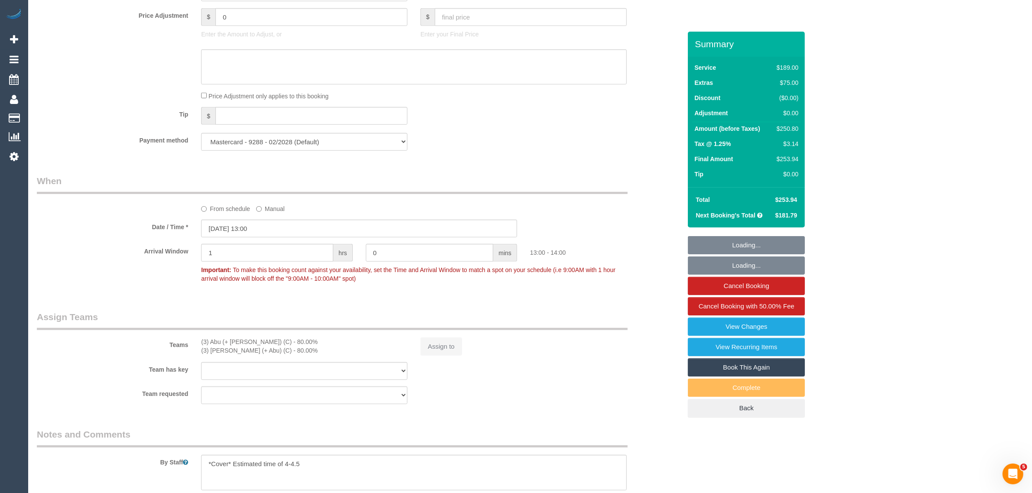
select select "number:12"
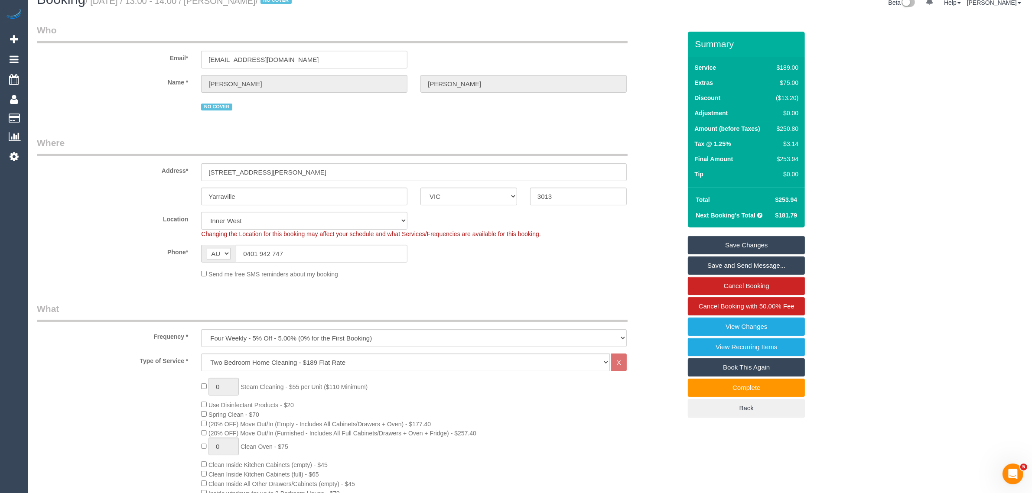
scroll to position [0, 0]
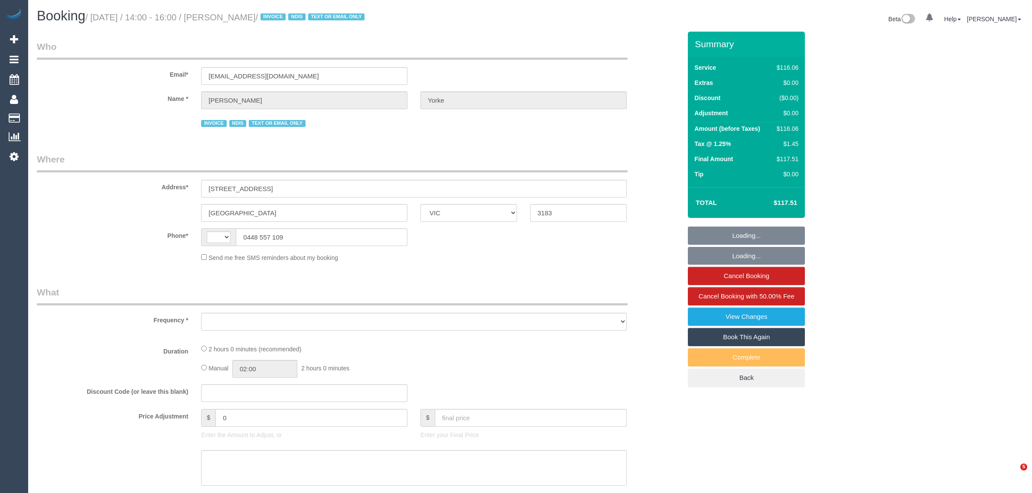
select select "VIC"
select select "object:286"
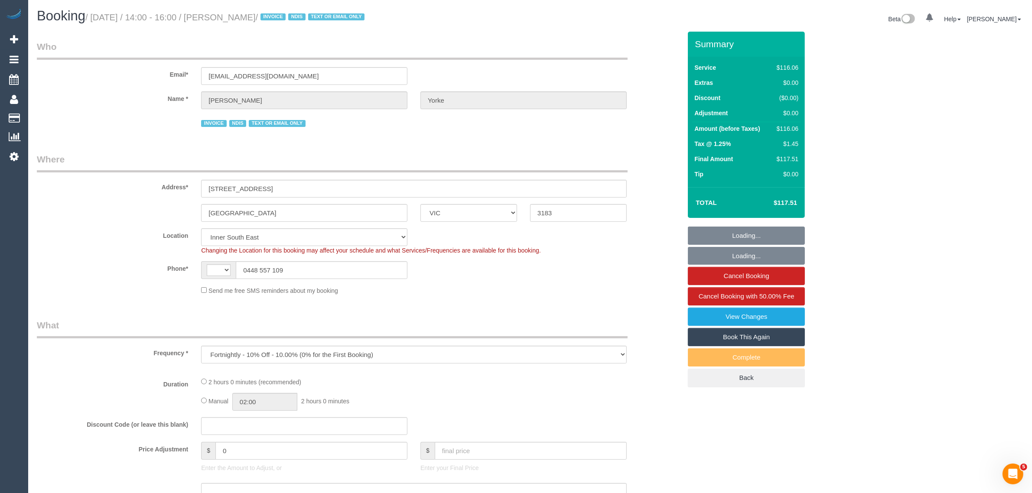
select select "string:AU"
select select "number:28"
select select "number:14"
select select "number:19"
select select "number:36"
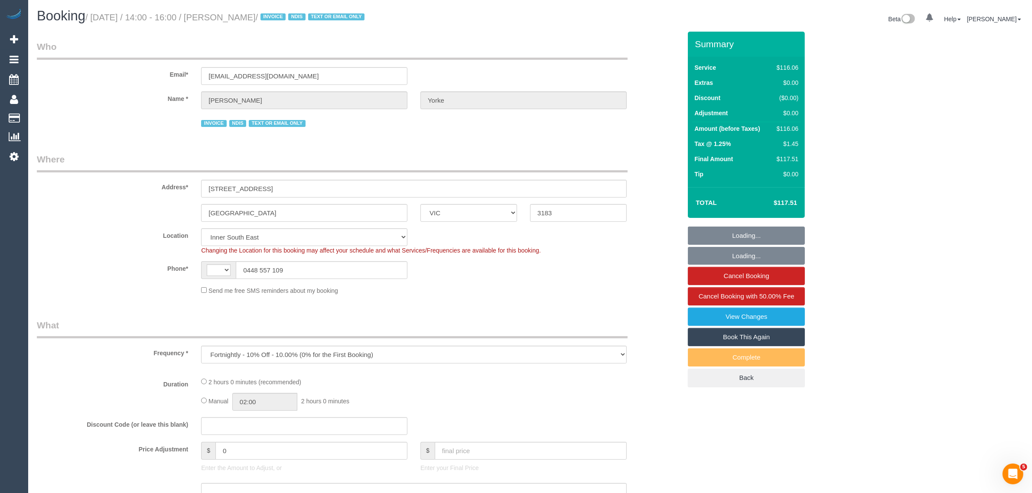
select select "number:35"
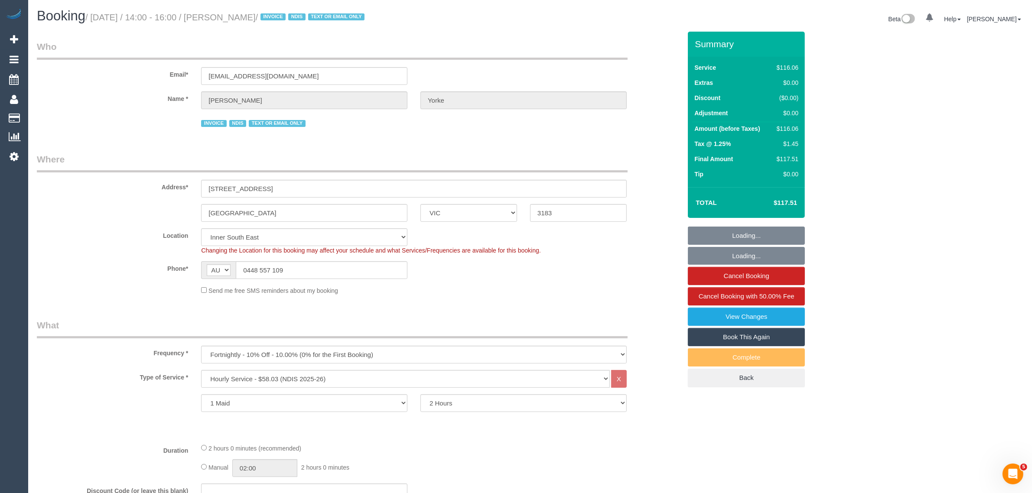
select select "object:745"
click at [322, 218] on input "[GEOGRAPHIC_DATA]" at bounding box center [304, 213] width 206 height 18
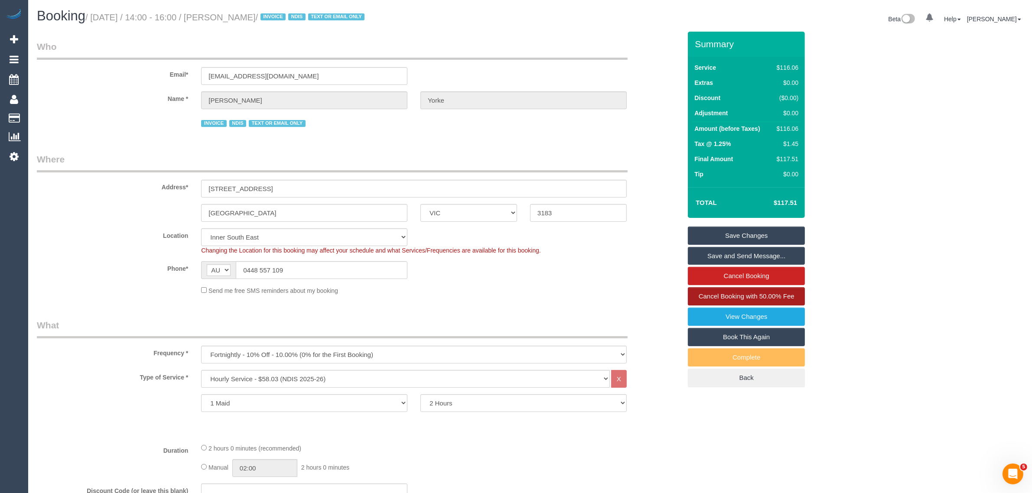
click at [781, 302] on link "Cancel Booking with 50.00% Fee" at bounding box center [746, 296] width 117 height 18
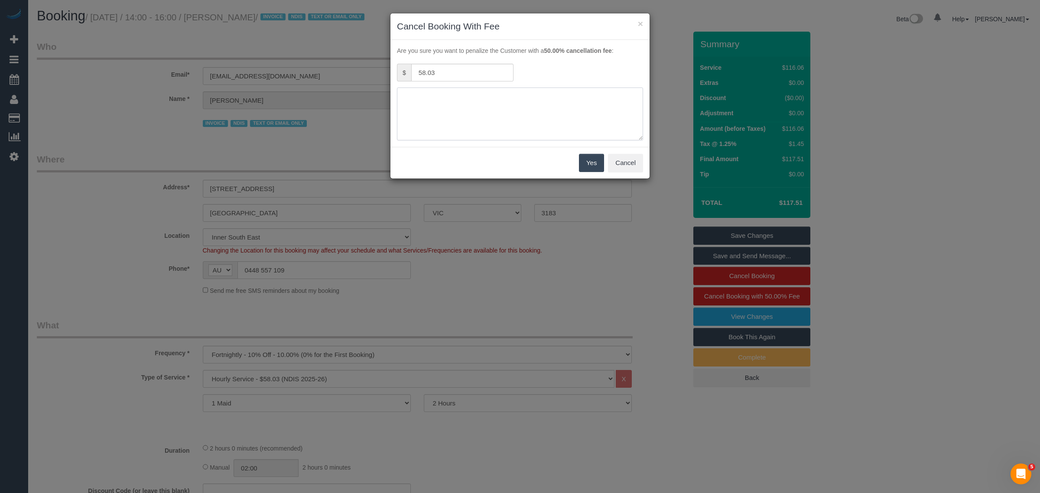
click at [465, 103] on textarea at bounding box center [520, 114] width 246 height 53
type textarea "customer wants to skip - not feeling well via txt - AA"
click at [595, 159] on button "Yes" at bounding box center [591, 163] width 25 height 18
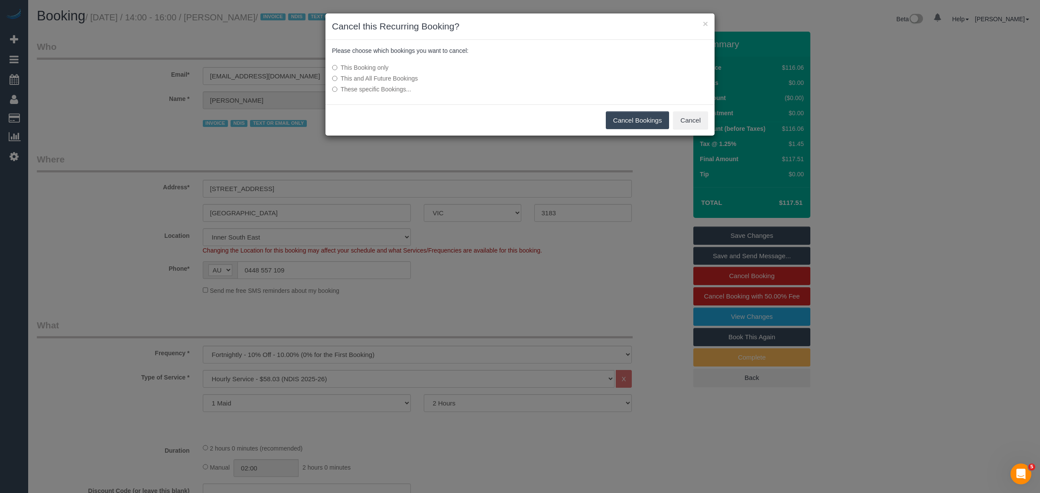
click at [453, 118] on div "Cancel Bookings Cancel" at bounding box center [519, 120] width 389 height 32
click at [608, 122] on button "Cancel Bookings" at bounding box center [638, 120] width 64 height 18
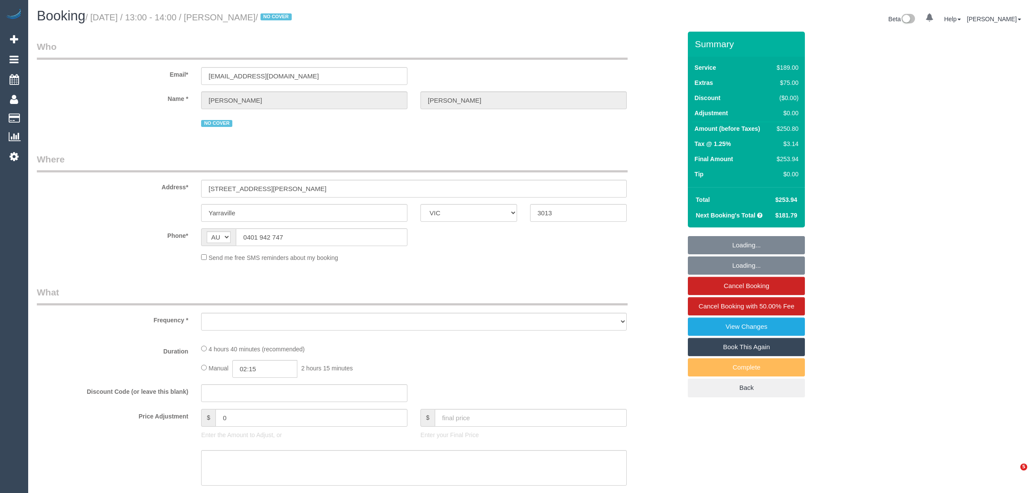
select select "VIC"
select select "string:stripe-pm_1Q6Ued2GScqysDRVN6pIIr3A"
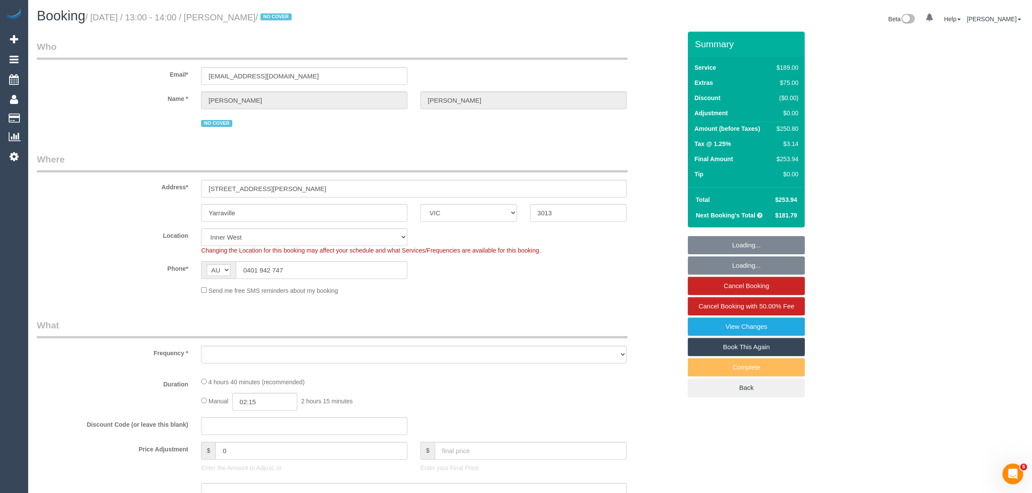
select select "number:28"
select select "number:14"
select select "number:19"
select select "number:22"
select select "number:34"
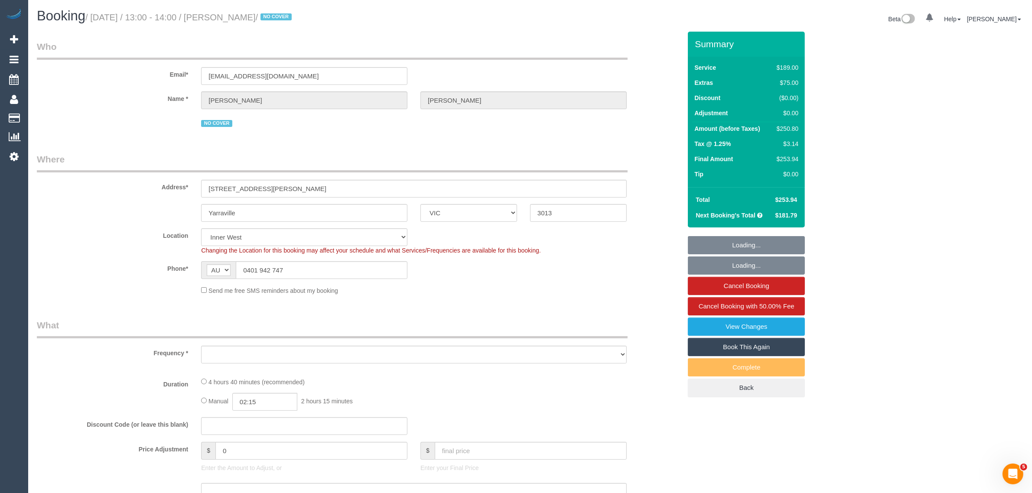
select select "number:12"
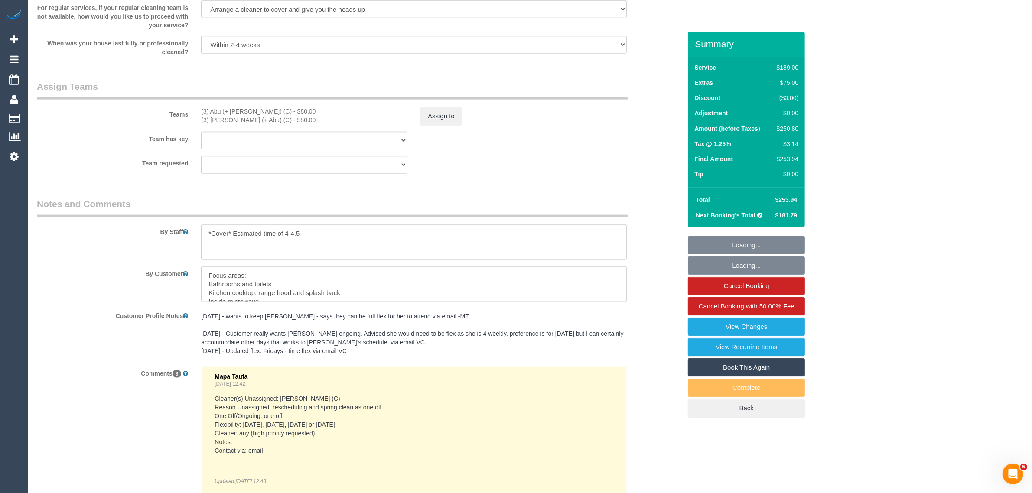
select select "object:1563"
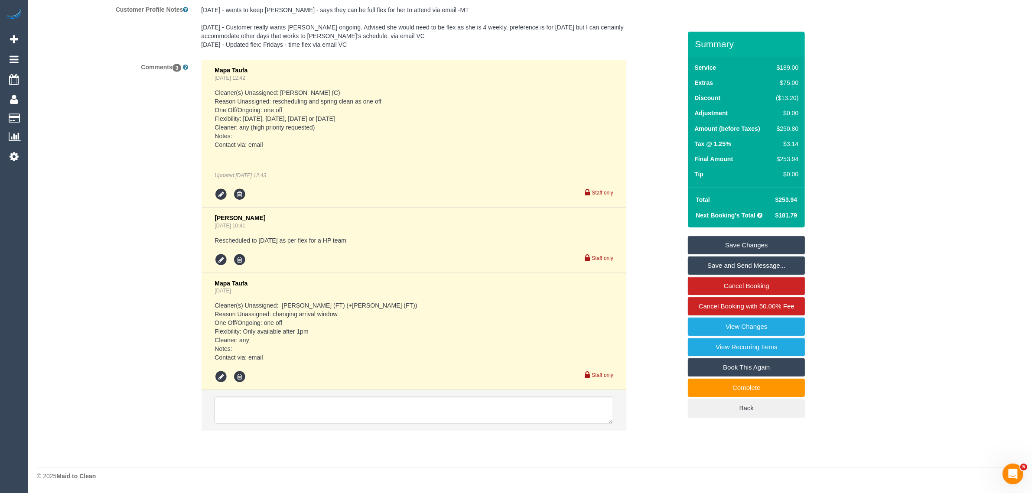
scroll to position [1370, 0]
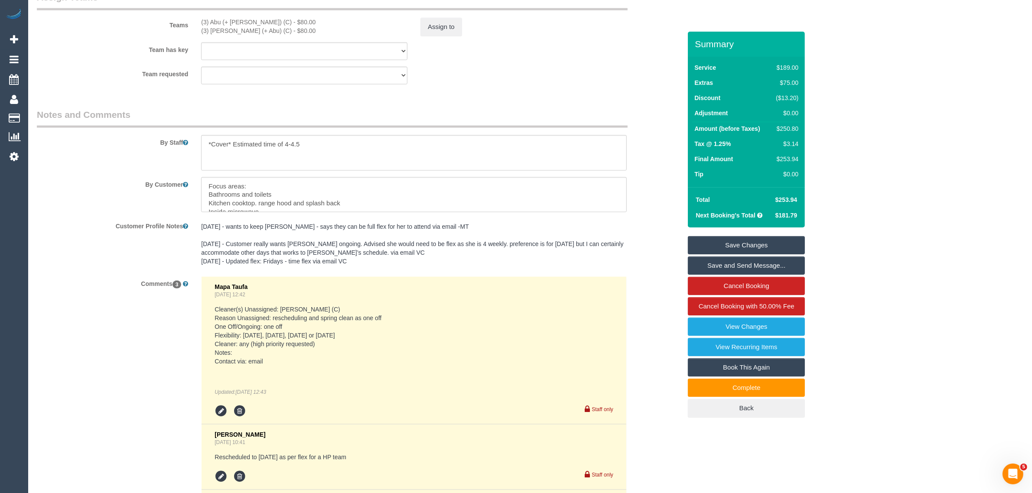
drag, startPoint x: 194, startPoint y: 21, endPoint x: 261, endPoint y: 25, distance: 67.3
click at [261, 25] on div "Teams (3) Abu (+ Hamim) (C) - $80.00 (3) Hamim (+ Abu) (C) - $80.00 Assign to" at bounding box center [358, 13] width 657 height 45
copy div "(3) Abu (+ [PERSON_NAME]) (C)"
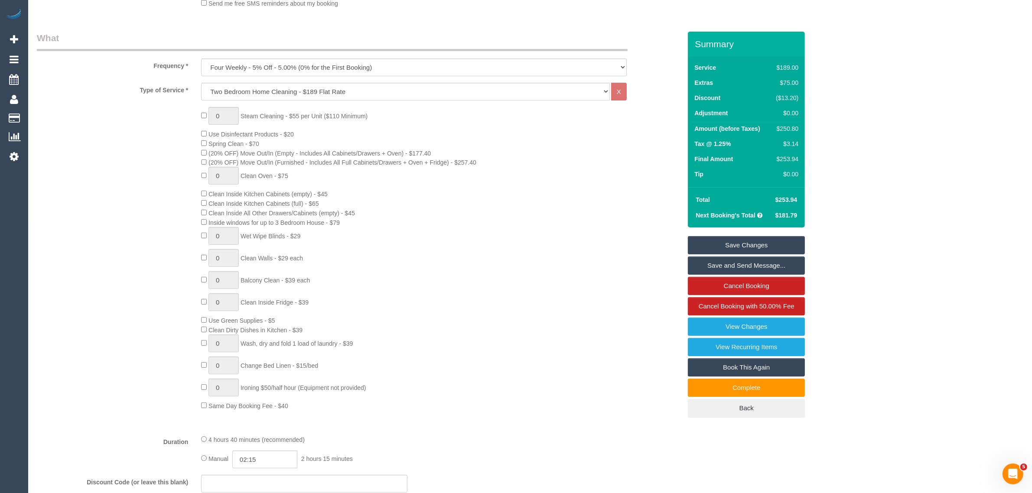
scroll to position [0, 0]
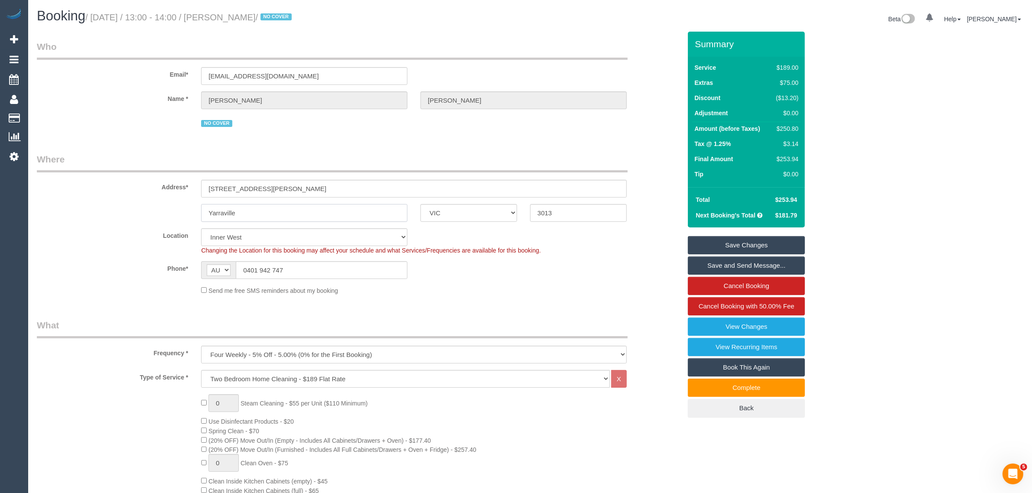
click at [321, 211] on input "Yarraville" at bounding box center [304, 213] width 206 height 18
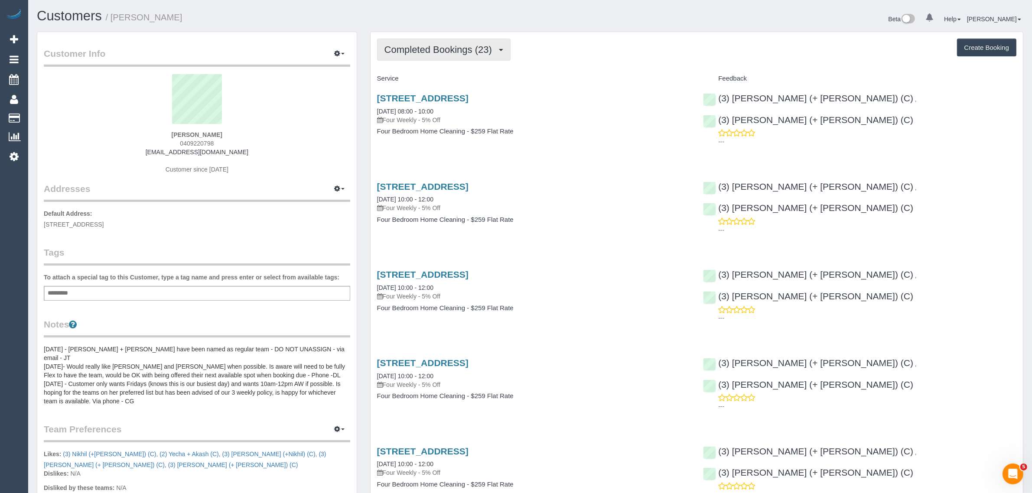
click at [440, 58] on button "Completed Bookings (23)" at bounding box center [443, 50] width 133 height 22
click at [427, 81] on link "Upcoming Bookings (12)" at bounding box center [424, 80] width 94 height 11
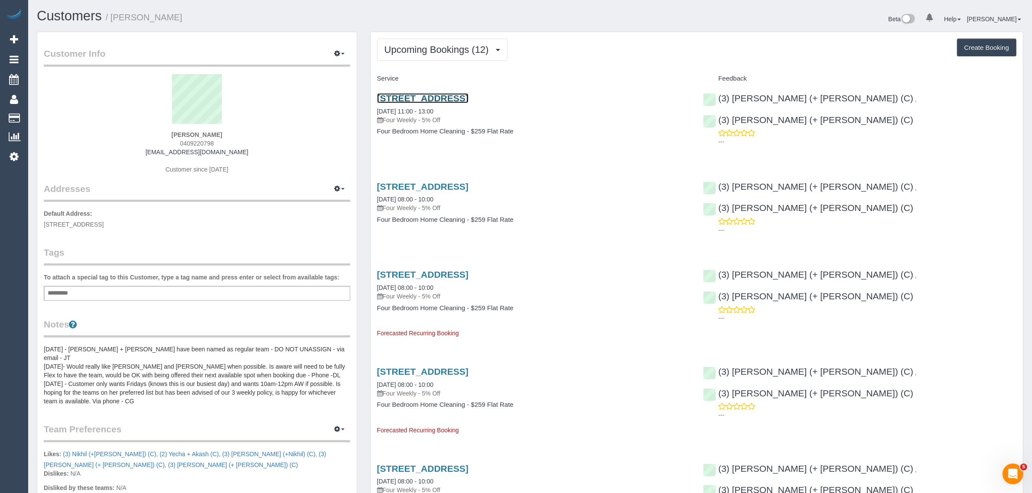
click at [468, 101] on link "18 The Grange, Malvern East, VIC 3145" at bounding box center [422, 98] width 91 height 10
click at [423, 48] on span "Upcoming Bookings (12)" at bounding box center [438, 49] width 109 height 11
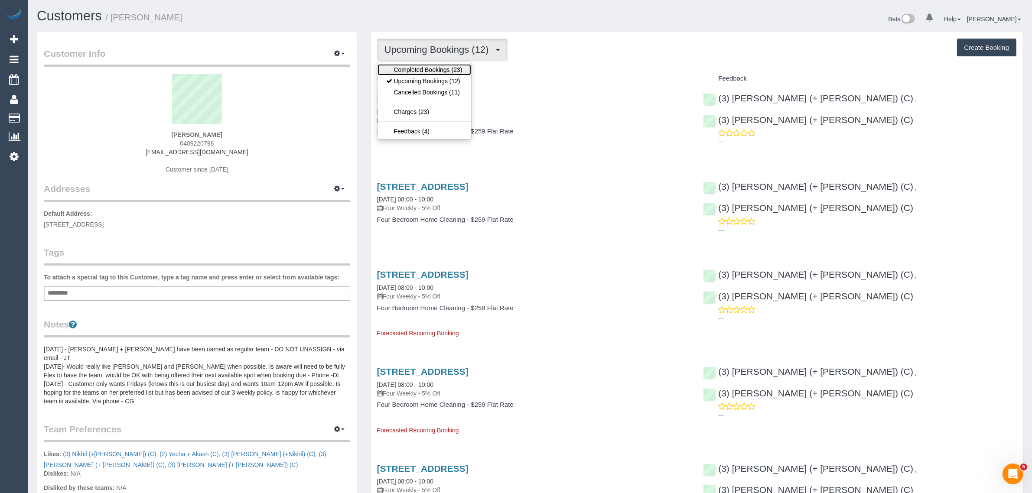
click at [419, 67] on link "Completed Bookings (23)" at bounding box center [424, 69] width 94 height 11
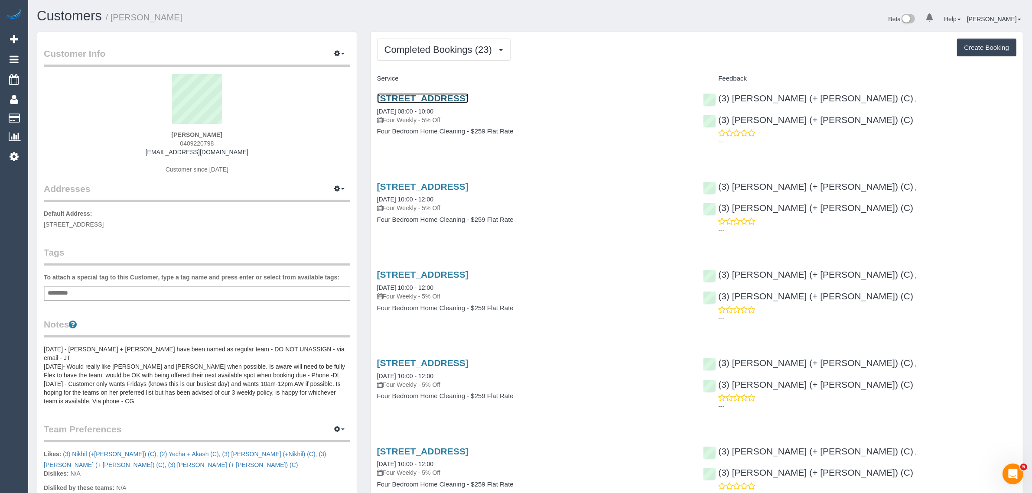
click at [461, 99] on link "18 The Grange, Malvern East, VIC 3145" at bounding box center [422, 98] width 91 height 10
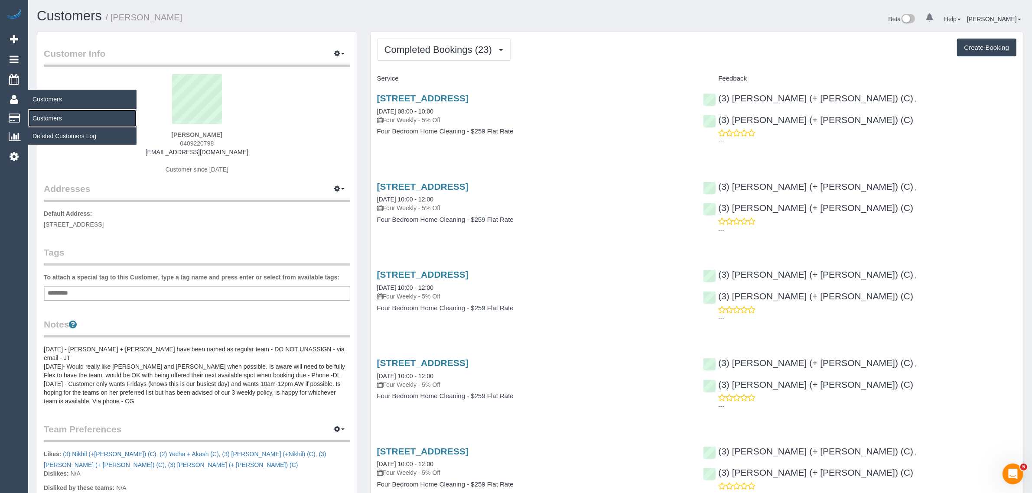
drag, startPoint x: 40, startPoint y: 114, endPoint x: 65, endPoint y: 98, distance: 29.3
click at [40, 114] on link "Customers" at bounding box center [82, 118] width 108 height 17
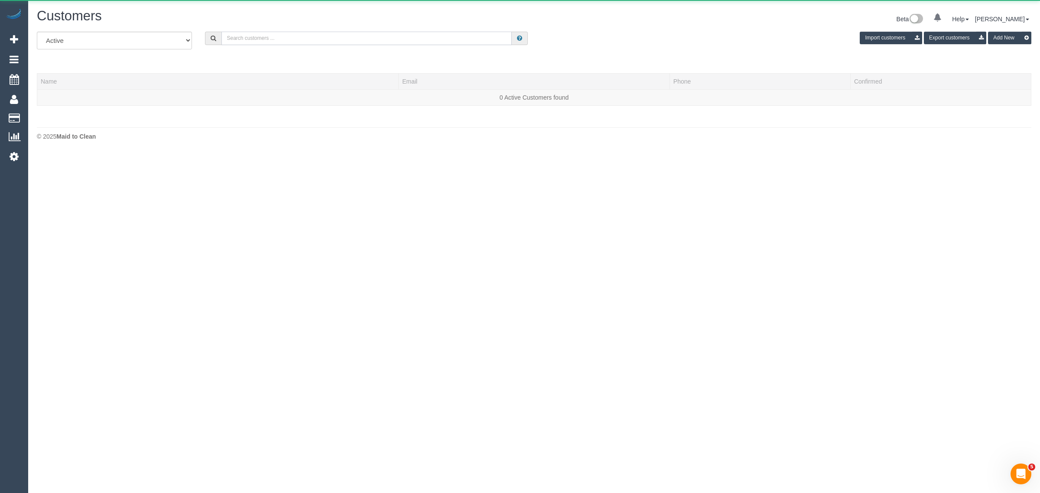
click at [244, 40] on input "text" at bounding box center [366, 38] width 290 height 13
paste input "Fiona Kranenbroek"
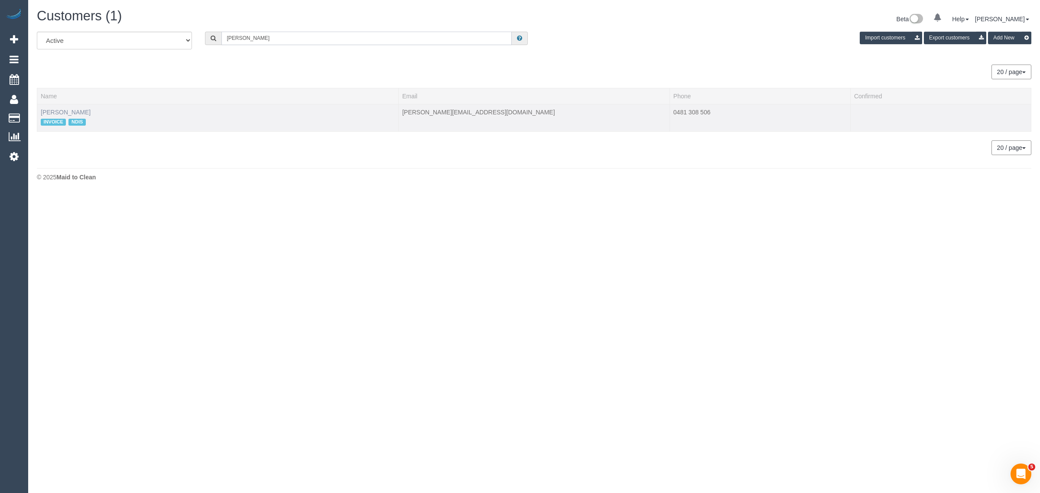
type input "Fiona Kranenbroek"
click at [88, 113] on link "Fiona Kranenbroek" at bounding box center [66, 112] width 50 height 7
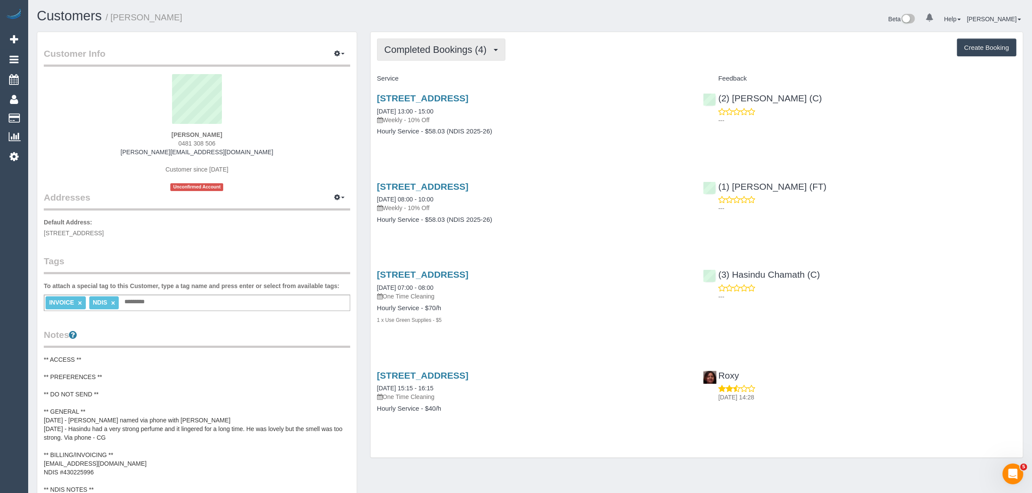
click at [425, 48] on span "Completed Bookings (4)" at bounding box center [437, 49] width 107 height 11
click at [406, 81] on link "Upcoming Bookings (12)" at bounding box center [422, 80] width 91 height 11
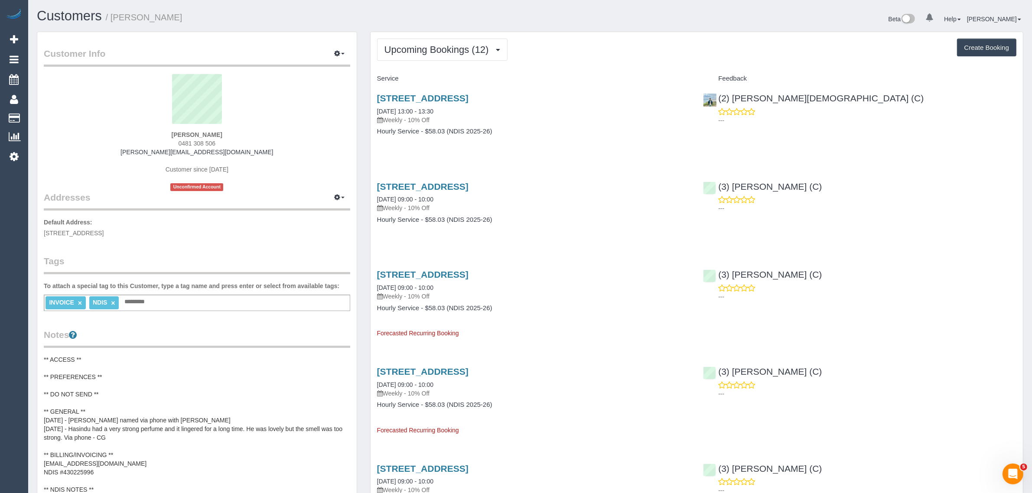
drag, startPoint x: 447, startPoint y: 110, endPoint x: 375, endPoint y: 110, distance: 71.9
click at [375, 110] on div "2/130 Flinders Street, Thornbury, VIC 3071 01/10/2025 13:00 - 13:30 Weekly - 10…" at bounding box center [533, 119] width 326 height 67
copy link "01/10/2025 13:00 - 13:30"
drag, startPoint x: 805, startPoint y: 101, endPoint x: 717, endPoint y: 97, distance: 87.2
click at [717, 97] on div "(2) Raisul Islam (C) ---" at bounding box center [859, 107] width 326 height 42
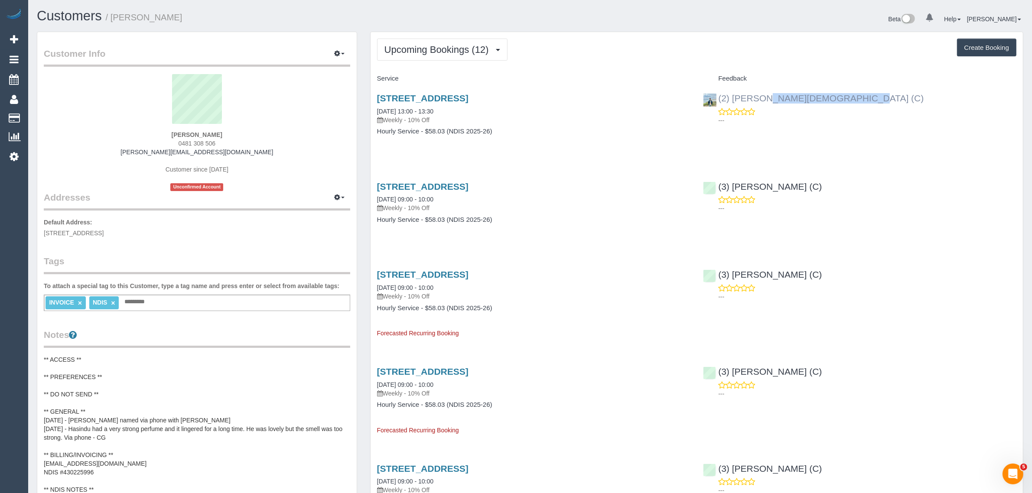
copy link "(2) [PERSON_NAME][DEMOGRAPHIC_DATA] (C)"
click at [410, 109] on link "01/10/2025 13:00 - 13:30" at bounding box center [405, 111] width 56 height 7
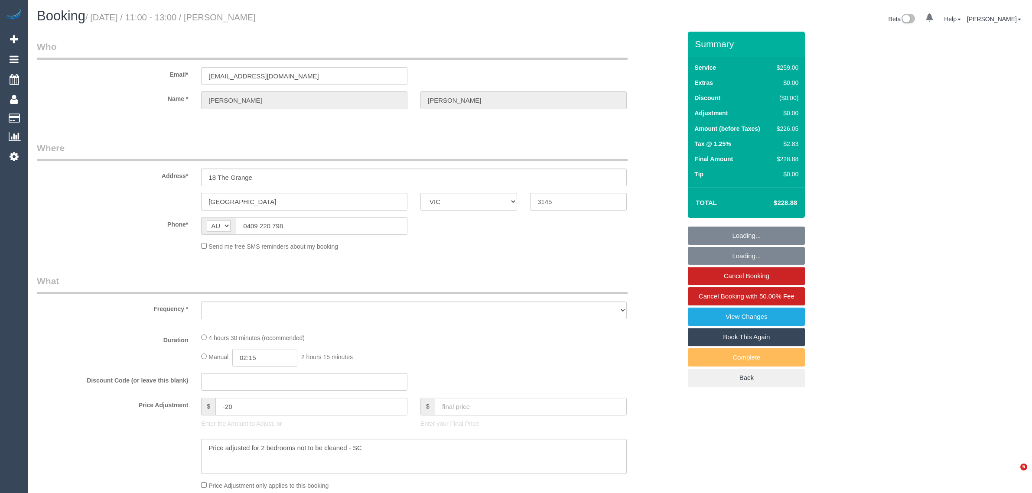
select select "VIC"
select select "object:617"
select select "string:stripe-pm_1NOuci2GScqysDRV5RU17w4v"
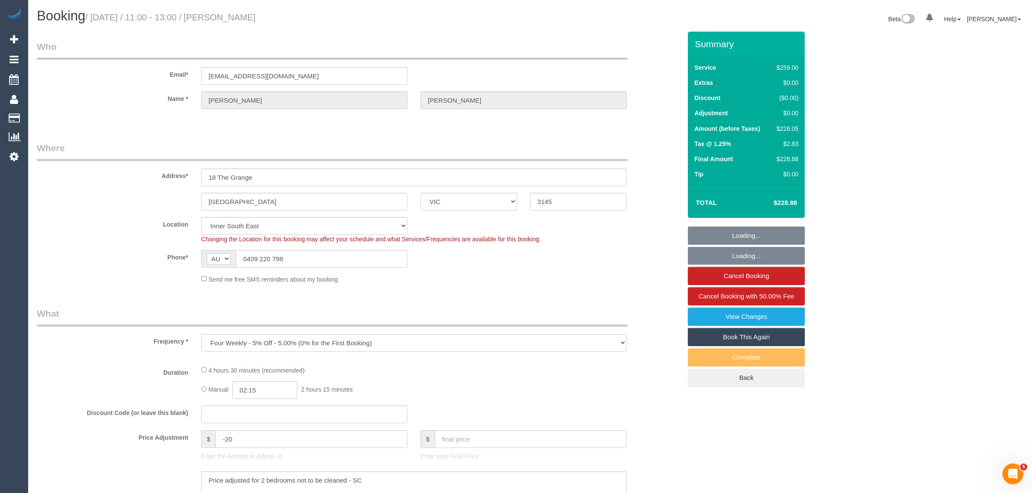
select select "number:27"
select select "number:14"
select select "number:19"
select select "number:24"
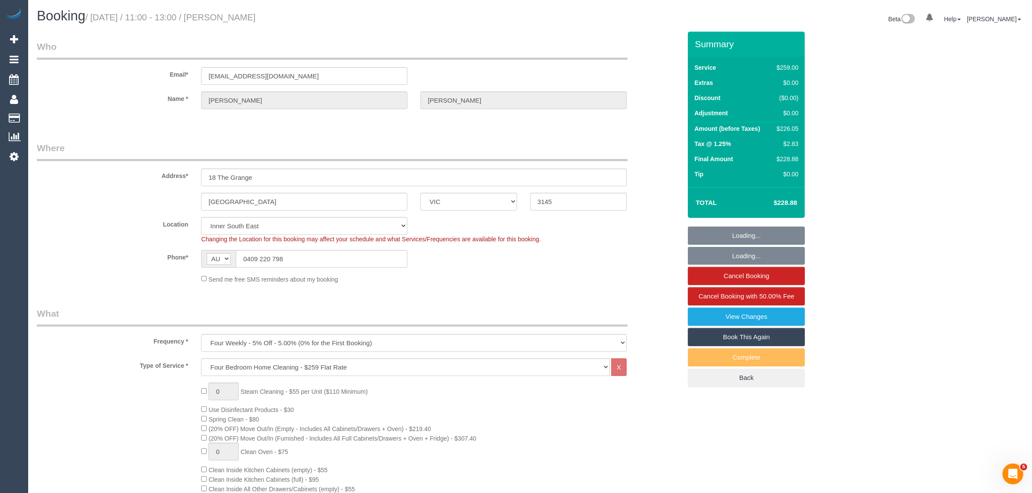
select select "object:866"
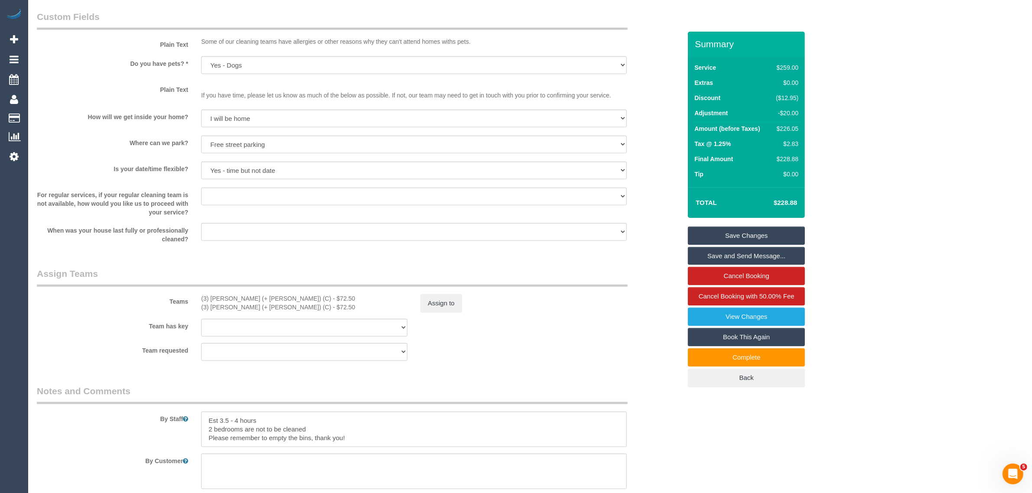
scroll to position [1083, 0]
click at [783, 126] on div "$226.05" at bounding box center [785, 128] width 26 height 9
copy div "226.05"
click at [450, 305] on button "Assign to" at bounding box center [441, 302] width 42 height 18
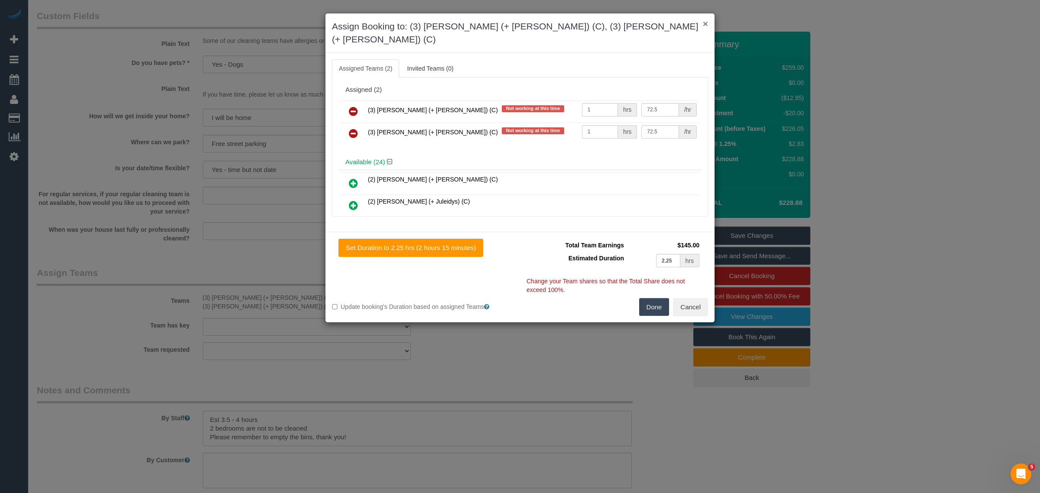
click at [705, 25] on button "×" at bounding box center [705, 23] width 5 height 9
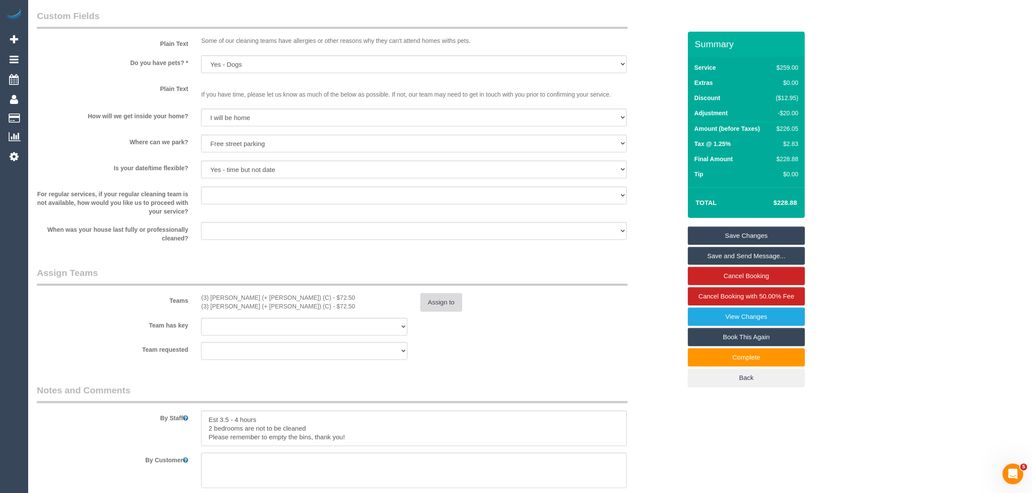
copy div "226.05"
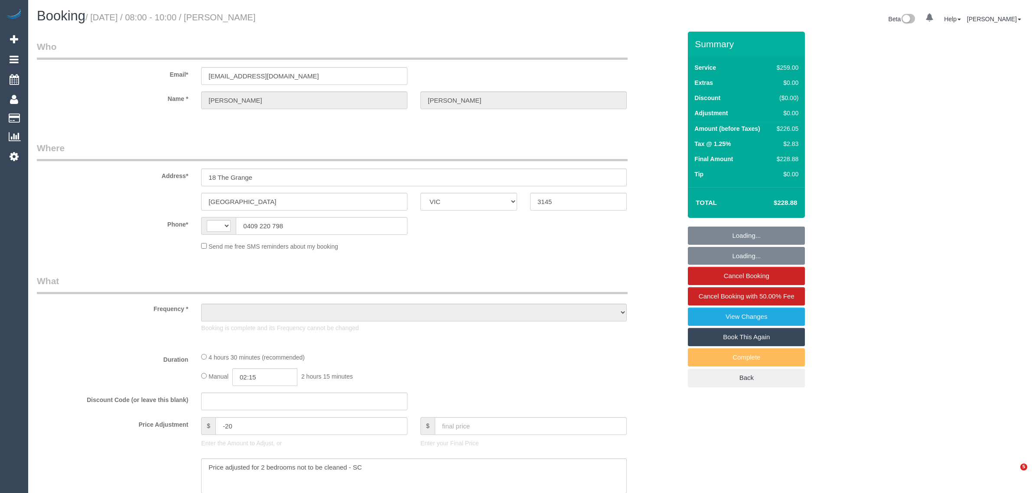
select select "VIC"
select select "string:stripe-pm_1NOuci2GScqysDRV5RU17w4v"
select select "string:AU"
select select "object:562"
select select "number:27"
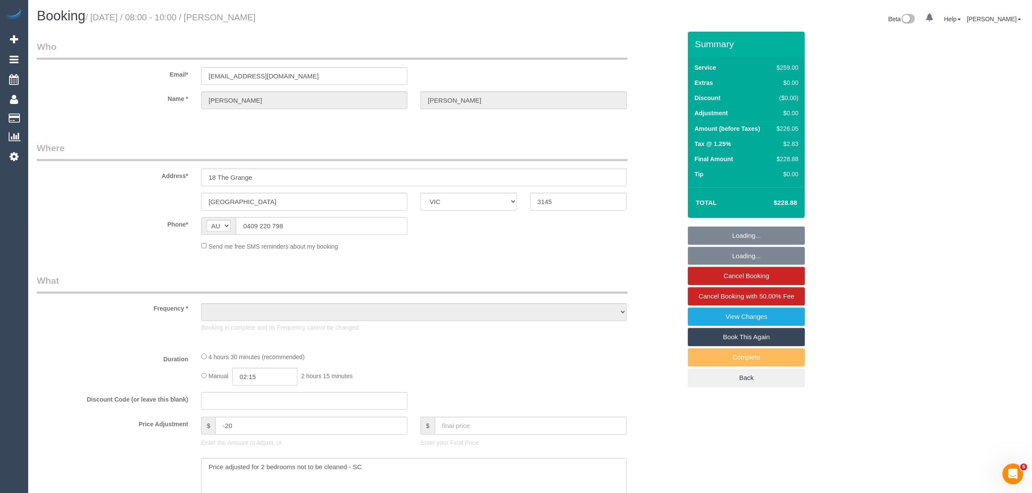
select select "number:14"
select select "number:19"
select select "number:24"
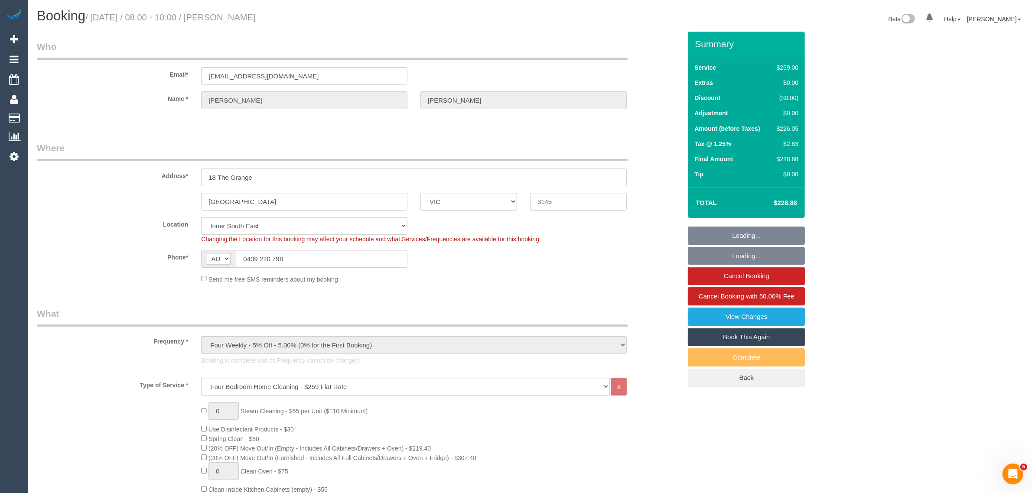
select select "spot1"
select select "object:1436"
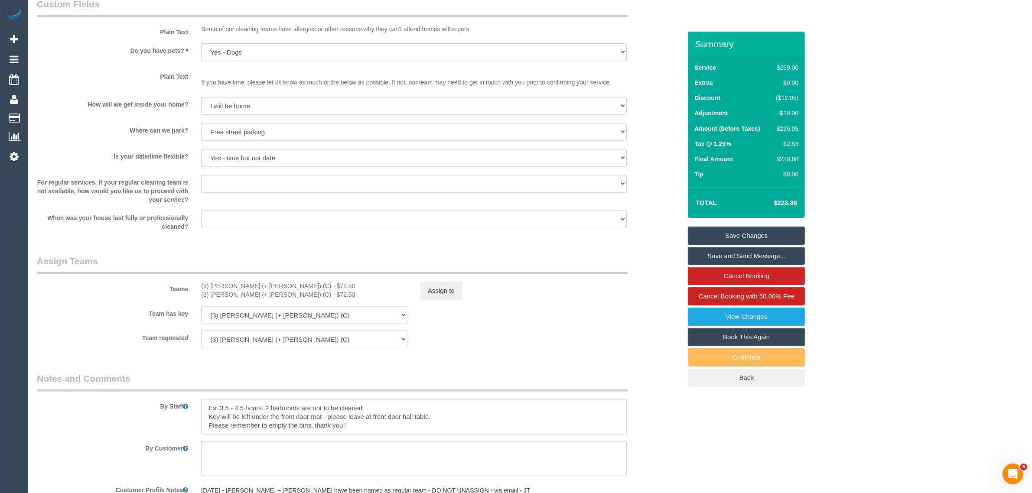
scroll to position [1083, 0]
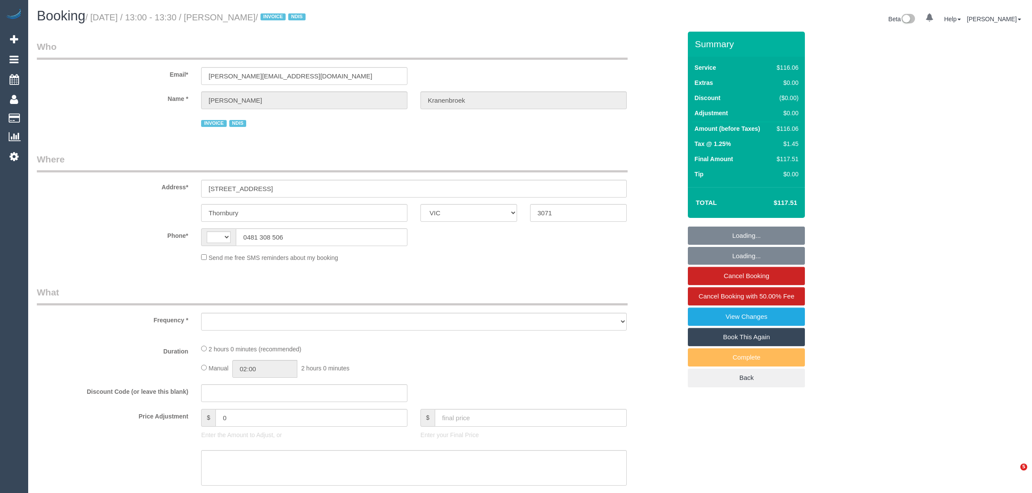
select select "VIC"
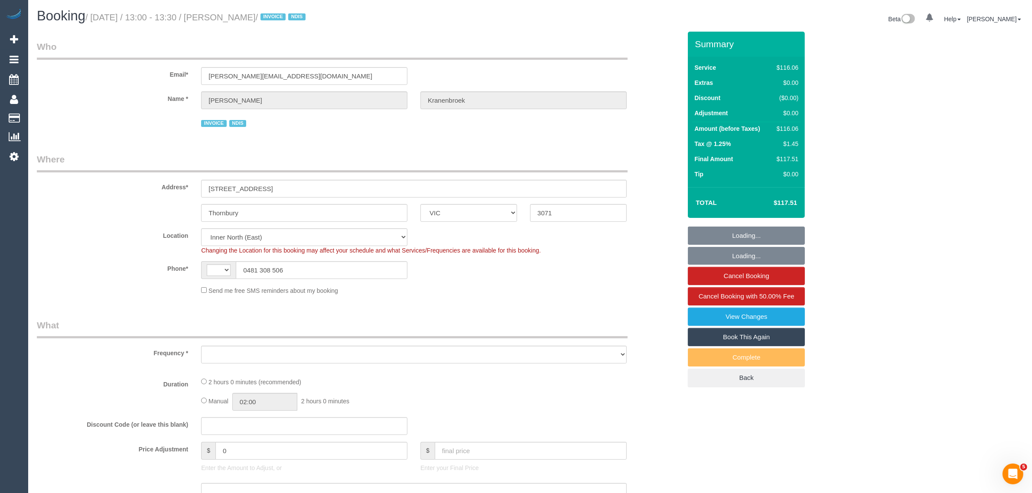
select select "string:AU"
select select "number:29"
select select "number:14"
select select "number:19"
select select "number:23"
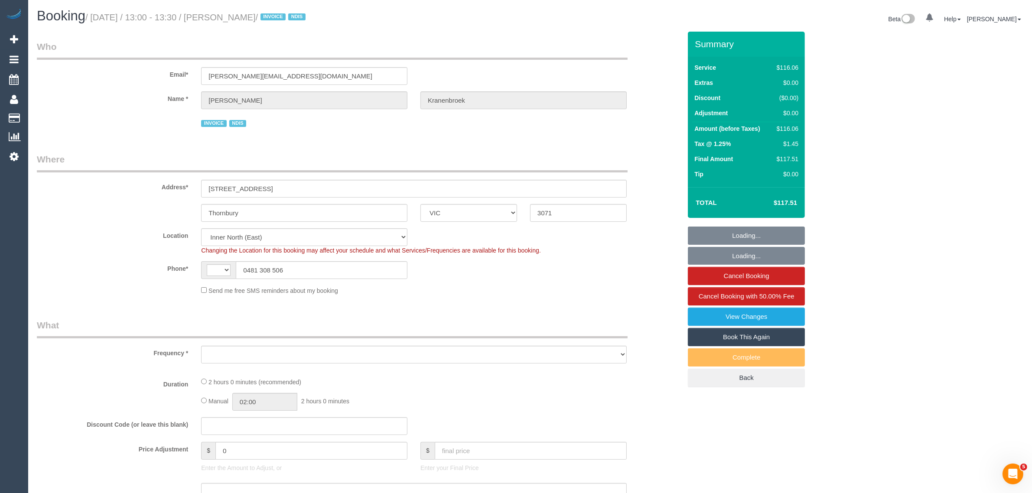
select select "number:34"
select select "object:838"
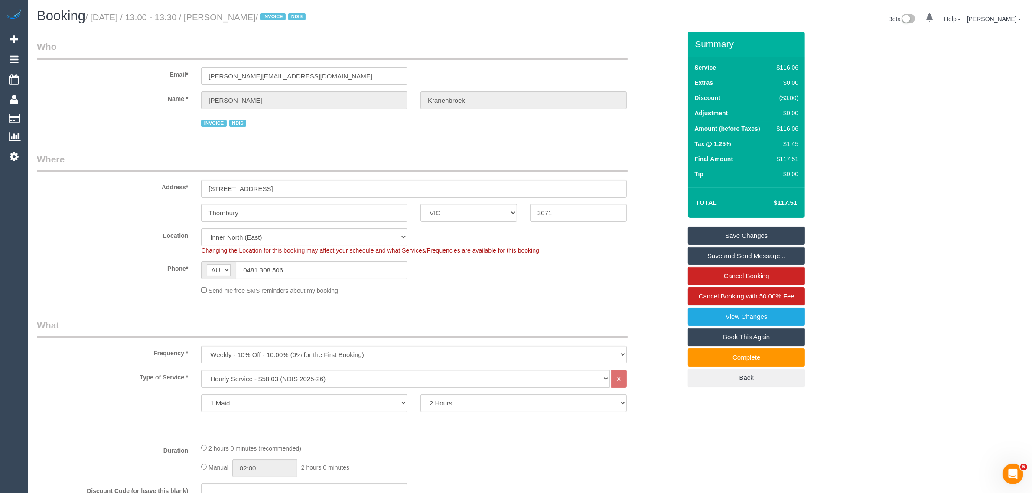
click at [312, 209] on input "Thornbury" at bounding box center [304, 213] width 206 height 18
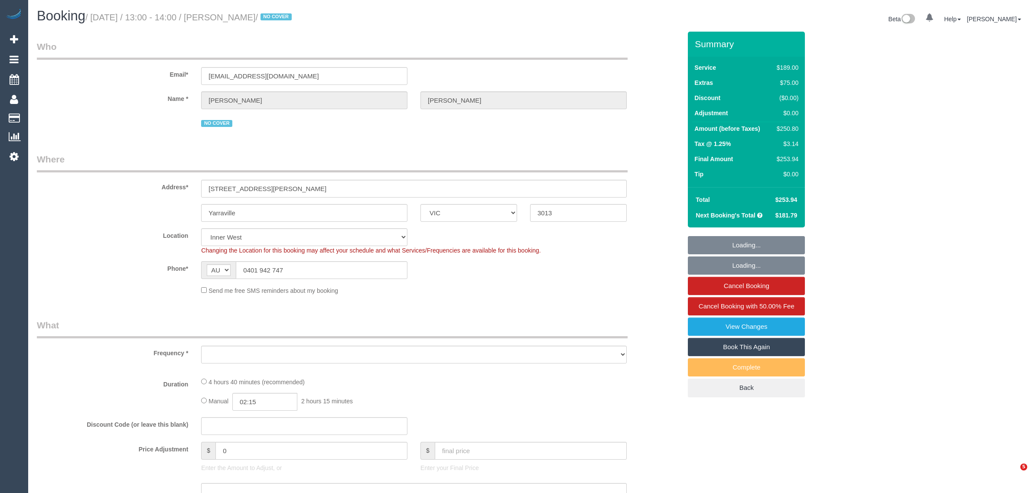
select select "VIC"
select select "object:610"
select select "string:stripe-pm_1Q6Ued2GScqysDRVN6pIIr3A"
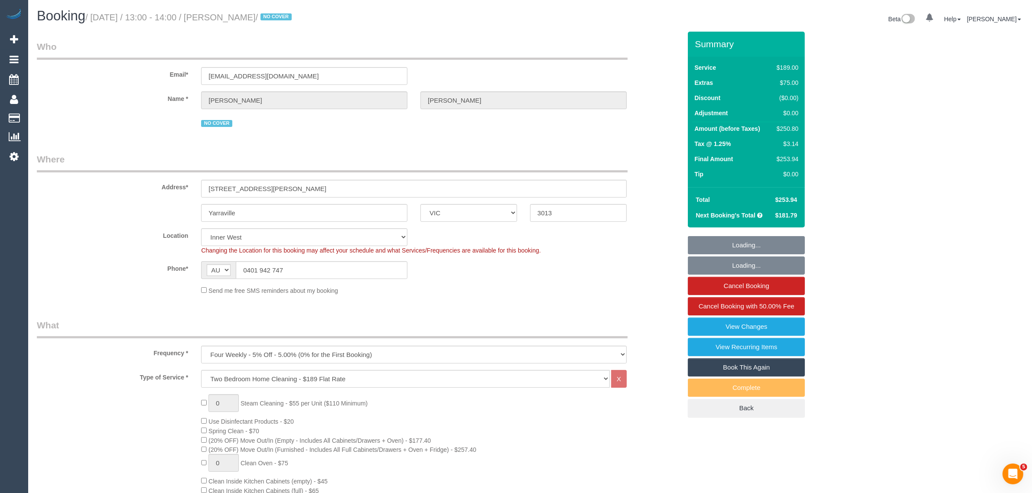
select select "object:713"
select select "number:28"
select select "number:14"
select select "number:19"
select select "number:22"
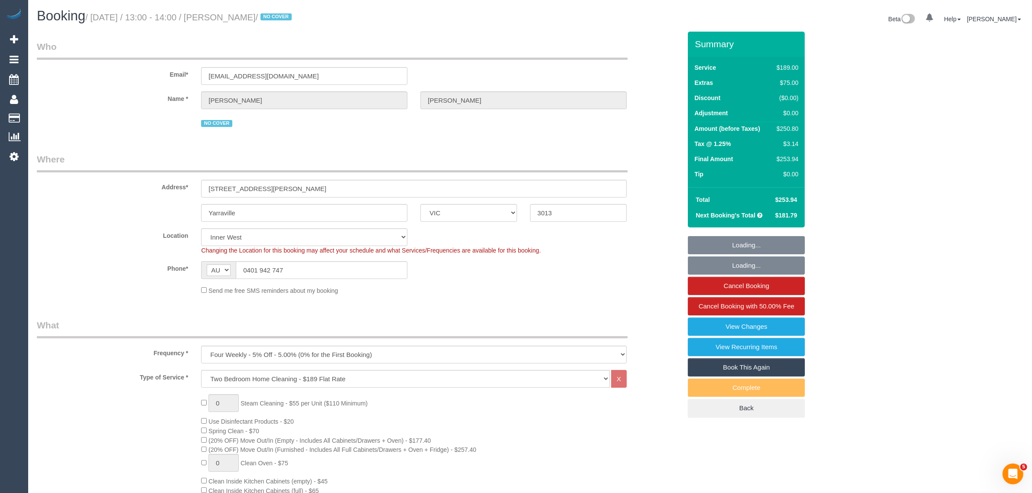
select select "number:34"
select select "number:12"
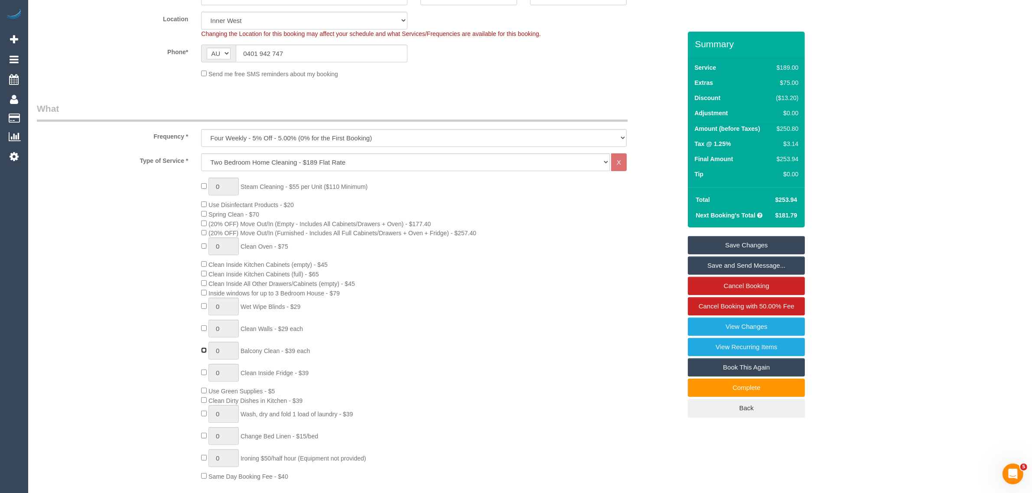
type input "1"
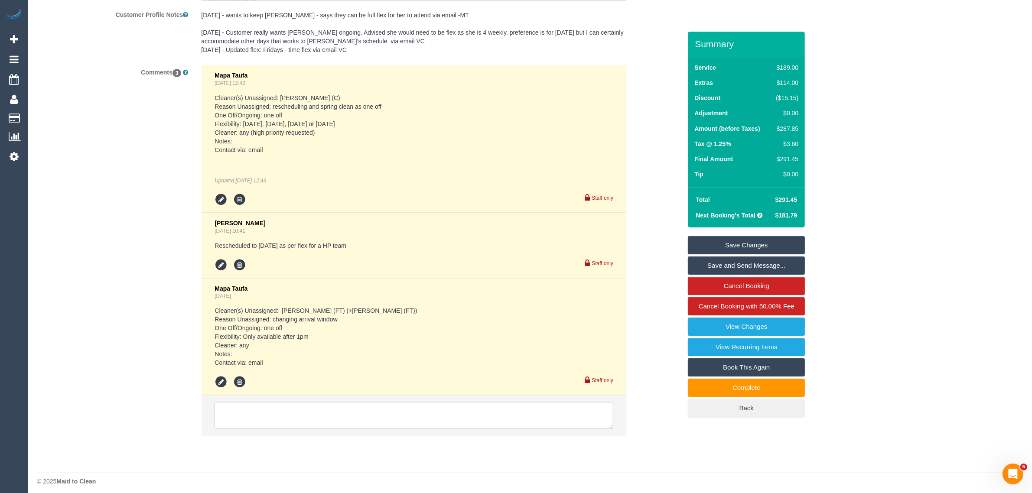
scroll to position [1587, 0]
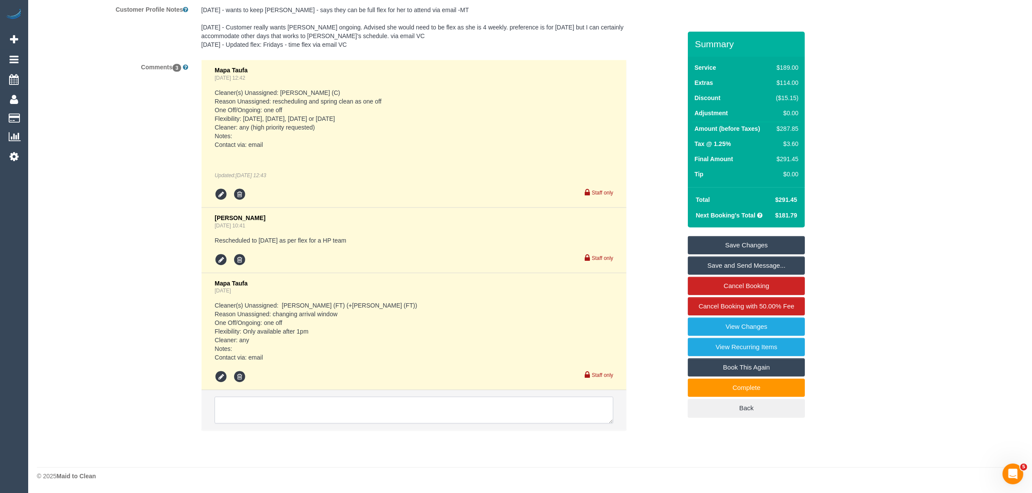
click at [436, 414] on textarea at bounding box center [413, 410] width 399 height 27
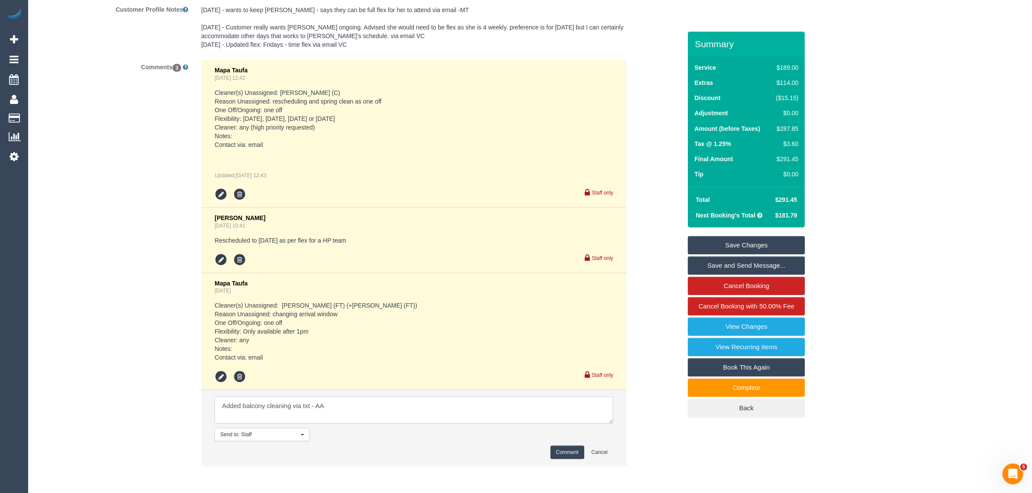
type textarea "Added balcony cleaning via txt - AA"
click at [566, 446] on button "Comment" at bounding box center [567, 452] width 34 height 13
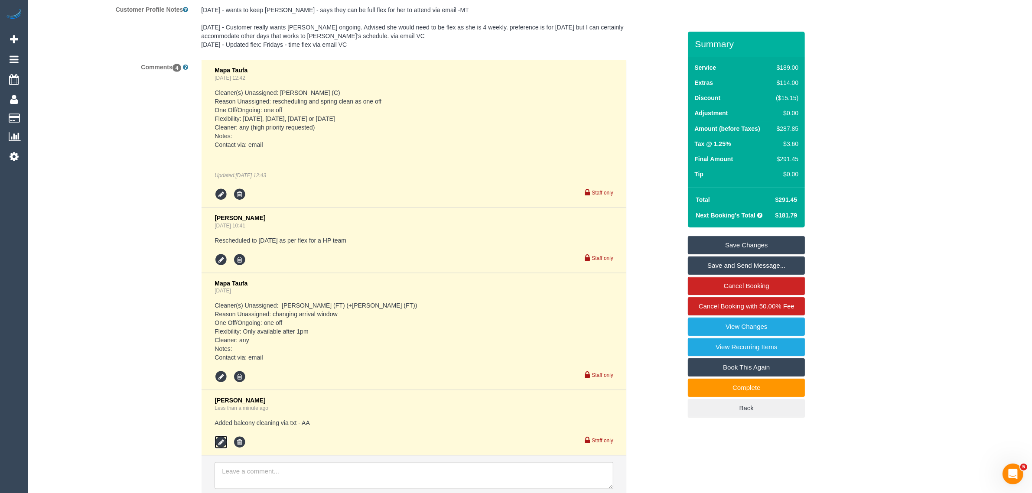
click at [219, 443] on icon at bounding box center [220, 442] width 13 height 13
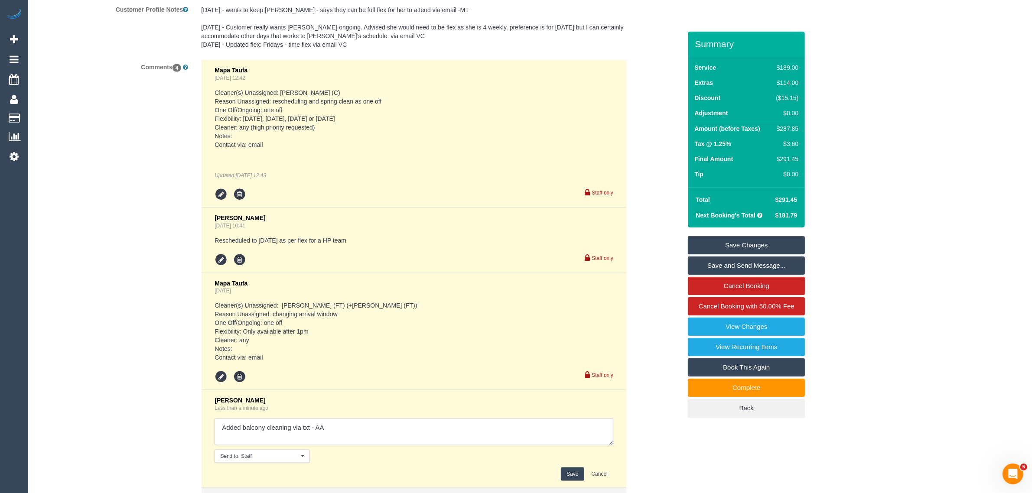
click at [350, 427] on textarea at bounding box center [413, 431] width 399 height 27
type textarea "Added balcony cleaning via txt - AA Updated team pay"
click at [575, 474] on button "Save" at bounding box center [572, 473] width 23 height 13
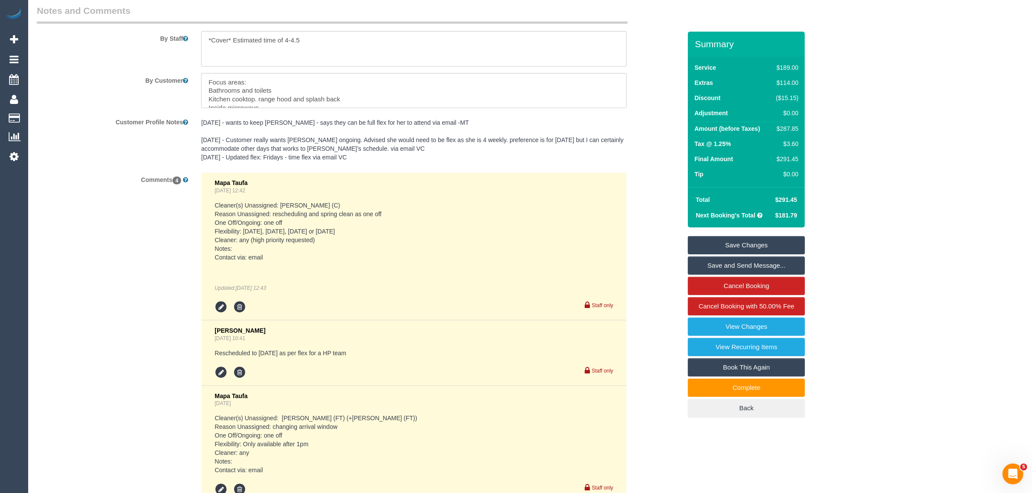
scroll to position [1258, 0]
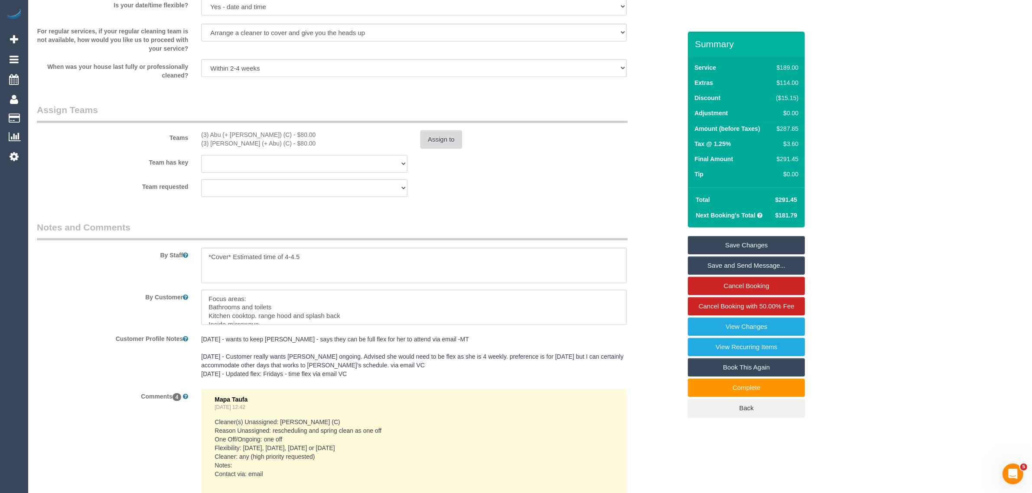
click at [435, 139] on button "Assign to" at bounding box center [441, 139] width 42 height 18
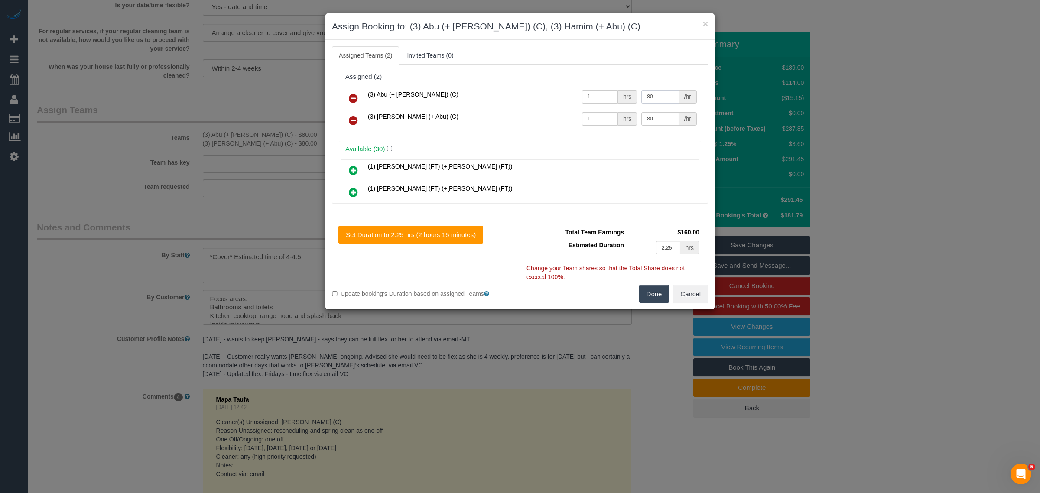
click at [657, 101] on input "80" at bounding box center [659, 96] width 37 height 13
type input "8"
type input "92.5"
click at [652, 120] on input "80" at bounding box center [659, 118] width 37 height 13
paste input "92.5"
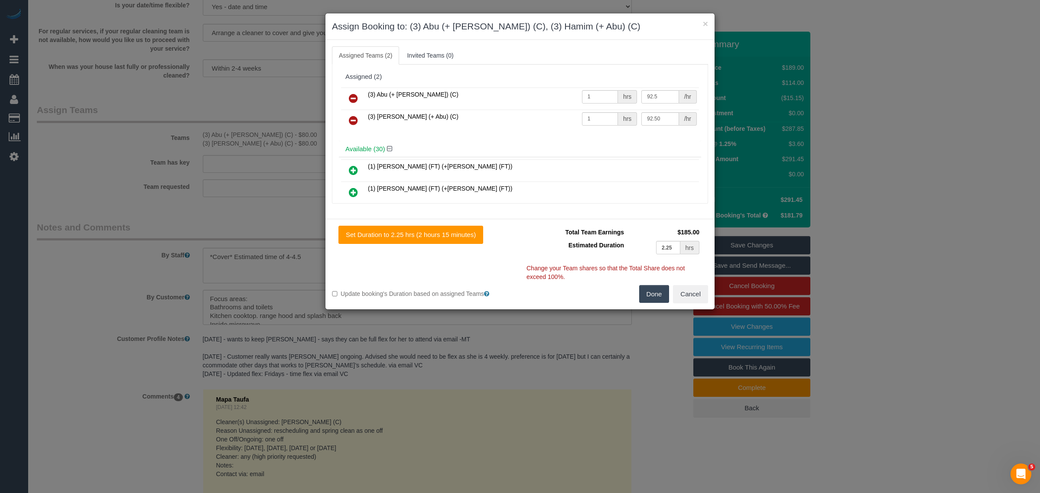
type input "92.5"
click at [652, 289] on button "Done" at bounding box center [654, 294] width 30 height 18
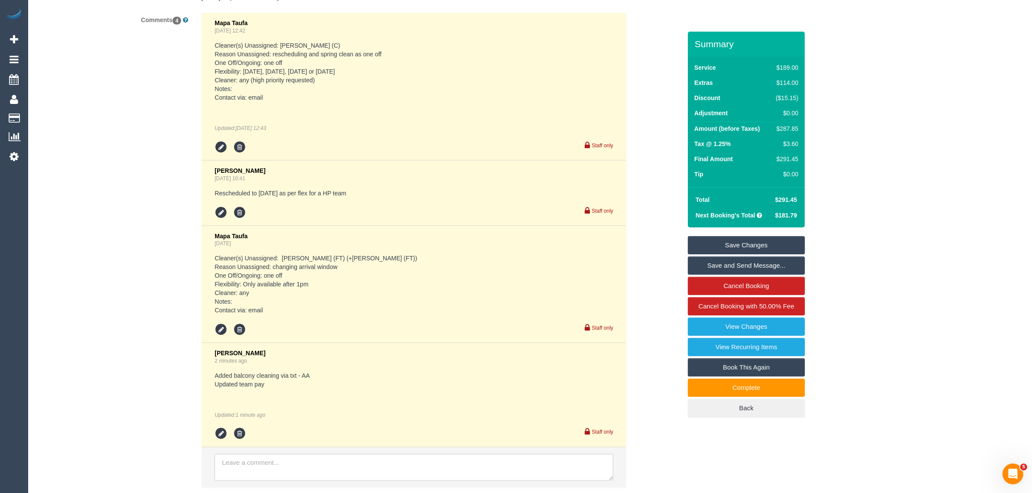
scroll to position [1691, 0]
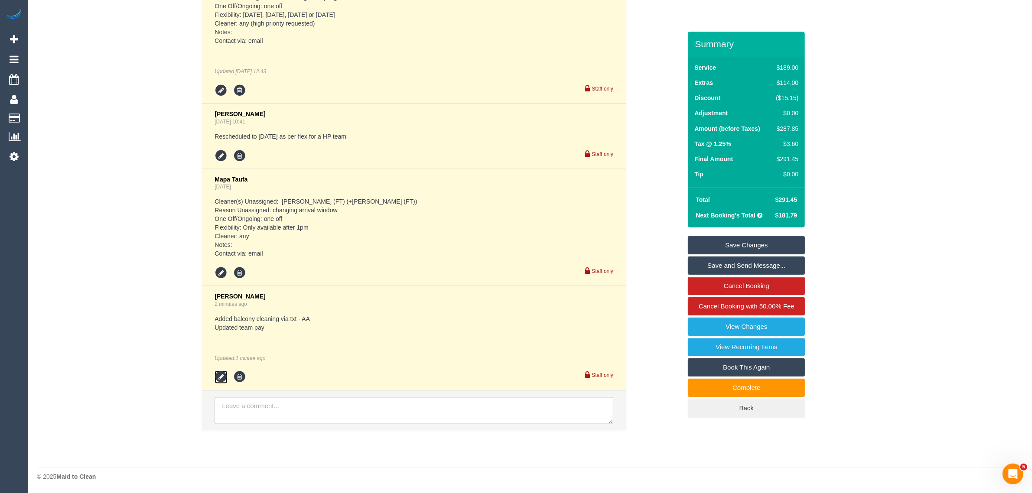
click at [220, 378] on icon at bounding box center [220, 377] width 13 height 13
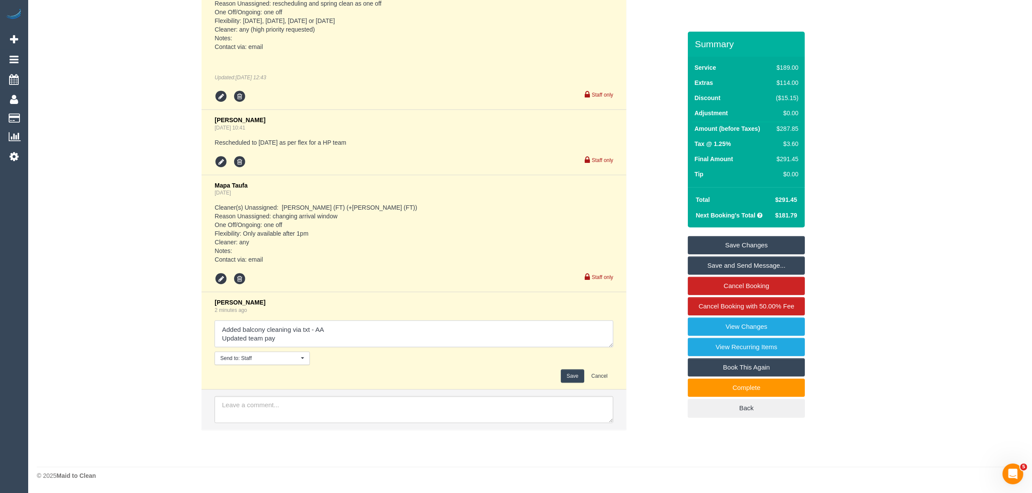
click at [461, 328] on textarea at bounding box center [413, 334] width 399 height 27
click at [445, 335] on textarea at bounding box center [413, 334] width 399 height 27
type textarea "Added balcony cleaning via txt - AA Updated team pay +$12.50"
click at [557, 375] on div "Save Cancel" at bounding box center [413, 376] width 399 height 13
click at [568, 374] on button "Save" at bounding box center [572, 376] width 23 height 13
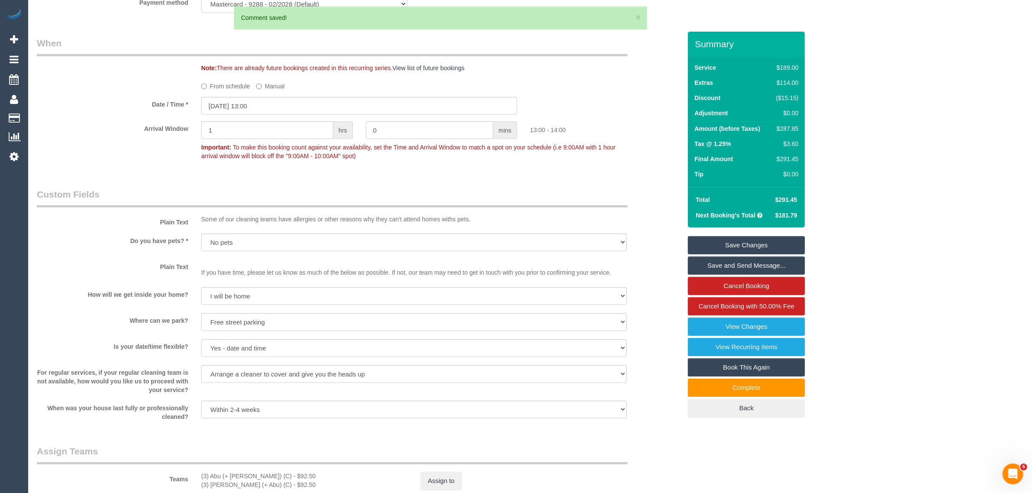
scroll to position [819, 0]
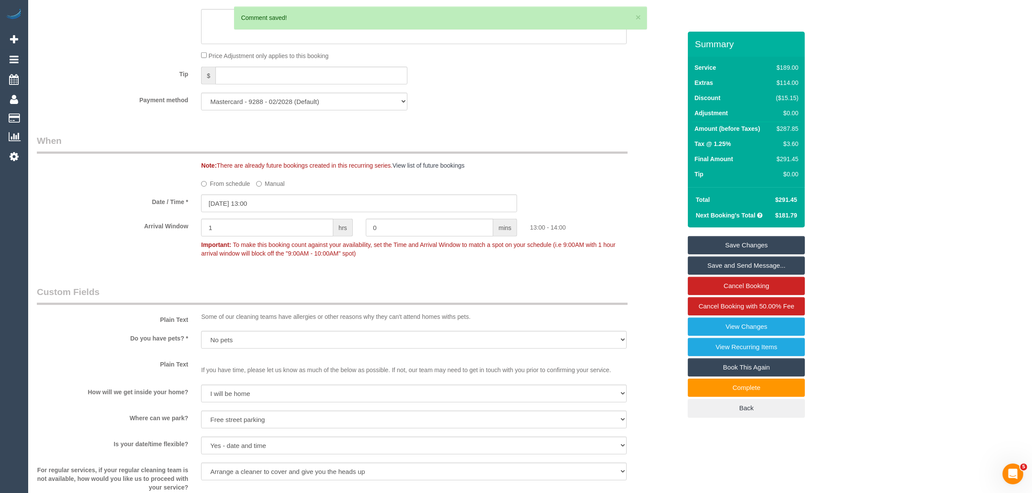
click at [733, 239] on link "Save Changes" at bounding box center [746, 245] width 117 height 18
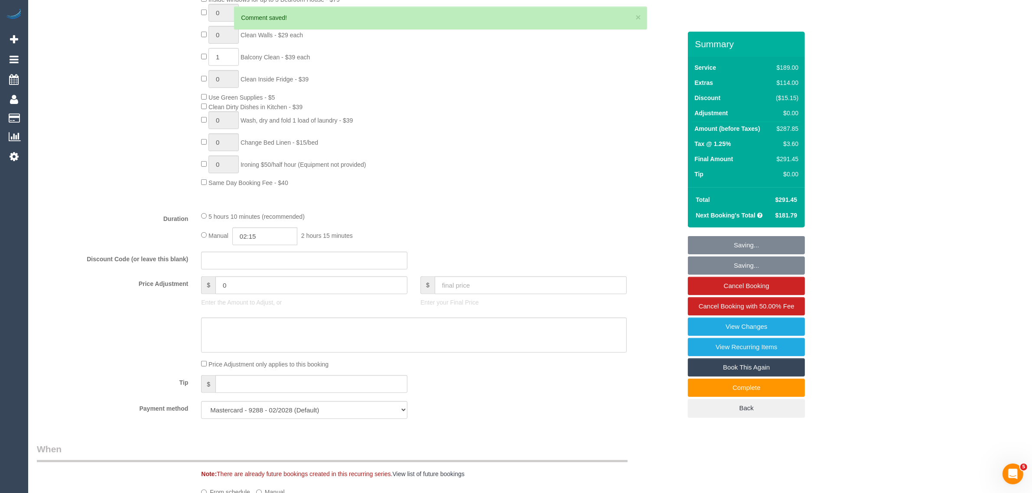
scroll to position [386, 0]
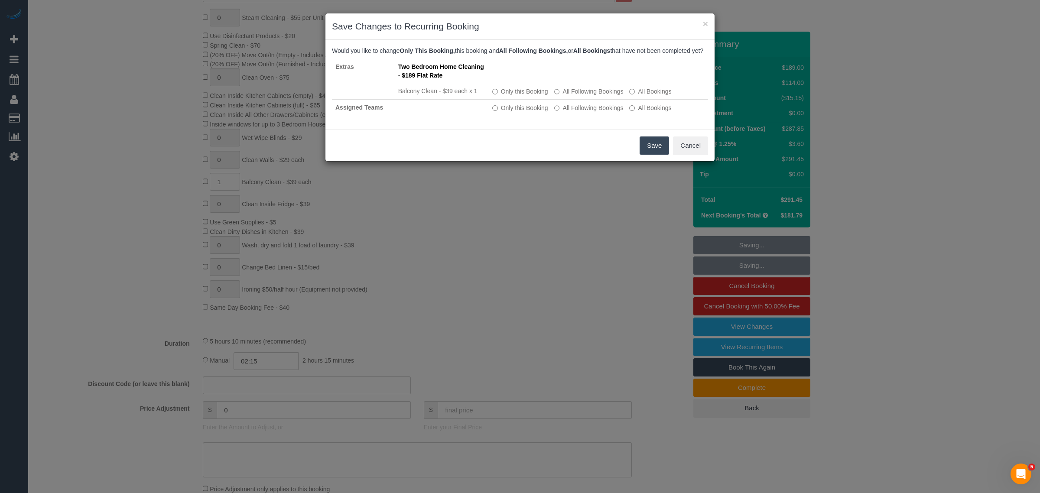
click at [646, 153] on button "Save" at bounding box center [653, 145] width 29 height 18
